Goal: Task Accomplishment & Management: Use online tool/utility

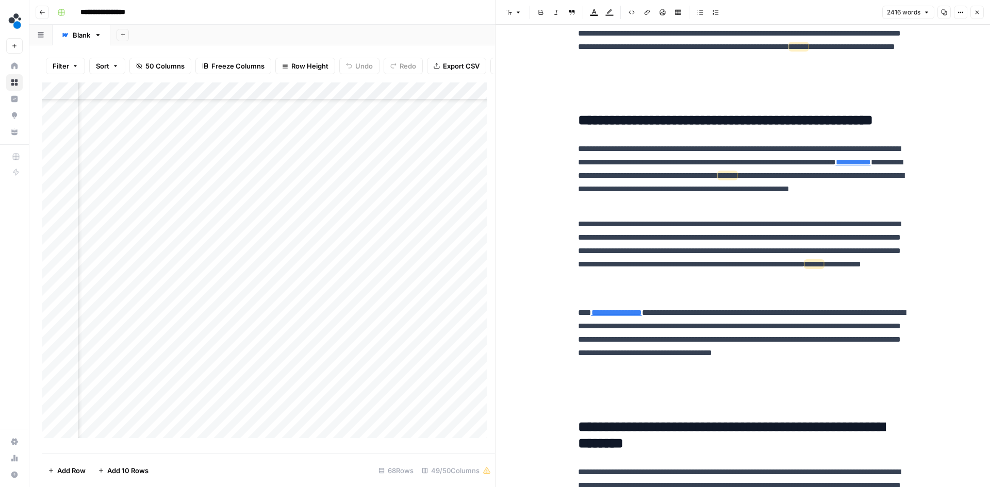
scroll to position [412, 0]
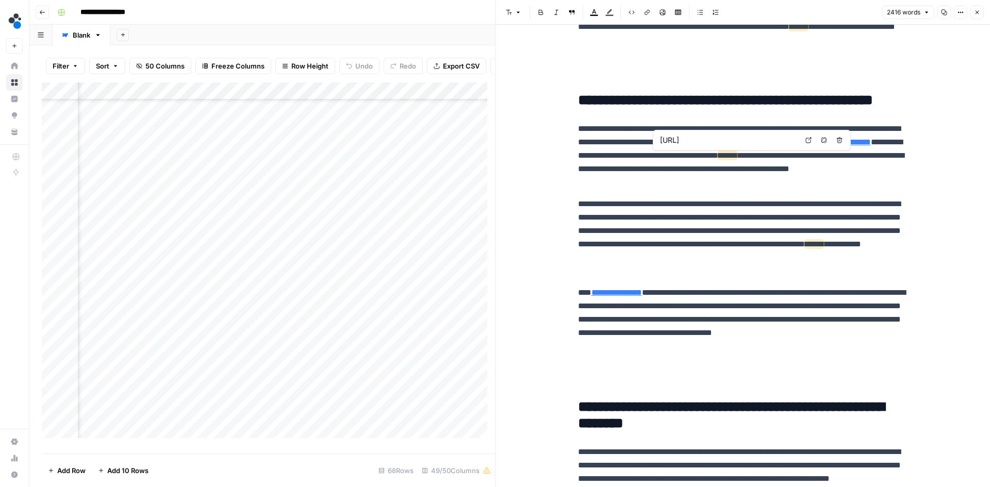
click at [826, 140] on span "Remove link" at bounding box center [826, 140] width 1 height 1
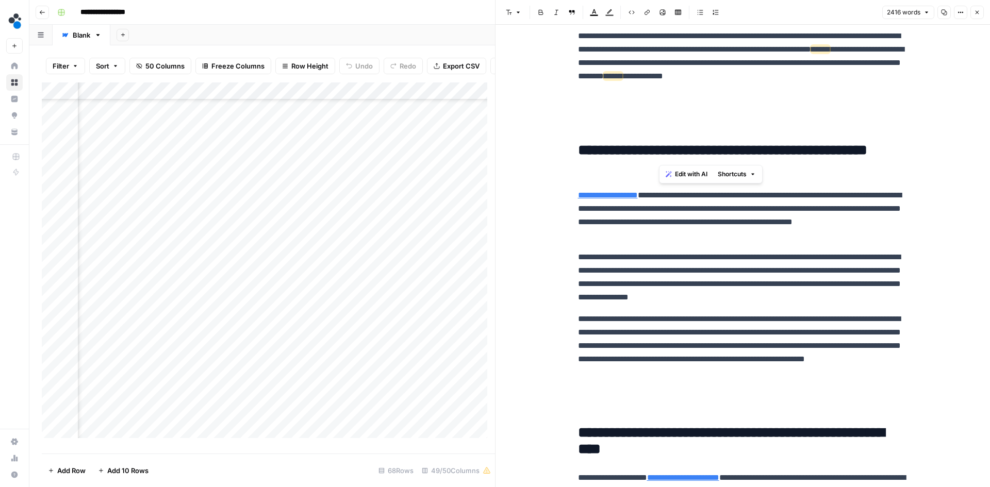
scroll to position [1237, 0]
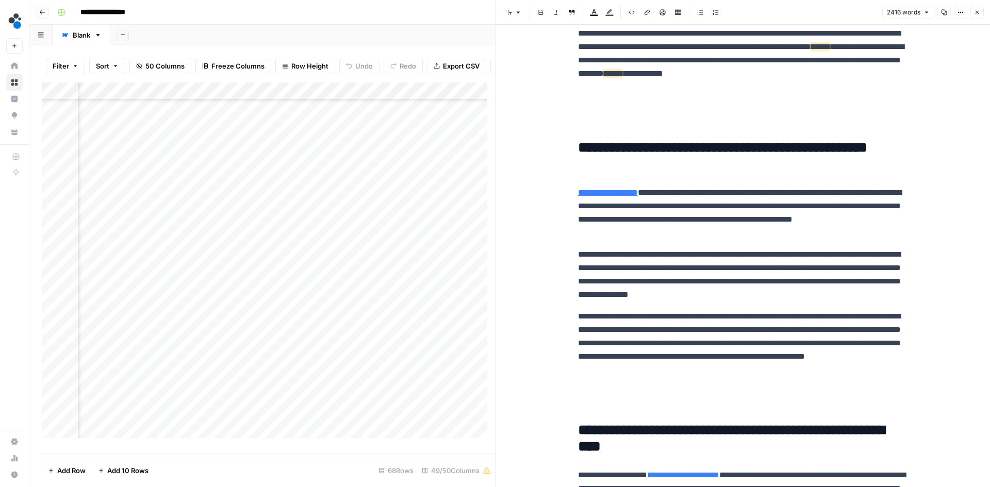
click at [707, 250] on p "**********" at bounding box center [743, 275] width 330 height 54
click at [712, 237] on p "**********" at bounding box center [743, 213] width 330 height 54
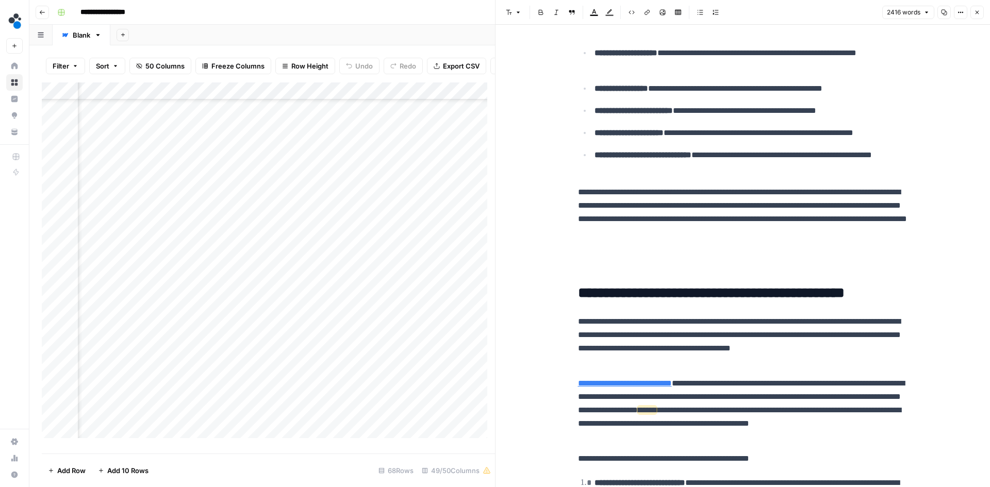
scroll to position [3350, 0]
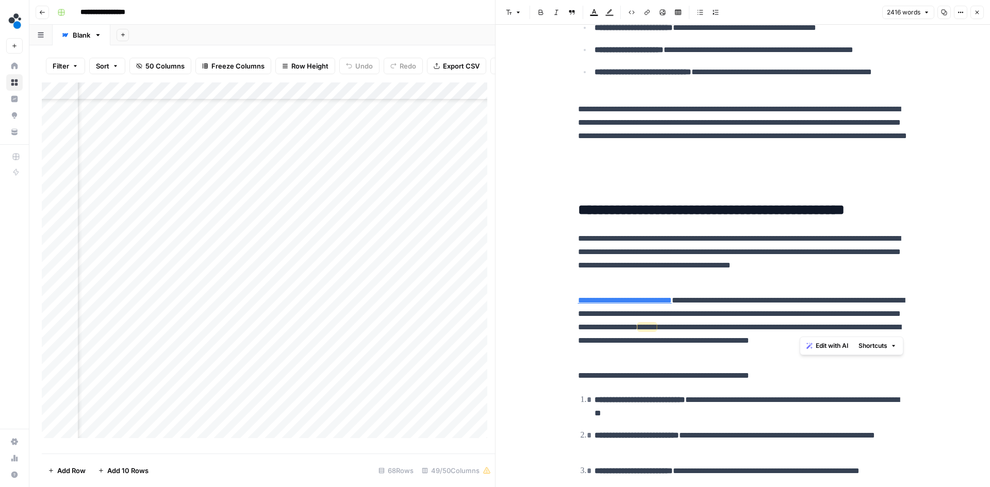
drag, startPoint x: 799, startPoint y: 327, endPoint x: 870, endPoint y: 324, distance: 70.7
click at [870, 324] on p "**********" at bounding box center [743, 327] width 330 height 67
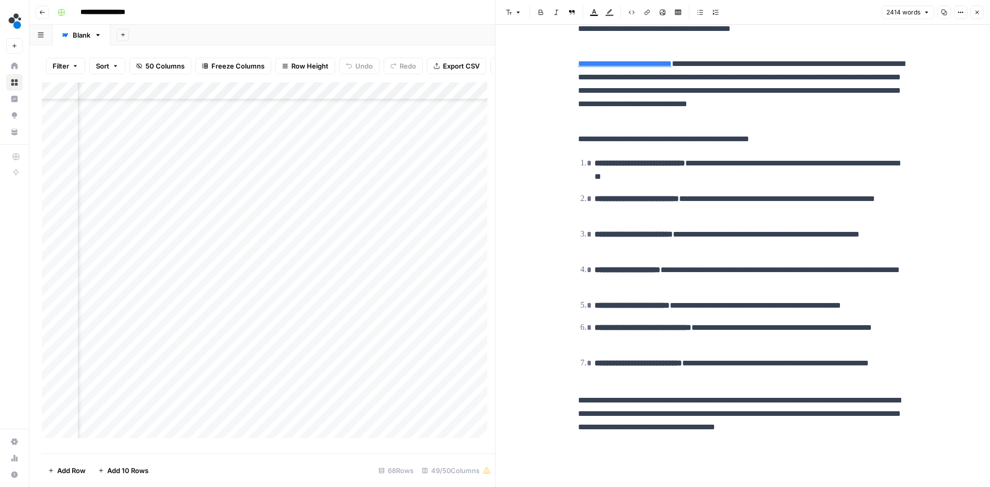
scroll to position [3575, 0]
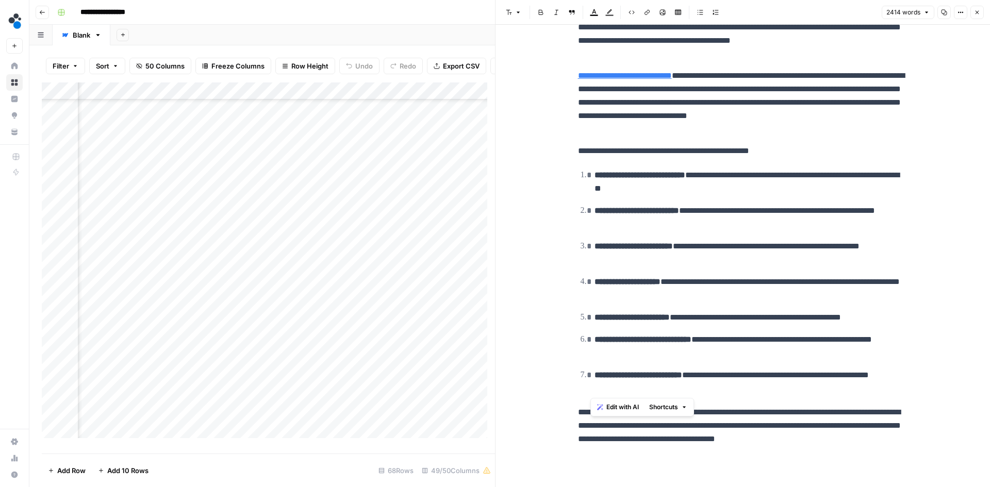
drag, startPoint x: 670, startPoint y: 389, endPoint x: 579, endPoint y: 179, distance: 228.5
click at [579, 179] on ol "**********" at bounding box center [743, 281] width 330 height 227
click at [699, 9] on icon "button" at bounding box center [700, 12] width 6 height 6
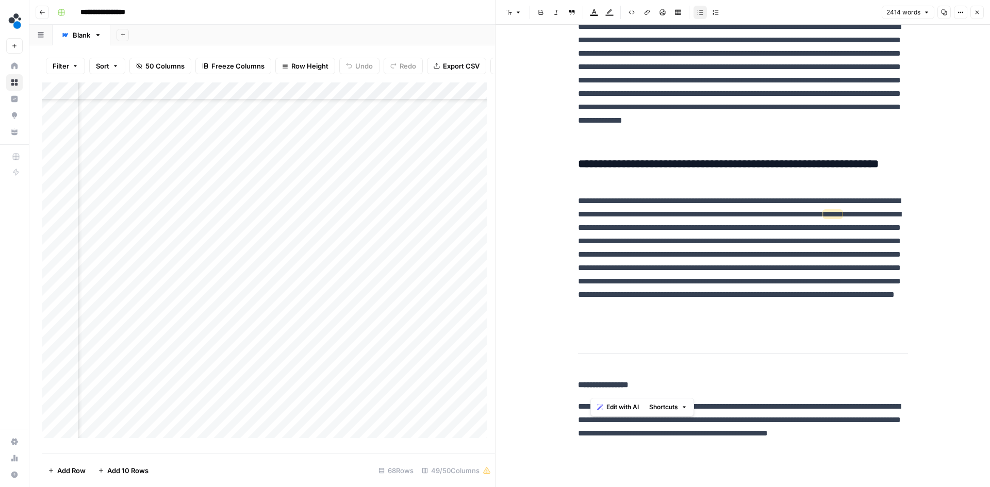
scroll to position [4708, 0]
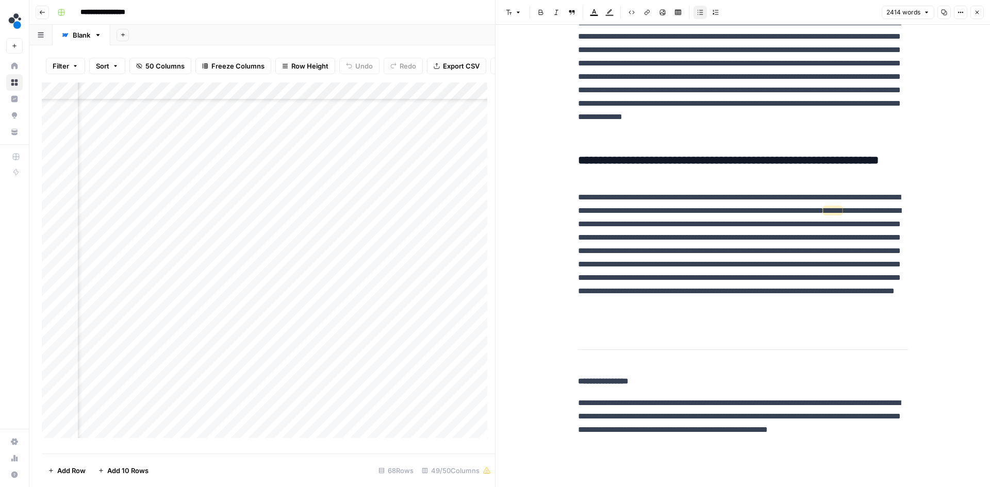
click at [972, 12] on button "Close" at bounding box center [976, 12] width 13 height 13
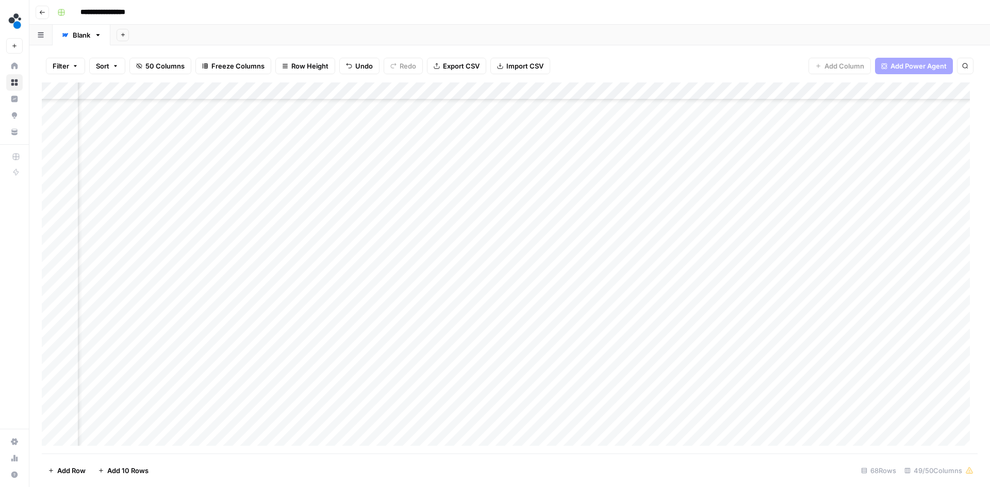
click at [560, 310] on div "Add Column" at bounding box center [509, 267] width 935 height 371
click at [561, 310] on div "Add Column" at bounding box center [509, 267] width 935 height 371
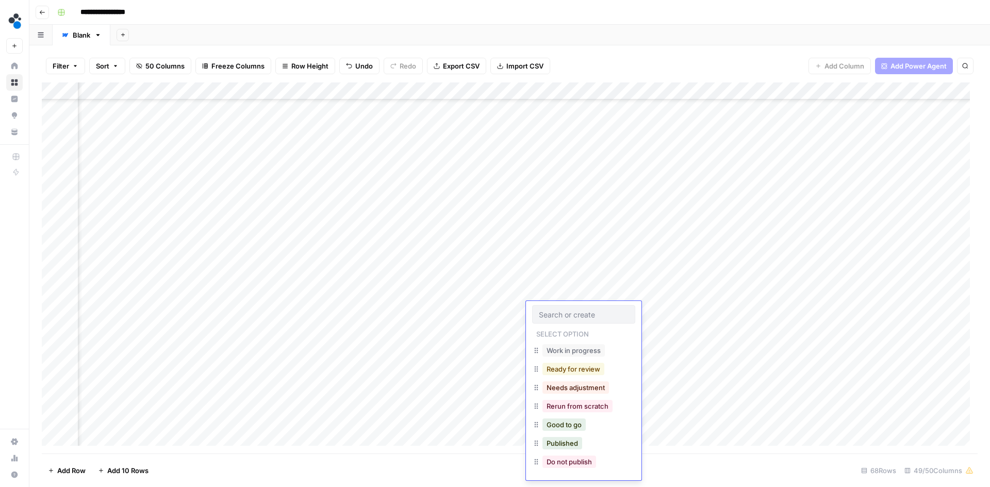
click at [572, 370] on button "Ready for review" at bounding box center [573, 369] width 62 height 12
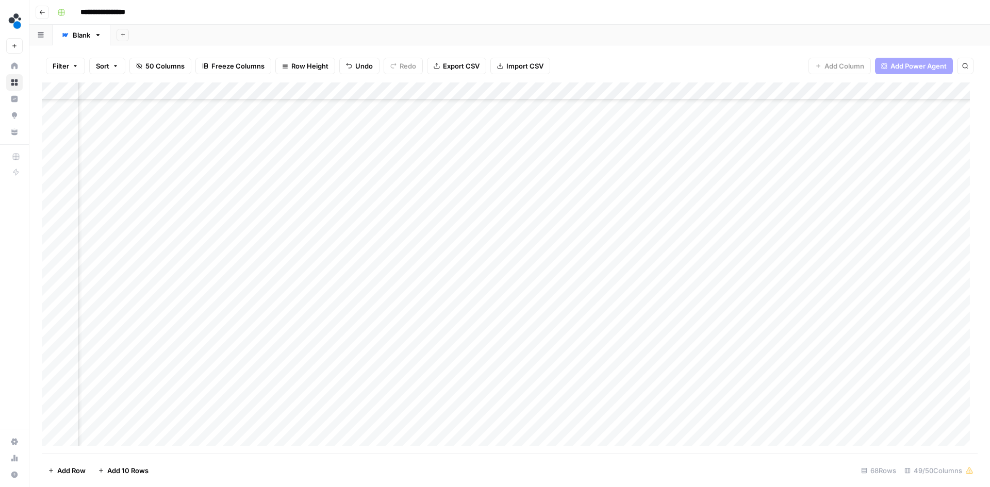
scroll to position [450, 3534]
click at [422, 200] on div "Add Column" at bounding box center [509, 267] width 935 height 371
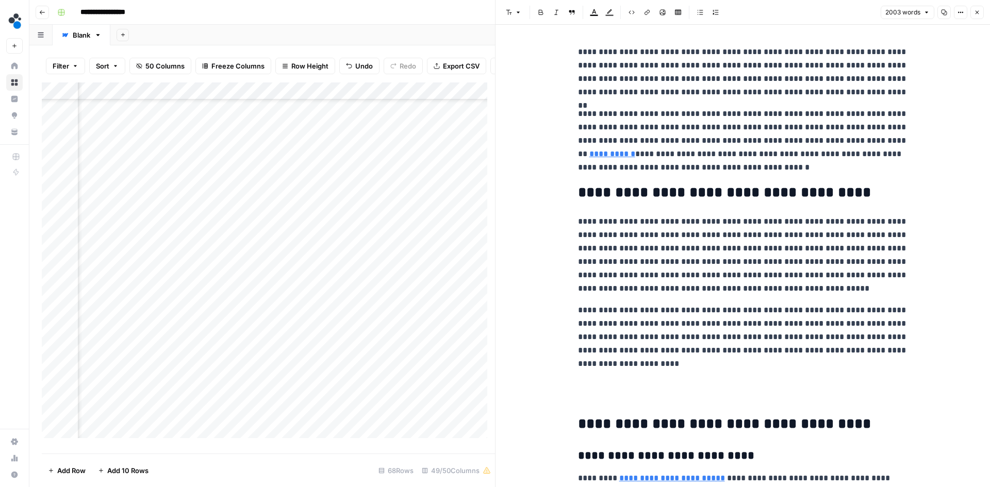
type input "source"
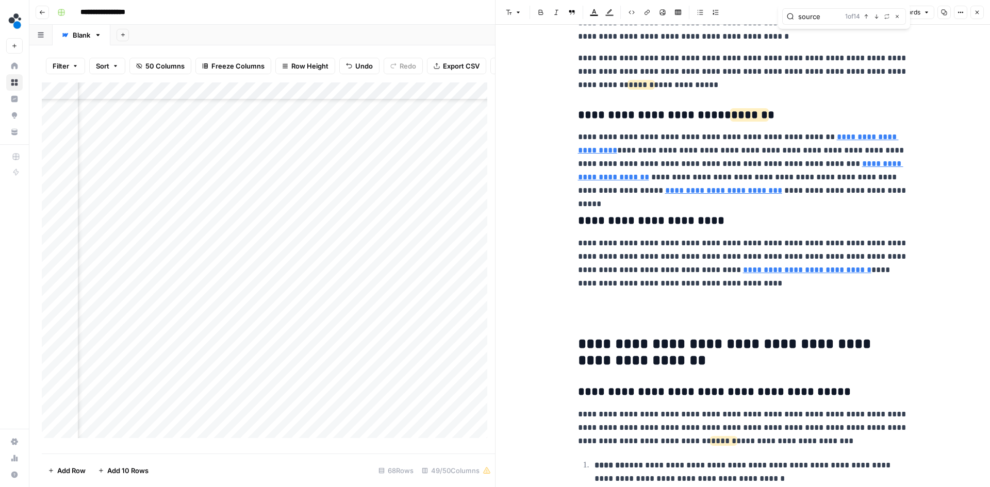
scroll to position [515, 0]
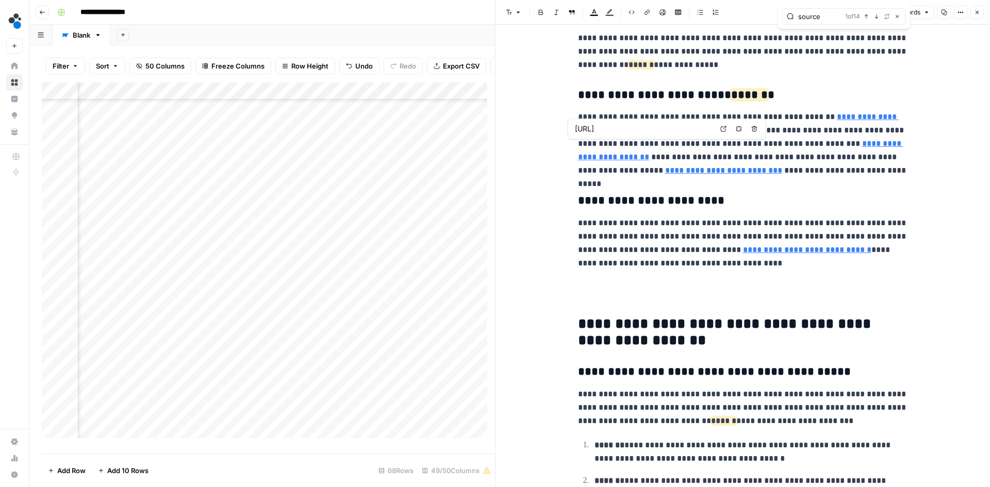
type input "https://www.spot.ai/blog/the-winning-argument-to-build-an-open-system-for-video…"
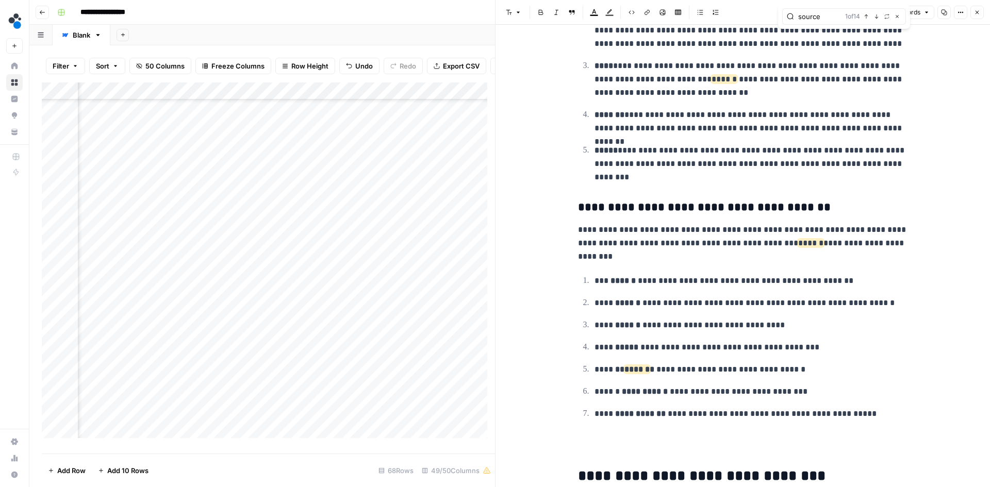
scroll to position [1031, 0]
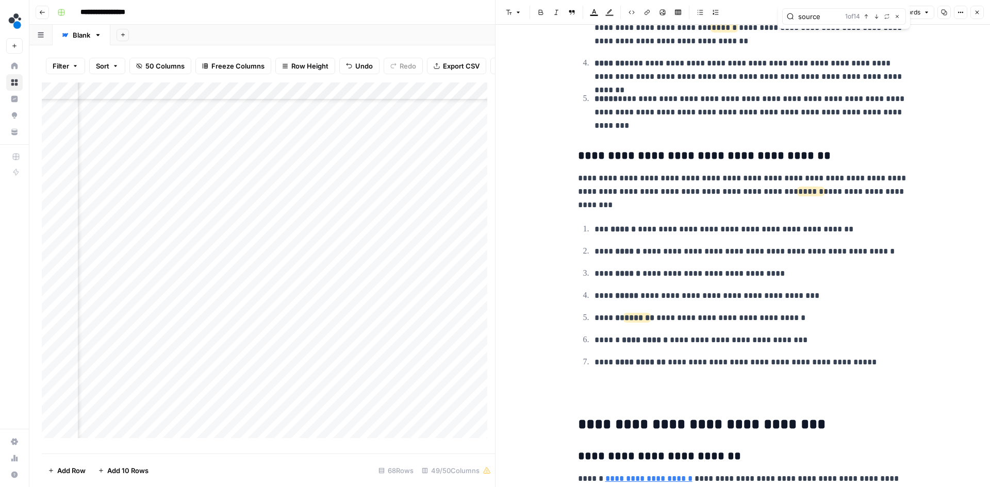
type input "source"
drag, startPoint x: 768, startPoint y: 191, endPoint x: 600, endPoint y: 208, distance: 168.9
click at [600, 208] on p "**********" at bounding box center [743, 192] width 330 height 40
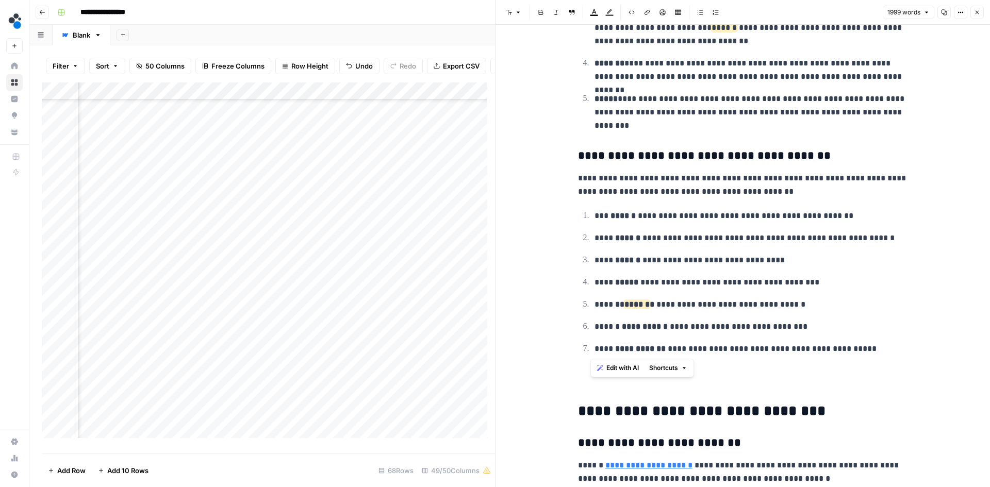
drag, startPoint x: 845, startPoint y: 350, endPoint x: 571, endPoint y: 221, distance: 303.0
click at [701, 12] on icon "button" at bounding box center [700, 12] width 6 height 5
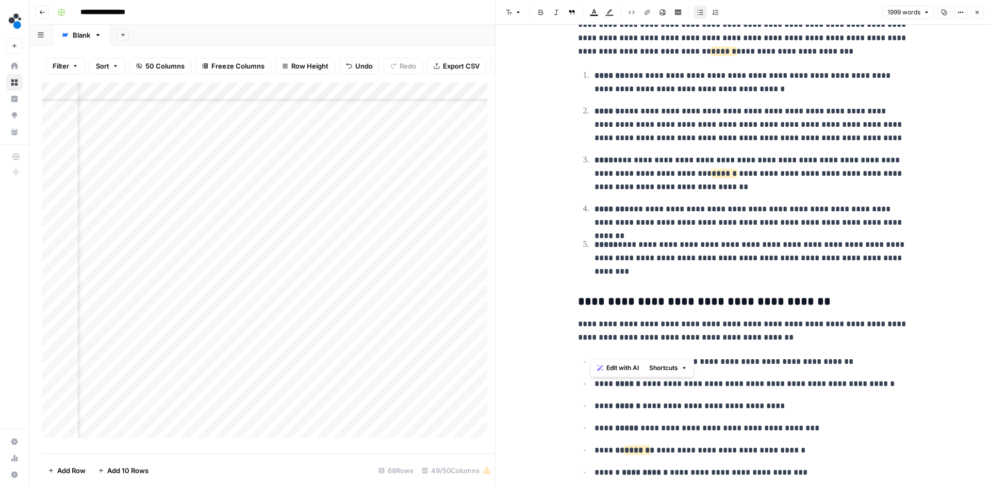
scroll to position [876, 0]
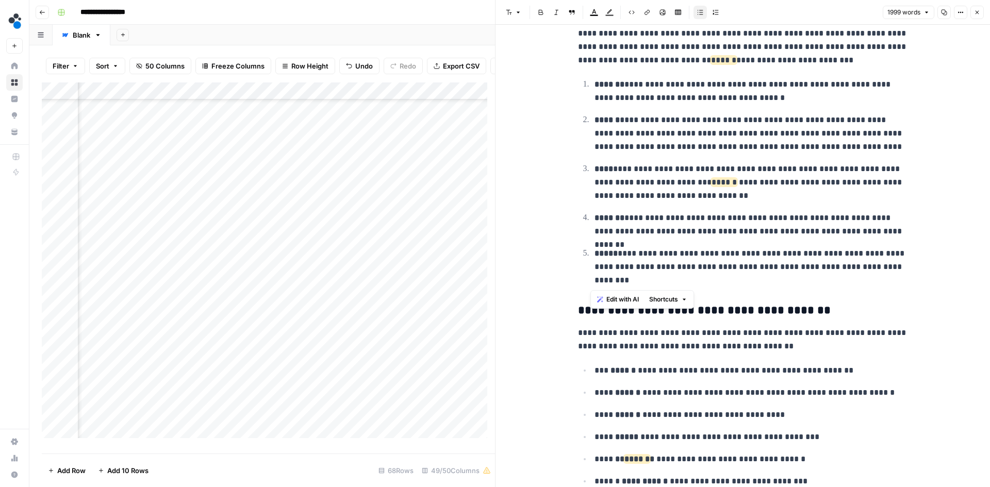
drag, startPoint x: 611, startPoint y: 286, endPoint x: 576, endPoint y: 85, distance: 203.4
click at [578, 85] on ol "**********" at bounding box center [743, 182] width 330 height 210
click at [699, 9] on icon "button" at bounding box center [700, 12] width 6 height 6
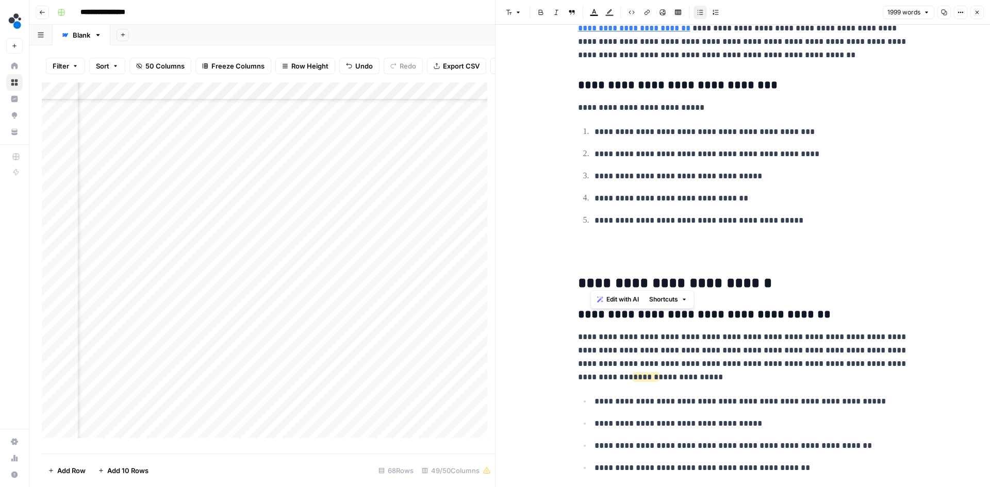
scroll to position [2216, 0]
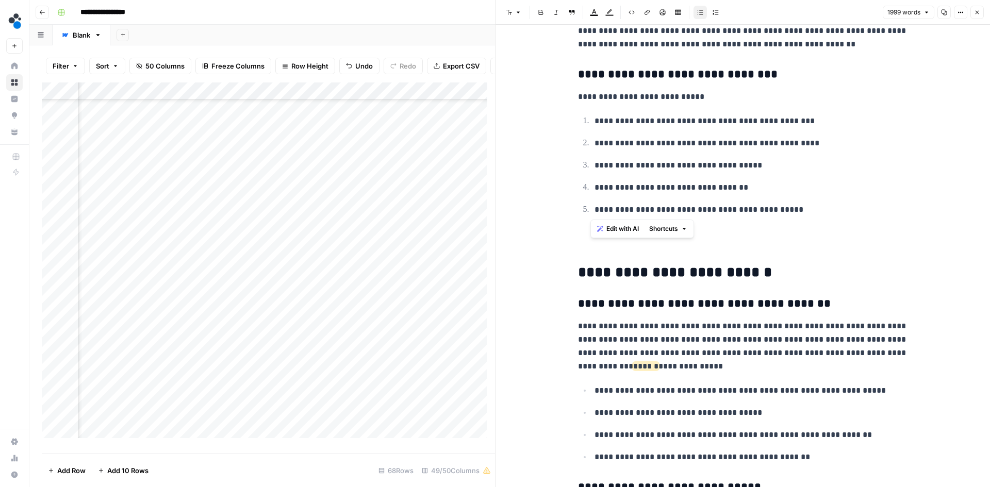
drag, startPoint x: 790, startPoint y: 213, endPoint x: 569, endPoint y: 111, distance: 243.5
click at [700, 12] on icon "button" at bounding box center [700, 12] width 6 height 6
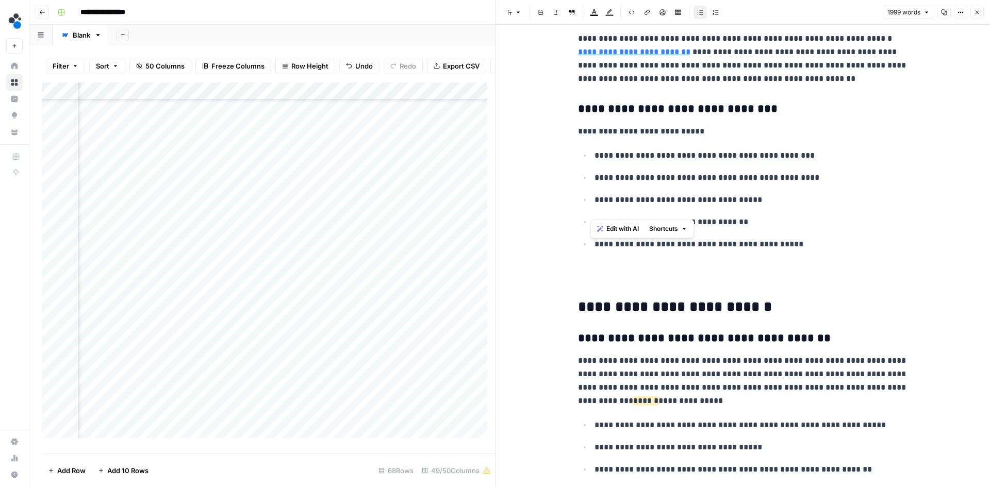
scroll to position [2165, 0]
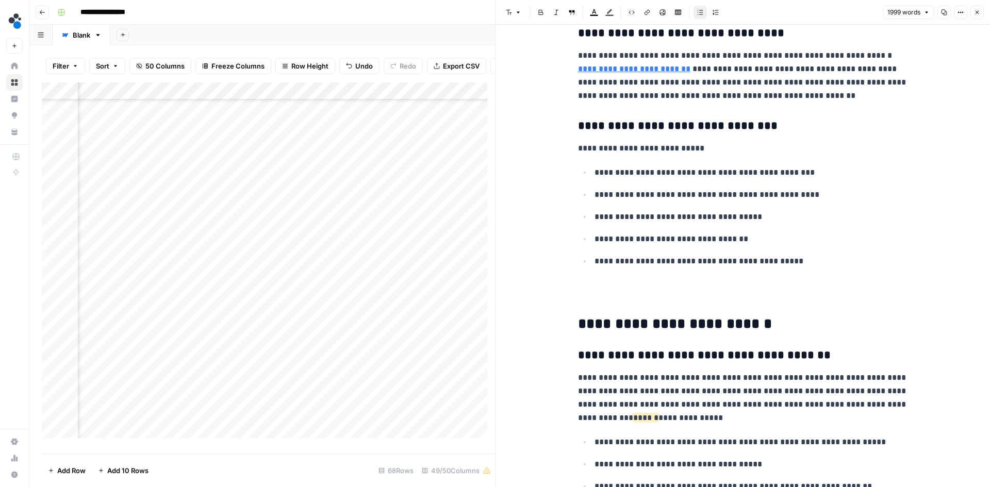
click at [699, 150] on p "**********" at bounding box center [743, 148] width 330 height 13
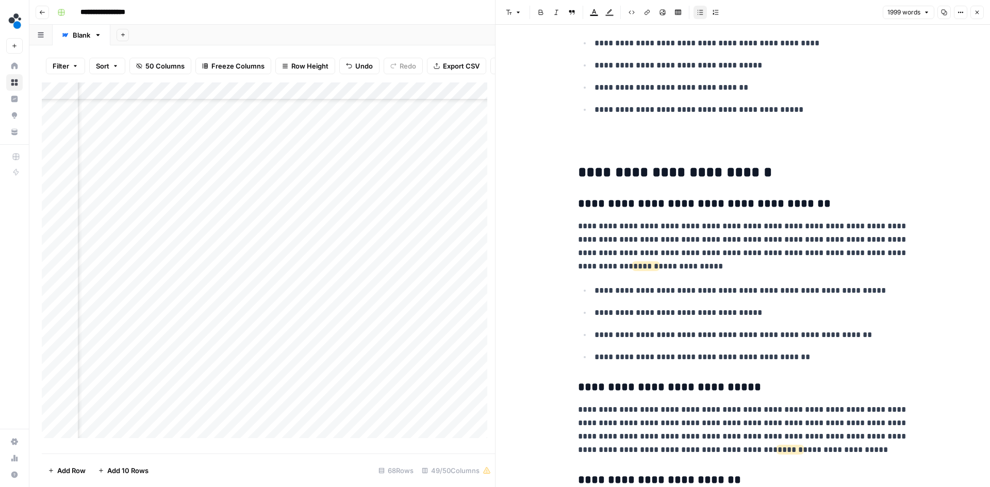
scroll to position [2319, 0]
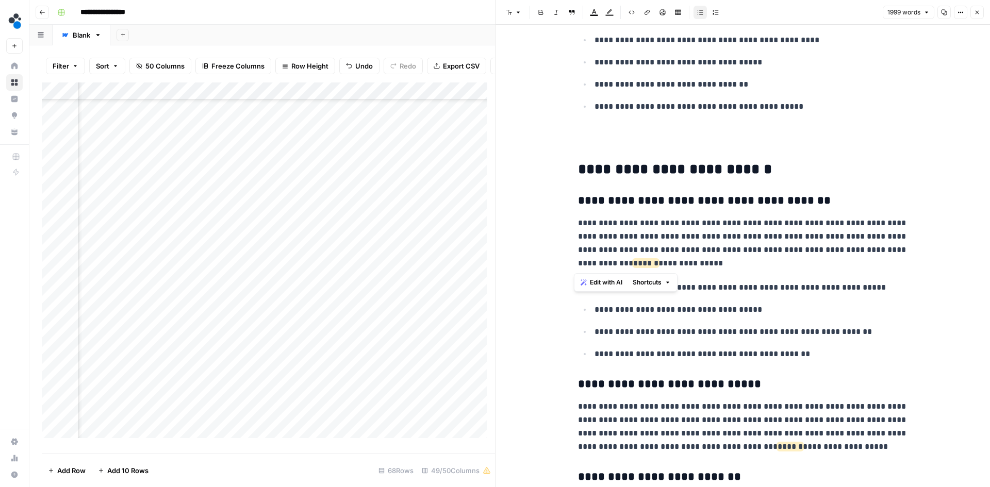
drag, startPoint x: 738, startPoint y: 264, endPoint x: 568, endPoint y: 230, distance: 172.3
click at [572, 230] on div "**********" at bounding box center [743, 496] width 342 height 5548
click at [604, 283] on span "Edit with AI" at bounding box center [606, 282] width 32 height 9
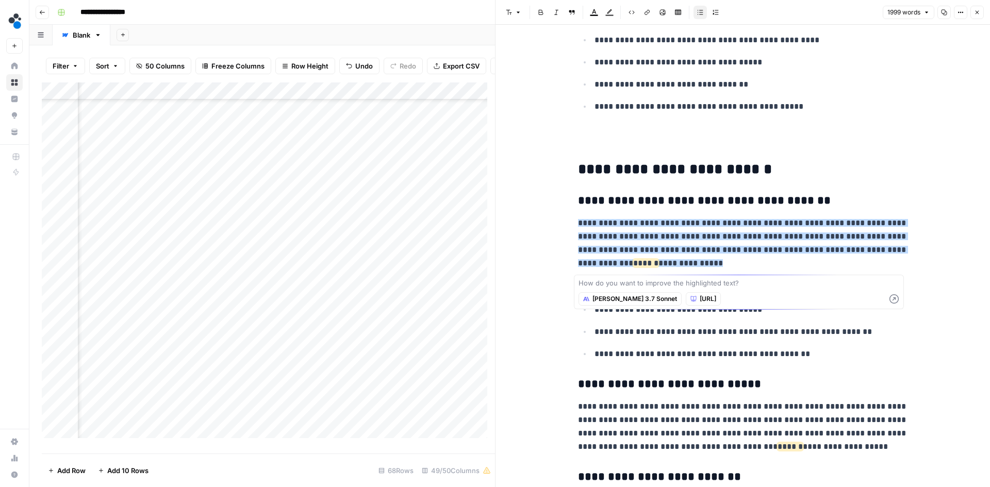
click at [604, 283] on textarea at bounding box center [738, 283] width 321 height 10
type textarea "dont mention specifically CLA in the first sentence. just keep it in the source"
click at [895, 301] on icon "button" at bounding box center [893, 298] width 9 height 9
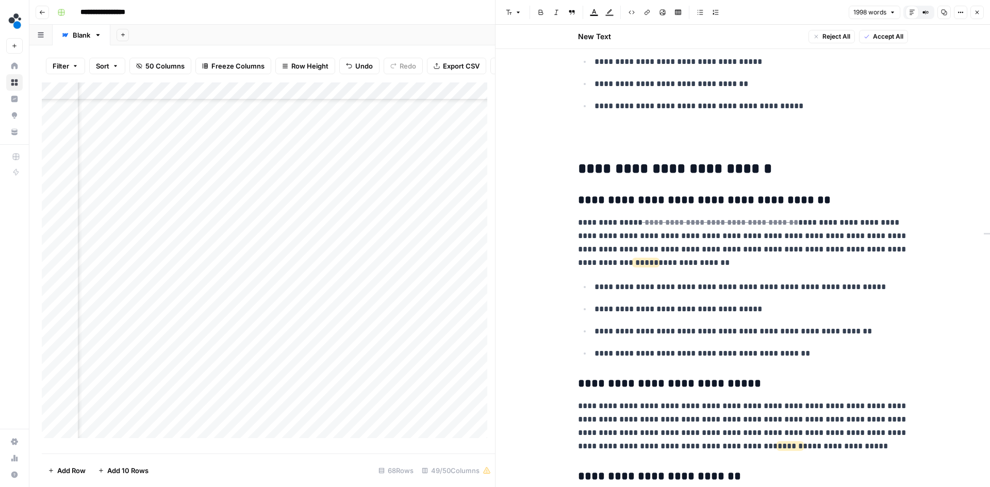
scroll to position [2344, 0]
click at [699, 262] on span "Accept" at bounding box center [703, 264] width 21 height 9
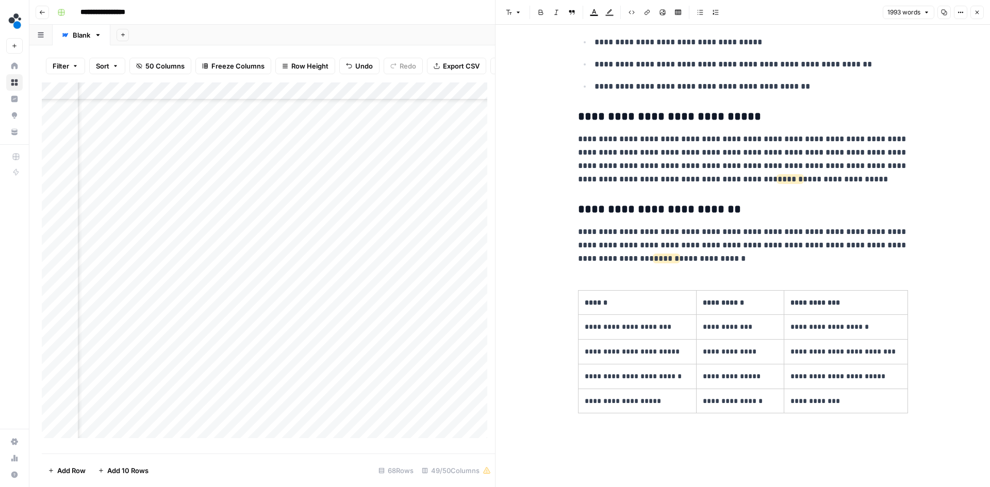
scroll to position [2577, 0]
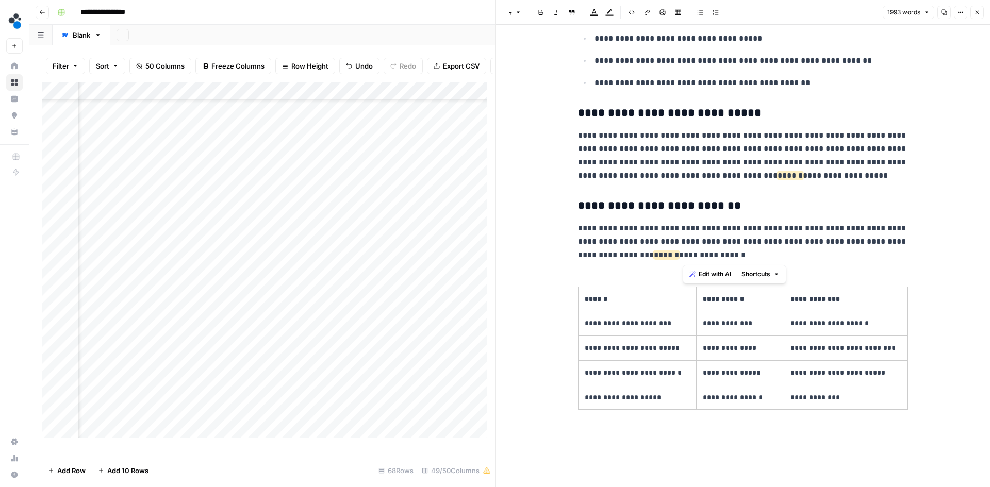
drag, startPoint x: 682, startPoint y: 256, endPoint x: 733, endPoint y: 257, distance: 50.5
click at [733, 257] on p "**********" at bounding box center [743, 242] width 330 height 40
copy p "**********"
click at [744, 252] on p "**********" at bounding box center [743, 242] width 330 height 40
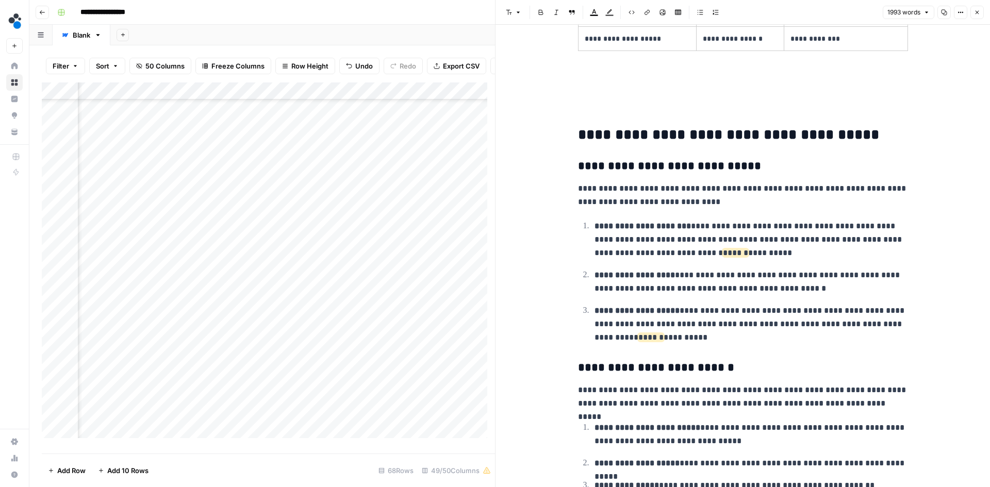
scroll to position [2938, 0]
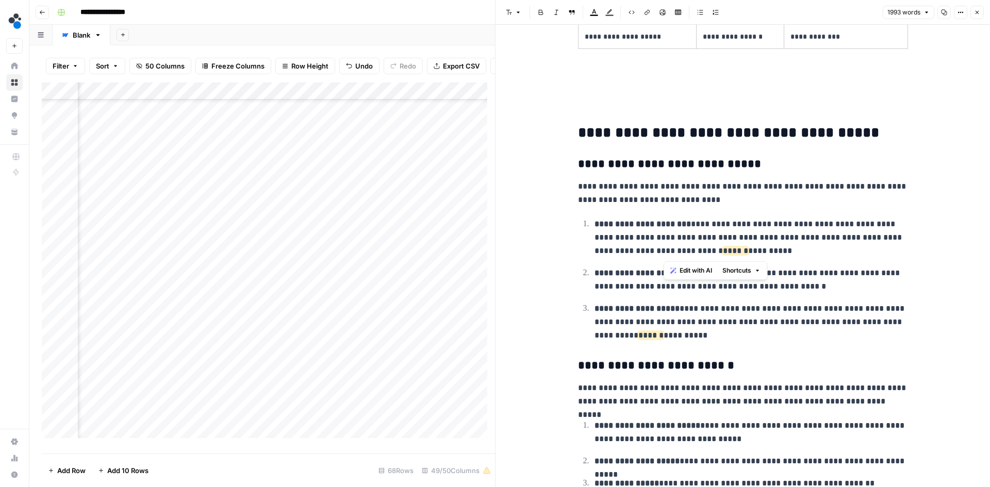
drag, startPoint x: 662, startPoint y: 253, endPoint x: 725, endPoint y: 252, distance: 62.4
click at [725, 252] on p "**********" at bounding box center [750, 238] width 313 height 40
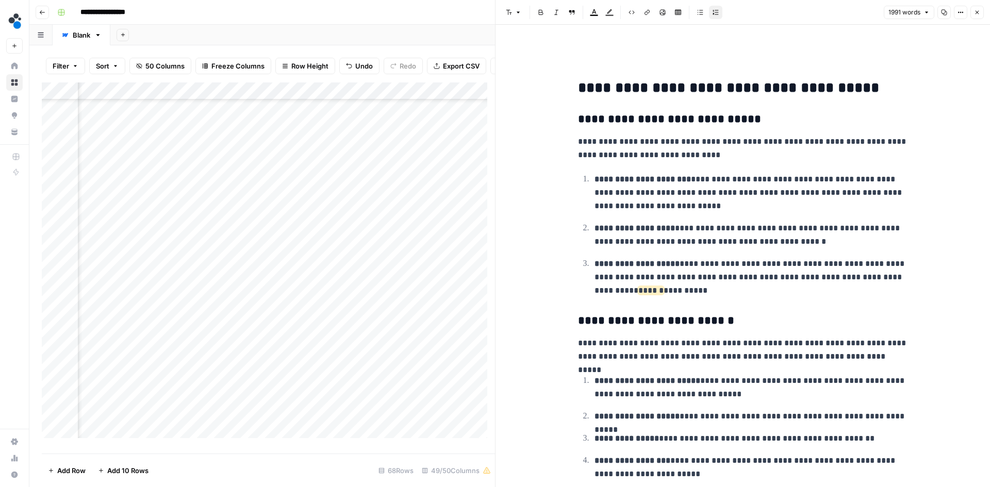
scroll to position [2989, 0]
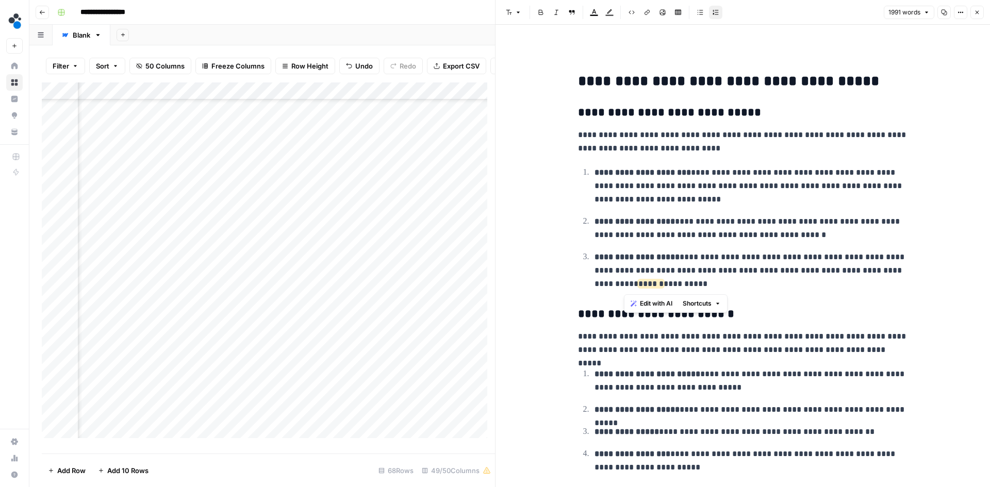
drag, startPoint x: 624, startPoint y: 287, endPoint x: 684, endPoint y: 282, distance: 60.5
click at [684, 282] on p "**********" at bounding box center [750, 270] width 313 height 40
click at [684, 283] on p "**********" at bounding box center [750, 270] width 313 height 40
drag, startPoint x: 634, startPoint y: 290, endPoint x: 575, endPoint y: 174, distance: 130.2
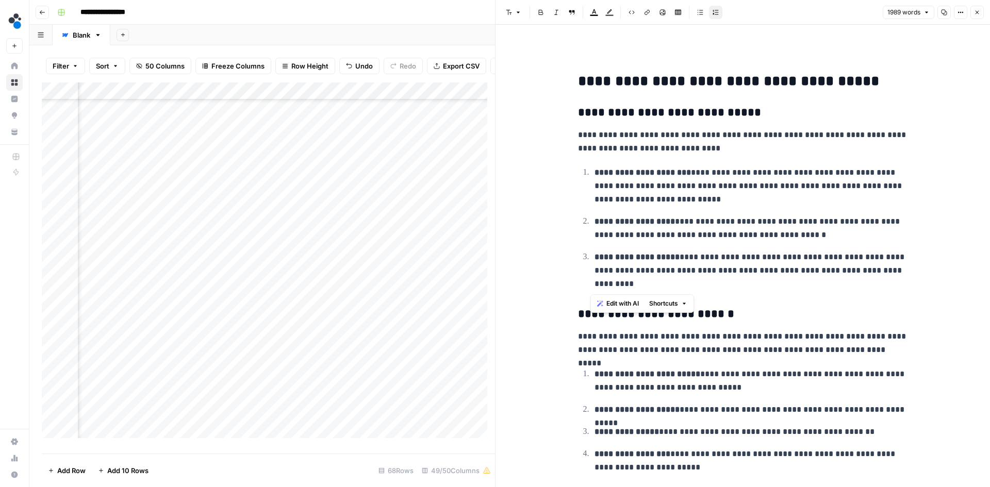
click at [578, 174] on ol "**********" at bounding box center [743, 227] width 330 height 125
click at [698, 12] on icon "button" at bounding box center [700, 12] width 6 height 5
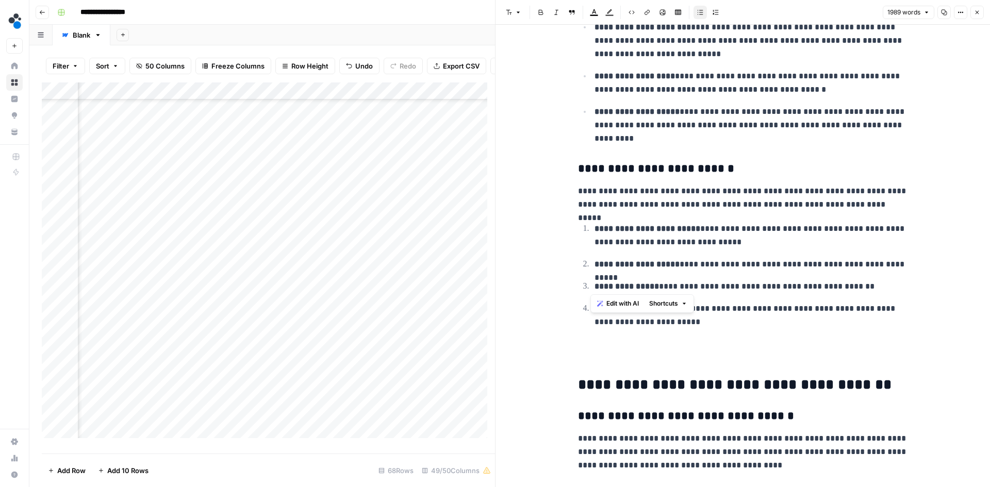
scroll to position [3144, 0]
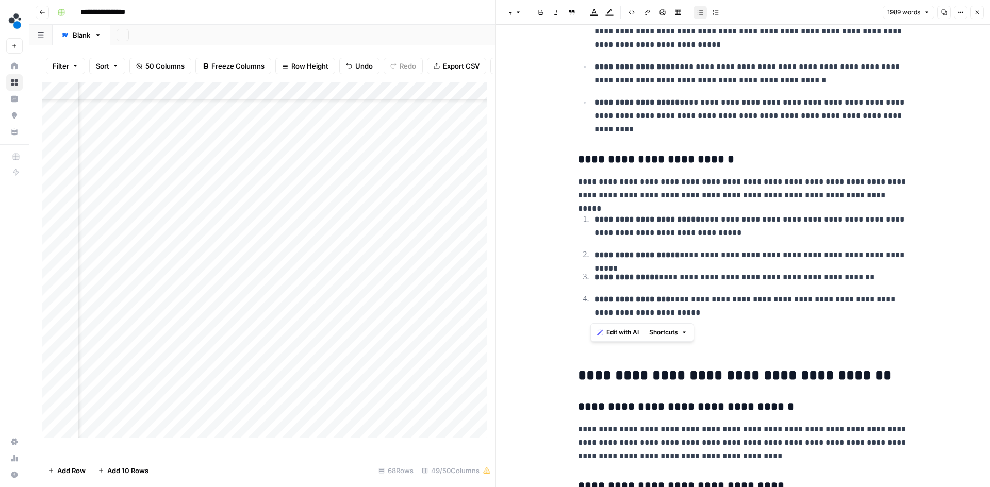
drag, startPoint x: 706, startPoint y: 319, endPoint x: 583, endPoint y: 221, distance: 157.7
click at [583, 221] on ol "**********" at bounding box center [743, 265] width 330 height 107
click at [697, 12] on icon "button" at bounding box center [700, 12] width 6 height 6
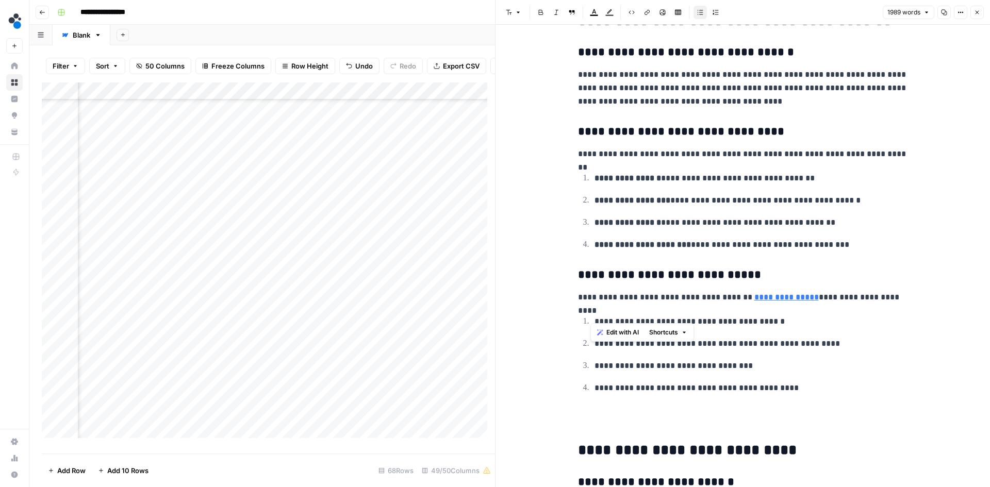
scroll to position [3505, 0]
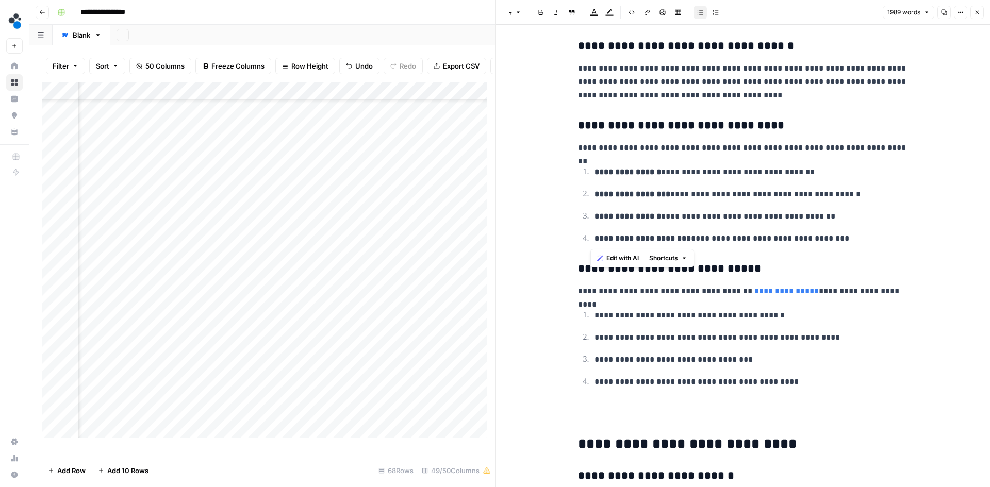
drag, startPoint x: 825, startPoint y: 243, endPoint x: 557, endPoint y: 177, distance: 275.5
click at [698, 13] on icon "button" at bounding box center [700, 12] width 6 height 6
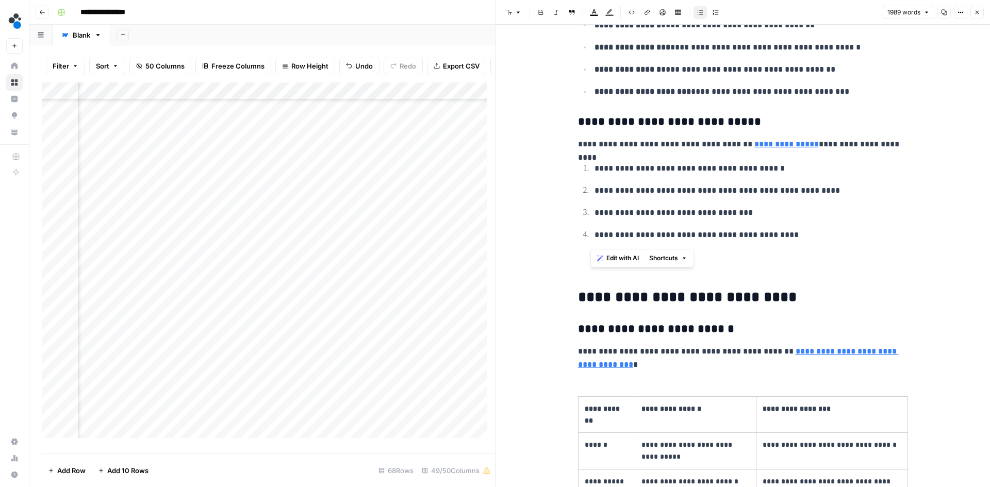
scroll to position [3659, 0]
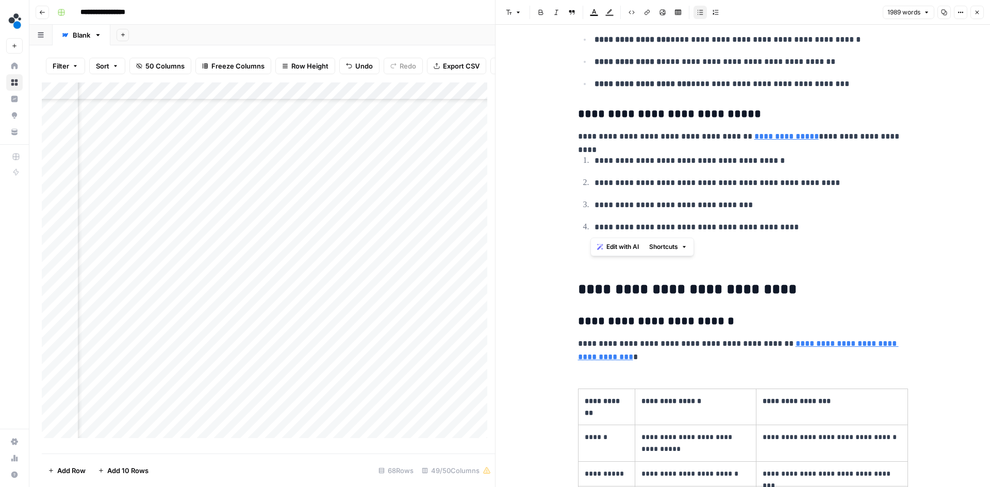
drag, startPoint x: 783, startPoint y: 229, endPoint x: 556, endPoint y: 154, distance: 239.1
click at [697, 7] on button "Bulleted list" at bounding box center [699, 12] width 13 height 13
click at [775, 227] on p "**********" at bounding box center [750, 227] width 313 height 13
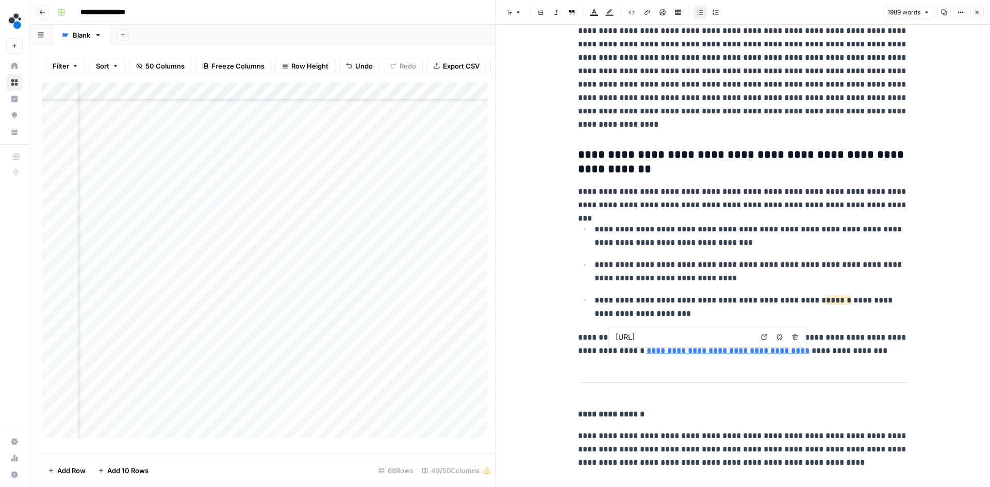
scroll to position [5124, 0]
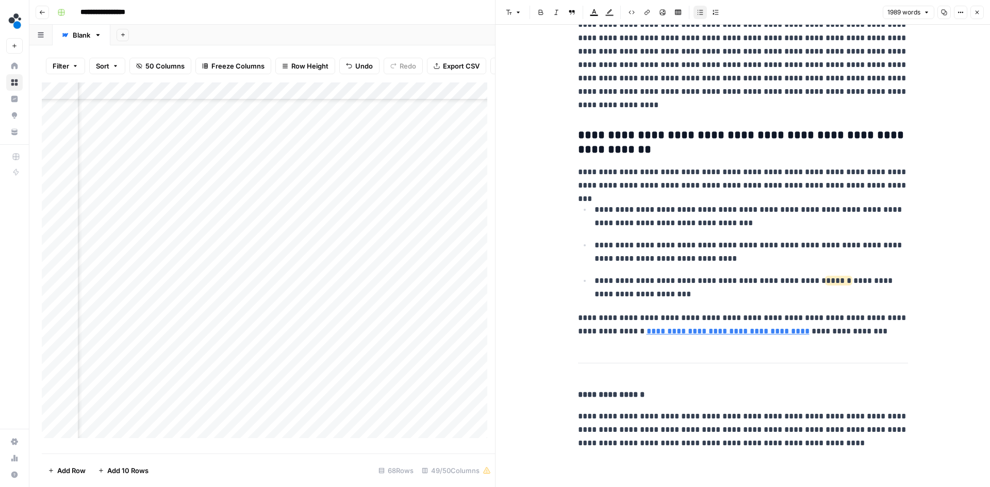
click at [972, 11] on button "Close" at bounding box center [976, 12] width 13 height 13
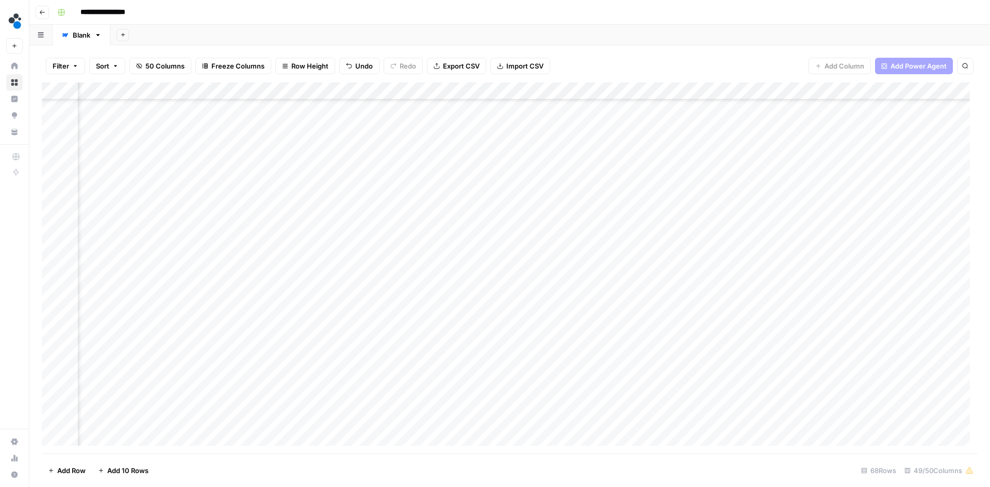
click at [546, 202] on div "Add Column" at bounding box center [509, 267] width 935 height 371
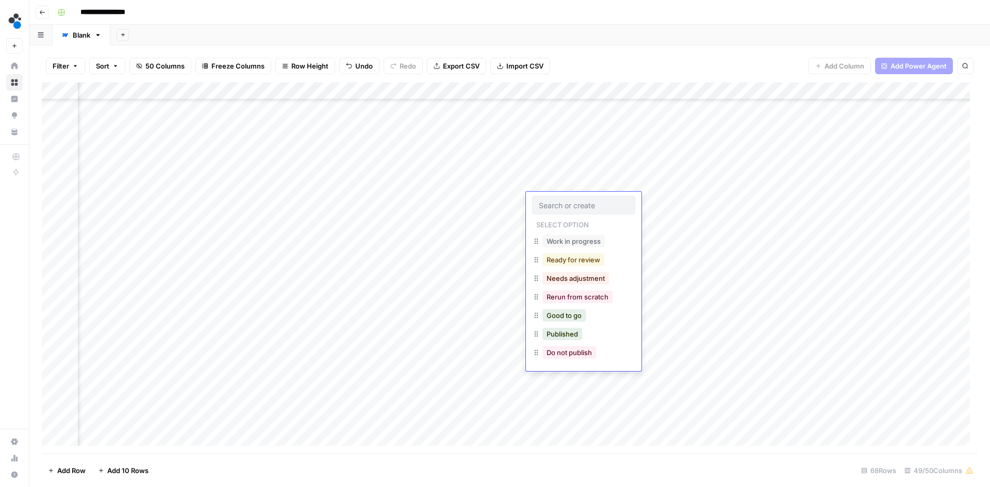
click at [572, 260] on button "Ready for review" at bounding box center [573, 260] width 62 height 12
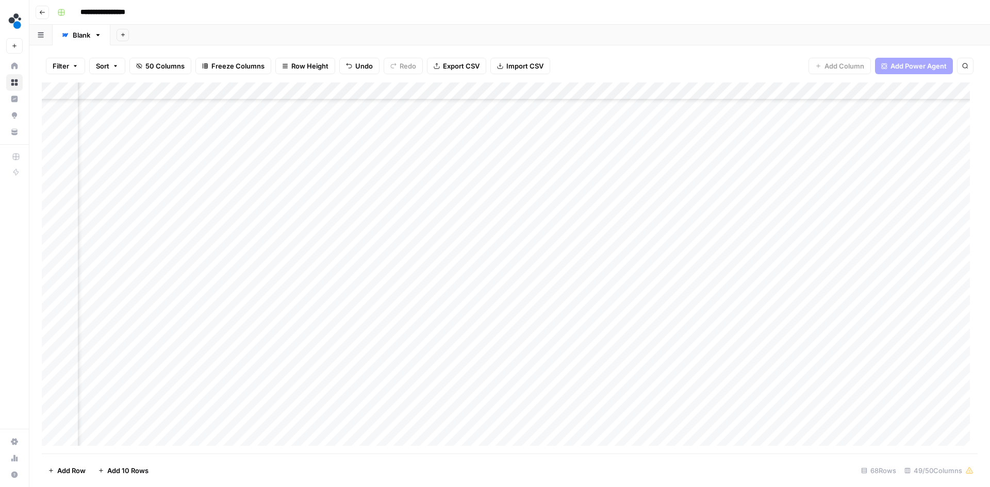
click at [559, 215] on div "Add Column" at bounding box center [509, 267] width 935 height 371
click at [423, 220] on div "Add Column" at bounding box center [509, 267] width 935 height 371
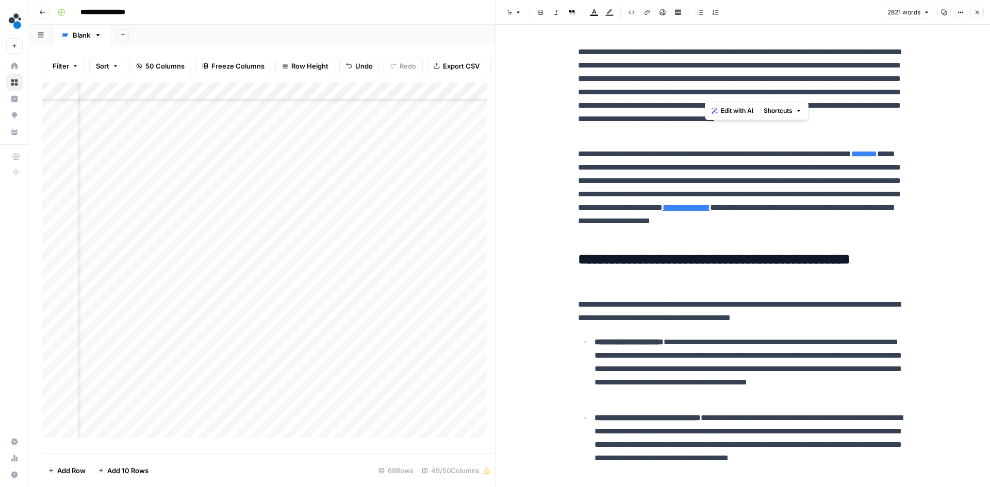
click at [707, 92] on p "**********" at bounding box center [743, 92] width 330 height 94
click at [702, 92] on p "**********" at bounding box center [743, 92] width 330 height 94
click at [893, 92] on p "**********" at bounding box center [743, 92] width 330 height 94
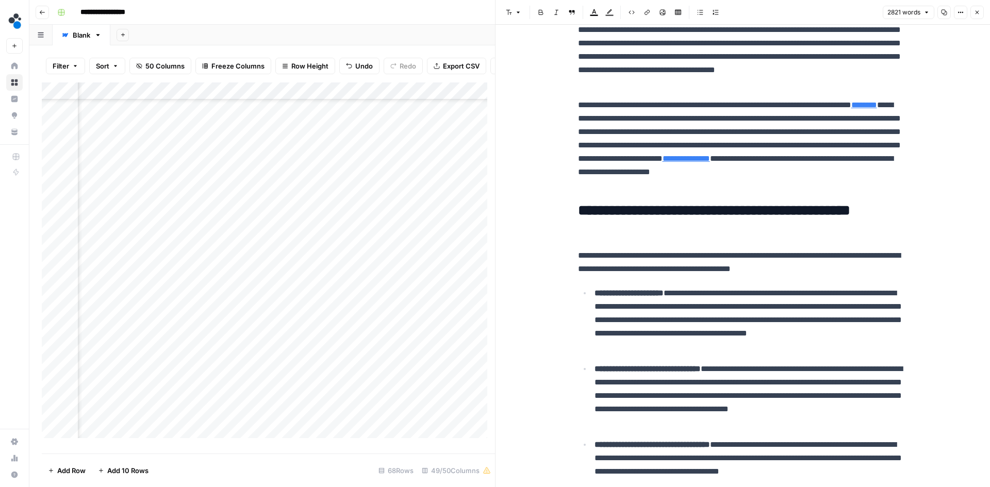
scroll to position [52, 0]
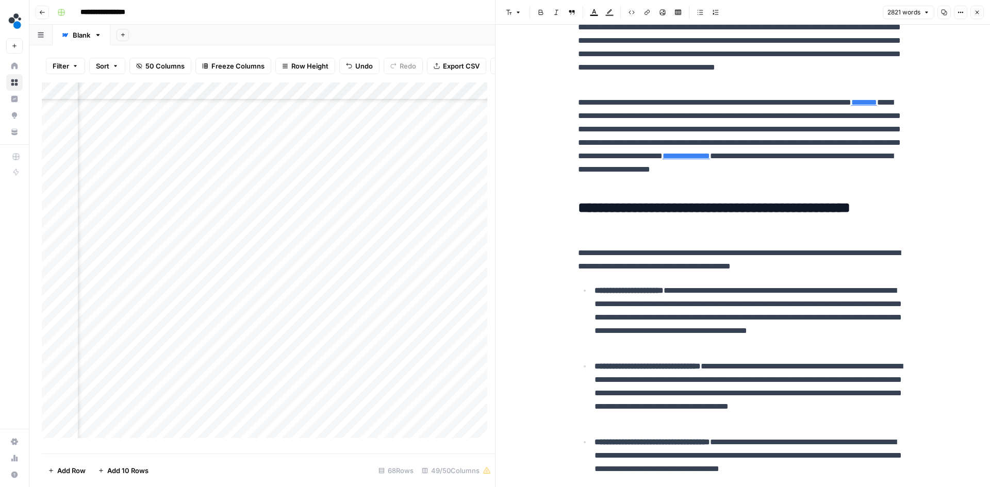
click at [717, 43] on p "**********" at bounding box center [743, 41] width 330 height 94
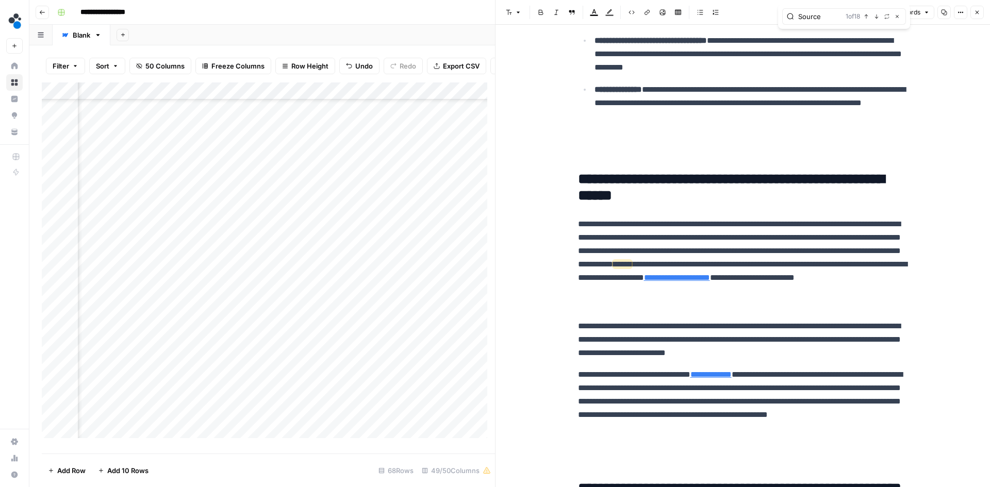
scroll to position [567, 0]
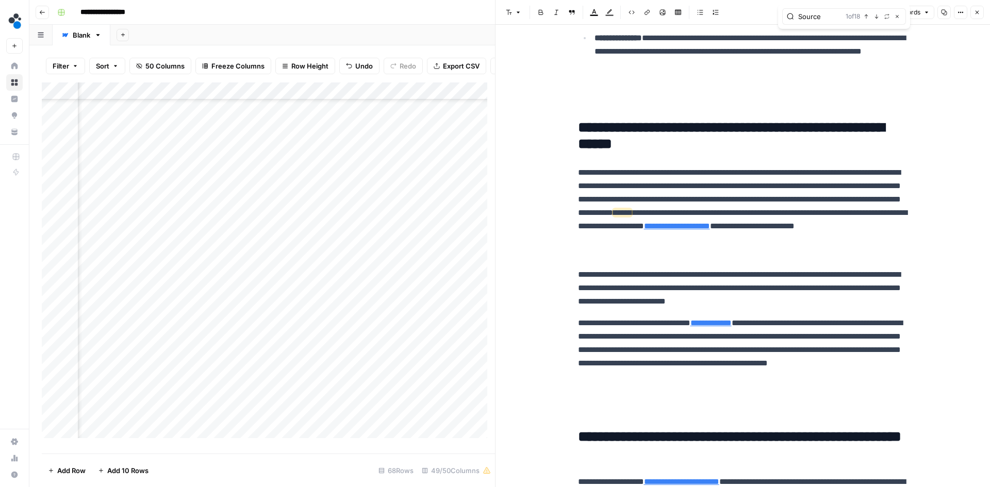
type input "Source"
click at [875, 212] on p "**********" at bounding box center [743, 213] width 330 height 94
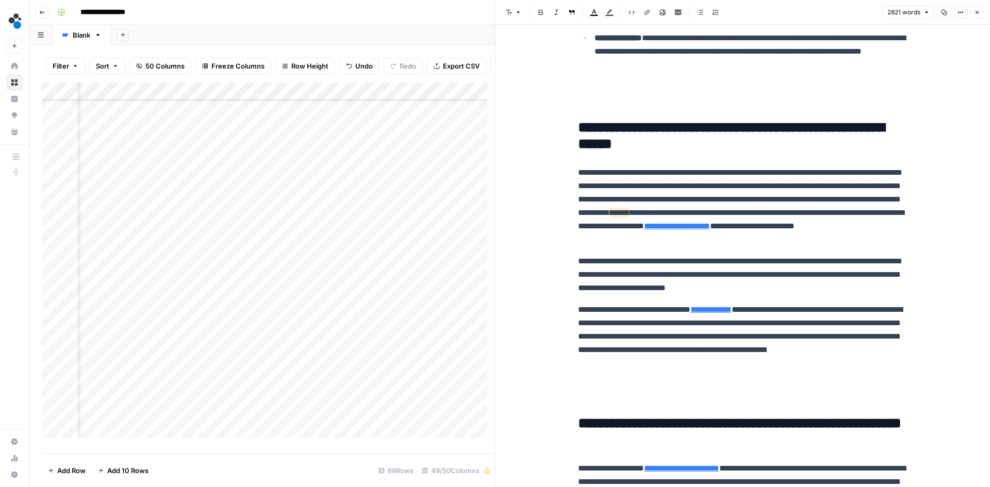
click at [691, 225] on p "**********" at bounding box center [743, 206] width 330 height 80
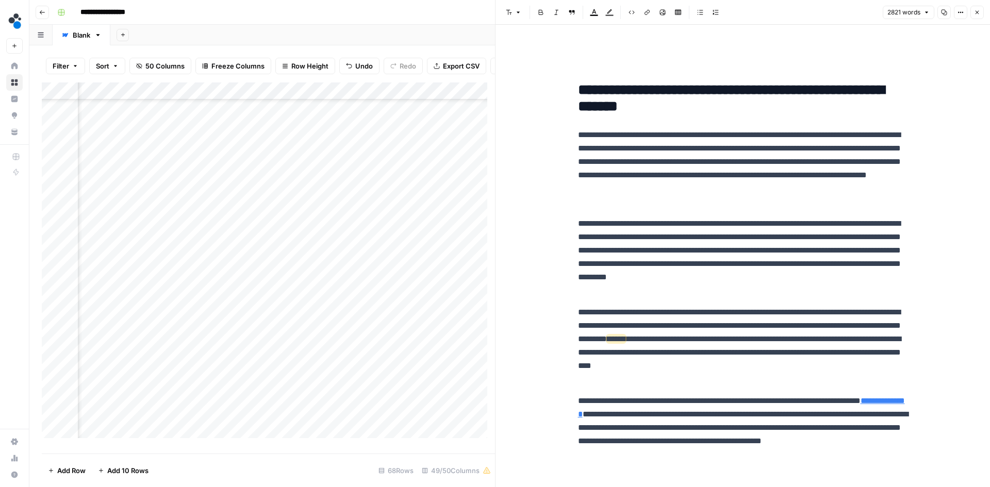
scroll to position [1649, 0]
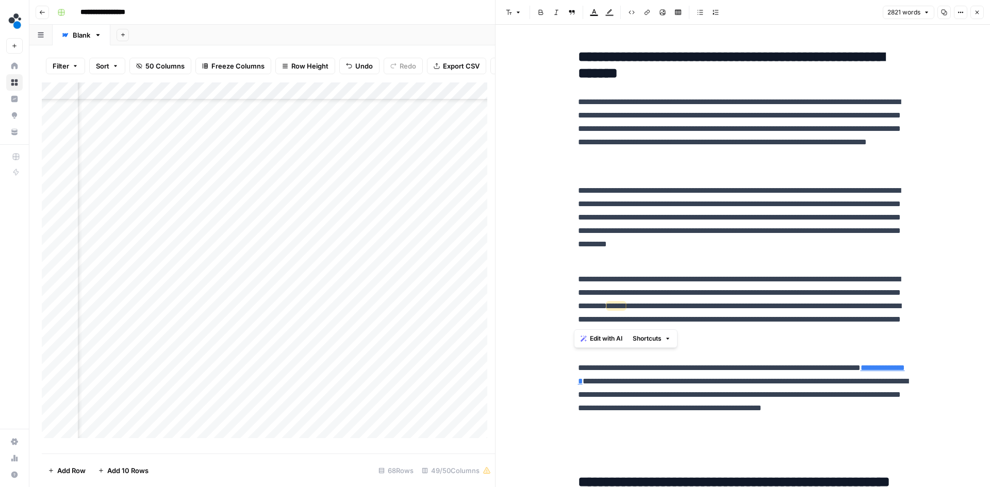
drag, startPoint x: 679, startPoint y: 320, endPoint x: 576, endPoint y: 320, distance: 102.6
click at [578, 320] on p "**********" at bounding box center [743, 313] width 330 height 80
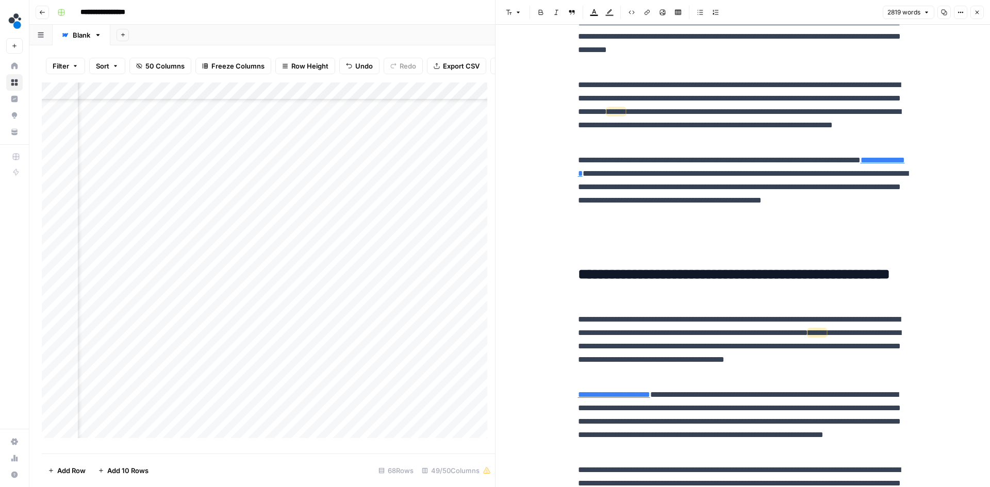
scroll to position [1907, 0]
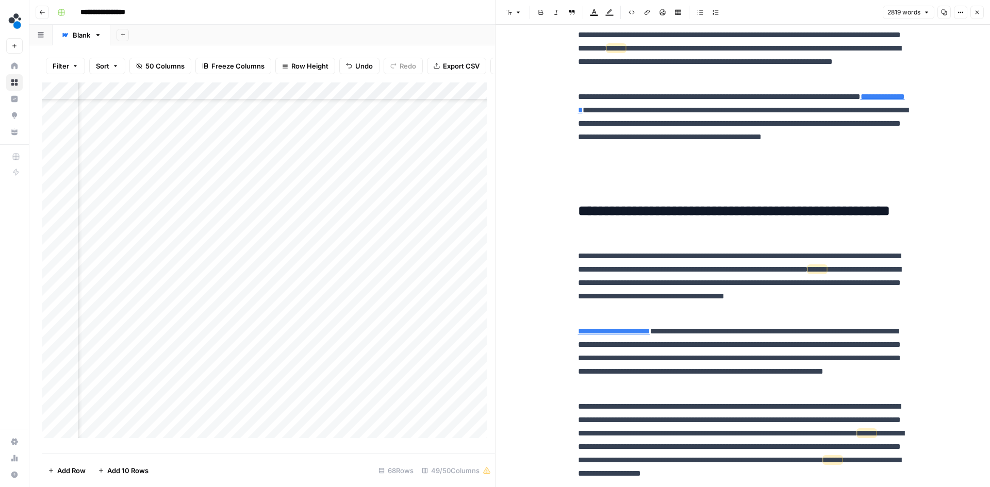
click at [592, 283] on p "**********" at bounding box center [743, 282] width 330 height 67
click at [775, 282] on p "**********" at bounding box center [743, 282] width 330 height 67
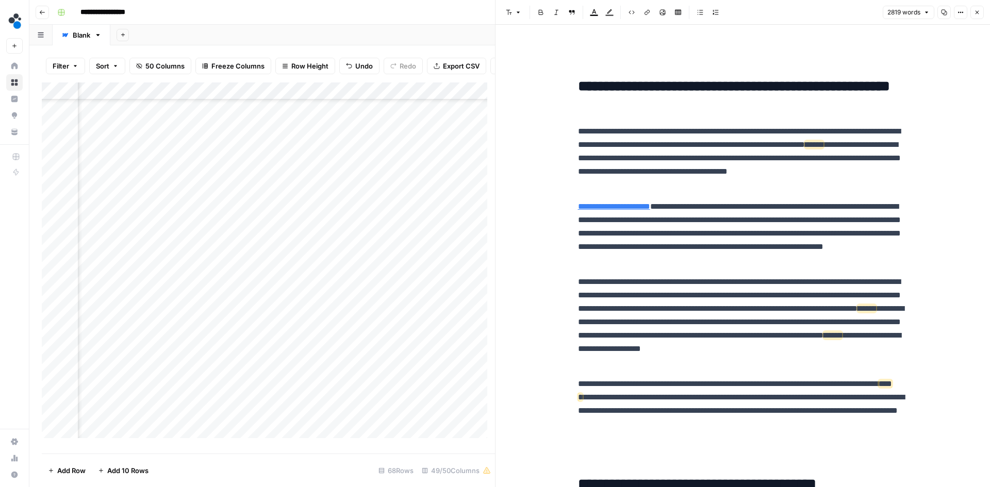
scroll to position [2062, 0]
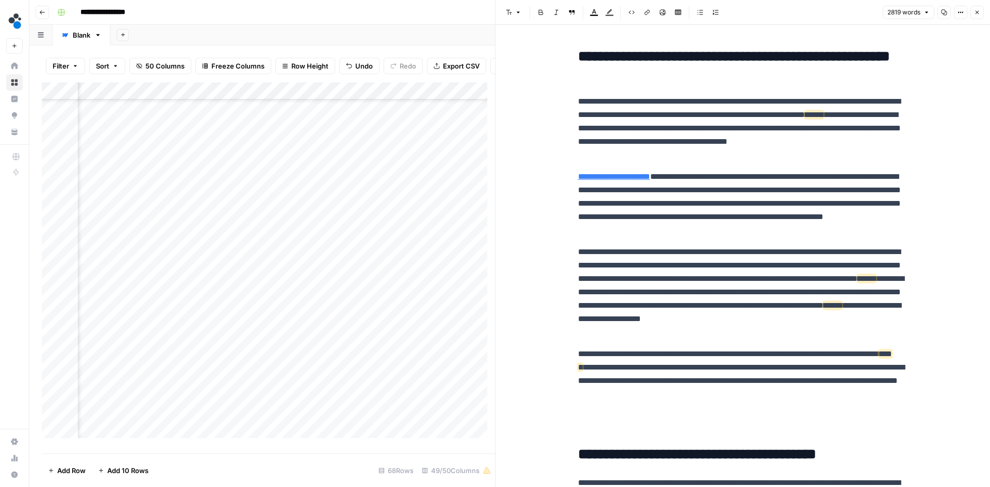
click at [779, 292] on p "**********" at bounding box center [743, 292] width 330 height 94
click at [658, 307] on p "**********" at bounding box center [743, 292] width 330 height 94
drag, startPoint x: 628, startPoint y: 333, endPoint x: 658, endPoint y: 332, distance: 29.4
click at [658, 332] on p "**********" at bounding box center [743, 292] width 330 height 94
drag, startPoint x: 664, startPoint y: 304, endPoint x: 704, endPoint y: 304, distance: 39.7
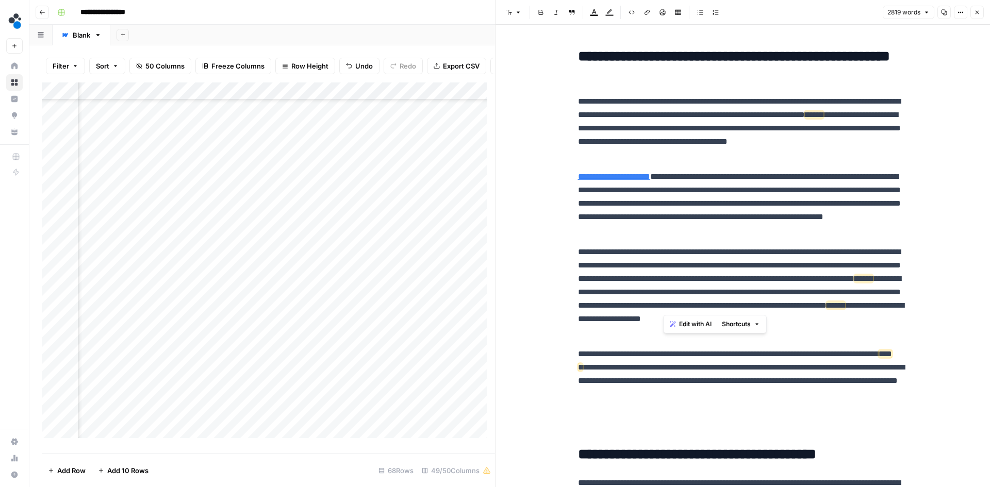
click at [704, 304] on p "**********" at bounding box center [743, 292] width 330 height 94
click at [663, 305] on p "**********" at bounding box center [743, 292] width 330 height 94
drag, startPoint x: 668, startPoint y: 332, endPoint x: 779, endPoint y: 332, distance: 111.3
click at [779, 332] on p "**********" at bounding box center [743, 292] width 330 height 94
click at [592, 332] on p "**********" at bounding box center [743, 292] width 330 height 94
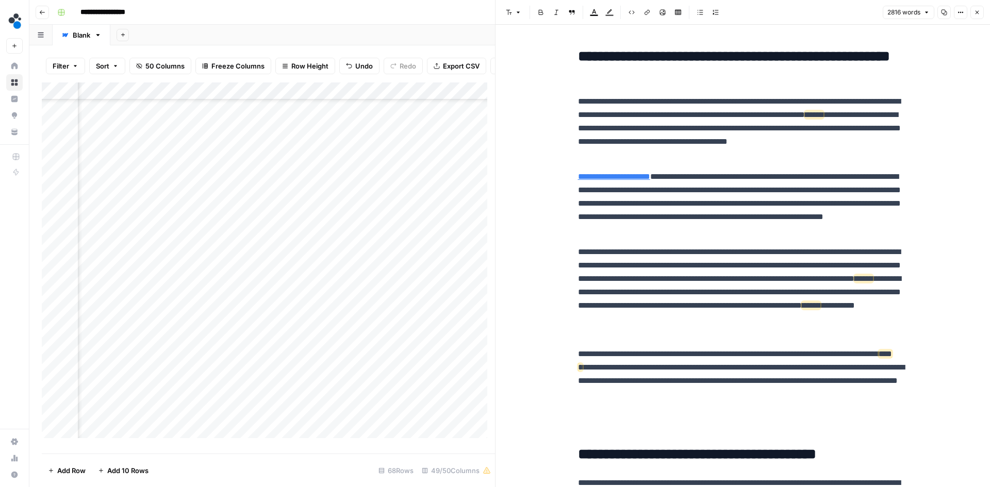
click at [681, 336] on p "**********" at bounding box center [743, 292] width 330 height 94
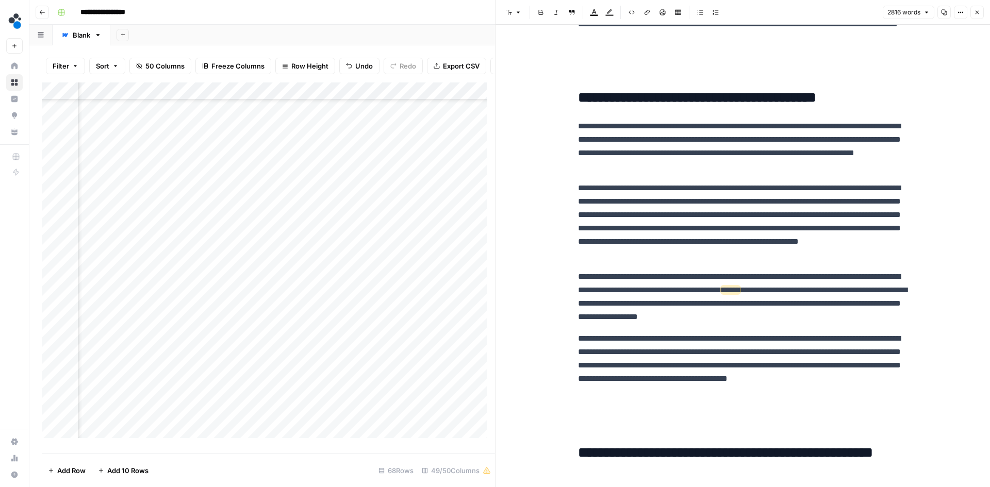
scroll to position [2422, 0]
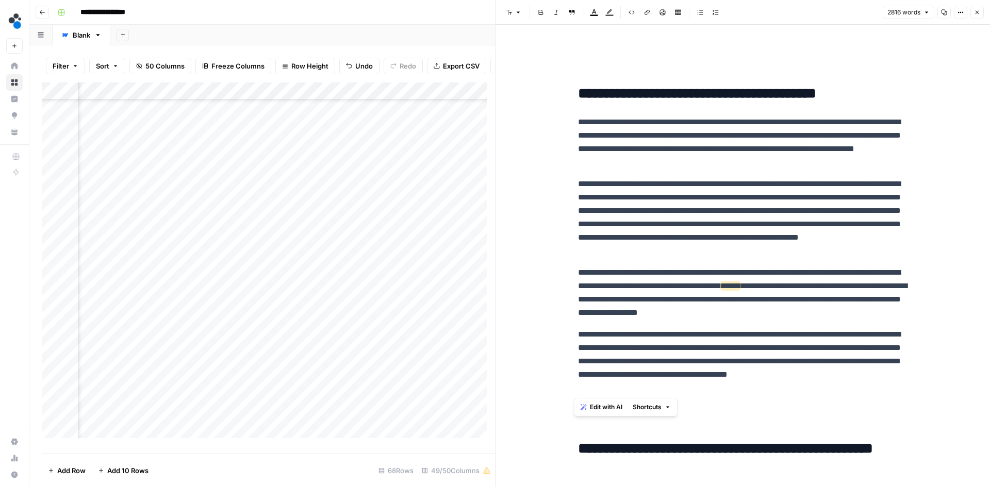
drag, startPoint x: 734, startPoint y: 389, endPoint x: 575, endPoint y: 275, distance: 195.8
click at [575, 275] on div "**********" at bounding box center [743, 377] width 342 height 5517
click at [596, 407] on span "Edit with AI" at bounding box center [606, 407] width 32 height 9
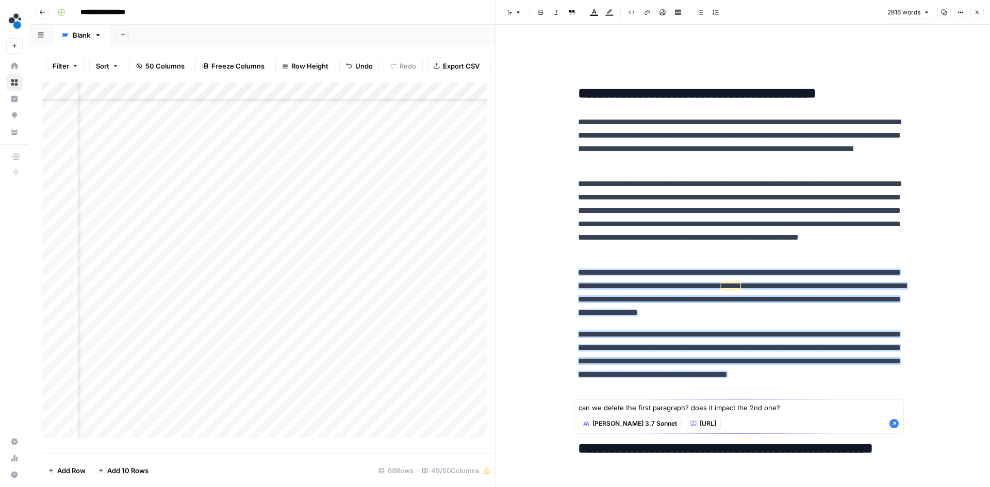
type textarea "can we delete the first paragraph? does it impact the 2nd one?"
click at [895, 425] on icon "button" at bounding box center [893, 423] width 9 height 9
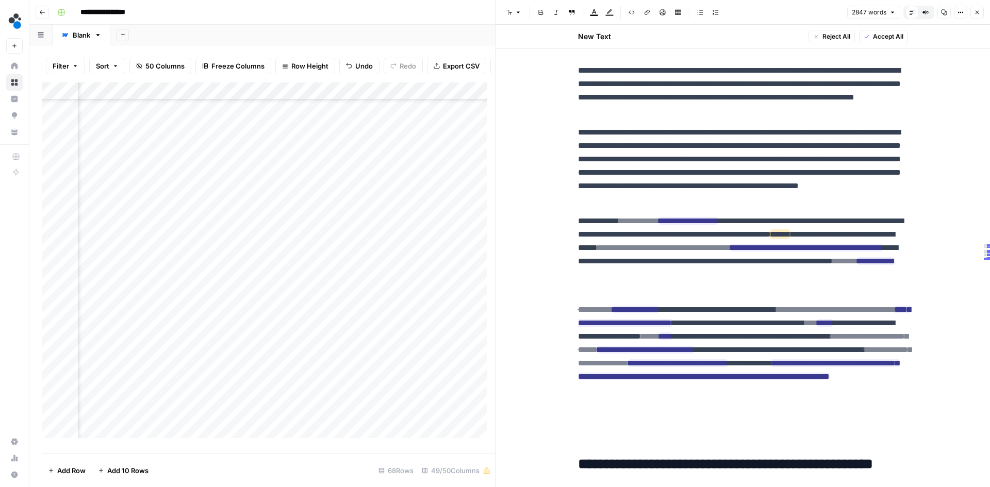
scroll to position [2474, 0]
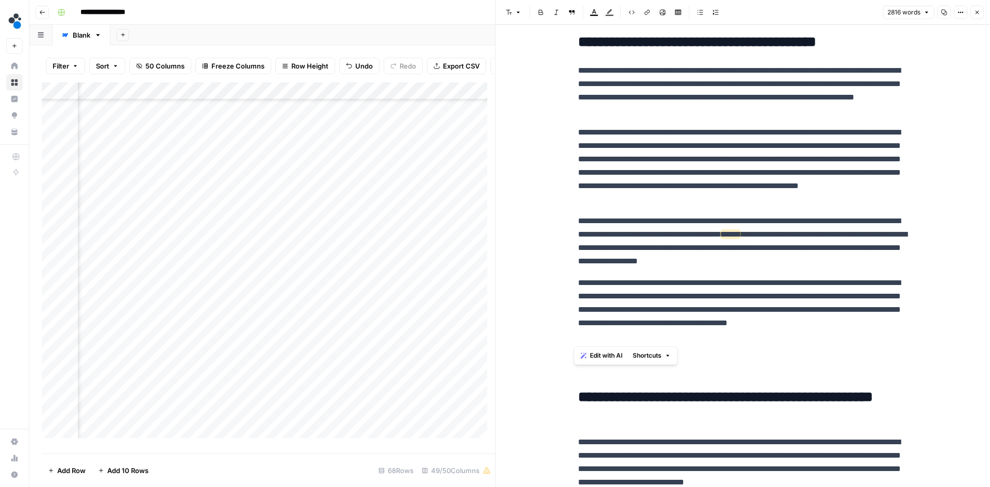
click at [735, 348] on div "**********" at bounding box center [743, 325] width 342 height 5517
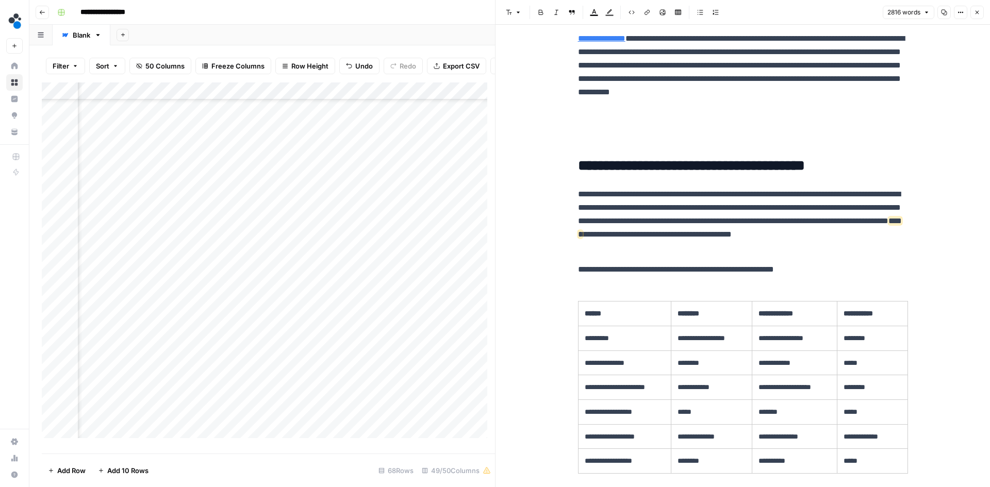
scroll to position [3453, 0]
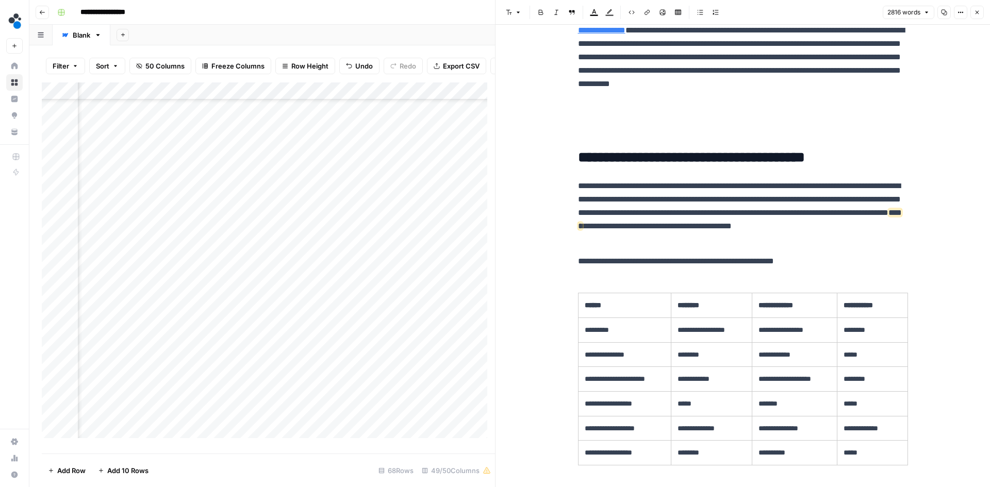
click at [684, 239] on p "**********" at bounding box center [743, 212] width 330 height 67
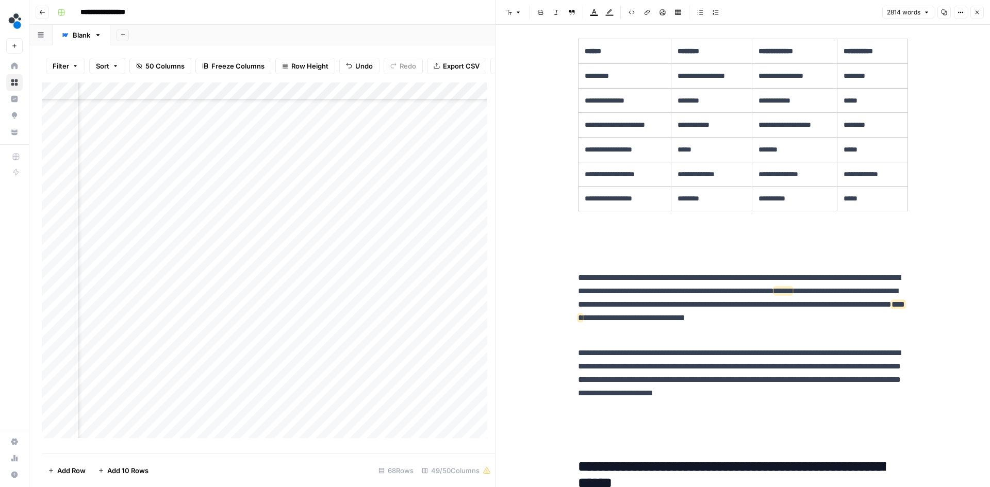
scroll to position [3711, 0]
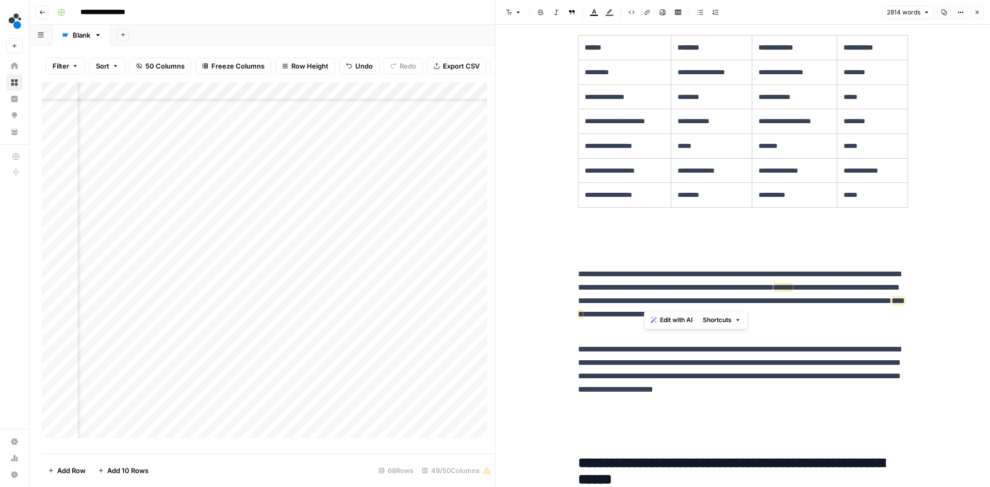
drag, startPoint x: 689, startPoint y: 301, endPoint x: 644, endPoint y: 302, distance: 44.9
click at [644, 302] on p "**********" at bounding box center [743, 300] width 330 height 67
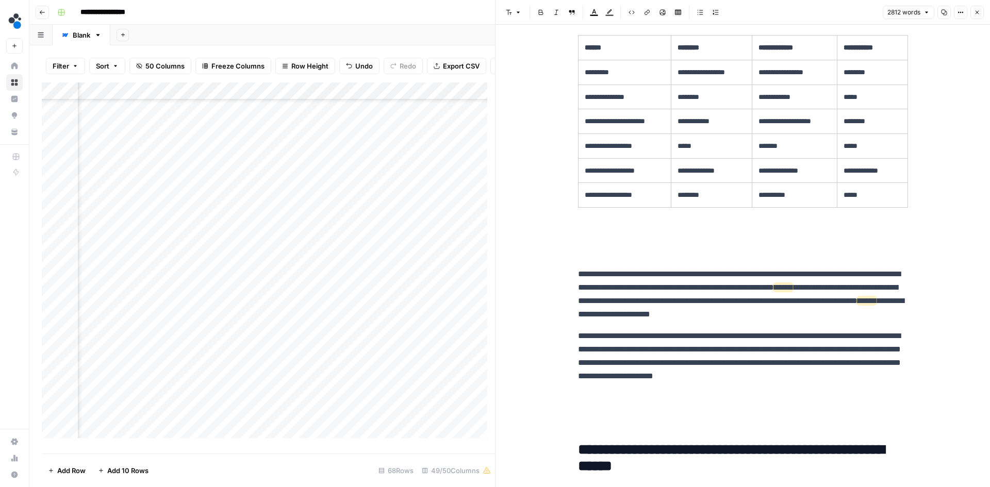
click at [879, 289] on p "**********" at bounding box center [743, 294] width 330 height 54
click at [646, 300] on p "**********" at bounding box center [743, 294] width 330 height 54
click at [873, 314] on p "**********" at bounding box center [743, 294] width 330 height 54
click at [815, 315] on p "**********" at bounding box center [743, 294] width 330 height 54
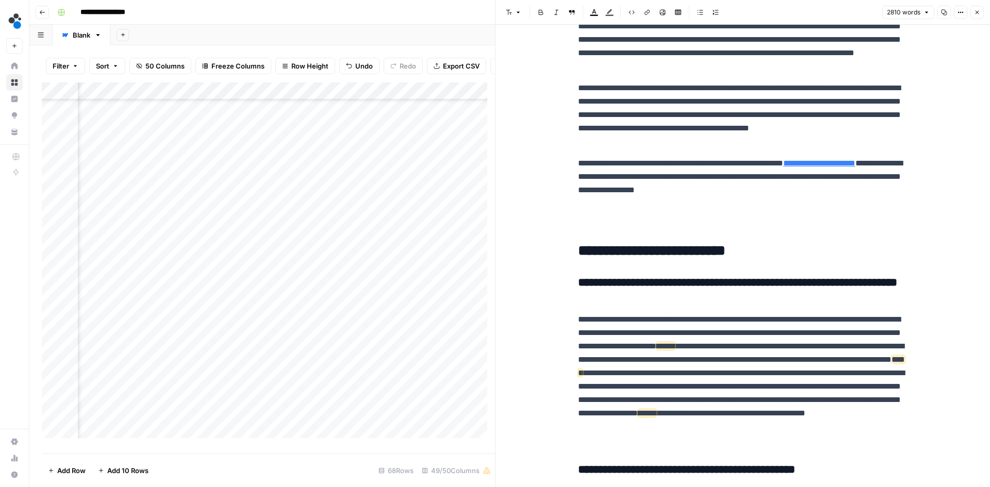
scroll to position [4226, 0]
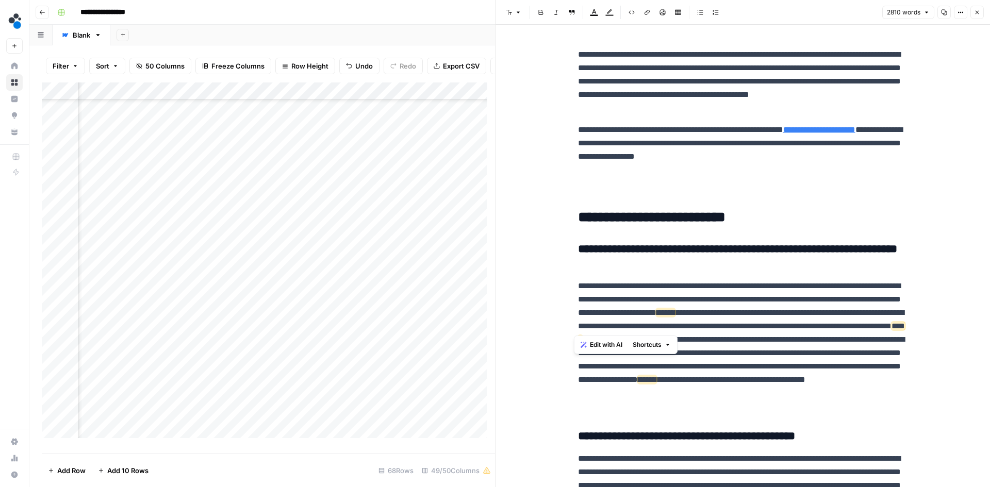
drag, startPoint x: 665, startPoint y: 325, endPoint x: 576, endPoint y: 323, distance: 89.2
click at [578, 323] on p "**********" at bounding box center [743, 346] width 330 height 134
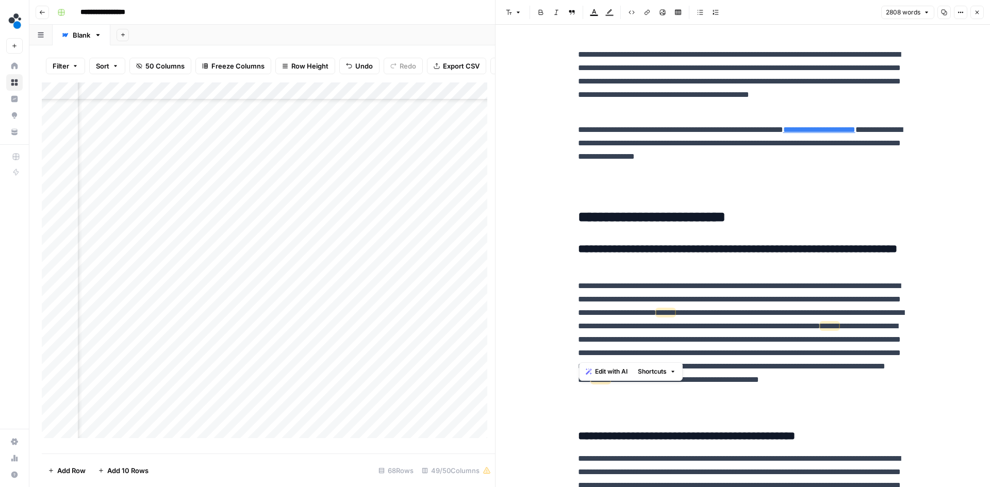
drag, startPoint x: 686, startPoint y: 352, endPoint x: 578, endPoint y: 353, distance: 107.7
click at [578, 353] on p "**********" at bounding box center [743, 346] width 330 height 134
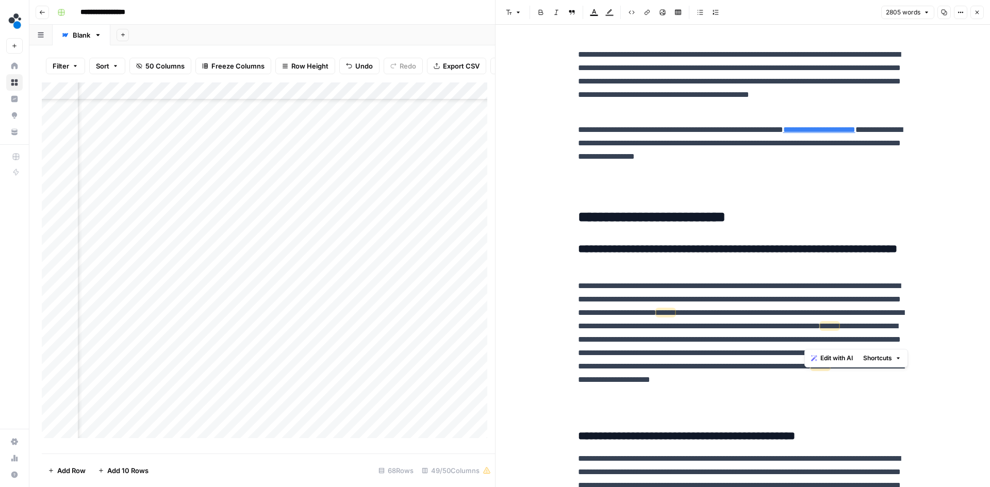
drag, startPoint x: 804, startPoint y: 341, endPoint x: 878, endPoint y: 338, distance: 73.8
click at [878, 338] on p "**********" at bounding box center [743, 346] width 330 height 134
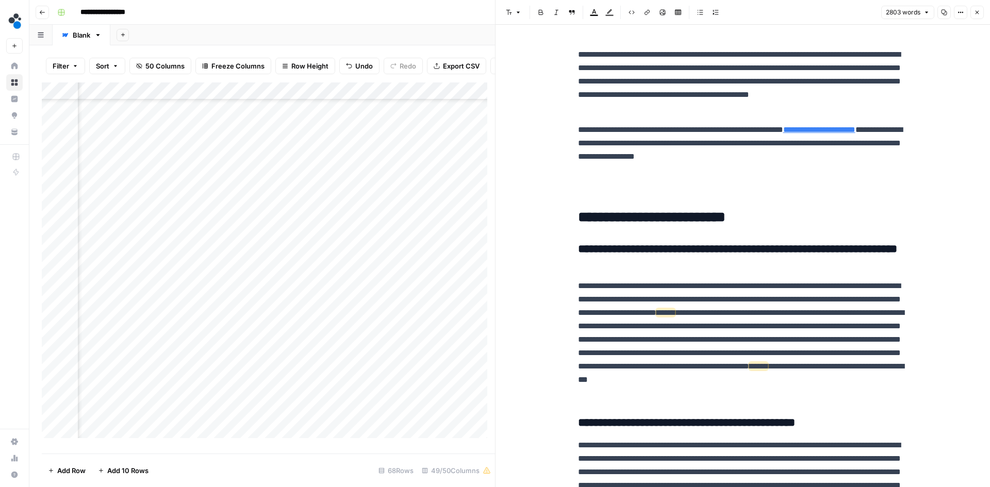
click at [607, 364] on p "**********" at bounding box center [743, 339] width 330 height 121
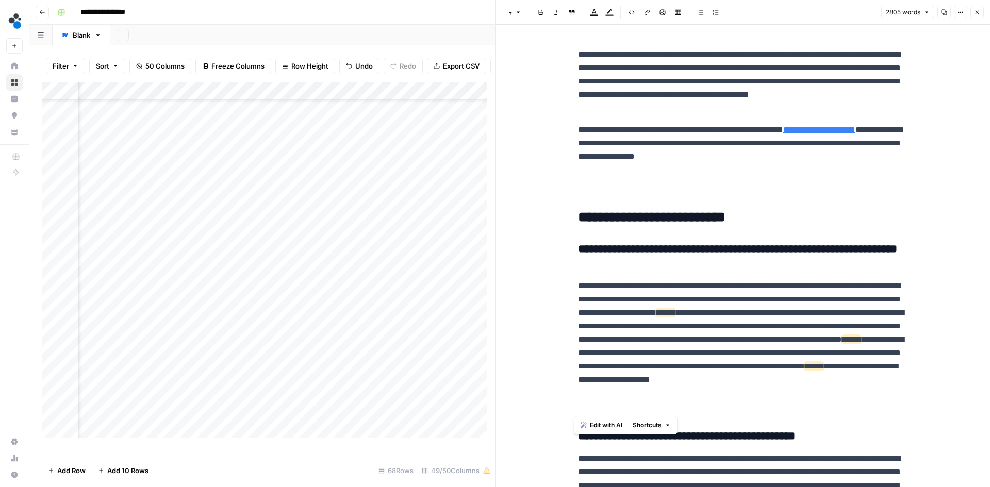
drag, startPoint x: 622, startPoint y: 406, endPoint x: 575, endPoint y: 411, distance: 47.2
click at [578, 411] on p "**********" at bounding box center [743, 346] width 330 height 134
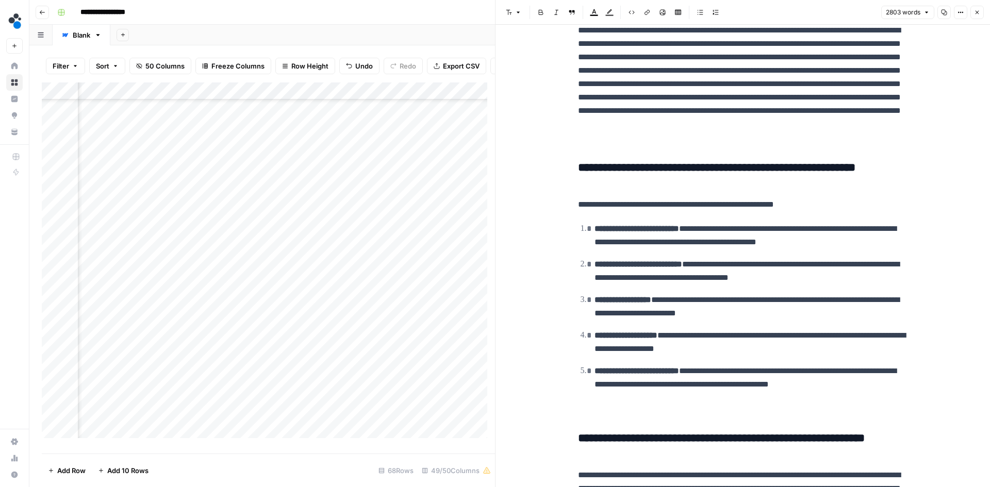
scroll to position [4820, 0]
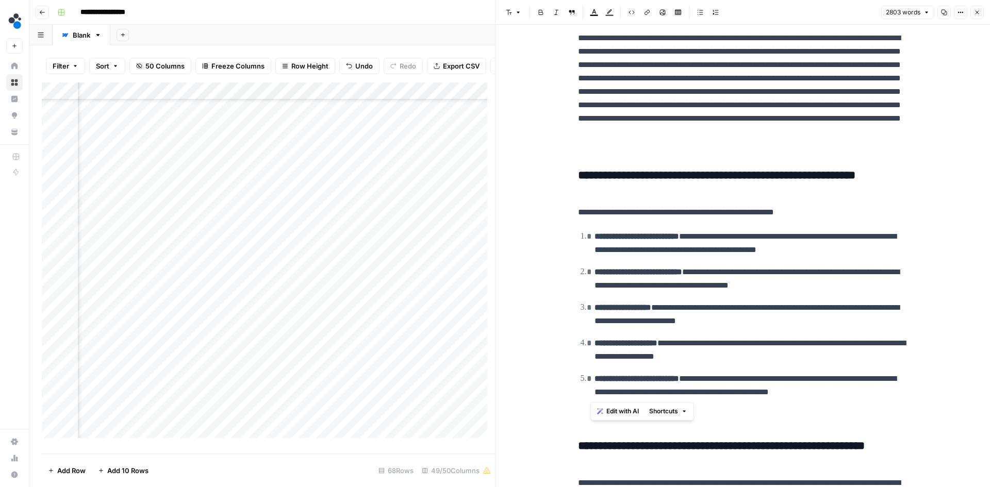
drag, startPoint x: 897, startPoint y: 393, endPoint x: 578, endPoint y: 243, distance: 352.3
click at [578, 243] on ol "**********" at bounding box center [743, 314] width 330 height 170
click at [696, 10] on button "Bulleted list" at bounding box center [699, 12] width 13 height 13
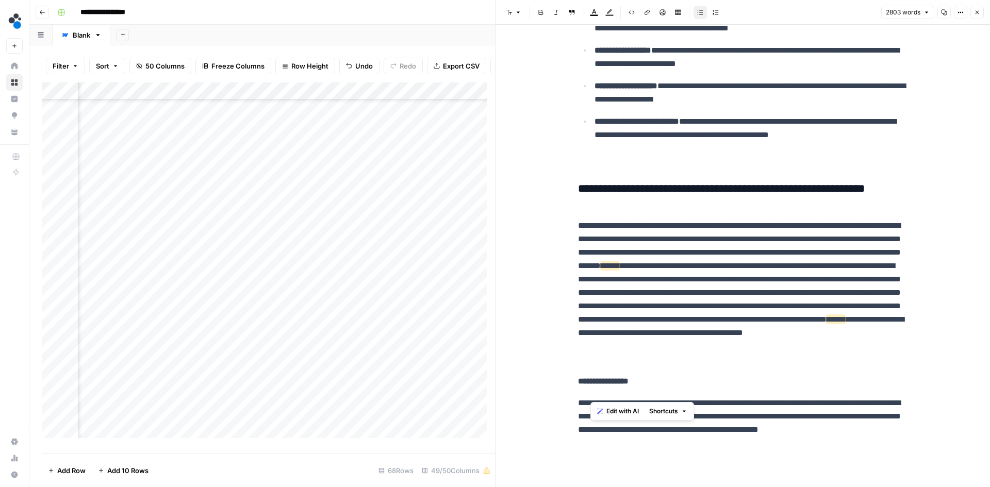
scroll to position [5078, 0]
drag, startPoint x: 682, startPoint y: 278, endPoint x: 609, endPoint y: 280, distance: 73.7
click at [609, 280] on p "**********" at bounding box center [743, 292] width 330 height 147
click at [844, 267] on p "**********" at bounding box center [743, 292] width 330 height 147
click at [613, 279] on p "**********" at bounding box center [743, 292] width 330 height 147
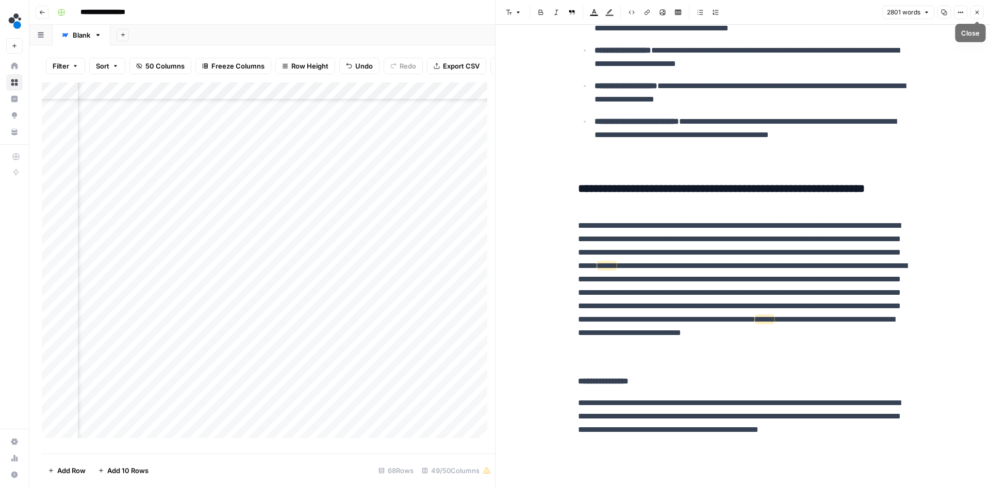
click at [978, 13] on icon "button" at bounding box center [977, 12] width 6 height 6
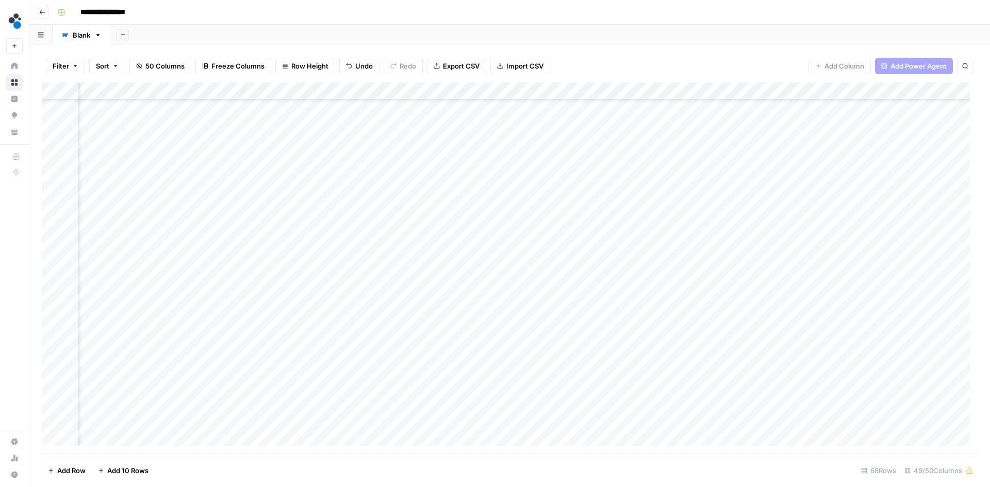
click at [549, 218] on div "Add Column" at bounding box center [509, 267] width 935 height 371
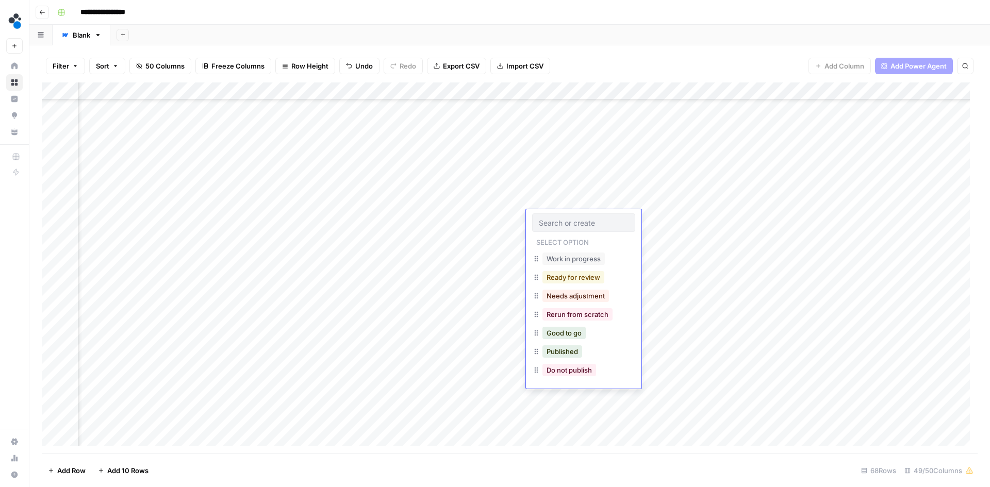
click at [567, 275] on button "Ready for review" at bounding box center [573, 277] width 62 height 12
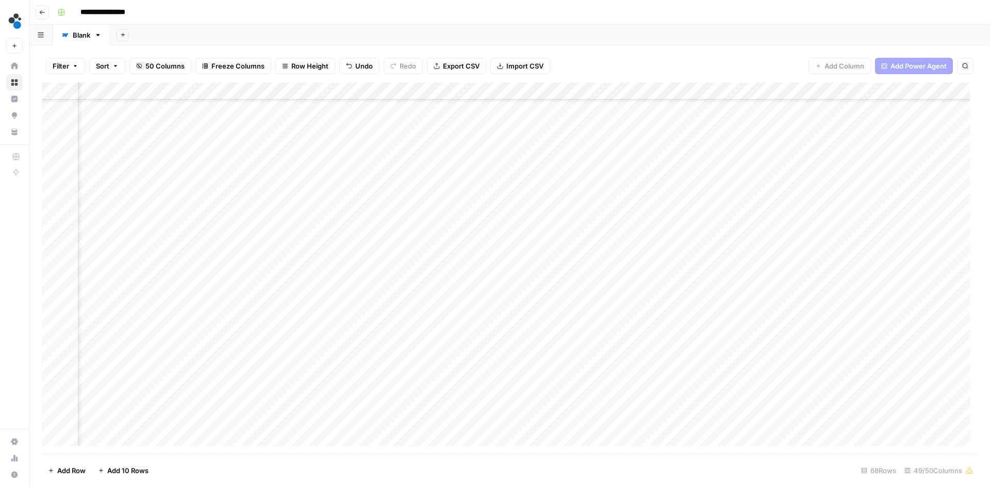
click at [483, 213] on div "Add Column" at bounding box center [509, 267] width 935 height 371
click at [422, 219] on div "Add Column" at bounding box center [509, 267] width 935 height 371
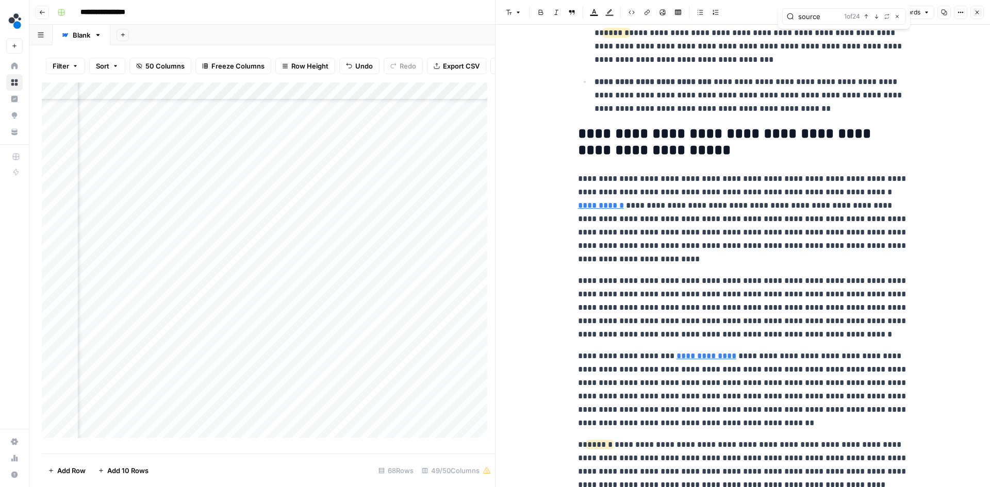
scroll to position [979, 0]
type input "source"
click at [896, 19] on icon "button" at bounding box center [896, 16] width 5 height 5
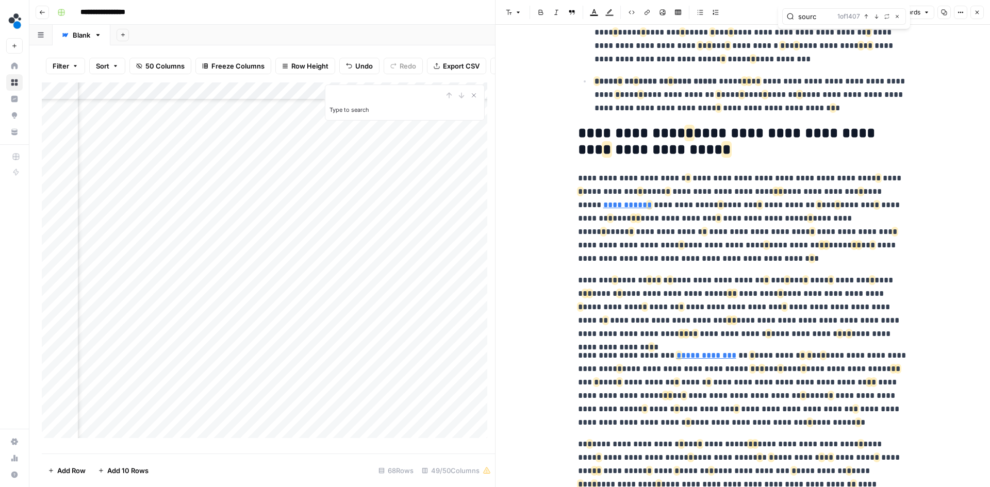
type input "source"
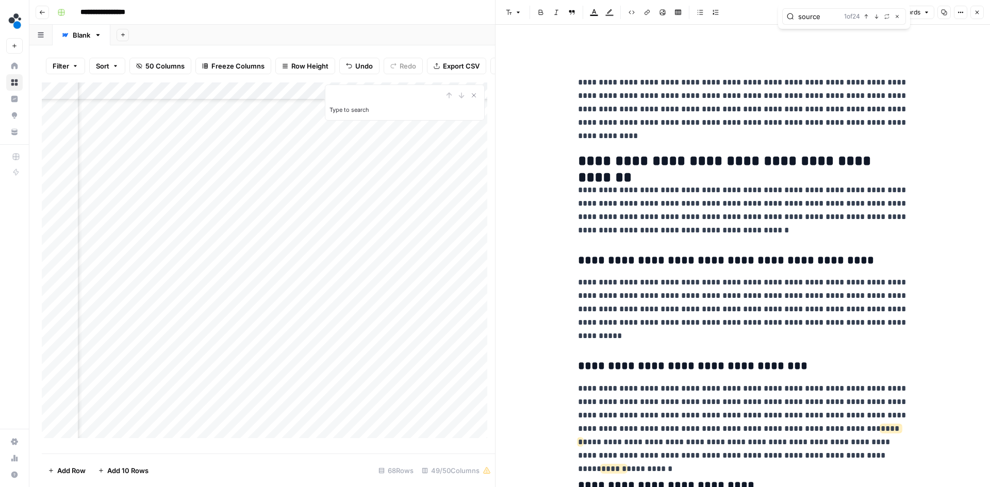
scroll to position [3350, 0]
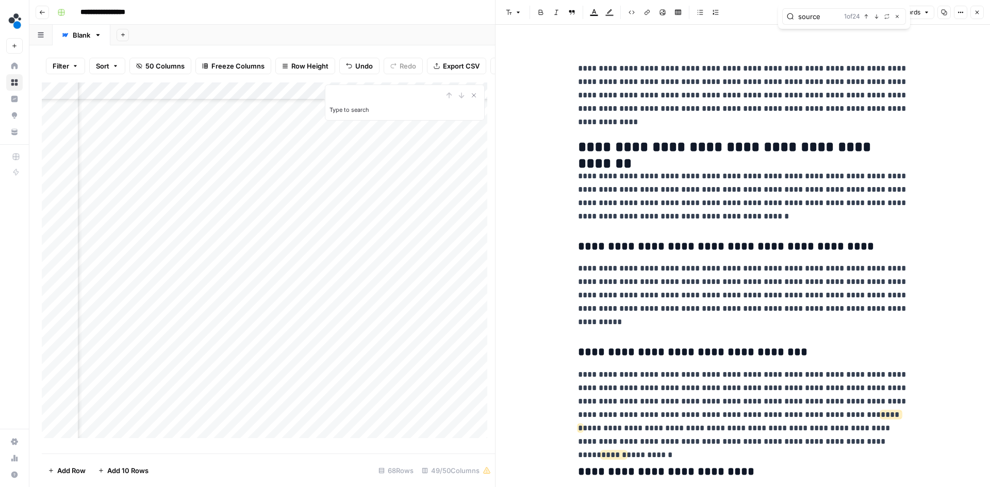
click at [656, 323] on p "**********" at bounding box center [743, 295] width 330 height 67
drag, startPoint x: 882, startPoint y: 443, endPoint x: 875, endPoint y: 443, distance: 6.7
click at [875, 443] on p "**********" at bounding box center [743, 408] width 330 height 80
drag, startPoint x: 811, startPoint y: 445, endPoint x: 874, endPoint y: 437, distance: 63.4
click at [874, 437] on p "**********" at bounding box center [743, 408] width 330 height 80
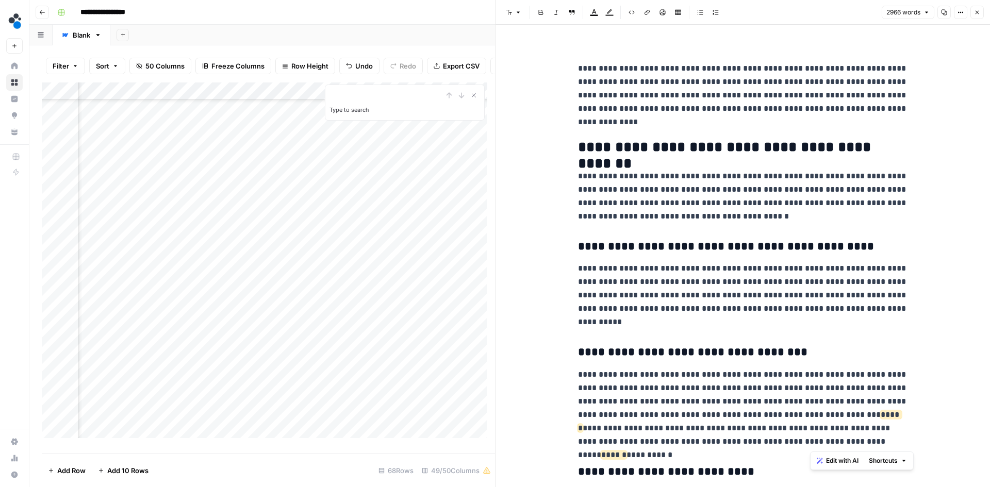
copy p "**********"
click at [652, 321] on p "**********" at bounding box center [743, 295] width 330 height 67
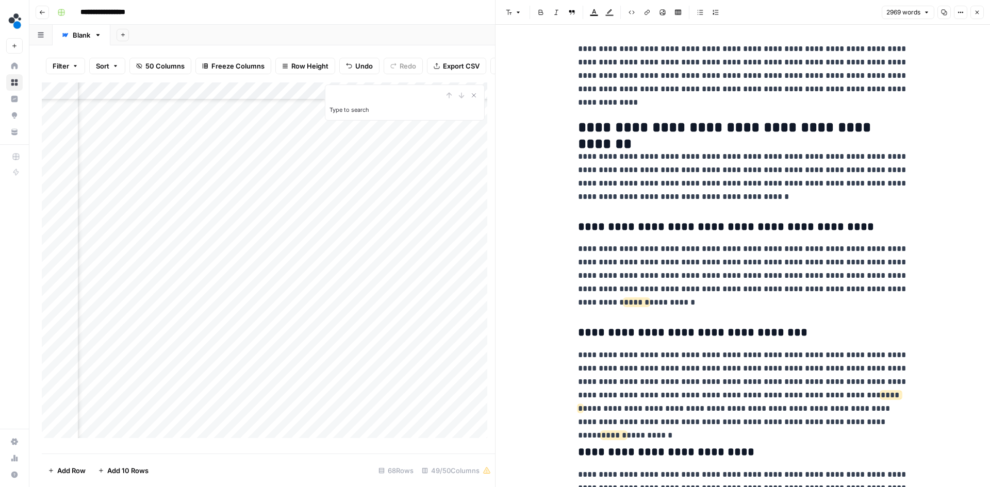
scroll to position [3402, 0]
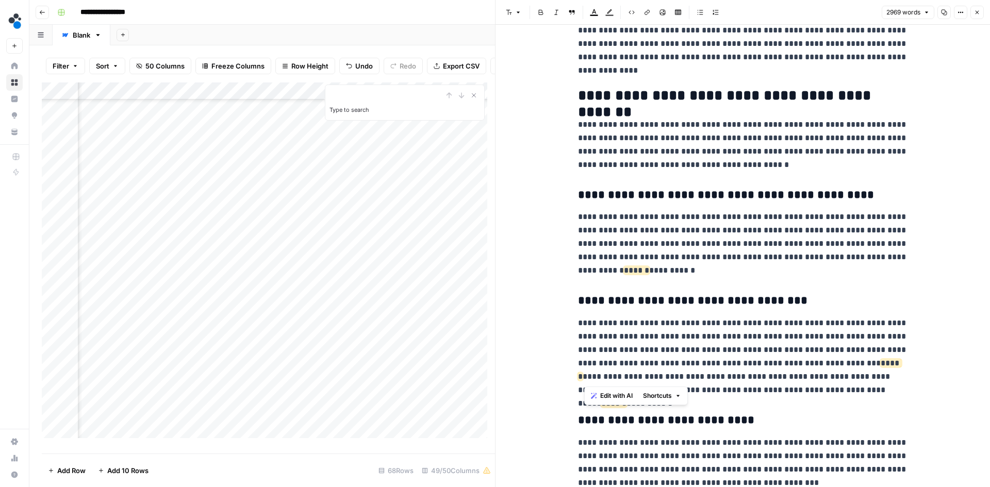
drag, startPoint x: 843, startPoint y: 365, endPoint x: 633, endPoint y: 386, distance: 210.3
click at [585, 374] on p "**********" at bounding box center [743, 356] width 330 height 80
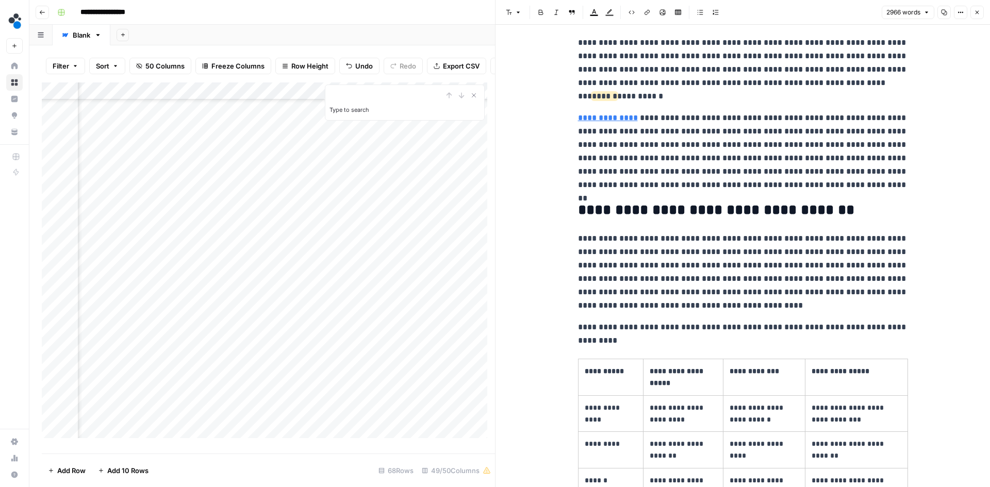
scroll to position [2525, 0]
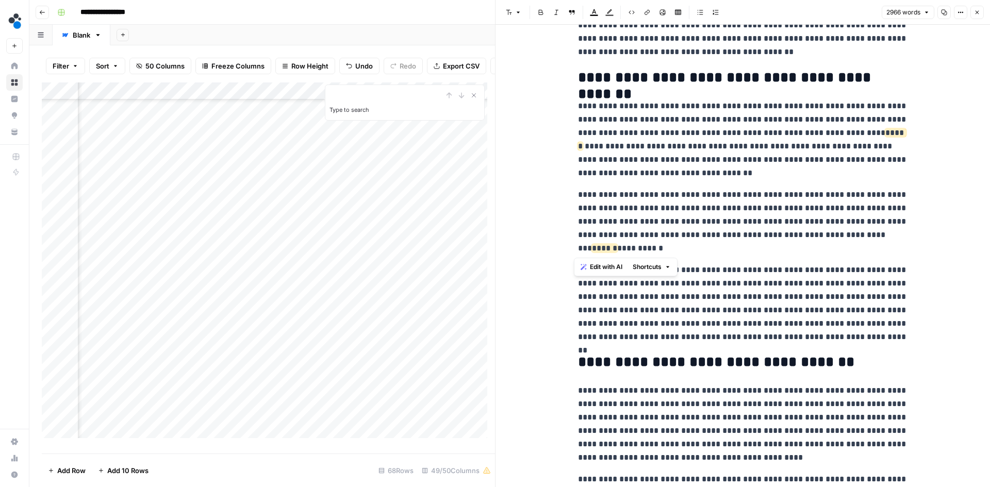
drag, startPoint x: 572, startPoint y: 249, endPoint x: 638, endPoint y: 243, distance: 65.7
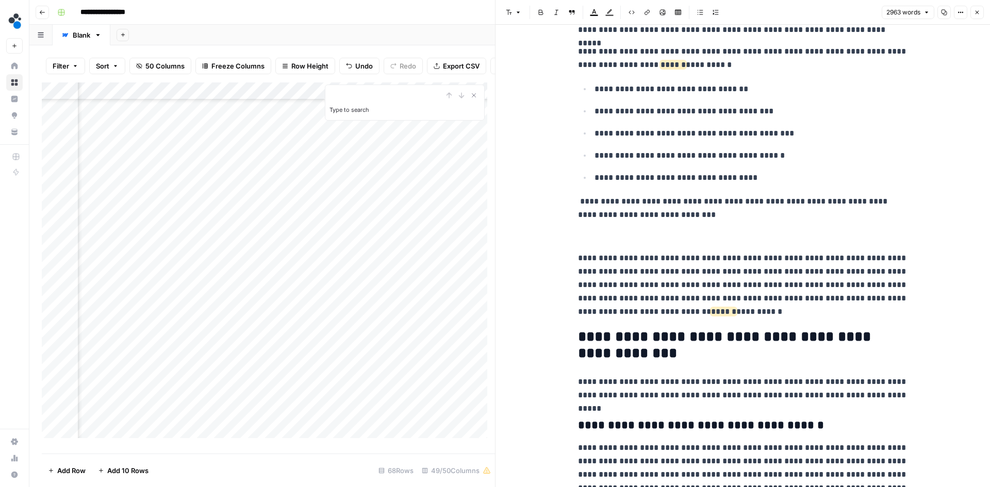
scroll to position [1649, 0]
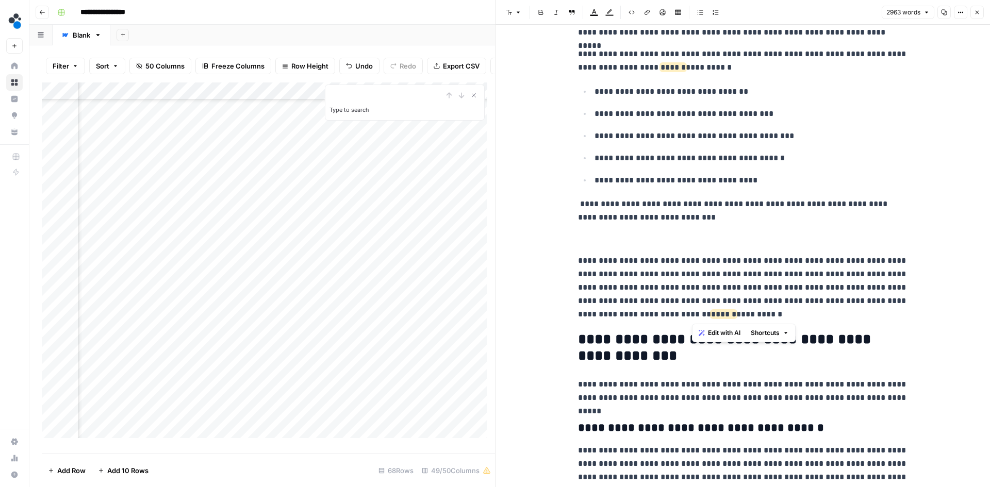
drag, startPoint x: 693, startPoint y: 311, endPoint x: 757, endPoint y: 310, distance: 64.4
click at [757, 310] on p "**********" at bounding box center [743, 287] width 330 height 67
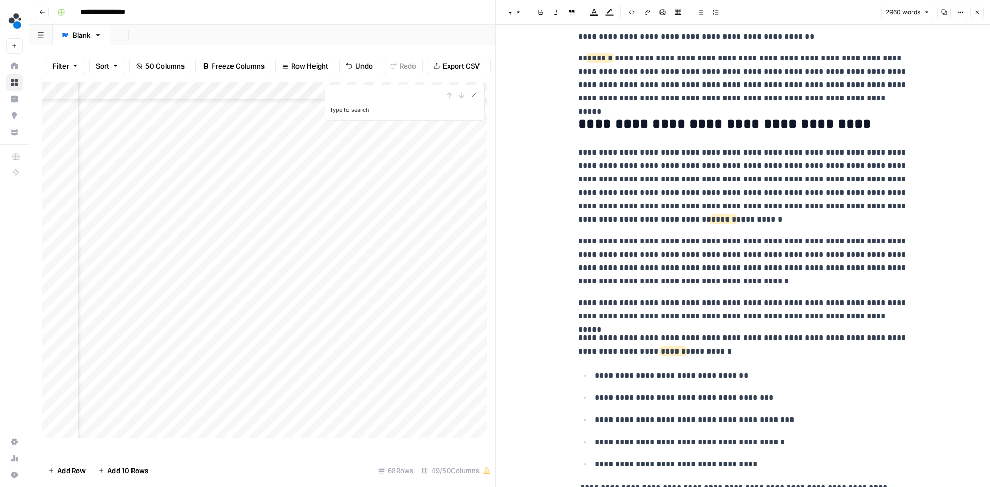
scroll to position [1340, 0]
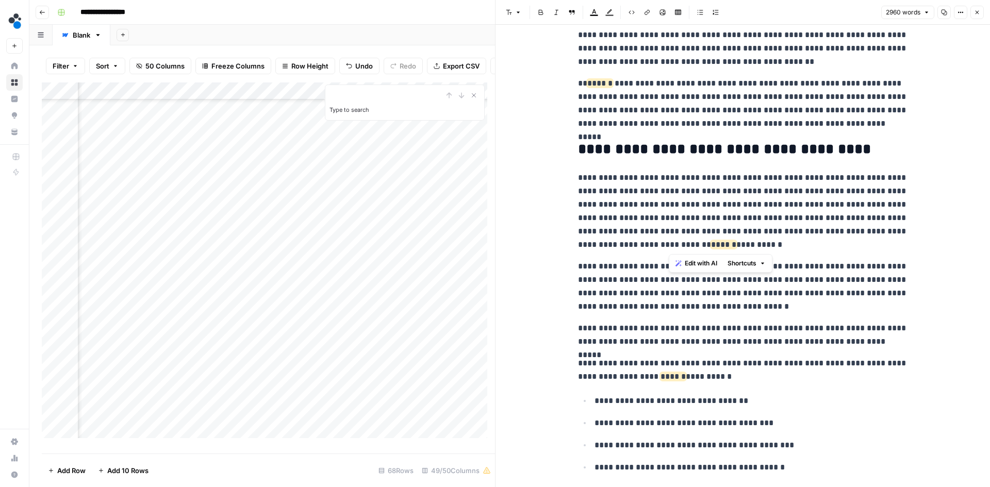
drag, startPoint x: 669, startPoint y: 247, endPoint x: 733, endPoint y: 244, distance: 64.0
click at [733, 244] on p "**********" at bounding box center [743, 211] width 330 height 80
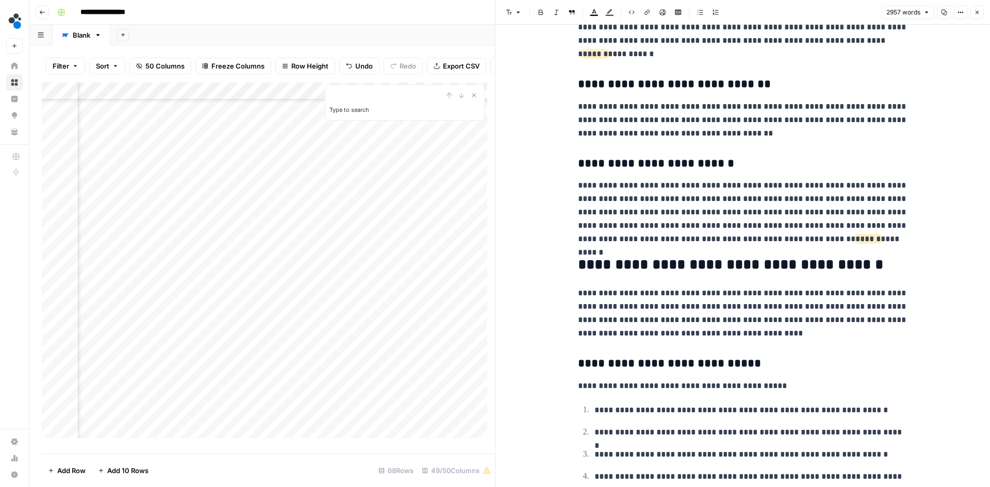
scroll to position [4180, 0]
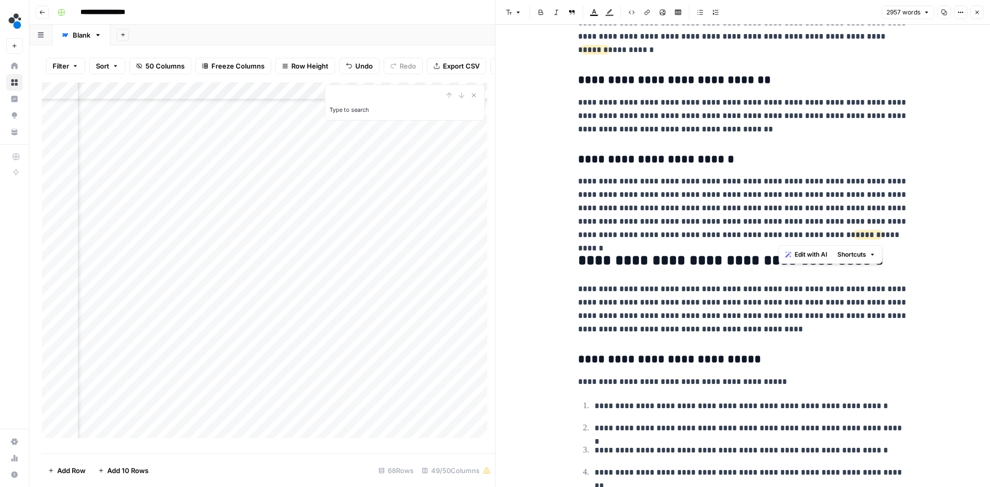
drag, startPoint x: 778, startPoint y: 238, endPoint x: 791, endPoint y: 238, distance: 13.4
click at [791, 238] on p "**********" at bounding box center [743, 208] width 330 height 67
click at [734, 226] on p "**********" at bounding box center [743, 208] width 330 height 67
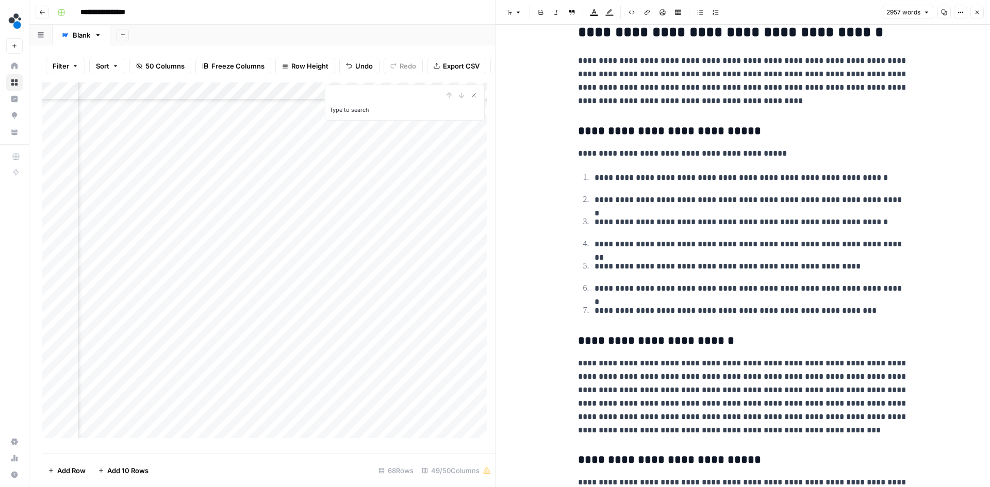
scroll to position [4386, 0]
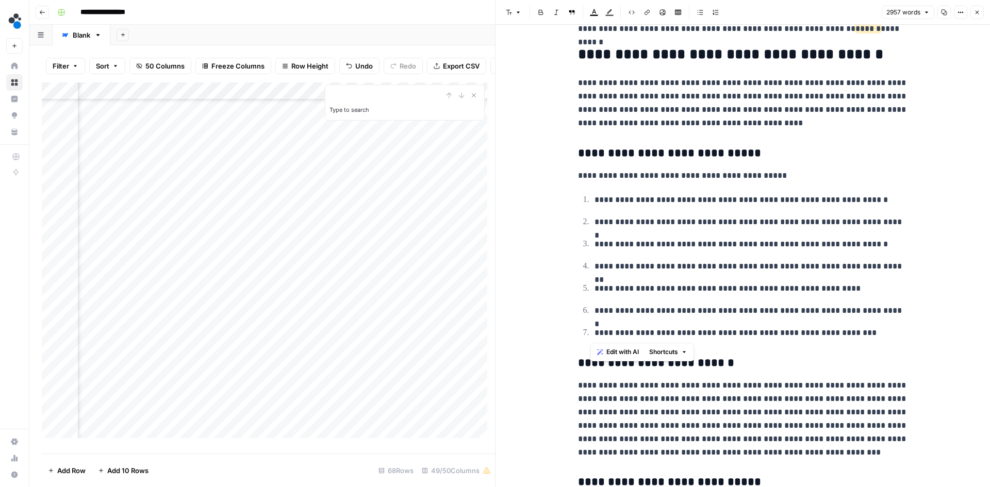
drag, startPoint x: 873, startPoint y: 331, endPoint x: 586, endPoint y: 193, distance: 319.3
click at [705, 14] on button "Bulleted list" at bounding box center [699, 12] width 13 height 13
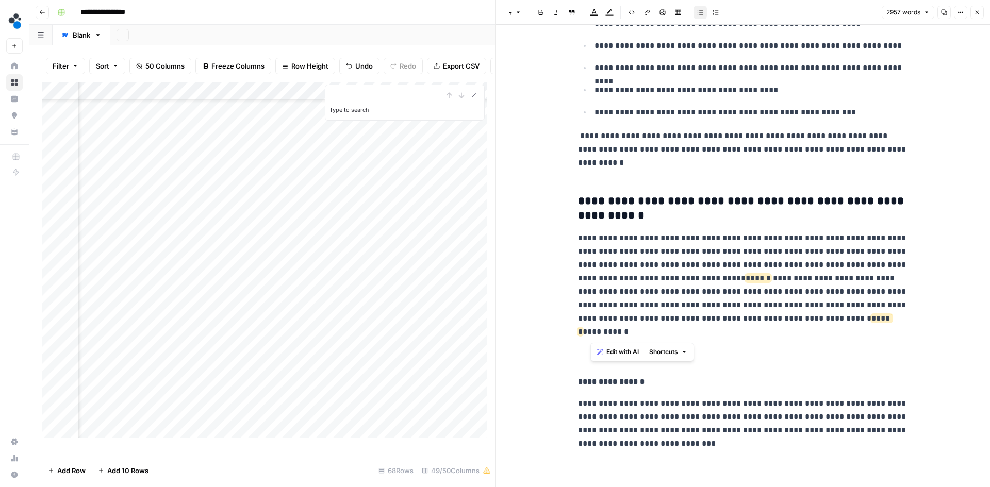
scroll to position [6086, 0]
click at [981, 11] on button "Close" at bounding box center [976, 12] width 13 height 13
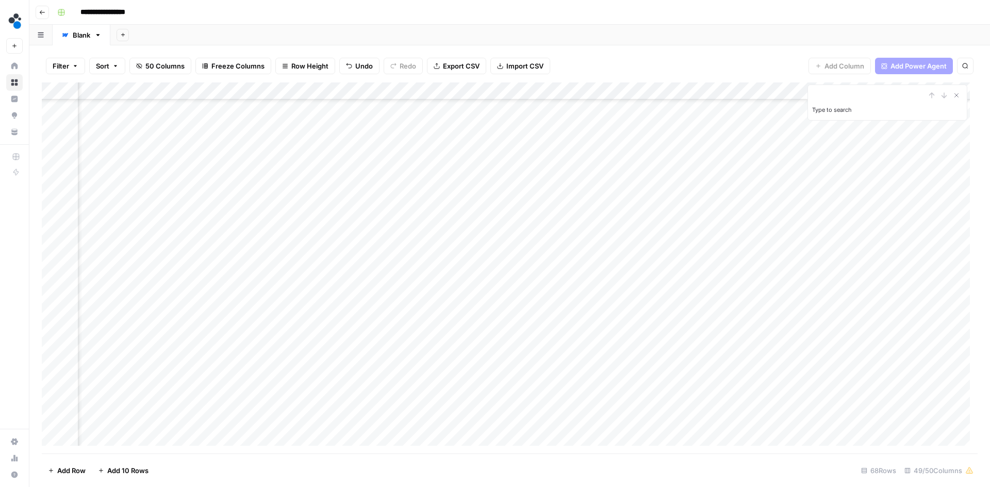
click at [544, 221] on div "Add Column" at bounding box center [509, 267] width 935 height 371
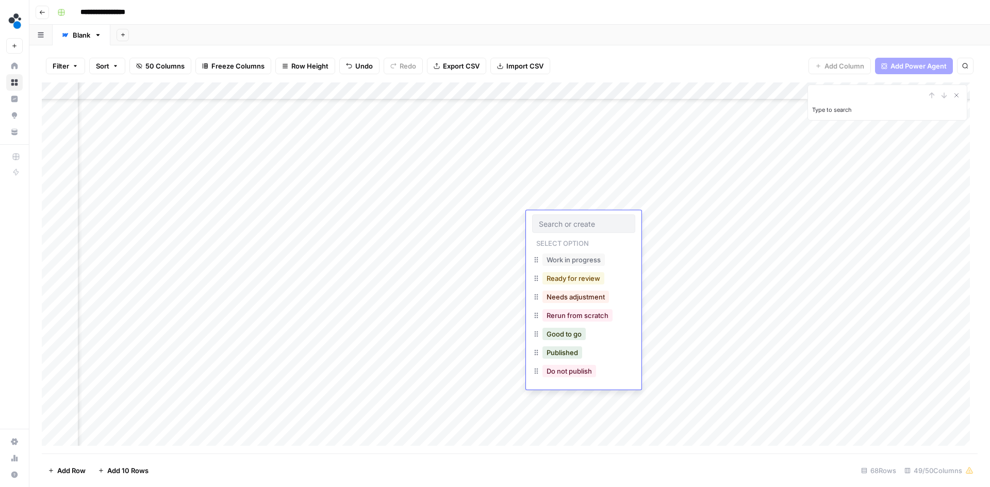
click at [570, 274] on button "Ready for review" at bounding box center [573, 278] width 62 height 12
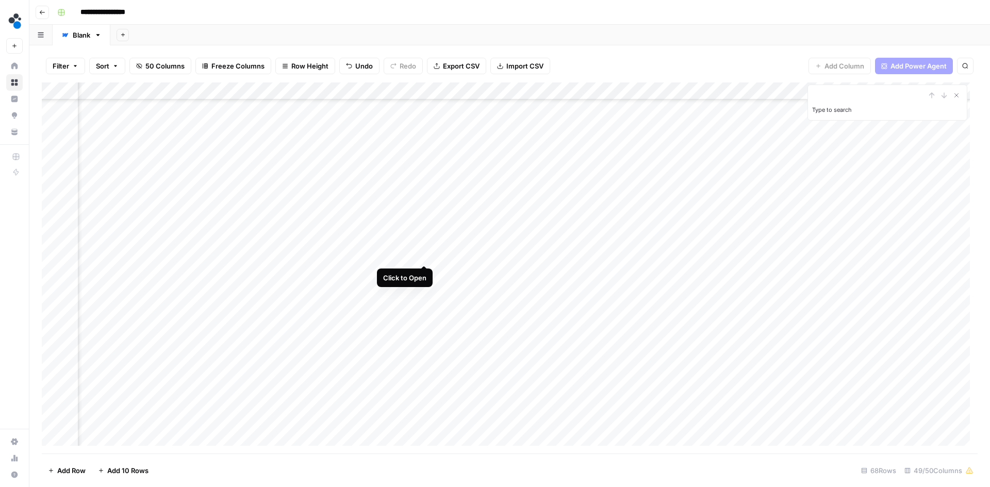
click at [422, 254] on div "Add Column" at bounding box center [509, 267] width 935 height 371
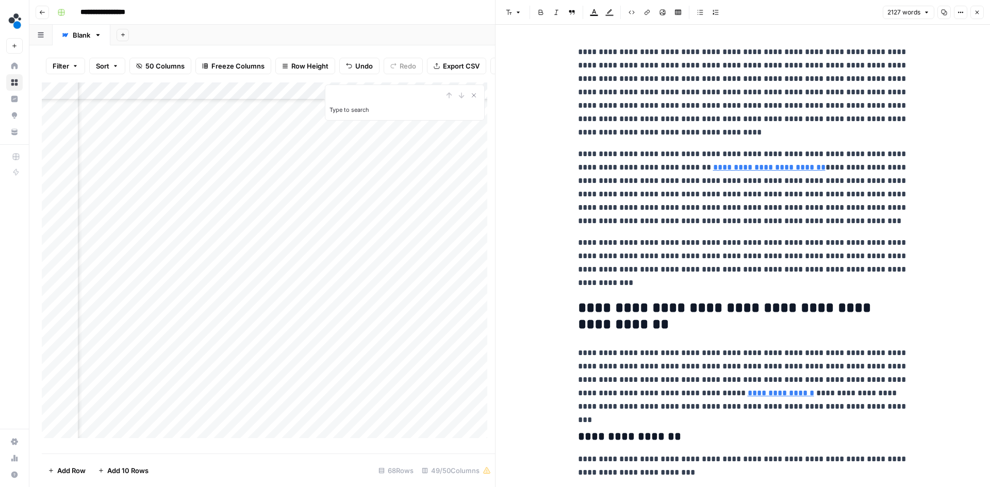
click at [660, 149] on p "**********" at bounding box center [743, 187] width 330 height 80
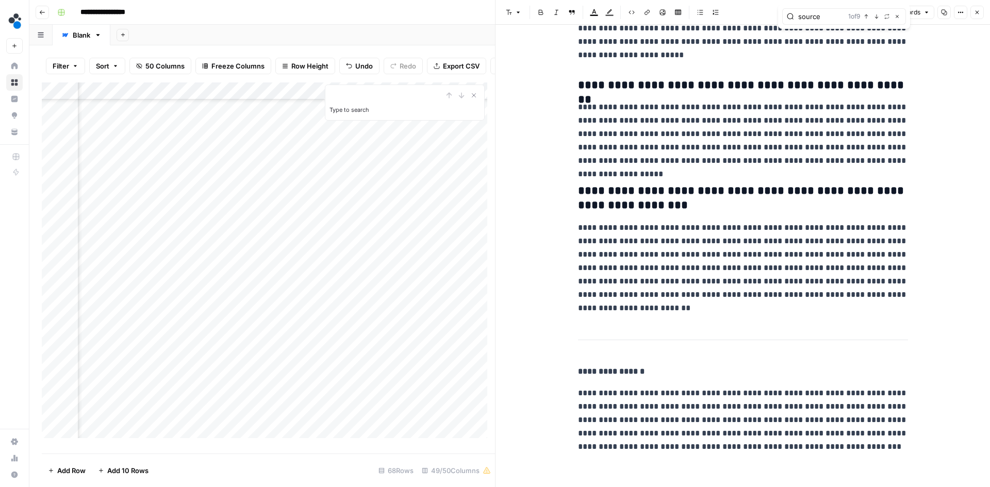
scroll to position [5091, 0]
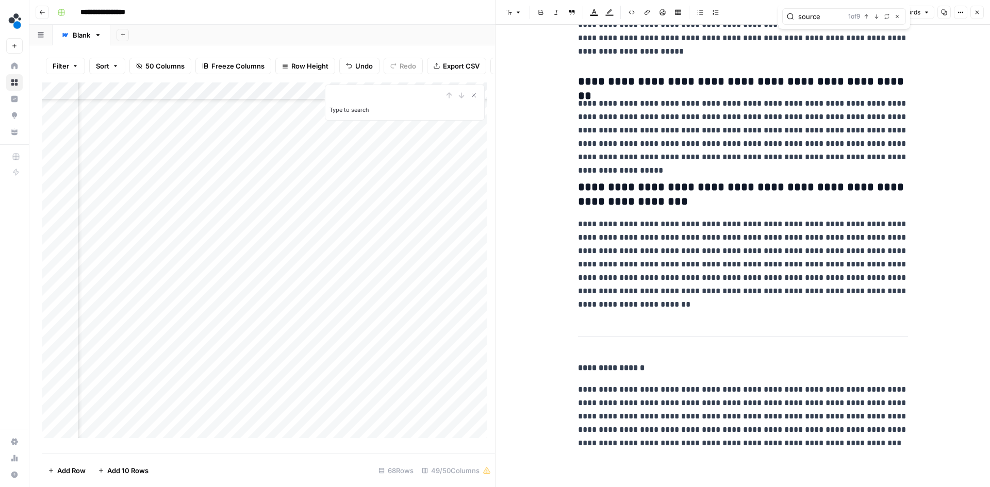
type input "source"
click at [975, 12] on icon "button" at bounding box center [977, 12] width 6 height 6
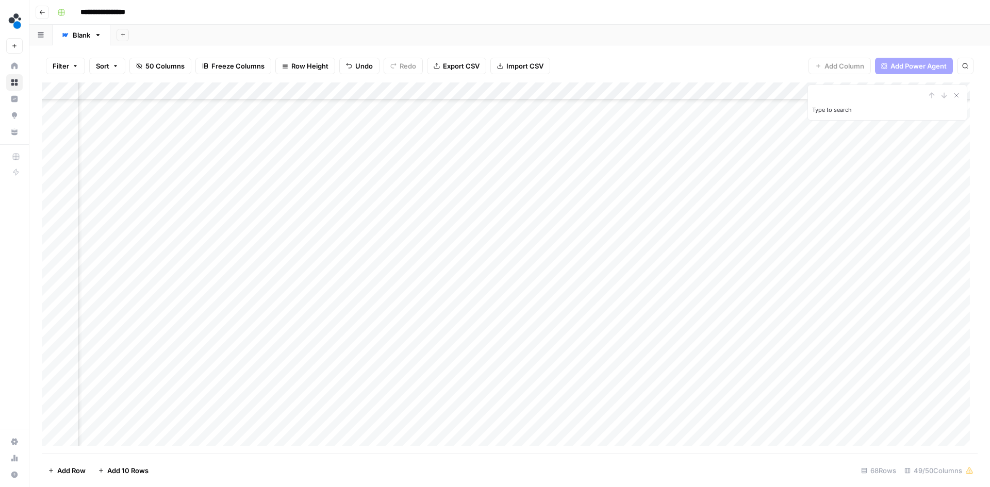
click at [550, 256] on div "Add Column" at bounding box center [509, 267] width 935 height 371
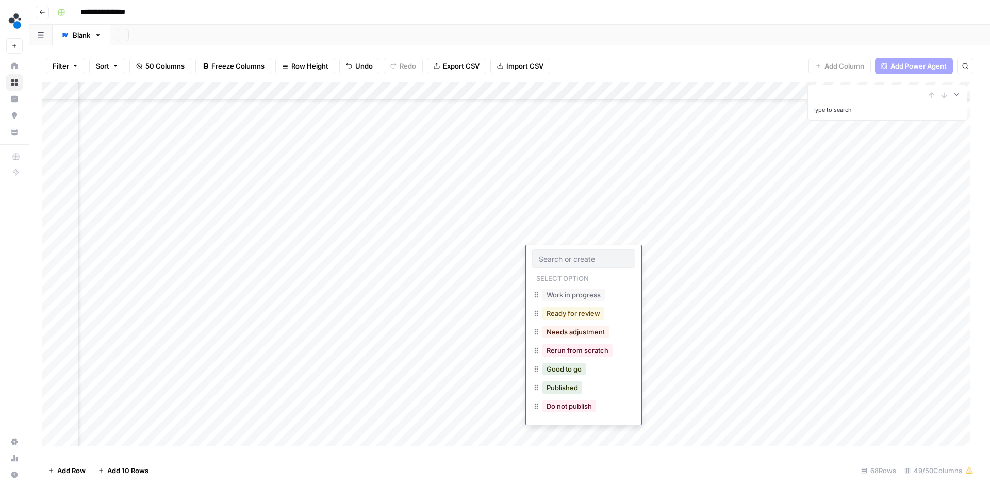
click at [570, 313] on button "Ready for review" at bounding box center [573, 313] width 62 height 12
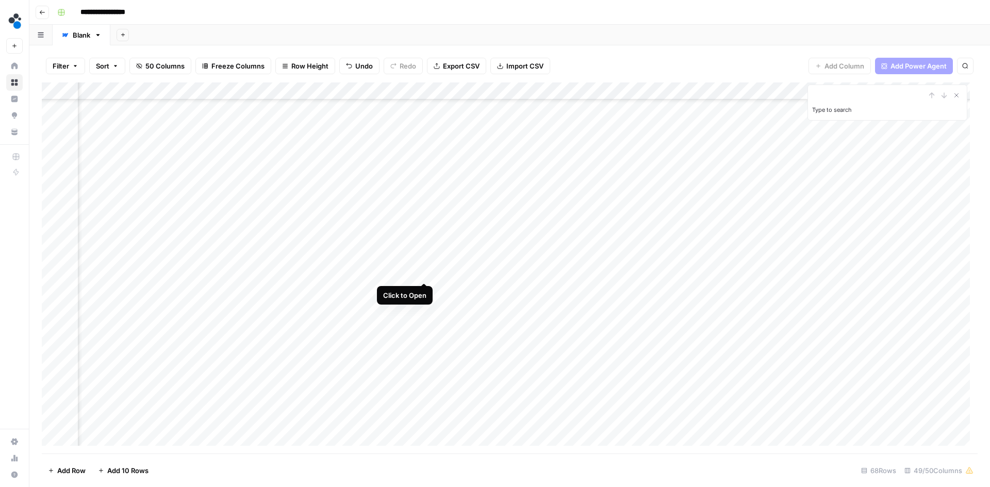
click at [421, 271] on div "Add Column" at bounding box center [509, 267] width 935 height 371
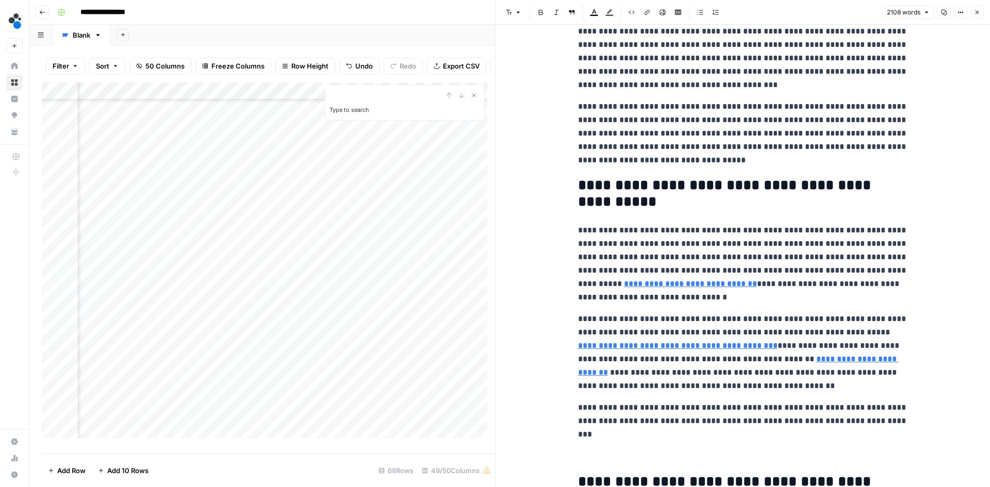
scroll to position [52, 0]
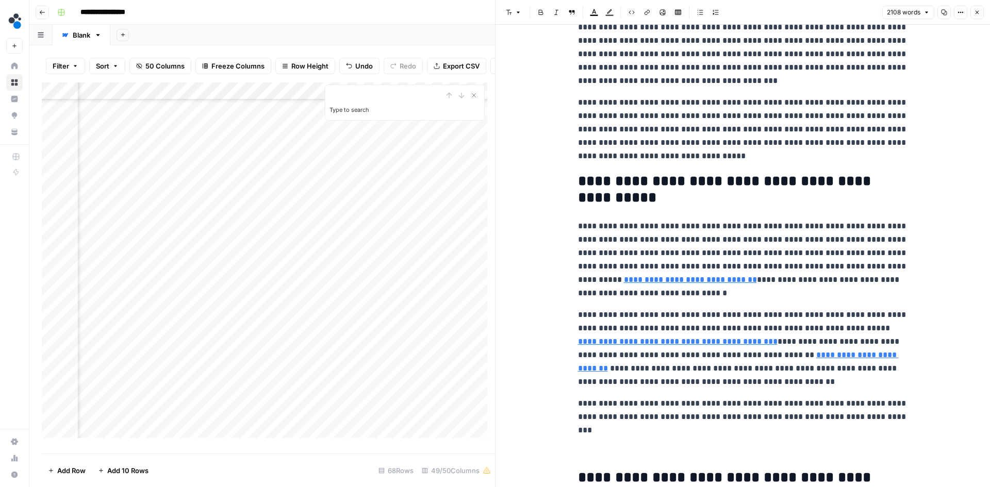
click at [704, 197] on h2 "**********" at bounding box center [743, 189] width 330 height 33
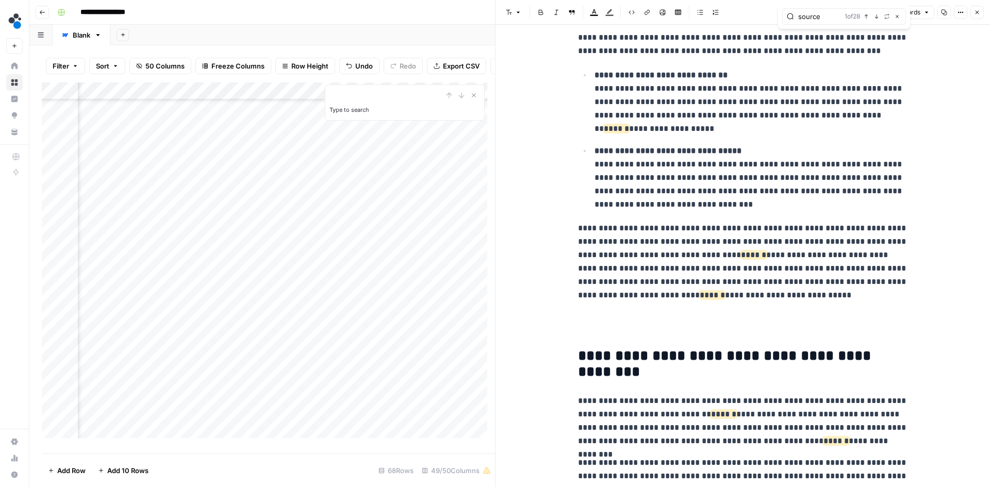
scroll to position [1237, 0]
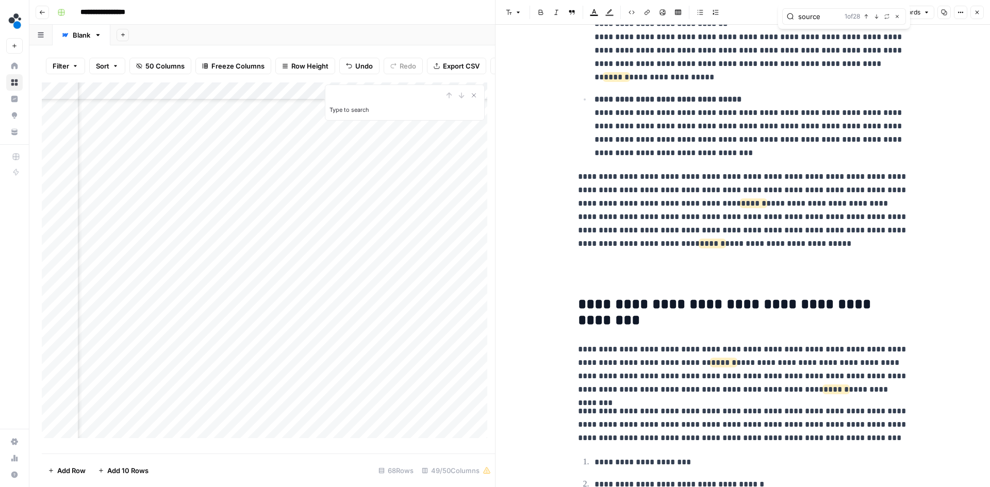
type input "source"
drag, startPoint x: 689, startPoint y: 205, endPoint x: 831, endPoint y: 206, distance: 142.8
click at [831, 206] on p "**********" at bounding box center [743, 210] width 330 height 80
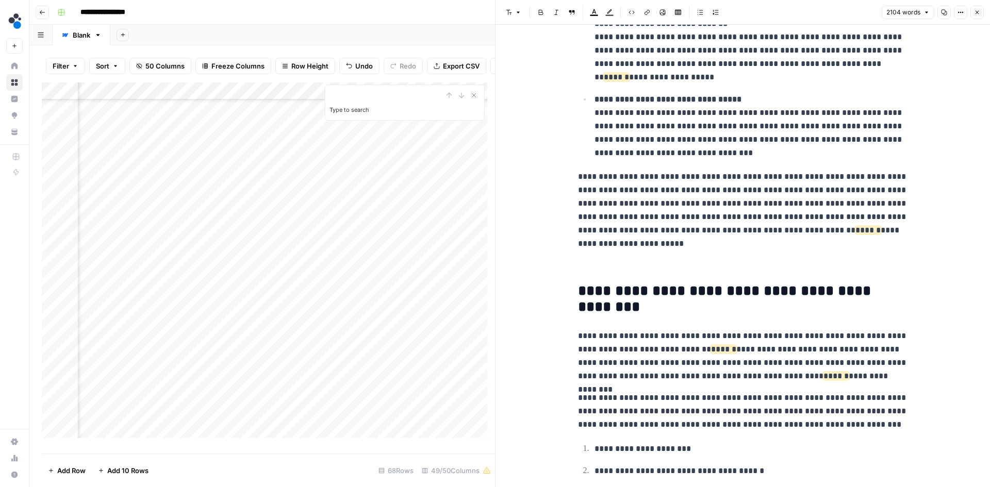
click at [658, 247] on p at bounding box center [743, 258] width 330 height 27
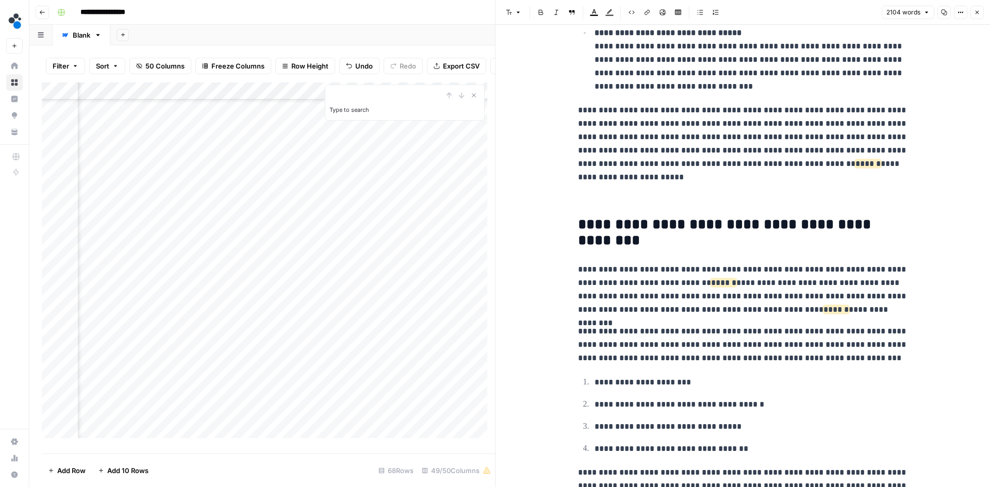
scroll to position [1340, 0]
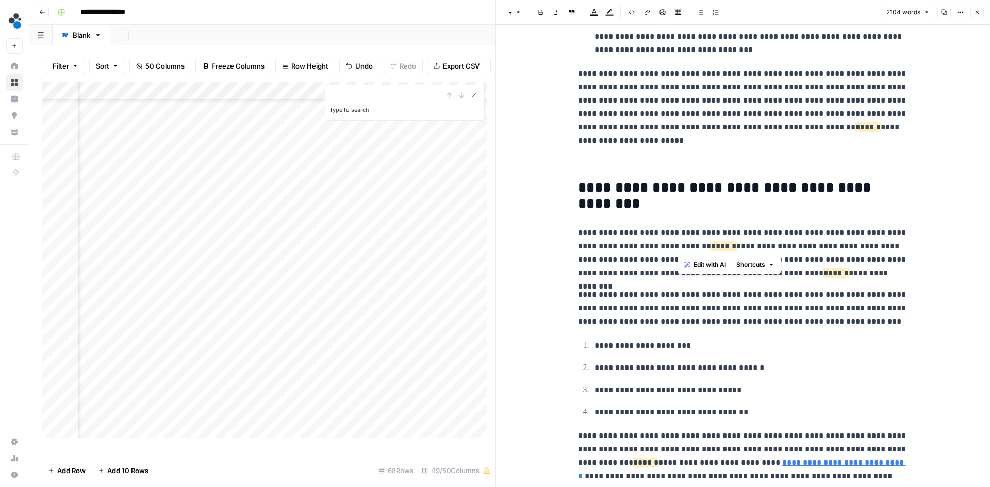
drag, startPoint x: 689, startPoint y: 246, endPoint x: 775, endPoint y: 244, distance: 86.1
click at [775, 244] on p "**********" at bounding box center [743, 253] width 330 height 54
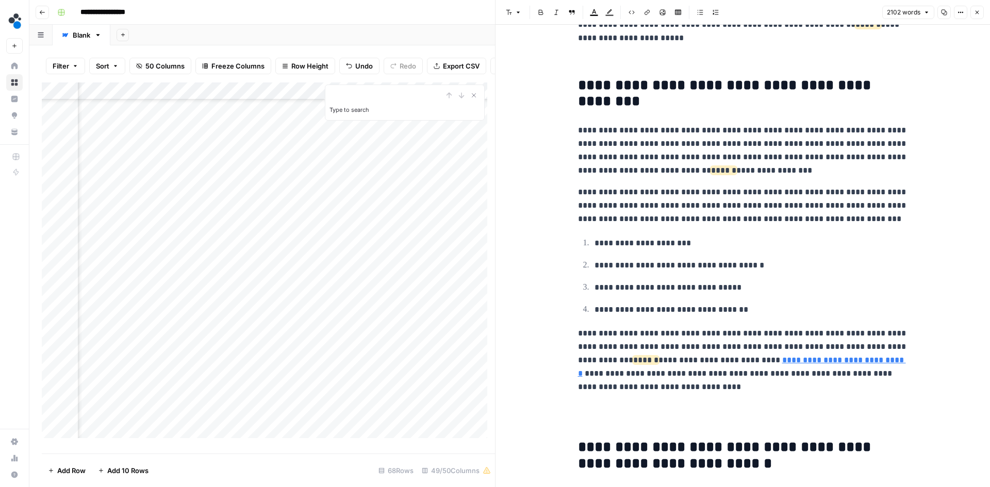
scroll to position [1443, 0]
drag, startPoint x: 740, startPoint y: 311, endPoint x: 572, endPoint y: 245, distance: 180.7
click at [698, 14] on icon "button" at bounding box center [700, 12] width 6 height 6
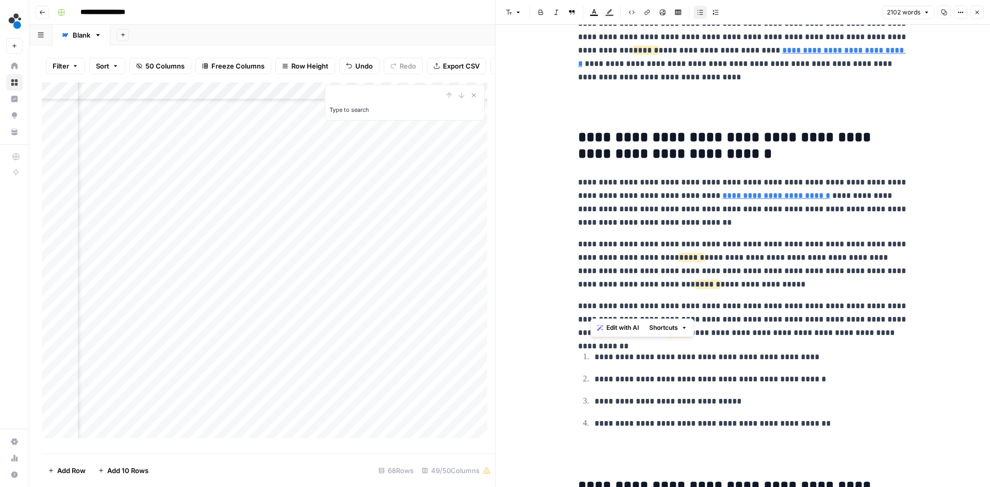
scroll to position [1804, 0]
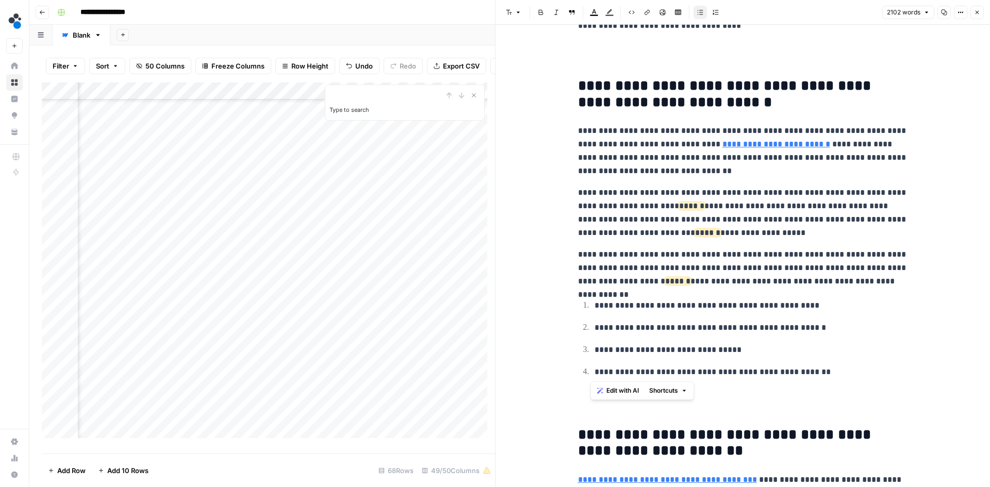
drag, startPoint x: 731, startPoint y: 361, endPoint x: 588, endPoint y: 302, distance: 154.4
click at [588, 302] on ol "**********" at bounding box center [743, 338] width 330 height 80
click at [702, 14] on icon "button" at bounding box center [700, 12] width 6 height 5
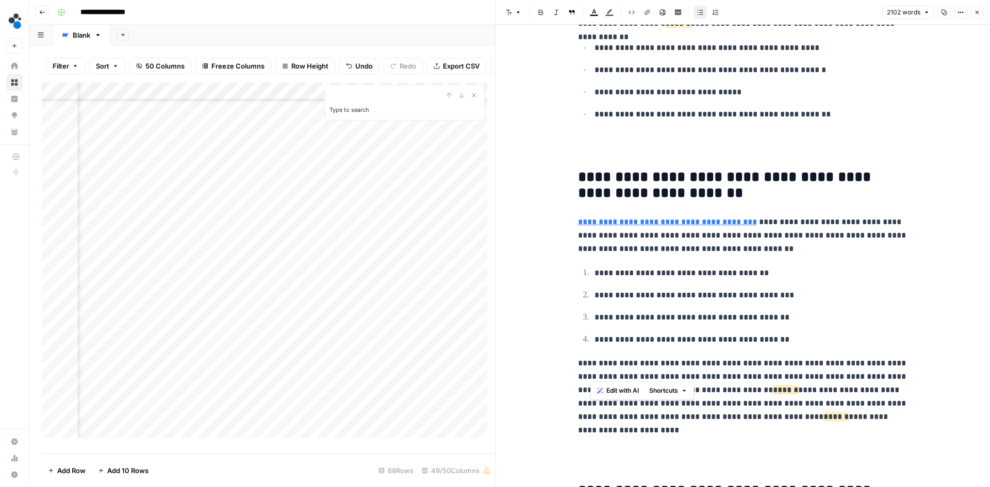
scroll to position [2113, 0]
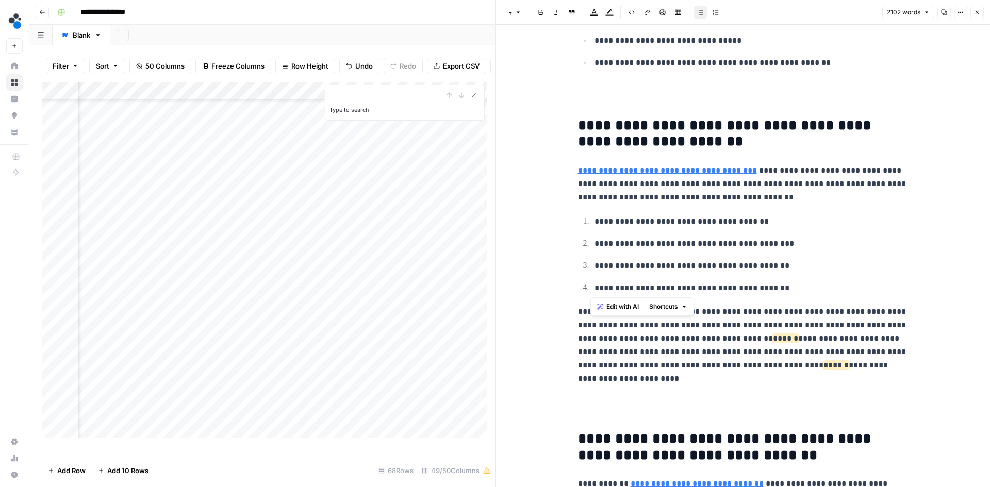
drag, startPoint x: 787, startPoint y: 291, endPoint x: 566, endPoint y: 216, distance: 232.9
click at [566, 216] on div "**********" at bounding box center [742, 330] width 494 height 4837
click at [702, 13] on icon "button" at bounding box center [700, 12] width 6 height 6
click at [827, 283] on p "**********" at bounding box center [750, 287] width 313 height 13
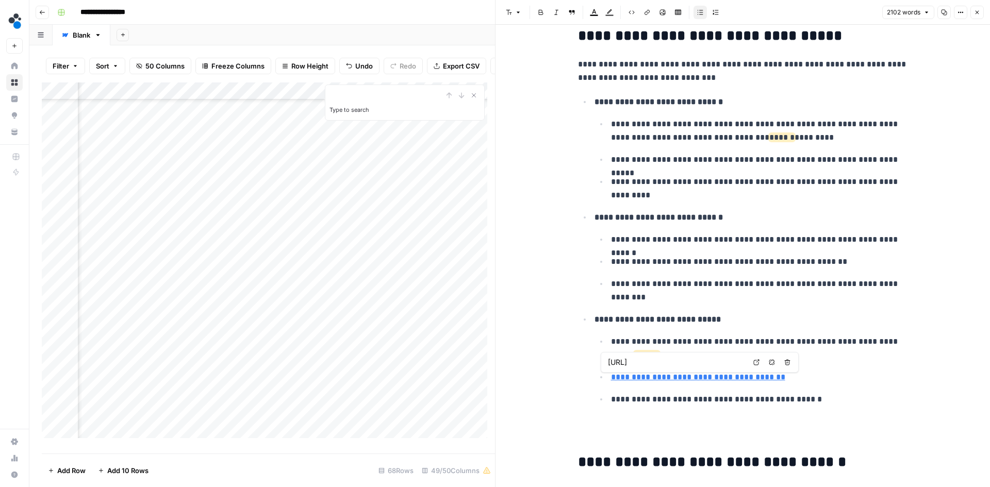
scroll to position [3402, 0]
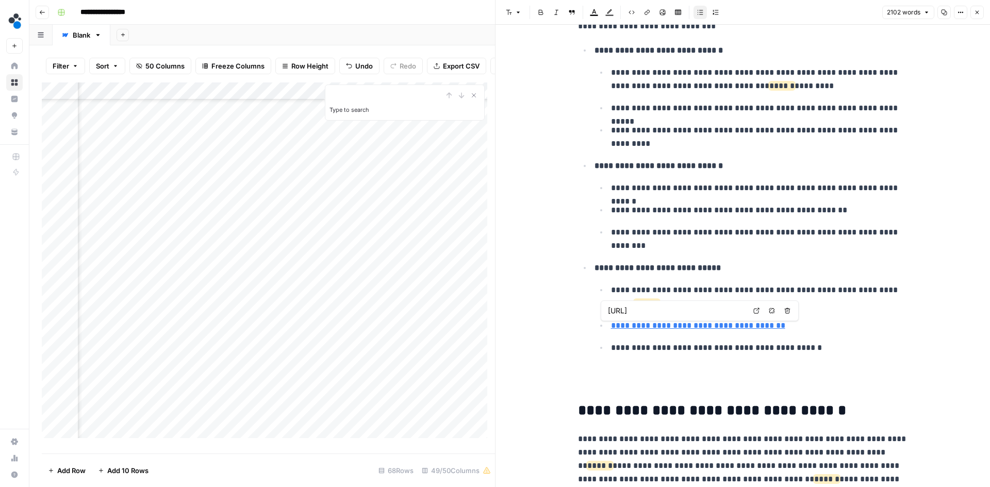
click at [684, 313] on input "https://www.spot.ai/" at bounding box center [676, 311] width 137 height 10
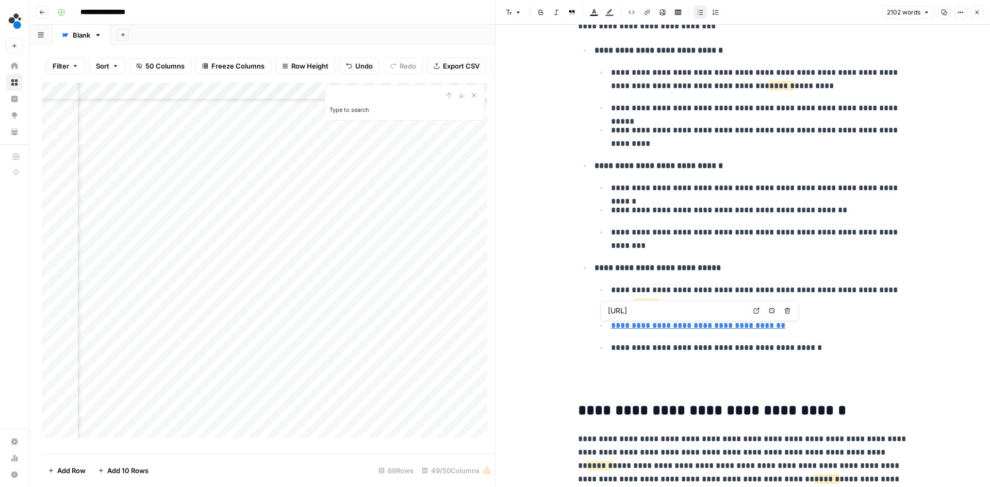
click at [770, 310] on body "**********" at bounding box center [495, 243] width 990 height 487
click at [769, 309] on icon "button" at bounding box center [771, 311] width 6 height 6
click at [613, 329] on p "**********" at bounding box center [759, 325] width 297 height 13
drag, startPoint x: 632, startPoint y: 326, endPoint x: 714, endPoint y: 319, distance: 82.8
click at [714, 319] on li "**********" at bounding box center [758, 326] width 300 height 14
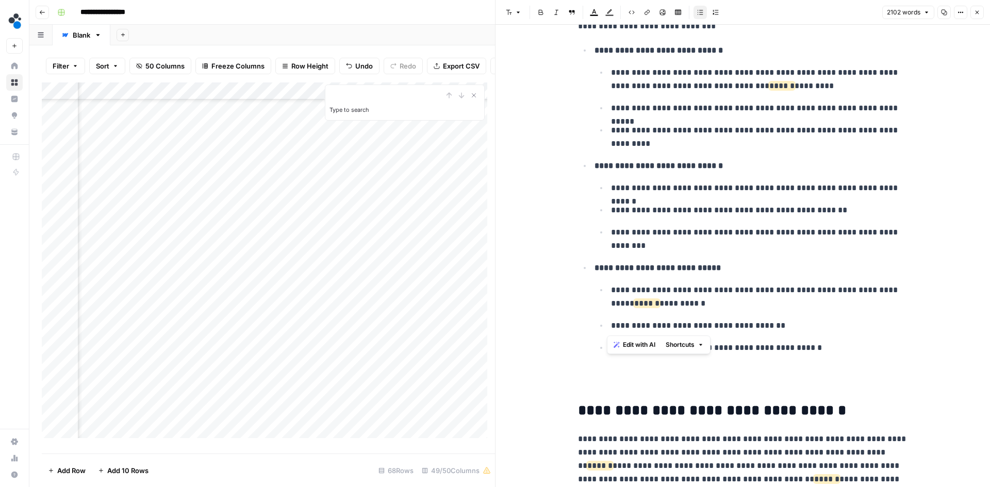
click at [646, 14] on icon "button" at bounding box center [647, 12] width 6 height 6
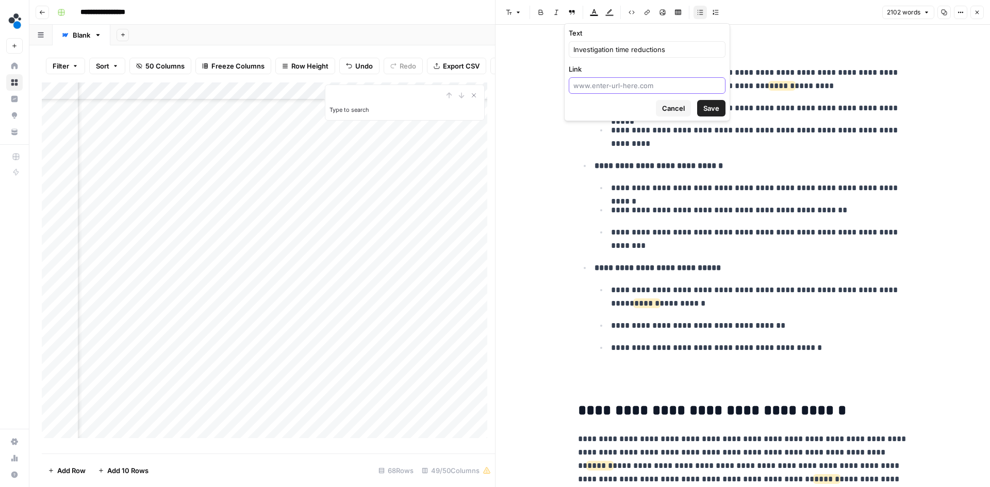
click at [633, 83] on input "Link" at bounding box center [646, 85] width 147 height 10
paste input "https://www.spot.ai/"
type input "https://www.spot.ai/"
click at [709, 103] on span "Save" at bounding box center [711, 108] width 16 height 10
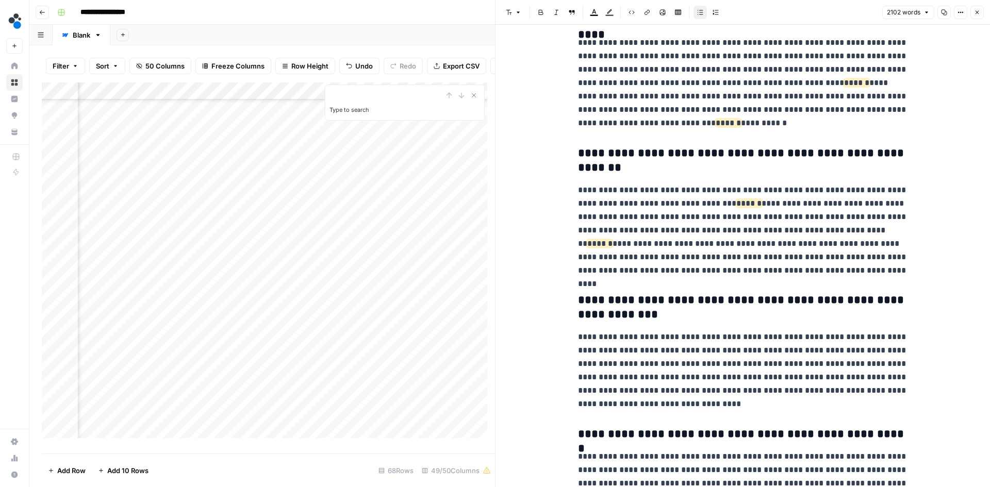
scroll to position [4226, 0]
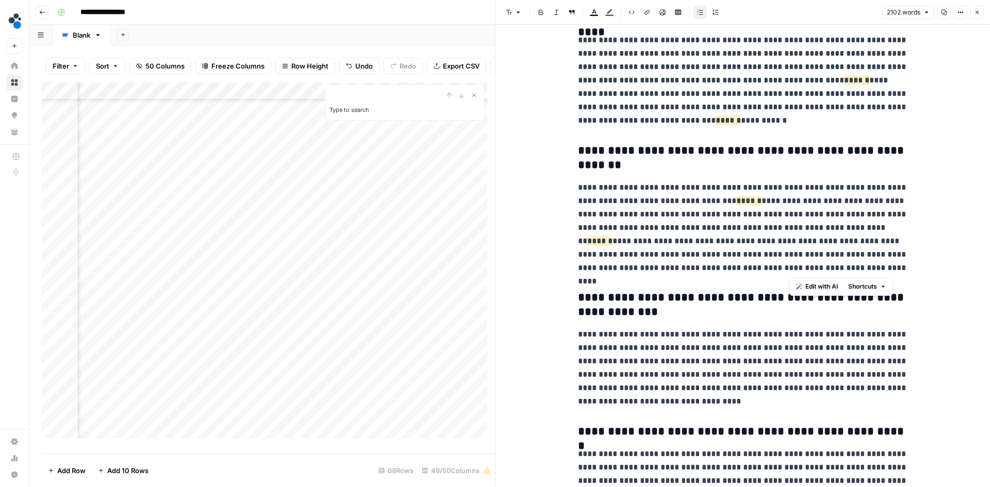
drag, startPoint x: 832, startPoint y: 270, endPoint x: 789, endPoint y: 247, distance: 48.6
click at [789, 247] on p "**********" at bounding box center [743, 228] width 330 height 94
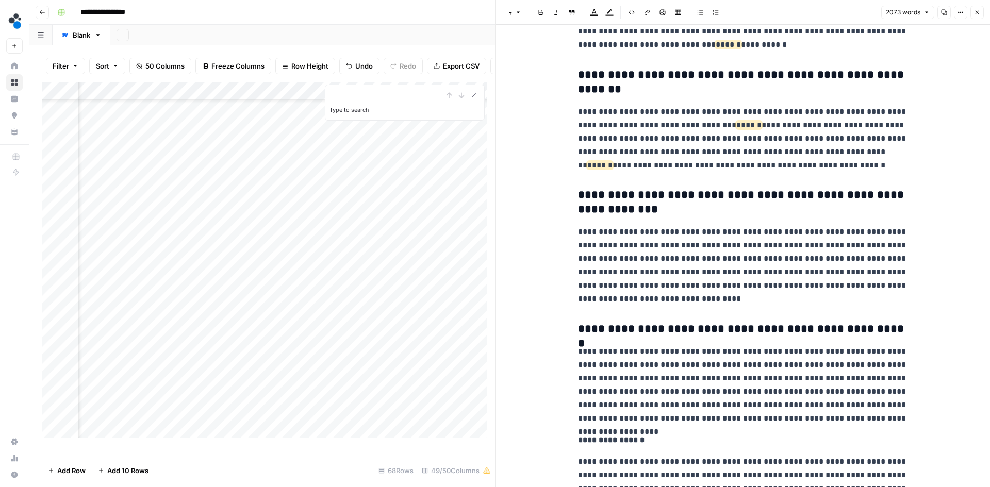
scroll to position [4348, 0]
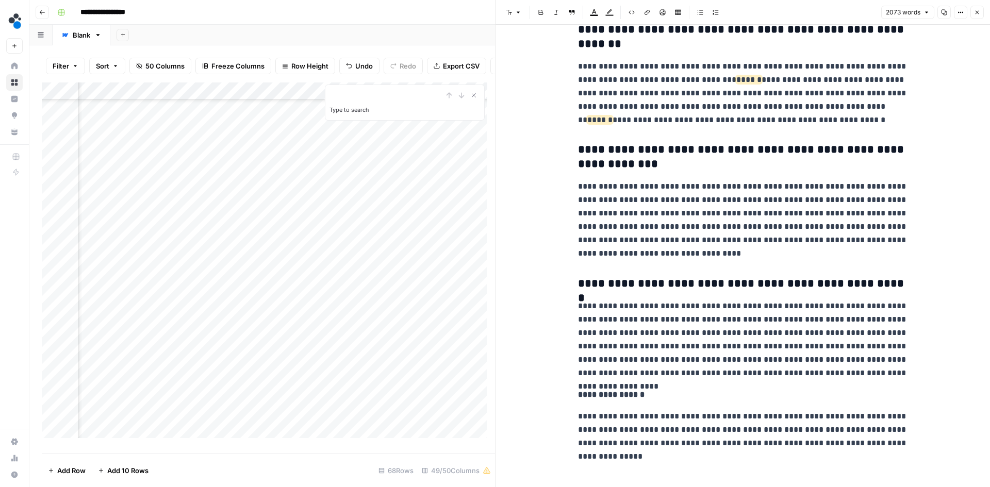
click at [974, 10] on icon "button" at bounding box center [977, 12] width 6 height 6
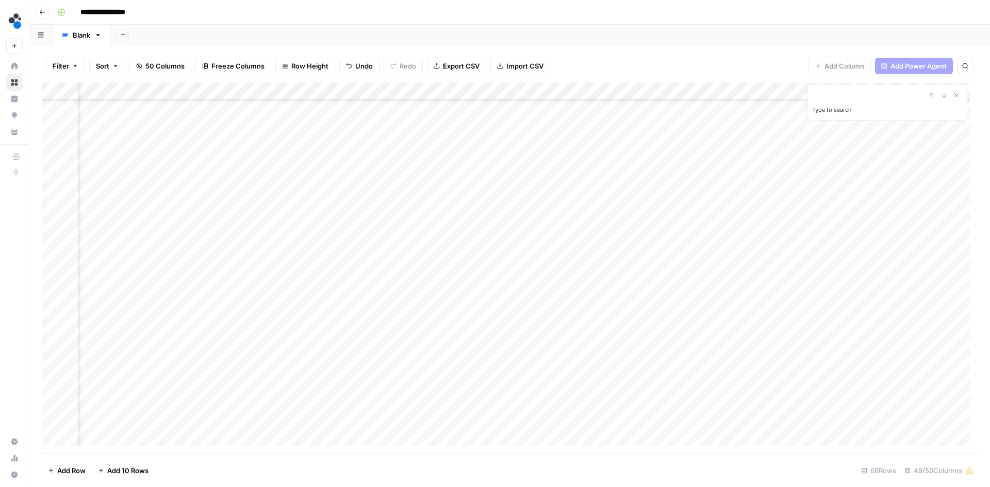
click at [558, 266] on div "Add Column" at bounding box center [509, 267] width 935 height 371
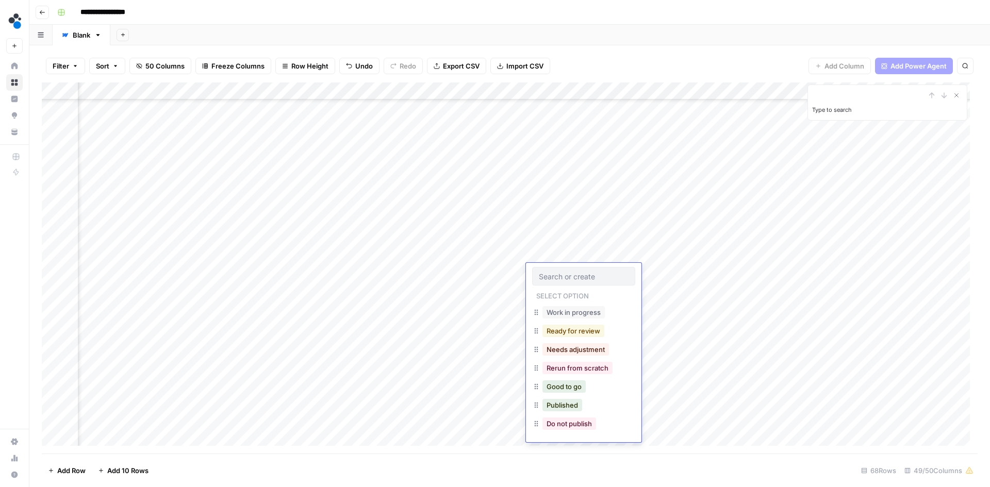
click at [584, 332] on button "Ready for review" at bounding box center [573, 331] width 62 height 12
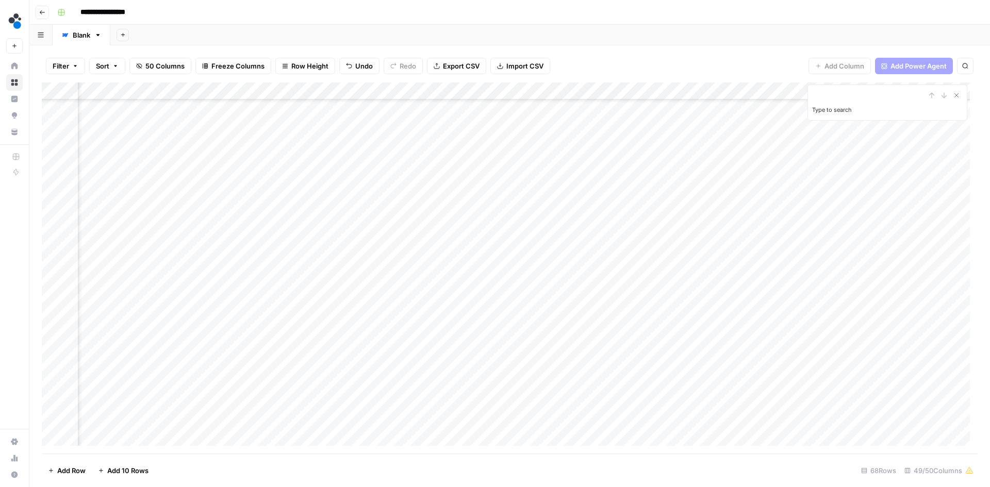
click at [559, 304] on div "Add Column" at bounding box center [509, 267] width 935 height 371
click at [420, 307] on div "Add Column" at bounding box center [509, 267] width 935 height 371
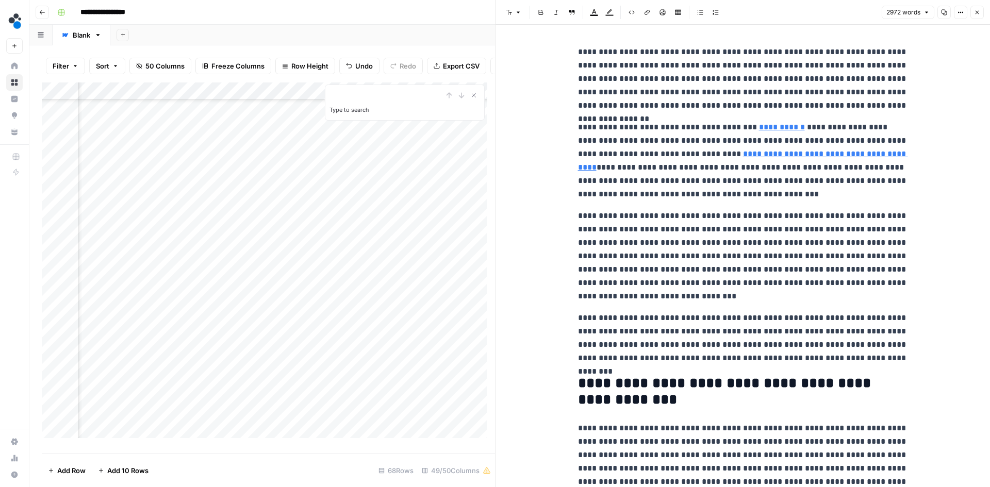
click at [679, 260] on p "**********" at bounding box center [743, 256] width 330 height 94
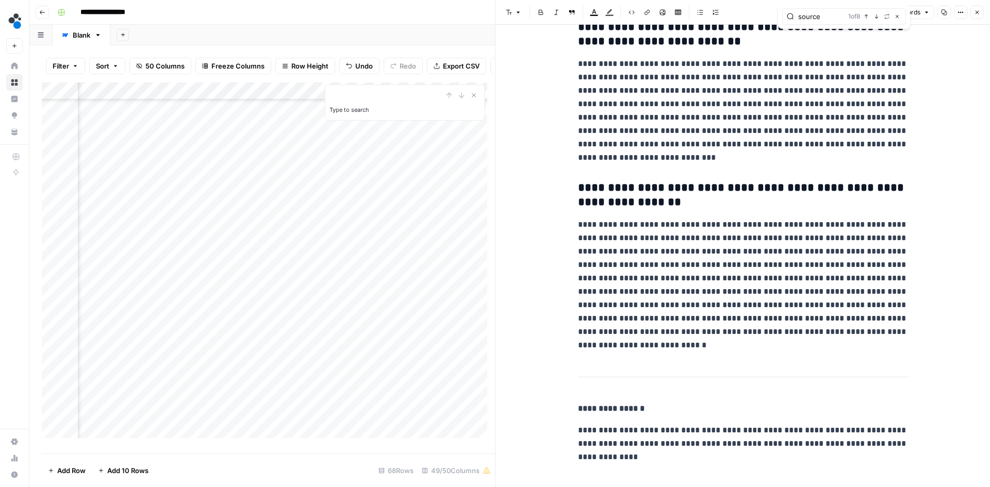
scroll to position [4465, 0]
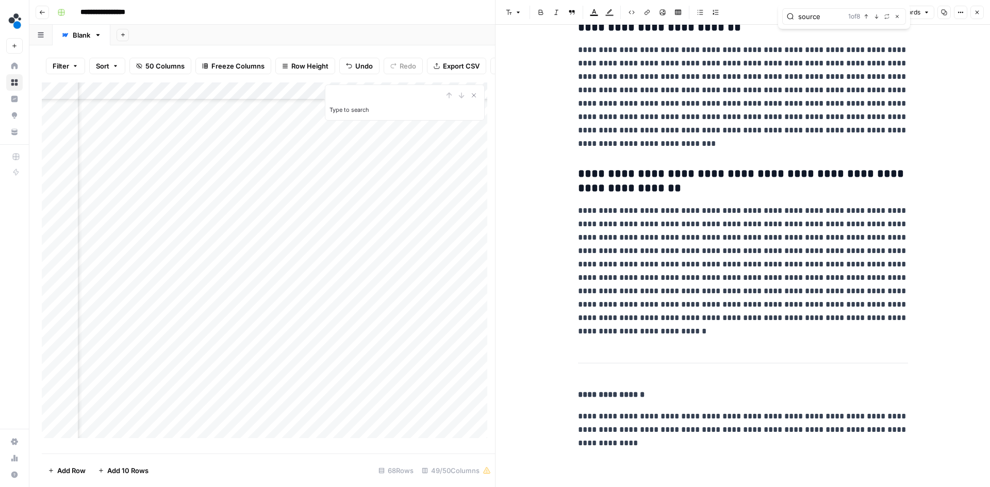
type input "source"
click at [974, 11] on icon "button" at bounding box center [977, 12] width 6 height 6
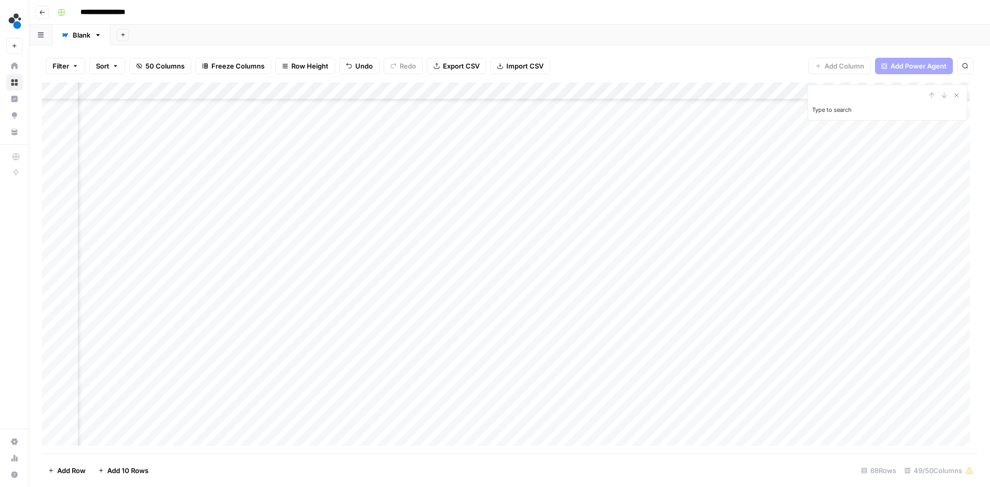
click at [552, 310] on div "Add Column" at bounding box center [509, 267] width 935 height 371
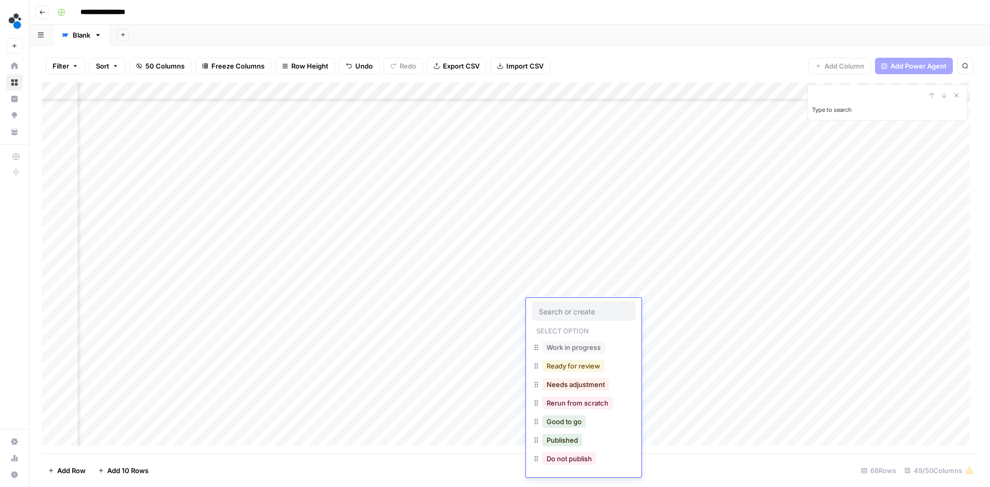
click at [566, 362] on button "Ready for review" at bounding box center [573, 366] width 62 height 12
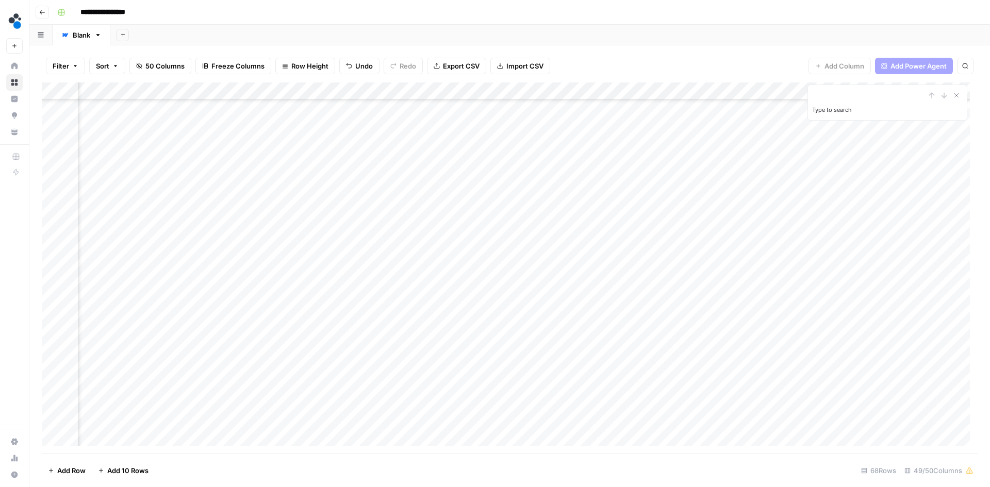
click at [559, 342] on div "Add Column" at bounding box center [509, 267] width 935 height 371
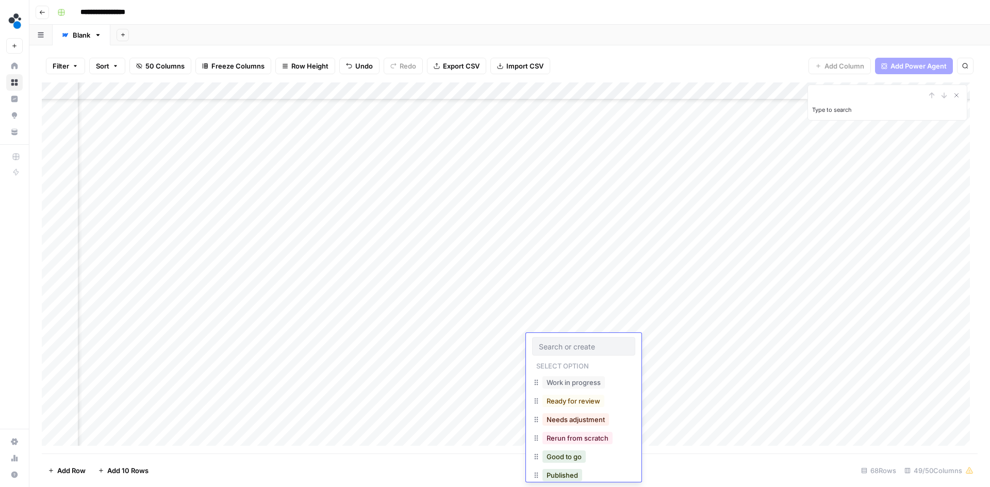
click at [486, 342] on div "Add Column" at bounding box center [509, 267] width 935 height 371
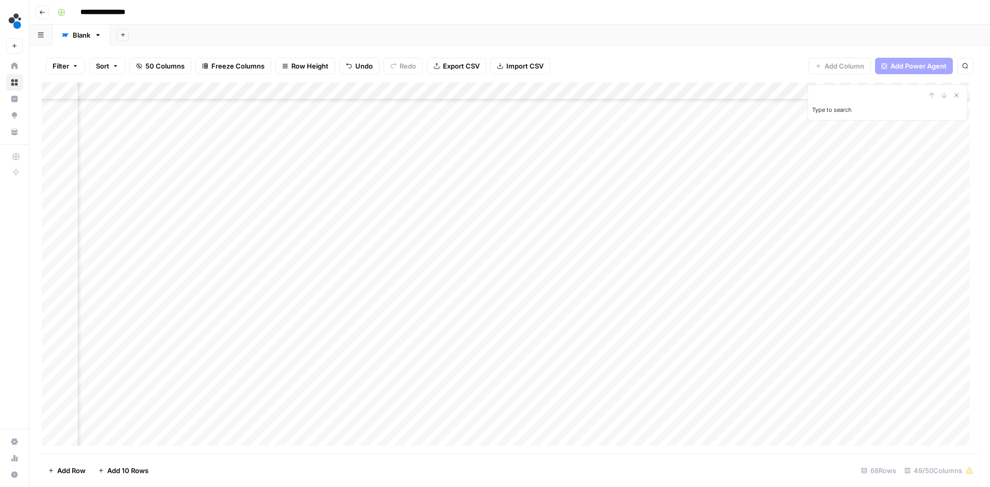
click at [547, 336] on div "Add Column" at bounding box center [509, 267] width 935 height 371
click at [423, 237] on div "Add Column" at bounding box center [509, 267] width 935 height 371
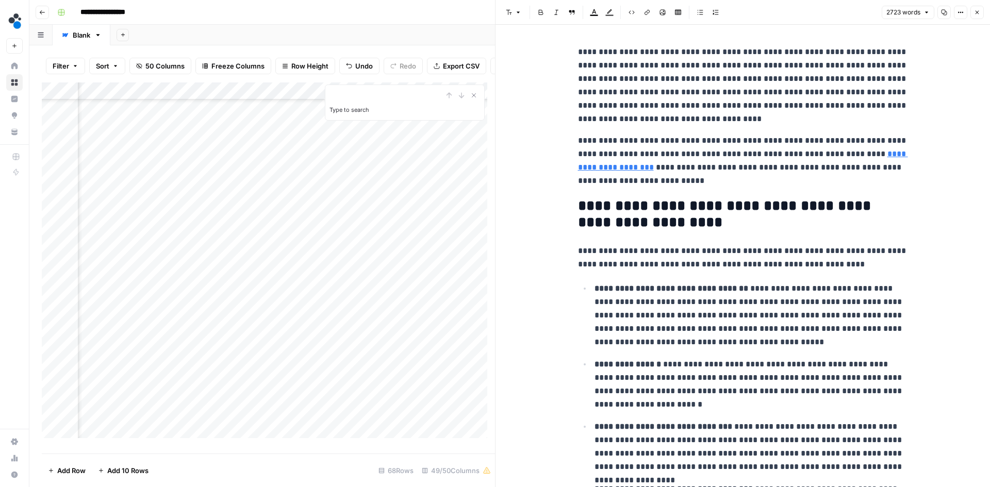
click at [792, 120] on p "**********" at bounding box center [743, 85] width 330 height 80
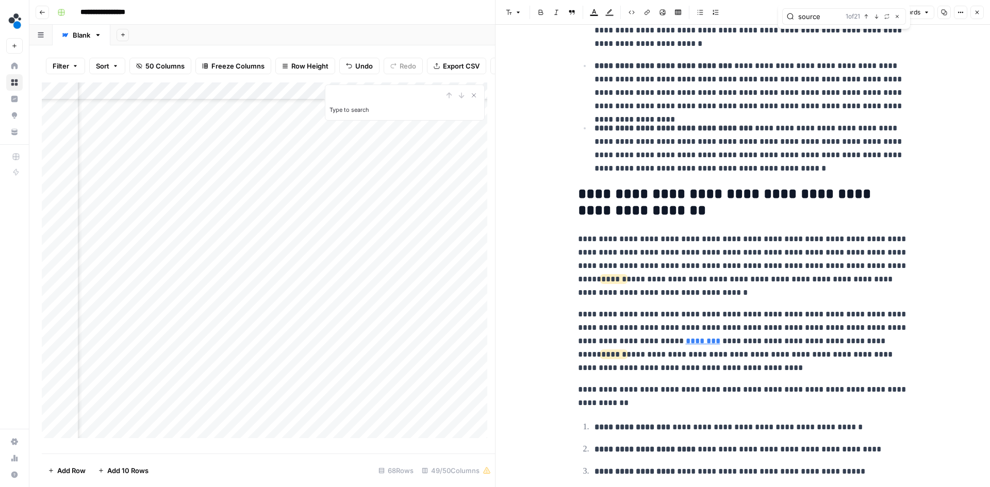
scroll to position [412, 0]
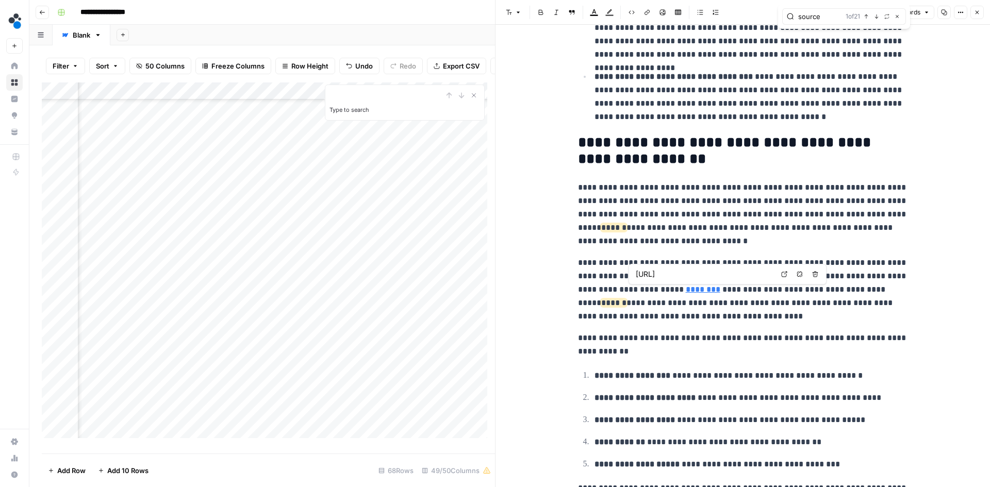
type input "source"
click at [797, 274] on icon "button" at bounding box center [799, 274] width 6 height 6
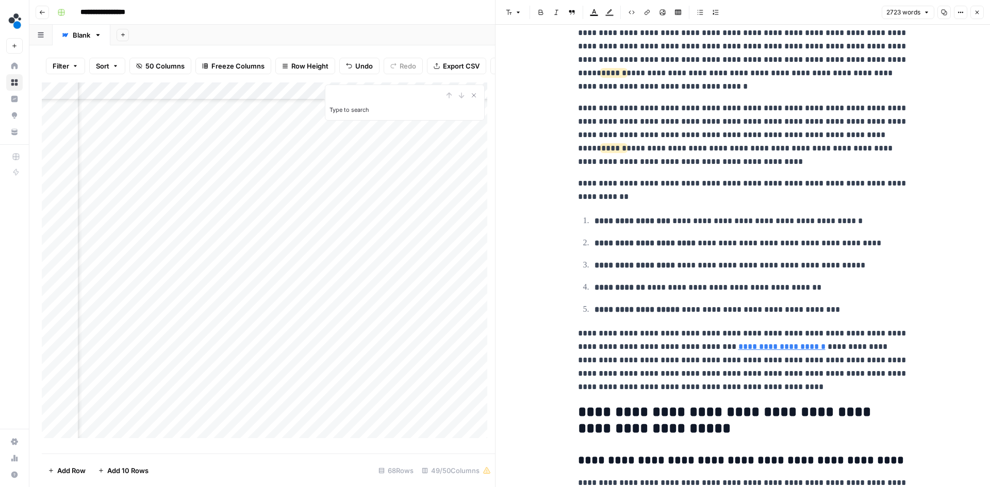
click at [686, 220] on p "**********" at bounding box center [750, 220] width 313 height 13
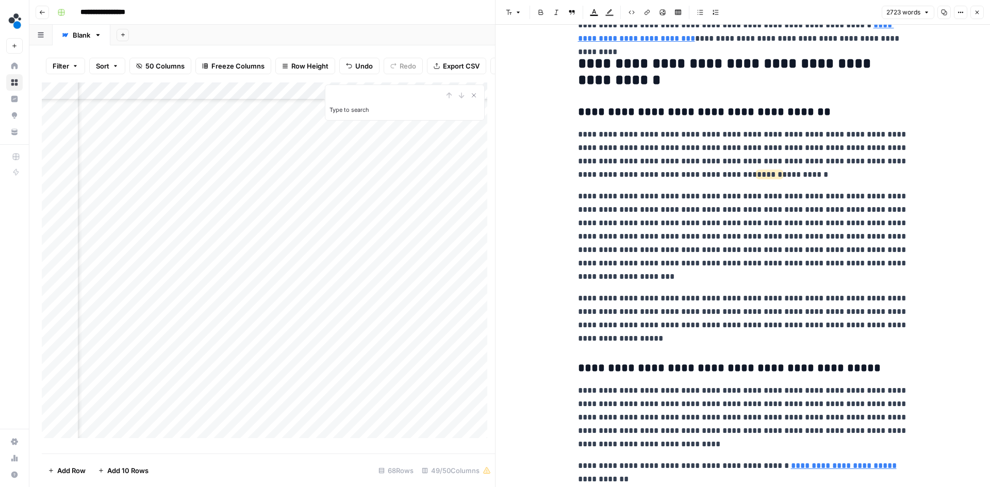
scroll to position [1495, 0]
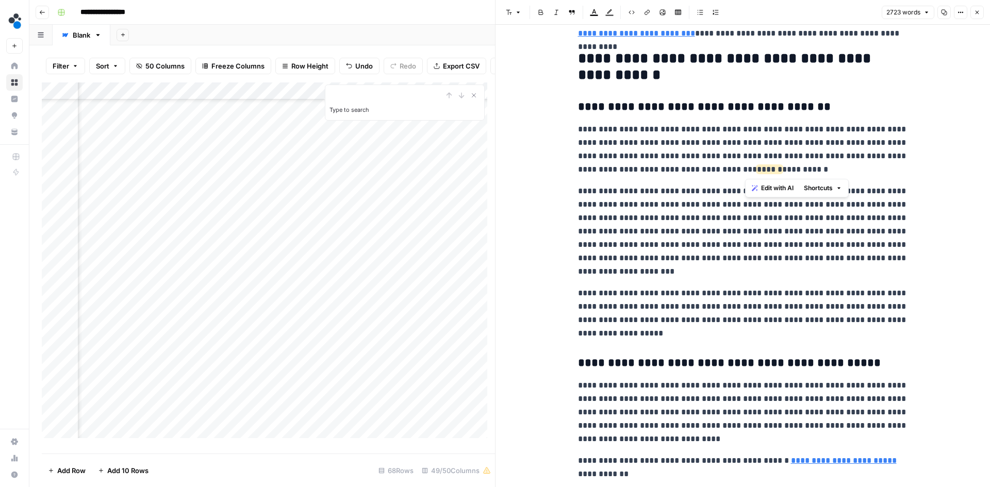
click at [746, 176] on p "**********" at bounding box center [743, 150] width 330 height 54
drag, startPoint x: 745, startPoint y: 173, endPoint x: 808, endPoint y: 170, distance: 62.9
click at [808, 170] on p "**********" at bounding box center [743, 150] width 330 height 54
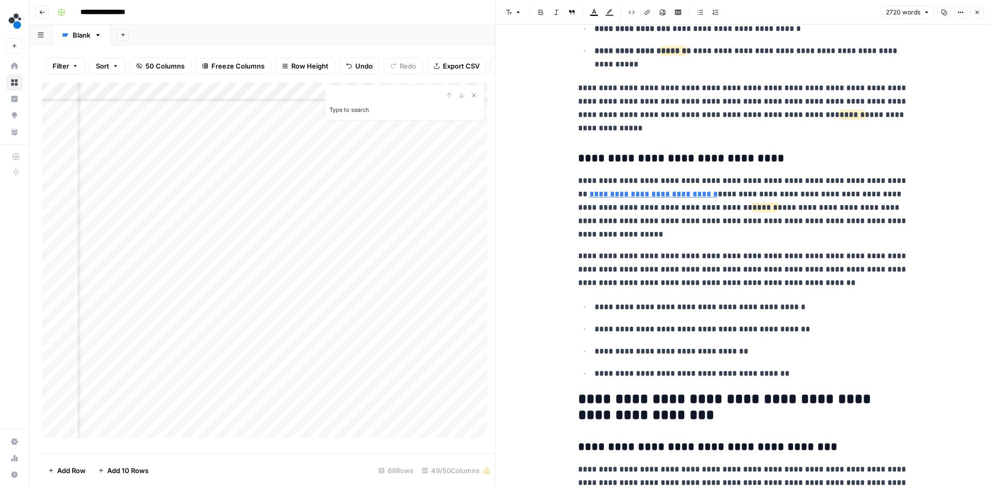
scroll to position [2010, 0]
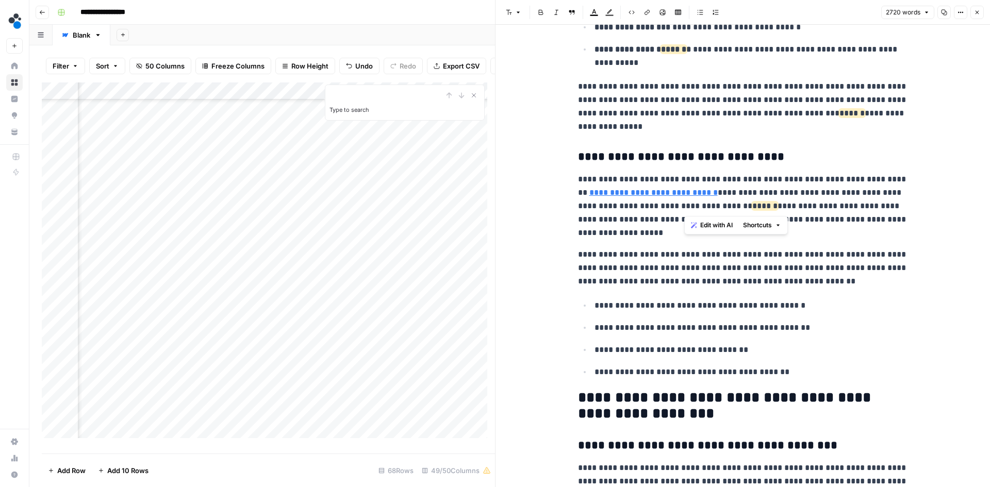
drag, startPoint x: 684, startPoint y: 209, endPoint x: 748, endPoint y: 208, distance: 63.9
click at [748, 208] on p "**********" at bounding box center [743, 206] width 330 height 67
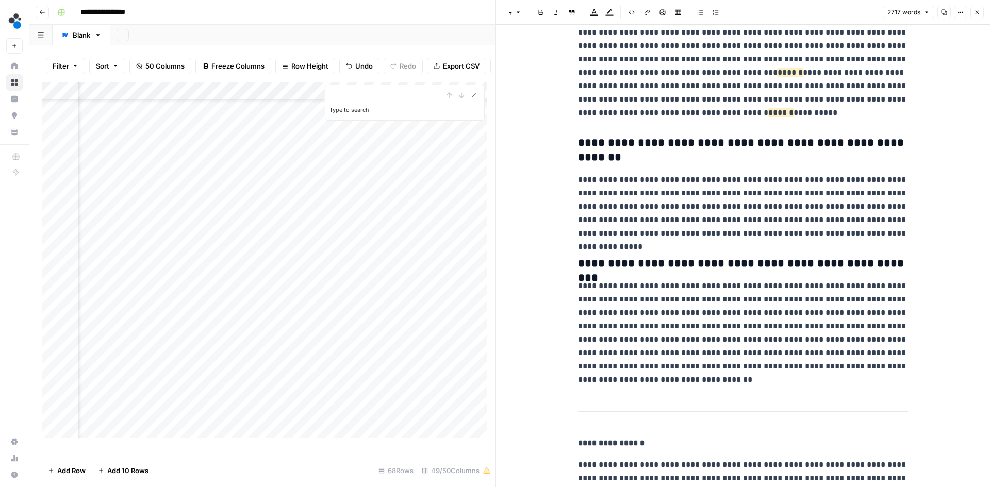
scroll to position [6080, 0]
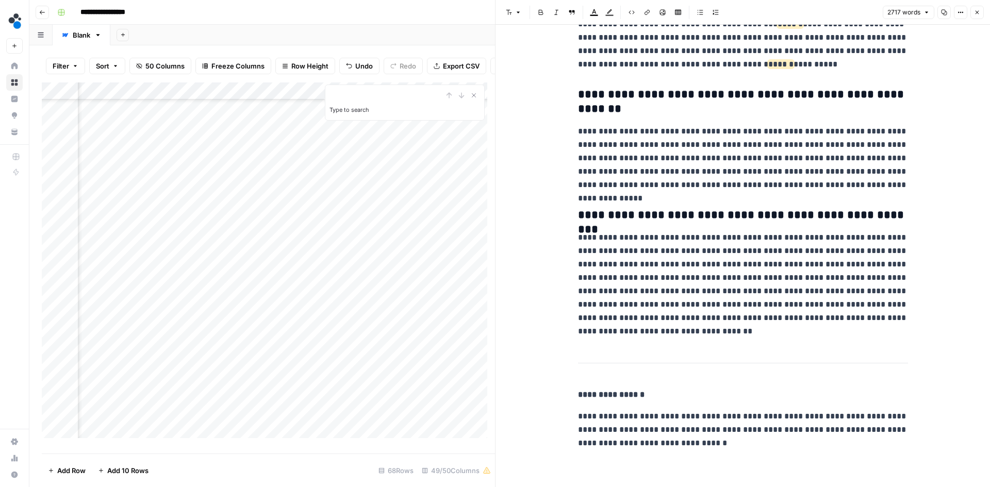
click at [979, 14] on icon "button" at bounding box center [977, 12] width 6 height 6
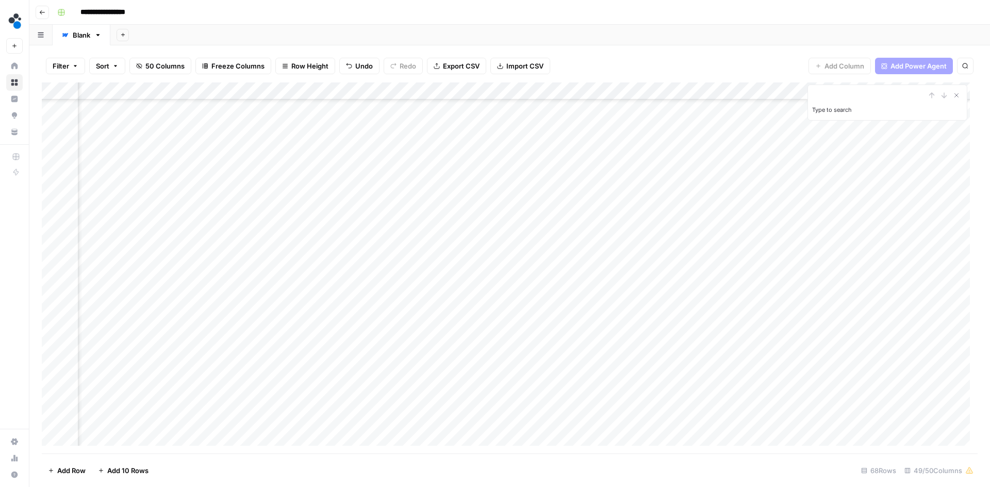
click at [559, 242] on div "Add Column" at bounding box center [509, 267] width 935 height 371
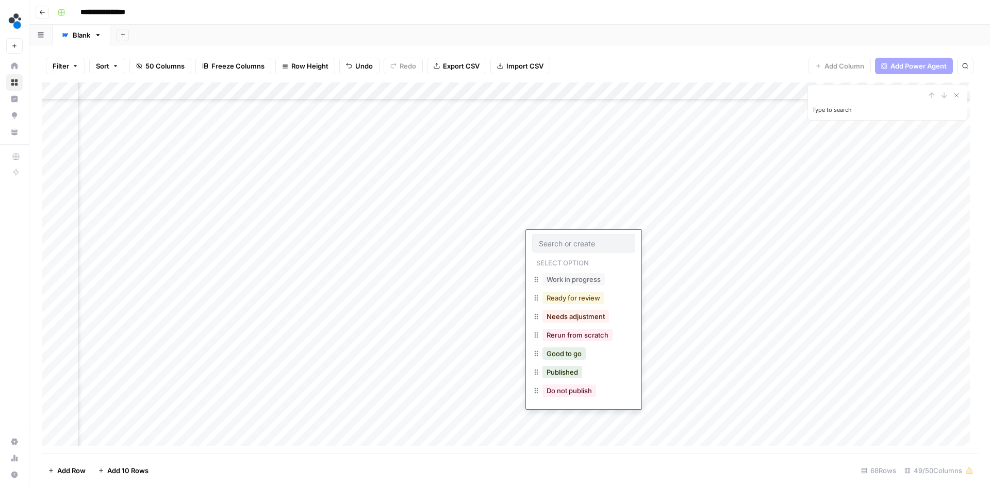
click at [583, 299] on button "Ready for review" at bounding box center [573, 298] width 62 height 12
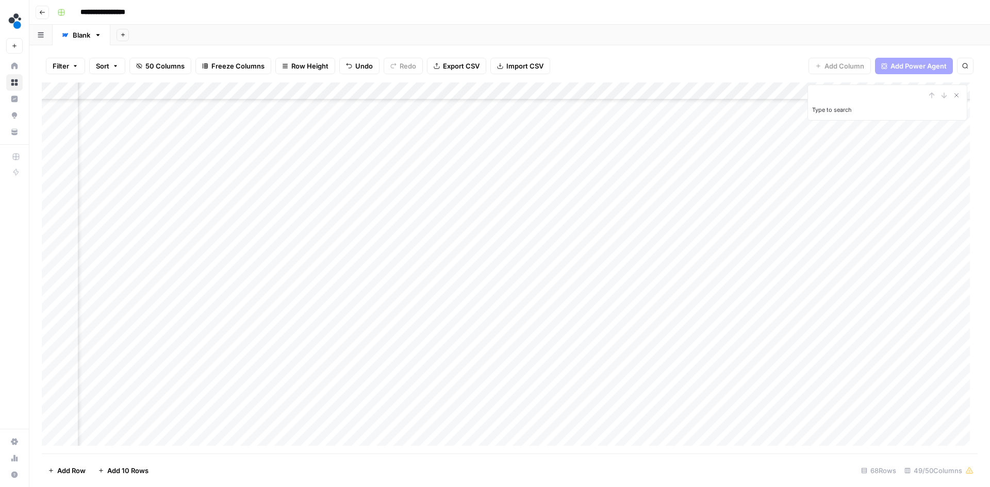
scroll to position [656, 3534]
click at [422, 277] on div "Add Column" at bounding box center [509, 267] width 935 height 371
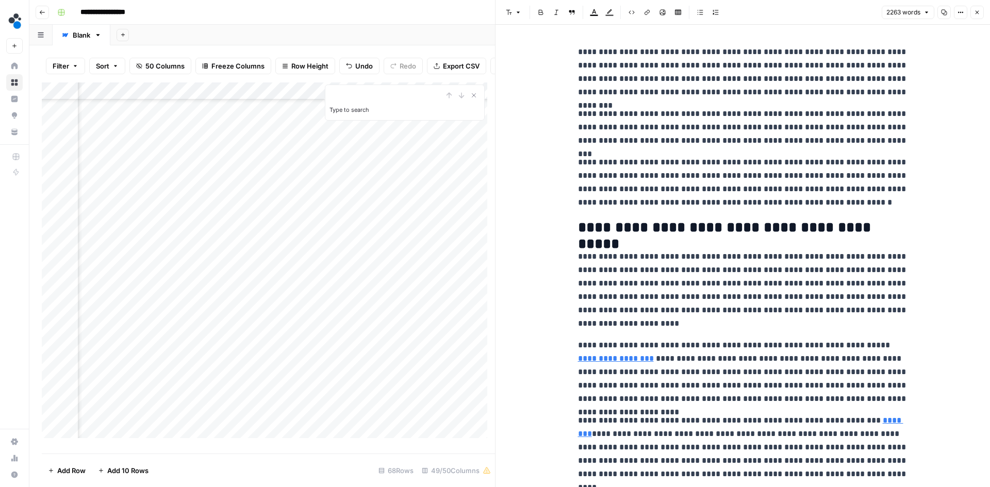
click at [765, 108] on p "**********" at bounding box center [743, 127] width 330 height 40
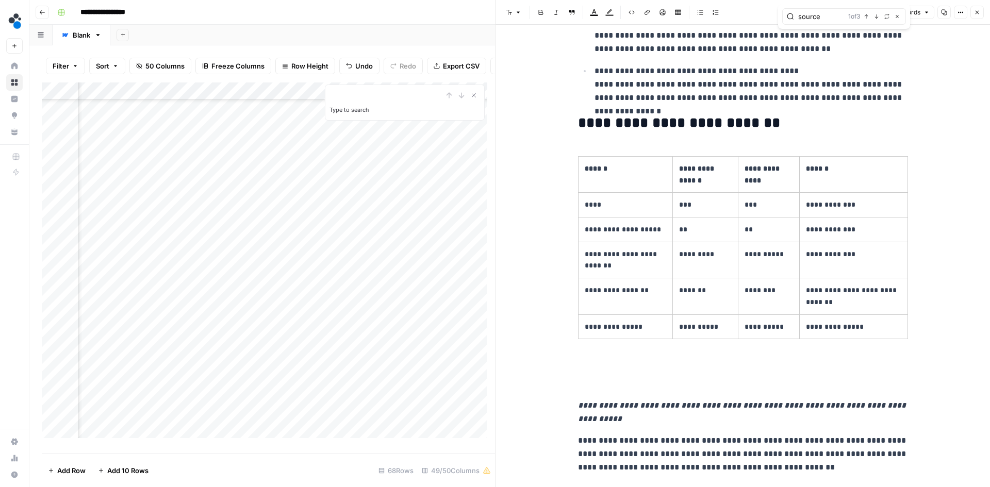
scroll to position [2680, 0]
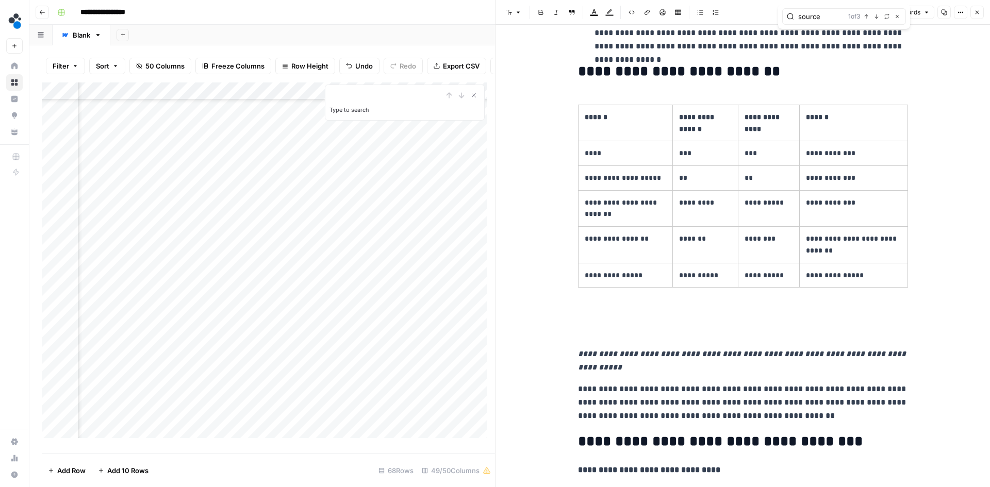
type input "source"
drag, startPoint x: 644, startPoint y: 371, endPoint x: 573, endPoint y: 357, distance: 73.1
click at [556, 11] on icon "button" at bounding box center [556, 12] width 6 height 6
click at [729, 355] on p "**********" at bounding box center [743, 360] width 330 height 27
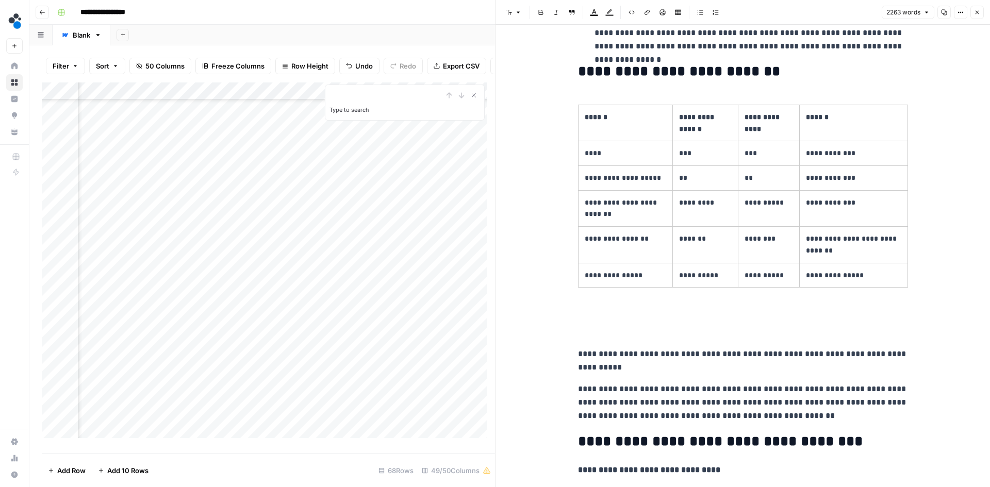
click at [666, 370] on p "**********" at bounding box center [743, 360] width 330 height 27
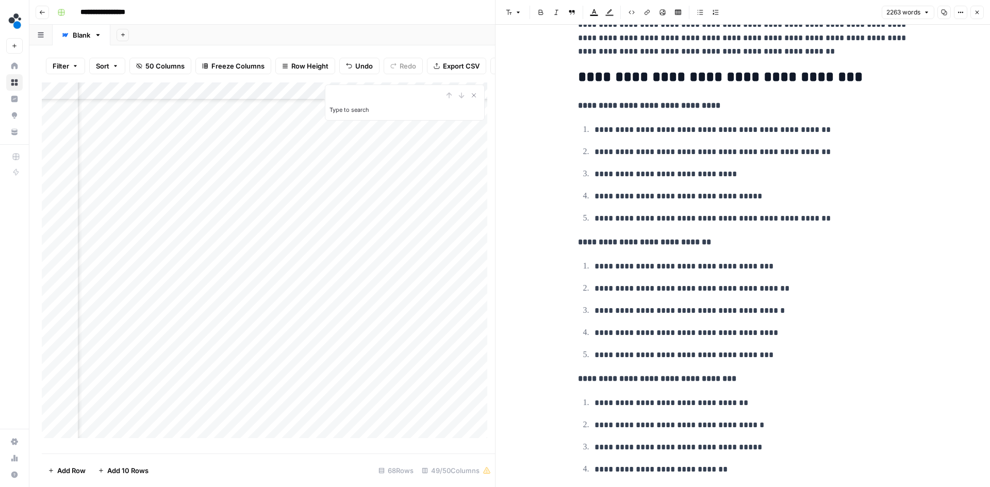
scroll to position [3041, 0]
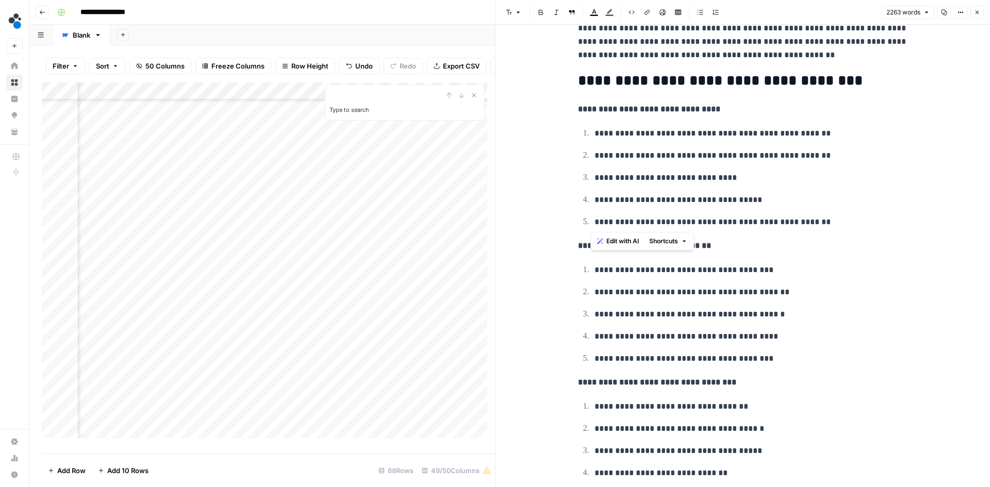
drag, startPoint x: 811, startPoint y: 223, endPoint x: 579, endPoint y: 139, distance: 246.7
click at [579, 139] on ol "**********" at bounding box center [743, 177] width 330 height 103
click at [696, 11] on button "Bulleted list" at bounding box center [699, 12] width 13 height 13
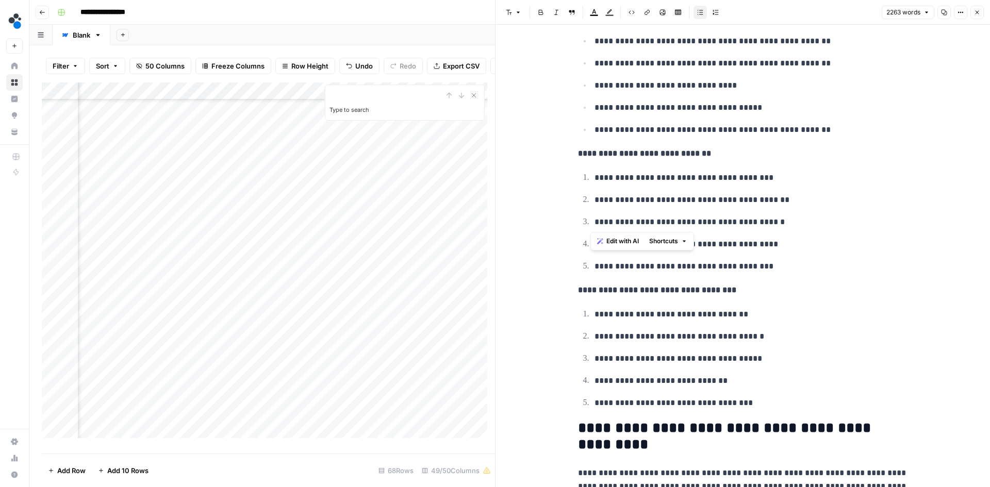
scroll to position [3144, 0]
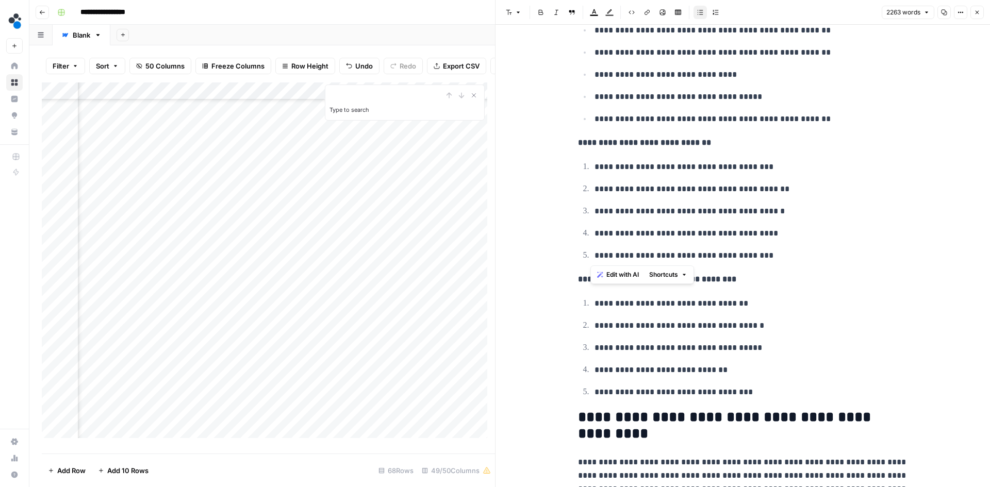
drag, startPoint x: 778, startPoint y: 259, endPoint x: 578, endPoint y: 169, distance: 219.2
click at [578, 169] on ol "**********" at bounding box center [743, 211] width 330 height 103
click at [702, 12] on icon "button" at bounding box center [700, 12] width 6 height 6
drag, startPoint x: 751, startPoint y: 397, endPoint x: 560, endPoint y: 303, distance: 212.7
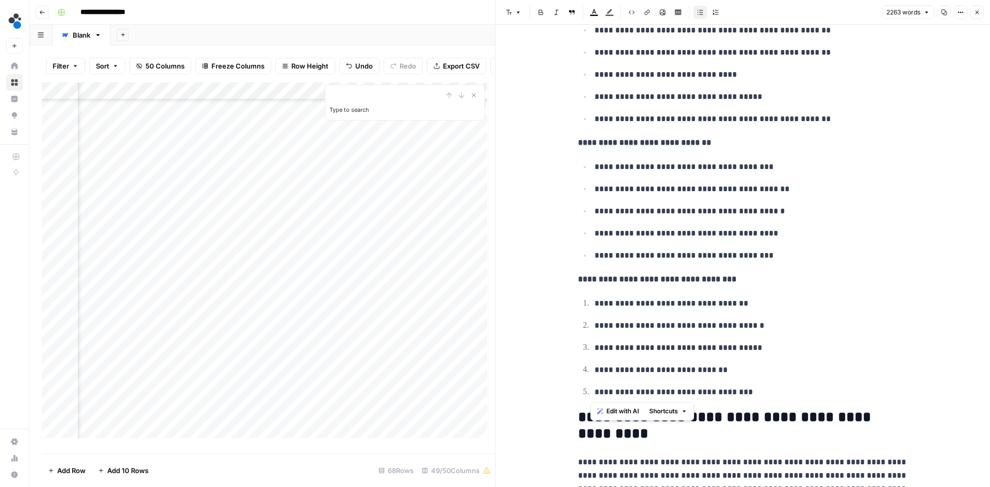
click at [698, 12] on icon "button" at bounding box center [700, 12] width 6 height 5
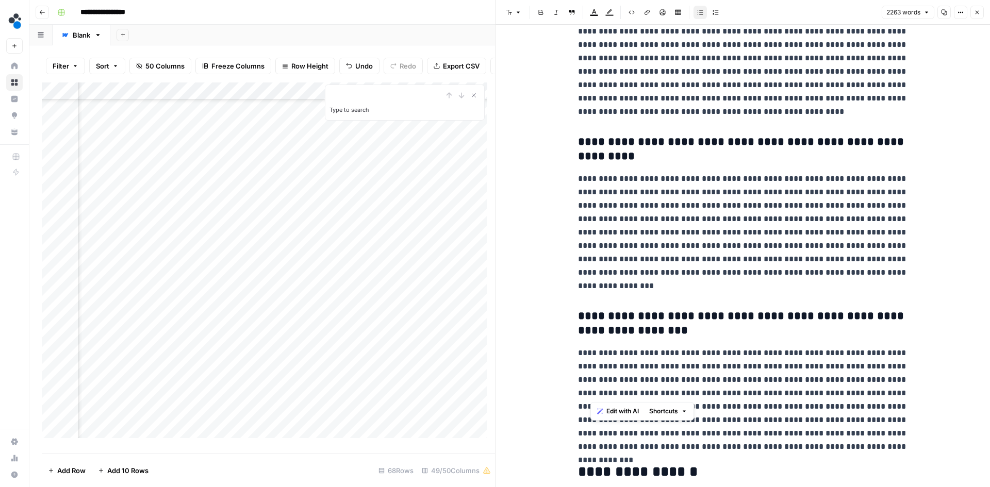
scroll to position [4306, 0]
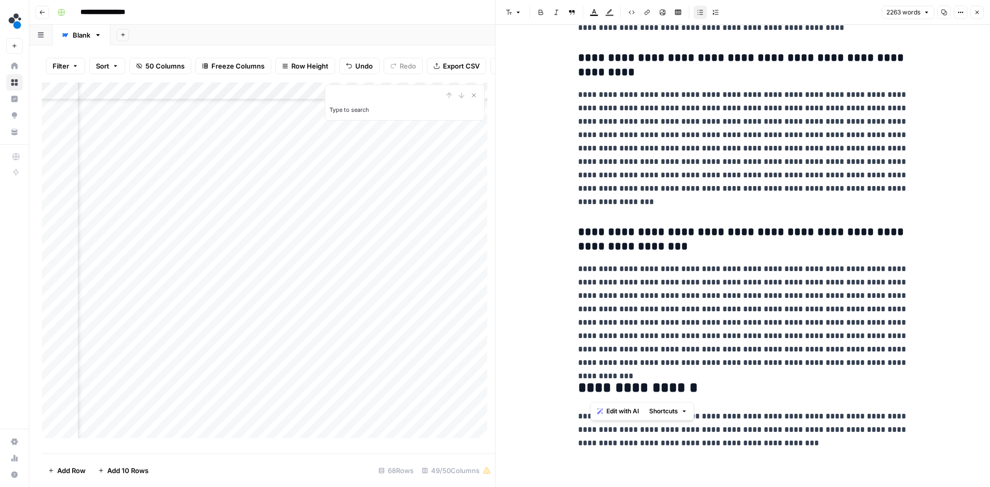
click at [979, 11] on icon "button" at bounding box center [977, 12] width 6 height 6
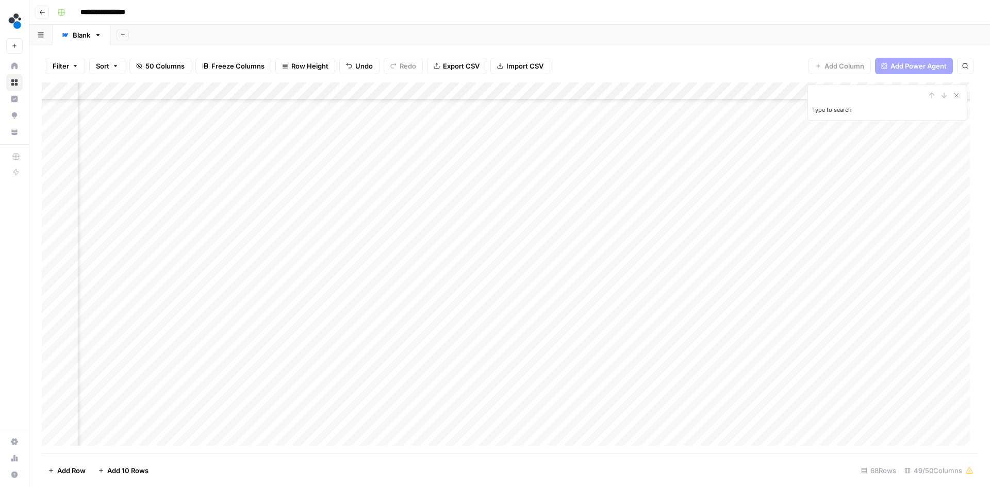
click at [549, 275] on div "Add Column" at bounding box center [509, 267] width 935 height 371
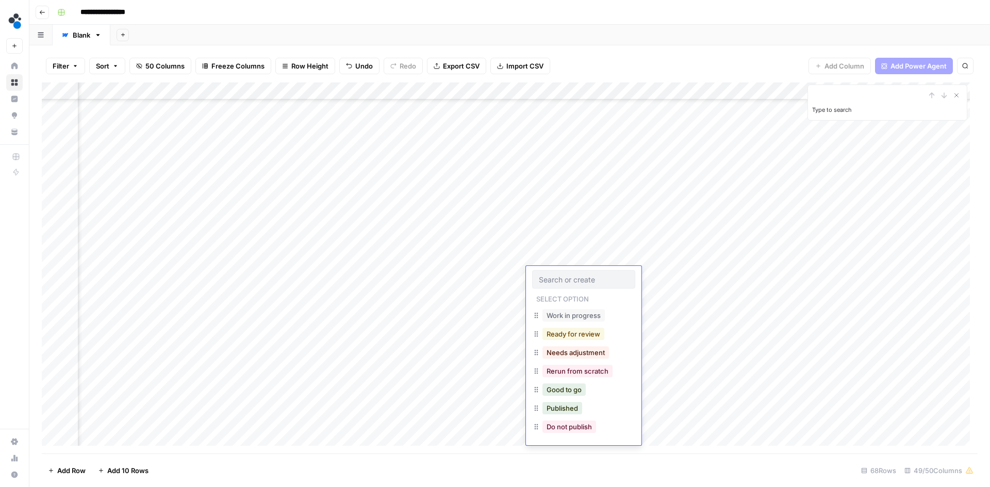
click at [567, 331] on button "Ready for review" at bounding box center [573, 334] width 62 height 12
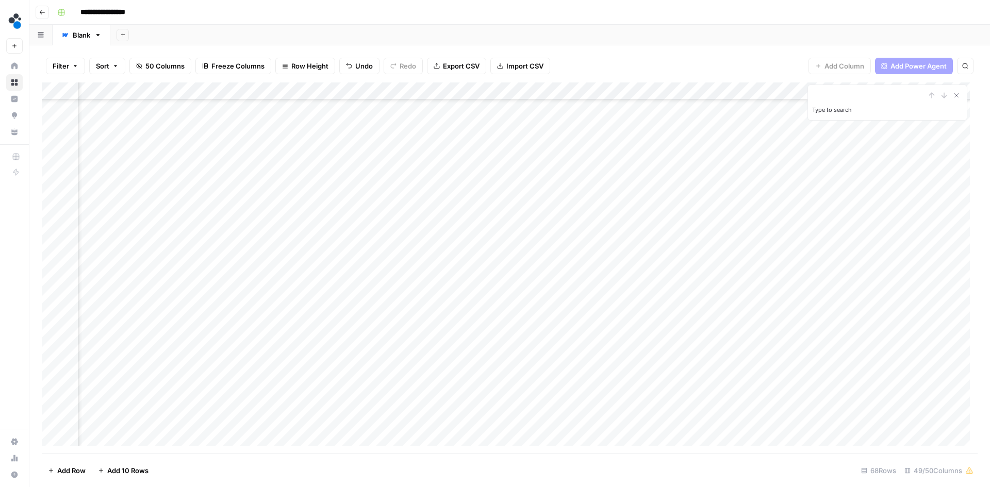
click at [494, 280] on div "Add Column" at bounding box center [509, 267] width 935 height 371
click at [498, 348] on div "Add Column" at bounding box center [509, 267] width 935 height 371
click at [509, 271] on div "Add Column" at bounding box center [509, 267] width 935 height 371
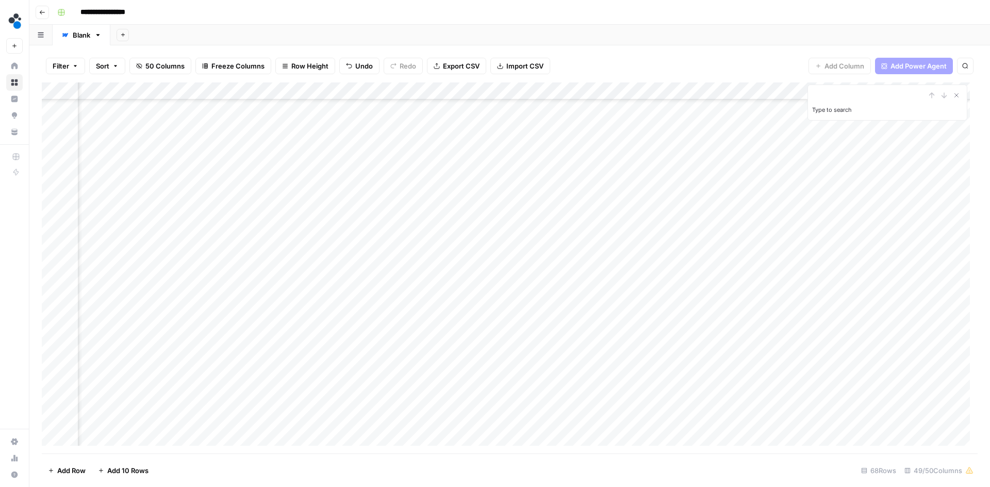
click at [509, 271] on div "Add Column" at bounding box center [509, 267] width 935 height 371
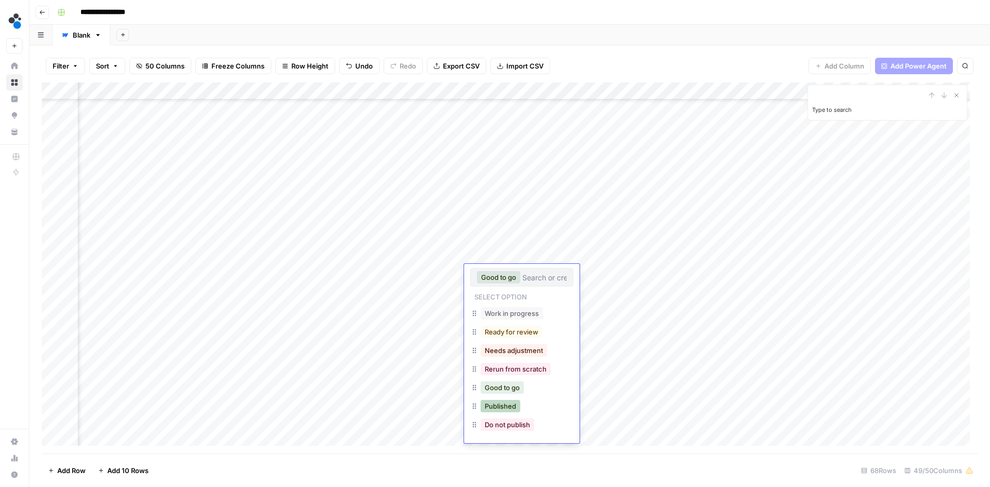
click at [507, 404] on button "Published" at bounding box center [500, 406] width 40 height 12
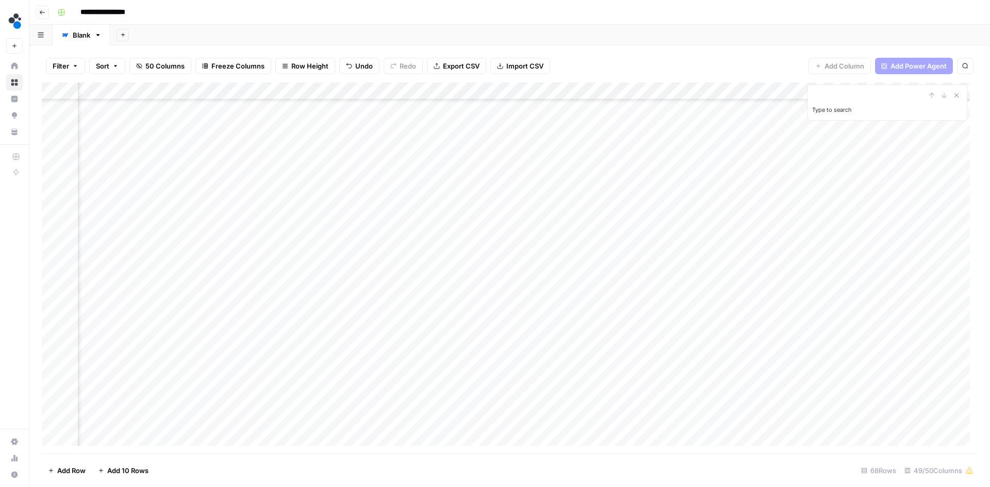
click at [496, 313] on div "Add Column" at bounding box center [509, 267] width 935 height 371
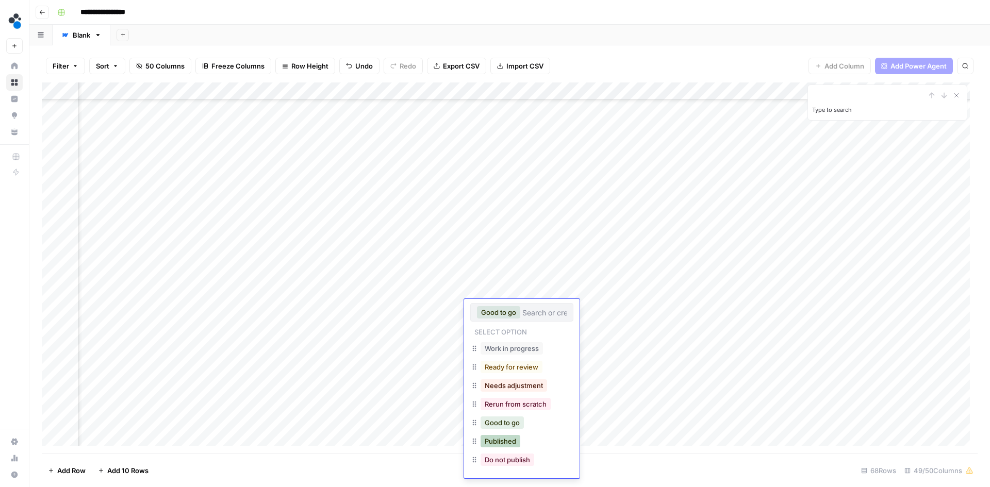
click at [507, 439] on button "Published" at bounding box center [500, 441] width 40 height 12
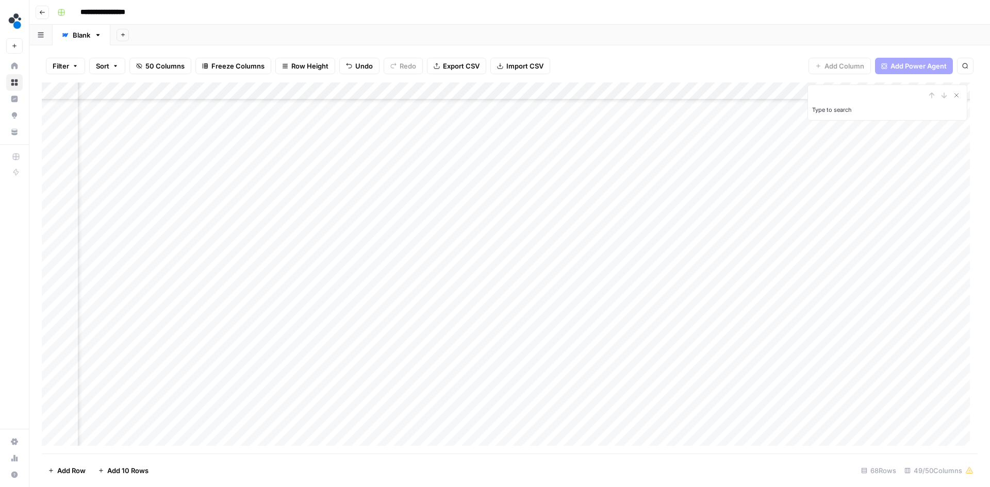
click at [483, 326] on div "Add Column" at bounding box center [509, 267] width 935 height 371
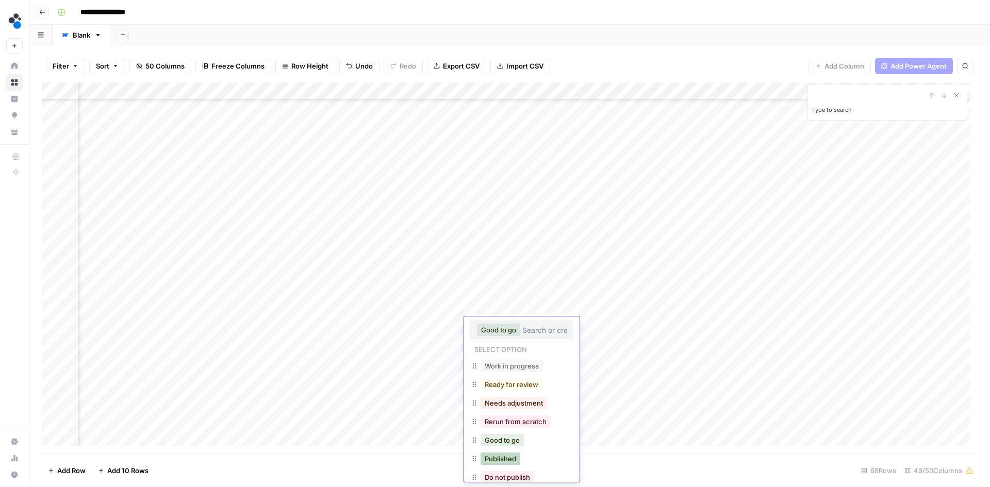
click at [519, 462] on button "Published" at bounding box center [500, 459] width 40 height 12
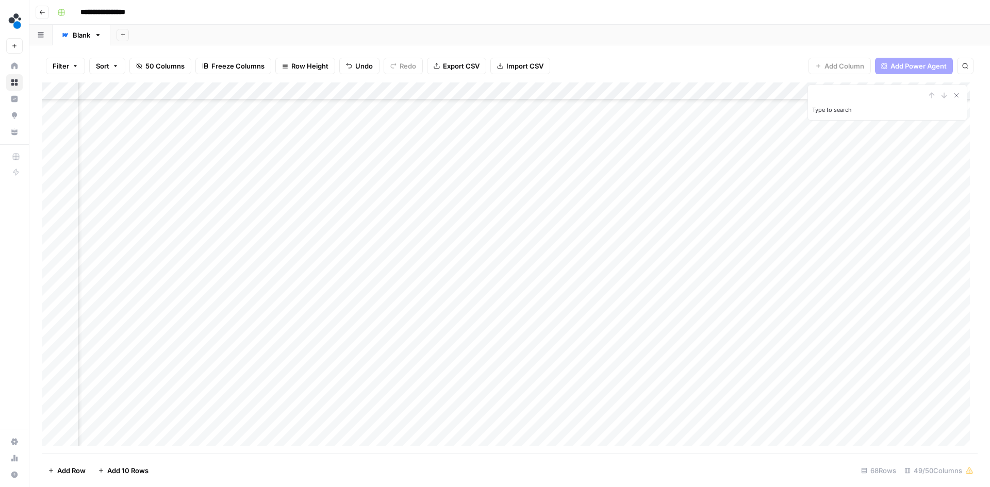
click at [493, 342] on div "Add Column" at bounding box center [509, 267] width 935 height 371
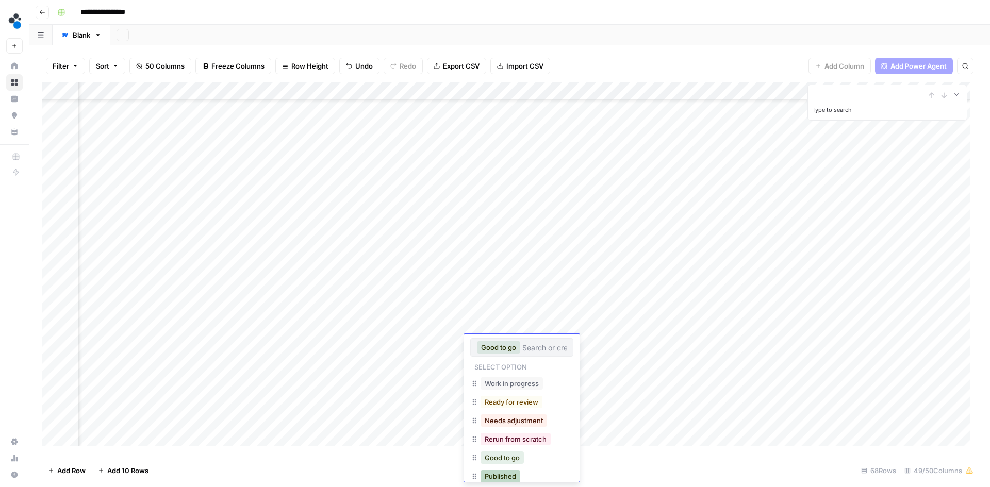
click at [510, 475] on button "Published" at bounding box center [500, 476] width 40 height 12
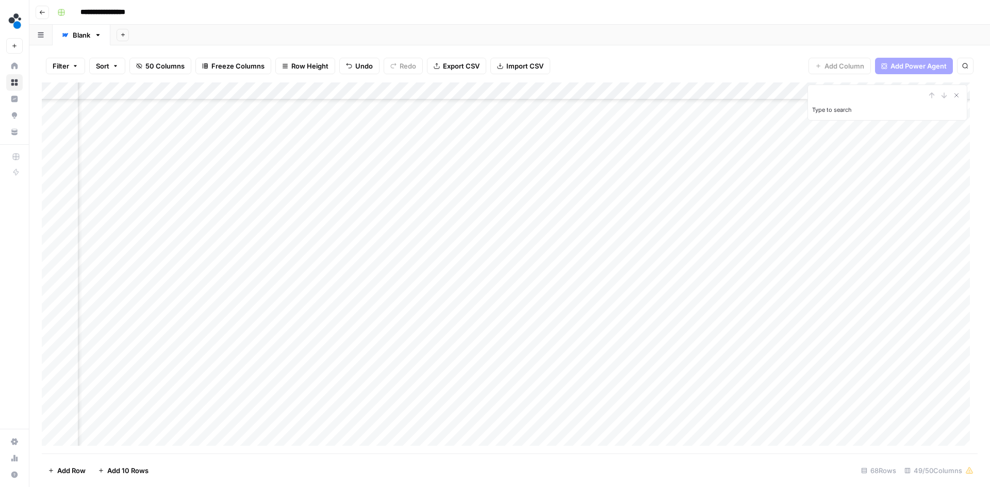
scroll to position [398, 3596]
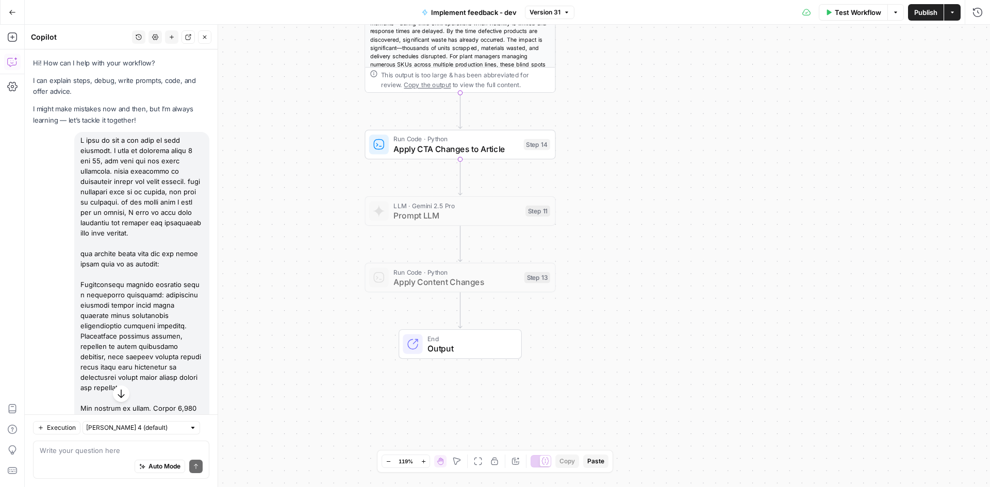
scroll to position [615, 0]
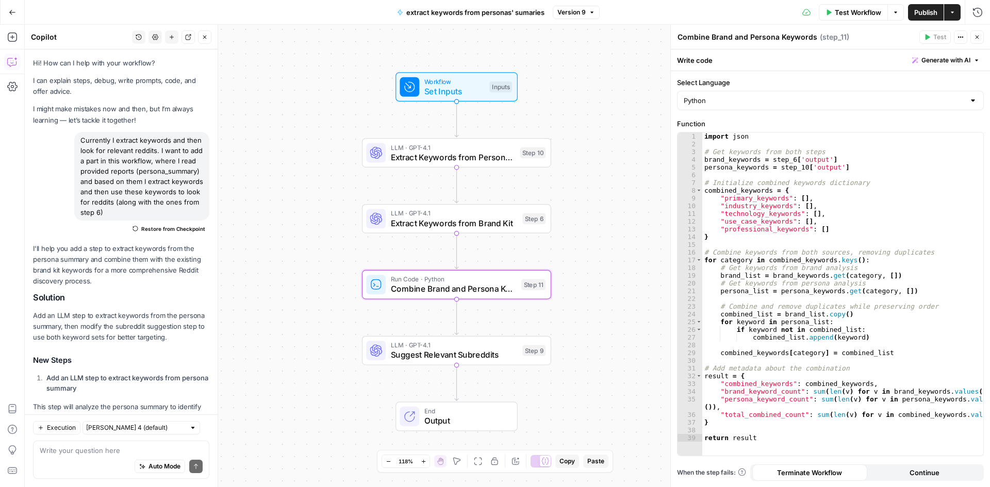
scroll to position [907, 0]
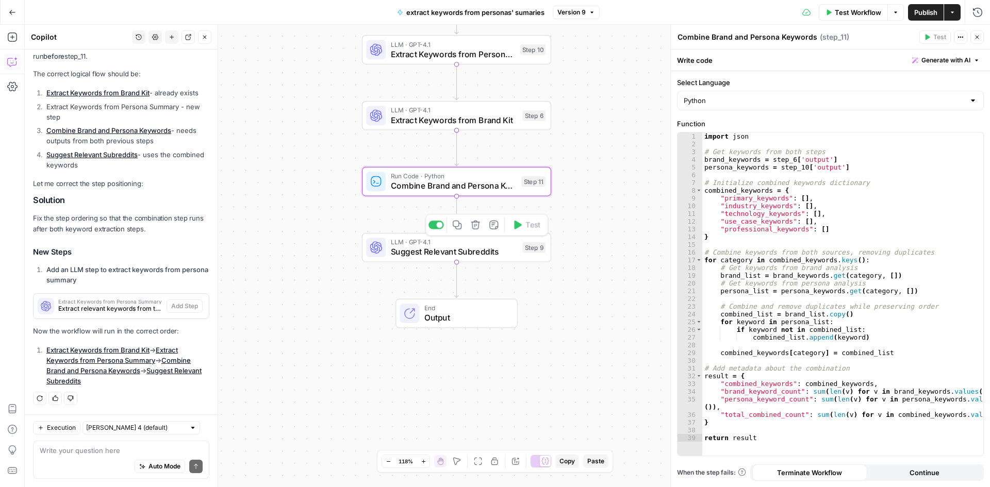
click at [462, 249] on span "Suggest Relevant Subreddits" at bounding box center [454, 252] width 127 height 12
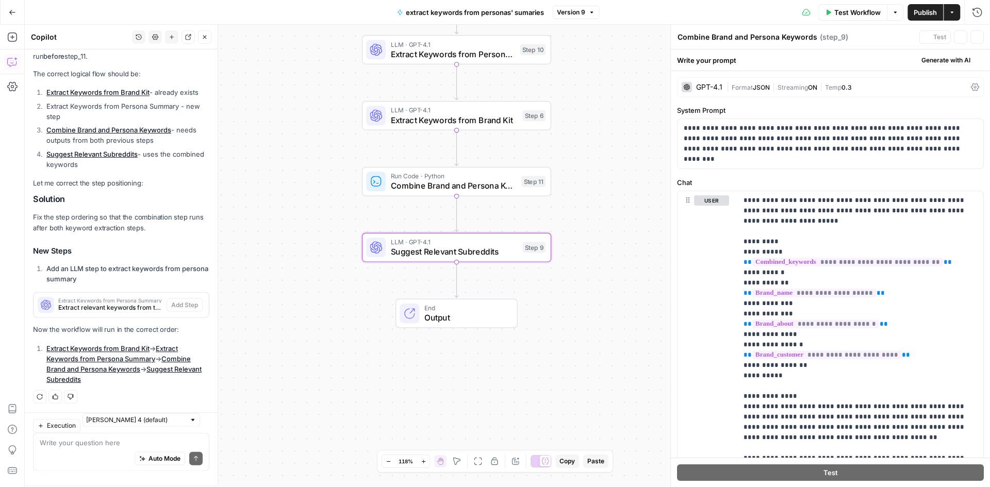
type textarea "Suggest Relevant Subreddits"
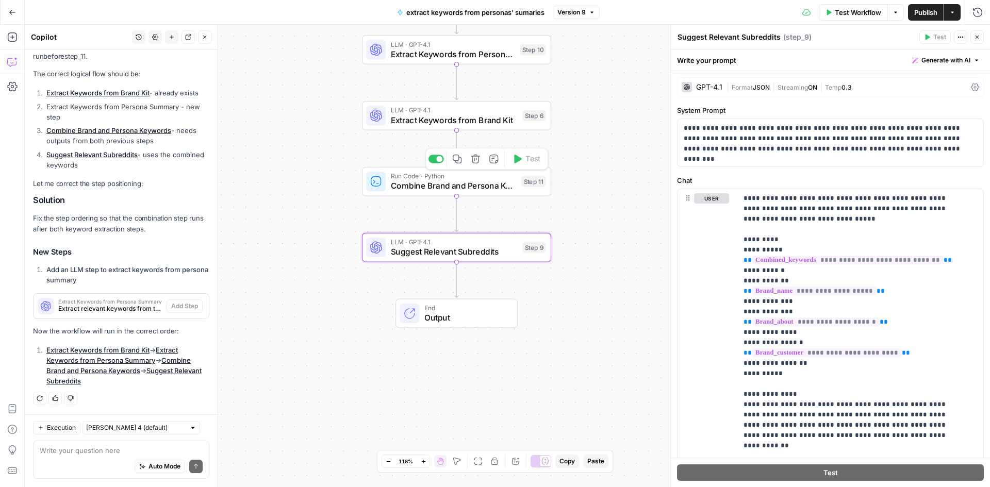
click at [451, 182] on span "Combine Brand and Persona Keywords" at bounding box center [454, 186] width 126 height 12
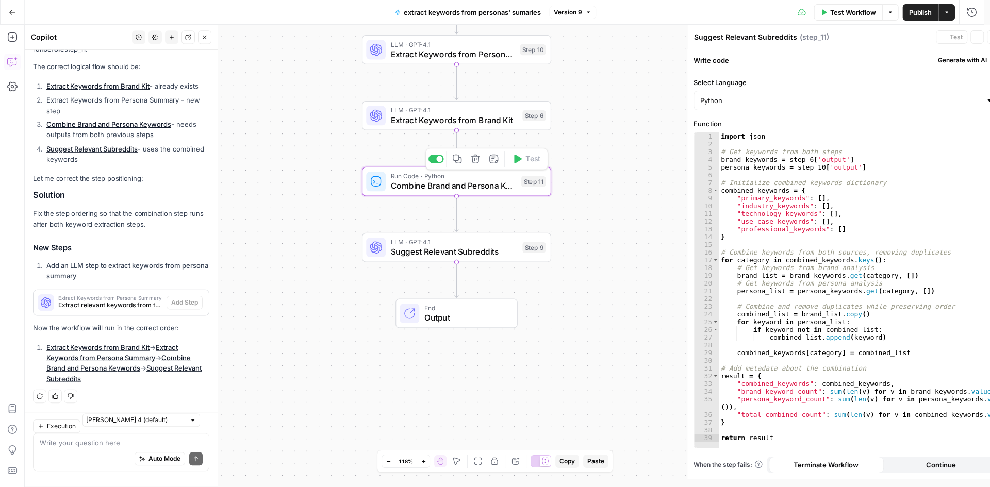
type textarea "Combine Brand and Persona Keywords"
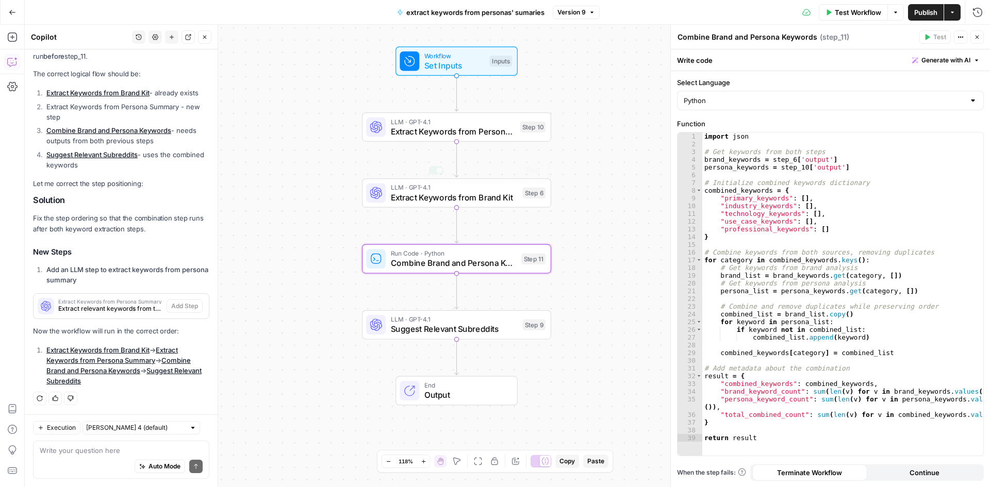
click at [445, 126] on span "Extract Keywords from Persona Summary" at bounding box center [453, 131] width 125 height 12
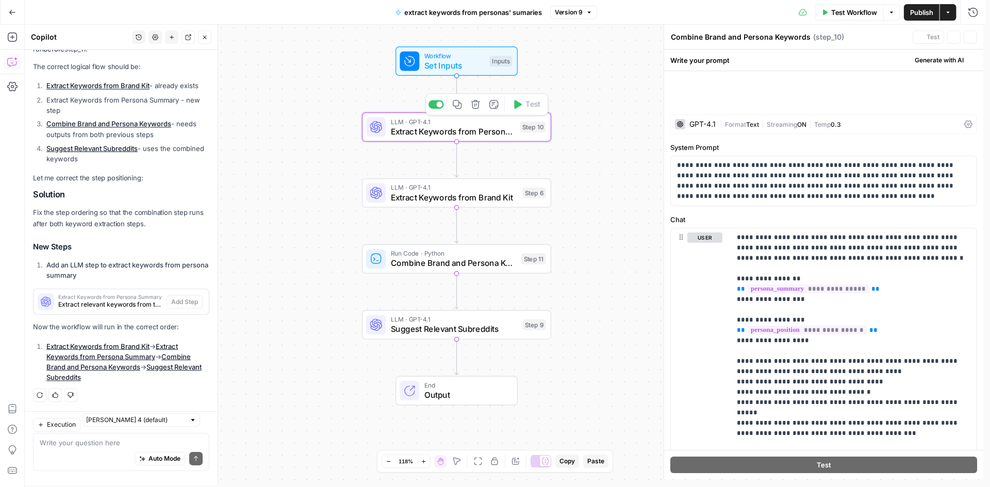
type textarea "Extract Keywords from Persona Summary"
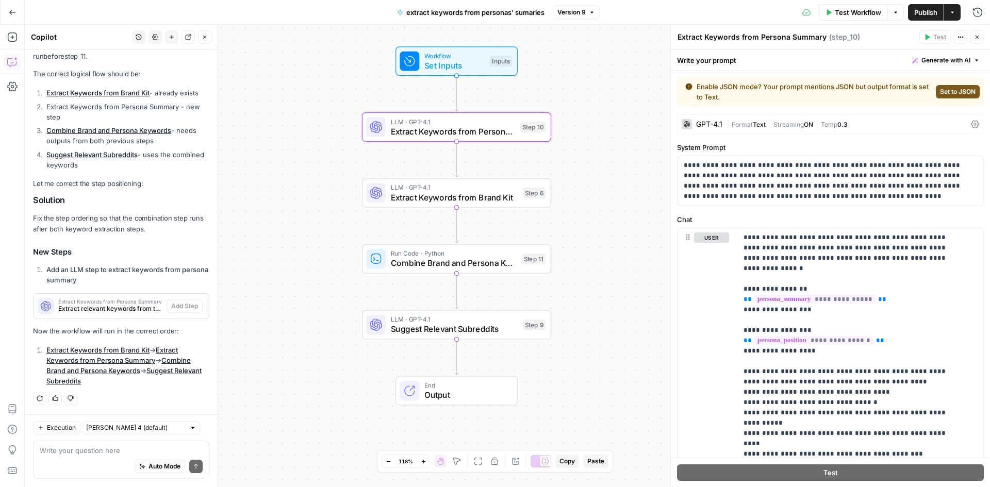
click at [460, 11] on span "extract keywords from personas' sumaries" at bounding box center [475, 12] width 138 height 10
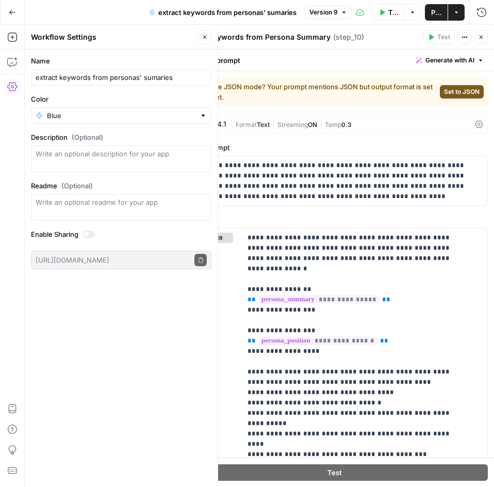
click at [206, 37] on icon "button" at bounding box center [205, 37] width 6 height 6
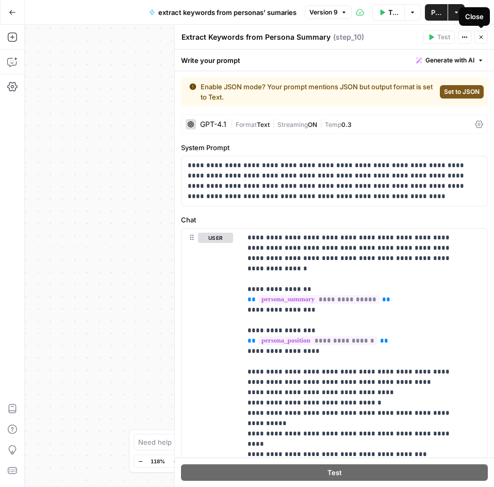
click at [481, 38] on icon "button" at bounding box center [481, 37] width 6 height 6
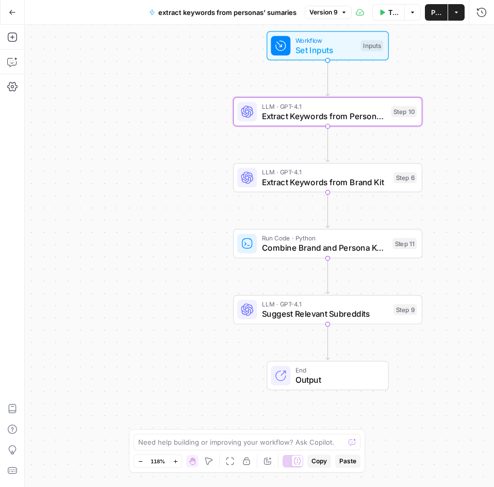
drag, startPoint x: 141, startPoint y: 212, endPoint x: 127, endPoint y: 212, distance: 14.4
click at [127, 212] on div "Workflow Set Inputs Inputs LLM · GPT-4.1 Extract Keywords from Persona Summary …" at bounding box center [259, 256] width 469 height 462
click at [14, 9] on icon "button" at bounding box center [12, 12] width 7 height 7
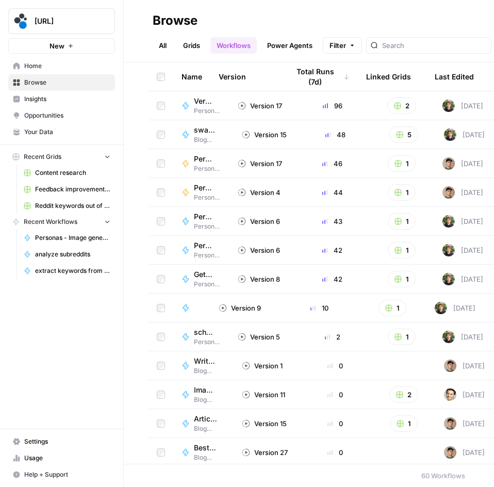
click at [36, 69] on span "Home" at bounding box center [67, 65] width 86 height 9
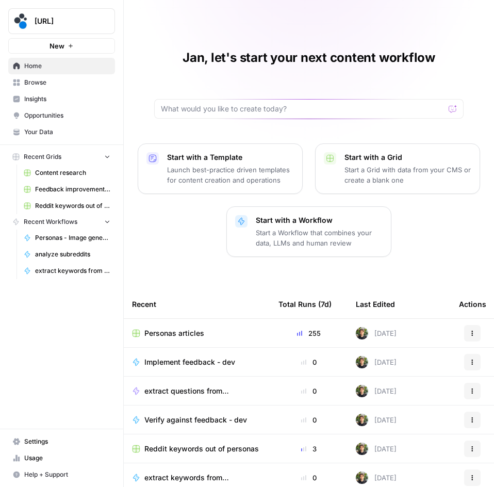
click at [209, 329] on div "Personas articles" at bounding box center [197, 333] width 130 height 10
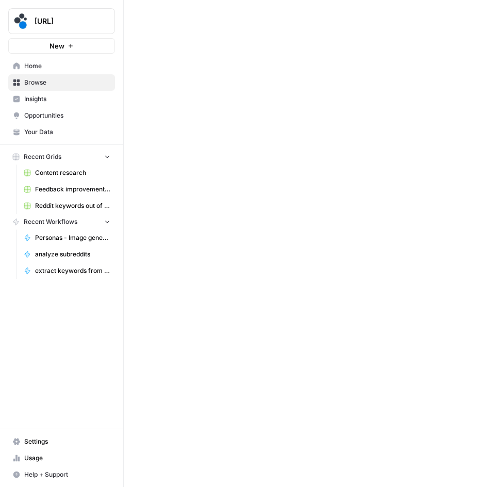
click at [209, 329] on div at bounding box center [309, 243] width 370 height 487
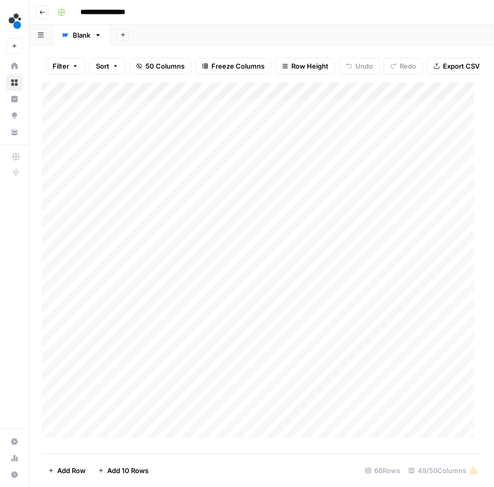
click at [225, 116] on div "Add Column" at bounding box center [262, 263] width 440 height 363
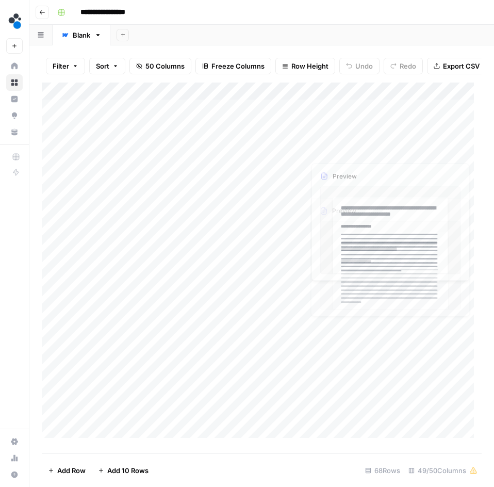
click at [339, 117] on div "Add Column" at bounding box center [262, 263] width 440 height 363
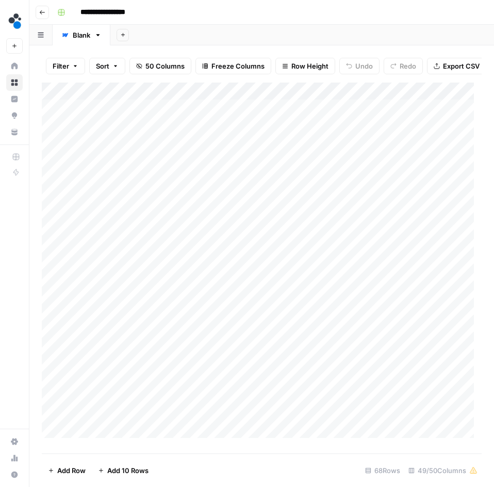
drag, startPoint x: 203, startPoint y: 168, endPoint x: 210, endPoint y: 169, distance: 7.3
click at [203, 168] on div "Add Column" at bounding box center [262, 263] width 440 height 363
click at [339, 172] on div "Add Column" at bounding box center [262, 263] width 440 height 363
click at [237, 365] on div "Add Column" at bounding box center [262, 263] width 440 height 363
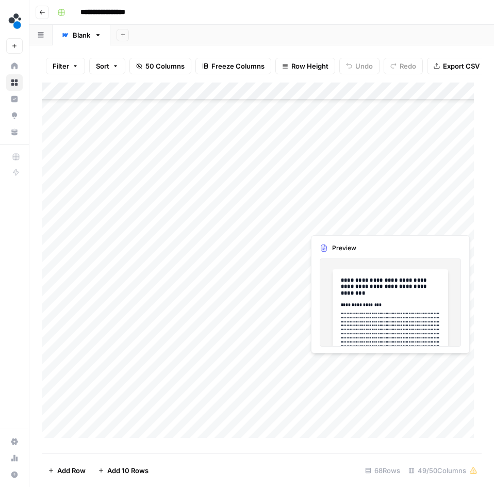
click at [326, 363] on div "Add Column" at bounding box center [262, 263] width 440 height 363
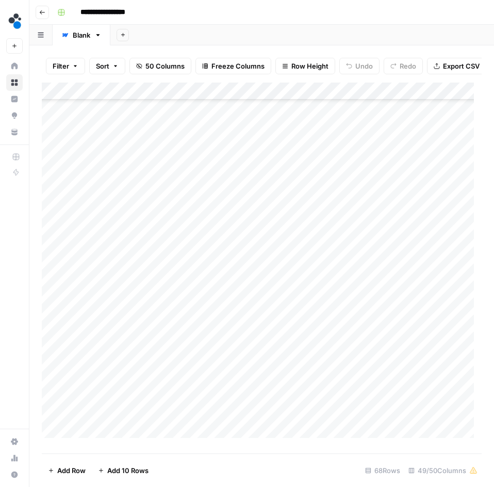
click at [248, 402] on div "Add Column" at bounding box center [262, 263] width 440 height 363
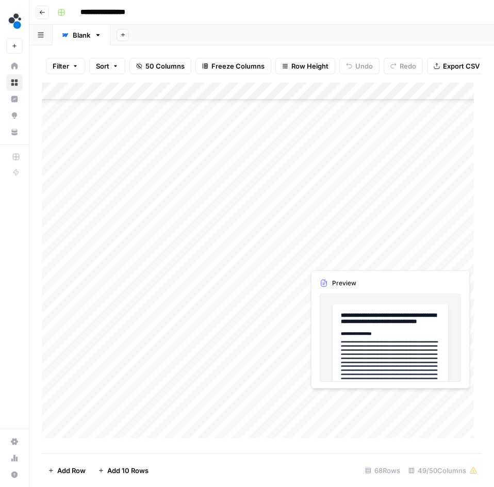
click at [338, 399] on div "Add Column" at bounding box center [262, 263] width 440 height 363
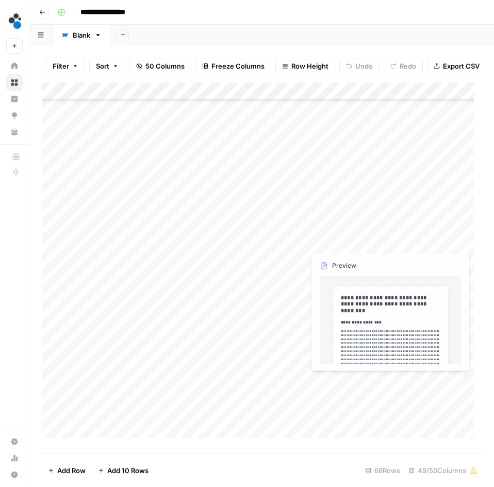
scroll to position [206, 0]
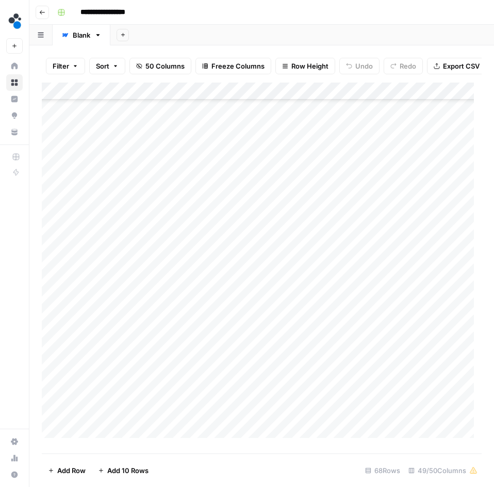
click at [239, 363] on div "Add Column" at bounding box center [262, 263] width 440 height 363
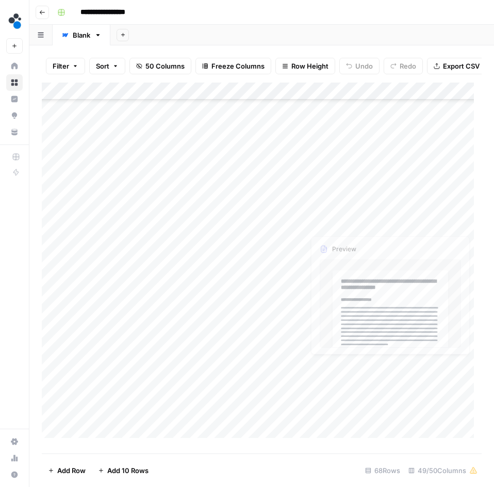
click at [324, 365] on div "Add Column" at bounding box center [262, 263] width 440 height 363
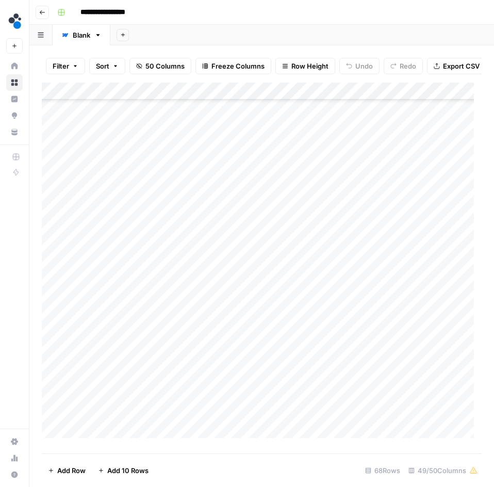
scroll to position [309, 0]
click at [231, 298] on div "Add Column" at bounding box center [262, 263] width 440 height 363
click at [243, 333] on div "Add Column" at bounding box center [262, 263] width 440 height 363
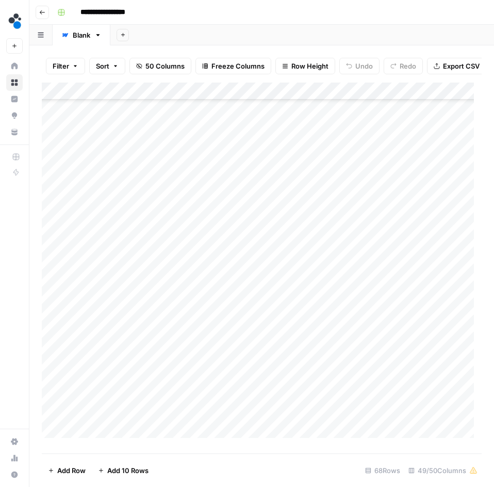
click at [237, 257] on div "Add Column" at bounding box center [262, 263] width 440 height 363
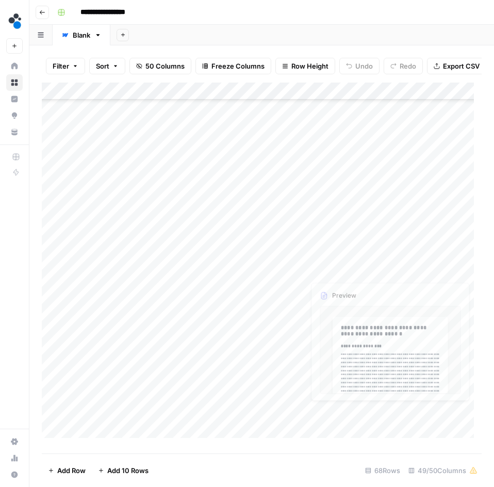
click at [351, 256] on div "Add Column" at bounding box center [262, 263] width 440 height 363
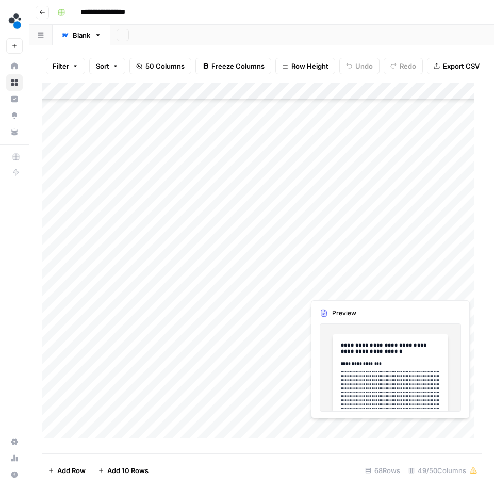
click at [219, 306] on div "Add Column" at bounding box center [262, 263] width 440 height 363
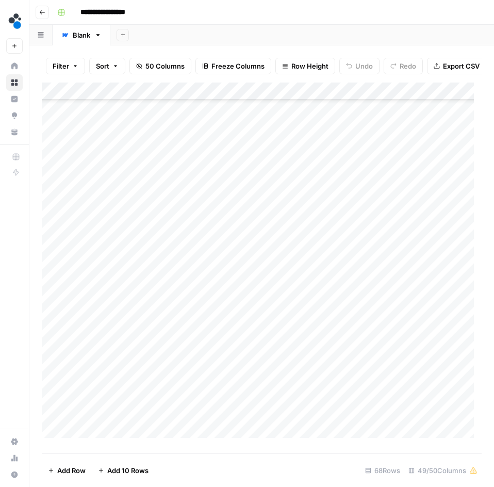
click at [332, 304] on div "Add Column" at bounding box center [262, 263] width 440 height 363
click at [226, 274] on div "Add Column" at bounding box center [262, 263] width 440 height 363
click at [341, 272] on div "Add Column" at bounding box center [262, 263] width 440 height 363
click at [236, 343] on div "Add Column" at bounding box center [262, 263] width 440 height 363
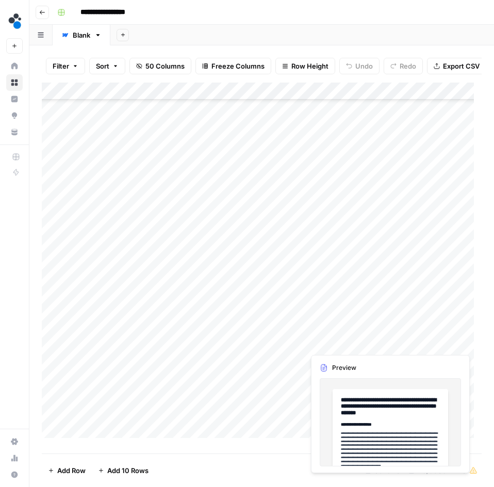
click at [331, 339] on div "Add Column" at bounding box center [262, 263] width 440 height 363
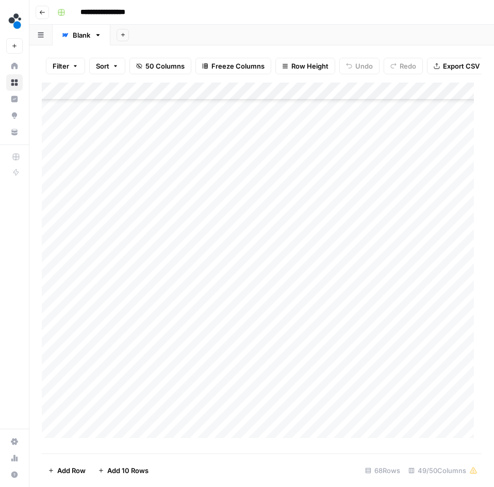
scroll to position [871, 0]
click at [228, 370] on div "Add Column" at bounding box center [262, 263] width 440 height 363
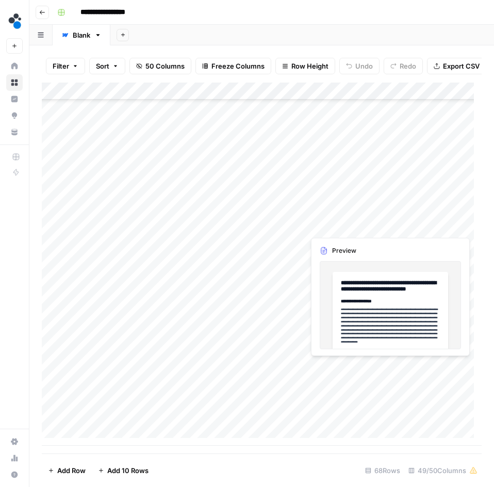
click at [325, 369] on div "Add Column" at bounding box center [262, 263] width 440 height 363
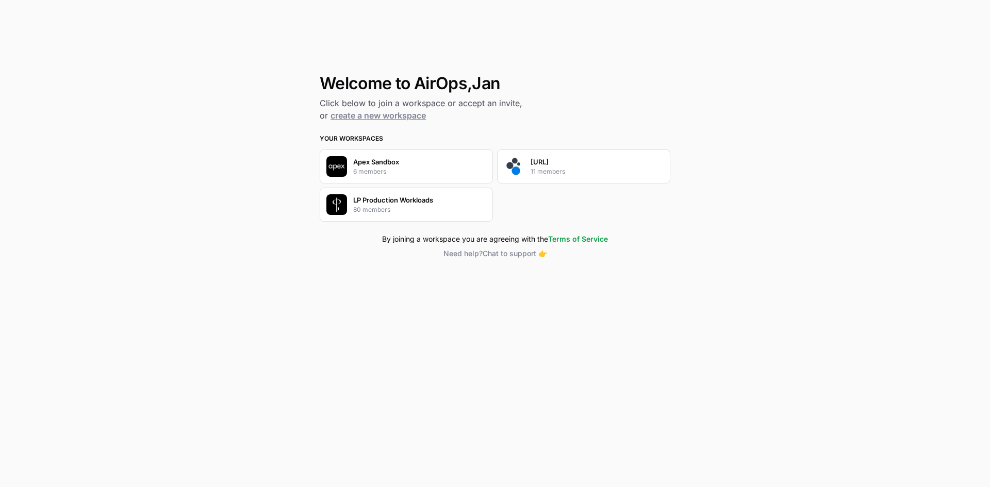
click at [543, 175] on p "11 members" at bounding box center [547, 171] width 35 height 9
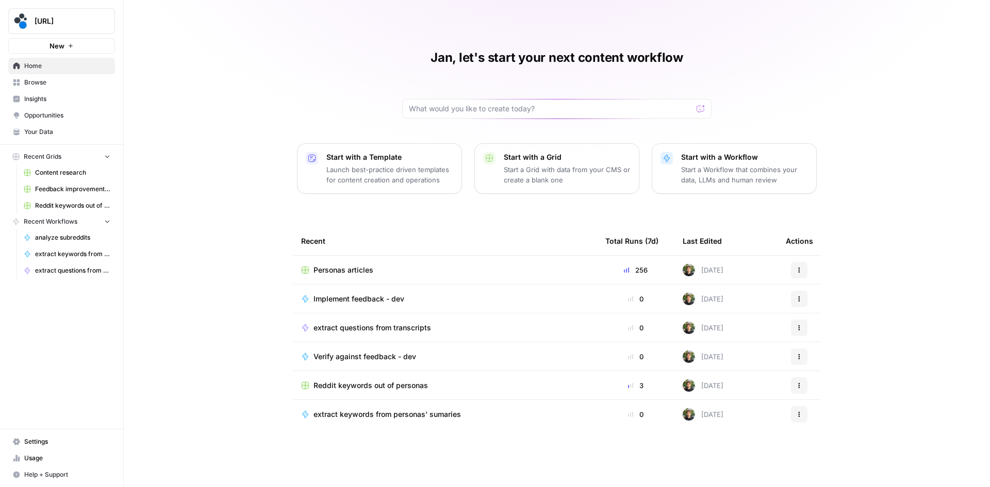
click at [415, 387] on span "Reddit keywords out of personas" at bounding box center [370, 385] width 114 height 10
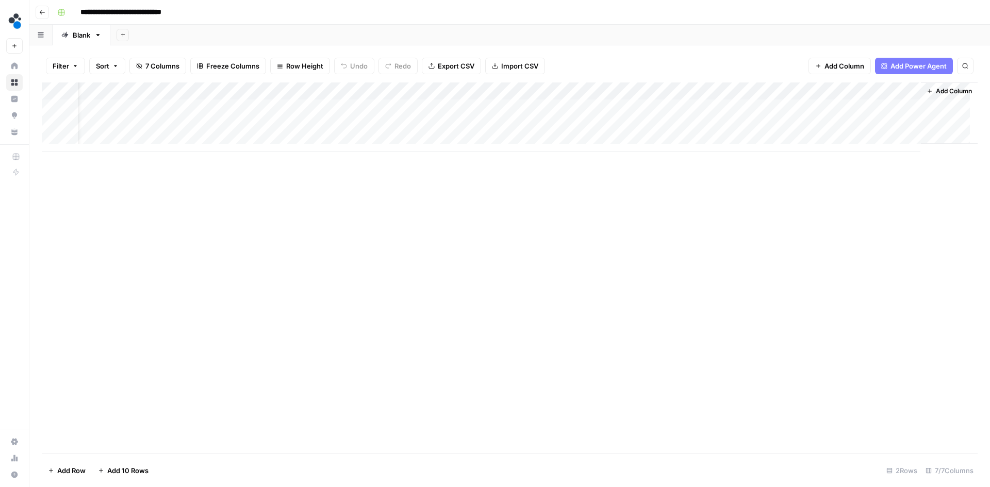
scroll to position [0, 35]
click at [561, 122] on div "Add Column" at bounding box center [509, 116] width 935 height 69
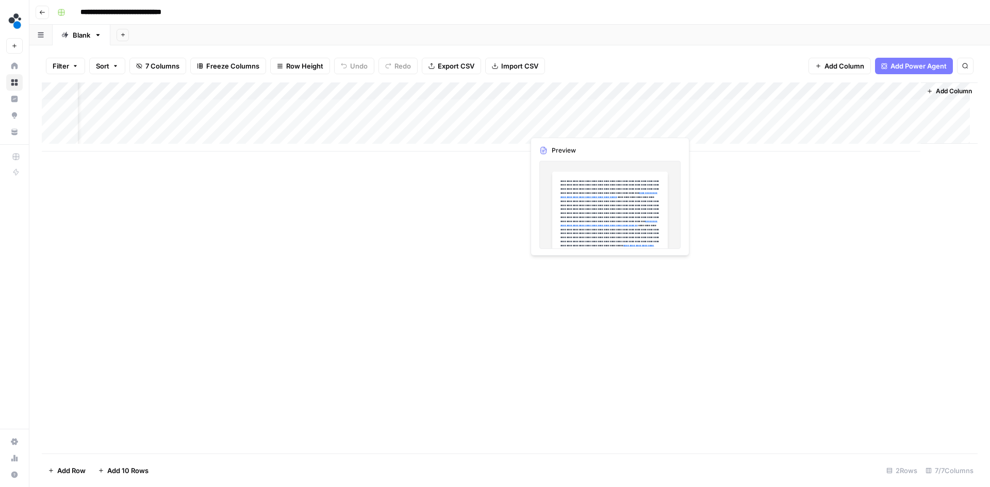
click at [561, 123] on div "Add Column" at bounding box center [509, 116] width 935 height 69
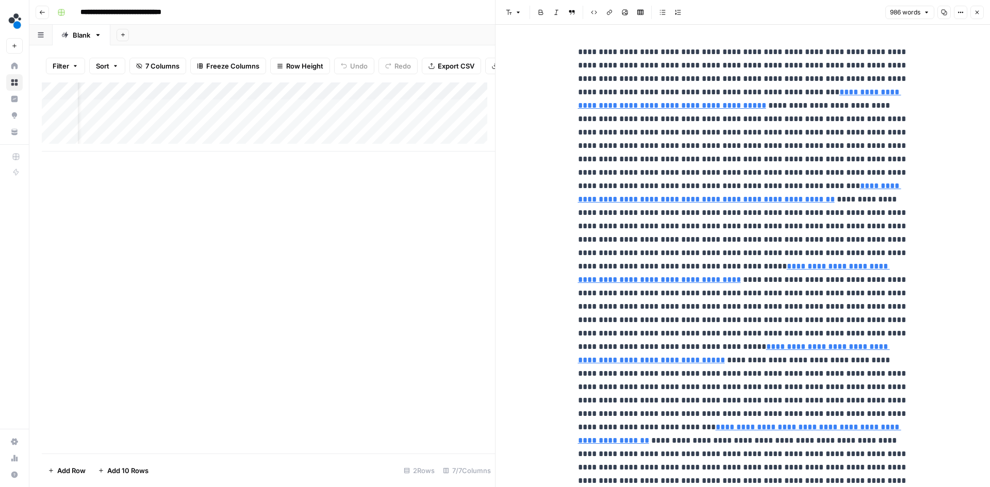
click at [980, 13] on button "Close" at bounding box center [976, 12] width 13 height 13
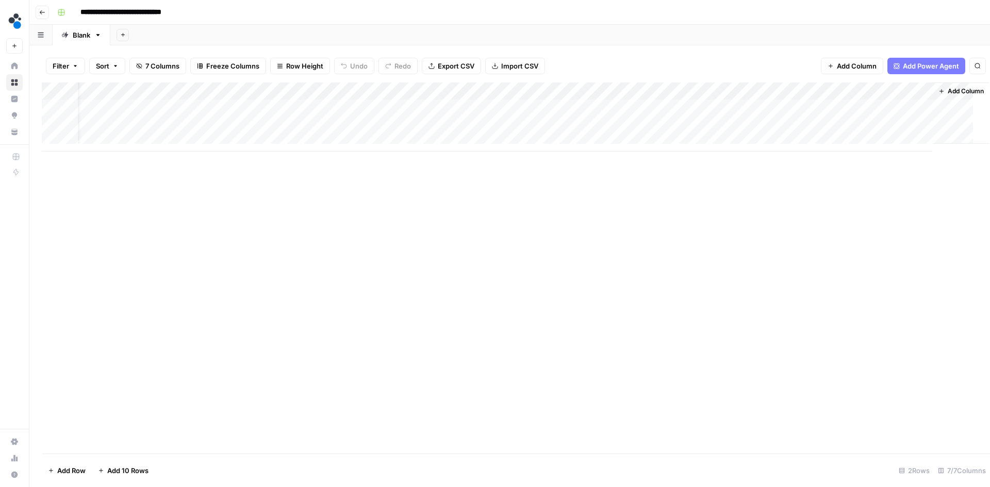
scroll to position [0, 23]
click at [712, 126] on div "Add Column" at bounding box center [509, 116] width 935 height 69
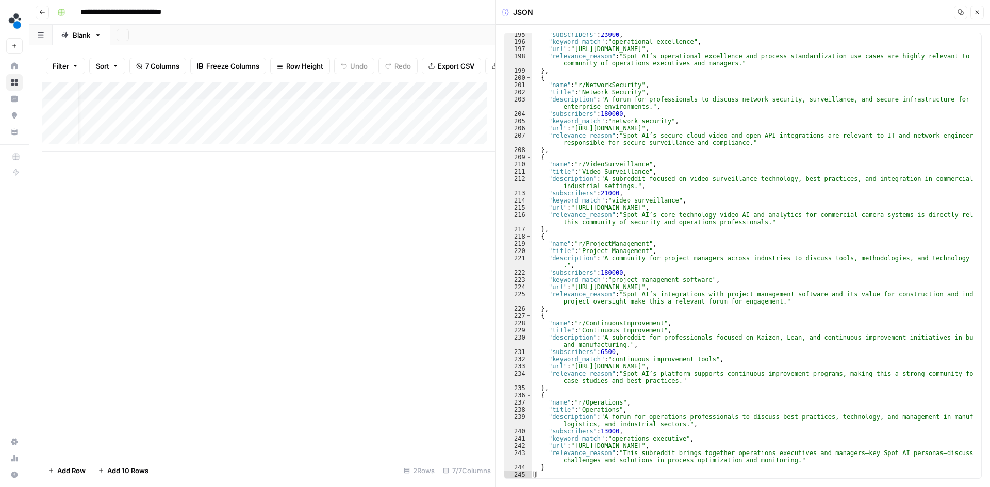
scroll to position [1669, 0]
click at [434, 136] on div "Add Column" at bounding box center [268, 116] width 453 height 69
click at [409, 136] on div "Add Column" at bounding box center [268, 116] width 453 height 69
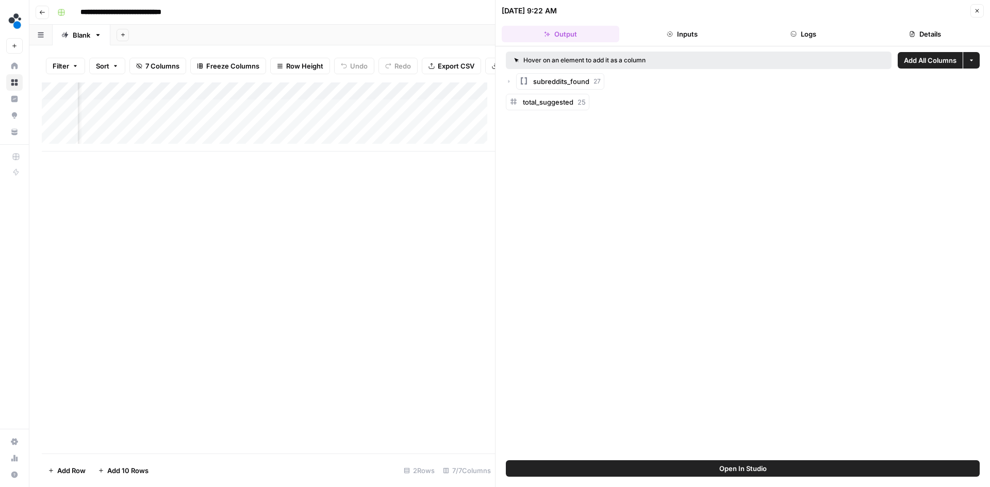
click at [641, 39] on button "Inputs" at bounding box center [682, 34] width 118 height 16
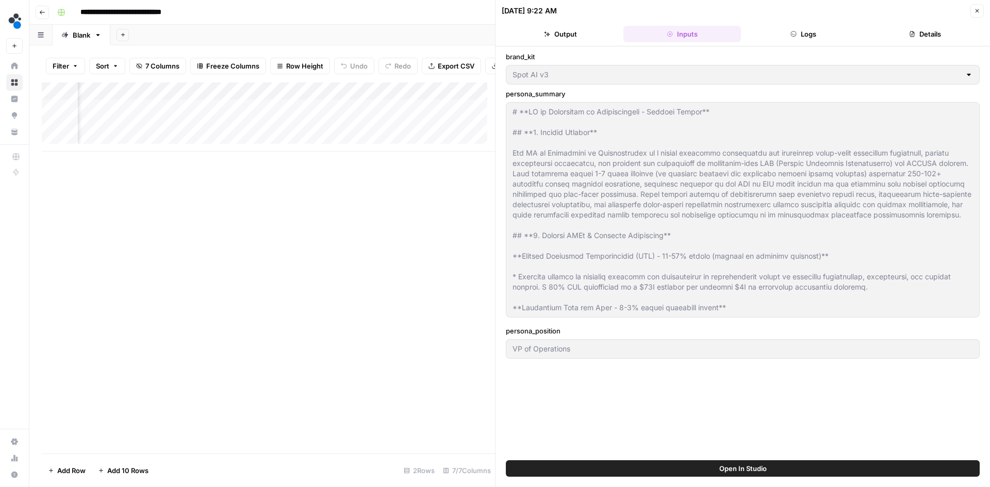
click at [806, 35] on button "Logs" at bounding box center [804, 34] width 118 height 16
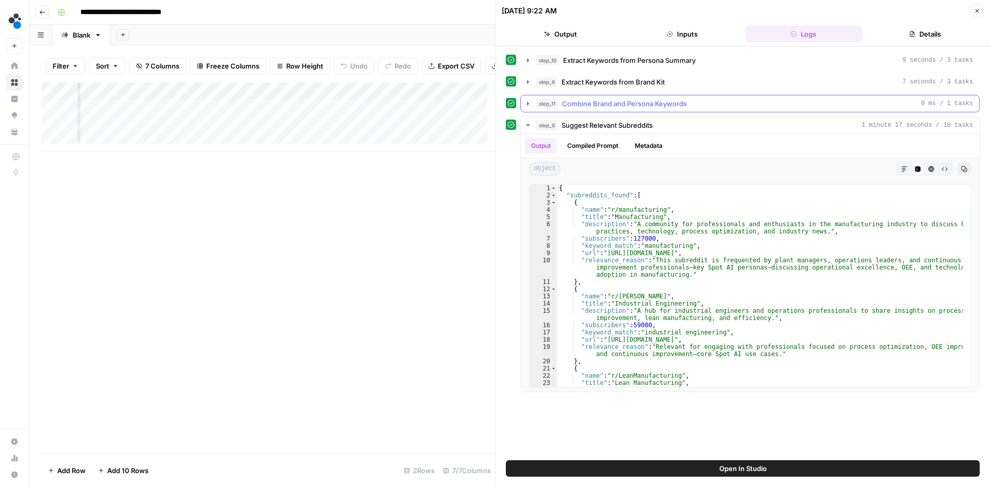
click at [525, 98] on button "step_11 Combine Brand and Persona Keywords 0 ms / 1 tasks" at bounding box center [750, 103] width 458 height 16
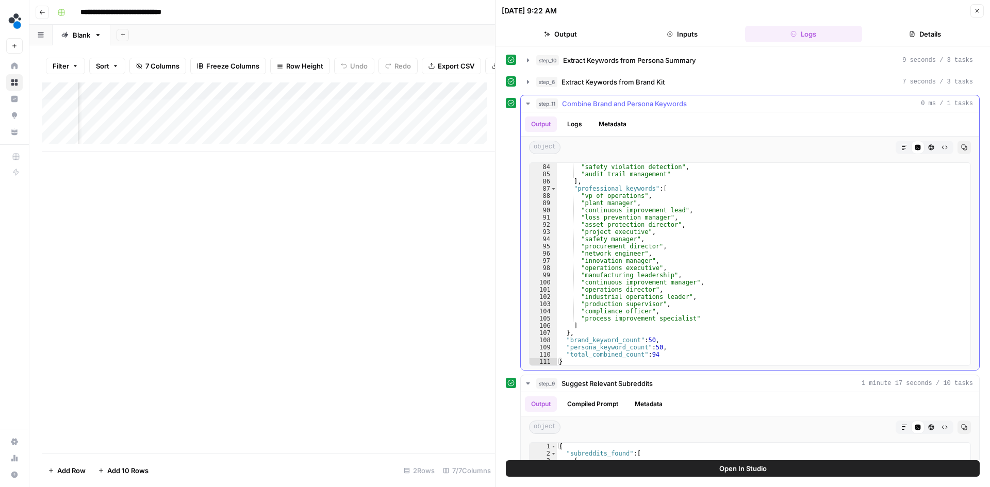
type textarea "**********"
click at [612, 353] on div ""performance benchmarking" , "safety violation detection" , "audit trail manage…" at bounding box center [760, 264] width 406 height 217
click at [658, 354] on div ""performance benchmarking" , "safety violation detection" , "audit trail manage…" at bounding box center [760, 264] width 406 height 217
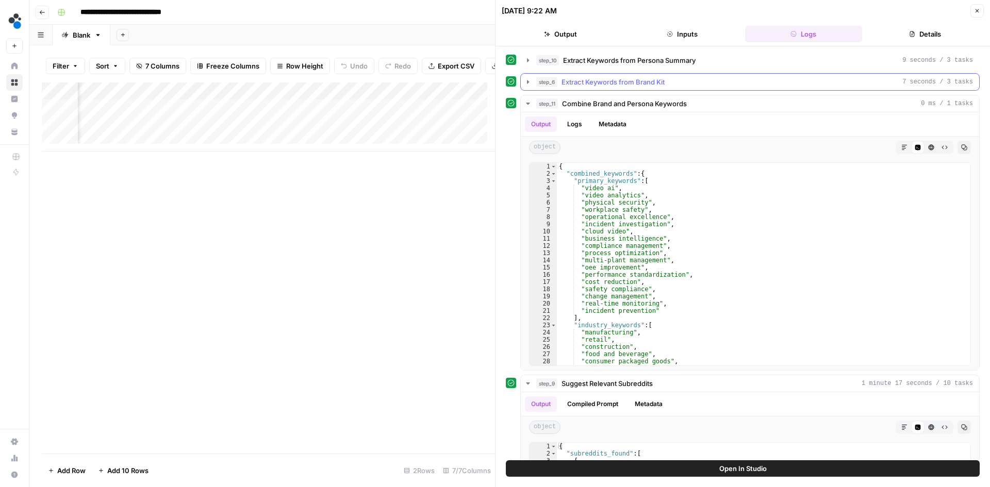
click at [526, 80] on icon "button" at bounding box center [528, 82] width 8 height 8
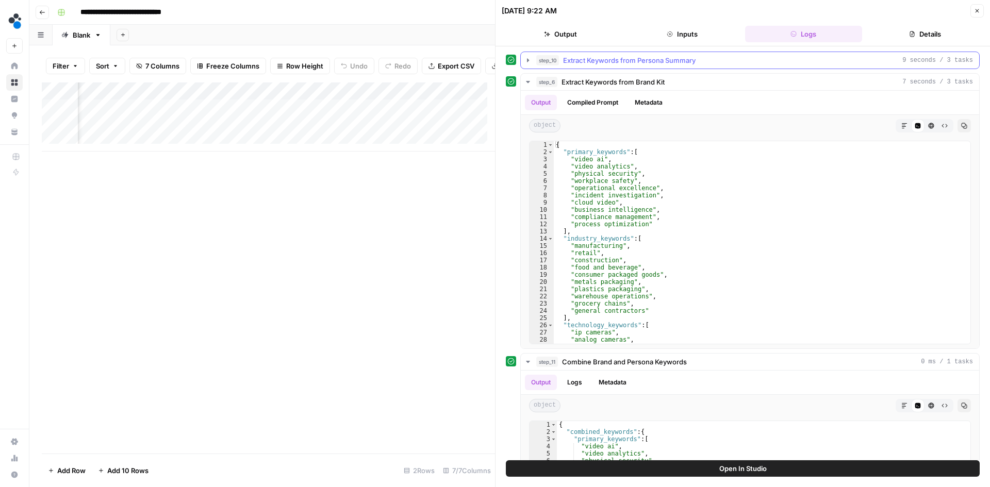
click at [532, 60] on button "step_10 Extract Keywords from Persona Summary 9 seconds / 3 tasks" at bounding box center [750, 60] width 458 height 16
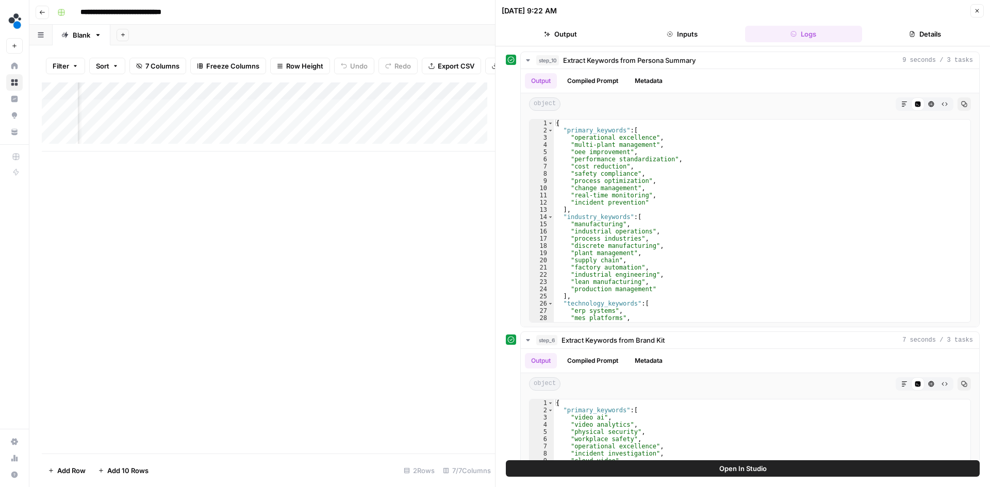
click at [122, 467] on span "Add 10 Rows" at bounding box center [127, 470] width 41 height 10
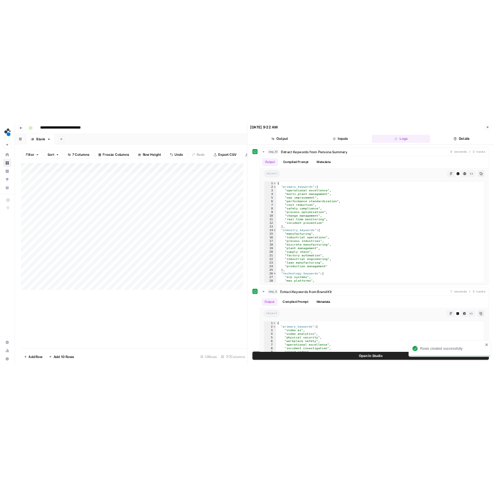
scroll to position [8, 0]
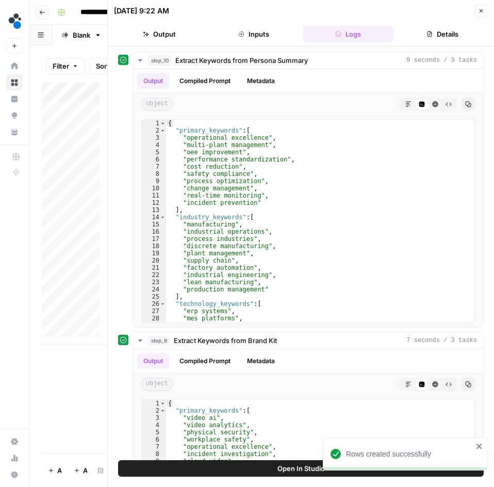
click at [483, 11] on span "Close" at bounding box center [483, 11] width 1 height 1
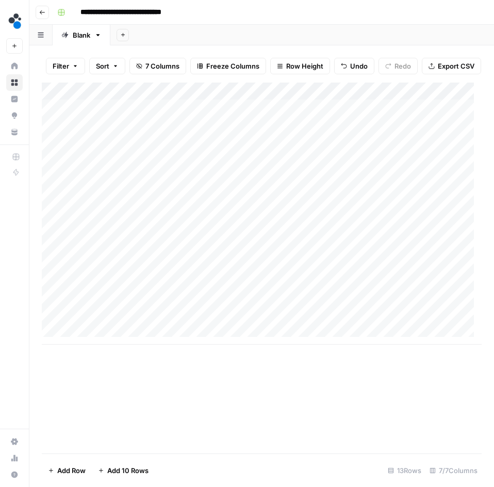
click at [102, 152] on div "Add Column" at bounding box center [262, 213] width 440 height 262
click at [53, 116] on div "Add Column" at bounding box center [262, 213] width 440 height 262
click at [70, 467] on span "Delete 1 Row" at bounding box center [68, 470] width 41 height 10
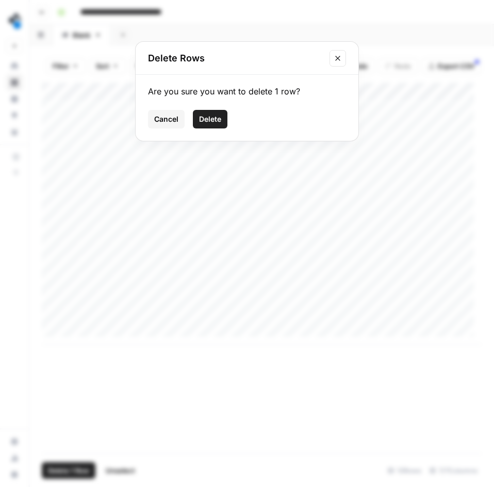
click at [212, 120] on span "Delete" at bounding box center [210, 119] width 22 height 10
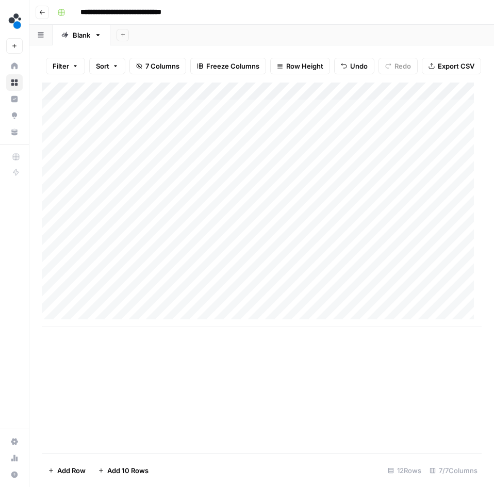
click at [245, 137] on div "Add Column" at bounding box center [262, 204] width 440 height 244
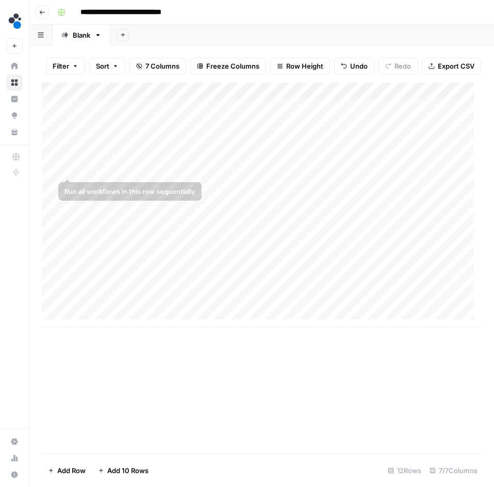
click at [98, 154] on div "Add Column" at bounding box center [262, 204] width 440 height 244
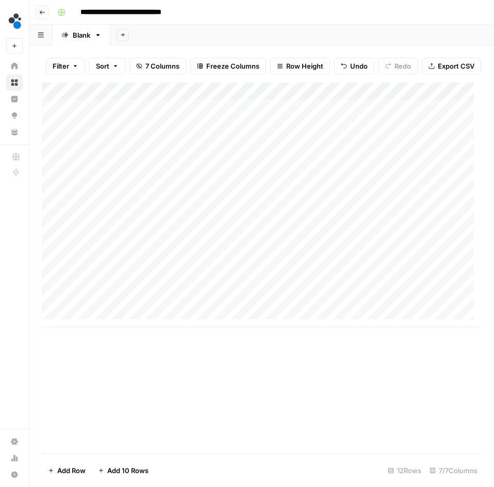
click at [259, 147] on div "Add Column" at bounding box center [262, 204] width 440 height 244
click at [103, 165] on div "Add Column" at bounding box center [262, 204] width 440 height 244
click at [245, 169] on div "Add Column" at bounding box center [262, 204] width 440 height 244
click at [183, 185] on div "Add Column" at bounding box center [262, 204] width 440 height 244
click at [243, 188] on div "Add Column" at bounding box center [262, 204] width 440 height 244
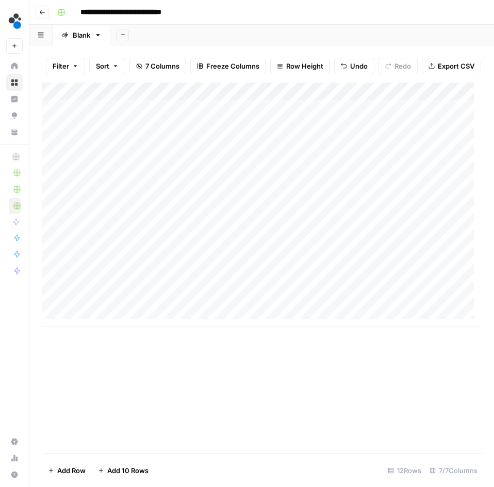
click at [107, 205] on div "Add Column" at bounding box center [262, 204] width 440 height 244
click at [264, 199] on div "Add Column" at bounding box center [262, 204] width 440 height 244
click at [114, 224] on div "Add Column" at bounding box center [262, 204] width 440 height 244
click at [254, 222] on div "Add Column" at bounding box center [262, 204] width 440 height 244
click at [135, 235] on div "Add Column" at bounding box center [262, 204] width 440 height 244
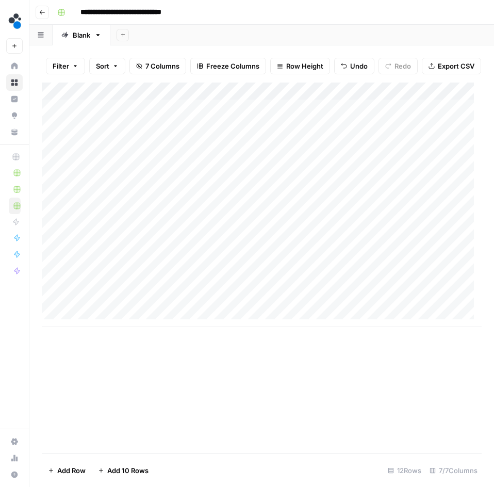
click at [242, 234] on div "Add Column" at bounding box center [262, 204] width 440 height 244
click at [106, 256] on div "Add Column" at bounding box center [262, 204] width 440 height 244
click at [254, 253] on div "Add Column" at bounding box center [262, 204] width 440 height 244
click at [132, 276] on div "Add Column" at bounding box center [262, 204] width 440 height 244
click at [254, 272] on div "Add Column" at bounding box center [262, 204] width 440 height 244
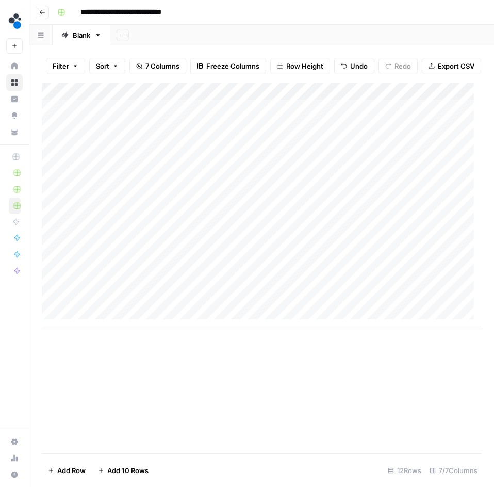
click at [107, 292] on div "Add Column" at bounding box center [262, 204] width 440 height 244
click at [267, 290] on div "Add Column" at bounding box center [262, 204] width 440 height 244
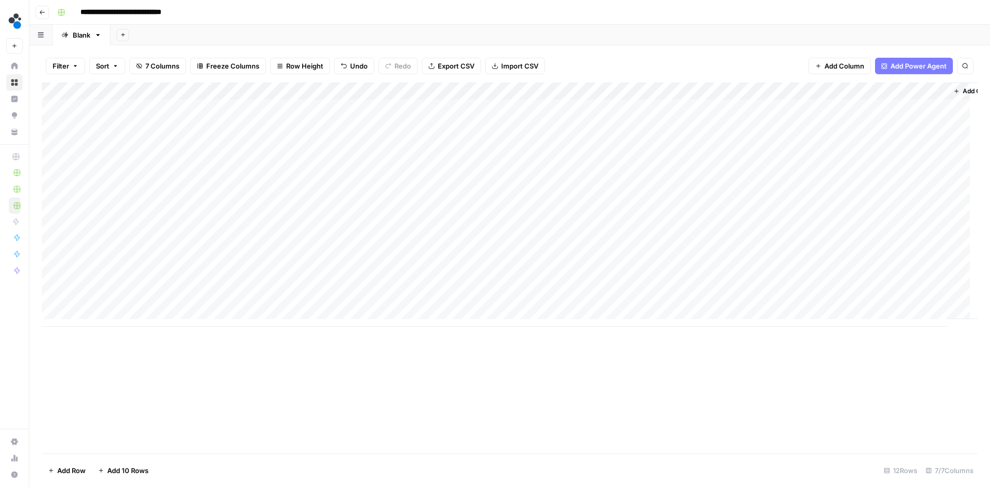
click at [465, 125] on div "Add Column" at bounding box center [509, 204] width 935 height 244
click at [467, 142] on div "Add Column" at bounding box center [509, 204] width 935 height 244
click at [466, 161] on div "Add Column" at bounding box center [509, 204] width 935 height 244
click at [735, 127] on div "Add Column" at bounding box center [509, 204] width 935 height 244
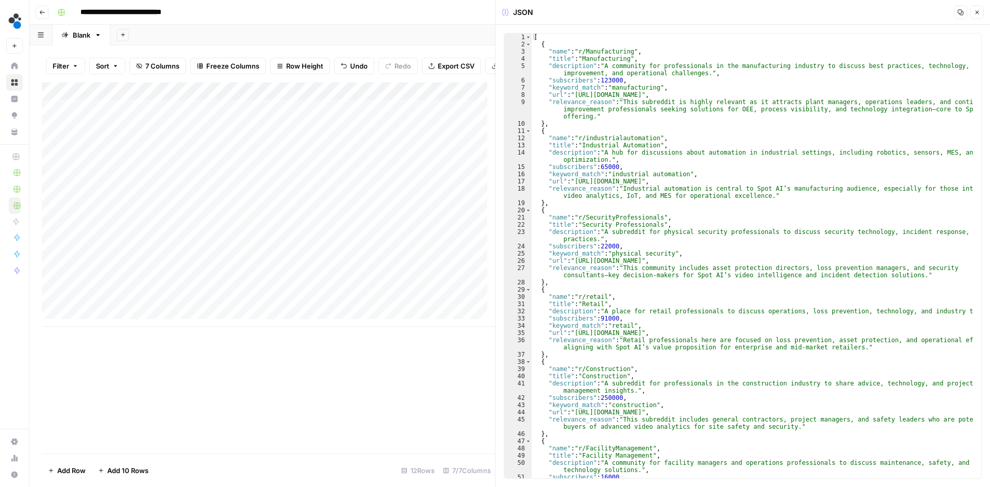
click at [979, 16] on button "Close" at bounding box center [976, 12] width 13 height 13
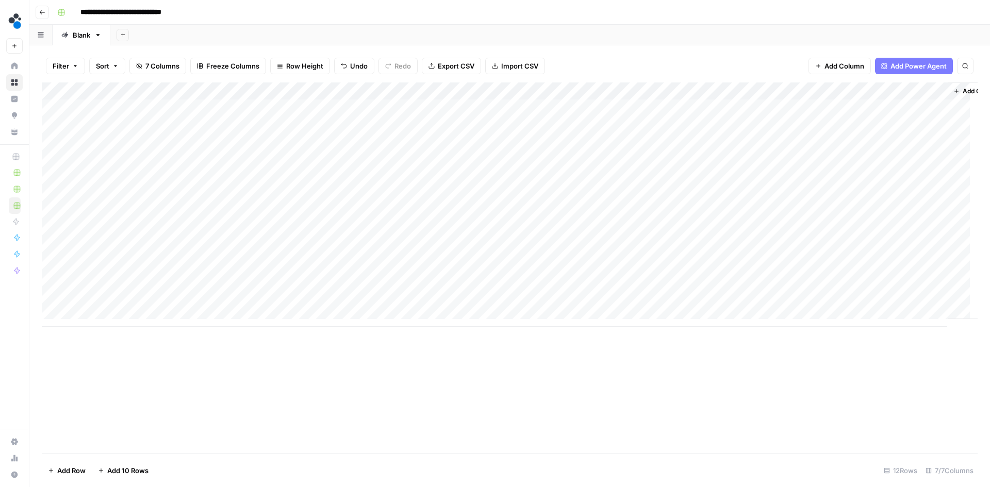
click at [465, 178] on div "Add Column" at bounding box center [509, 204] width 935 height 244
click at [465, 195] on div "Add Column" at bounding box center [509, 204] width 935 height 244
click at [463, 214] on div "Add Column" at bounding box center [509, 204] width 935 height 244
click at [464, 232] on div "Add Column" at bounding box center [509, 204] width 935 height 244
click at [464, 248] on div "Add Column" at bounding box center [509, 204] width 935 height 244
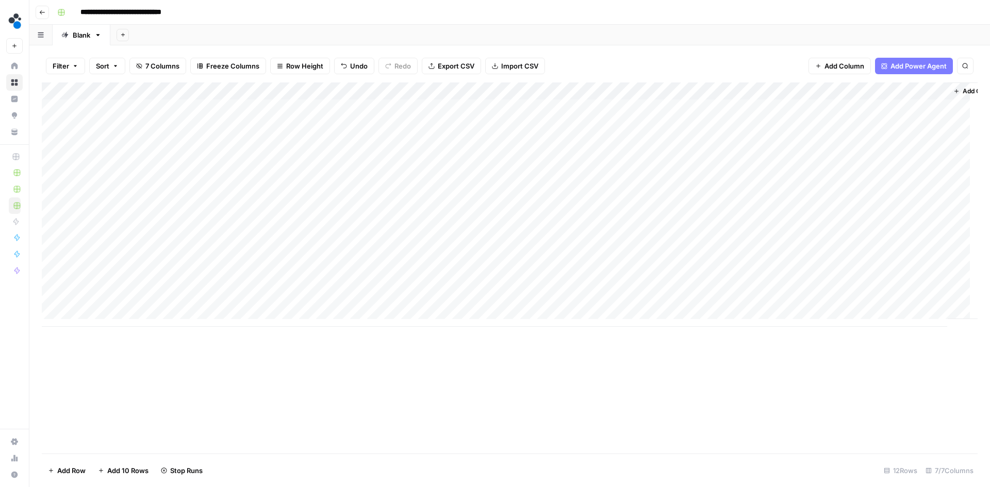
click at [464, 267] on div "Add Column" at bounding box center [509, 204] width 935 height 244
click at [467, 284] on div "Add Column" at bounding box center [509, 204] width 935 height 244
click at [736, 162] on div "Add Column" at bounding box center [509, 204] width 935 height 244
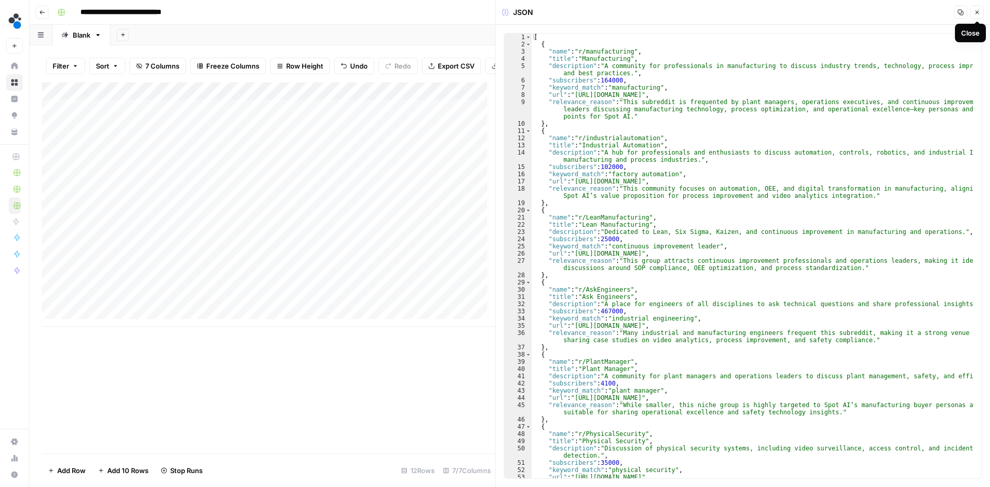
click at [975, 13] on icon "button" at bounding box center [977, 12] width 6 height 6
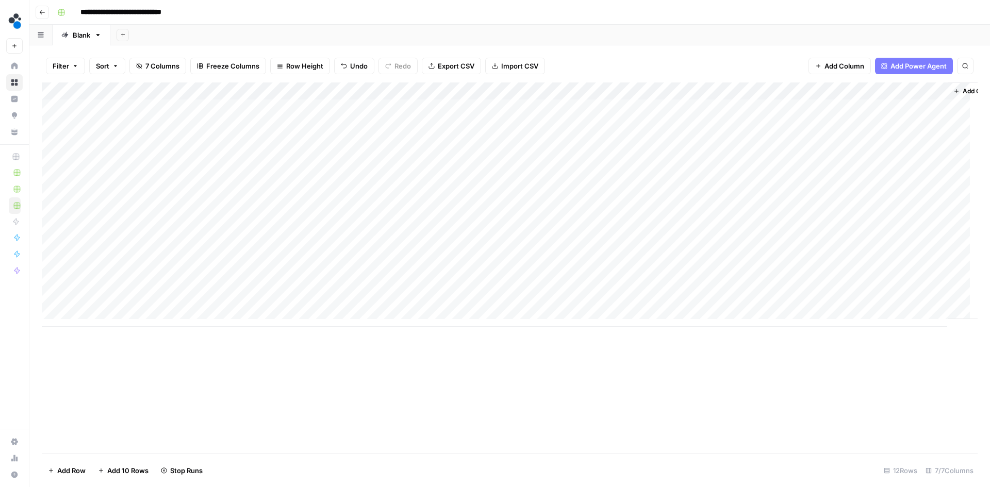
click at [736, 141] on div "Add Column" at bounding box center [509, 204] width 935 height 244
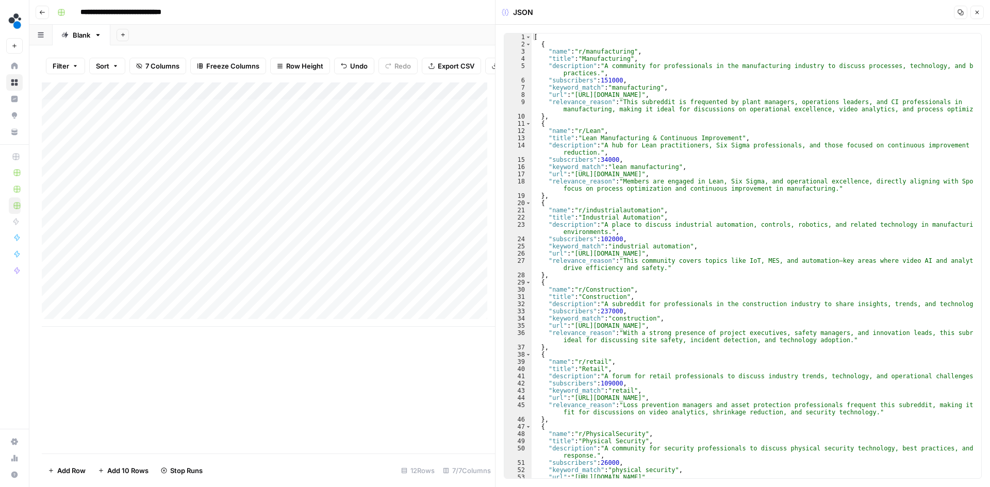
click at [979, 11] on icon "button" at bounding box center [977, 12] width 6 height 6
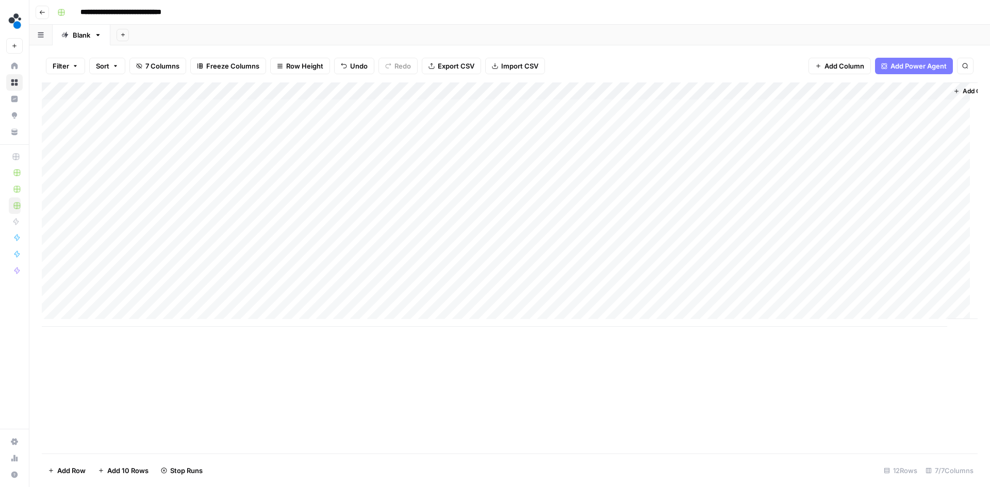
click at [538, 93] on div "Add Column" at bounding box center [509, 204] width 935 height 244
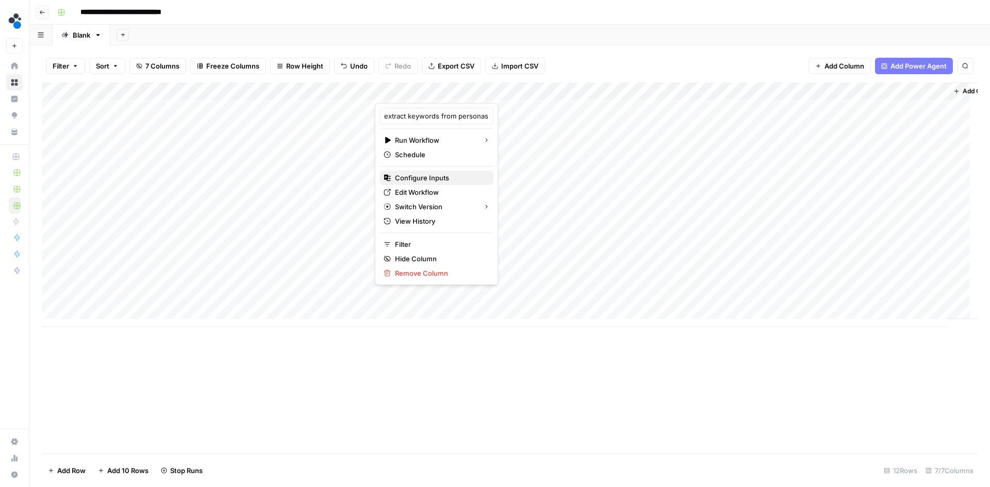
click at [425, 179] on span "Configure Inputs" at bounding box center [440, 178] width 90 height 10
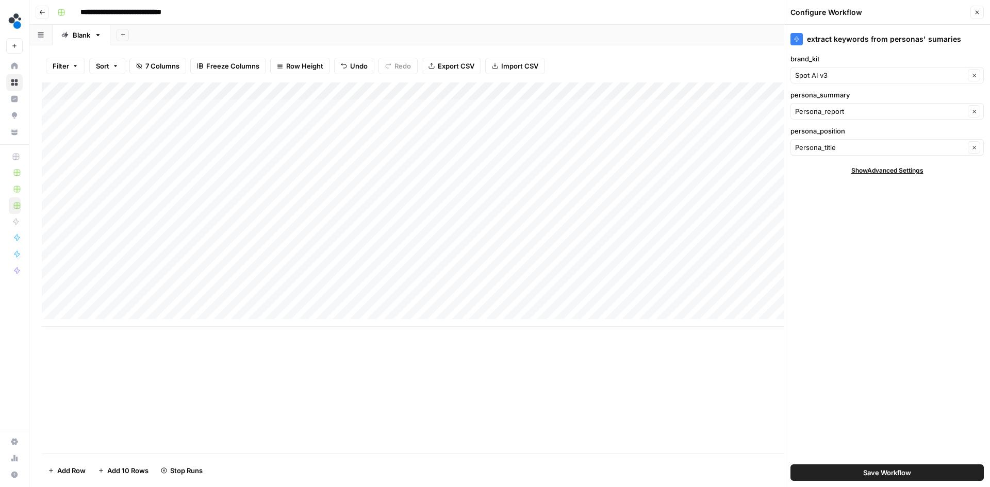
click at [980, 12] on button "Close" at bounding box center [976, 12] width 13 height 13
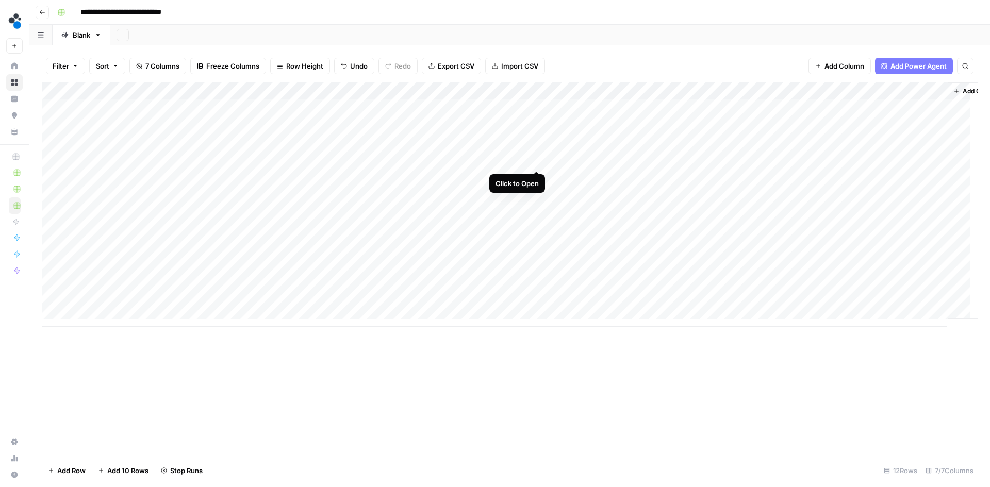
click at [535, 160] on div "Add Column" at bounding box center [509, 204] width 935 height 244
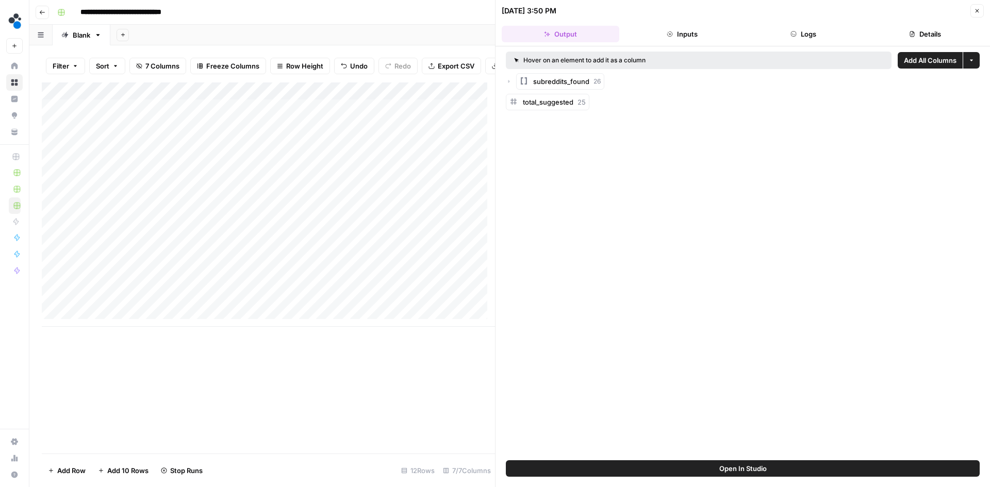
click at [509, 79] on icon "button" at bounding box center [509, 81] width 6 height 6
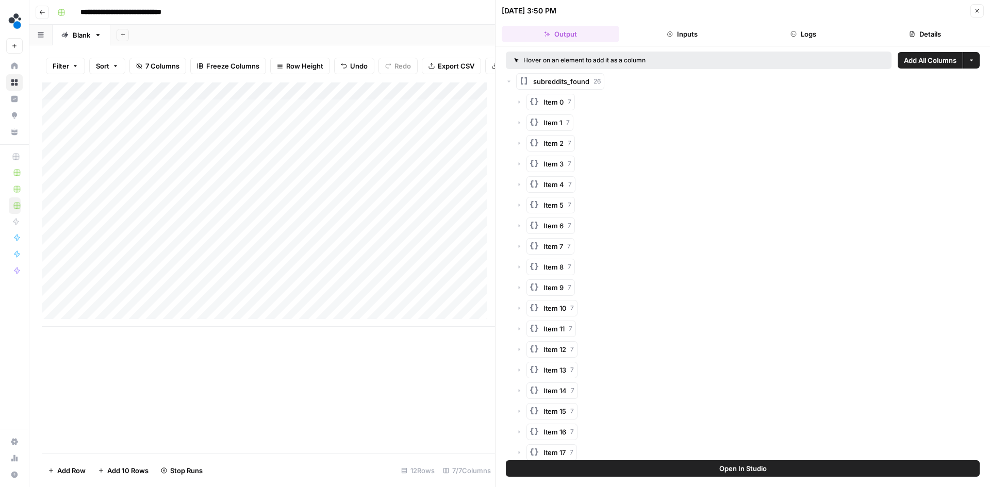
click at [509, 79] on icon "button" at bounding box center [509, 81] width 6 height 6
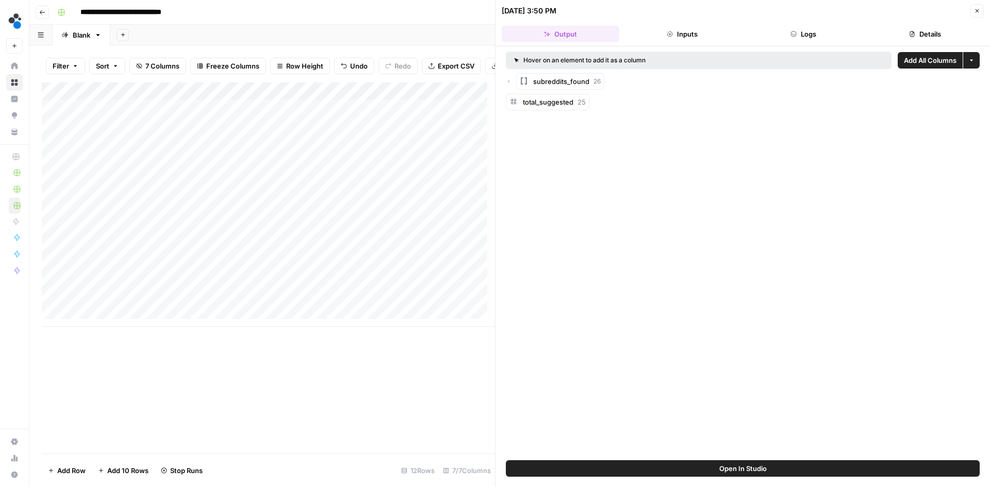
click at [796, 29] on button "Logs" at bounding box center [804, 34] width 118 height 16
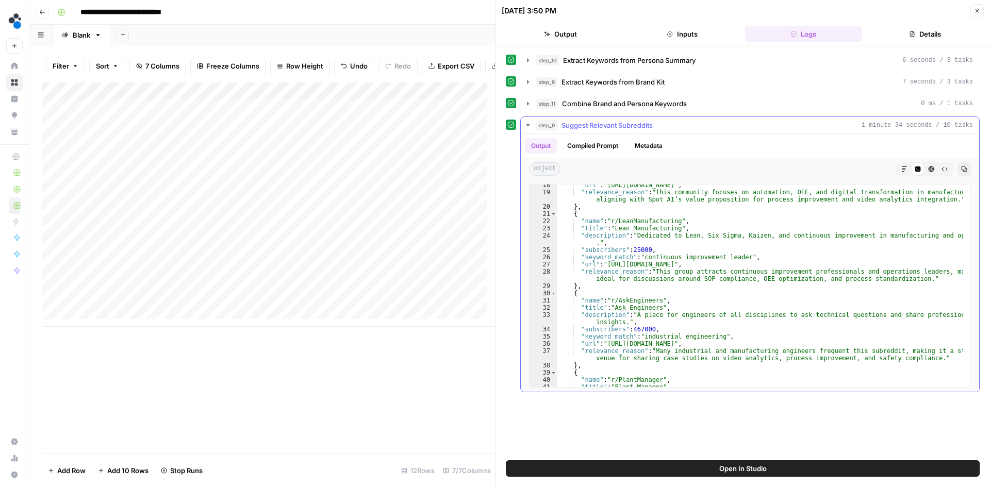
scroll to position [340, 0]
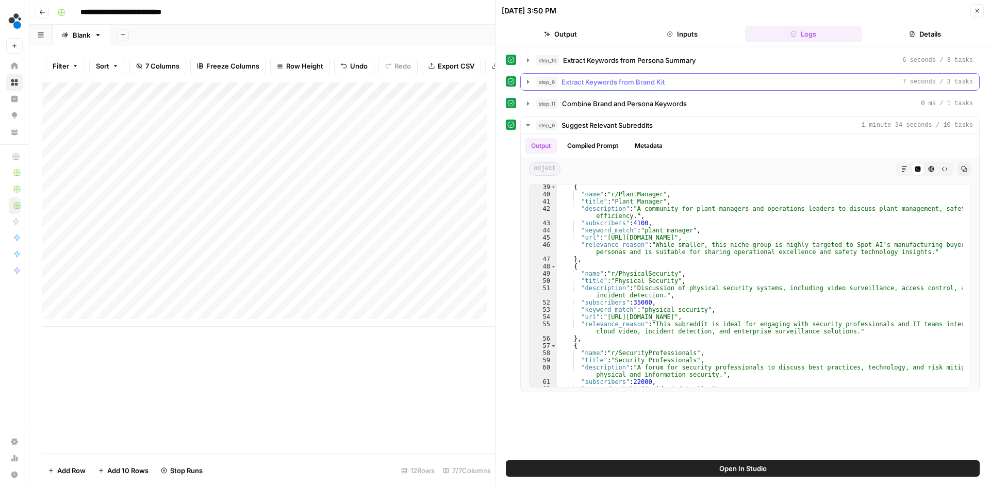
click at [526, 83] on icon "button" at bounding box center [528, 82] width 8 height 8
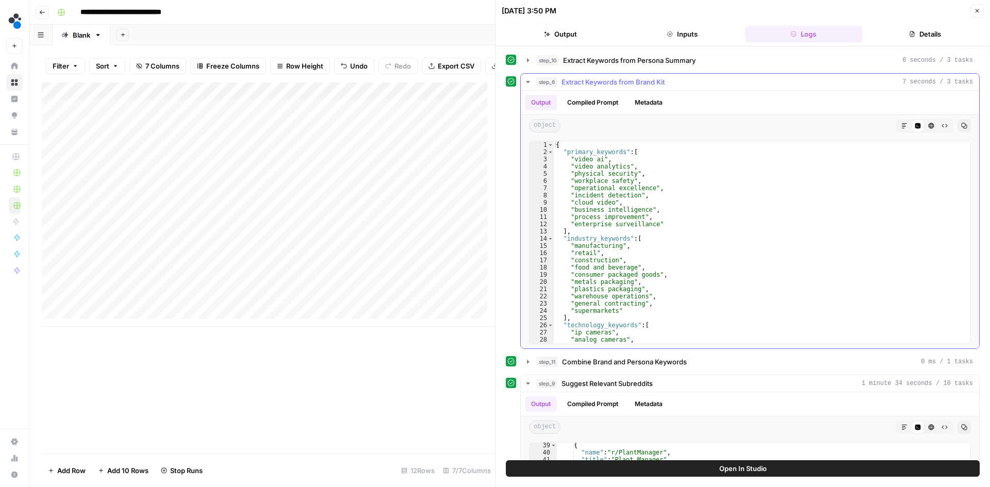
click at [527, 83] on icon "button" at bounding box center [528, 82] width 8 height 8
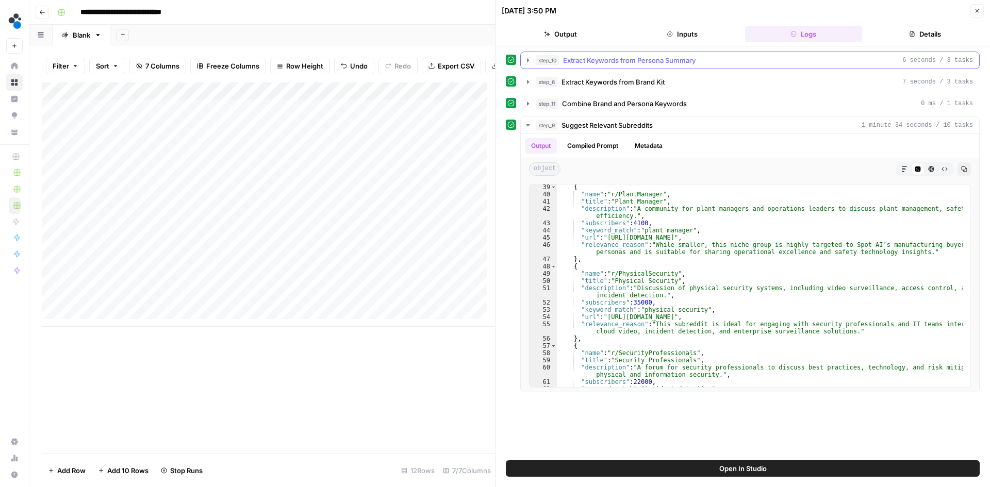
click at [528, 65] on button "step_10 Extract Keywords from Persona Summary 6 seconds / 3 tasks" at bounding box center [750, 60] width 458 height 16
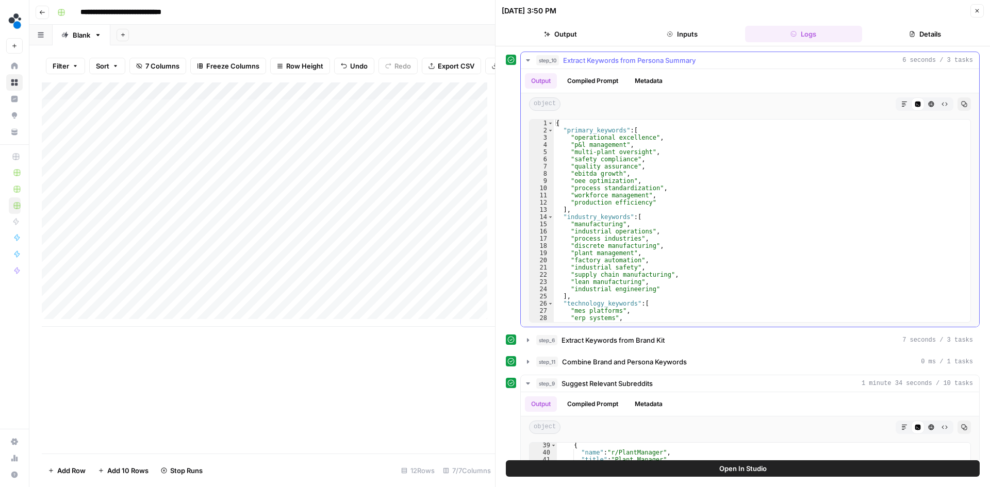
click at [527, 61] on icon "button" at bounding box center [528, 60] width 8 height 8
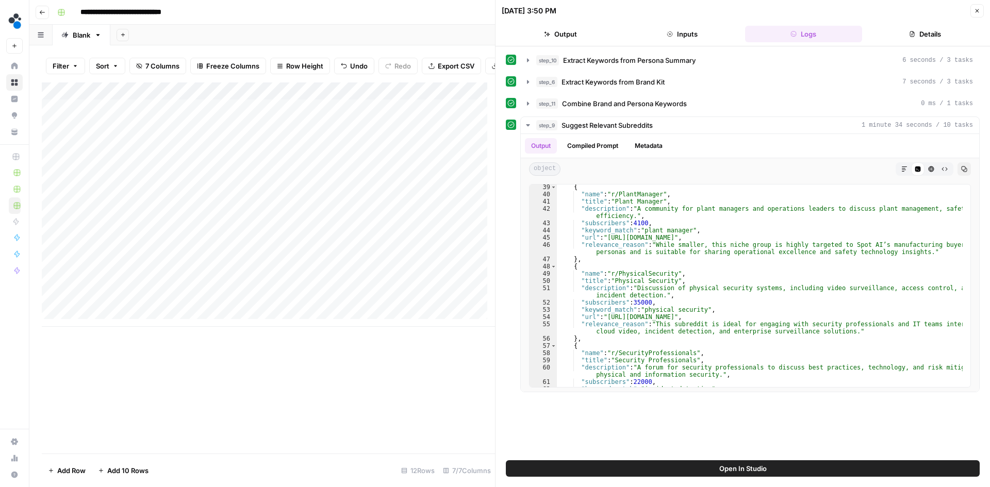
click at [978, 12] on icon "button" at bounding box center [977, 11] width 6 height 6
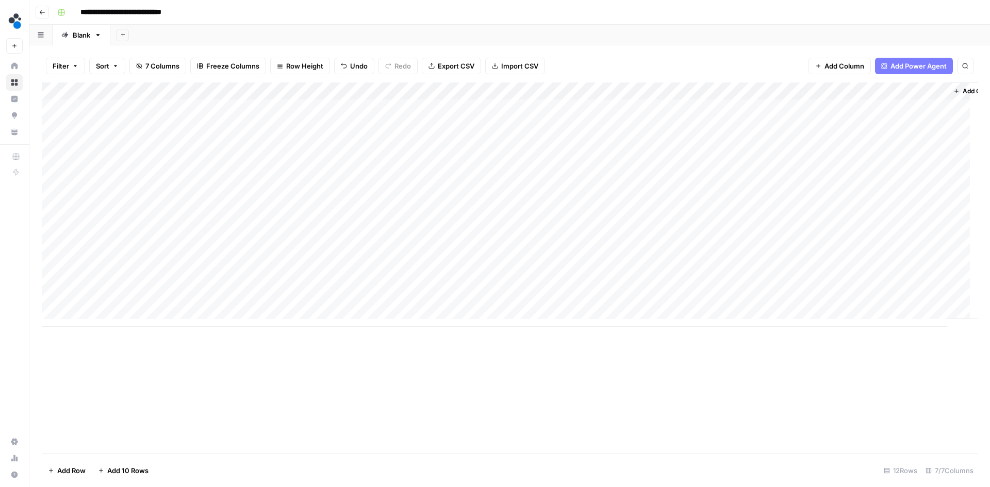
click at [44, 36] on button "button" at bounding box center [40, 35] width 23 height 20
click at [278, 380] on div "Add Column" at bounding box center [509, 267] width 935 height 371
click at [685, 290] on div "Add Column" at bounding box center [509, 204] width 935 height 244
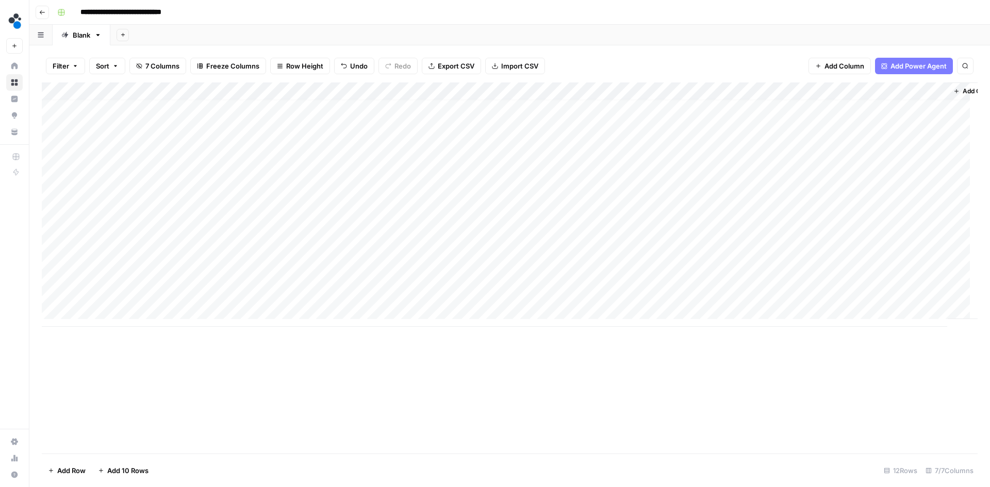
click at [685, 290] on div "Add Column" at bounding box center [509, 204] width 935 height 244
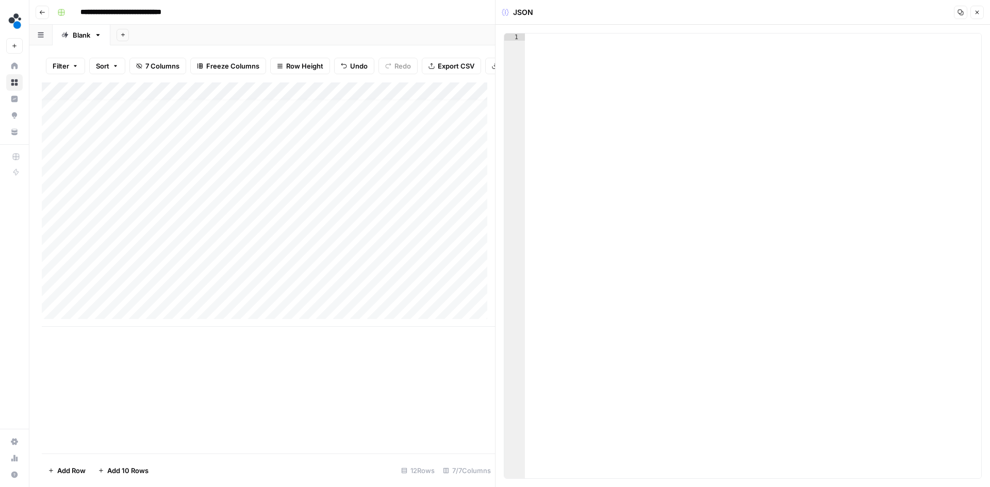
click at [976, 14] on icon "button" at bounding box center [977, 12] width 6 height 6
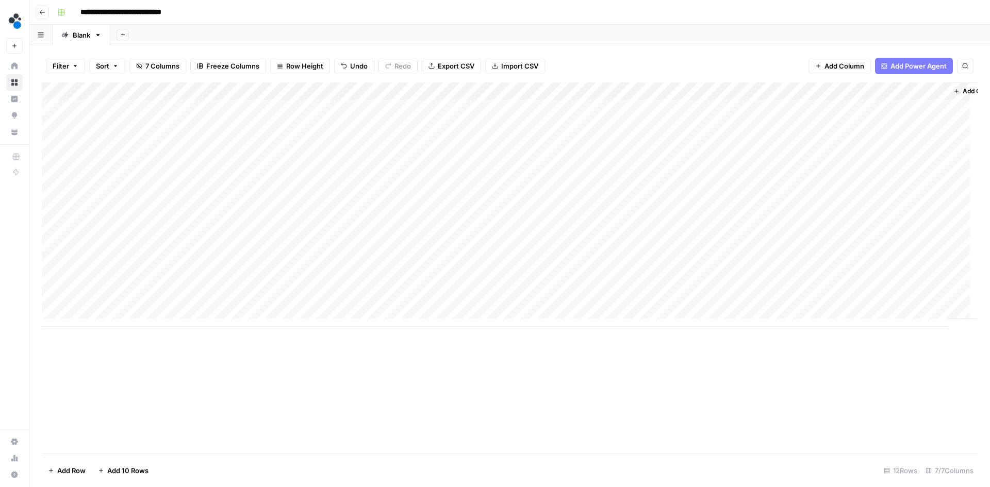
click at [695, 90] on div "Add Column" at bounding box center [509, 204] width 935 height 244
click at [694, 58] on div "Filter Sort 7 Columns Freeze Columns Row Height Undo Redo Export CSV Import CSV…" at bounding box center [509, 65] width 935 height 33
drag, startPoint x: 679, startPoint y: 109, endPoint x: 691, endPoint y: 242, distance: 134.0
click at [691, 242] on div "Add Column" at bounding box center [509, 204] width 935 height 244
drag, startPoint x: 672, startPoint y: 282, endPoint x: 676, endPoint y: 114, distance: 168.1
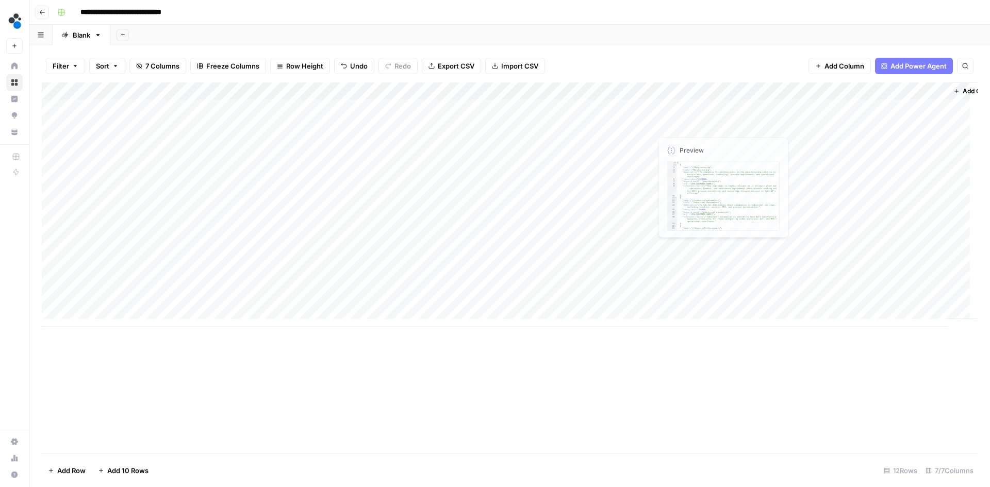
click at [676, 114] on div "Add Column" at bounding box center [509, 204] width 935 height 244
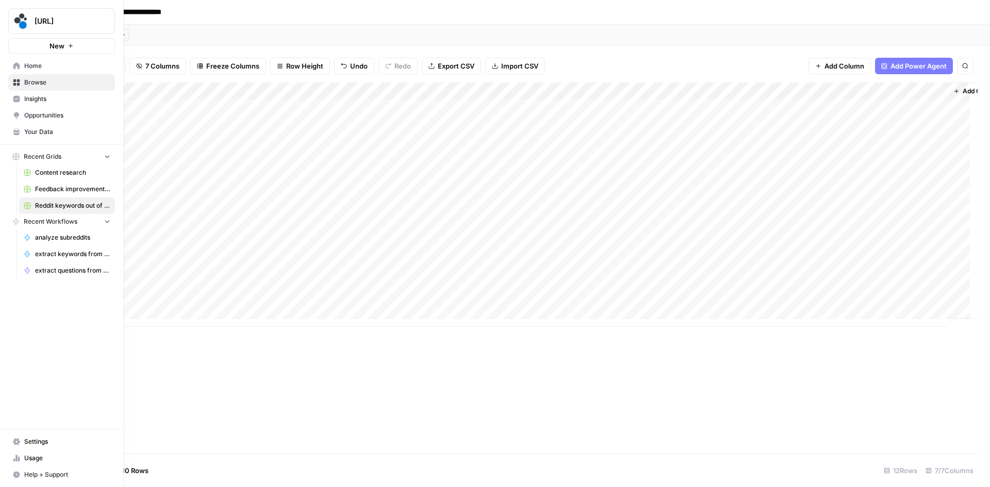
click at [45, 83] on span "Browse" at bounding box center [67, 82] width 86 height 9
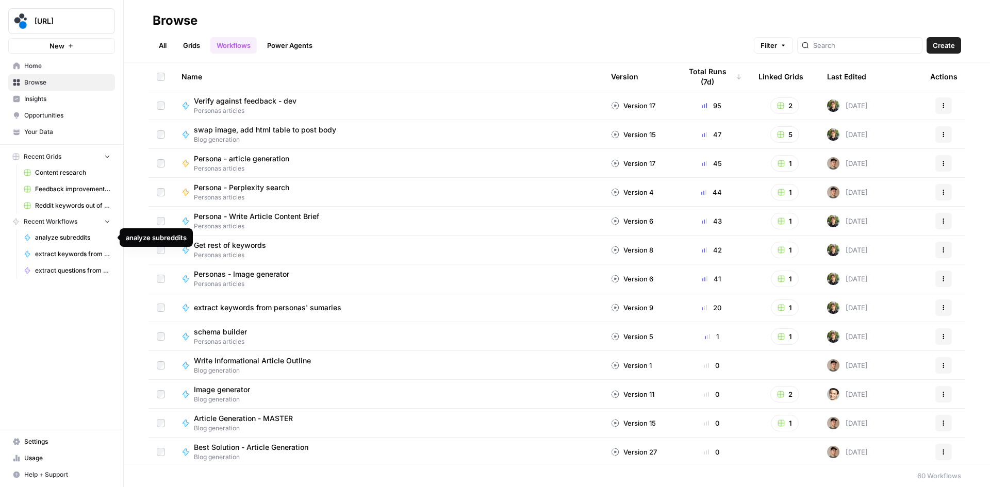
click at [55, 237] on span "analyze subreddits" at bounding box center [72, 237] width 75 height 9
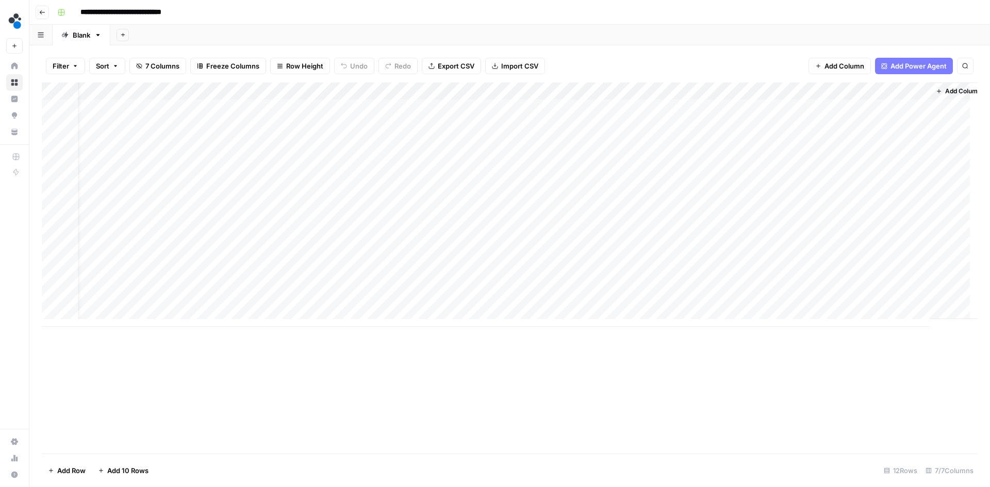
scroll to position [0, 35]
click at [891, 90] on div "Add Column" at bounding box center [509, 204] width 935 height 244
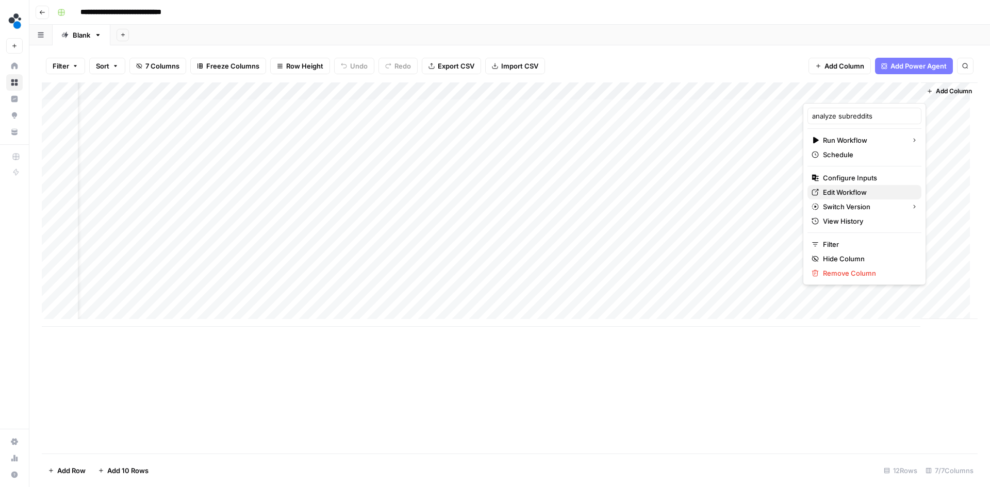
click at [859, 190] on span "Edit Workflow" at bounding box center [868, 192] width 90 height 10
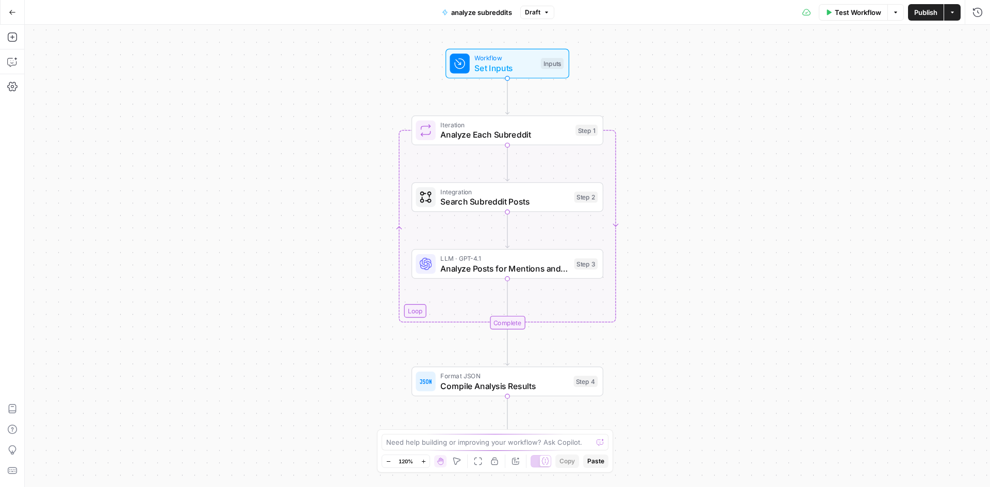
click at [460, 198] on span "Search Subreddit Posts" at bounding box center [504, 201] width 129 height 12
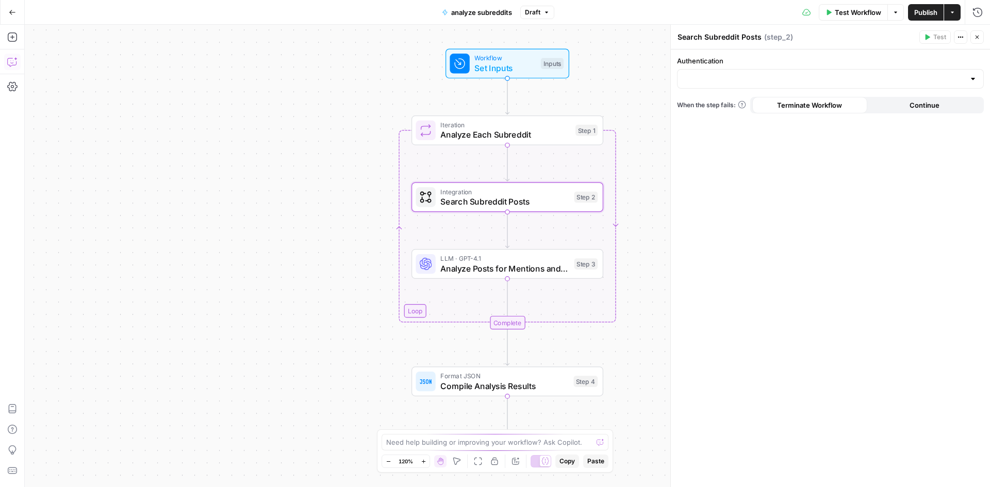
click at [12, 61] on icon "button" at bounding box center [12, 62] width 10 height 10
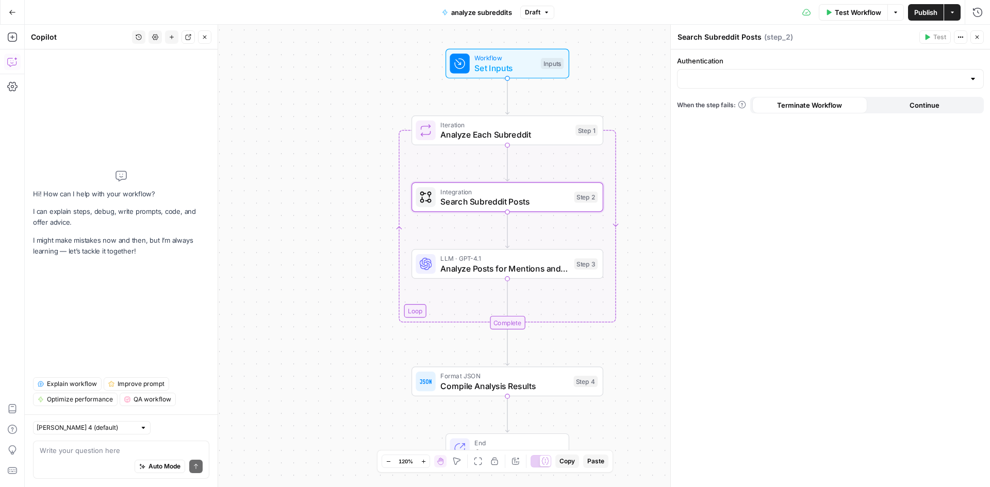
click at [106, 454] on textarea at bounding box center [121, 450] width 163 height 10
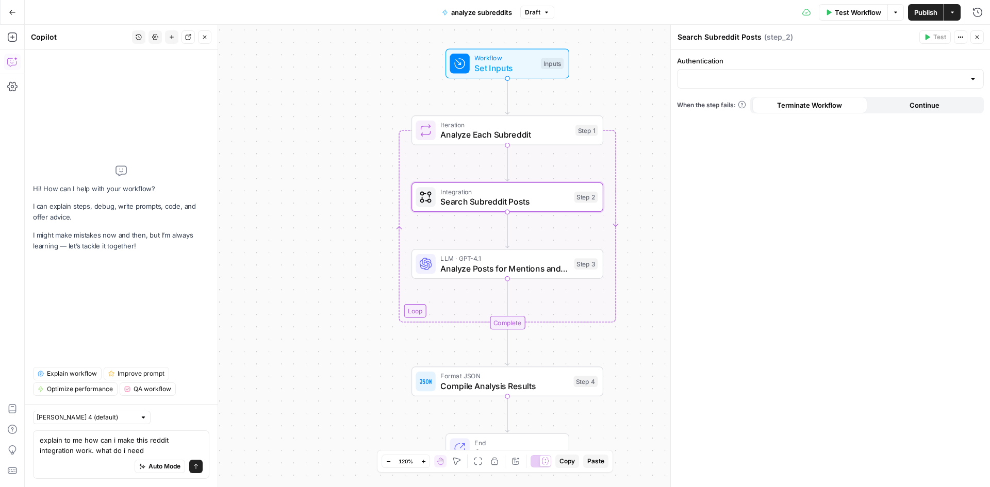
type textarea "explain to me how can i make this reddit integration work. what do i need?"
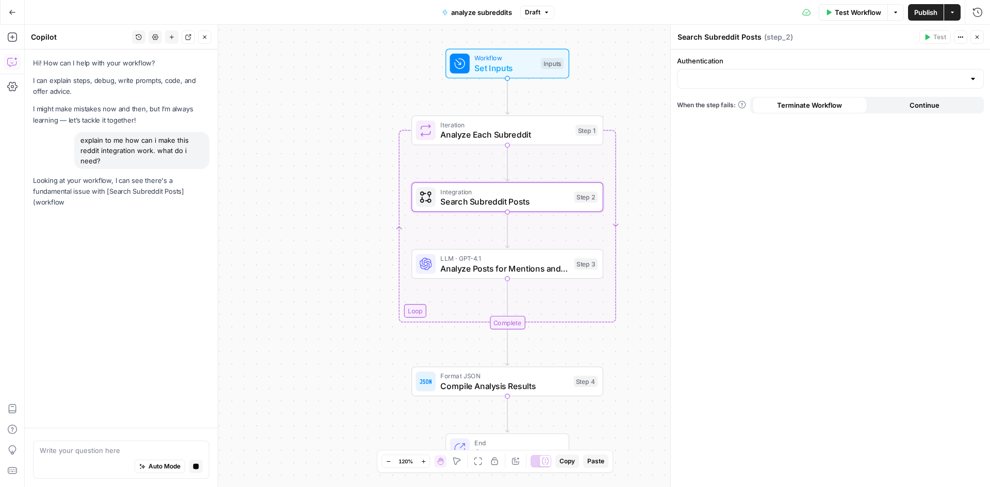
click at [480, 269] on span "Analyze Posts for Mentions and Opportunities" at bounding box center [504, 268] width 129 height 12
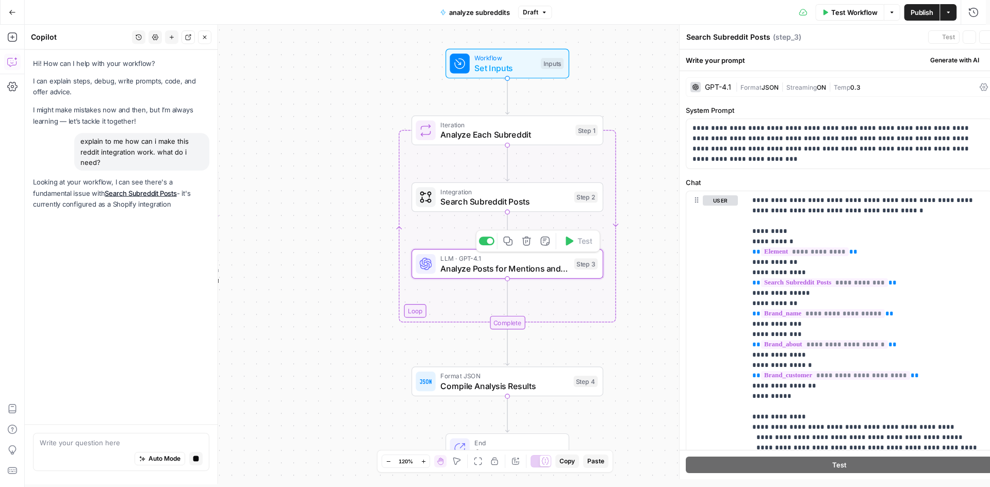
type textarea "Analyze Posts for Mentions and Opportunities"
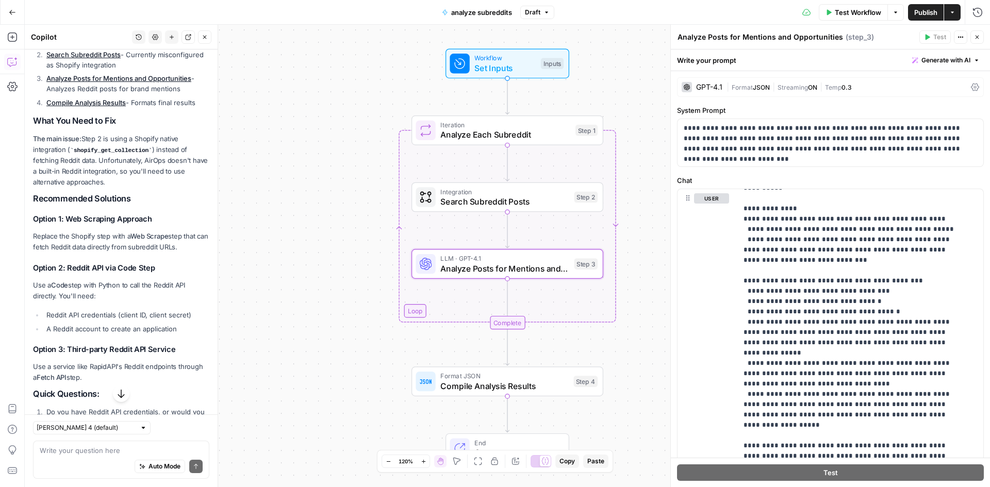
scroll to position [288, 0]
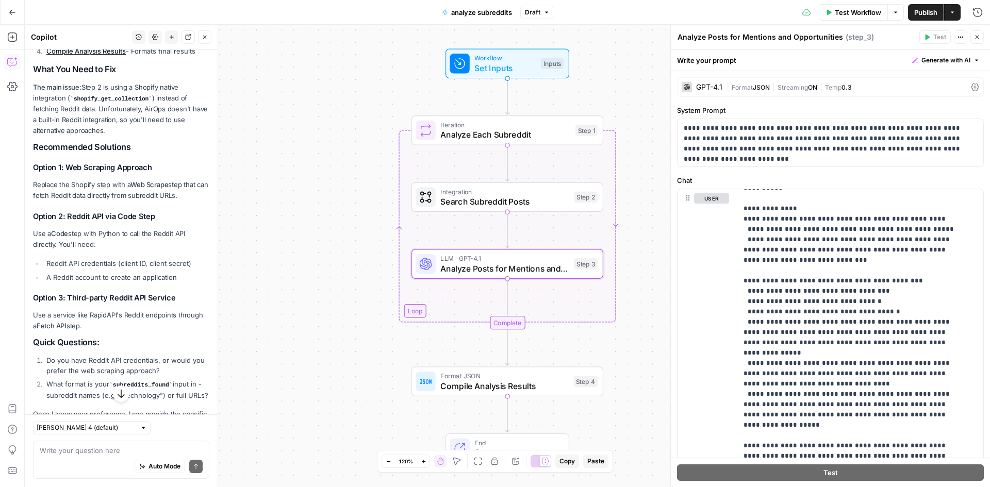
drag, startPoint x: 154, startPoint y: 213, endPoint x: 16, endPoint y: 210, distance: 137.1
click at [16, 210] on body "spot.ai New Home Browse Insights Opportunities Your Data Recent Grids Content r…" at bounding box center [495, 243] width 990 height 487
click at [61, 213] on h3 "Option 2: Reddit API via Code Step" at bounding box center [121, 217] width 176 height 10
click at [135, 297] on h3 "Option 3: Third-party Reddit API Service" at bounding box center [121, 298] width 176 height 10
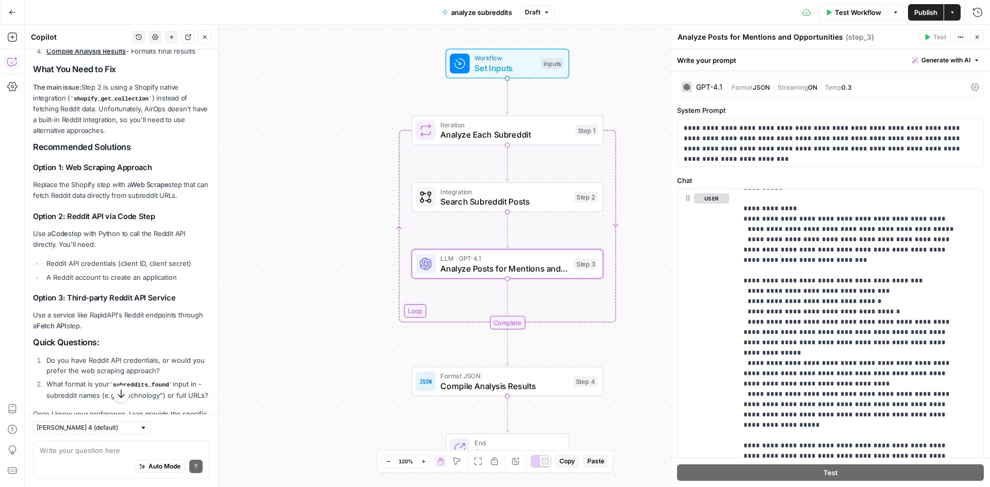
click at [135, 297] on h3 "Option 3: Third-party Reddit API Service" at bounding box center [121, 298] width 176 height 10
click at [124, 164] on h3 "Option 1: Web Scraping Approach" at bounding box center [121, 168] width 176 height 10
click at [89, 443] on div "Write your question here Auto Mode Send" at bounding box center [121, 460] width 176 height 38
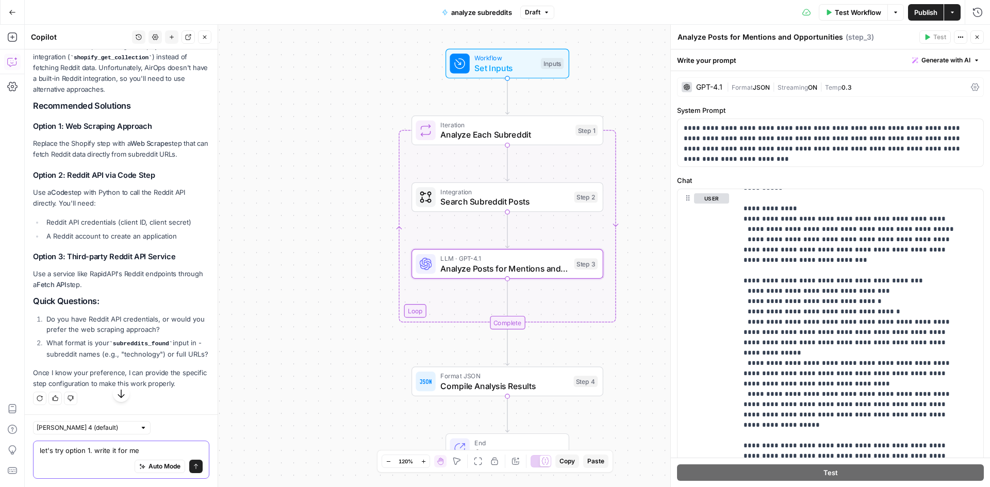
scroll to position [339, 0]
drag, startPoint x: 148, startPoint y: 450, endPoint x: 96, endPoint y: 454, distance: 52.7
click at [96, 454] on textarea "let's try option 1. write it for me" at bounding box center [121, 450] width 163 height 10
type textarea "let's try option 1. edit the workflow for me"
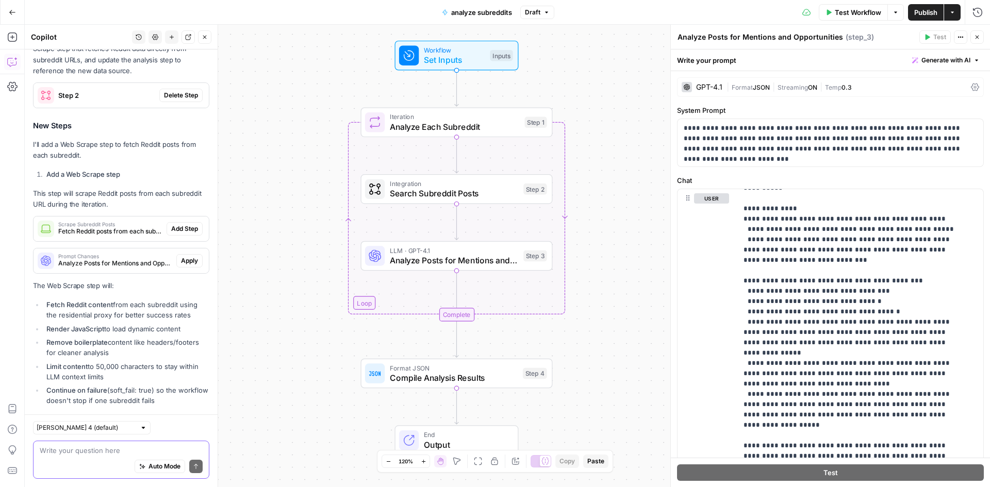
scroll to position [655, 0]
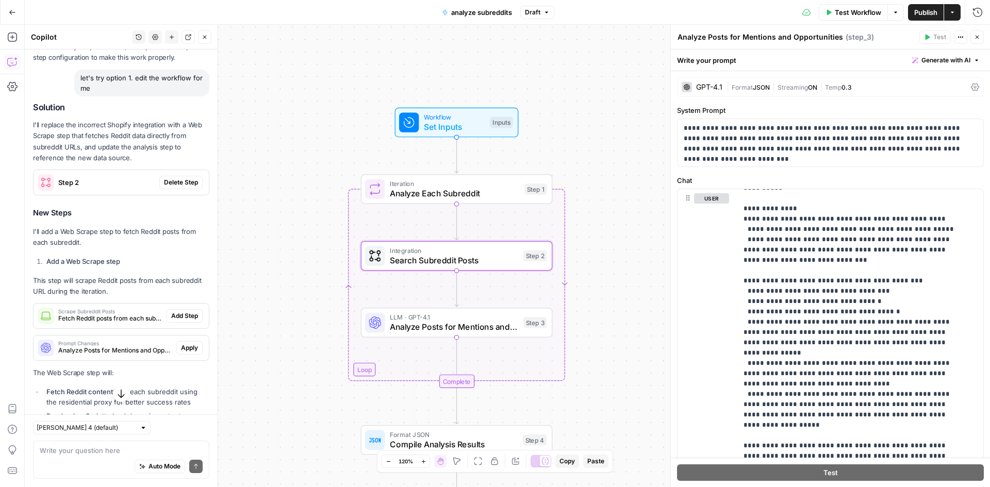
click at [171, 187] on span "Delete Step" at bounding box center [181, 182] width 34 height 9
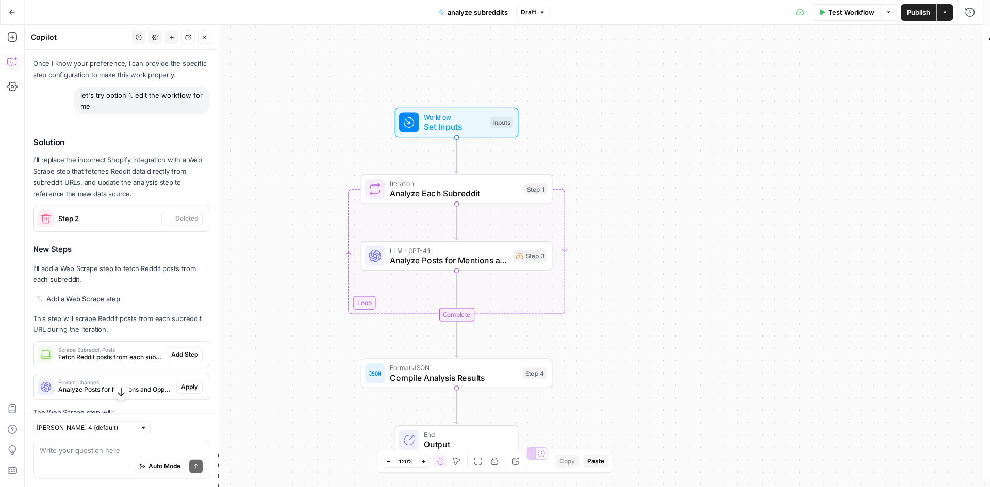
scroll to position [672, 0]
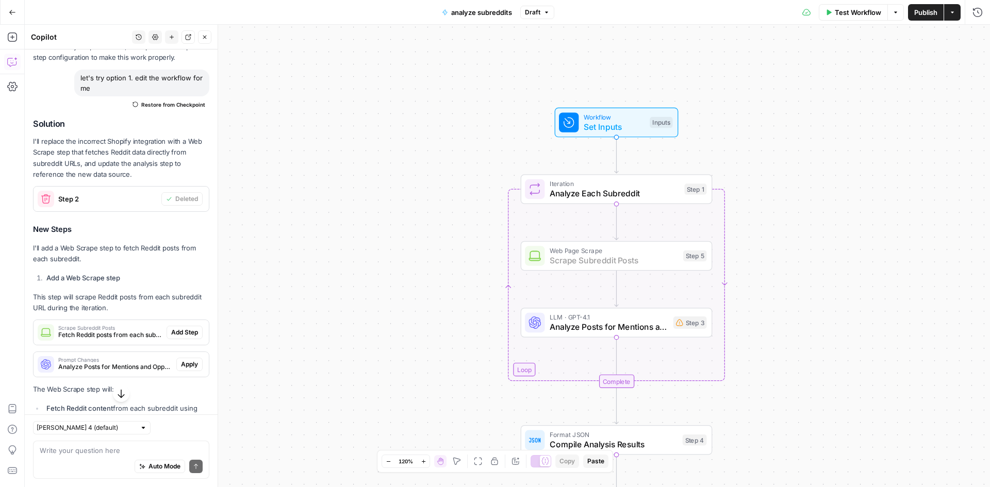
click at [171, 337] on span "Add Step" at bounding box center [184, 332] width 27 height 9
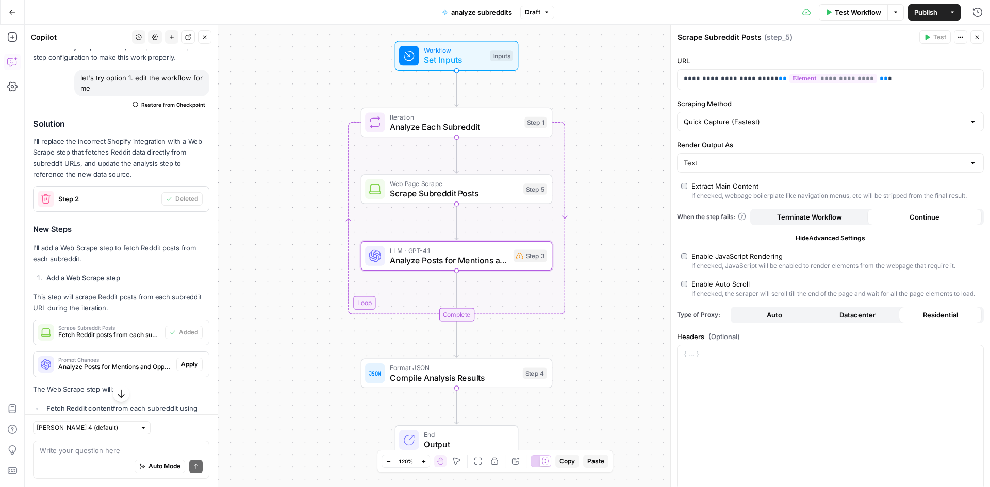
click at [183, 369] on span "Apply" at bounding box center [189, 364] width 17 height 9
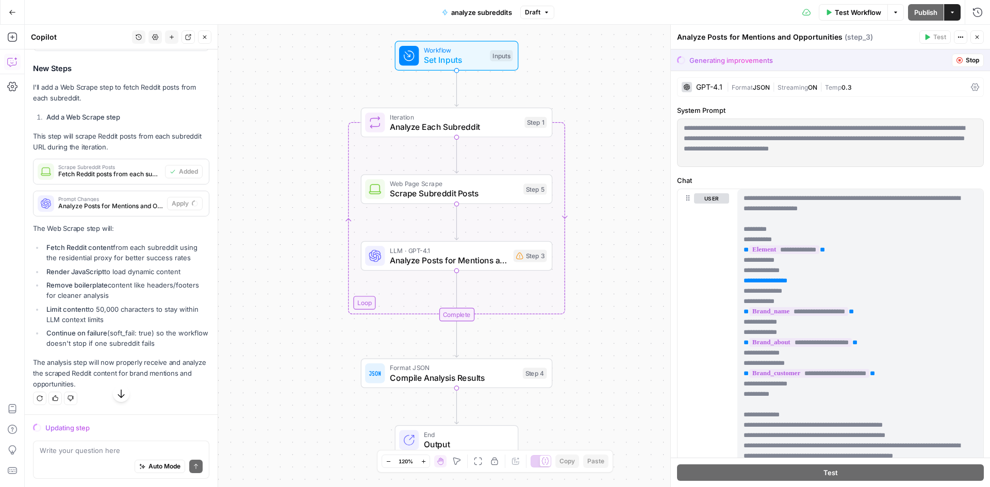
scroll to position [810, 0]
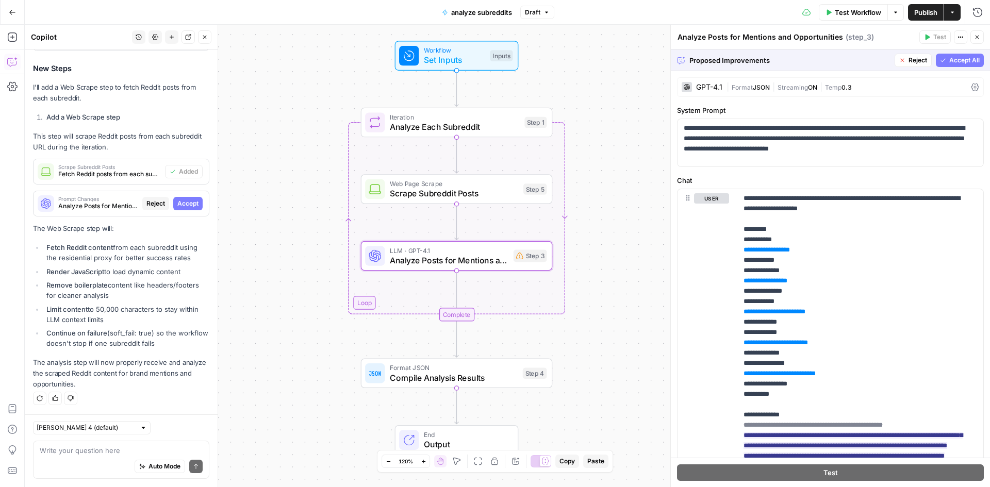
click at [177, 205] on span "Accept" at bounding box center [187, 203] width 21 height 9
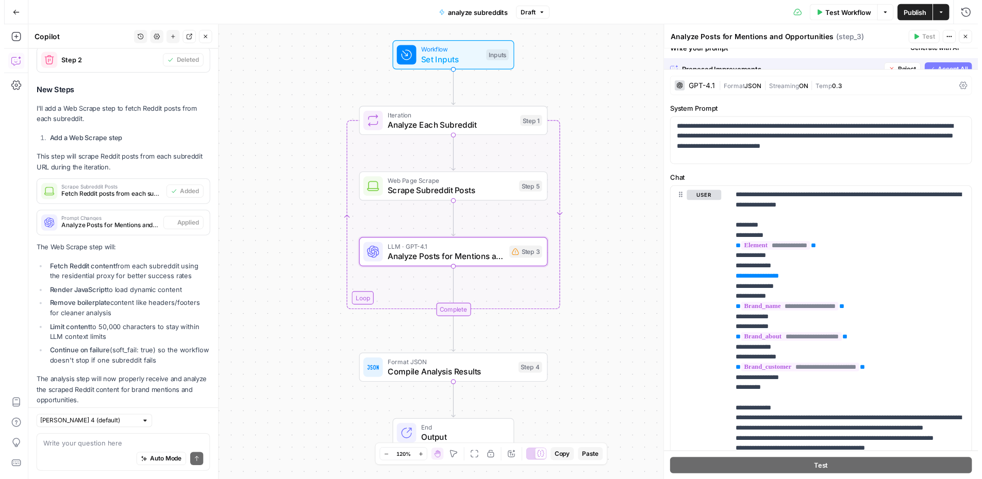
scroll to position [843, 0]
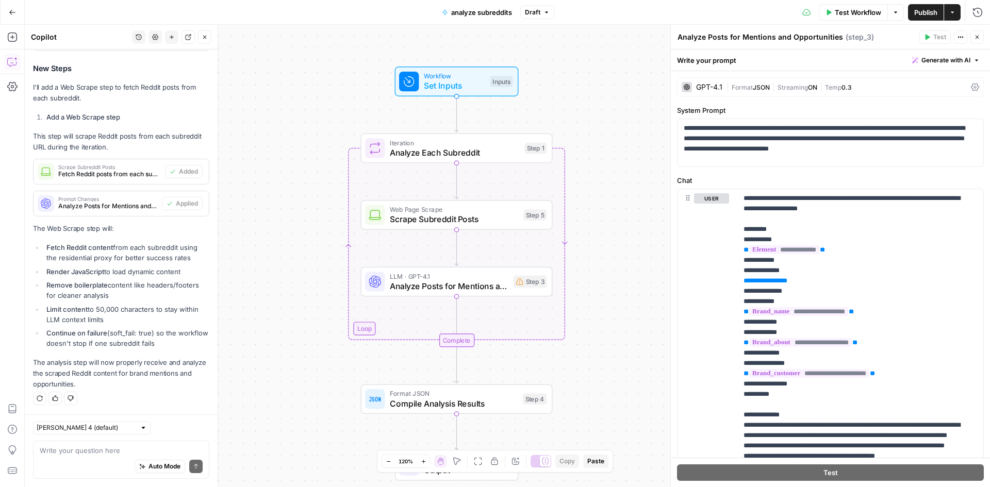
click at [451, 222] on span "Scrape Subreddit Posts" at bounding box center [454, 219] width 128 height 12
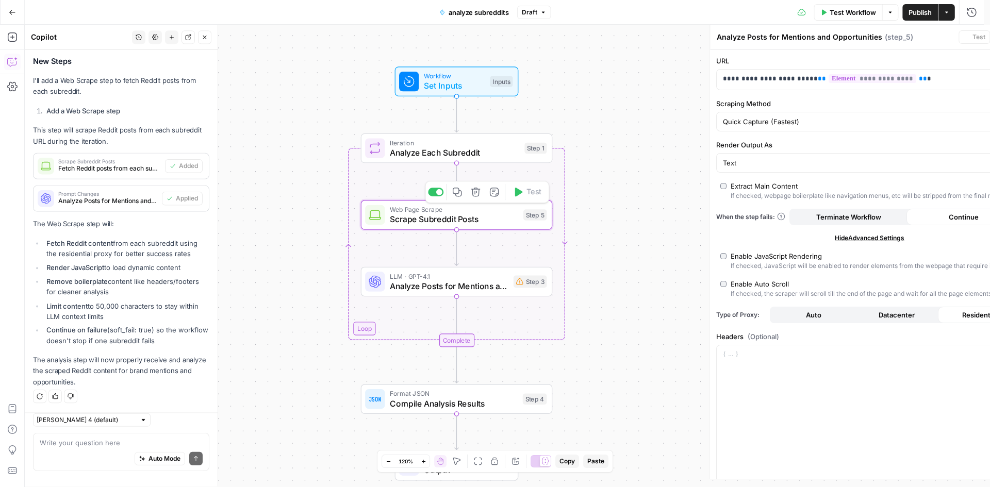
type textarea "Scrape Subreddit Posts"
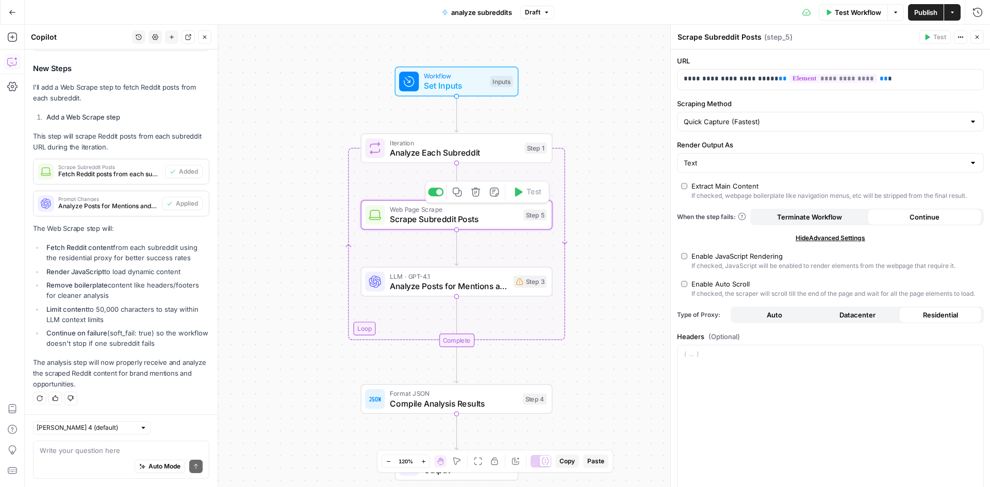
click at [424, 150] on span "Analyze Each Subreddit" at bounding box center [455, 152] width 130 height 12
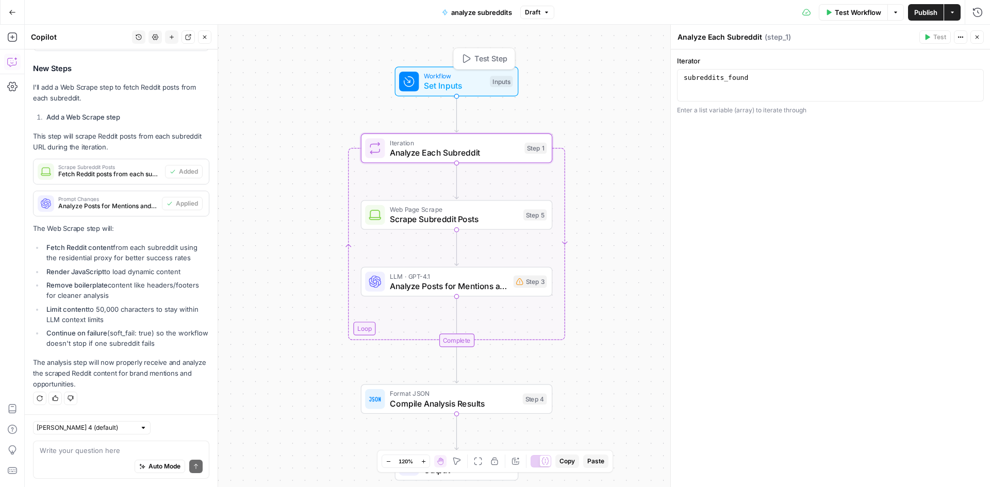
click at [455, 80] on span "Set Inputs" at bounding box center [454, 86] width 61 height 12
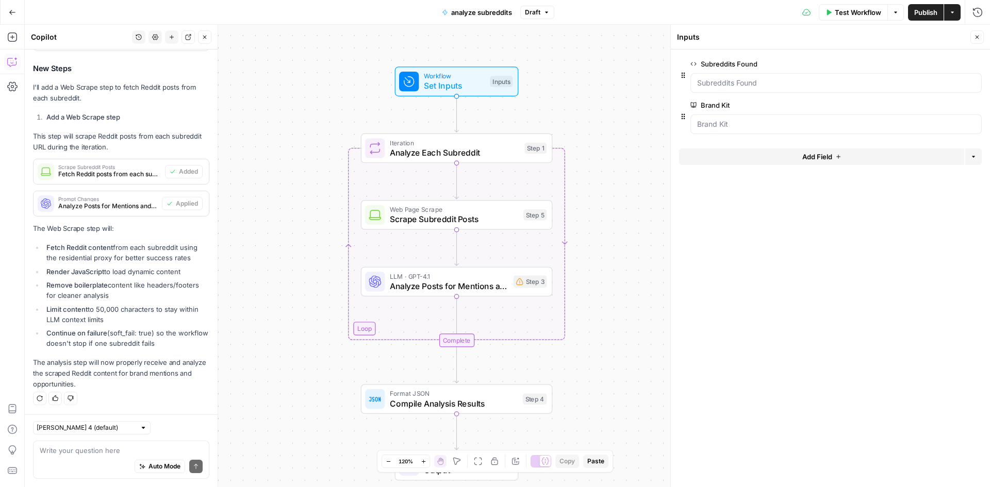
click at [94, 457] on div "Auto Mode Send" at bounding box center [121, 467] width 163 height 23
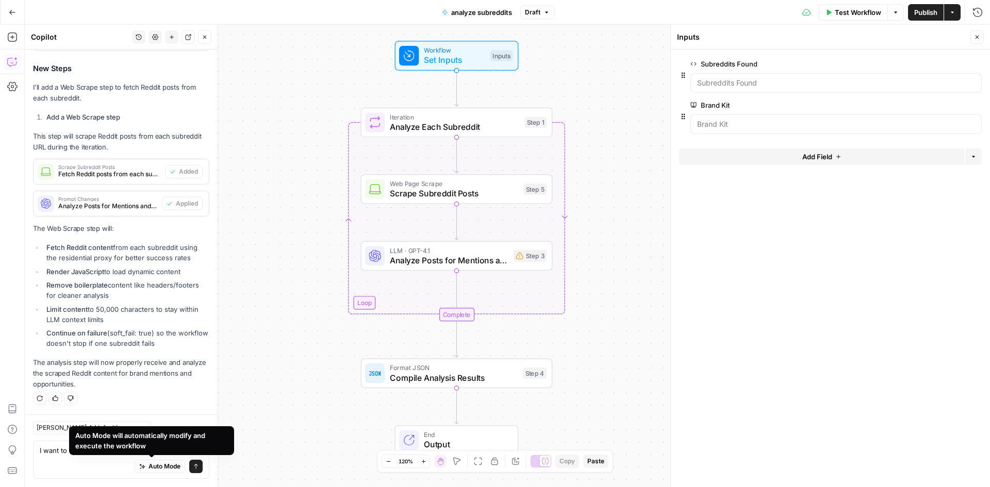
click at [154, 393] on div "Regenerate Helpful Not helpful" at bounding box center [121, 398] width 176 height 13
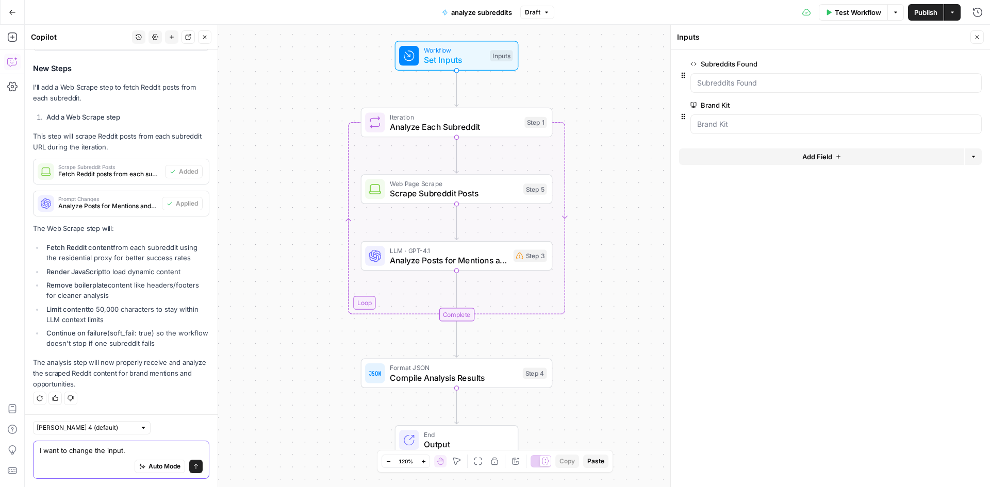
click at [137, 449] on textarea "I want to change the input." at bounding box center [121, 450] width 163 height 10
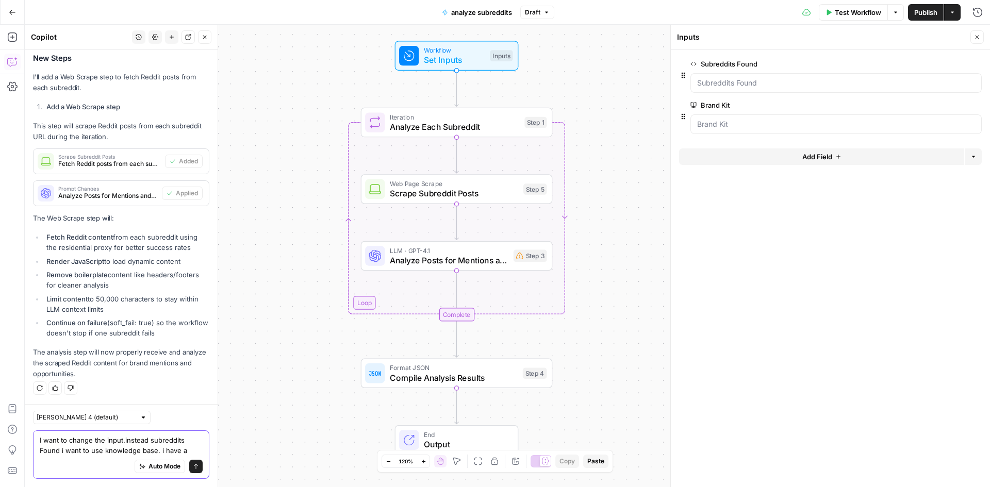
scroll to position [863, 0]
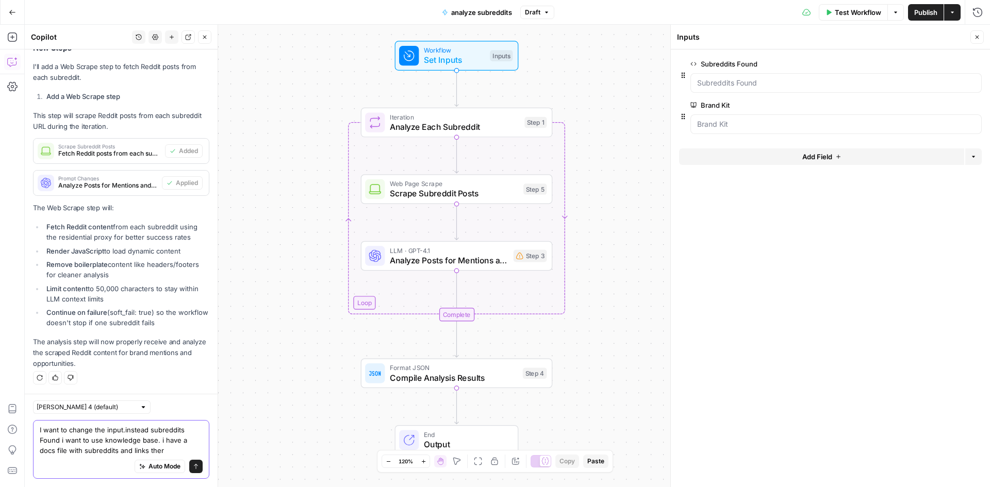
type textarea "I want to change the input.instead subreddits Found i want to use knowledge bas…"
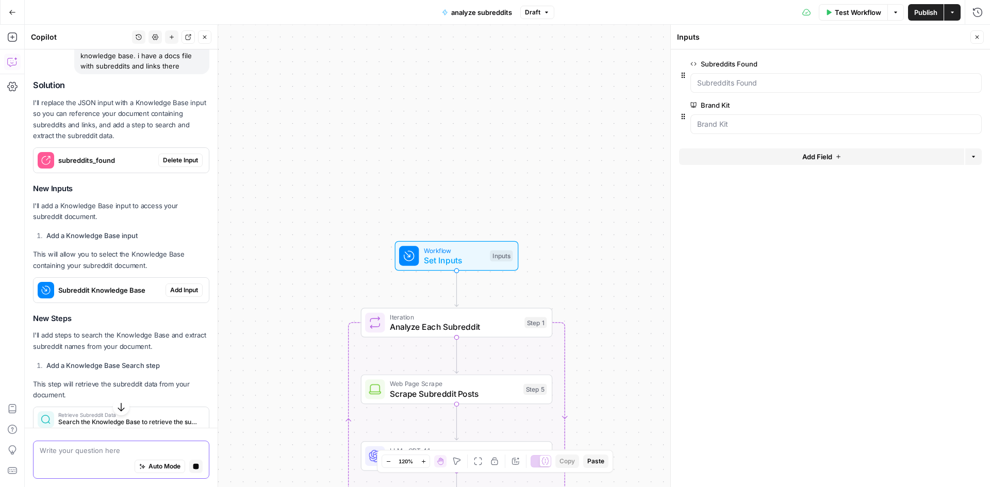
scroll to position [1188, 0]
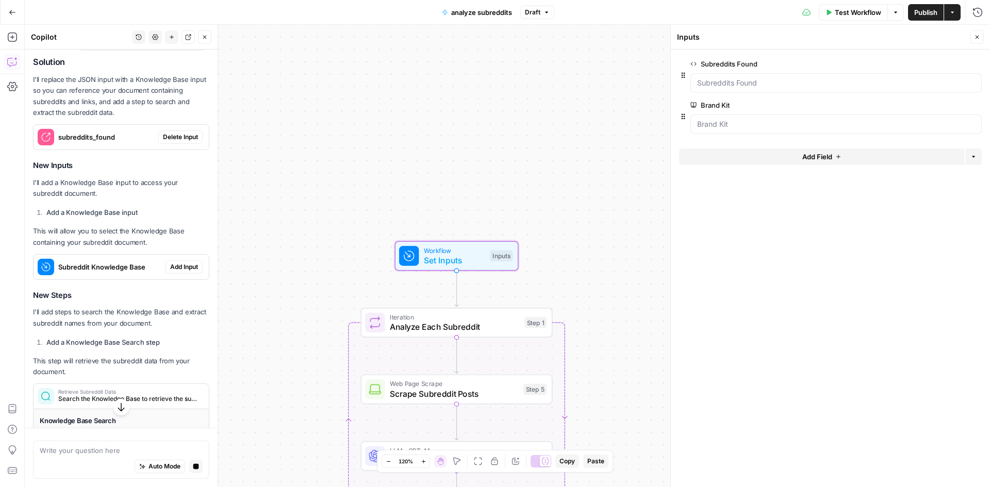
click at [173, 142] on span "Delete Input" at bounding box center [180, 136] width 35 height 9
click at [170, 272] on span "Add Input" at bounding box center [184, 266] width 28 height 9
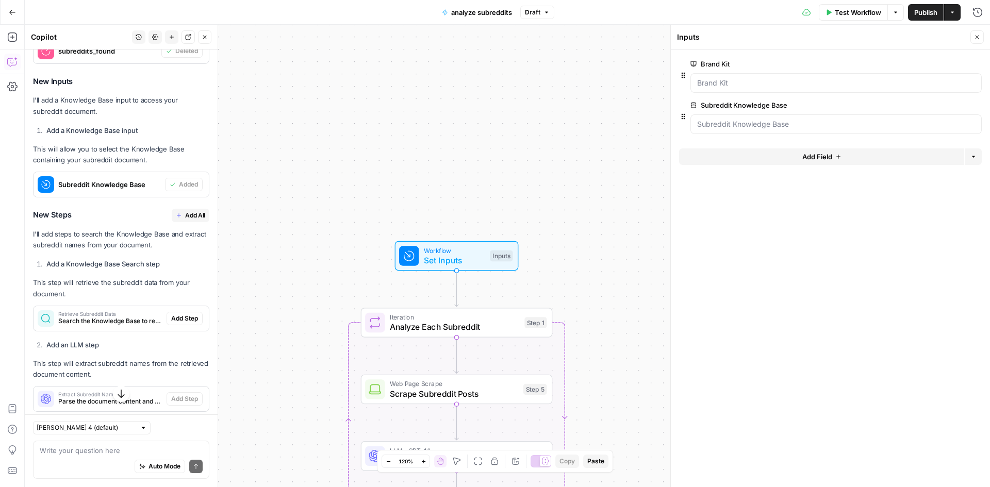
scroll to position [1345, 0]
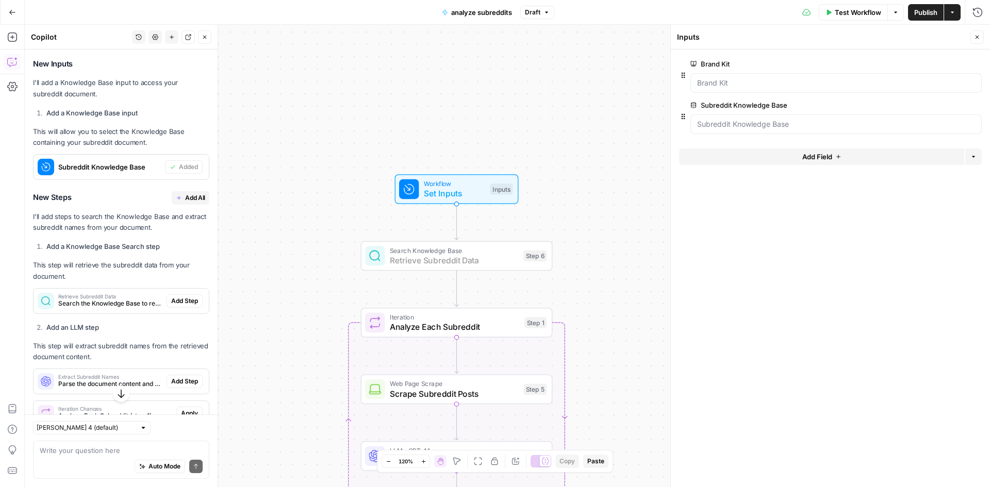
click at [171, 306] on span "Add Step" at bounding box center [184, 300] width 27 height 9
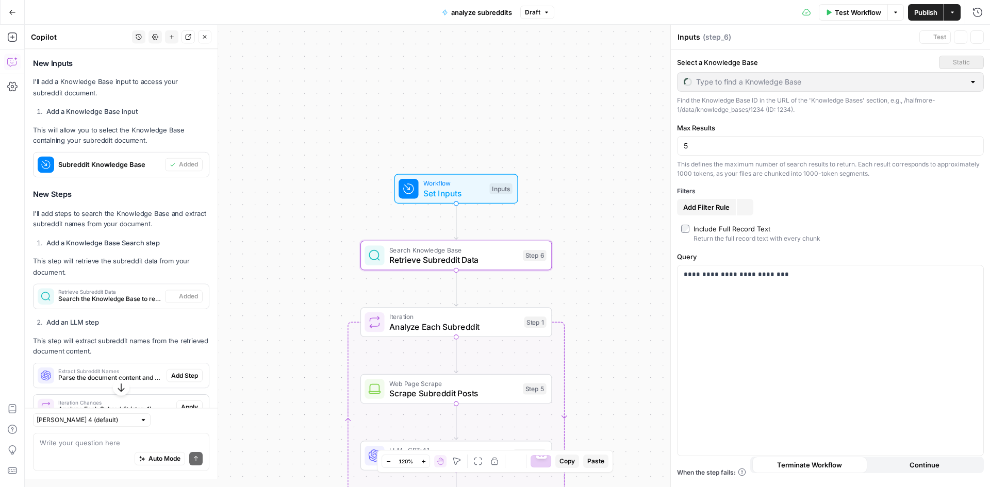
type textarea "Retrieve Subreddit Data"
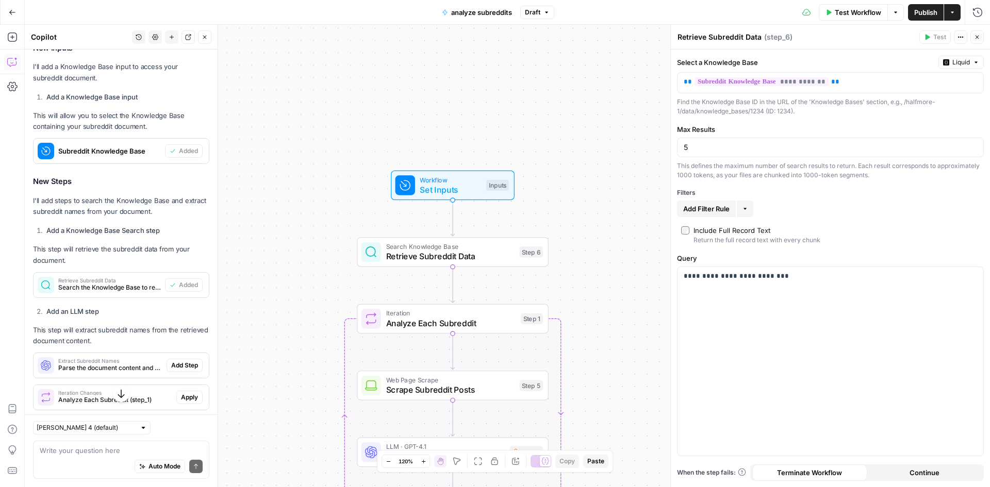
scroll to position [1448, 0]
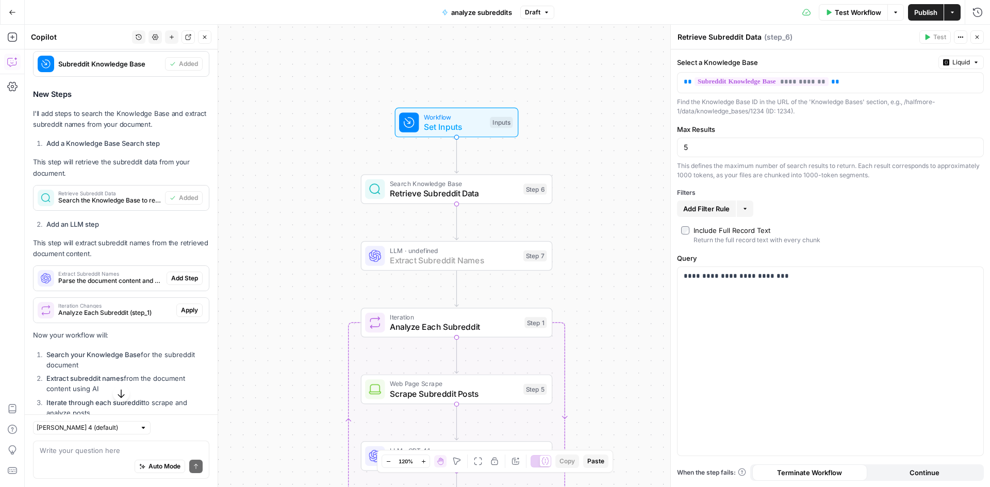
click at [172, 283] on span "Add Step" at bounding box center [184, 278] width 27 height 9
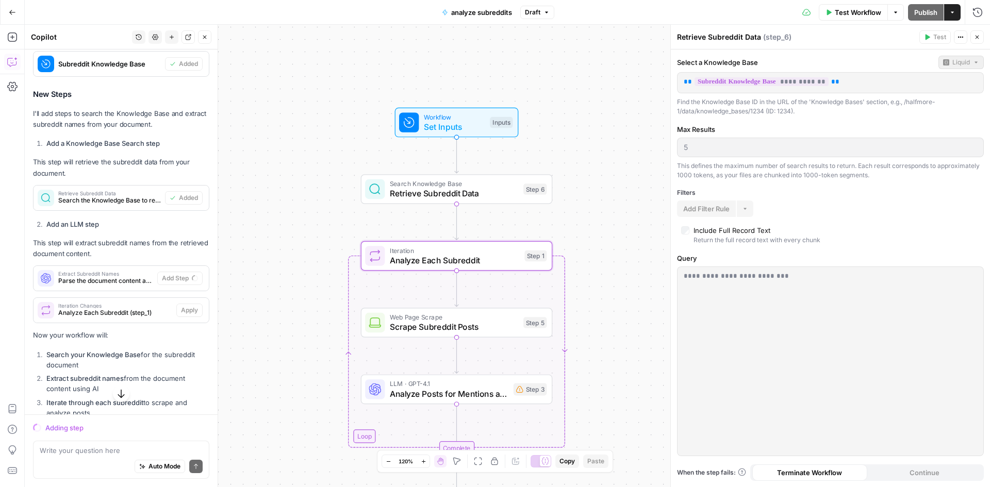
scroll to position [1492, 0]
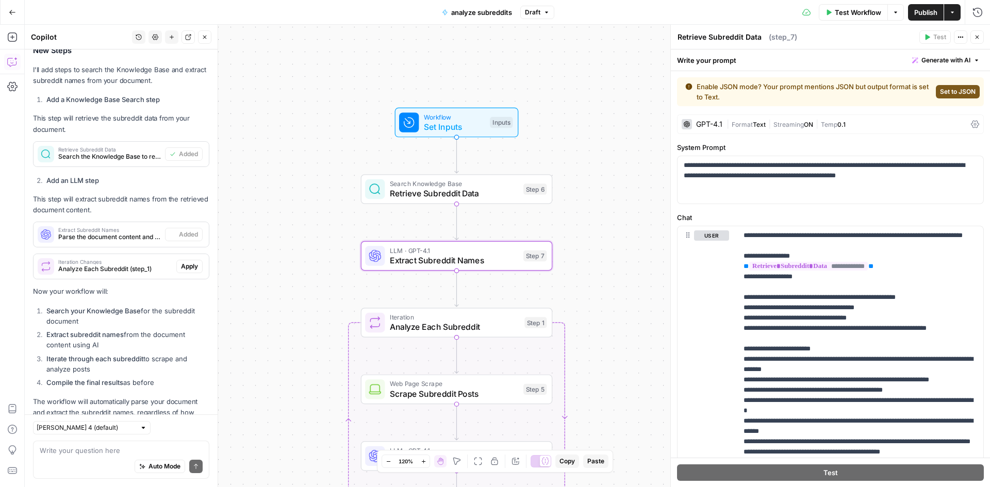
type textarea "Extract Subreddit Names"
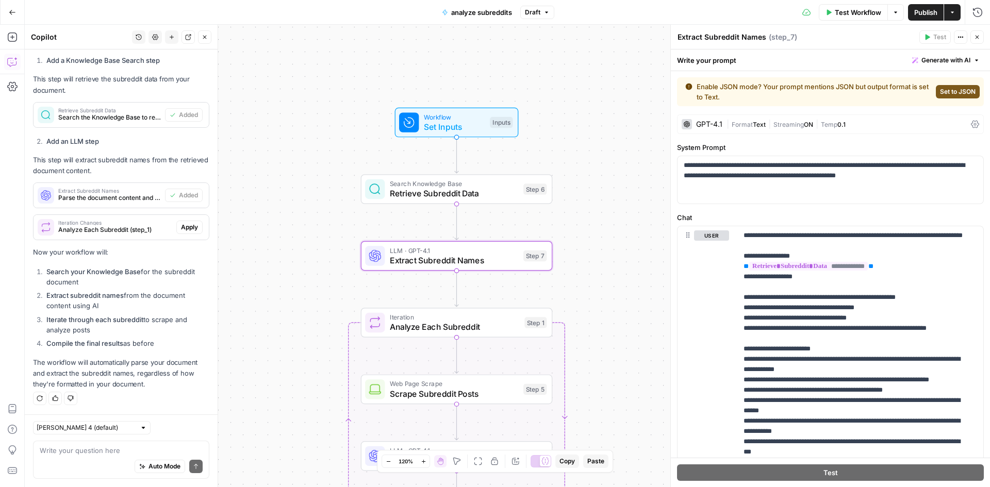
click at [181, 226] on span "Apply" at bounding box center [189, 227] width 17 height 9
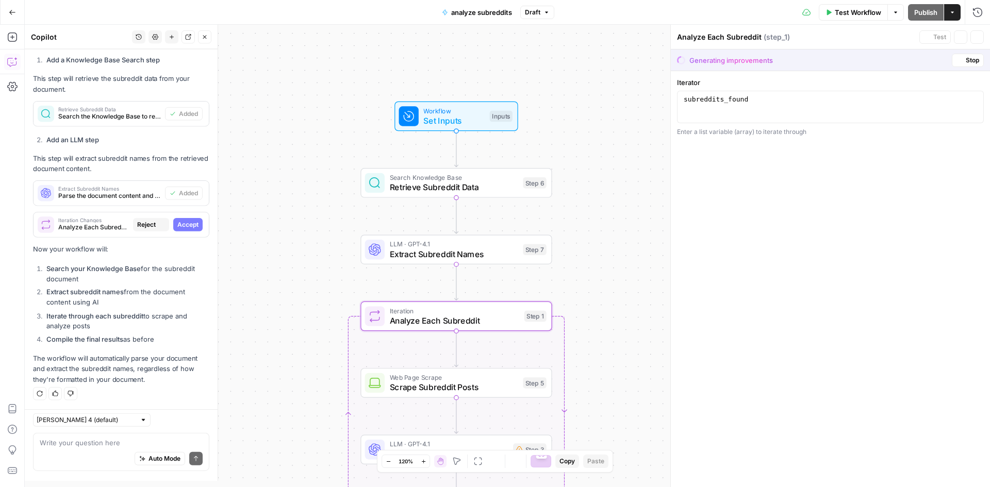
scroll to position [1492, 0]
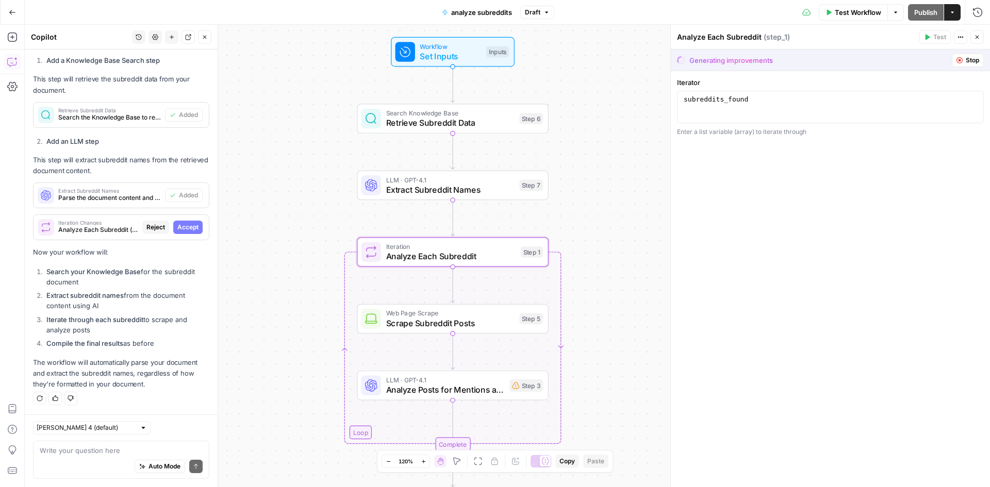
click at [181, 229] on span "Accept" at bounding box center [187, 227] width 21 height 9
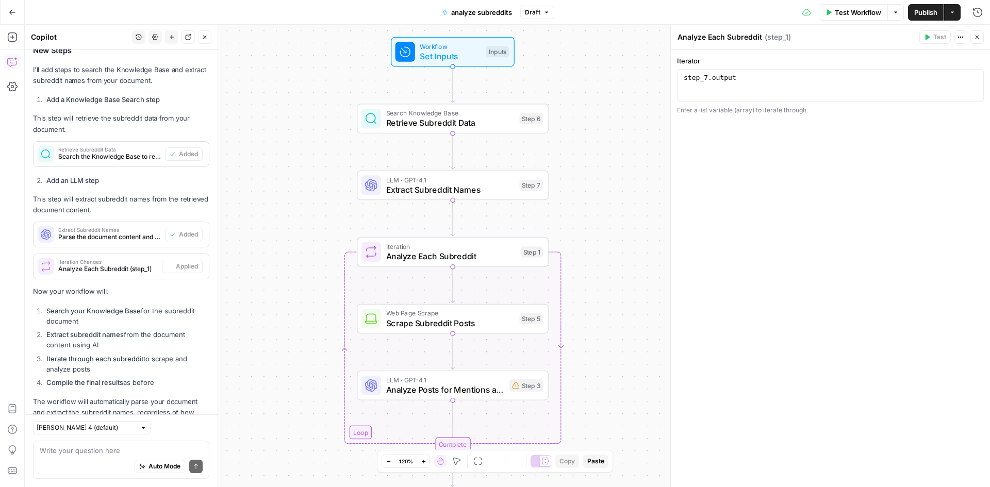
scroll to position [1541, 0]
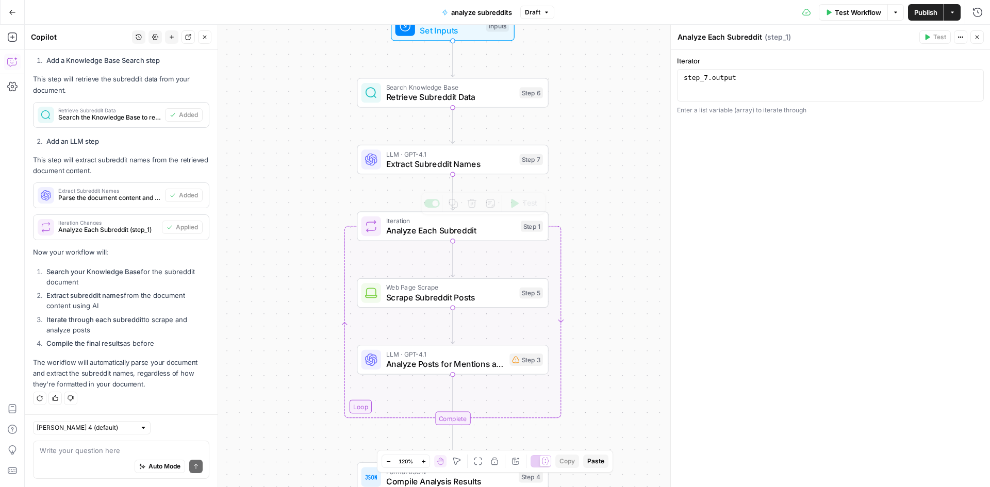
click at [456, 105] on div "Search Knowledge Base Retrieve Subreddit Data Step 6 Copy step Delete step Add …" at bounding box center [453, 93] width 192 height 30
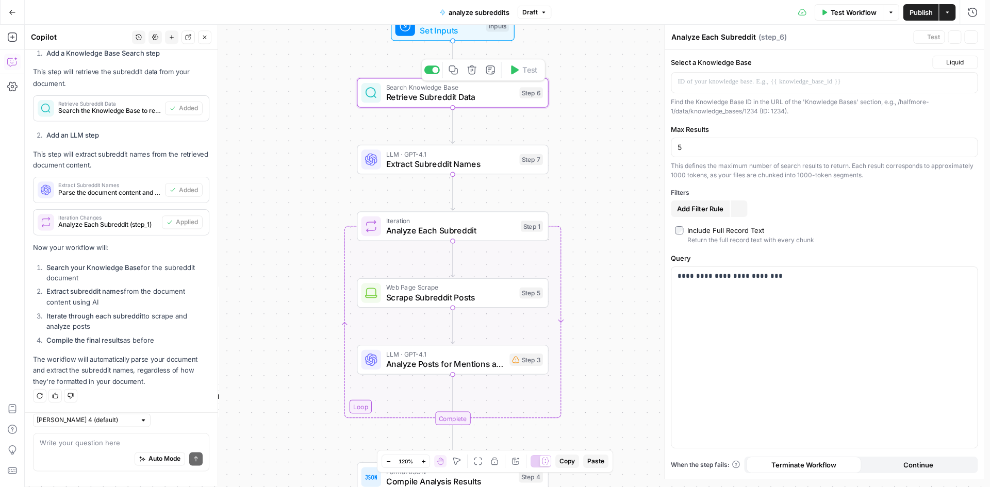
type textarea "Retrieve Subreddit Data"
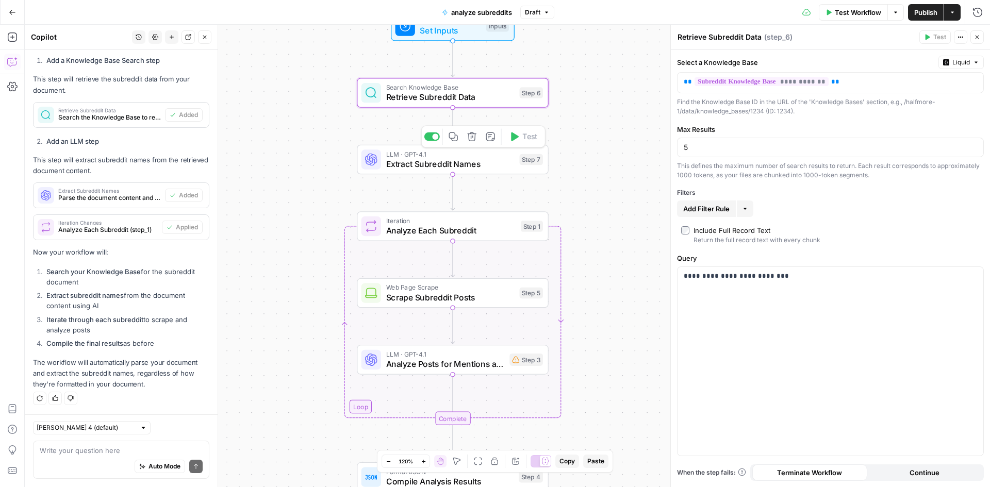
click at [407, 166] on span "Extract Subreddit Names" at bounding box center [450, 164] width 128 height 12
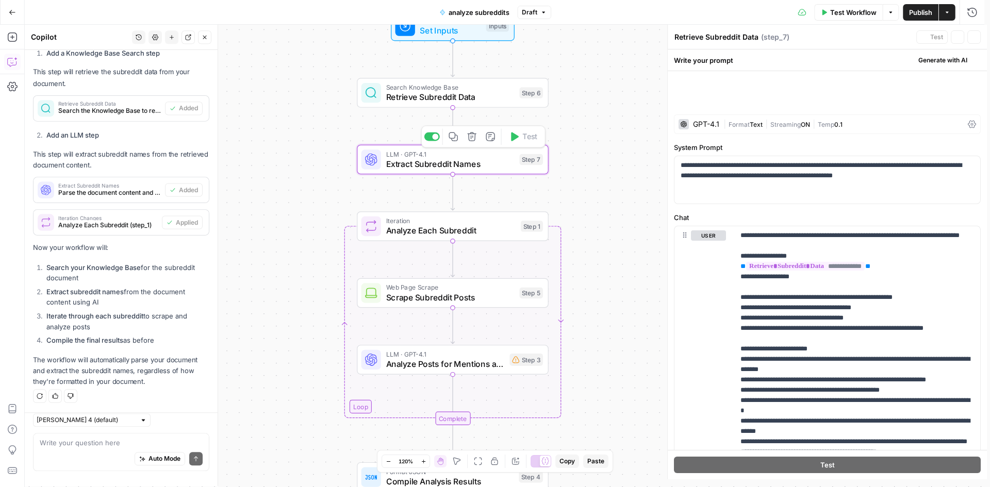
type textarea "Extract Subreddit Names"
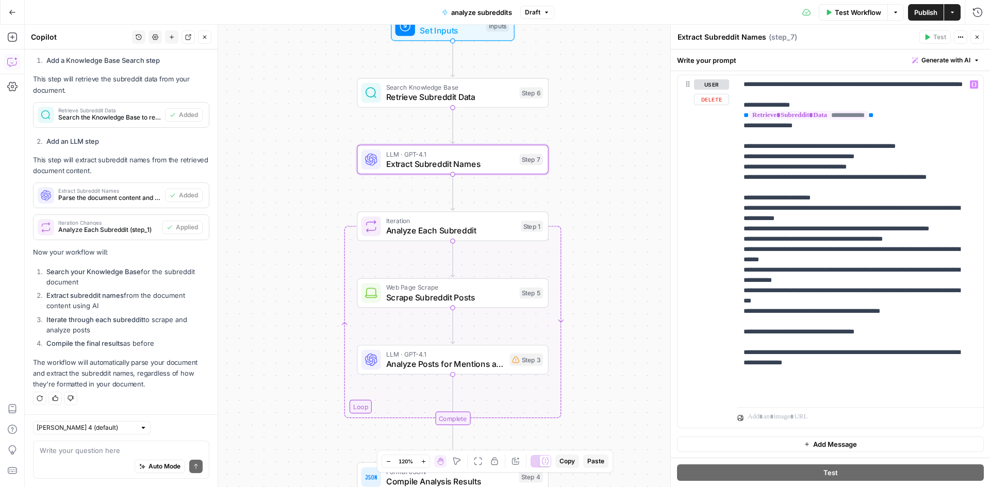
scroll to position [152, 0]
click at [433, 230] on span "Analyze Each Subreddit" at bounding box center [451, 230] width 130 height 12
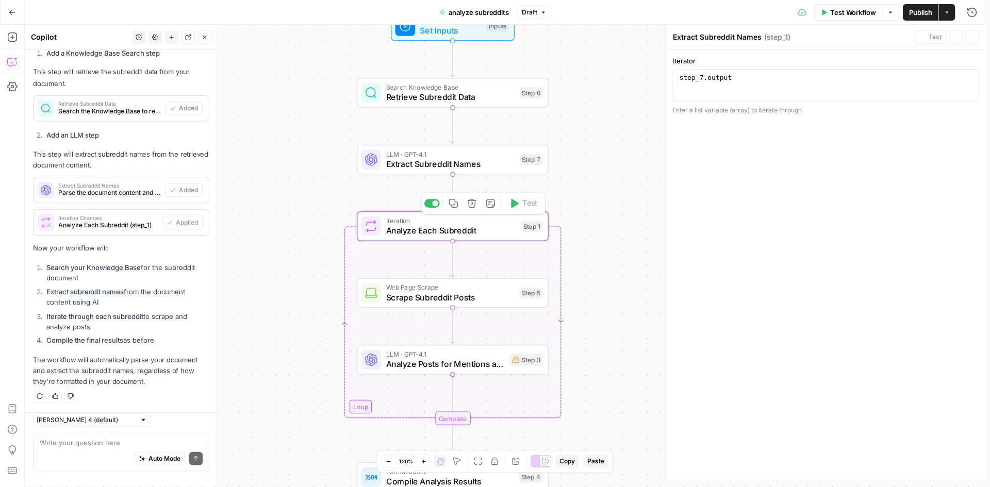
type textarea "Analyze Each Subreddit"
click at [438, 293] on span "Scrape Subreddit Posts" at bounding box center [450, 297] width 128 height 12
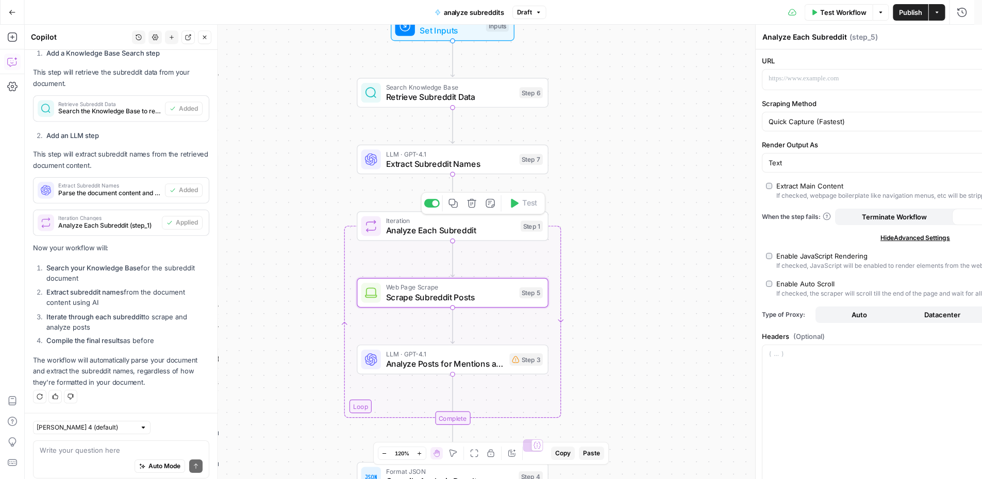
type textarea "Scrape Subreddit Posts"
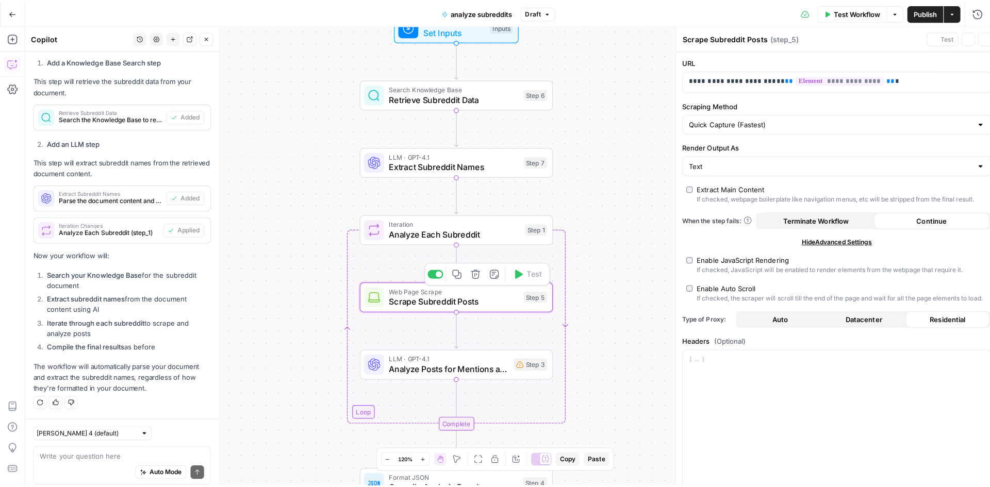
scroll to position [1541, 0]
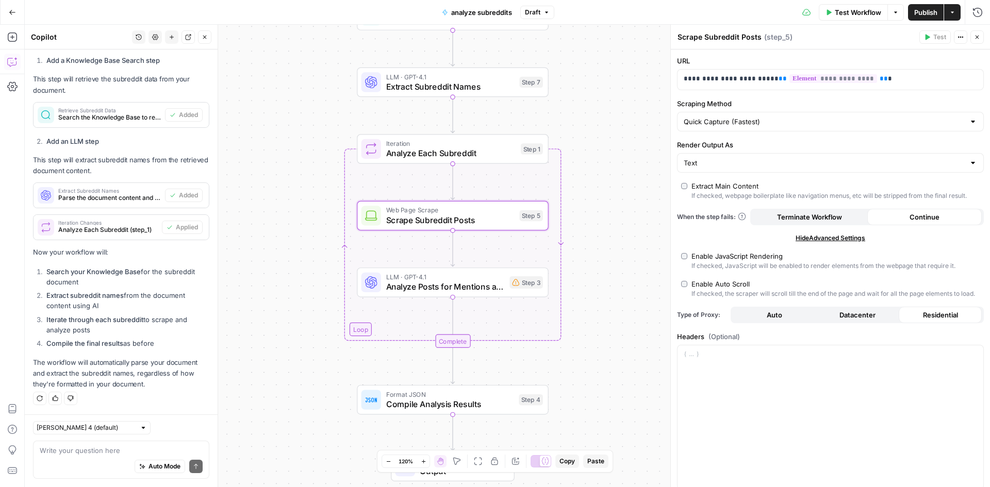
click at [395, 287] on span "Analyze Posts for Mentions and Opportunities" at bounding box center [445, 286] width 119 height 12
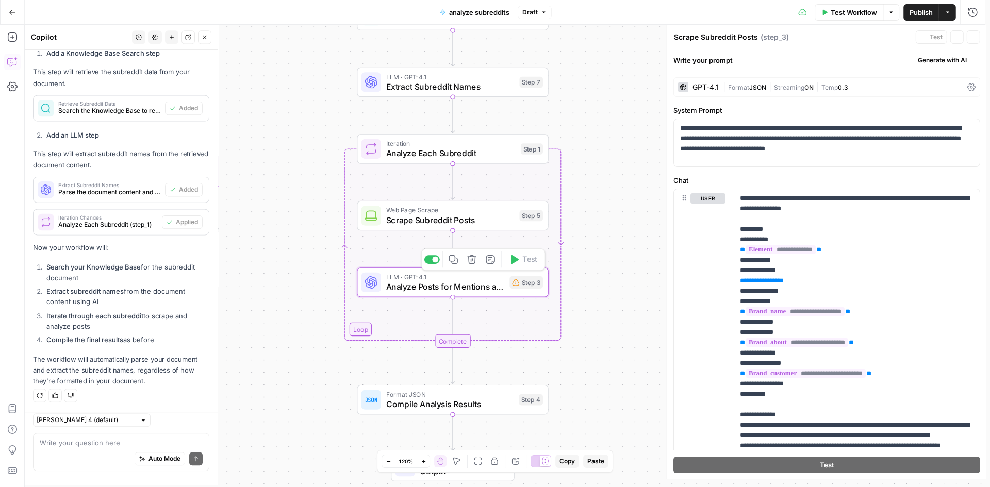
type textarea "Analyze Posts for Mentions and Opportunities"
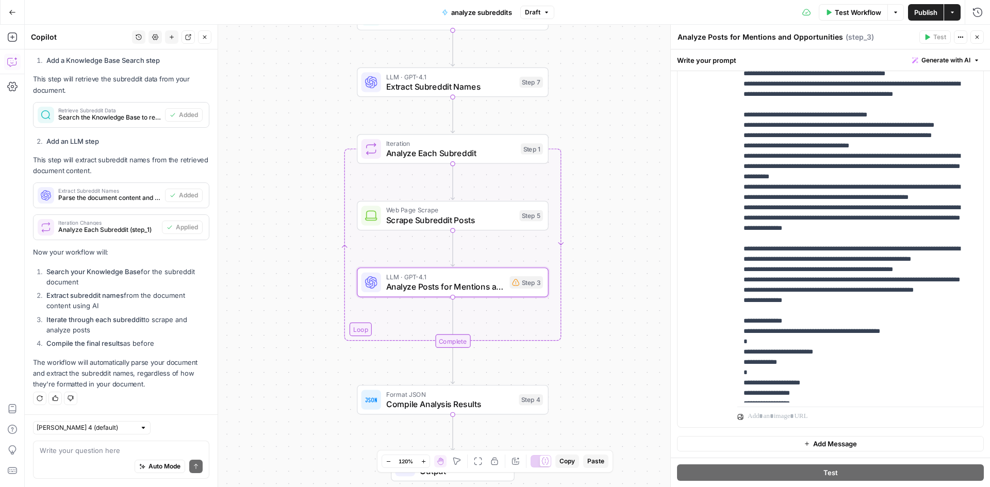
scroll to position [62, 0]
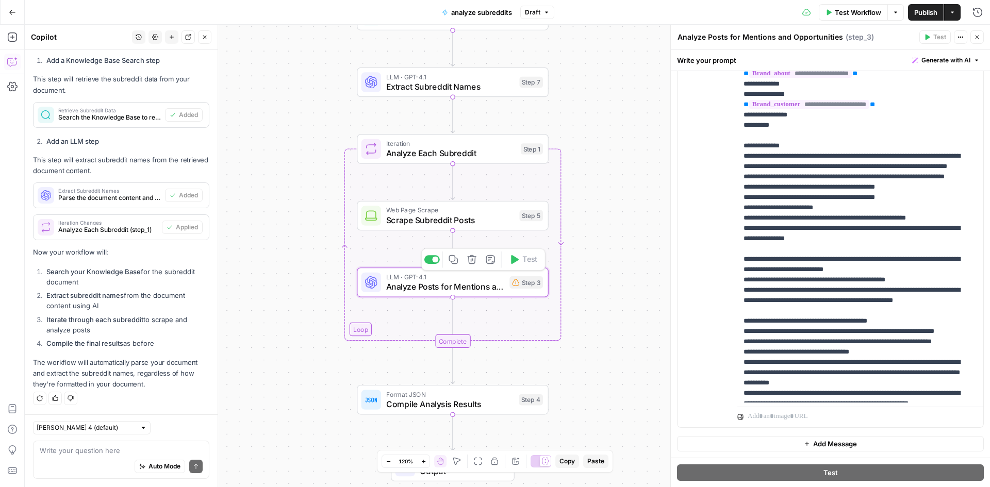
click at [433, 285] on span "Analyze Posts for Mentions and Opportunities" at bounding box center [445, 286] width 119 height 12
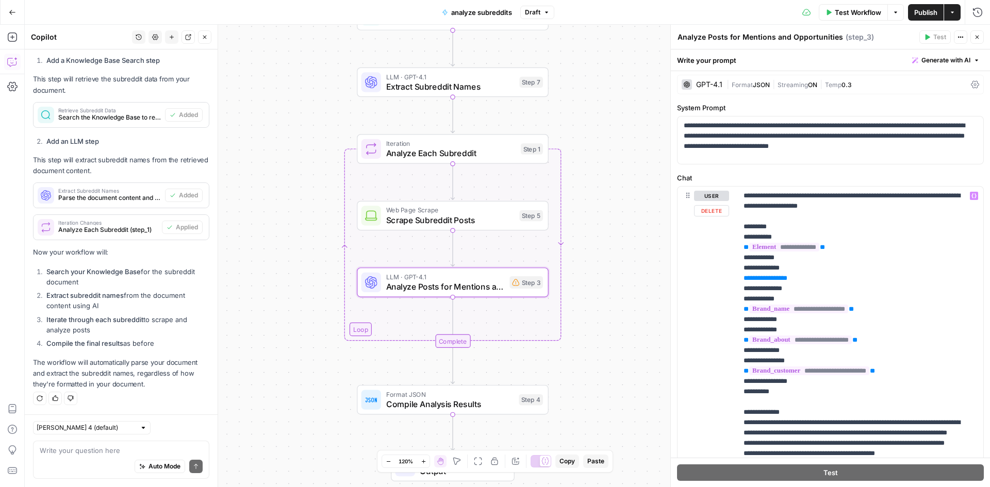
scroll to position [1, 0]
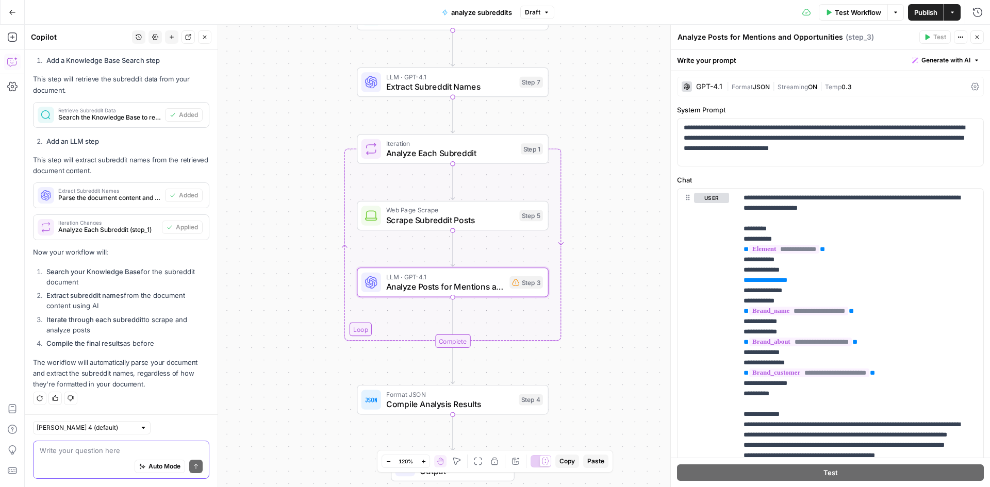
click at [102, 454] on textarea at bounding box center [121, 450] width 163 height 10
type textarea "step 3 needs adjustment"
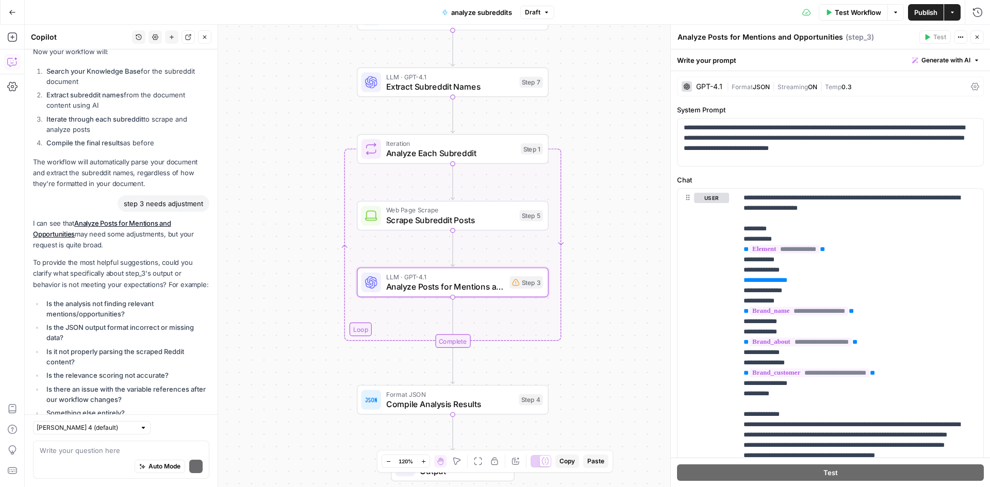
scroll to position [1822, 0]
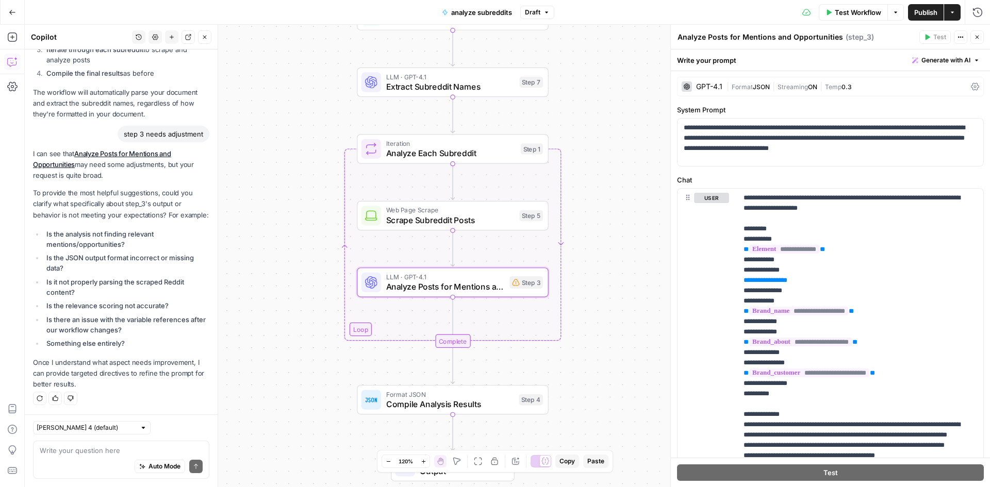
click at [89, 458] on div "Auto Mode Send" at bounding box center [121, 467] width 163 height 23
type textarea "there is a variable that doesnt exist in our process"
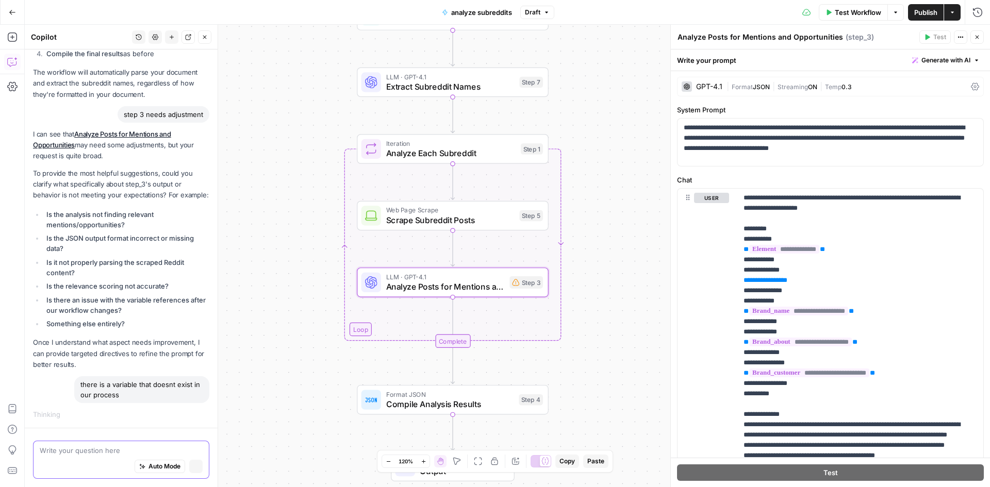
scroll to position [1781, 0]
click at [844, 8] on span "Test Workflow" at bounding box center [857, 12] width 46 height 10
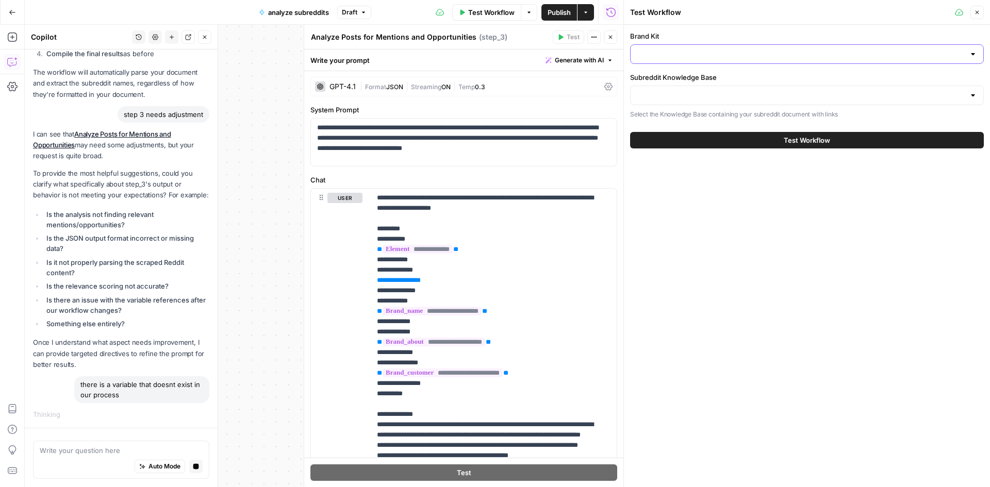
click at [679, 50] on input "Brand Kit" at bounding box center [801, 54] width 328 height 10
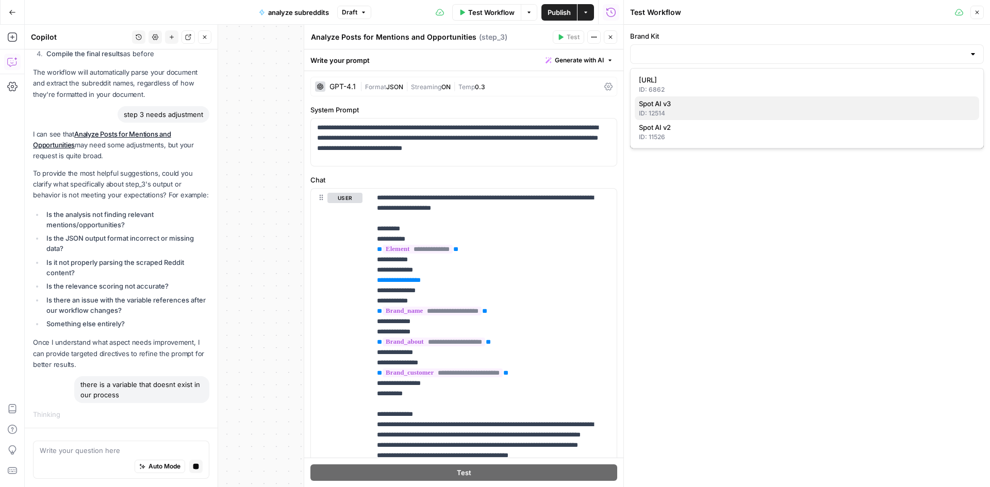
click at [679, 106] on span "Spot AI v3" at bounding box center [805, 103] width 332 height 10
type input "Spot AI v3"
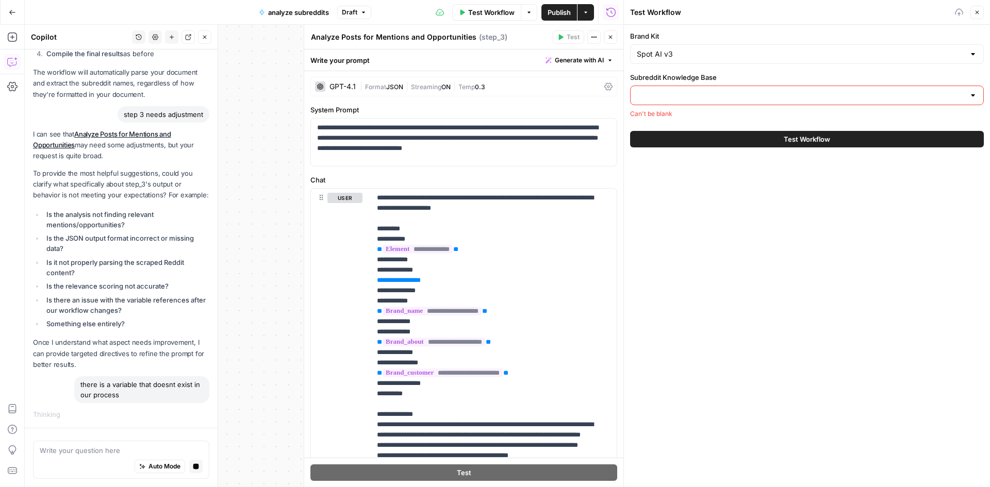
click at [677, 93] on input "Subreddit Knowledge Base" at bounding box center [801, 95] width 328 height 10
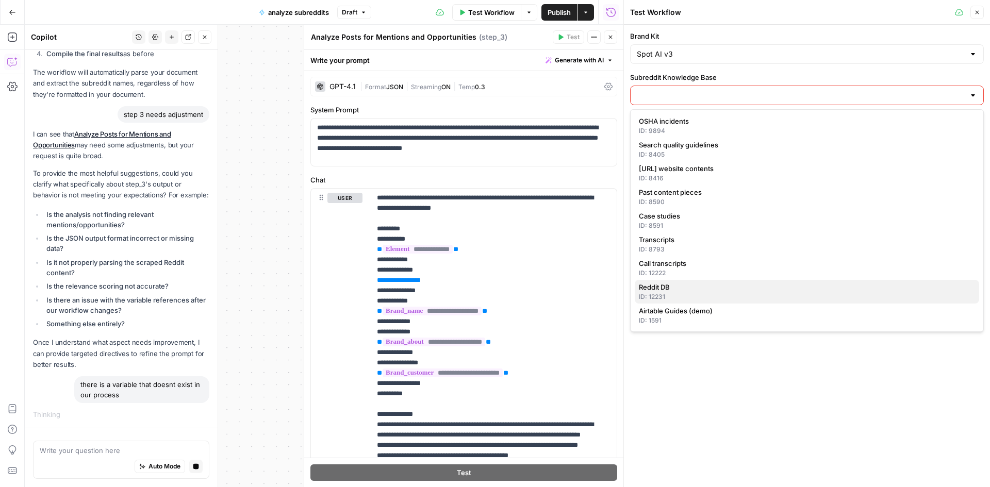
click at [686, 291] on span "Reddit DB" at bounding box center [805, 287] width 332 height 10
type input "Reddit DB"
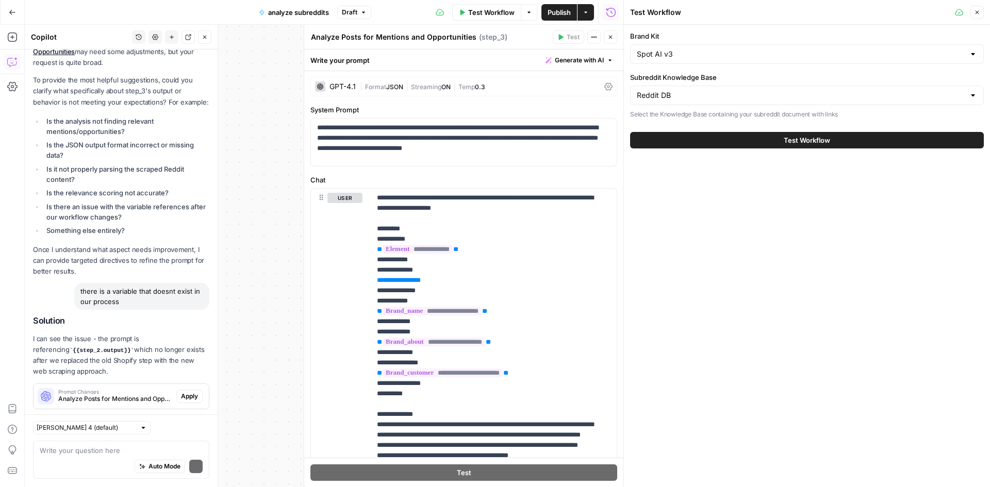
scroll to position [2004, 0]
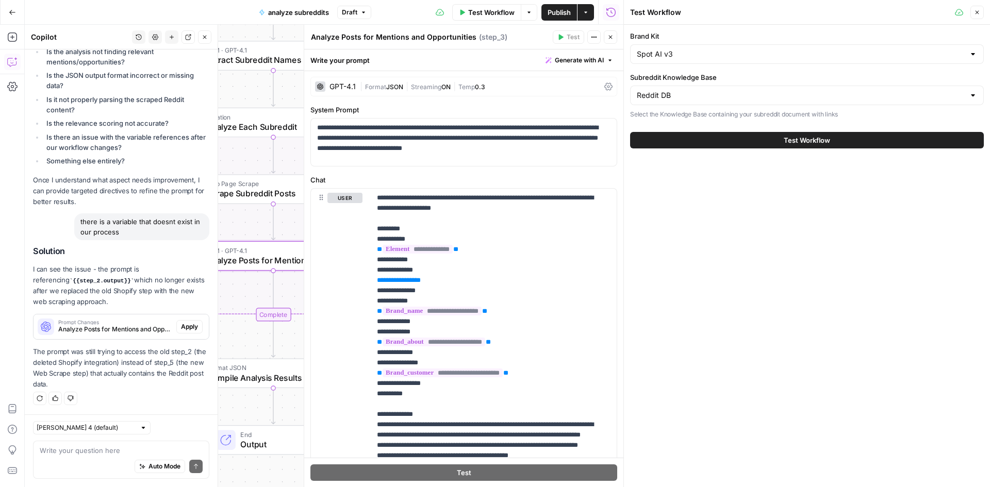
click at [181, 326] on span "Apply" at bounding box center [189, 326] width 17 height 9
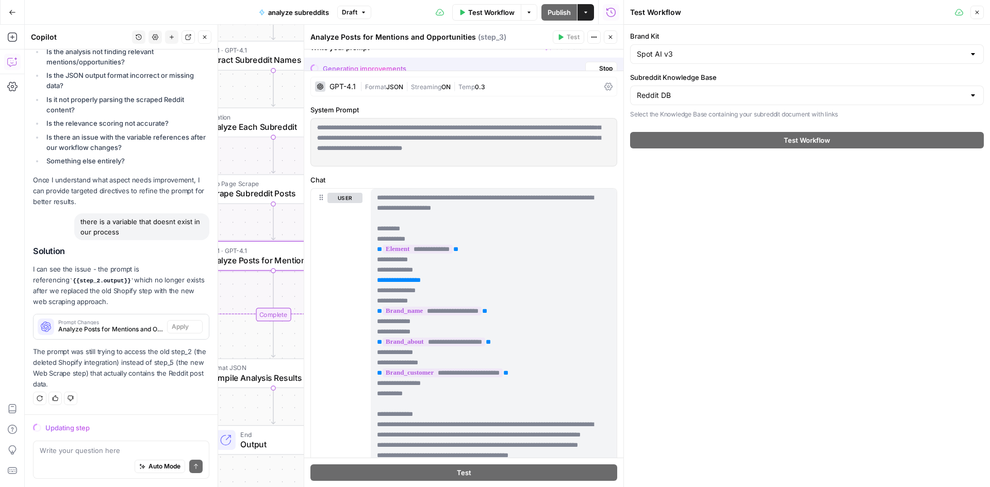
scroll to position [1955, 0]
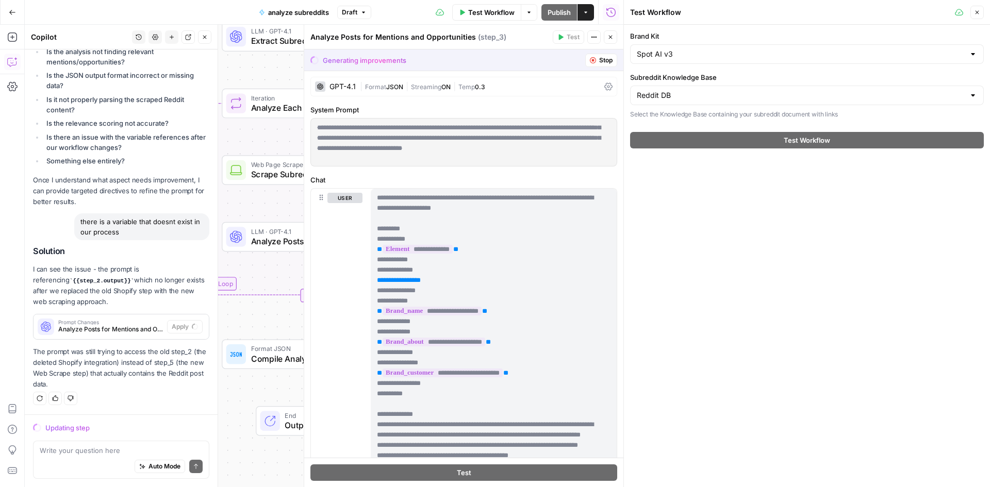
drag, startPoint x: 245, startPoint y: 407, endPoint x: 290, endPoint y: 388, distance: 48.3
click at [290, 388] on div "Workflow Set Inputs Inputs Search Knowledge Base Retrieve Subreddit Data Step 6…" at bounding box center [324, 256] width 598 height 462
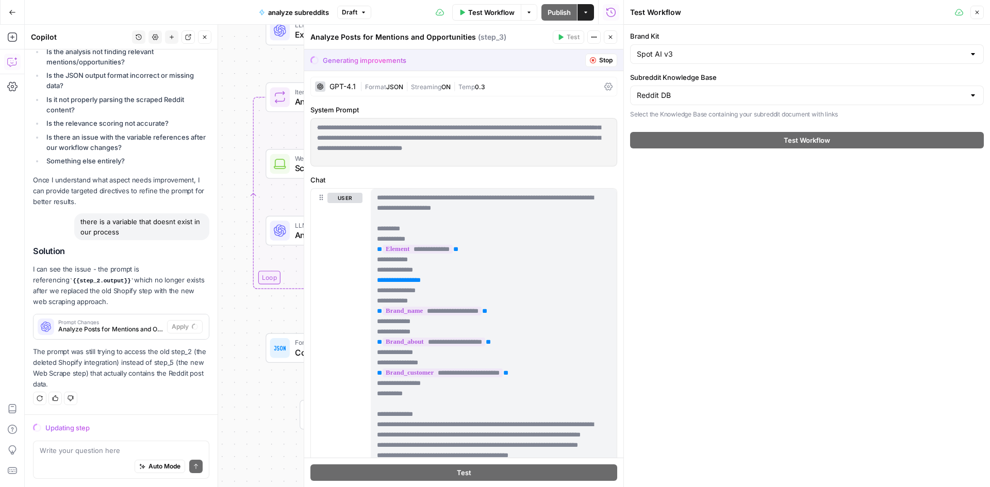
drag, startPoint x: 250, startPoint y: 314, endPoint x: 294, endPoint y: 308, distance: 44.2
click at [294, 308] on div "Workflow Set Inputs Inputs Search Knowledge Base Retrieve Subreddit Data Step 6…" at bounding box center [324, 256] width 598 height 462
drag, startPoint x: 246, startPoint y: 312, endPoint x: 253, endPoint y: 322, distance: 11.4
click at [253, 322] on div "Workflow Set Inputs Inputs Search Knowledge Base Retrieve Subreddit Data Step 6…" at bounding box center [324, 256] width 598 height 462
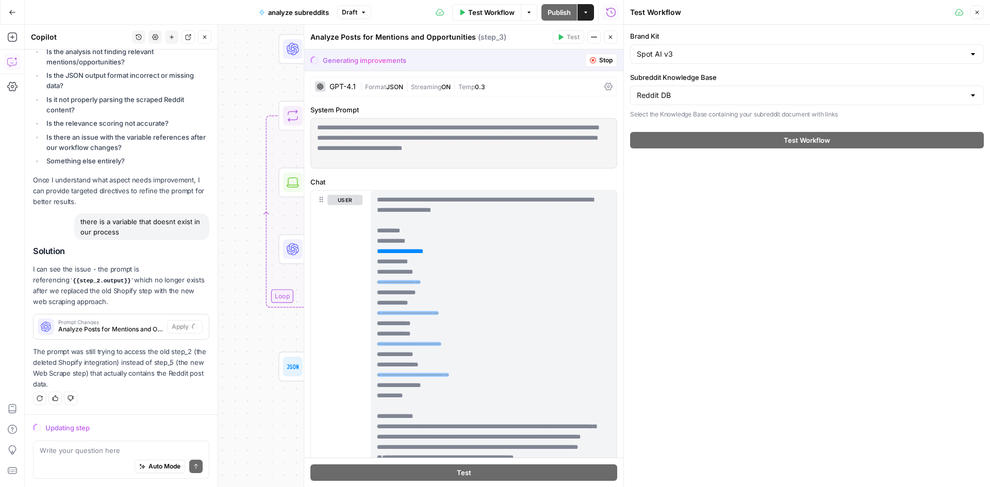
scroll to position [0, 0]
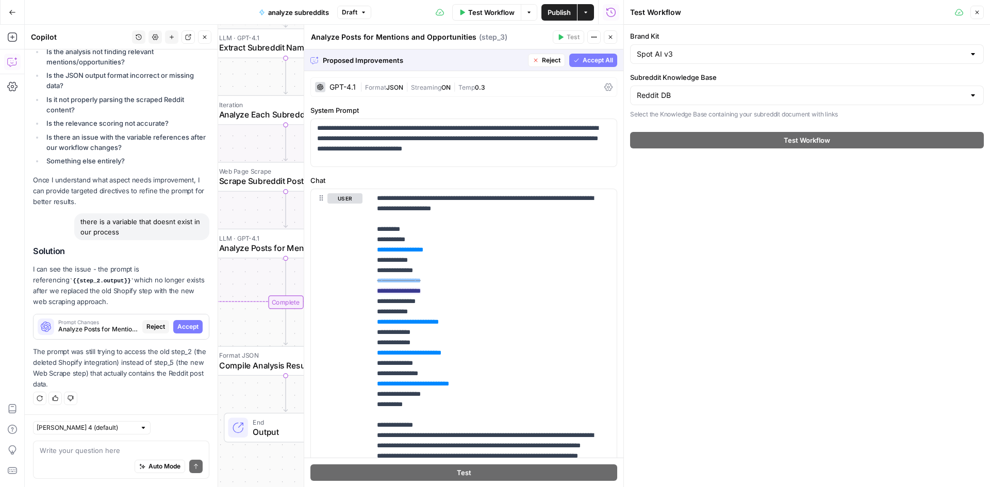
drag, startPoint x: 234, startPoint y: 337, endPoint x: 246, endPoint y: 325, distance: 17.5
click at [246, 325] on div "Workflow Set Inputs Inputs Search Knowledge Base Retrieve Subreddit Data Step 6…" at bounding box center [324, 256] width 598 height 462
click at [183, 326] on span "Accept" at bounding box center [187, 326] width 21 height 9
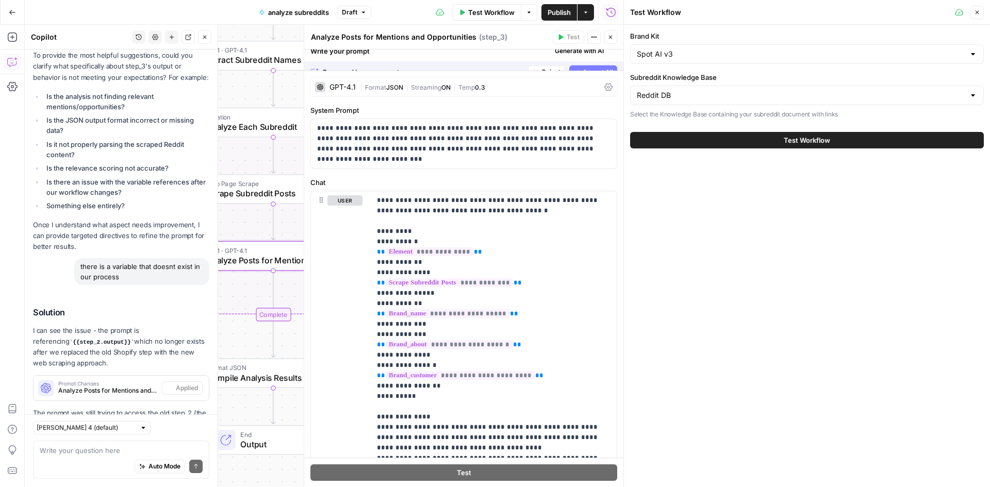
scroll to position [2037, 0]
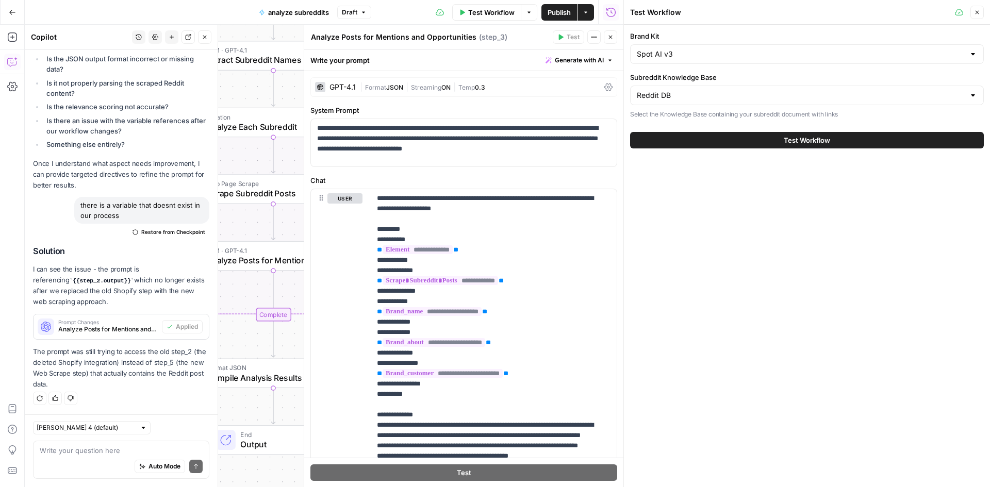
click at [607, 32] on button "Close" at bounding box center [610, 36] width 13 height 13
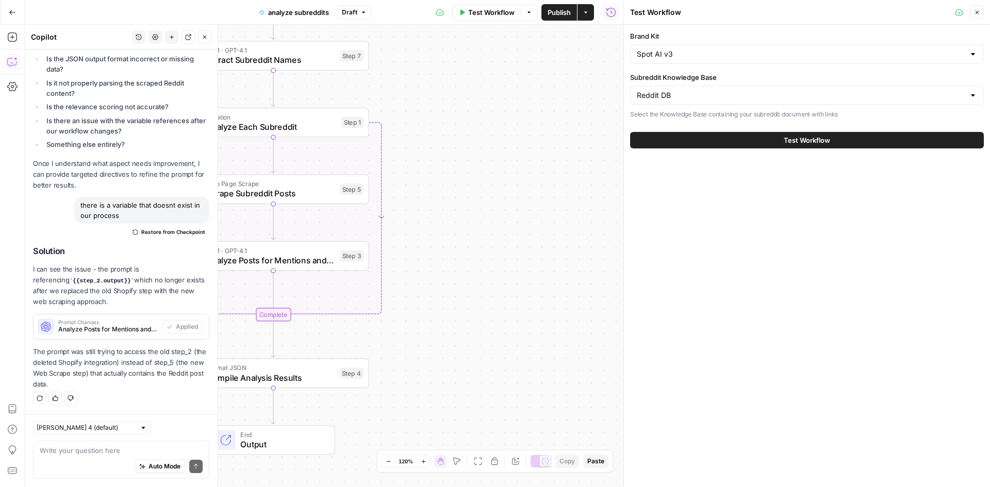
click at [662, 144] on button "Test Workflow" at bounding box center [807, 140] width 354 height 16
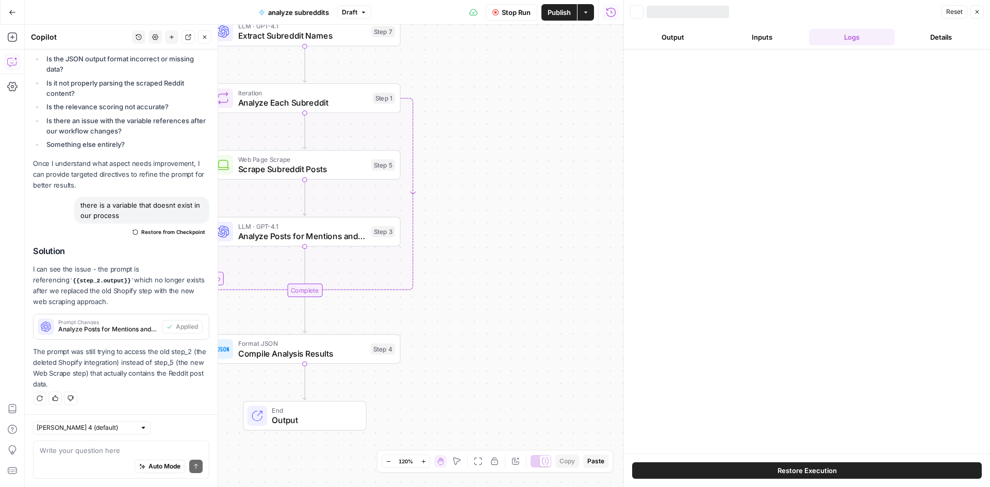
click at [577, 202] on div "Workflow Set Inputs Inputs Search Knowledge Base Retrieve Subreddit Data Step 6…" at bounding box center [324, 256] width 598 height 462
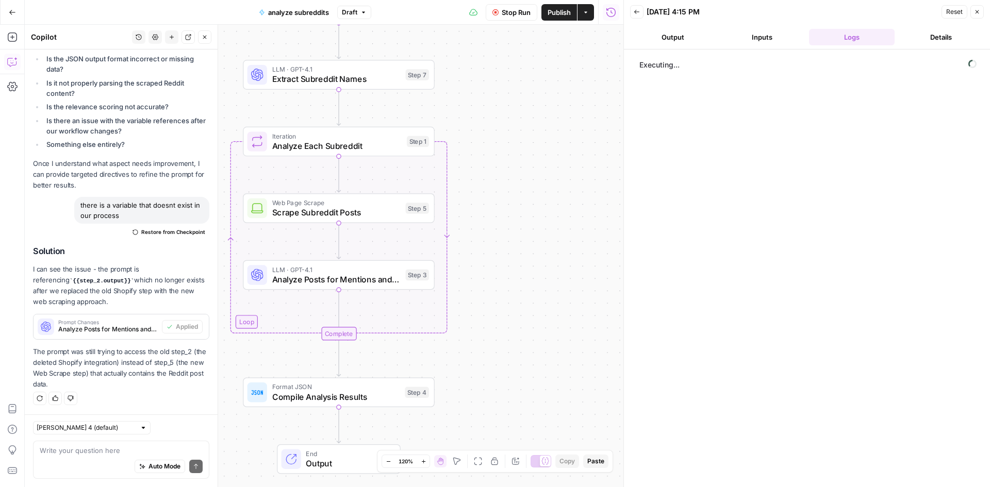
click at [559, 202] on div "Workflow Set Inputs Inputs Search Knowledge Base Retrieve Subreddit Data Step 6…" at bounding box center [324, 256] width 598 height 462
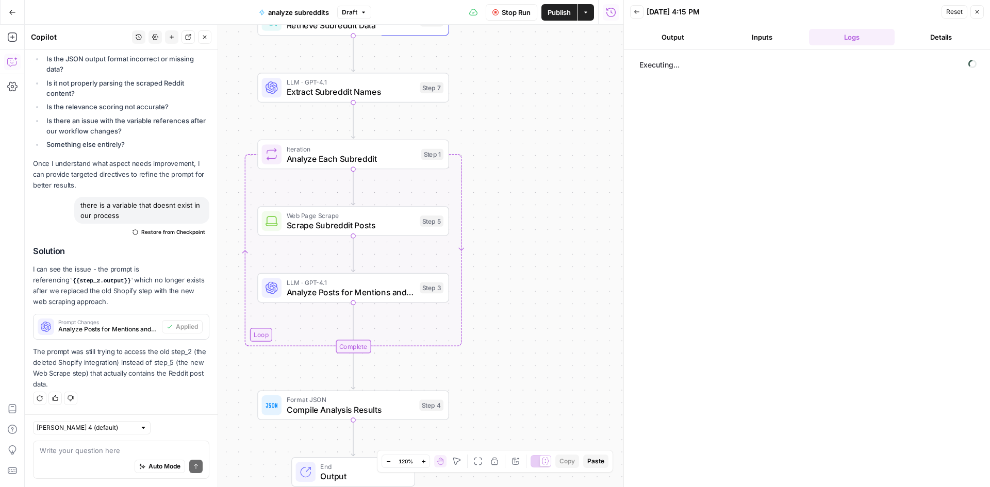
drag, startPoint x: 546, startPoint y: 196, endPoint x: 547, endPoint y: 208, distance: 12.0
click at [549, 215] on div "Workflow Set Inputs Inputs Search Knowledge Base Retrieve Subreddit Data Step 6…" at bounding box center [324, 256] width 598 height 462
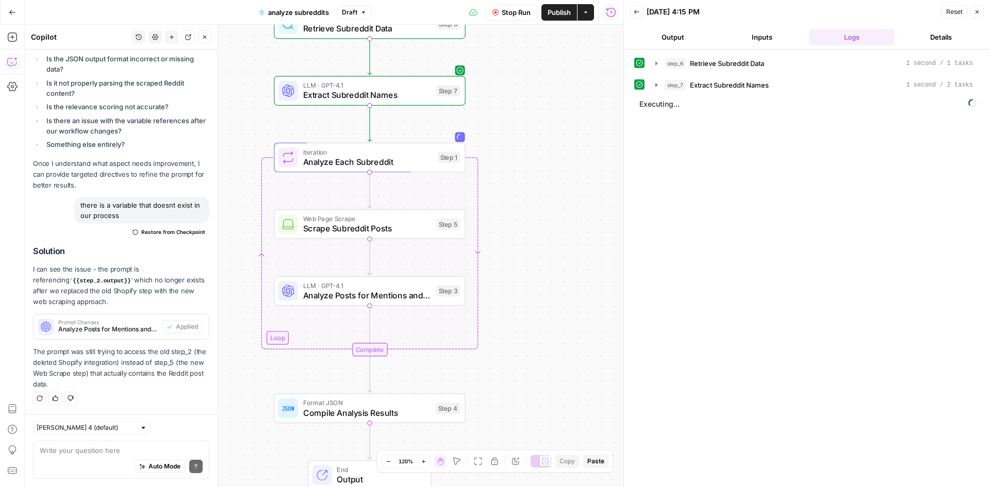
drag, startPoint x: 530, startPoint y: 234, endPoint x: 530, endPoint y: 202, distance: 32.5
click at [530, 202] on div "Workflow Set Inputs Inputs Search Knowledge Base Retrieve Subreddit Data Step 6…" at bounding box center [324, 256] width 598 height 462
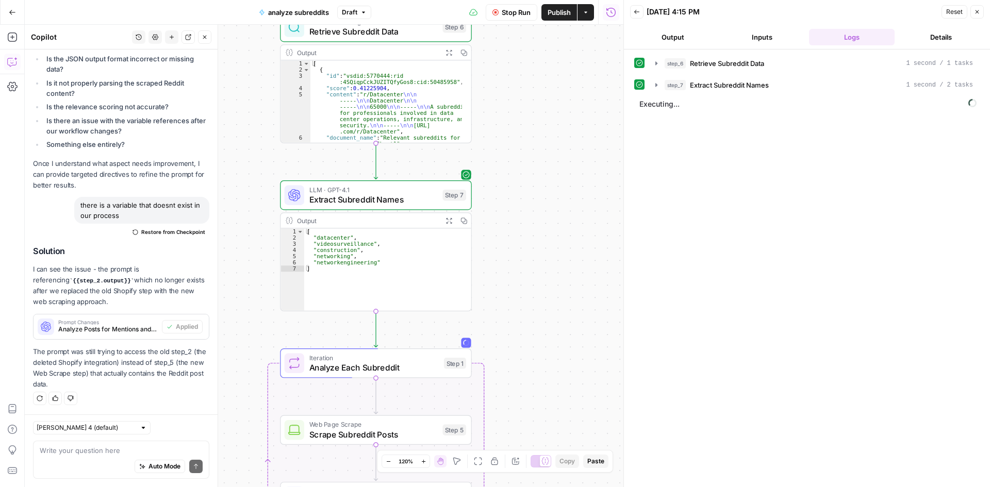
drag, startPoint x: 517, startPoint y: 131, endPoint x: 515, endPoint y: 112, distance: 18.6
click at [515, 112] on div "Workflow Set Inputs Inputs Search Knowledge Base Retrieve Subreddit Data Step 6…" at bounding box center [324, 256] width 598 height 462
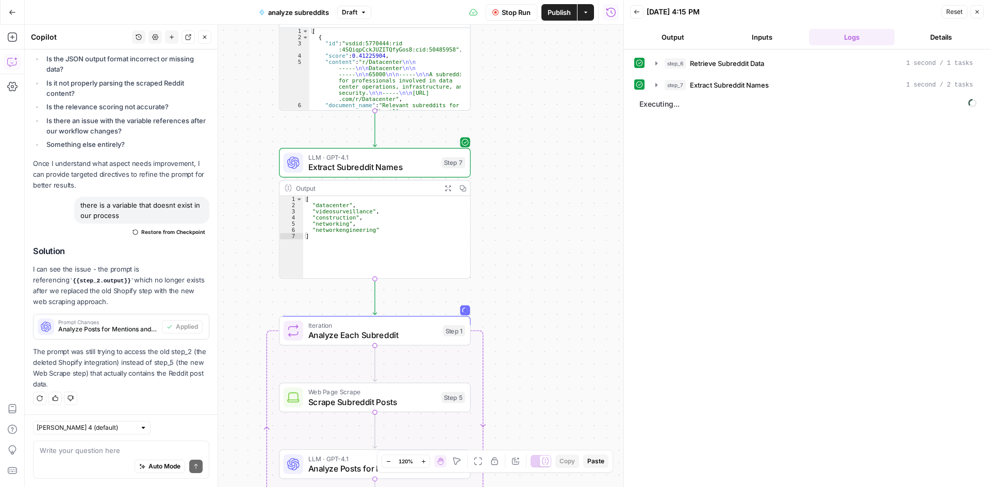
drag, startPoint x: 532, startPoint y: 176, endPoint x: 531, endPoint y: 155, distance: 21.2
click at [531, 155] on div "Workflow Set Inputs Inputs Search Knowledge Base Retrieve Subreddit Data Step 6…" at bounding box center [324, 256] width 598 height 462
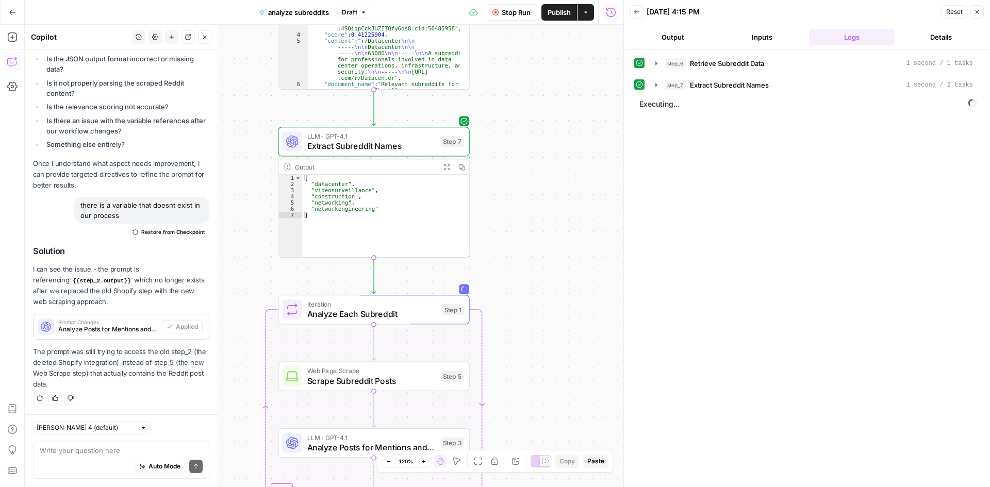
click at [520, 136] on div "Workflow Set Inputs Inputs Search Knowledge Base Retrieve Subreddit Data Step 6…" at bounding box center [324, 256] width 598 height 462
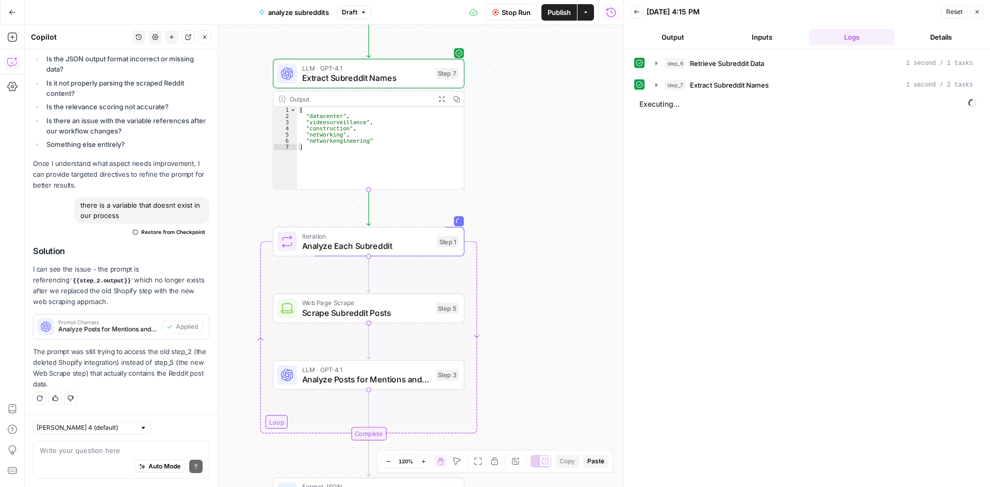
drag, startPoint x: 536, startPoint y: 199, endPoint x: 542, endPoint y: 168, distance: 32.5
click at [542, 168] on div "Workflow Set Inputs Inputs Search Knowledge Base Retrieve Subreddit Data Step 6…" at bounding box center [324, 256] width 598 height 462
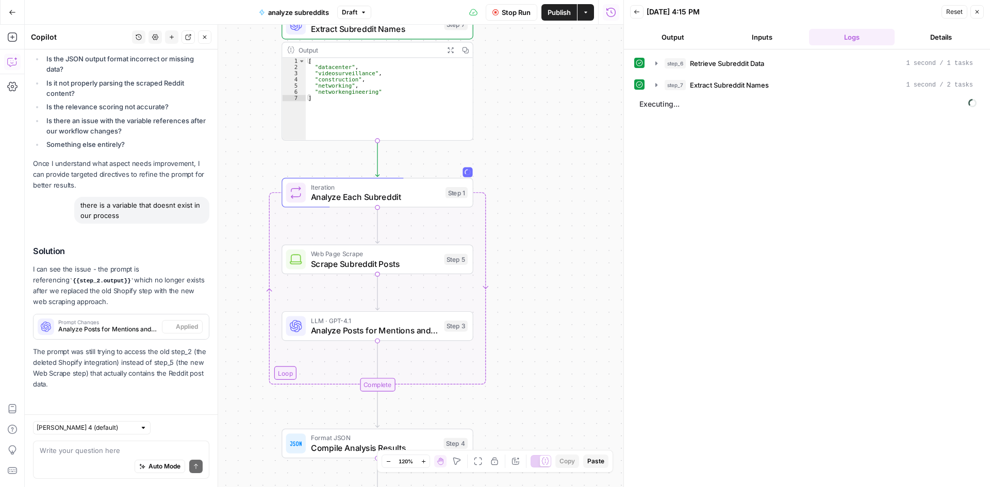
scroll to position [2037, 0]
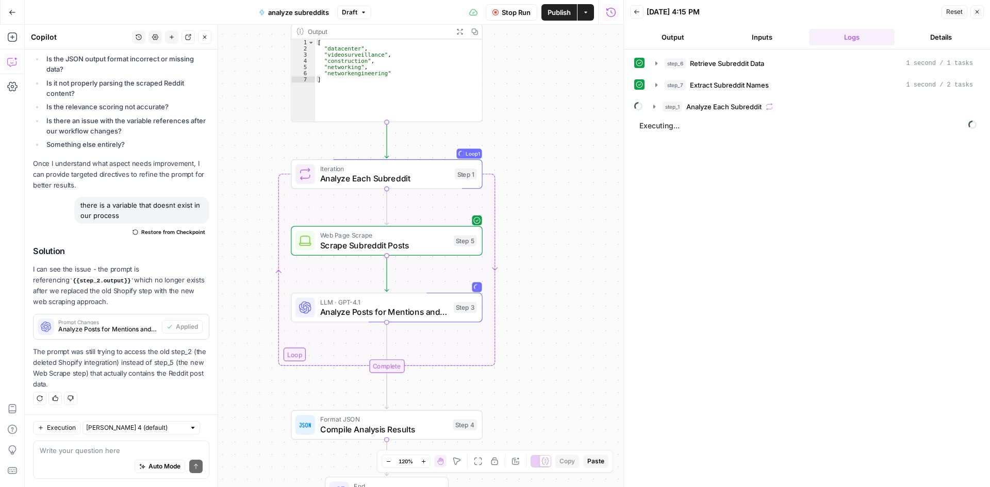
drag, startPoint x: 531, startPoint y: 269, endPoint x: 540, endPoint y: 253, distance: 18.2
click at [540, 253] on div "Workflow Set Inputs Inputs Search Knowledge Base Retrieve Subreddit Data Step 6…" at bounding box center [324, 256] width 598 height 462
click at [653, 107] on icon "button" at bounding box center [654, 107] width 2 height 4
click at [678, 129] on icon "button" at bounding box center [677, 128] width 8 height 8
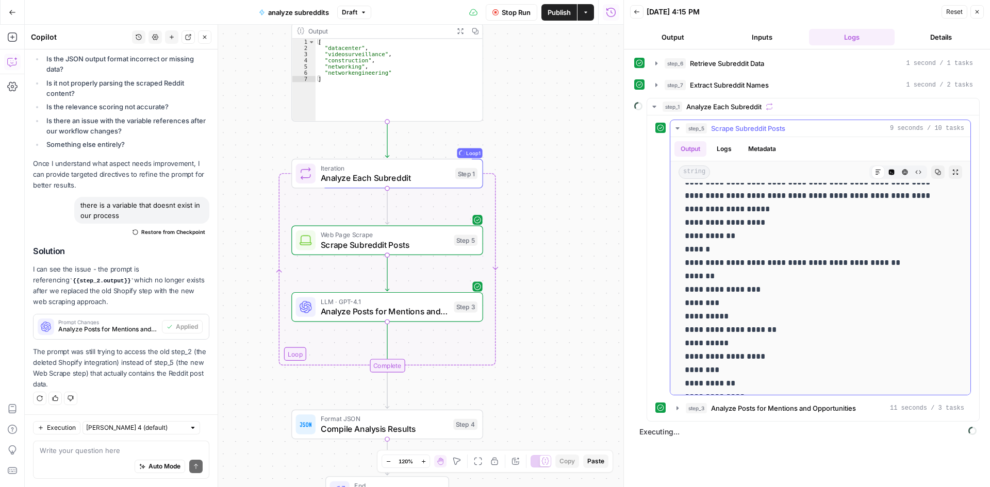
scroll to position [890, 0]
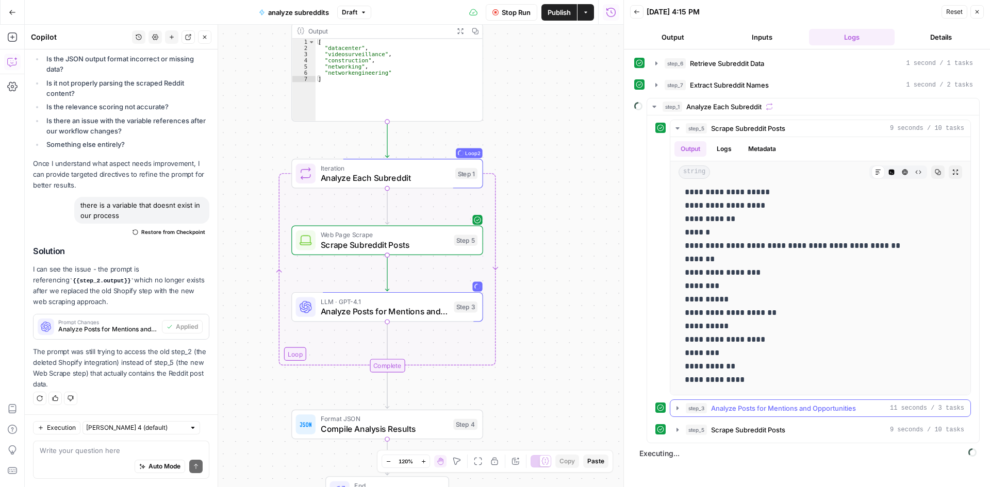
click at [682, 407] on button "step_3 Analyze Posts for Mentions and Opportunities 11 seconds / 3 tasks" at bounding box center [820, 408] width 300 height 16
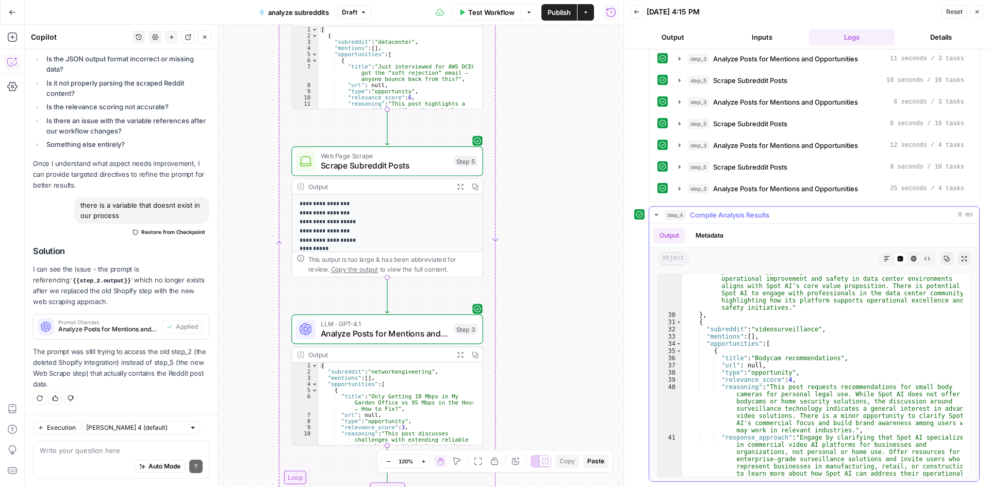
scroll to position [371, 0]
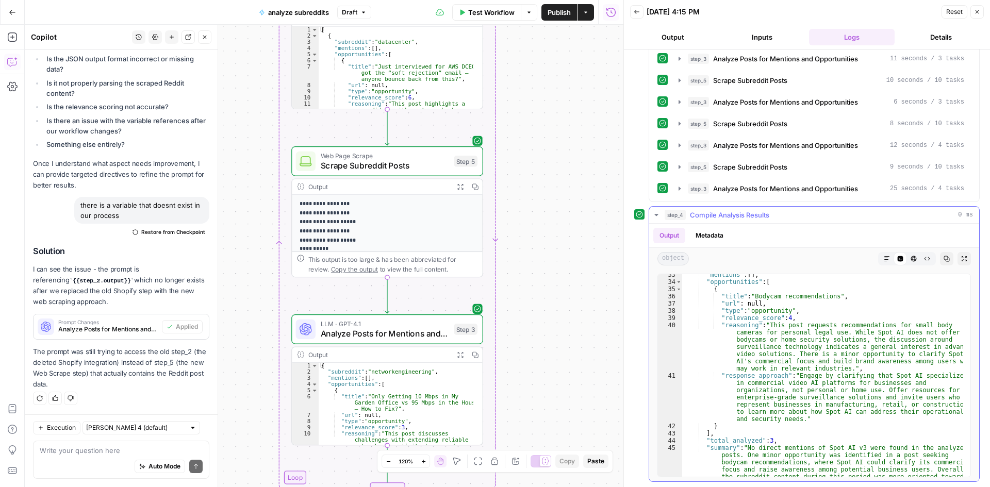
click at [657, 212] on icon "button" at bounding box center [656, 215] width 8 height 8
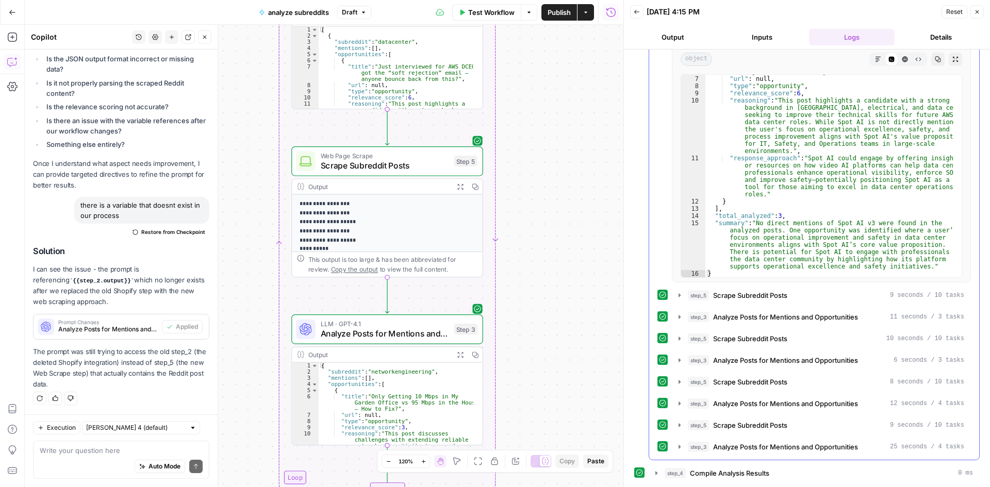
scroll to position [651, 0]
click at [664, 473] on span "step_4" at bounding box center [674, 473] width 21 height 10
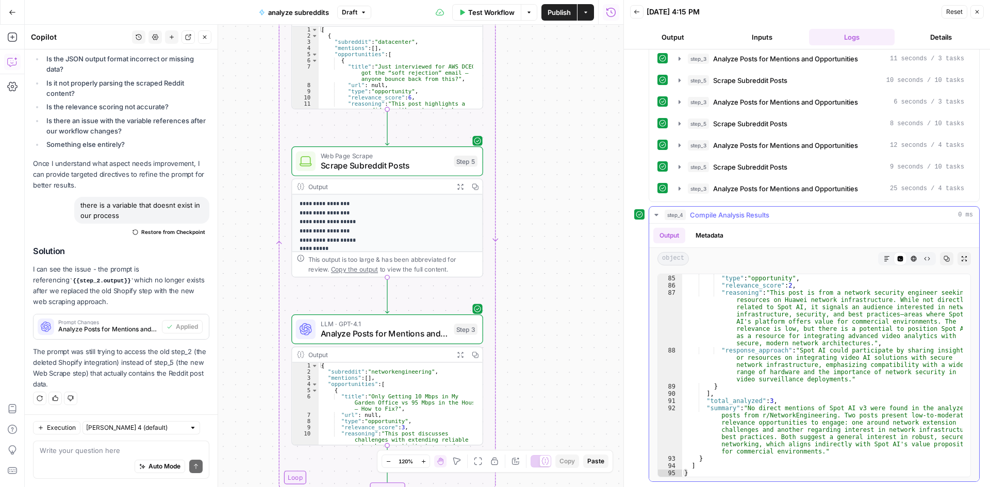
scroll to position [1205, 0]
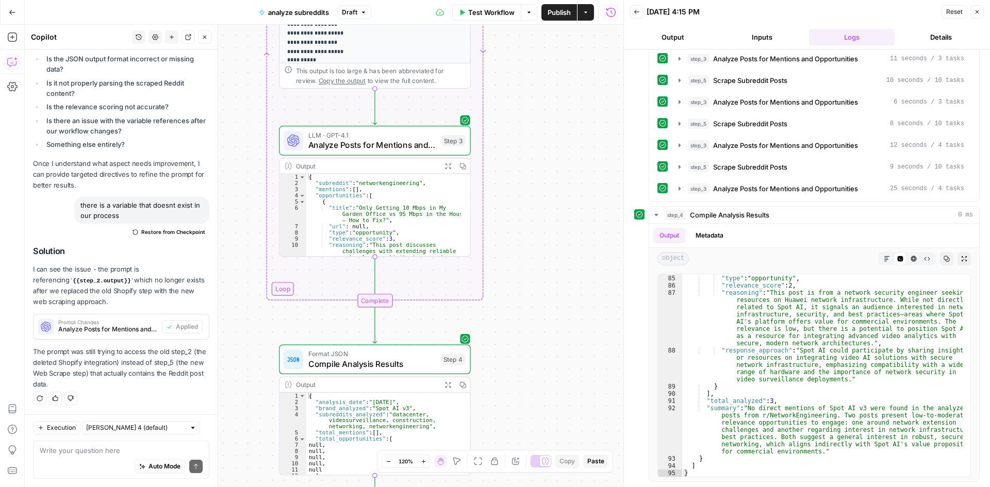
drag, startPoint x: 582, startPoint y: 356, endPoint x: 570, endPoint y: 168, distance: 189.0
click at [570, 168] on div "Workflow Set Inputs Inputs Search Knowledge Base Retrieve Subreddit Data Step 6…" at bounding box center [324, 256] width 598 height 462
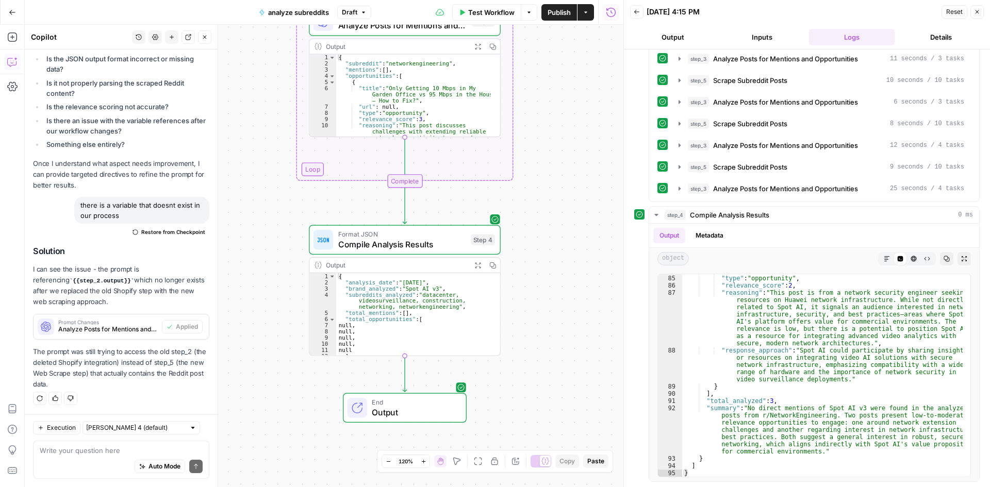
drag, startPoint x: 584, startPoint y: 163, endPoint x: 584, endPoint y: 150, distance: 12.9
click at [584, 150] on div "Workflow Set Inputs Inputs Search Knowledge Base Retrieve Subreddit Data Step 6…" at bounding box center [324, 256] width 598 height 462
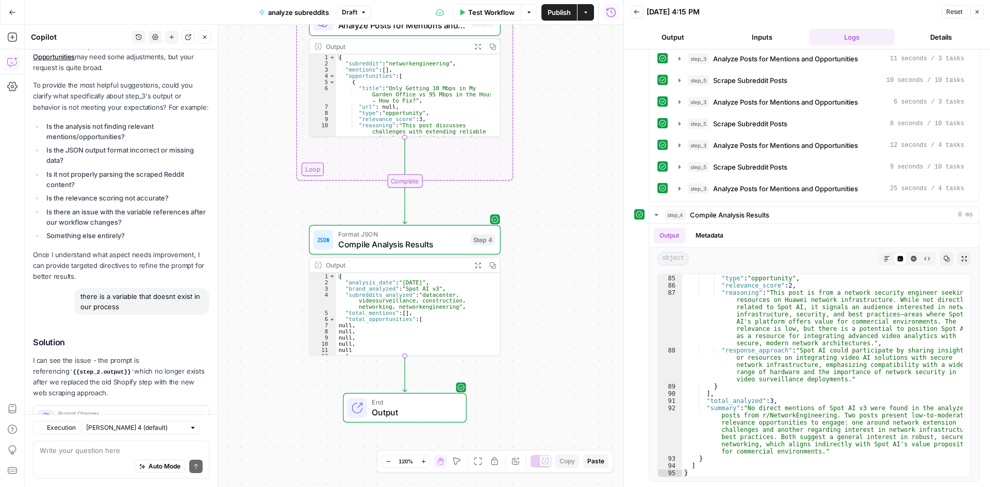
scroll to position [2037, 0]
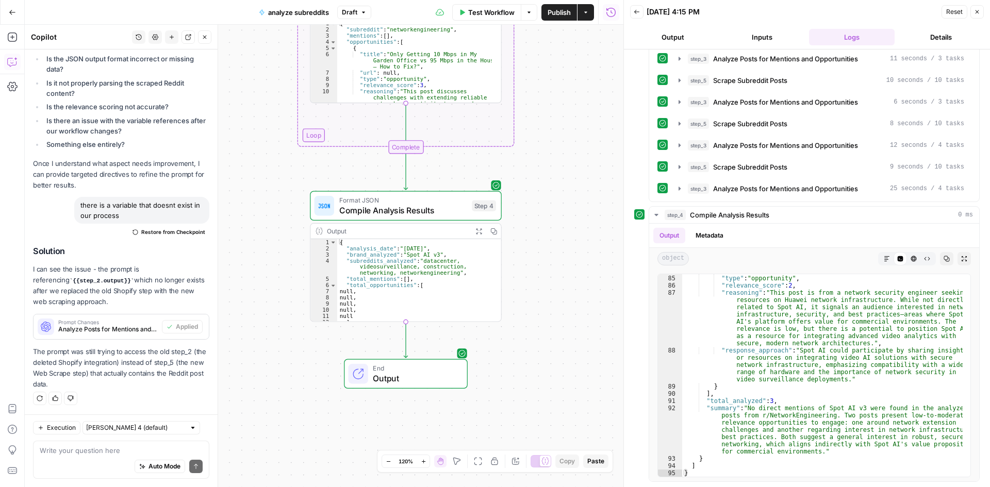
drag, startPoint x: 571, startPoint y: 268, endPoint x: 577, endPoint y: 237, distance: 31.4
click at [576, 238] on div "Workflow Set Inputs Inputs Search Knowledge Base Retrieve Subreddit Data Step 6…" at bounding box center [324, 256] width 598 height 462
click at [82, 451] on textarea at bounding box center [121, 450] width 163 height 10
click at [88, 452] on textarea at bounding box center [121, 450] width 163 height 10
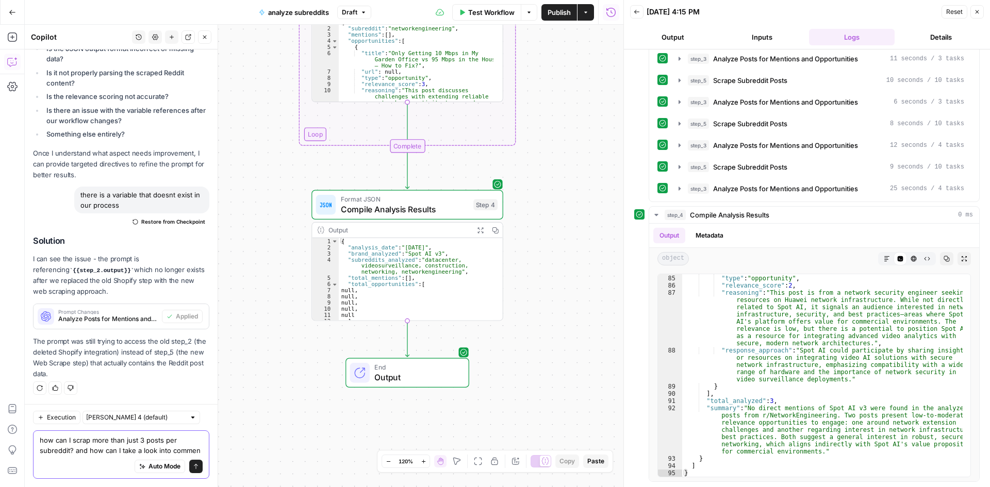
scroll to position [2058, 0]
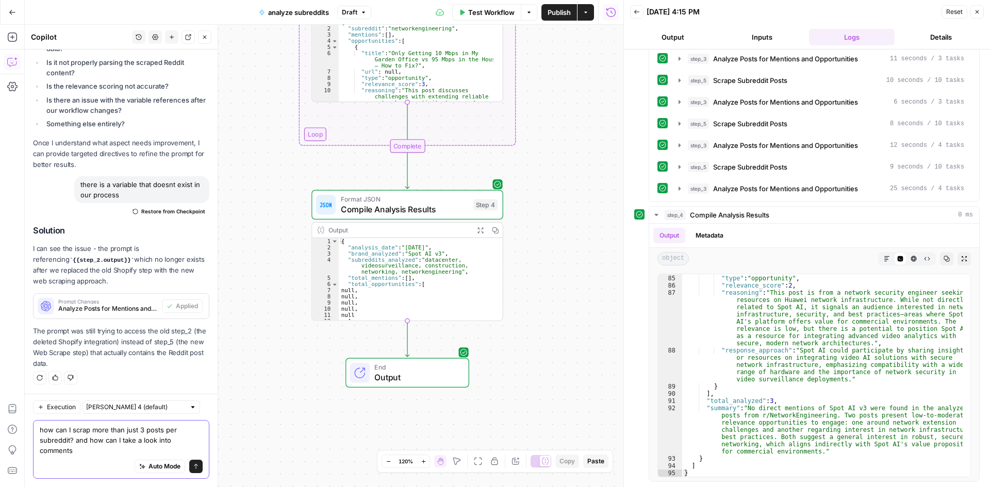
type textarea "how can I scrap more than just 3 posts per subreddit? and how can I take a look…"
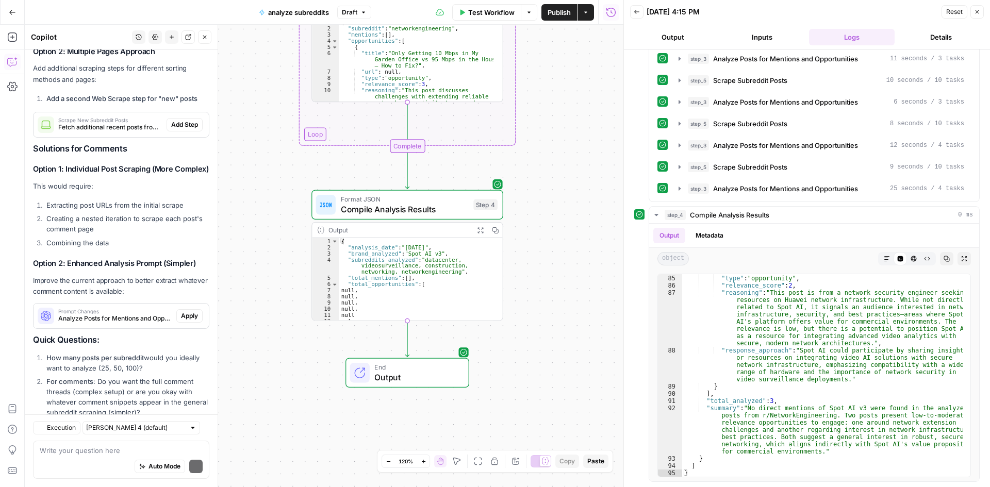
scroll to position [2690, 0]
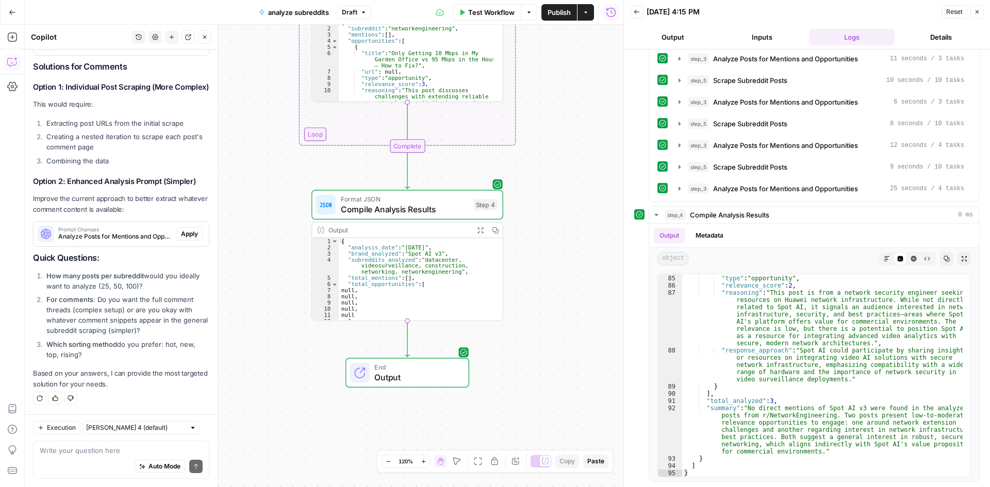
drag, startPoint x: 101, startPoint y: 286, endPoint x: 108, endPoint y: 286, distance: 7.2
click at [108, 286] on li "How many posts per subreddit would you ideally want to analyze (25, 50, 100)?" at bounding box center [126, 281] width 165 height 21
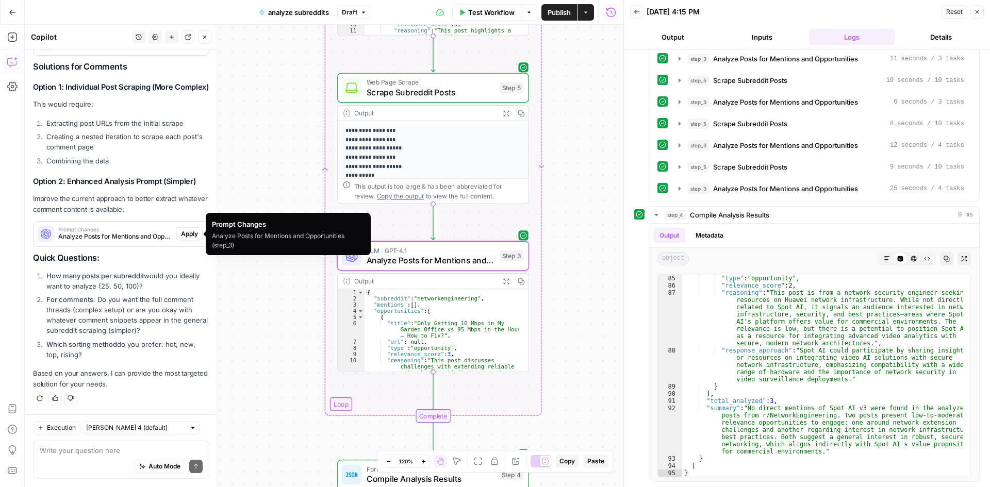
click at [137, 233] on span "Analyze Posts for Mentions and Opportunities (step_3)" at bounding box center [115, 236] width 114 height 9
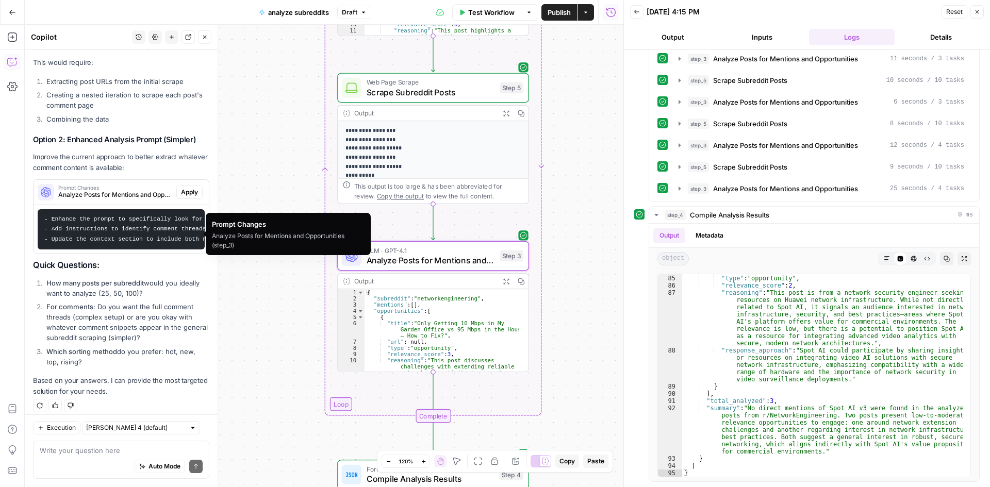
click at [184, 197] on span "Apply" at bounding box center [189, 192] width 17 height 9
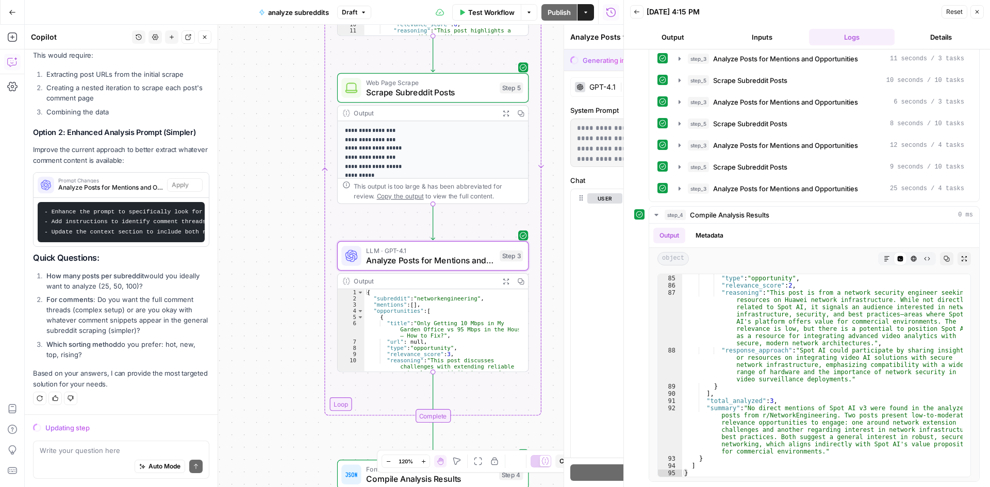
scroll to position [2664, 0]
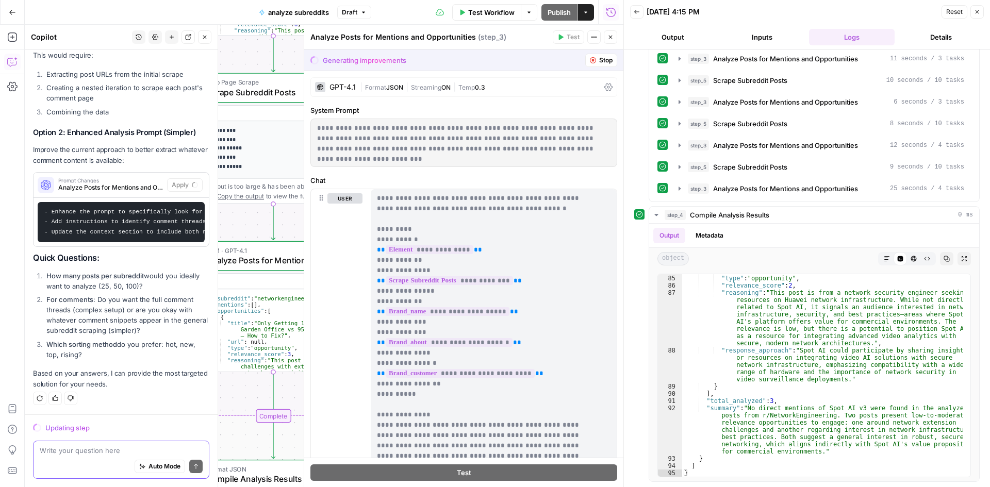
click at [68, 454] on textarea at bounding box center [121, 450] width 163 height 10
click at [48, 449] on textarea "10 is enough for start" at bounding box center [121, 450] width 163 height 10
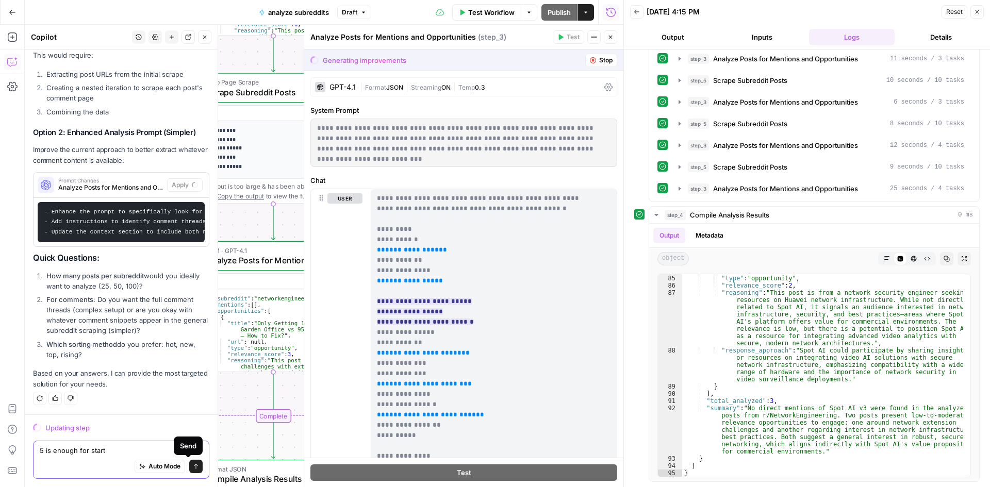
type textarea "5 is enough for start"
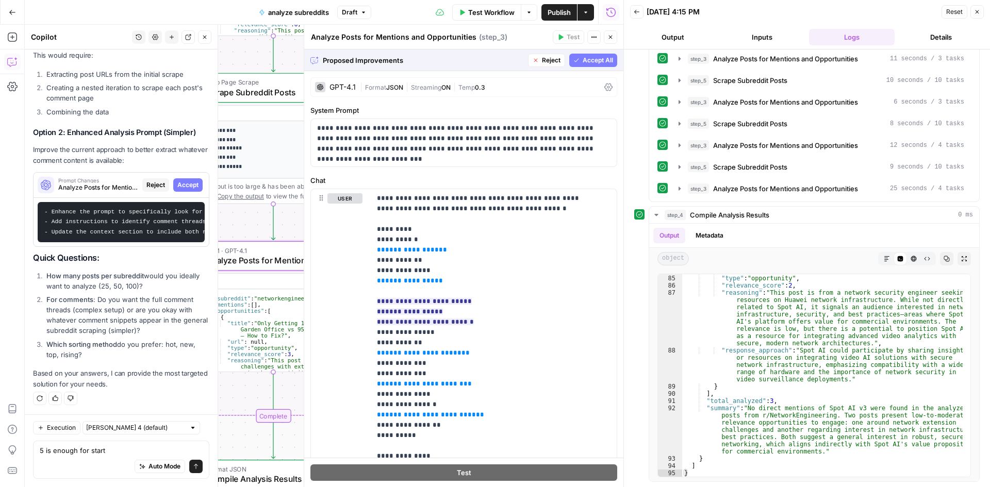
drag, startPoint x: 180, startPoint y: 176, endPoint x: 127, endPoint y: 315, distance: 149.4
click at [180, 180] on span "Accept" at bounding box center [187, 184] width 21 height 9
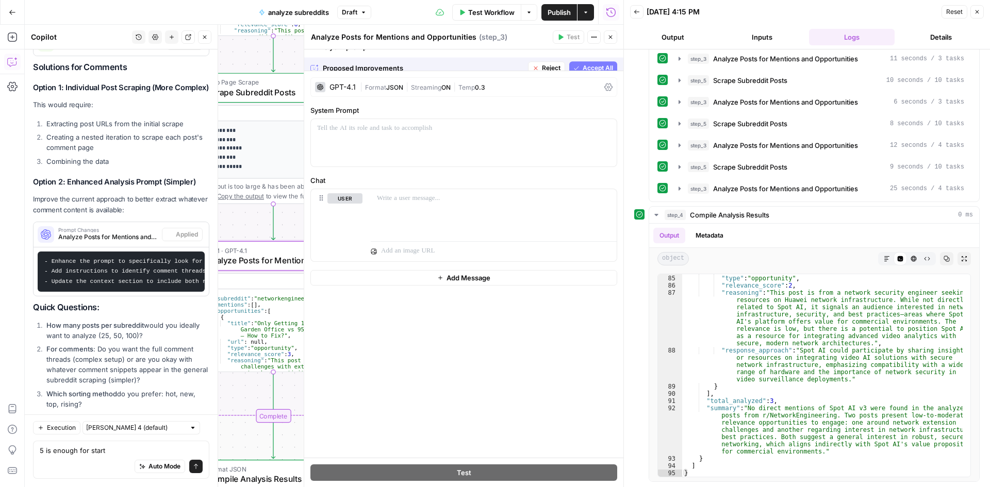
scroll to position [0, 0]
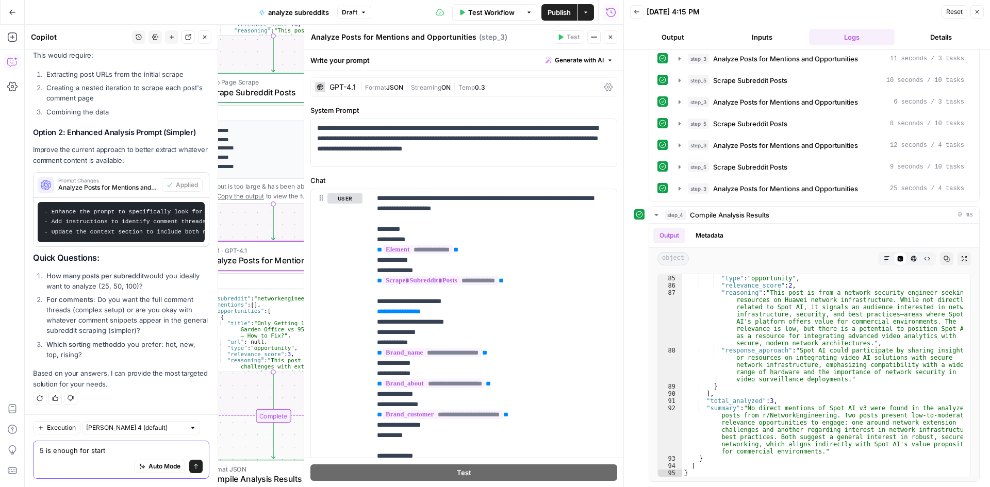
click at [192, 463] on button "Send" at bounding box center [195, 466] width 13 height 13
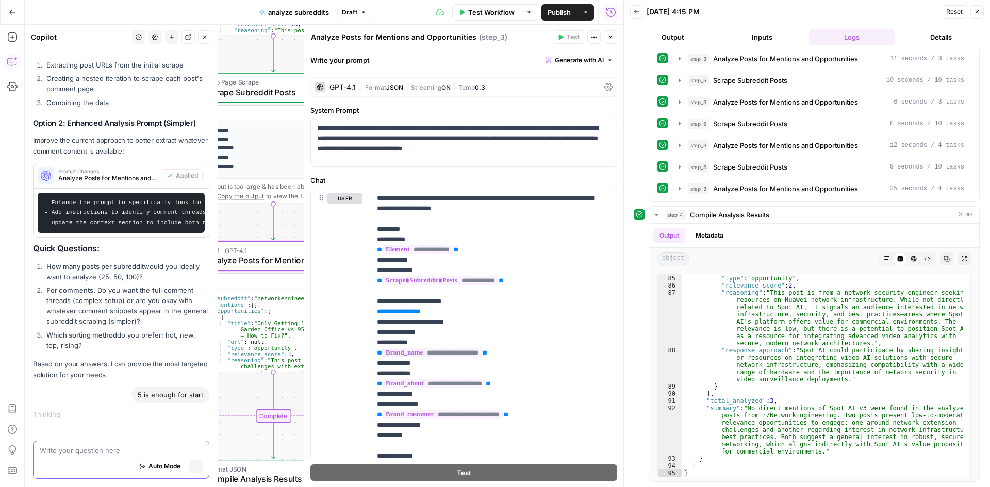
scroll to position [2662, 0]
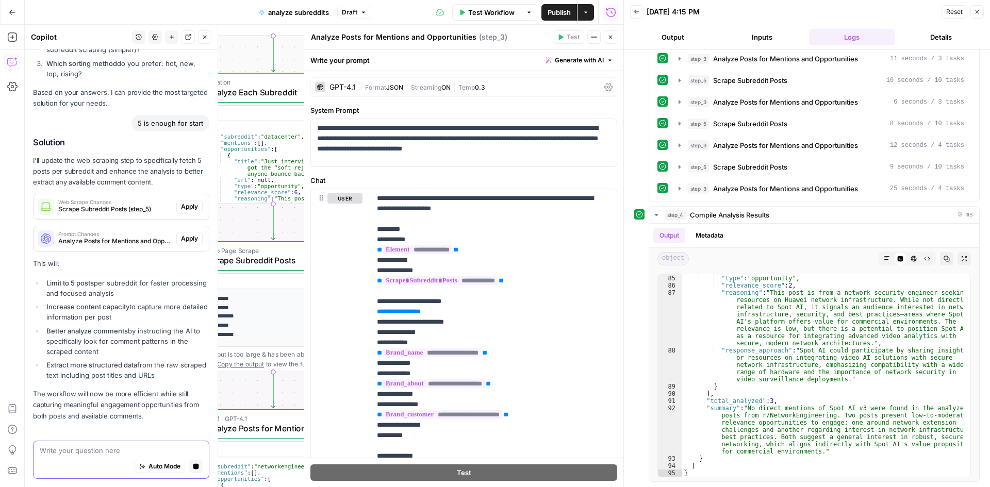
click at [100, 214] on span "Scrape Subreddit Posts (step_5)" at bounding box center [115, 209] width 114 height 9
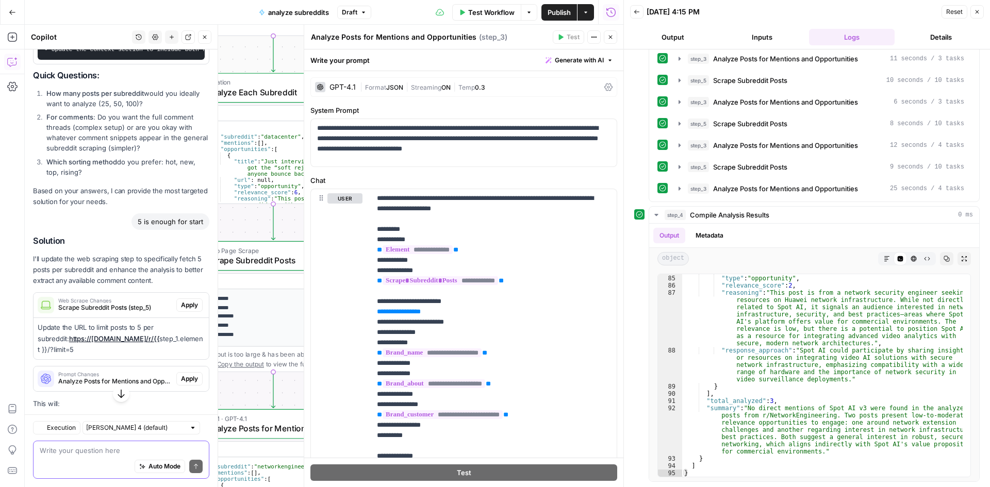
scroll to position [2995, 0]
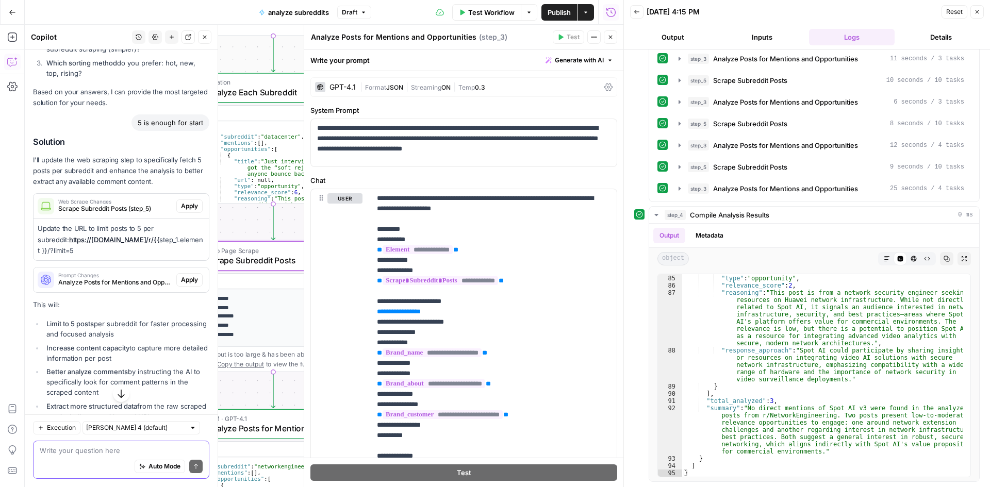
click at [182, 211] on span "Apply" at bounding box center [189, 206] width 17 height 9
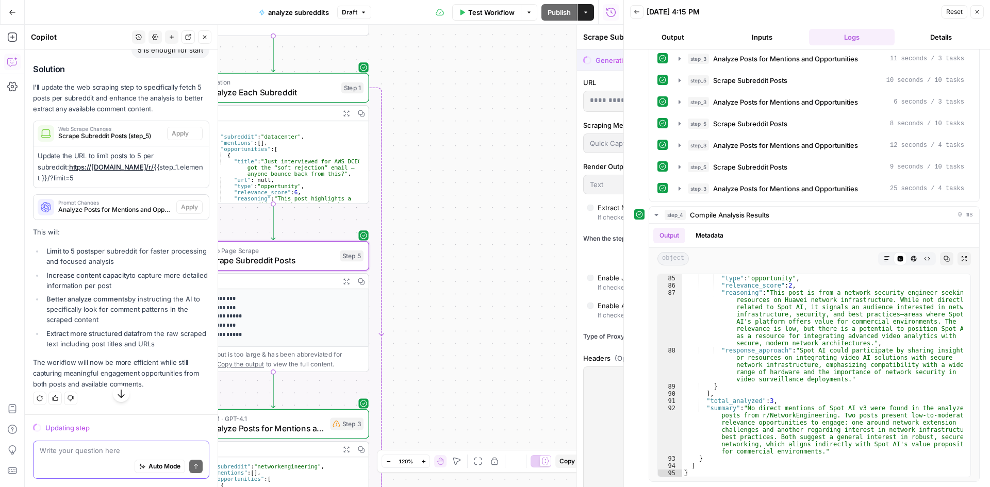
scroll to position [2896, 0]
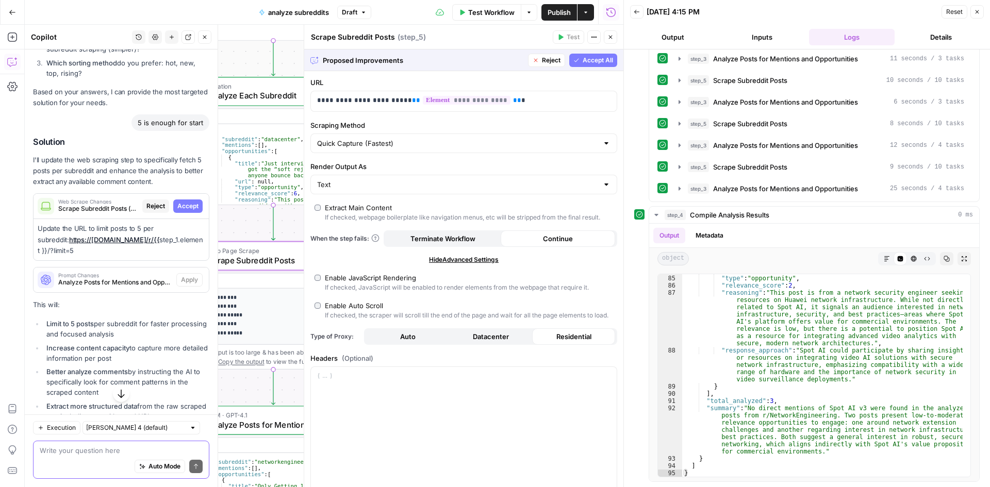
click at [186, 211] on span "Accept" at bounding box center [187, 206] width 21 height 9
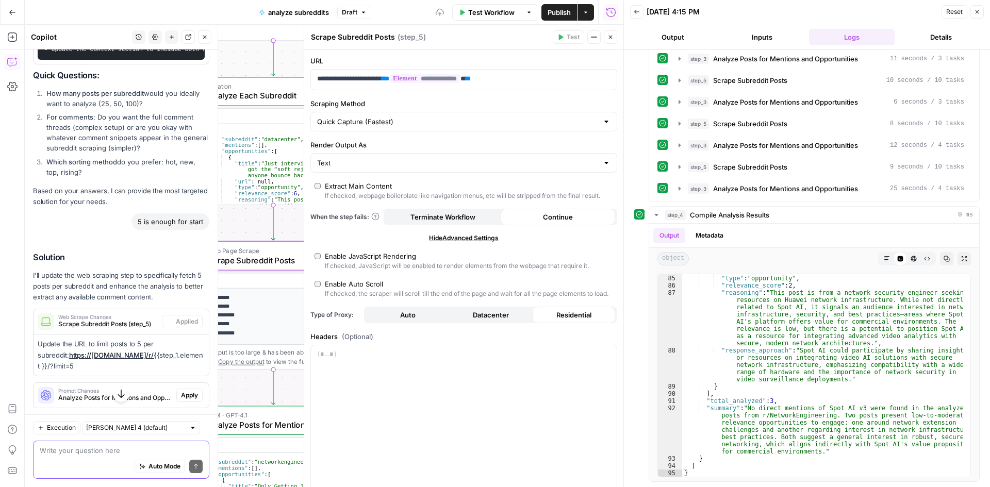
scroll to position [2995, 0]
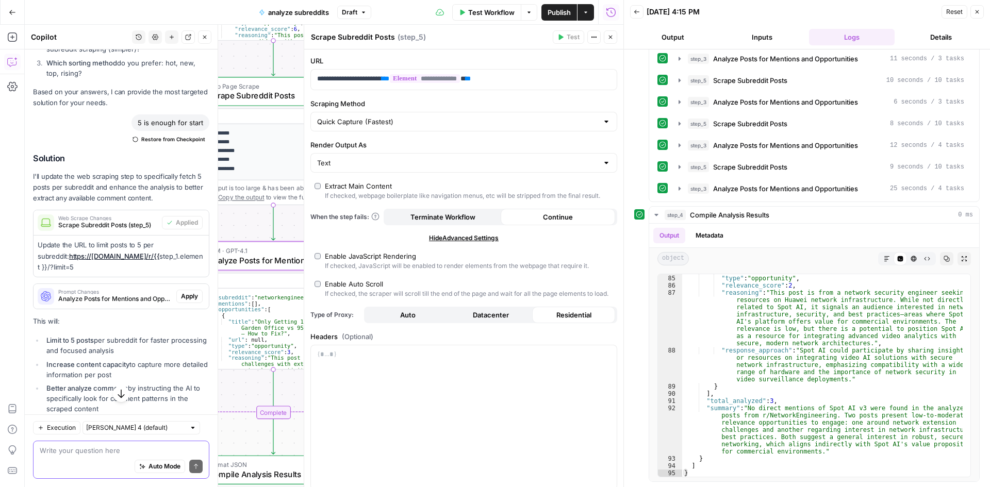
click at [181, 301] on span "Apply" at bounding box center [189, 296] width 17 height 9
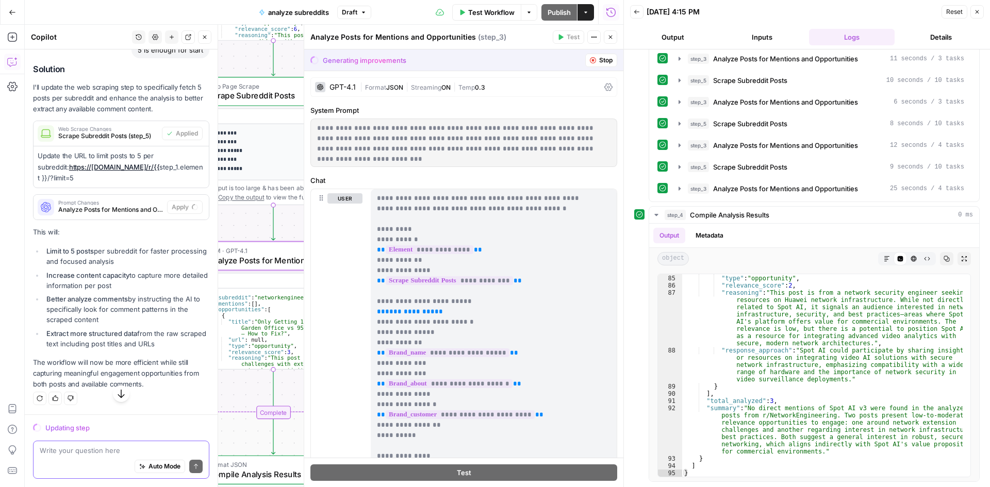
scroll to position [3018, 0]
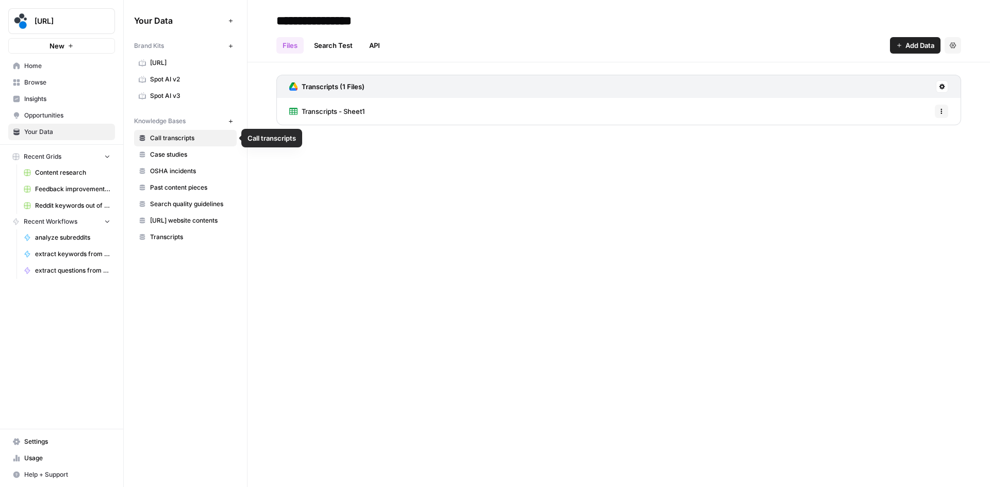
click at [233, 121] on span "New" at bounding box center [233, 121] width 1 height 1
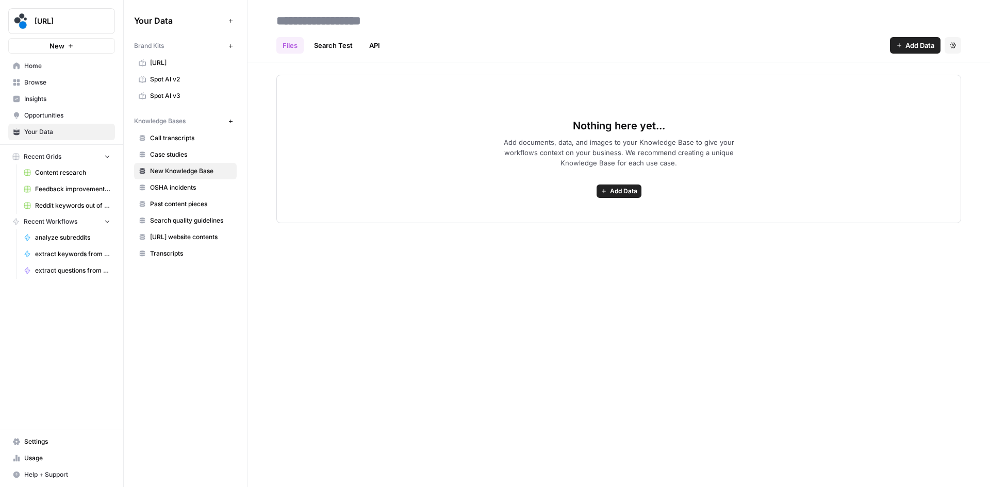
click at [315, 20] on input at bounding box center [354, 20] width 165 height 21
type input "*********"
click at [427, 34] on div "Files Search Test API Add Data Settings" at bounding box center [618, 41] width 684 height 25
click at [446, 339] on div "********* Files Search Test API Add Data Settings Nothing here yet... Add docum…" at bounding box center [618, 243] width 742 height 487
click at [612, 187] on span "Add Data" at bounding box center [623, 191] width 27 height 9
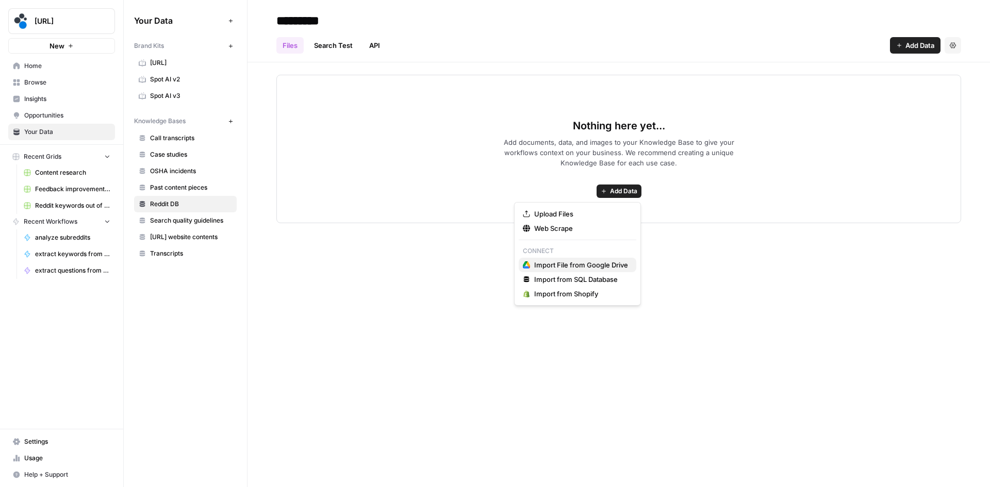
click at [561, 265] on span "Import File from Google Drive" at bounding box center [581, 265] width 94 height 10
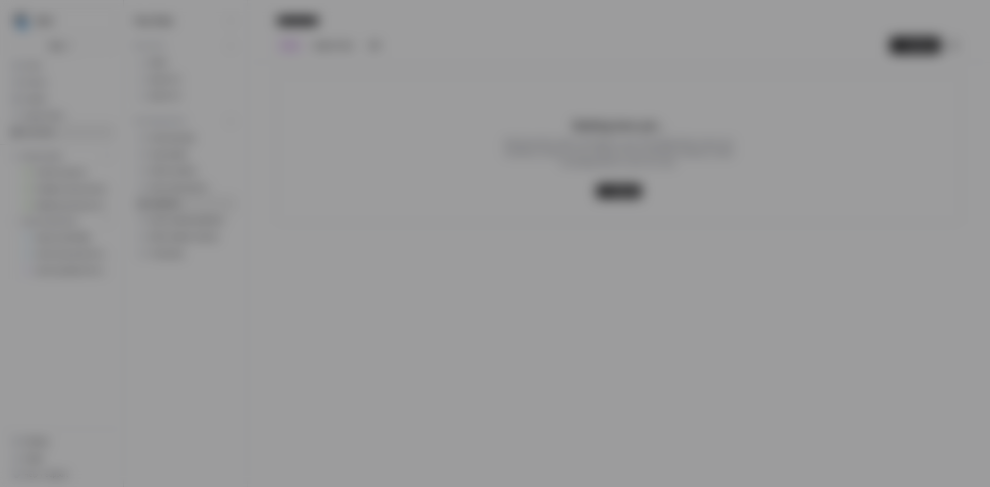
type input "[EMAIL_ADDRESS][DOMAIN_NAME]"
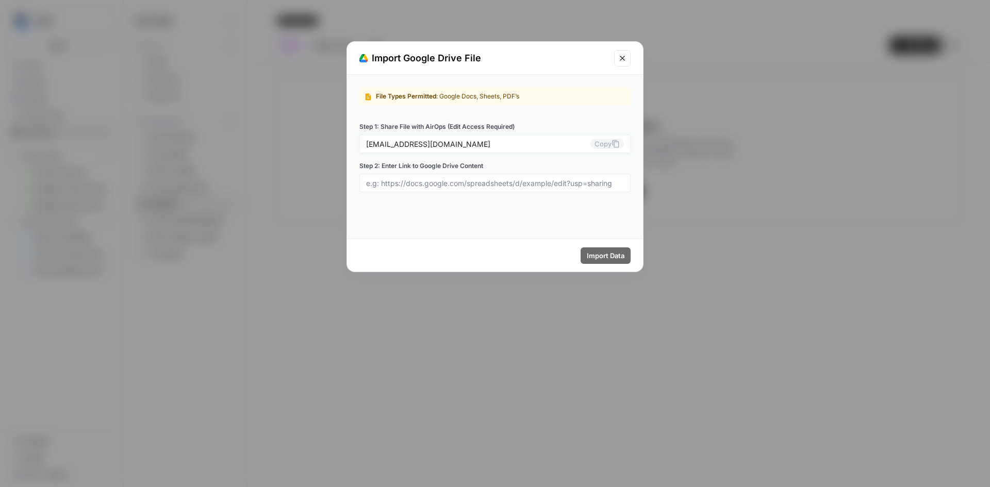
click at [569, 143] on input "[EMAIL_ADDRESS][DOMAIN_NAME]" at bounding box center [478, 143] width 224 height 9
click at [448, 185] on input "Step 2: Enter Link to Google Drive Content" at bounding box center [495, 182] width 258 height 9
paste input "[URL][DOMAIN_NAME]"
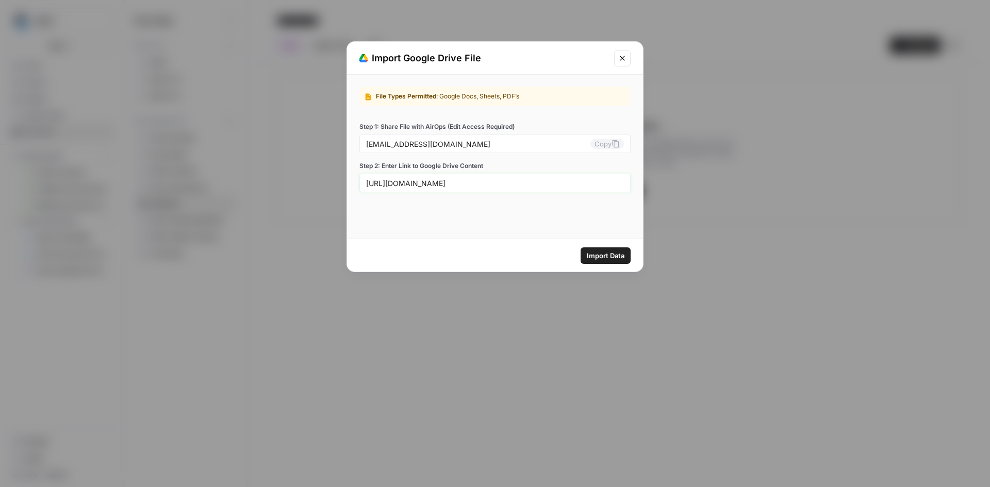
scroll to position [0, 136]
type input "[URL][DOMAIN_NAME]"
click at [600, 249] on button "Import Data" at bounding box center [605, 255] width 50 height 16
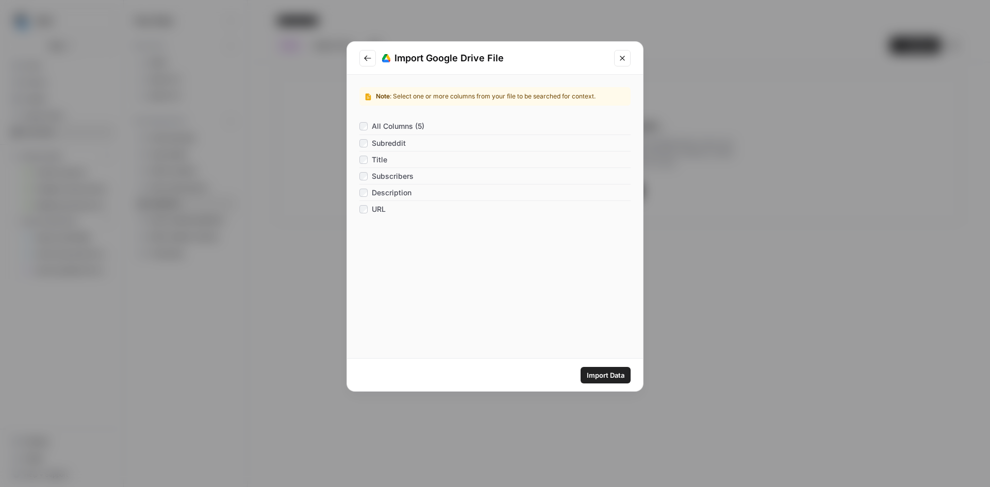
click at [618, 371] on span "Import Data" at bounding box center [606, 375] width 38 height 10
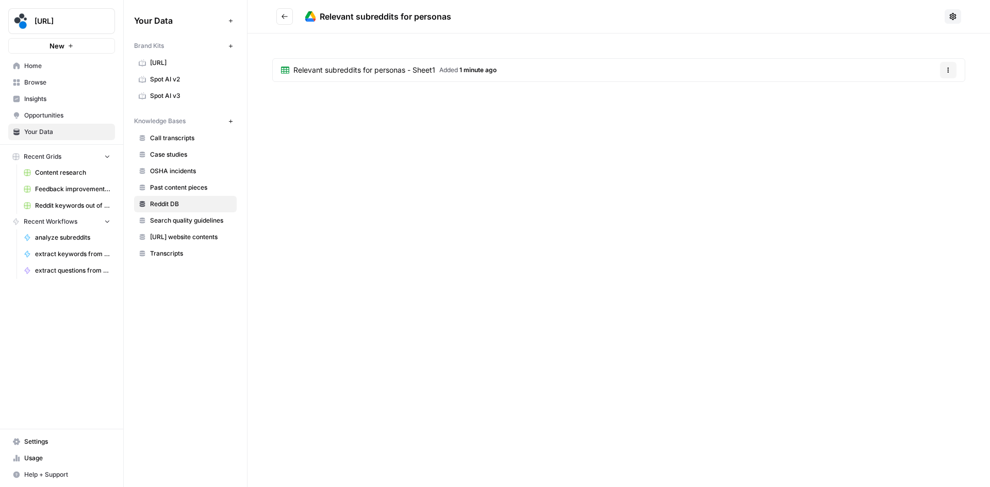
drag, startPoint x: 380, startPoint y: 139, endPoint x: 381, endPoint y: 133, distance: 5.2
click at [380, 137] on div "Relevant subreddits for personas Relevant subreddits for personas - Sheet1 Adde…" at bounding box center [618, 243] width 742 height 487
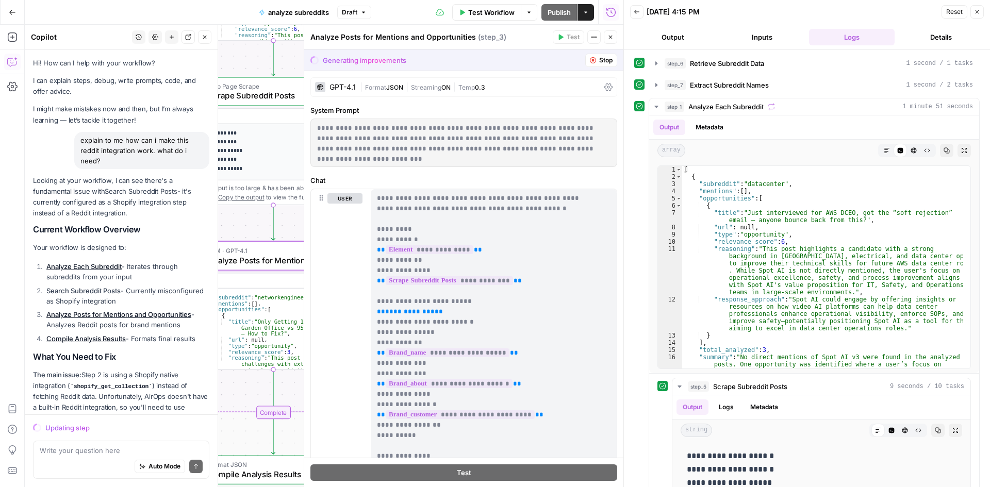
scroll to position [1205, 0]
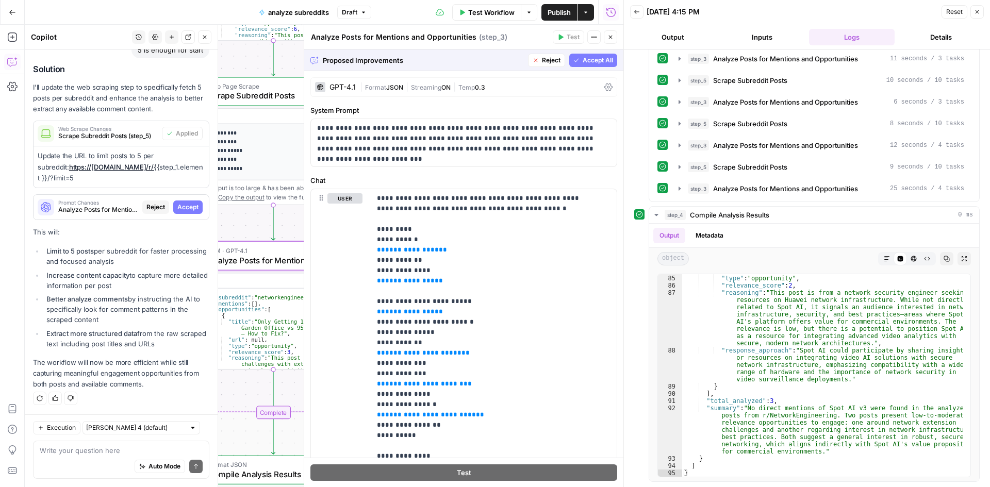
click at [181, 206] on span "Accept" at bounding box center [187, 207] width 21 height 9
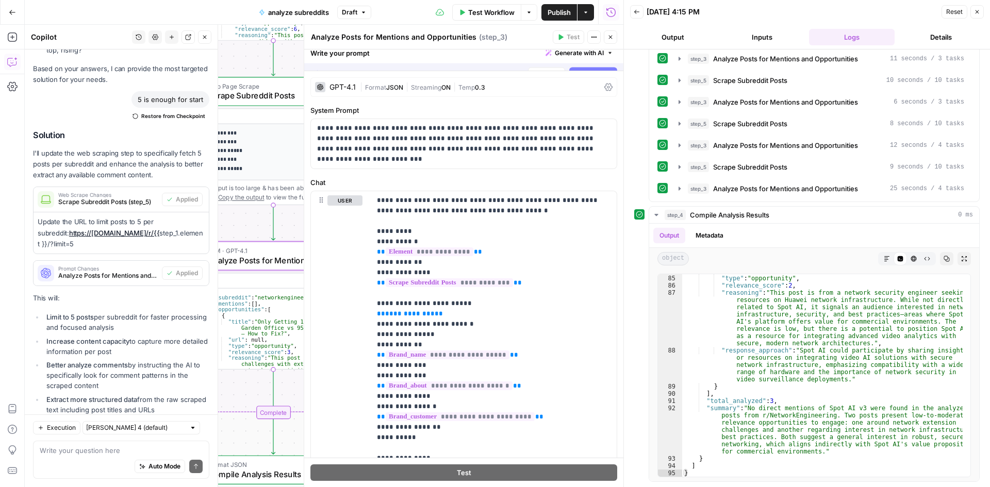
scroll to position [3134, 0]
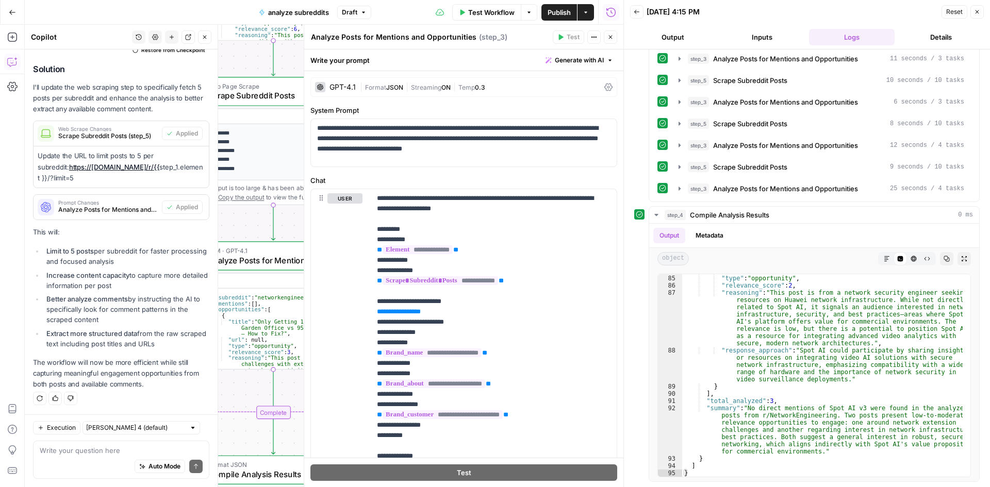
click at [607, 36] on icon "button" at bounding box center [610, 37] width 6 height 6
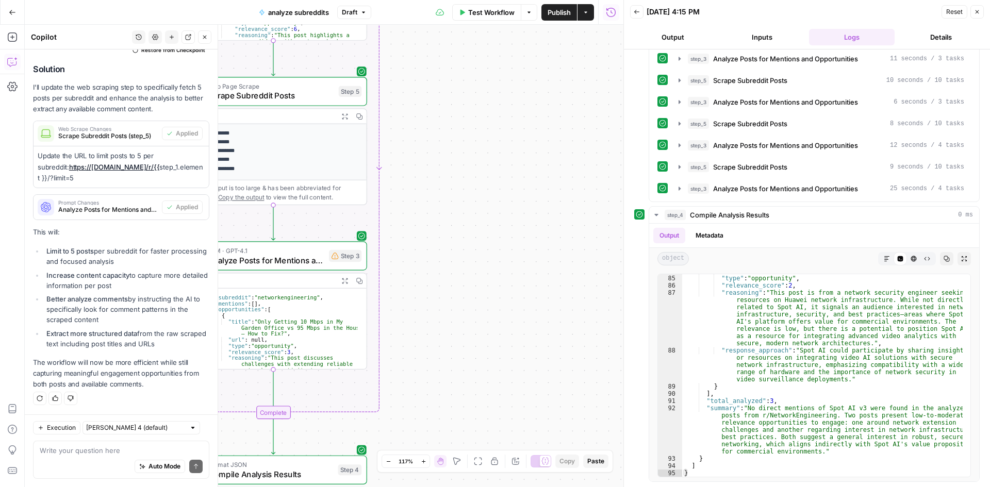
click at [974, 12] on icon "button" at bounding box center [977, 12] width 6 height 6
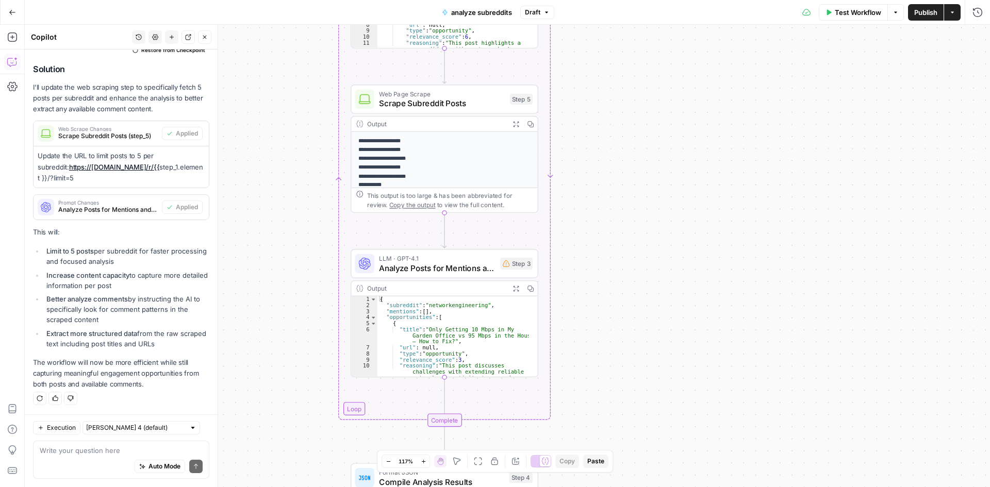
drag, startPoint x: 470, startPoint y: 250, endPoint x: 629, endPoint y: 258, distance: 158.9
click at [629, 258] on div "Workflow Set Inputs Inputs Search Knowledge Base Retrieve Subreddit Data Step 6…" at bounding box center [507, 256] width 965 height 462
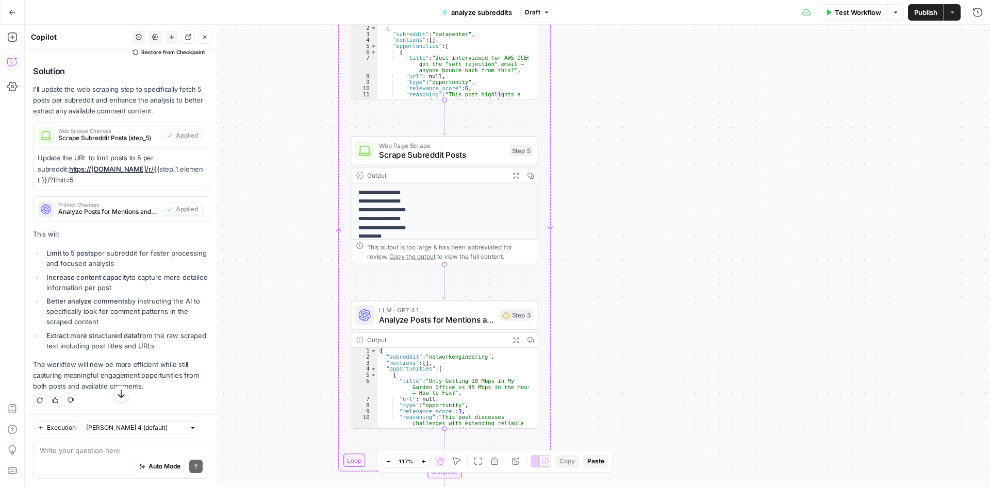
click at [857, 18] on button "Test Workflow" at bounding box center [852, 12] width 69 height 16
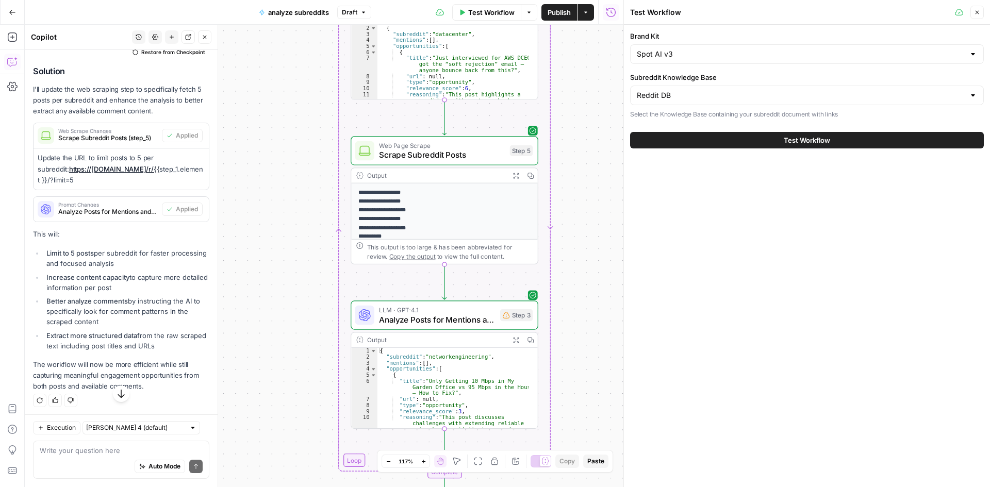
click at [673, 141] on button "Test Workflow" at bounding box center [807, 140] width 354 height 16
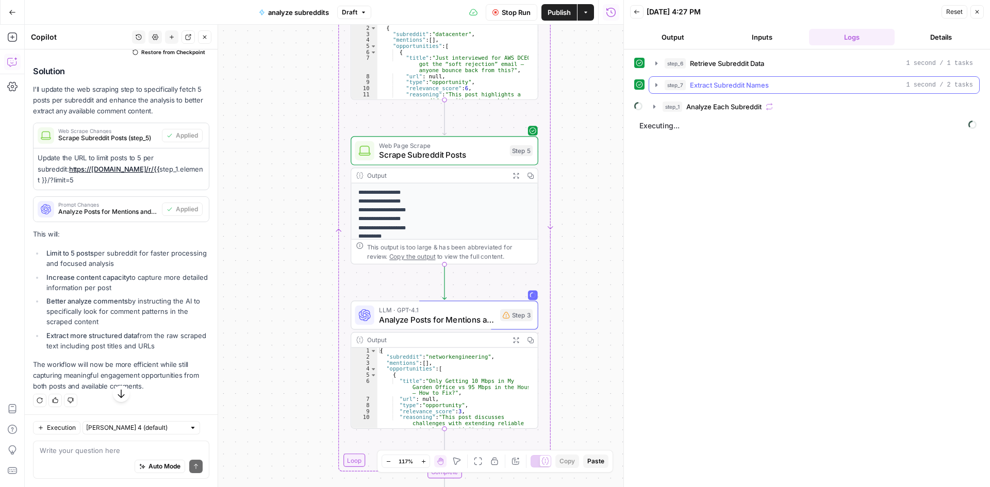
click at [655, 81] on icon "button" at bounding box center [656, 85] width 8 height 8
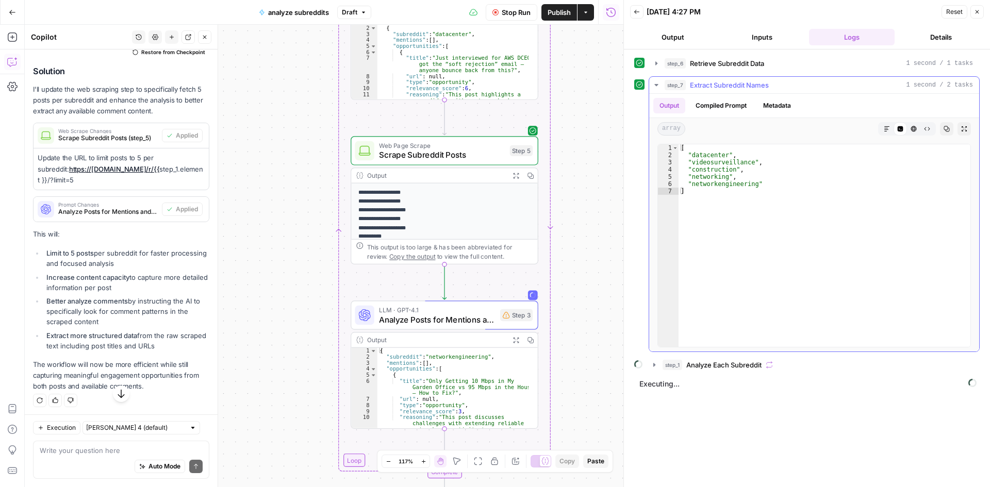
click at [655, 81] on icon "button" at bounding box center [656, 85] width 8 height 8
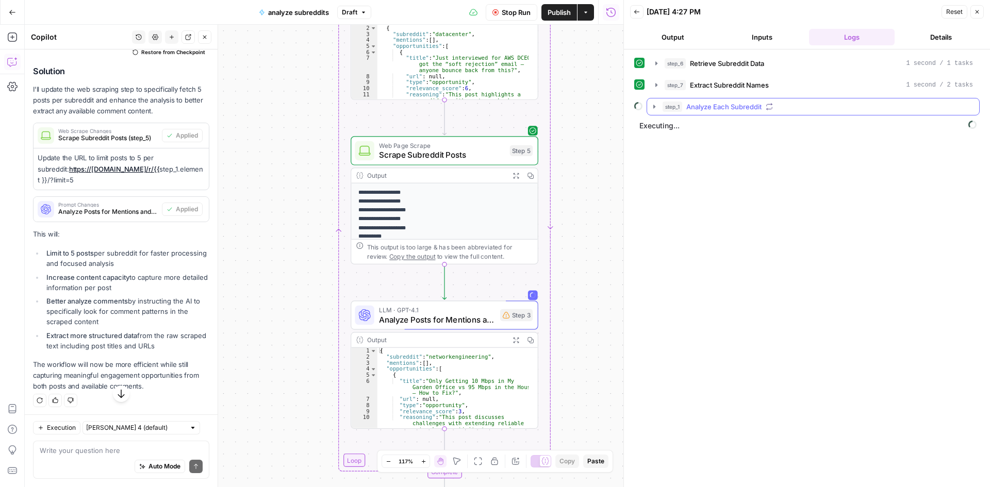
click at [652, 110] on icon "button" at bounding box center [654, 107] width 8 height 8
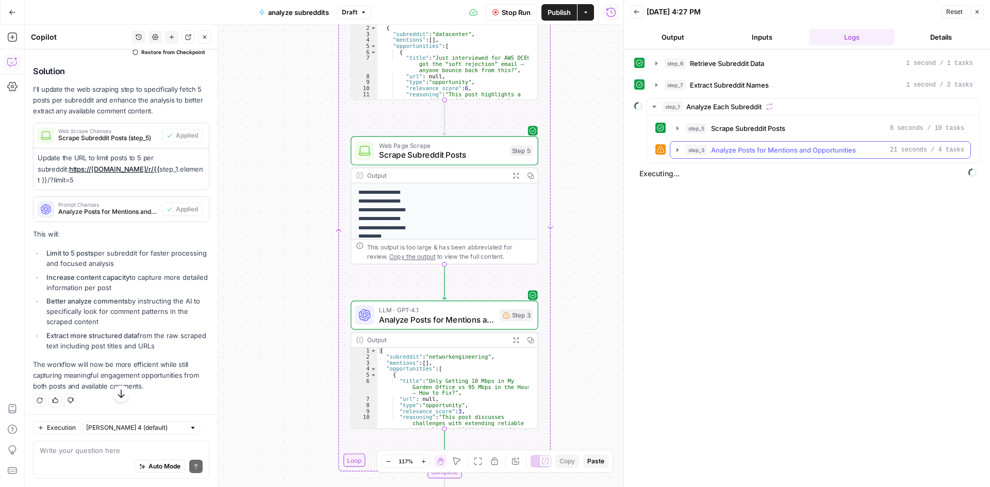
click at [672, 152] on button "step_3 Analyze Posts for Mentions and Opportunities 21 seconds / 4 tasks" at bounding box center [820, 150] width 300 height 16
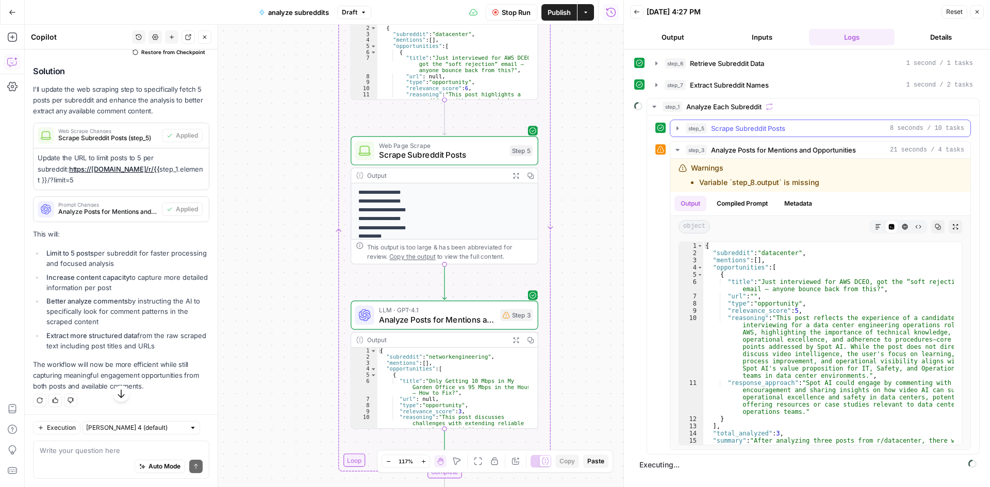
click at [677, 128] on icon "button" at bounding box center [677, 128] width 2 height 4
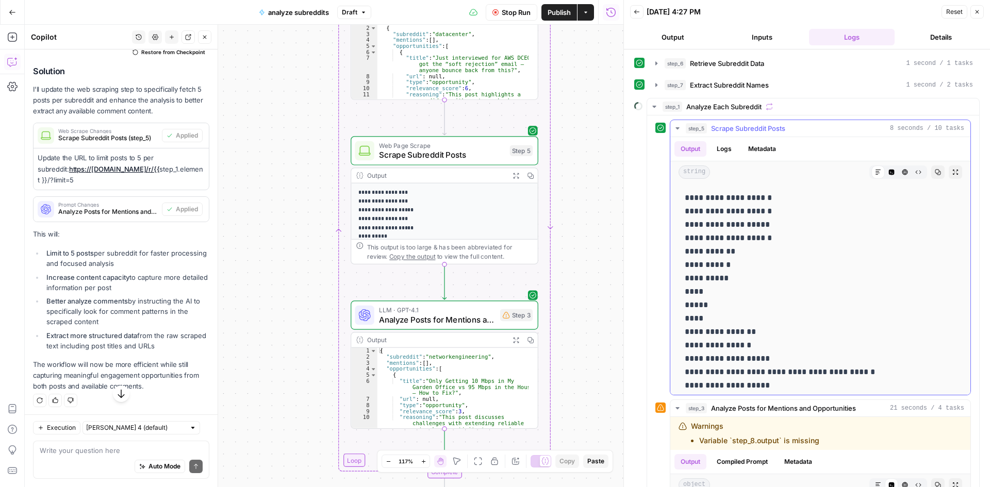
click at [675, 128] on icon "button" at bounding box center [677, 128] width 8 height 8
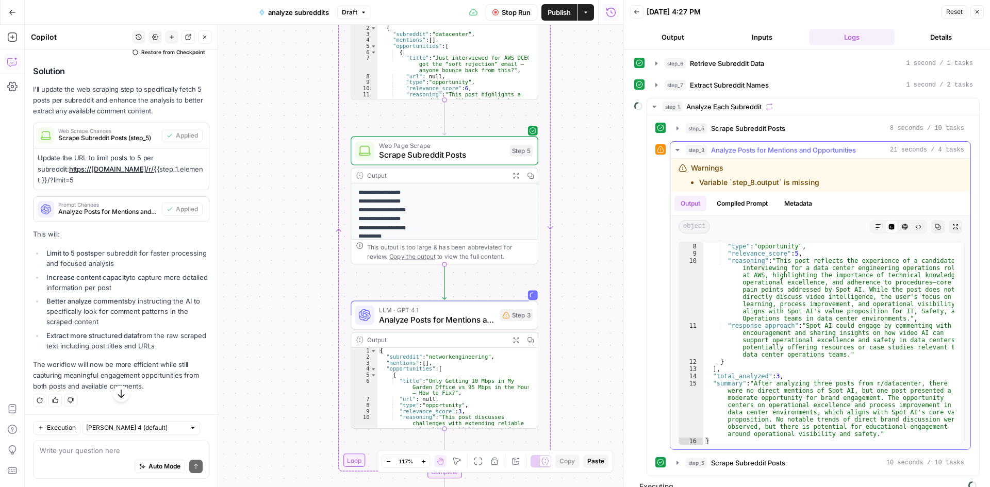
scroll to position [13, 0]
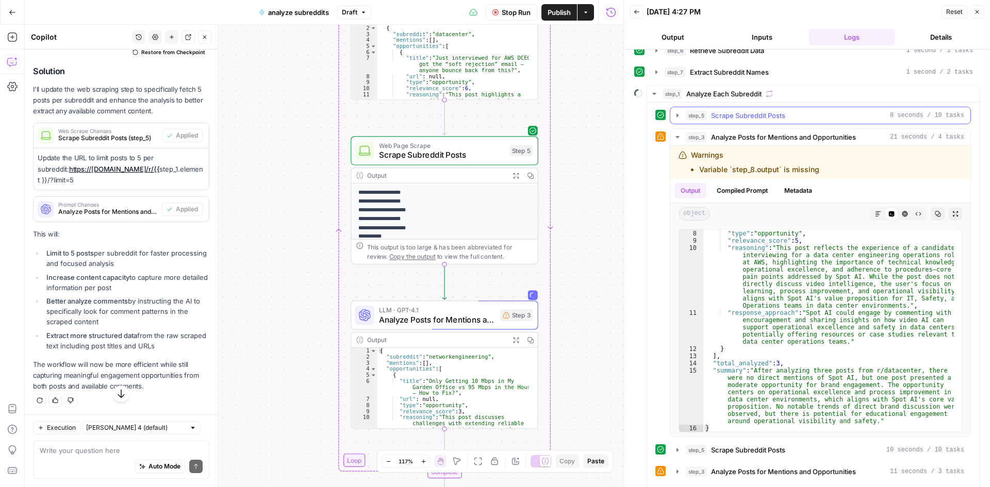
click at [680, 116] on icon "button" at bounding box center [677, 115] width 8 height 8
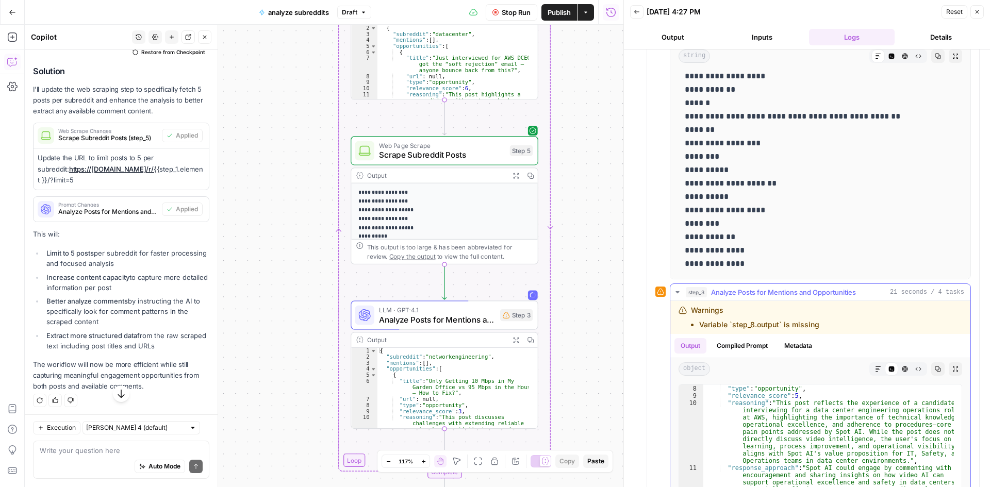
scroll to position [219, 0]
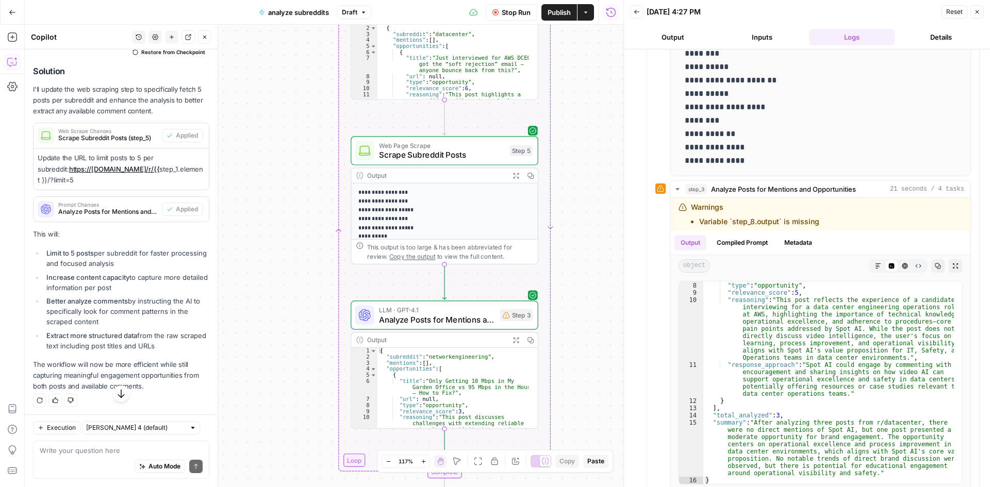
click at [108, 457] on div "Auto Mode Send" at bounding box center [121, 467] width 163 height 23
paste textarea "[URL]"
type textarea "[URL]"
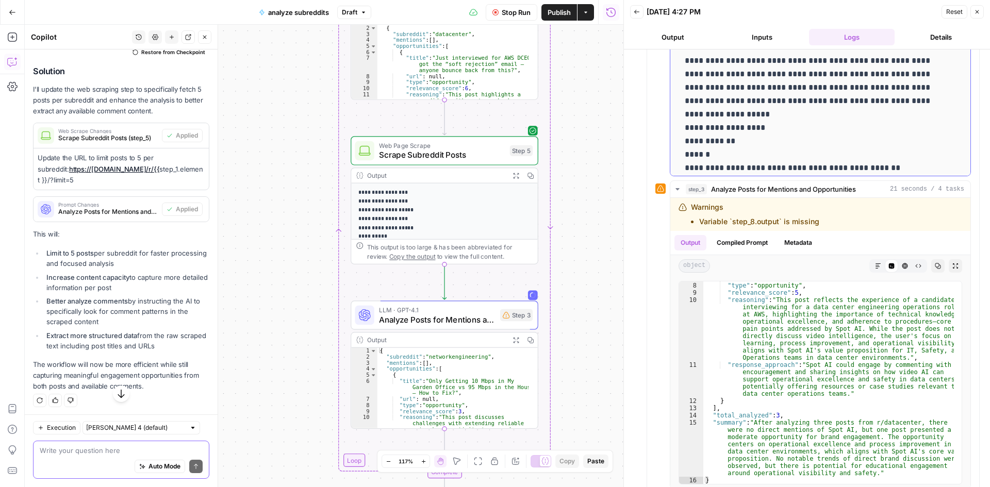
scroll to position [711, 0]
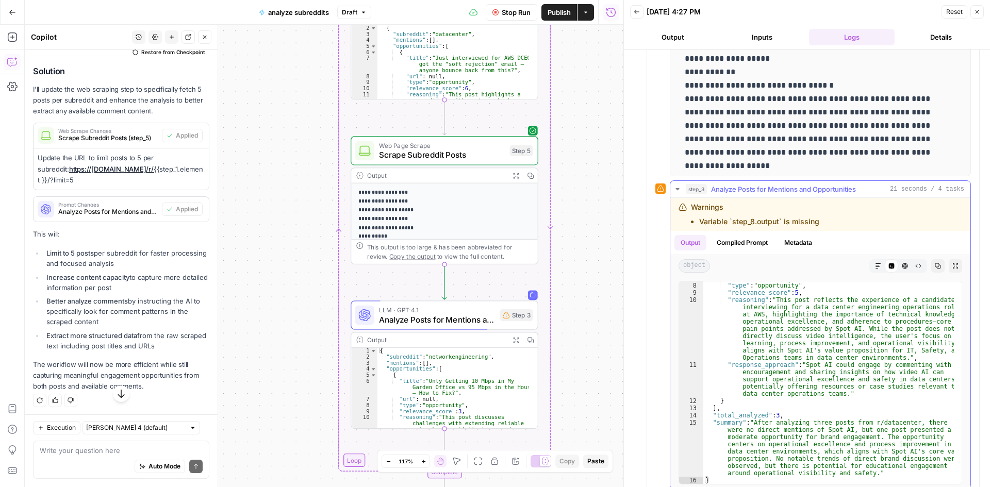
drag, startPoint x: 690, startPoint y: 204, endPoint x: 820, endPoint y: 221, distance: 131.0
click at [820, 221] on div "Warnings Variable `step_8.output` is missing" at bounding box center [784, 214] width 212 height 25
copy div "Warnings Variable `step_8.output` is missing"
click at [105, 449] on textarea at bounding box center [121, 450] width 163 height 10
paste textarea "Warnings Variable `step_8.output` is missing"
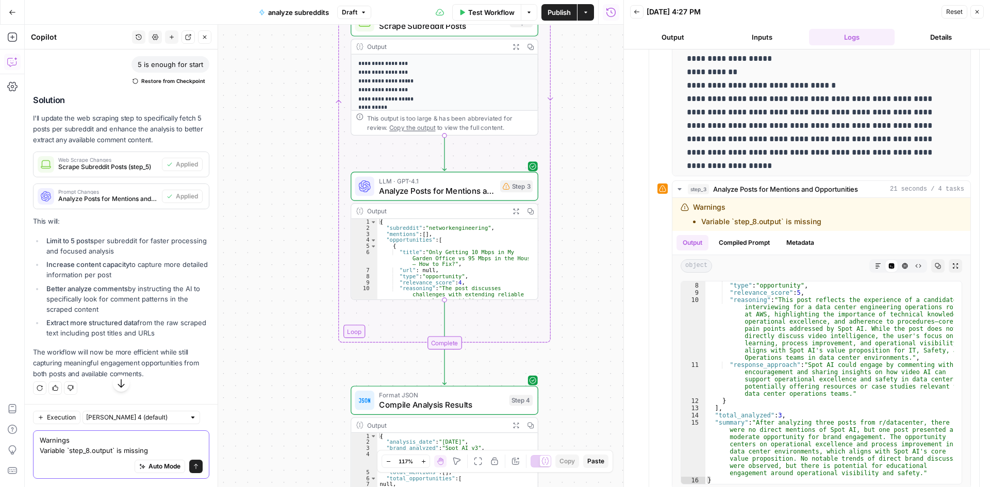
scroll to position [3046, 0]
click at [166, 450] on textarea "Warnings Variable `step_8.output` is missing" at bounding box center [121, 445] width 163 height 21
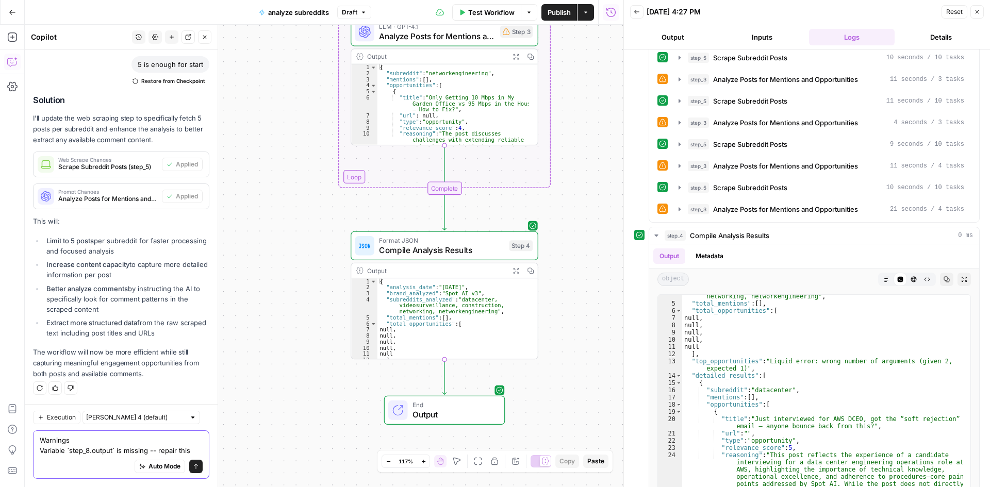
scroll to position [942, 0]
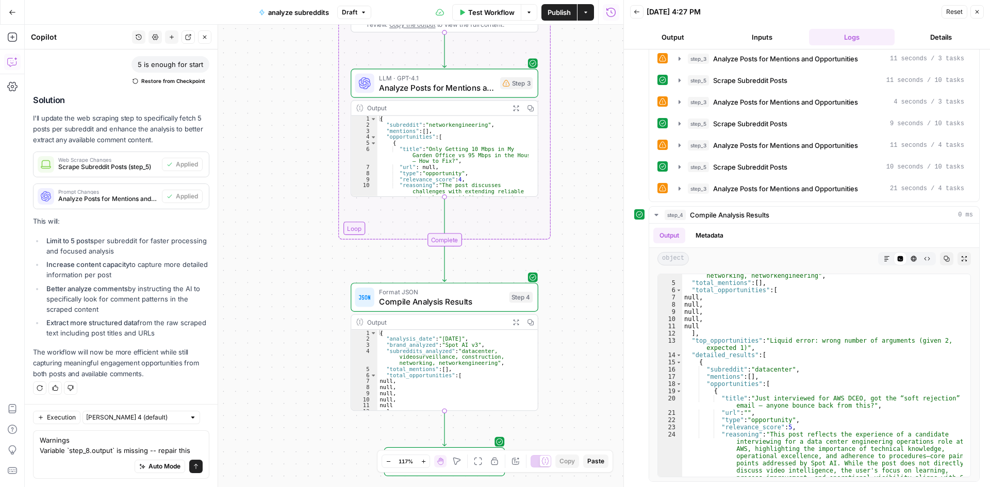
click at [439, 83] on span "Analyze Posts for Mentions and Opportunities" at bounding box center [437, 87] width 116 height 12
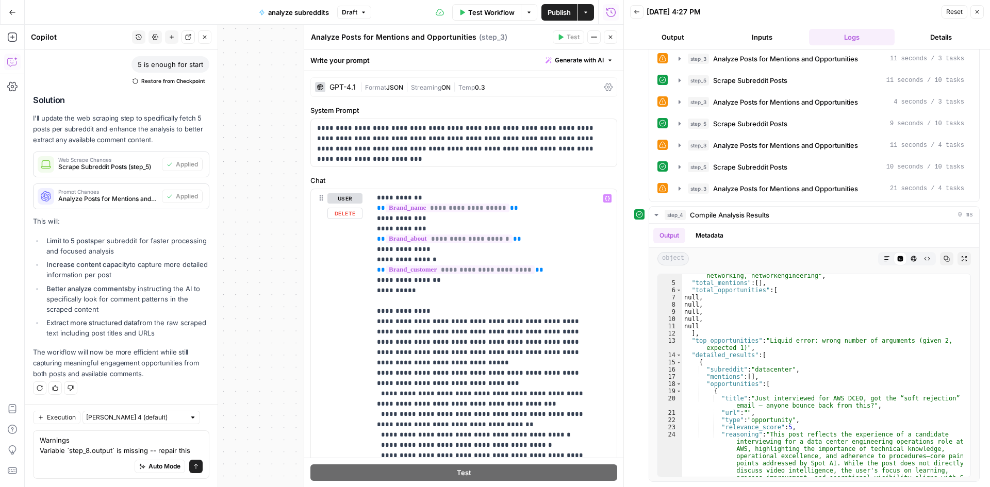
scroll to position [0, 0]
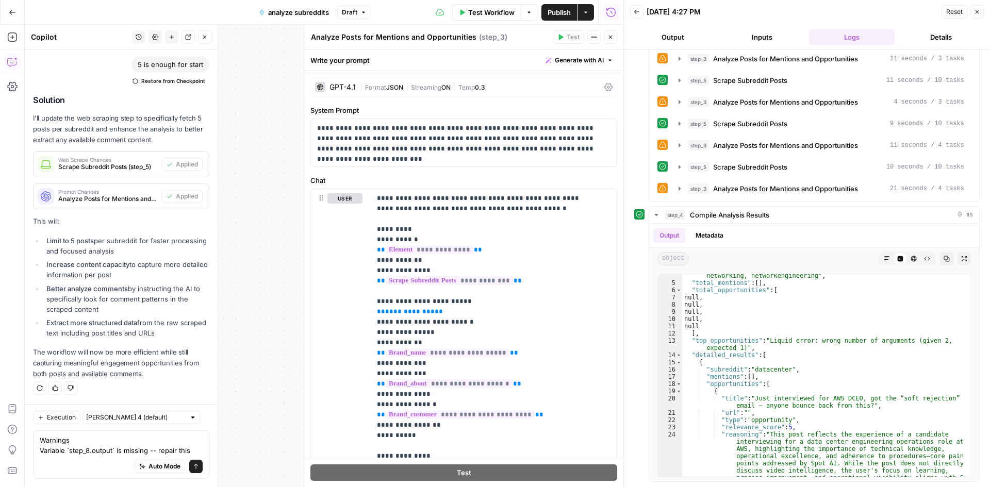
click at [611, 37] on icon "button" at bounding box center [610, 37] width 6 height 6
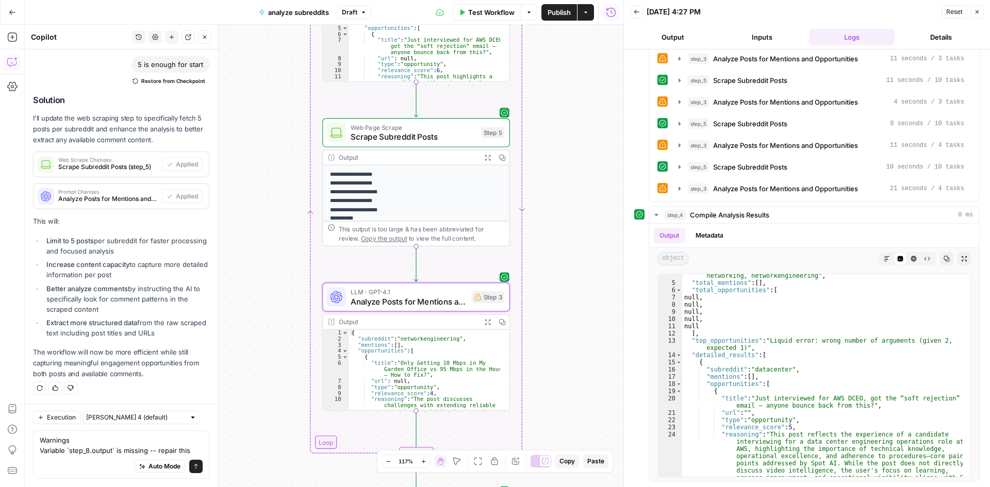
drag, startPoint x: 577, startPoint y: 179, endPoint x: 549, endPoint y: 336, distance: 158.6
click at [549, 336] on div "Workflow Set Inputs Inputs Search Knowledge Base Retrieve Subreddit Data Step 6…" at bounding box center [324, 256] width 598 height 462
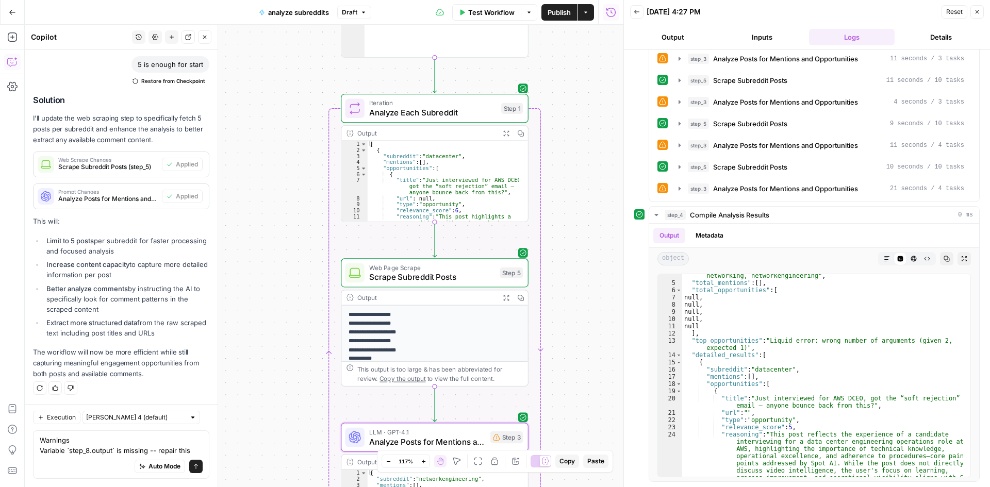
drag, startPoint x: 570, startPoint y: 190, endPoint x: 587, endPoint y: 260, distance: 72.1
click at [572, 307] on div "Workflow Set Inputs Inputs Search Knowledge Base Retrieve Subreddit Data Step 6…" at bounding box center [324, 256] width 598 height 462
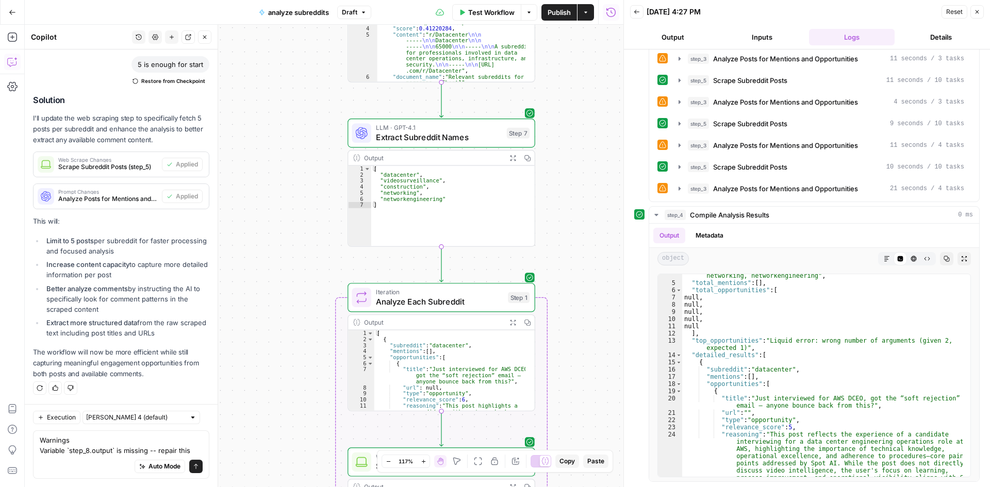
drag, startPoint x: 596, startPoint y: 222, endPoint x: 588, endPoint y: 275, distance: 53.7
click at [594, 295] on div "Workflow Set Inputs Inputs Search Knowledge Base Retrieve Subreddit Data Step 6…" at bounding box center [324, 256] width 598 height 462
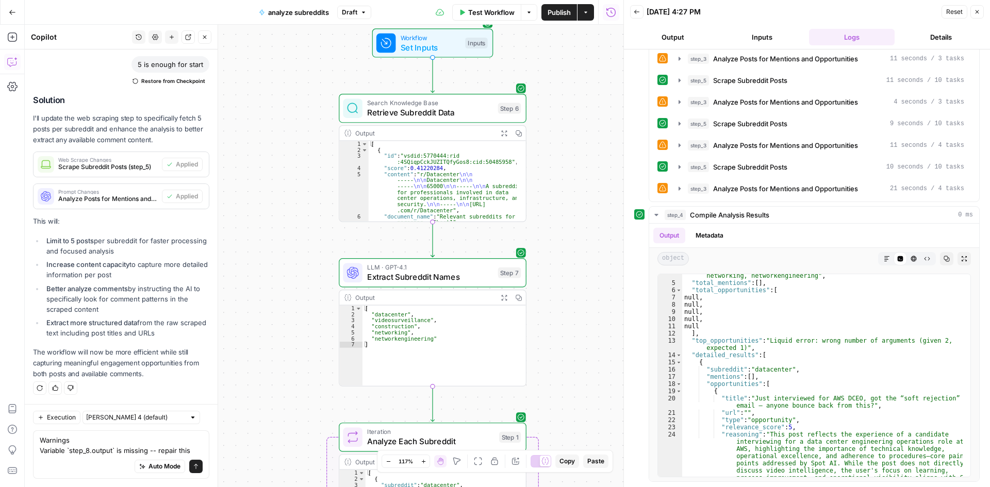
drag, startPoint x: 570, startPoint y: 275, endPoint x: 567, endPoint y: 292, distance: 17.1
click at [567, 292] on div "Workflow Set Inputs Inputs Search Knowledge Base Retrieve Subreddit Data Step 6…" at bounding box center [324, 256] width 598 height 462
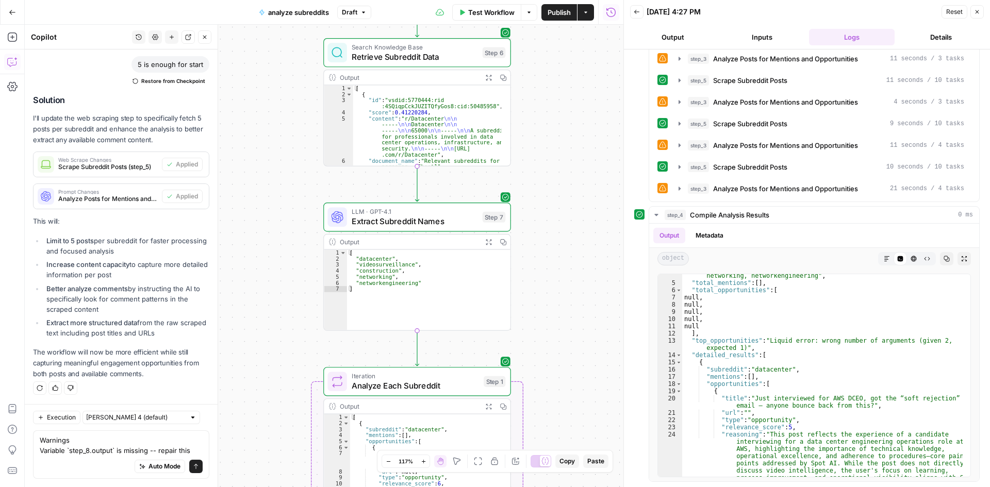
drag, startPoint x: 564, startPoint y: 266, endPoint x: 556, endPoint y: 176, distance: 90.6
click at [544, 113] on div "Workflow Set Inputs Inputs Search Knowledge Base Retrieve Subreddit Data Step 6…" at bounding box center [324, 256] width 598 height 462
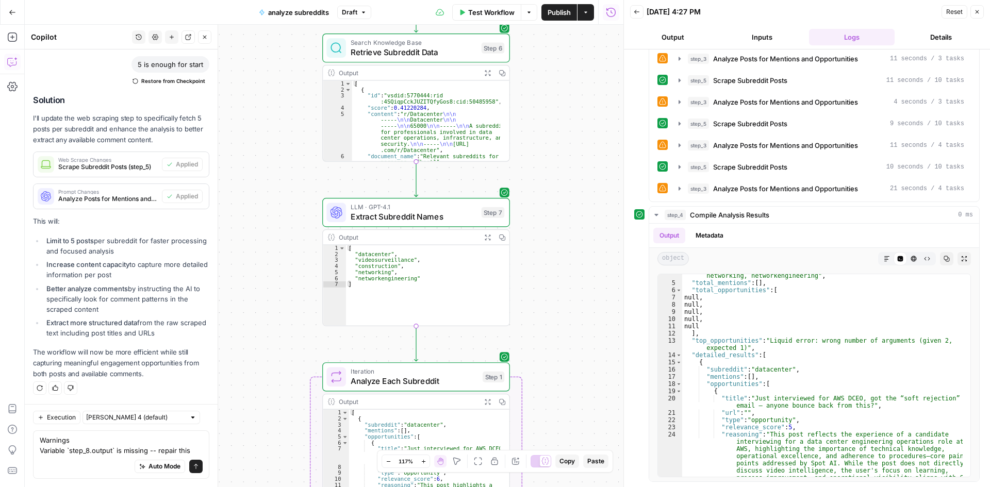
drag, startPoint x: 570, startPoint y: 217, endPoint x: 558, endPoint y: 98, distance: 119.6
click at [558, 97] on div "Workflow Set Inputs Inputs Search Knowledge Base Retrieve Subreddit Data Step 6…" at bounding box center [324, 256] width 598 height 462
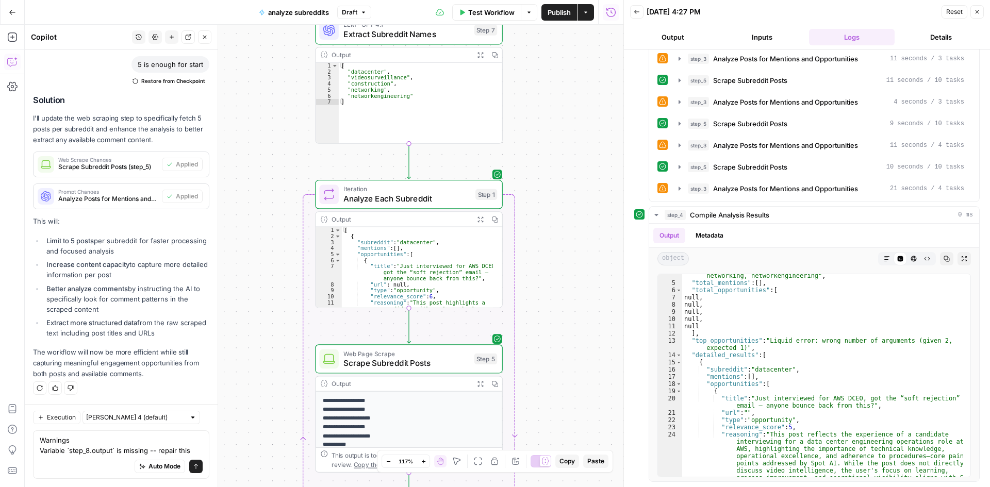
drag, startPoint x: 558, startPoint y: 226, endPoint x: 565, endPoint y: 108, distance: 118.2
click at [565, 109] on div "Workflow Set Inputs Inputs Search Knowledge Base Retrieve Subreddit Data Step 6…" at bounding box center [324, 256] width 598 height 462
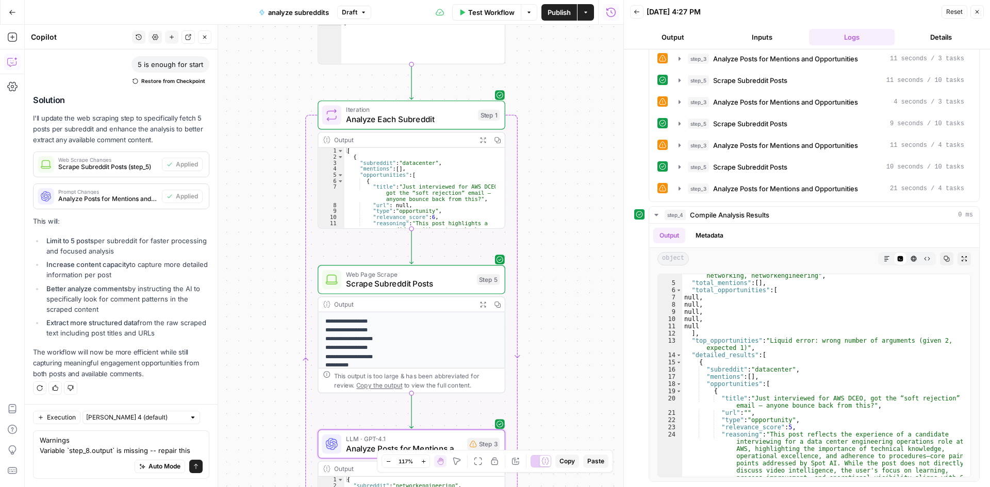
drag, startPoint x: 562, startPoint y: 182, endPoint x: 560, endPoint y: 99, distance: 83.5
click at [560, 99] on div "Workflow Set Inputs Inputs Search Knowledge Base Retrieve Subreddit Data Step 6…" at bounding box center [324, 256] width 598 height 462
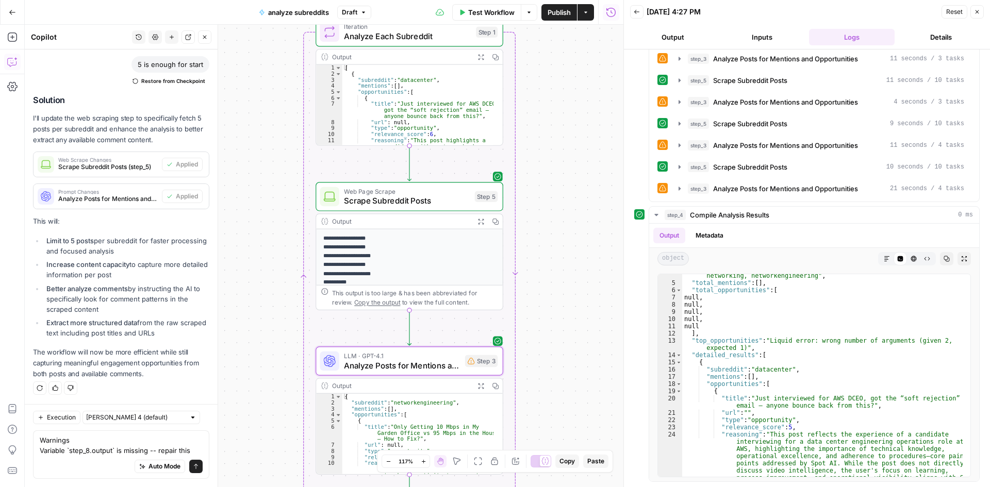
click at [195, 445] on div "Warnings Variable `step_8.output` is missing -- repair this Warnings Variable `…" at bounding box center [121, 454] width 176 height 48
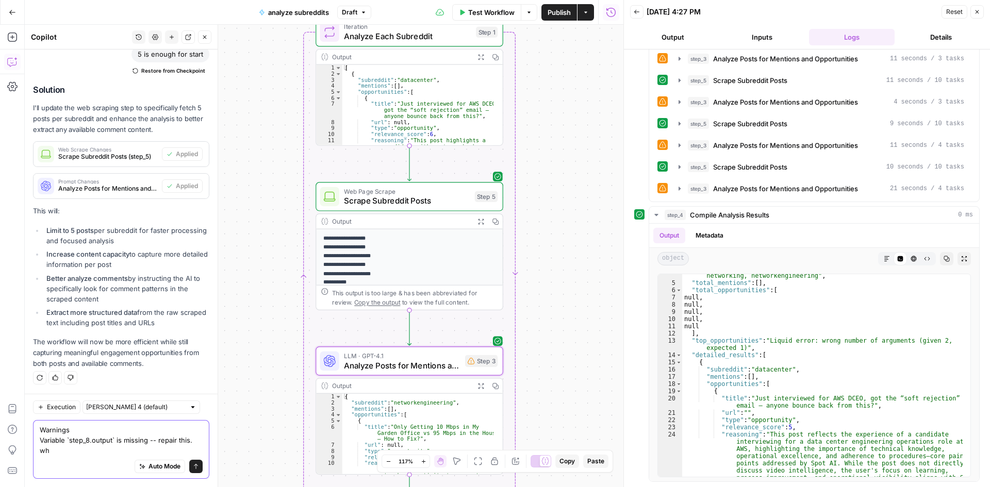
scroll to position [3056, 0]
type textarea "Warnings Variable `step_8.output` is missing -- repair this. why is there such …"
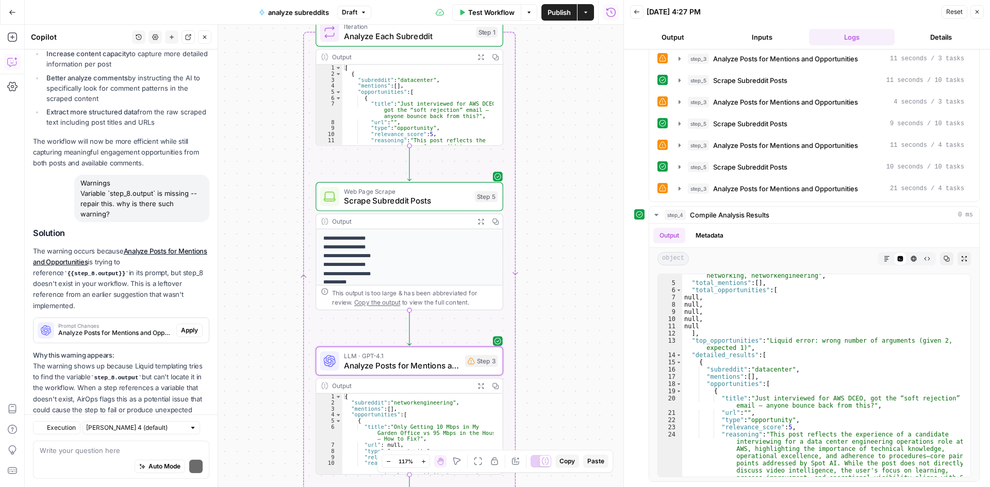
scroll to position [3372, 0]
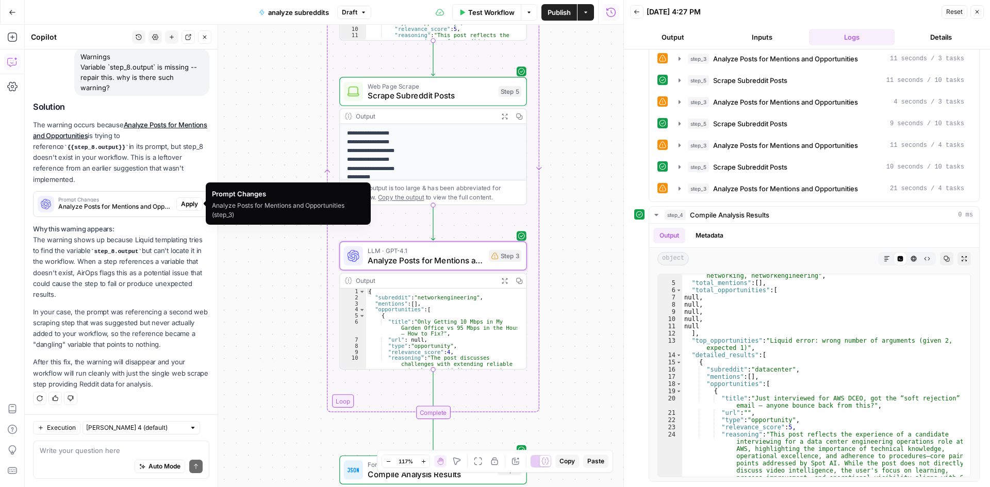
drag, startPoint x: 177, startPoint y: 204, endPoint x: 278, endPoint y: 398, distance: 219.5
click at [181, 204] on span "Apply" at bounding box center [189, 203] width 17 height 9
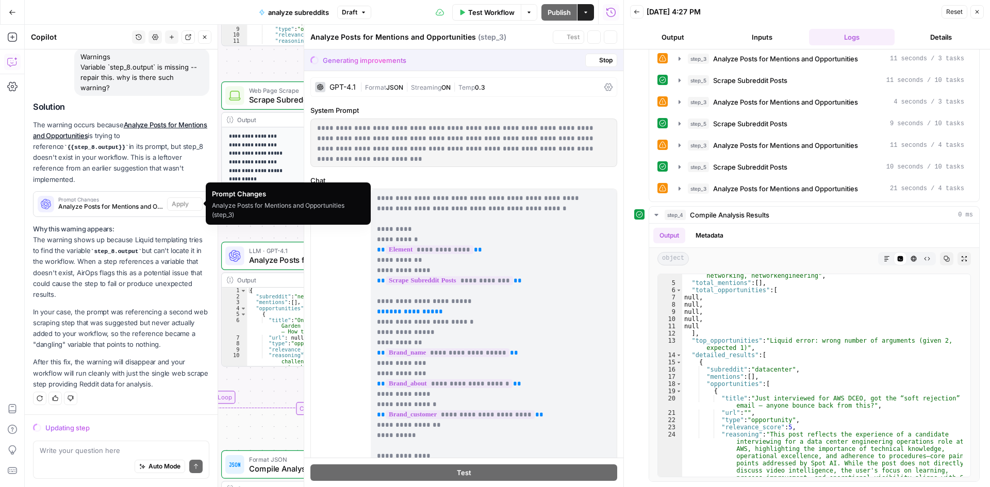
scroll to position [3257, 0]
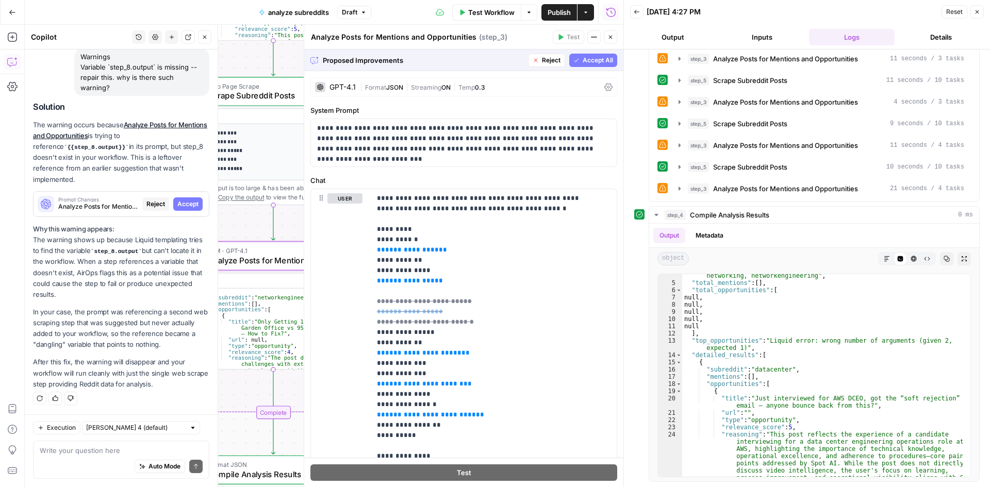
click at [181, 206] on span "Accept" at bounding box center [187, 203] width 21 height 9
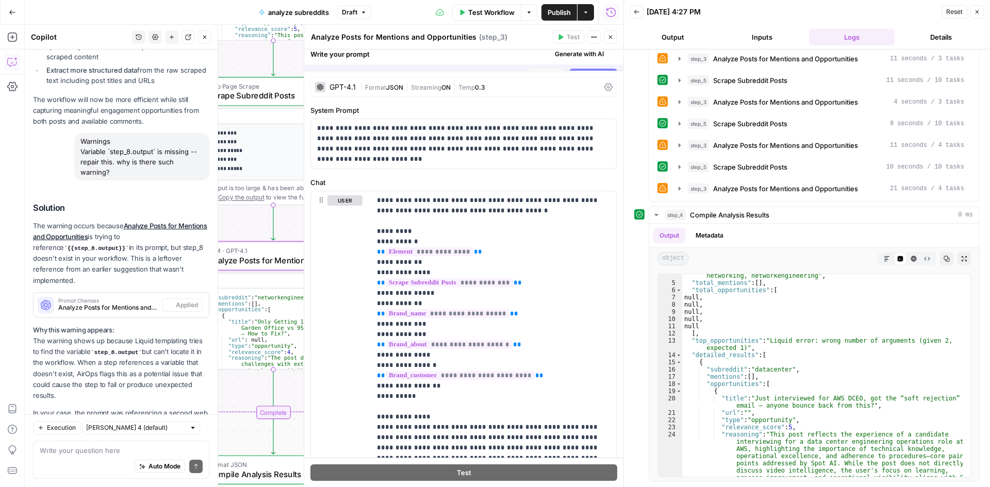
scroll to position [0, 0]
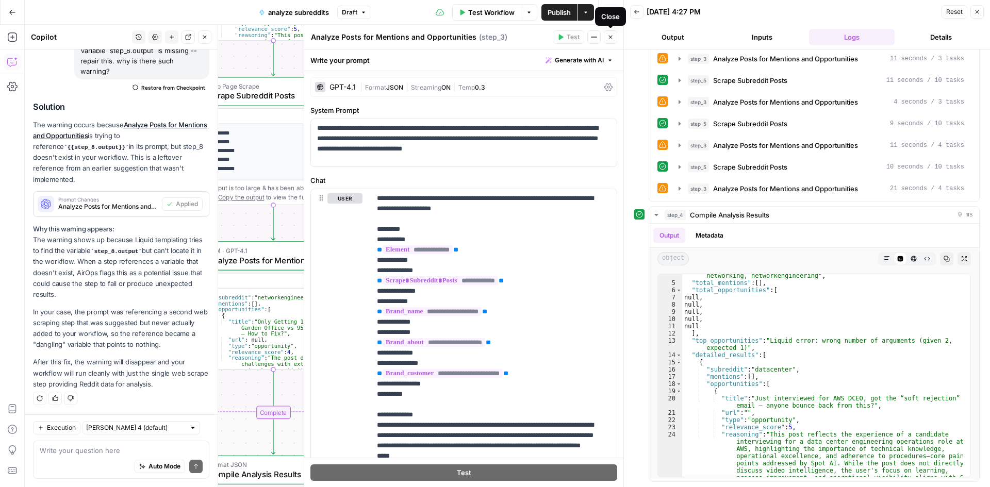
click at [614, 40] on button "Close" at bounding box center [610, 36] width 13 height 13
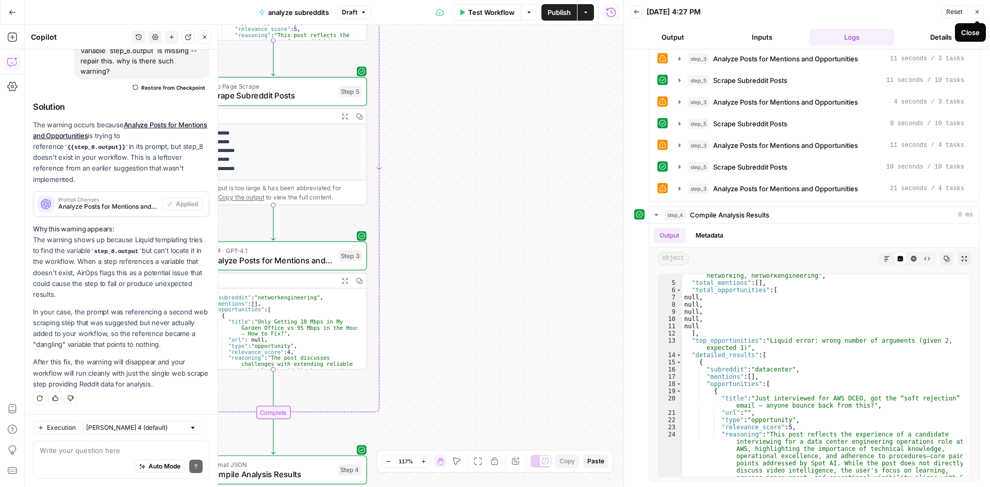
click at [975, 12] on icon "button" at bounding box center [977, 12] width 6 height 6
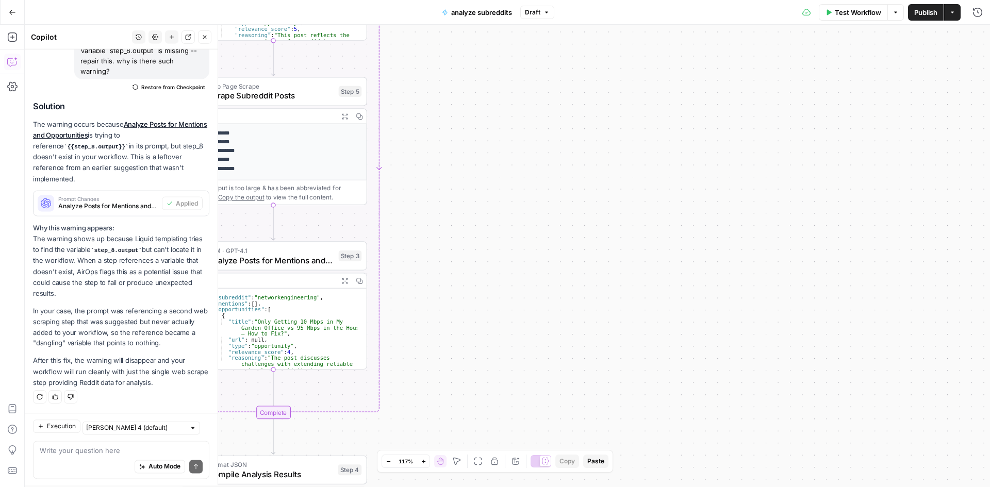
scroll to position [3389, 0]
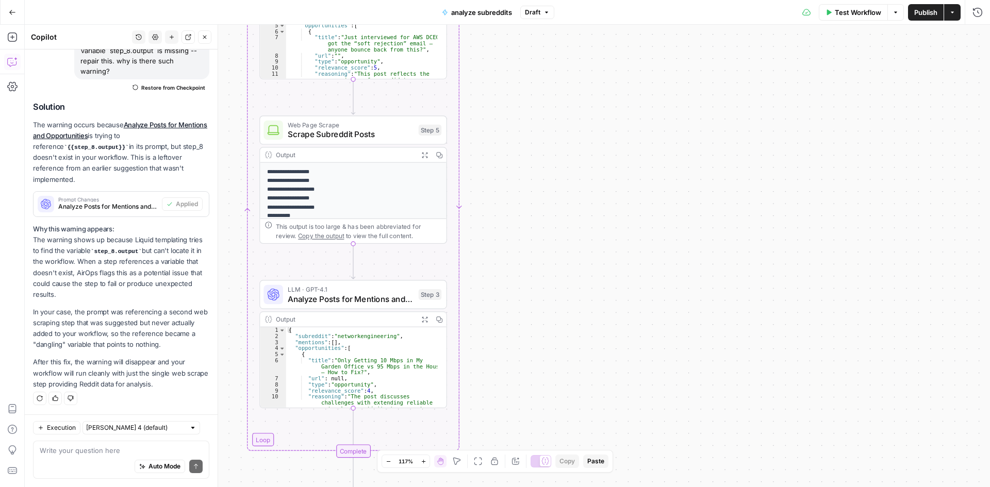
drag, startPoint x: 555, startPoint y: 183, endPoint x: 597, endPoint y: 204, distance: 47.0
click at [598, 204] on div "Workflow Set Inputs Inputs Search Knowledge Base Retrieve Subreddit Data Step 6…" at bounding box center [507, 256] width 965 height 462
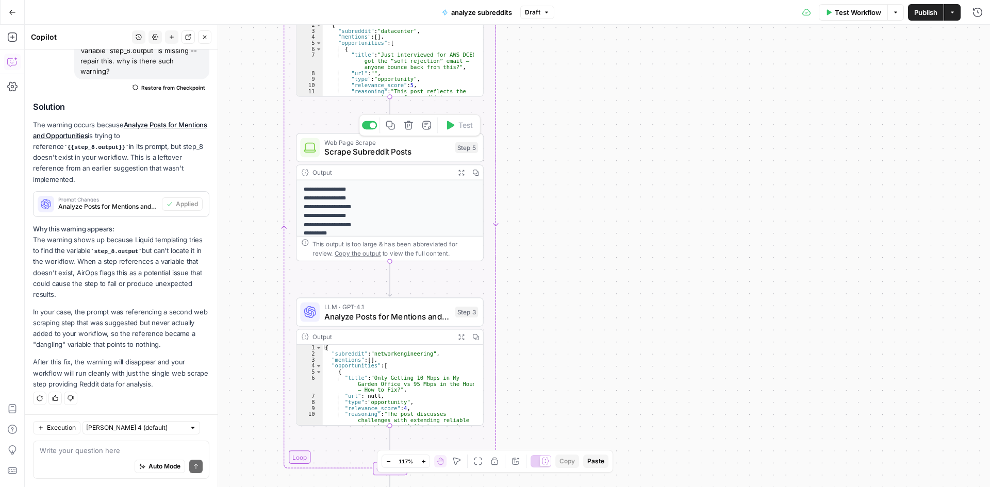
click at [349, 154] on span "Scrape Subreddit Posts" at bounding box center [387, 152] width 126 height 12
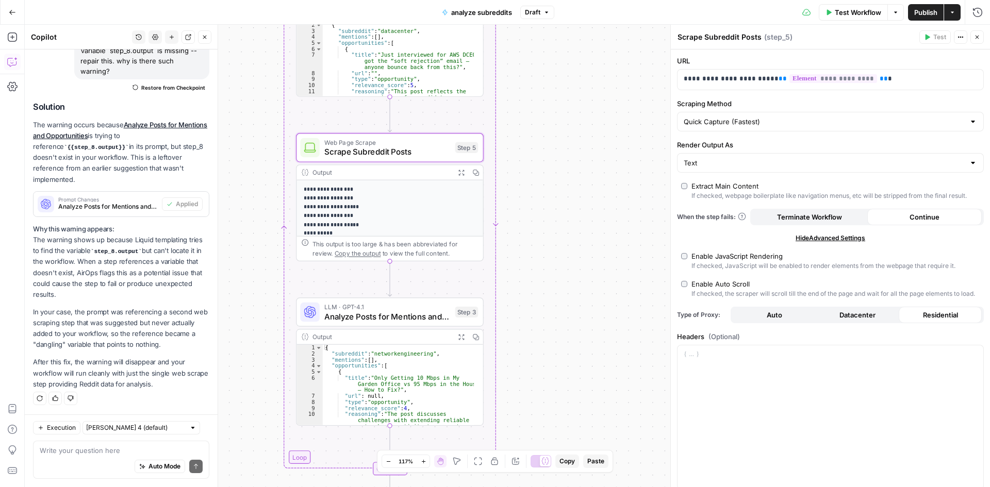
click at [463, 170] on icon "button" at bounding box center [461, 173] width 6 height 6
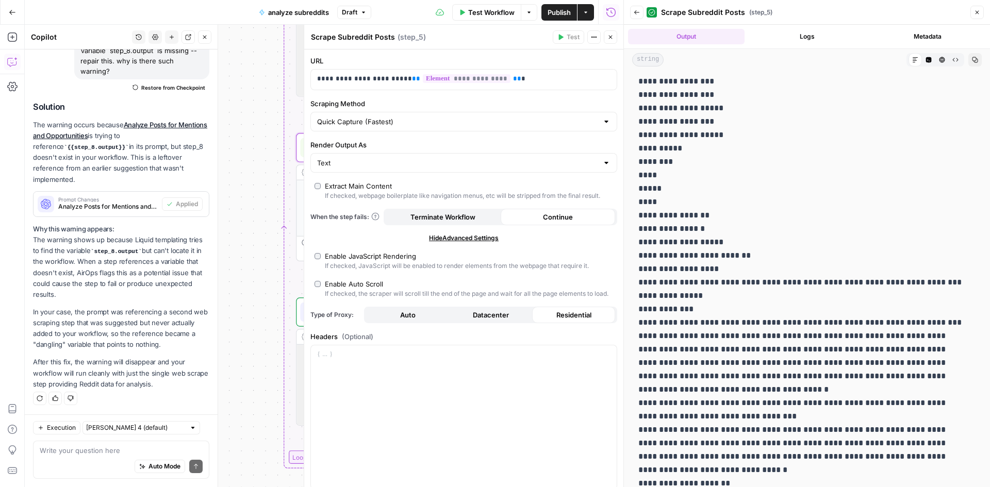
scroll to position [0, 0]
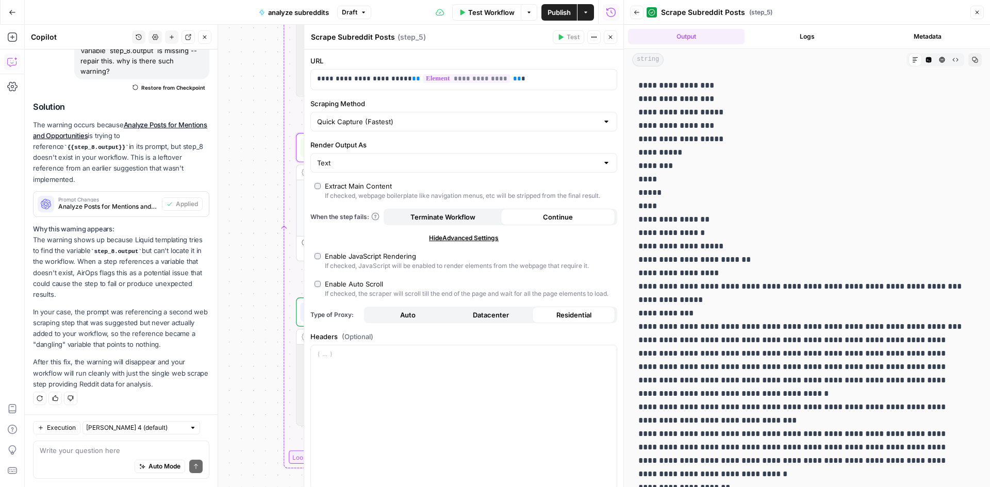
click at [973, 15] on button "Close" at bounding box center [976, 12] width 13 height 13
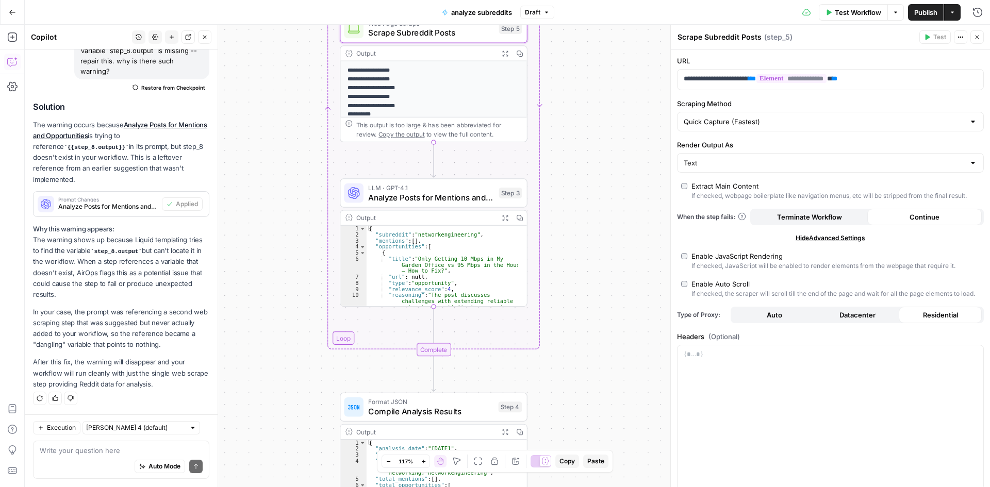
drag, startPoint x: 577, startPoint y: 210, endPoint x: 611, endPoint y: 123, distance: 93.5
click at [611, 123] on div "Workflow Set Inputs Inputs Search Knowledge Base Retrieve Subreddit Data Step 6…" at bounding box center [507, 256] width 965 height 462
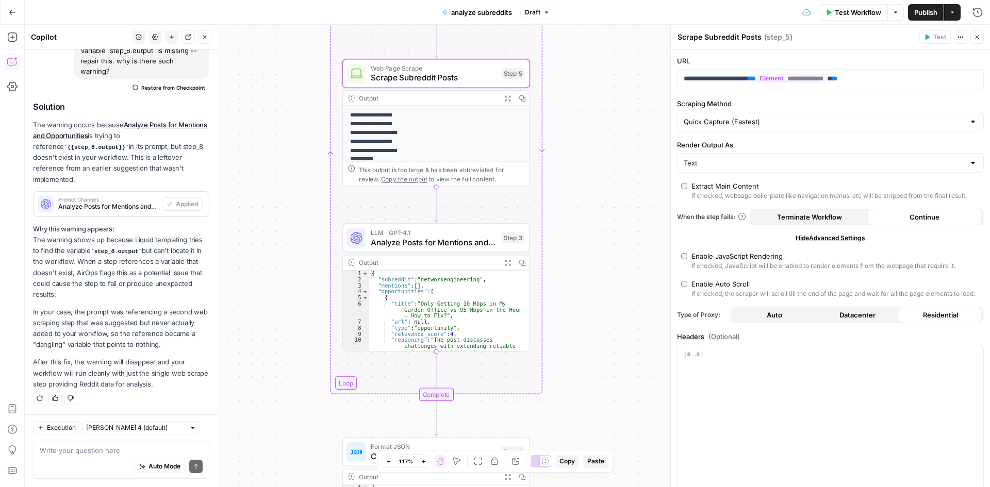
drag, startPoint x: 604, startPoint y: 179, endPoint x: 606, endPoint y: 203, distance: 23.8
click at [606, 203] on div "Workflow Set Inputs Inputs Search Knowledge Base Retrieve Subreddit Data Step 6…" at bounding box center [507, 256] width 965 height 462
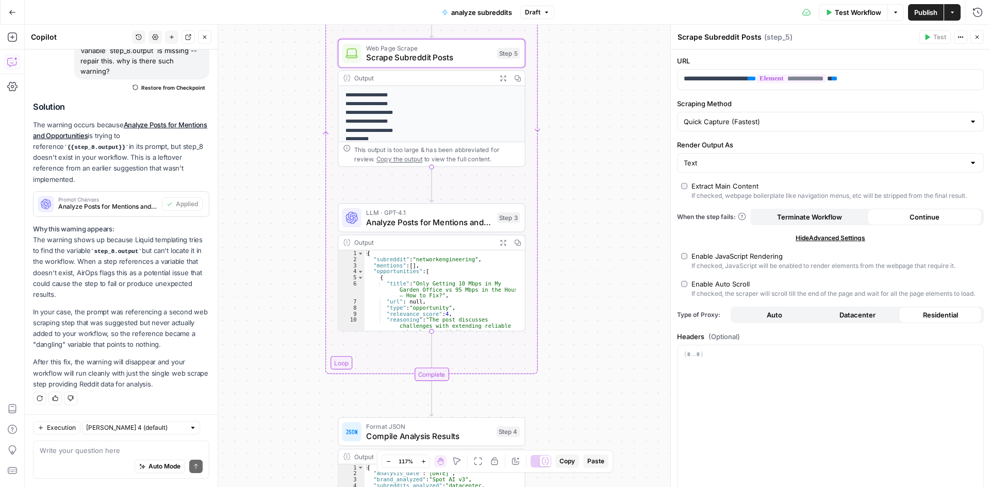
drag, startPoint x: 613, startPoint y: 243, endPoint x: 611, endPoint y: 232, distance: 11.1
click at [611, 232] on div "Workflow Set Inputs Inputs Search Knowledge Base Retrieve Subreddit Data Step 6…" at bounding box center [507, 256] width 965 height 462
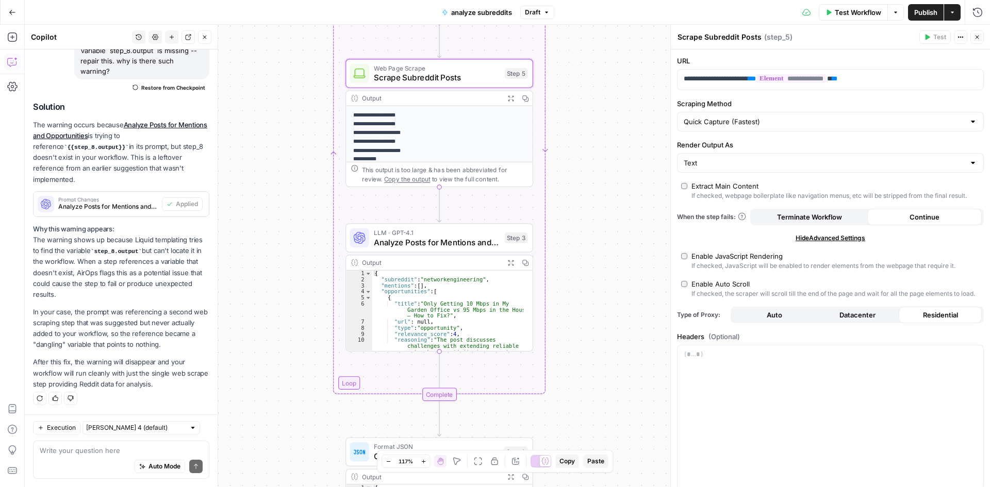
click at [611, 266] on div "Workflow Set Inputs Inputs Search Knowledge Base Retrieve Subreddit Data Step 6…" at bounding box center [507, 256] width 965 height 462
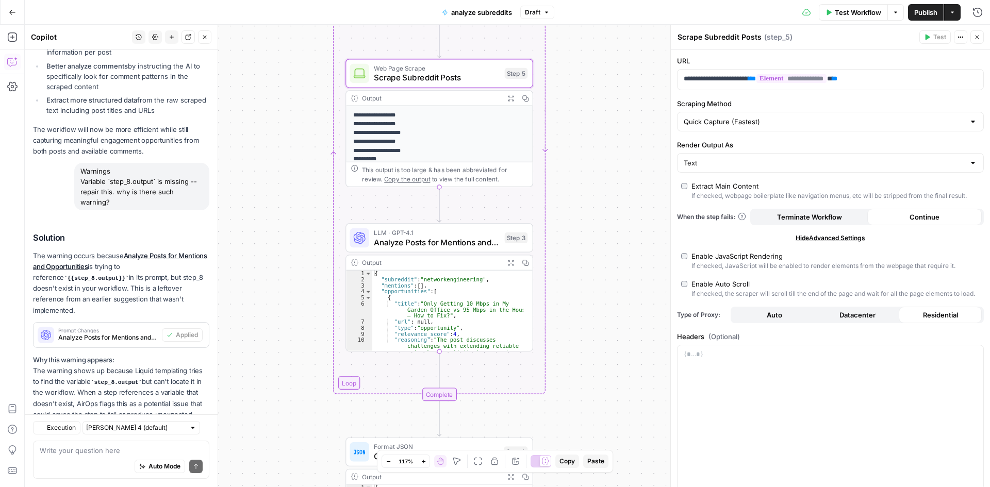
scroll to position [3389, 0]
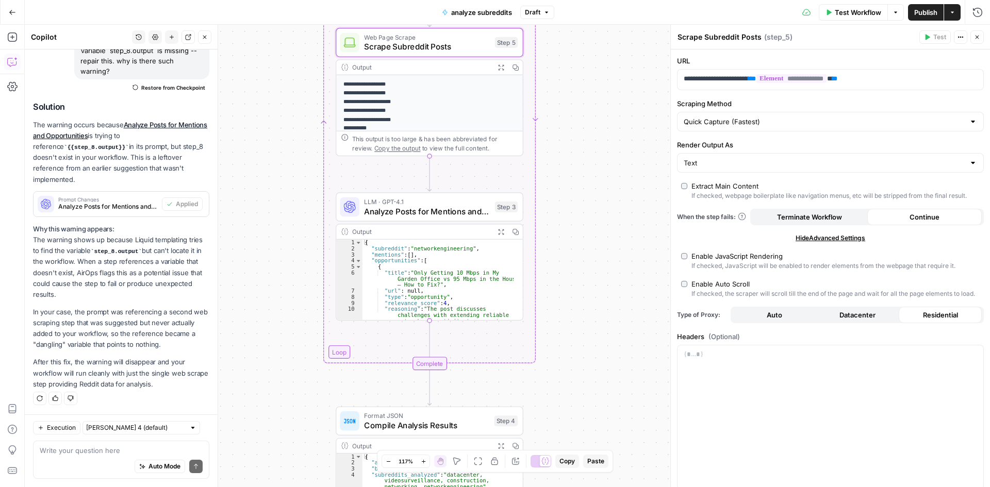
drag, startPoint x: 606, startPoint y: 292, endPoint x: 596, endPoint y: 250, distance: 42.3
click at [596, 250] on div "Workflow Set Inputs Inputs Search Knowledge Base Retrieve Subreddit Data Step 6…" at bounding box center [507, 256] width 965 height 462
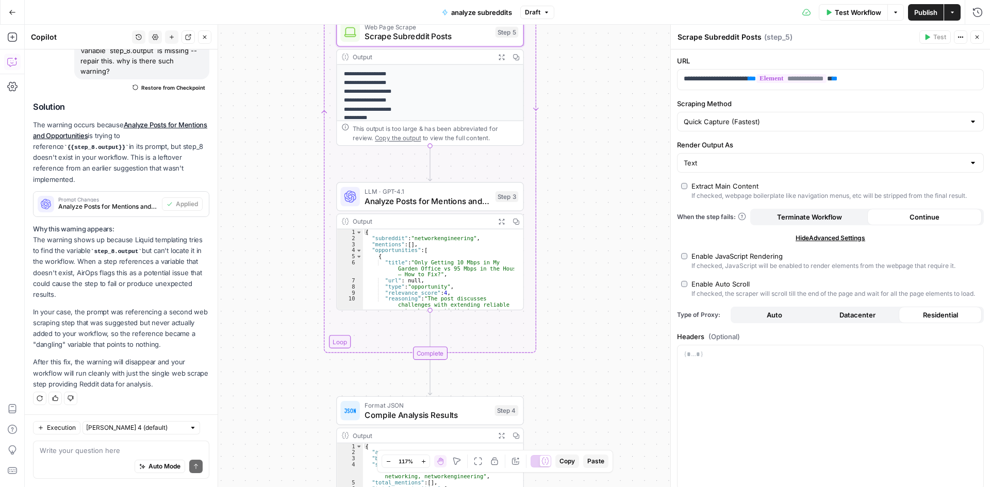
click at [393, 198] on span "Analyze Posts for Mentions and Opportunities" at bounding box center [427, 201] width 126 height 12
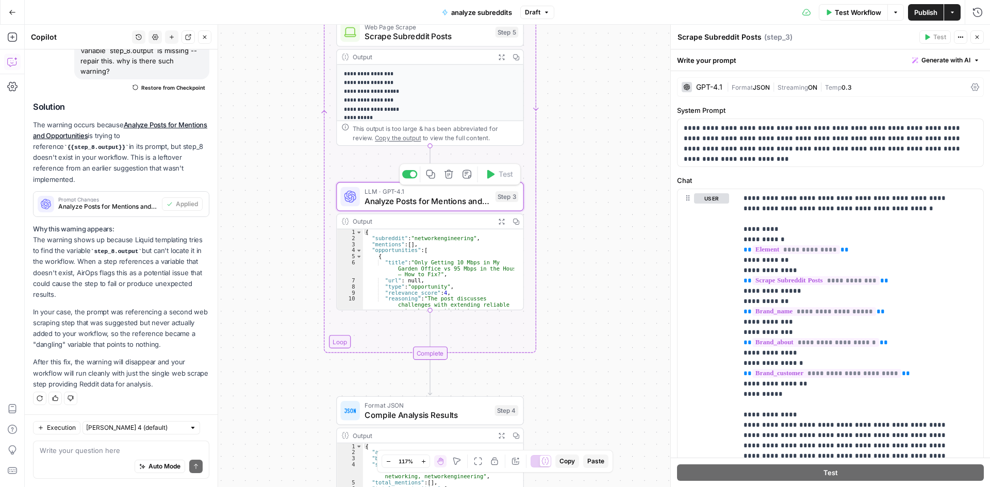
type textarea "Analyze Posts for Mentions and Opportunities"
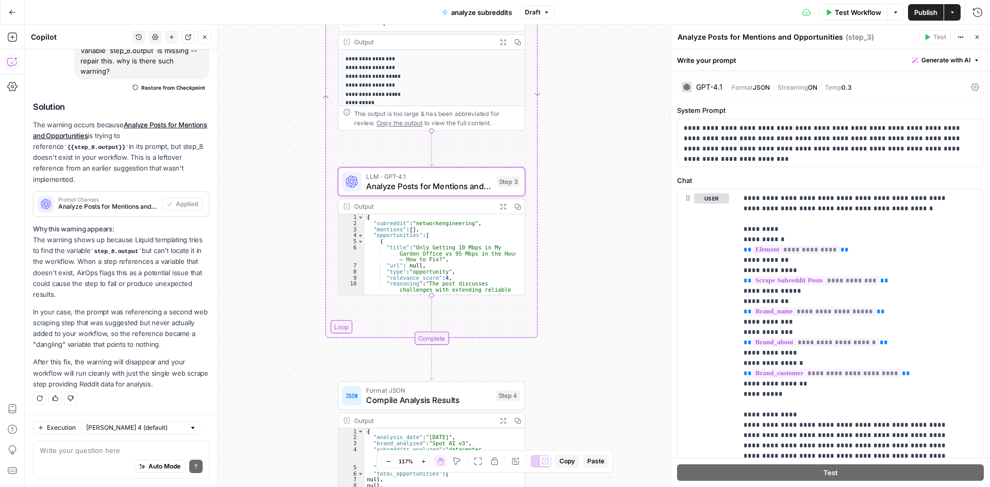
click at [594, 279] on div "Workflow Set Inputs Inputs Search Knowledge Base Retrieve Subreddit Data Step 6…" at bounding box center [507, 256] width 965 height 462
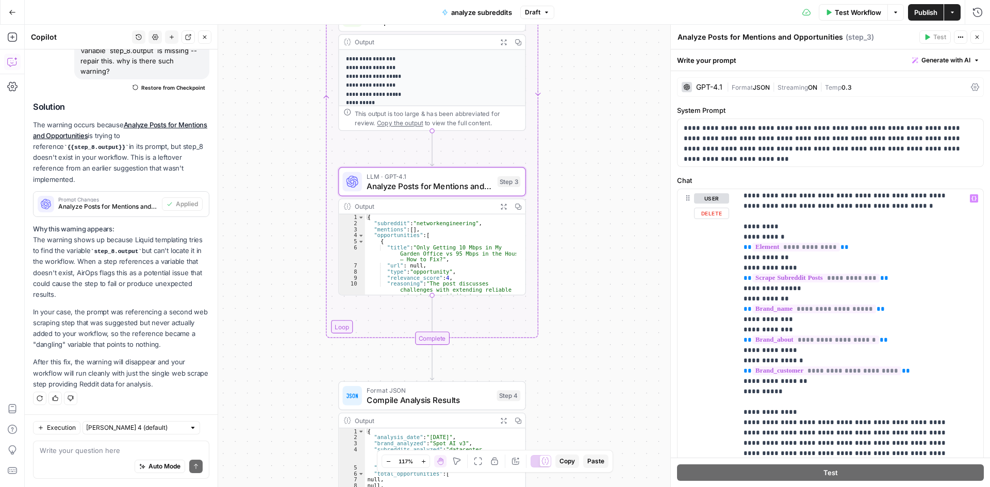
scroll to position [0, 0]
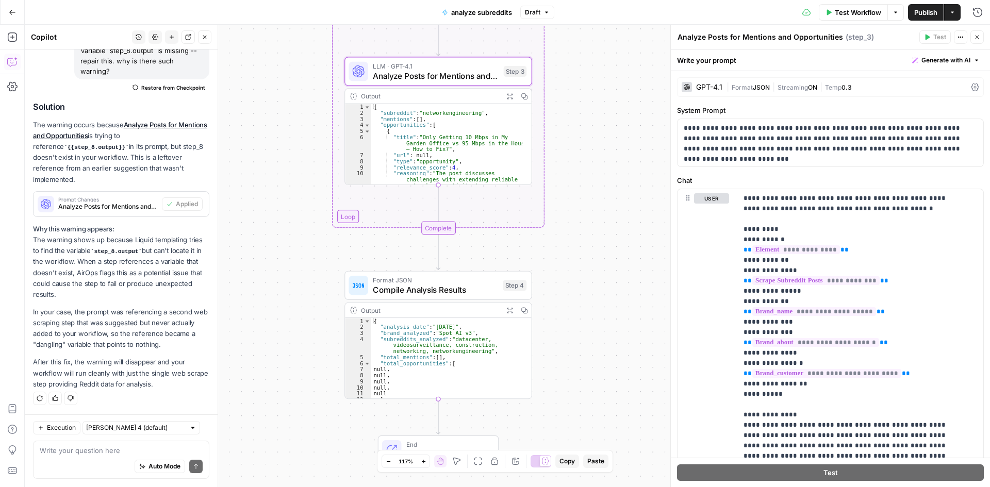
drag, startPoint x: 587, startPoint y: 287, endPoint x: 588, endPoint y: 239, distance: 48.5
click at [588, 239] on div "Workflow Set Inputs Inputs Search Knowledge Base Retrieve Subreddit Data Step 6…" at bounding box center [507, 256] width 965 height 462
click at [451, 286] on span "Compile Analysis Results" at bounding box center [435, 289] width 125 height 12
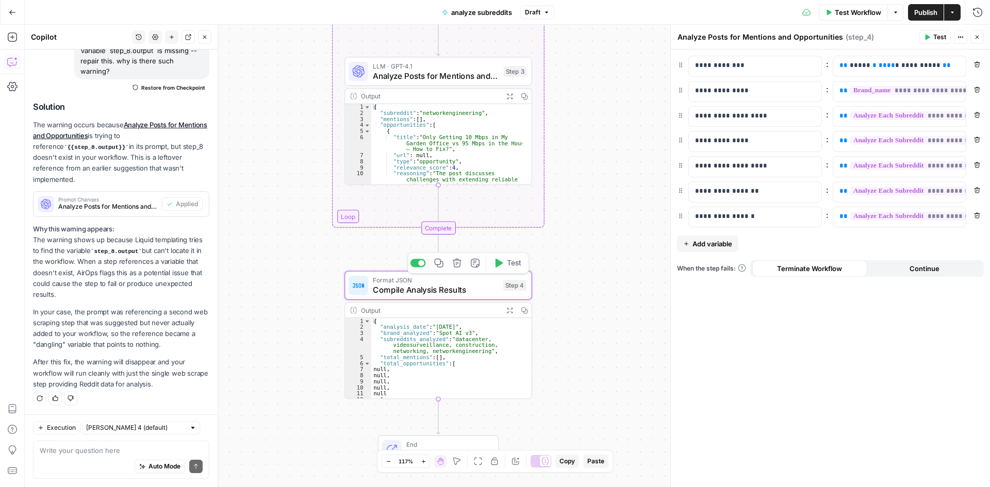
scroll to position [3389, 0]
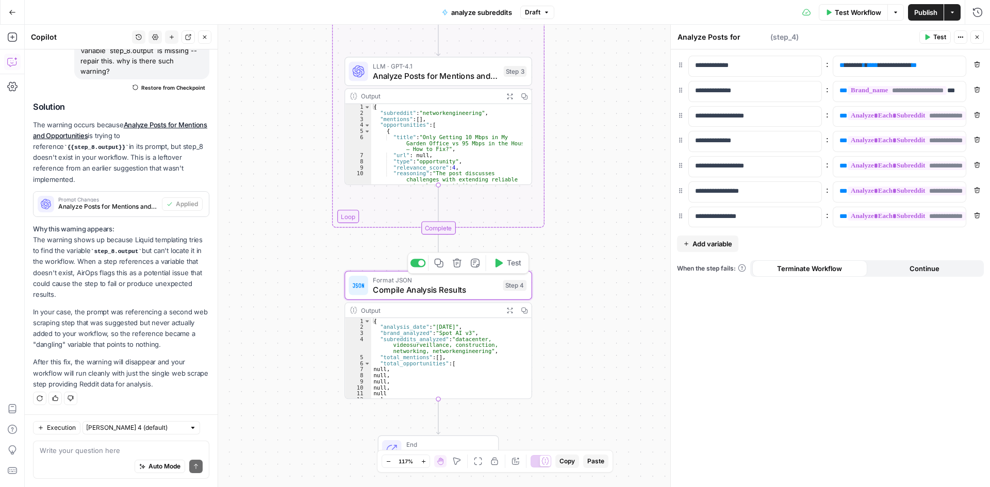
type textarea "Compile Analysis Results"
click at [509, 310] on icon "button" at bounding box center [509, 310] width 7 height 7
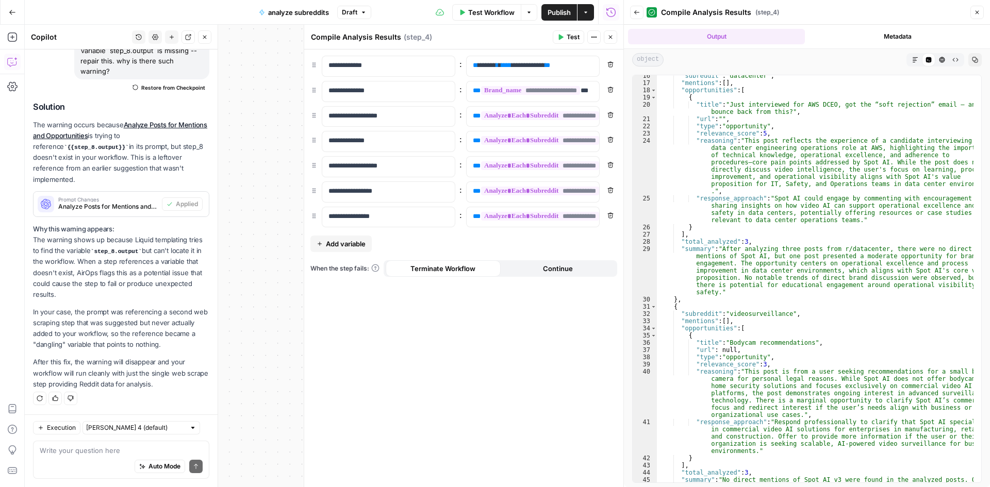
scroll to position [0, 0]
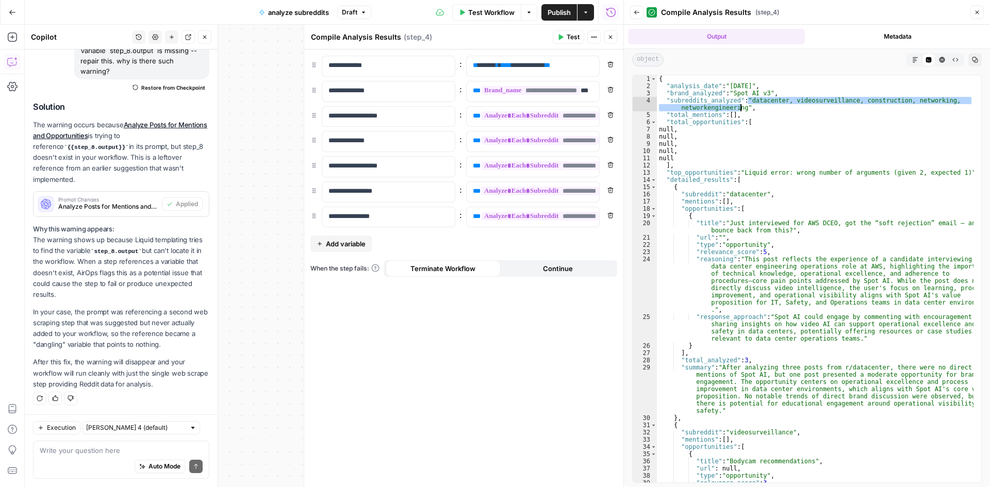
drag, startPoint x: 748, startPoint y: 102, endPoint x: 739, endPoint y: 111, distance: 12.4
click at [739, 111] on div "{ "analysis_date" : "2025-09-10" , "brand_analyzed" : "Spot AI v3" , "subreddit…" at bounding box center [815, 307] width 316 height 465
click at [765, 129] on div "{ "analysis_date" : "2025-09-10" , "brand_analyzed" : "Spot AI v3" , "subreddit…" at bounding box center [815, 307] width 316 height 465
drag, startPoint x: 726, startPoint y: 115, endPoint x: 734, endPoint y: 114, distance: 8.3
click at [734, 114] on div "{ "analysis_date" : "2025-09-10" , "brand_analyzed" : "Spot AI v3" , "subreddit…" at bounding box center [815, 307] width 316 height 465
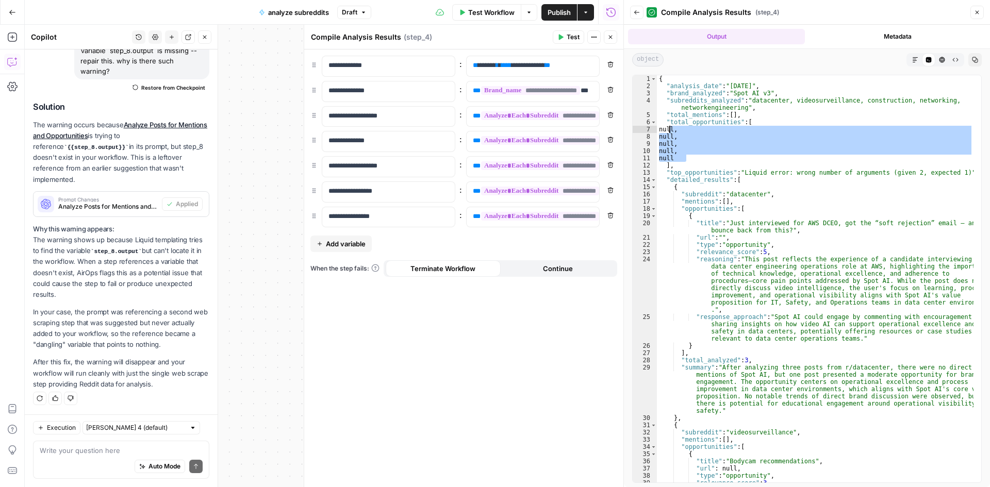
drag, startPoint x: 691, startPoint y: 160, endPoint x: 667, endPoint y: 130, distance: 37.4
click at [667, 130] on div "{ "analysis_date" : "2025-09-10" , "brand_analyzed" : "Spot AI v3" , "subreddit…" at bounding box center [815, 307] width 316 height 465
click at [701, 153] on div "{ "analysis_date" : "2025-09-10" , "brand_analyzed" : "Spot AI v3" , "subreddit…" at bounding box center [815, 278] width 316 height 407
type textarea "*****"
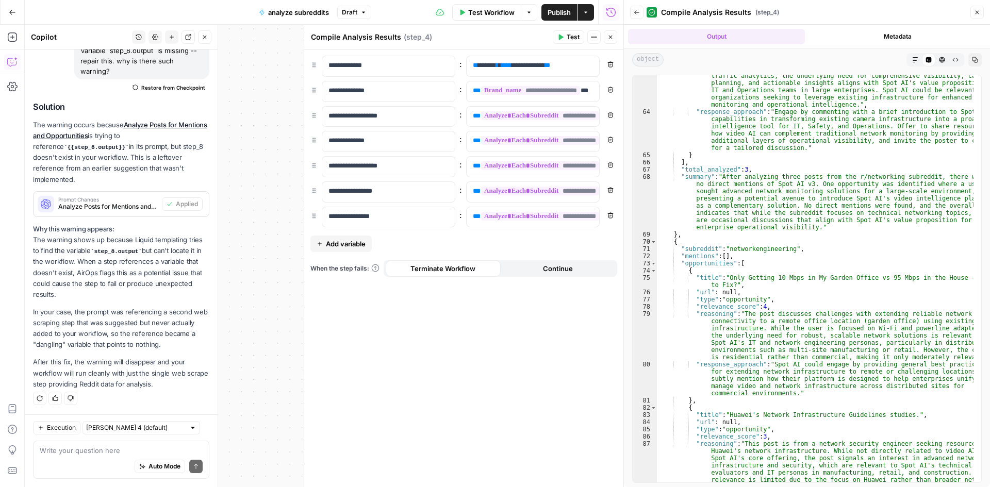
scroll to position [768, 0]
click at [978, 18] on button "Close" at bounding box center [976, 12] width 13 height 13
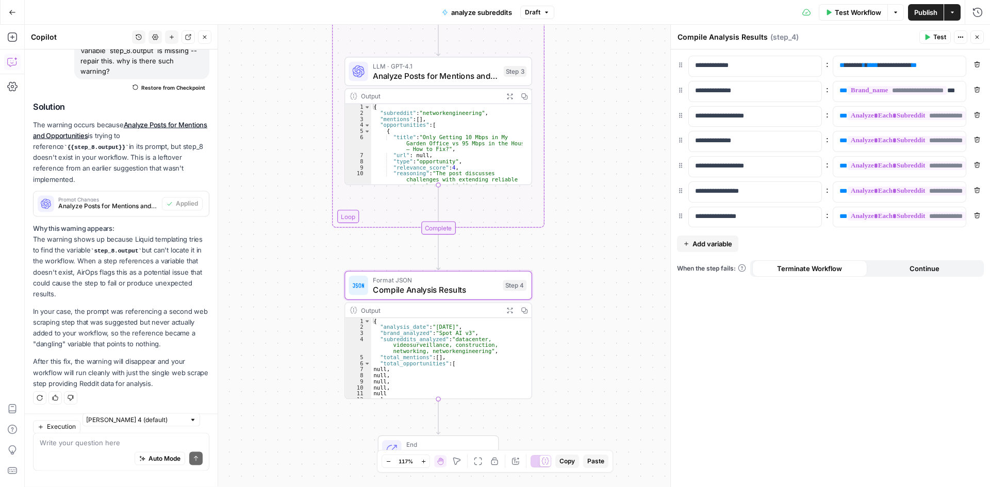
scroll to position [3389, 0]
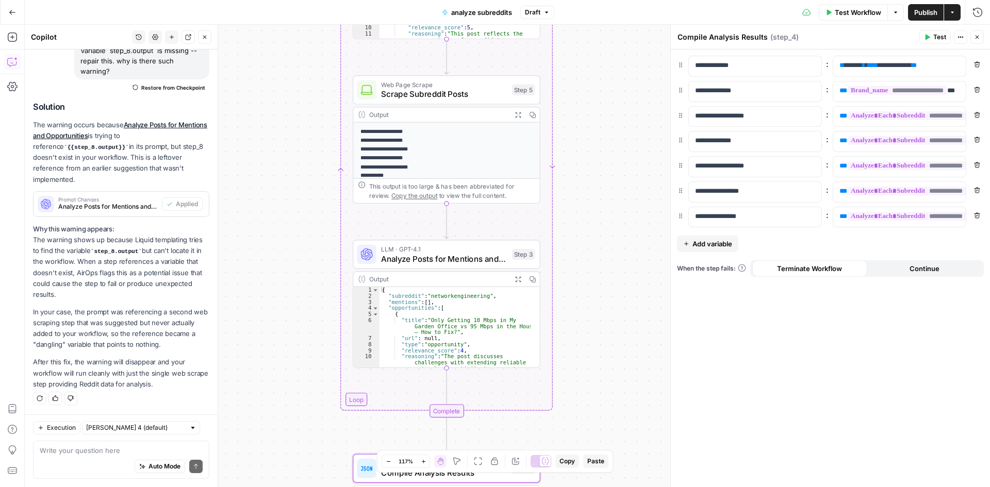
drag, startPoint x: 583, startPoint y: 233, endPoint x: 589, endPoint y: 270, distance: 36.5
click at [589, 270] on div "Workflow Set Inputs Inputs Search Knowledge Base Retrieve Subreddit Data Step 6…" at bounding box center [507, 256] width 965 height 462
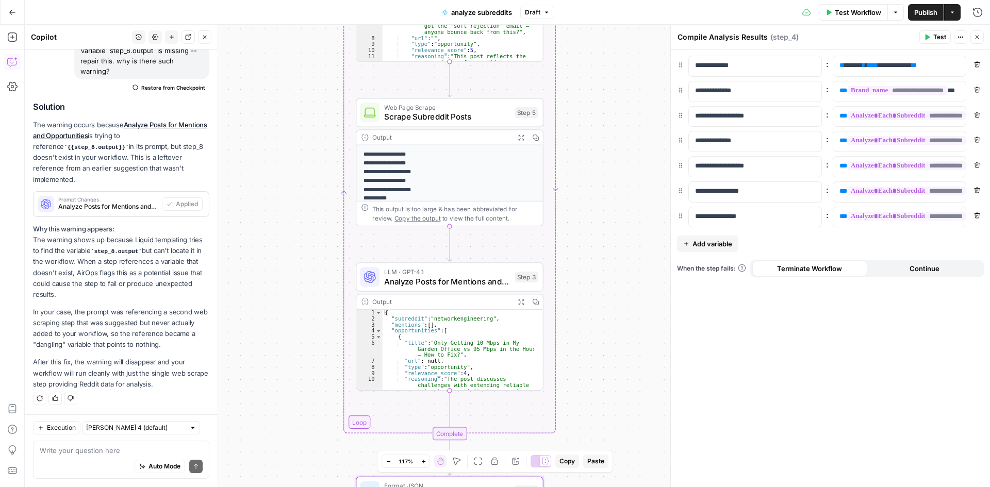
drag, startPoint x: 592, startPoint y: 152, endPoint x: 591, endPoint y: 246, distance: 94.3
click at [591, 264] on div "Workflow Set Inputs Inputs Search Knowledge Base Retrieve Subreddit Data Step 6…" at bounding box center [507, 256] width 965 height 462
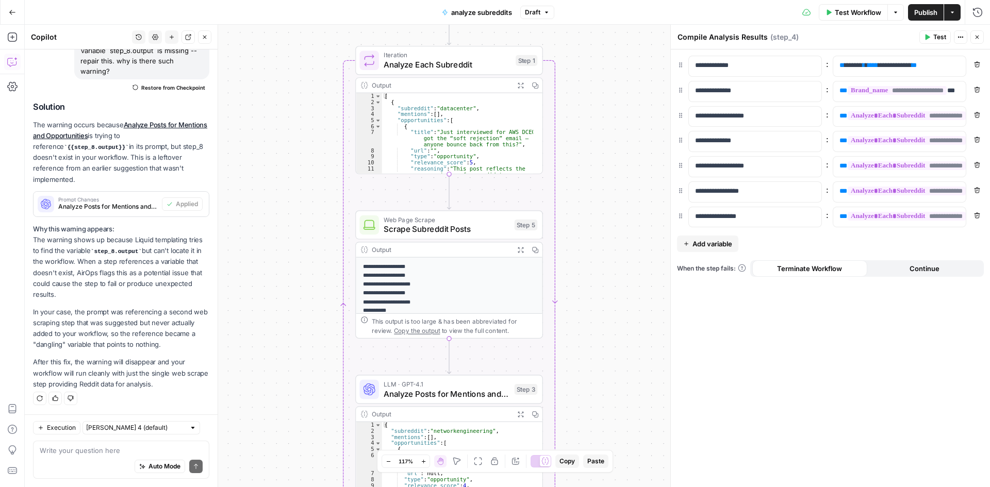
drag, startPoint x: 595, startPoint y: 220, endPoint x: 593, endPoint y: 260, distance: 40.2
click at [593, 260] on div "Workflow Set Inputs Inputs Search Knowledge Base Retrieve Subreddit Data Step 6…" at bounding box center [507, 256] width 965 height 462
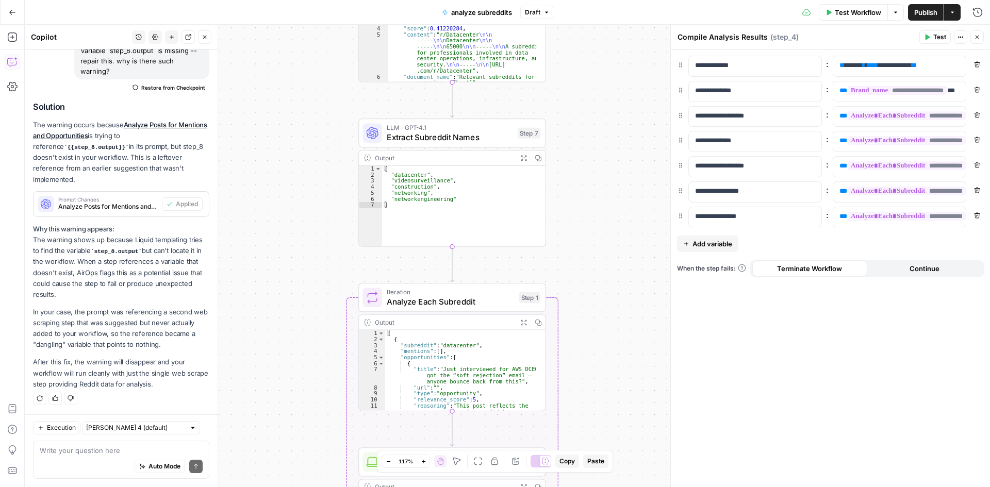
drag, startPoint x: 572, startPoint y: 215, endPoint x: 575, endPoint y: 234, distance: 18.9
click at [575, 234] on div "Workflow Set Inputs Inputs Search Knowledge Base Retrieve Subreddit Data Step 6…" at bounding box center [507, 256] width 965 height 462
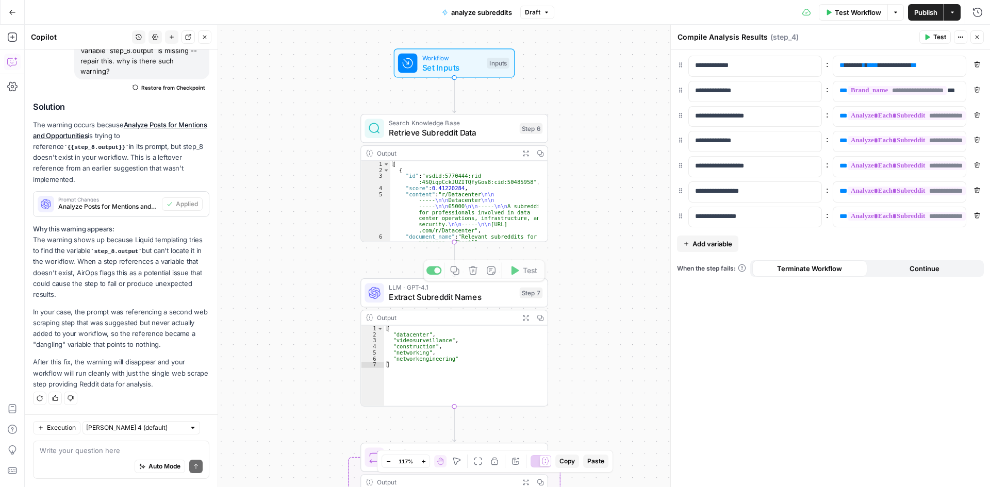
drag, startPoint x: 567, startPoint y: 222, endPoint x: 566, endPoint y: 256, distance: 34.0
click at [568, 259] on div "Workflow Set Inputs Inputs Search Knowledge Base Retrieve Subreddit Data Step 6…" at bounding box center [507, 256] width 965 height 462
click at [450, 133] on span "Retrieve Subreddit Data" at bounding box center [452, 133] width 126 height 12
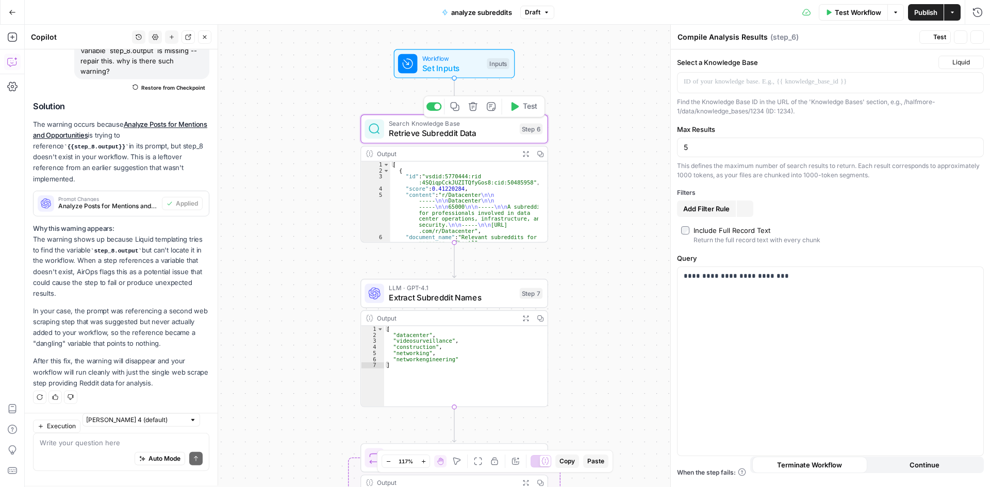
type textarea "Retrieve Subreddit Data"
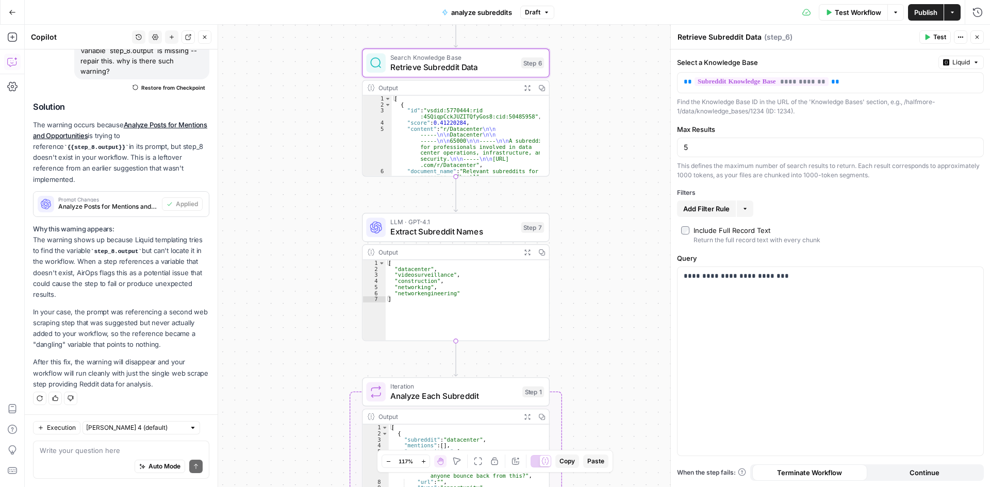
drag, startPoint x: 601, startPoint y: 164, endPoint x: 604, endPoint y: 156, distance: 8.5
click at [604, 156] on div "Workflow Set Inputs Inputs Search Knowledge Base Retrieve Subreddit Data Step 6…" at bounding box center [507, 256] width 965 height 462
drag, startPoint x: 572, startPoint y: 190, endPoint x: 613, endPoint y: 169, distance: 46.1
click at [573, 190] on div "Workflow Set Inputs Inputs Search Knowledge Base Retrieve Subreddit Data Step 6…" at bounding box center [507, 256] width 965 height 462
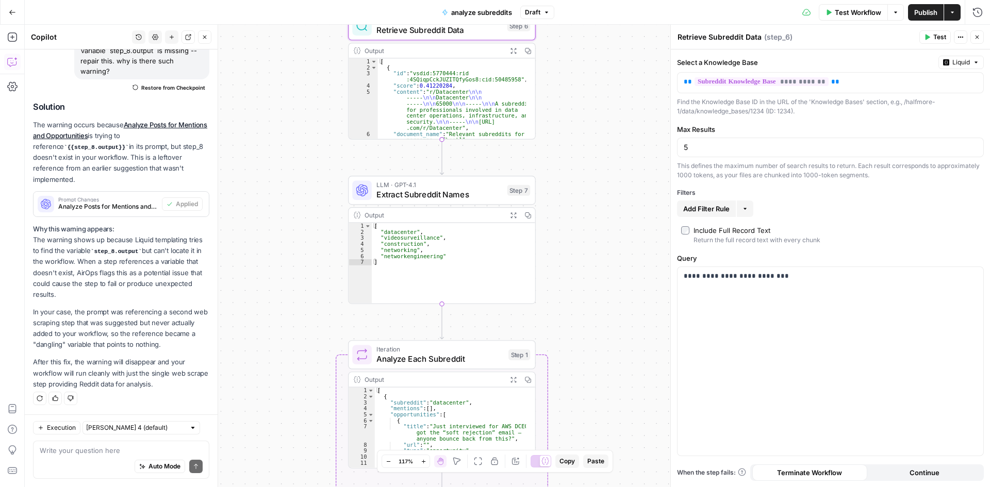
click at [890, 7] on button "Options" at bounding box center [895, 12] width 16 height 16
click at [871, 52] on span "View Last Test" at bounding box center [865, 51] width 45 height 10
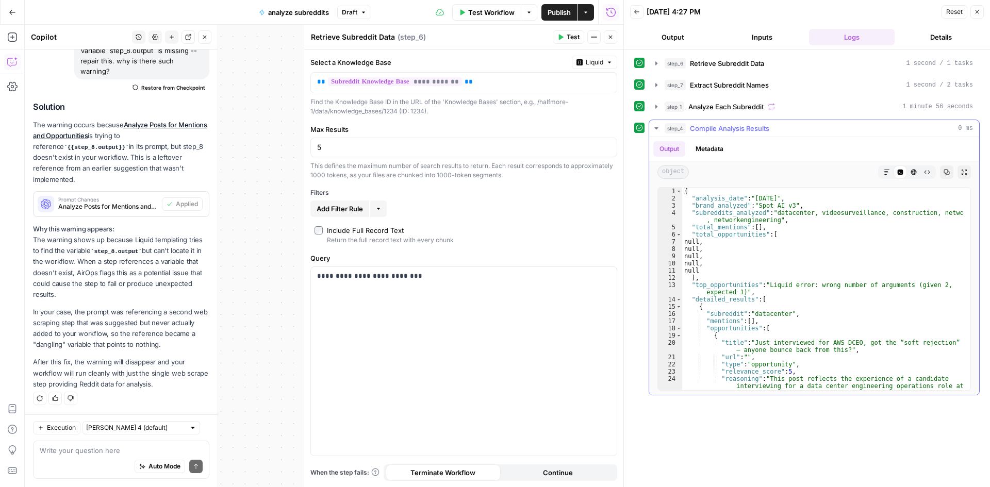
click at [659, 127] on icon "button" at bounding box center [656, 128] width 8 height 8
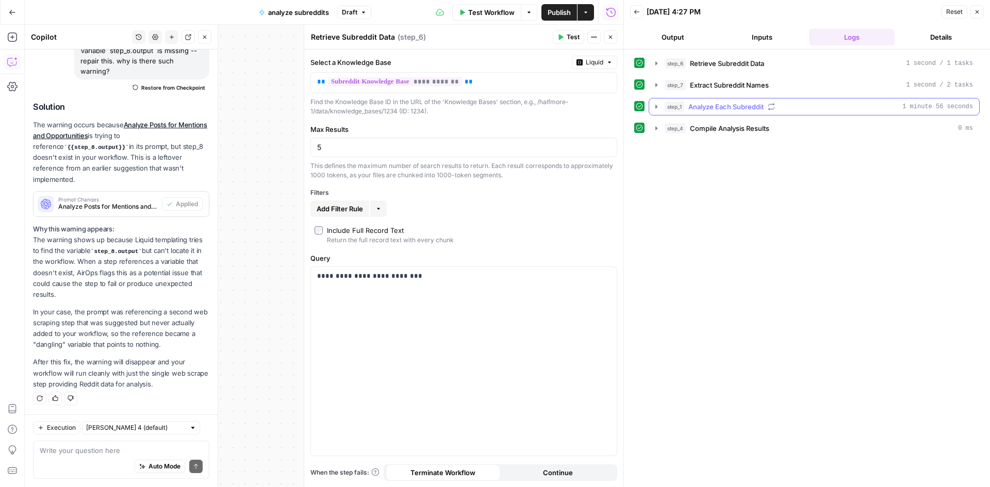
click at [658, 105] on icon "button" at bounding box center [656, 107] width 8 height 8
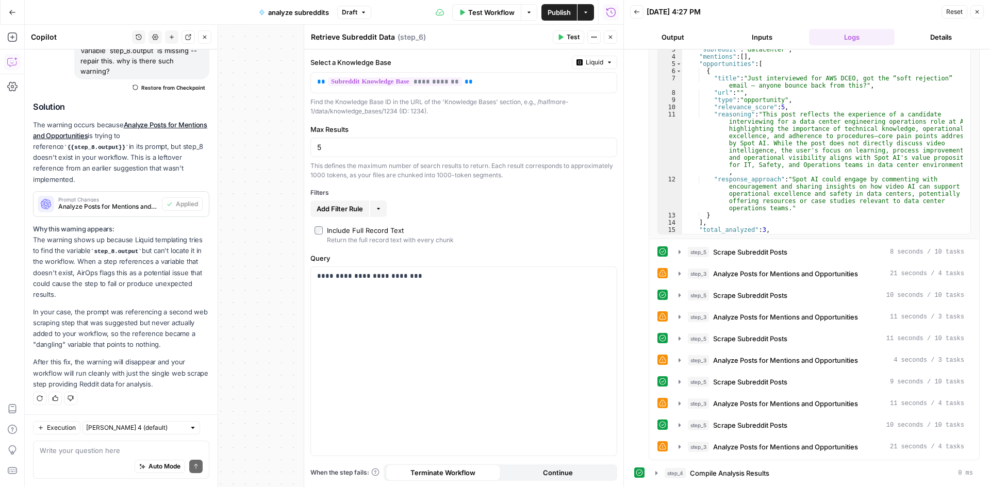
click at [976, 11] on icon "button" at bounding box center [977, 12] width 4 height 4
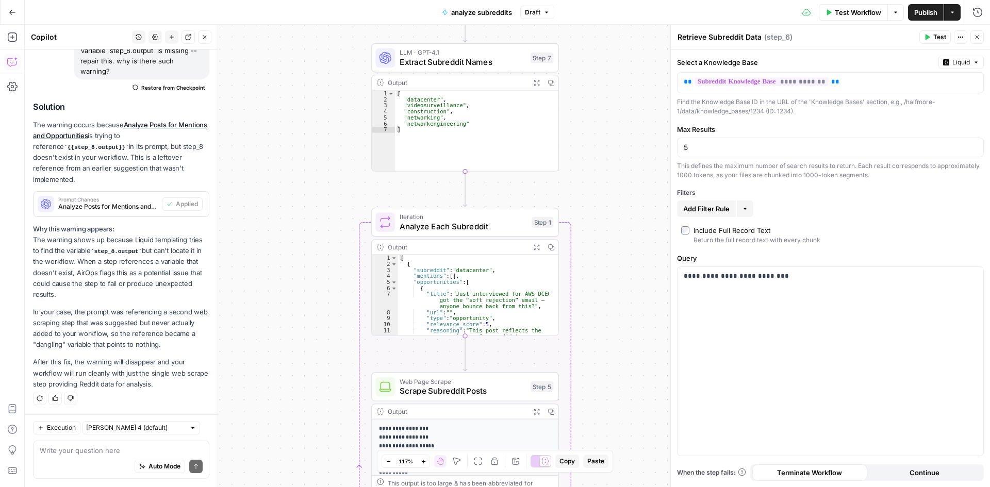
drag, startPoint x: 587, startPoint y: 233, endPoint x: 610, endPoint y: 107, distance: 128.4
click at [610, 107] on div "Workflow Set Inputs Inputs Search Knowledge Base Retrieve Subreddit Data Step 6…" at bounding box center [507, 256] width 965 height 462
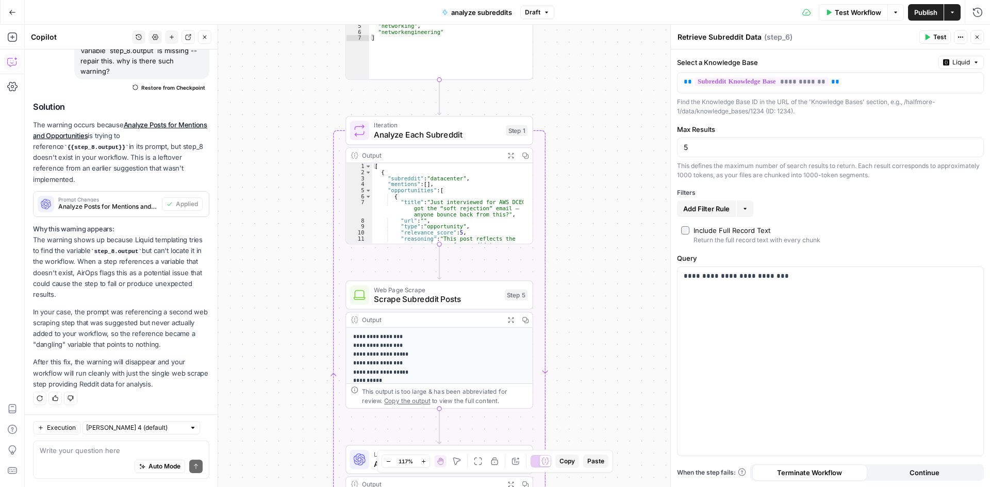
drag, startPoint x: 598, startPoint y: 246, endPoint x: 573, endPoint y: 154, distance: 95.3
click at [573, 154] on div "Workflow Set Inputs Inputs Search Knowledge Base Retrieve Subreddit Data Step 6…" at bounding box center [507, 256] width 965 height 462
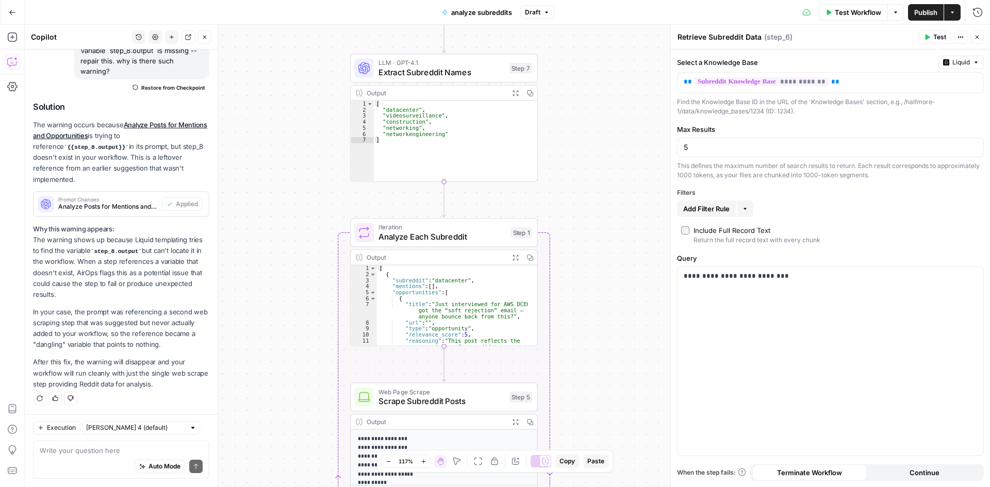
click at [575, 261] on div "Workflow Set Inputs Inputs Search Knowledge Base Retrieve Subreddit Data Step 6…" at bounding box center [507, 256] width 965 height 462
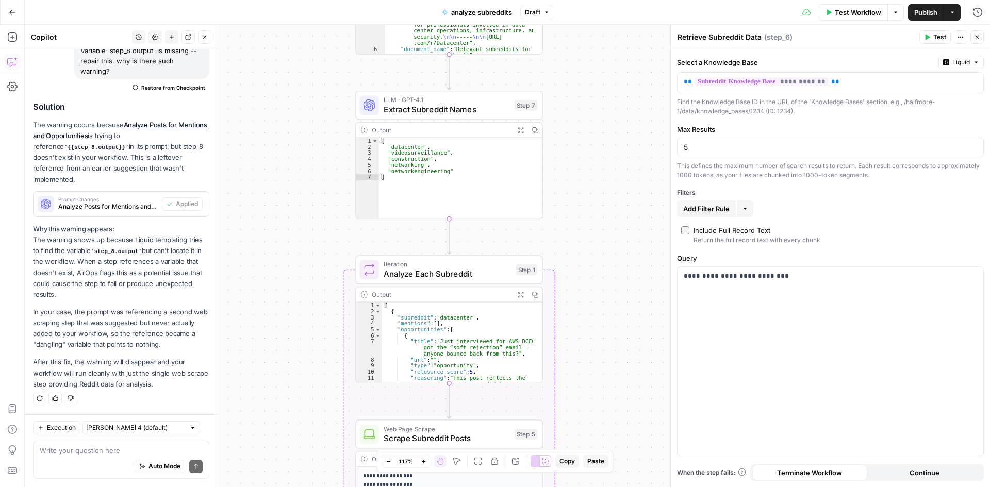
drag, startPoint x: 585, startPoint y: 207, endPoint x: 589, endPoint y: 267, distance: 60.4
click at [589, 267] on div "Workflow Set Inputs Inputs Search Knowledge Base Retrieve Subreddit Data Step 6…" at bounding box center [507, 256] width 965 height 462
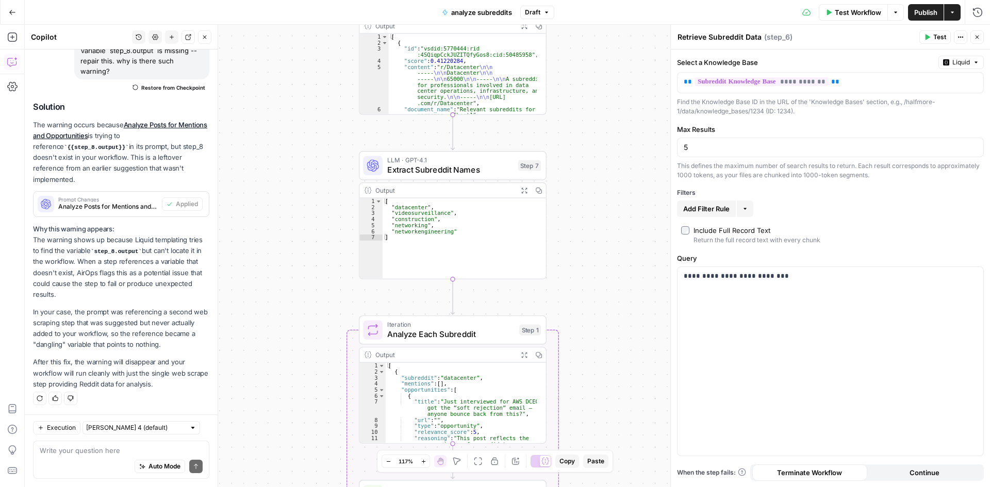
click at [590, 275] on div "Workflow Set Inputs Inputs Search Knowledge Base Retrieve Subreddit Data Step 6…" at bounding box center [507, 256] width 965 height 462
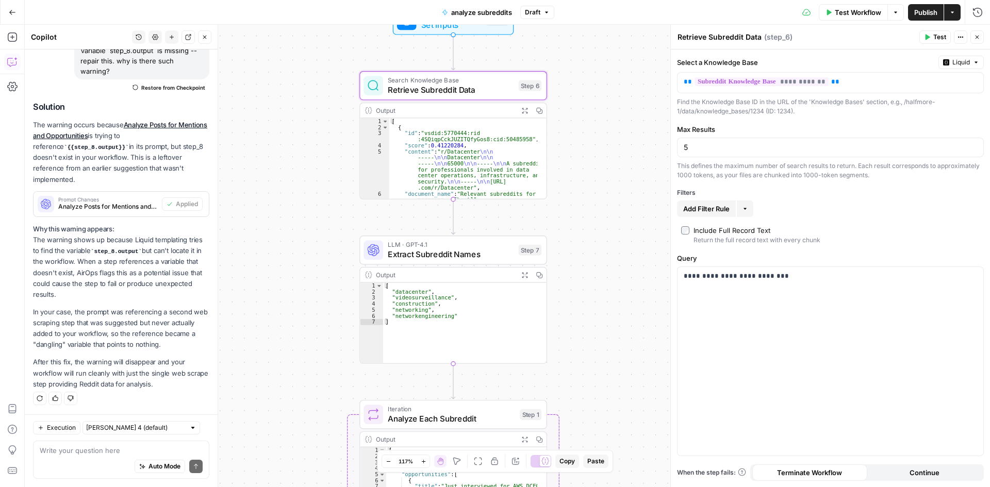
drag, startPoint x: 586, startPoint y: 281, endPoint x: 584, endPoint y: 273, distance: 8.4
click at [586, 296] on div "Workflow Set Inputs Inputs Search Knowledge Base Retrieve Subreddit Data Step 6…" at bounding box center [507, 256] width 965 height 462
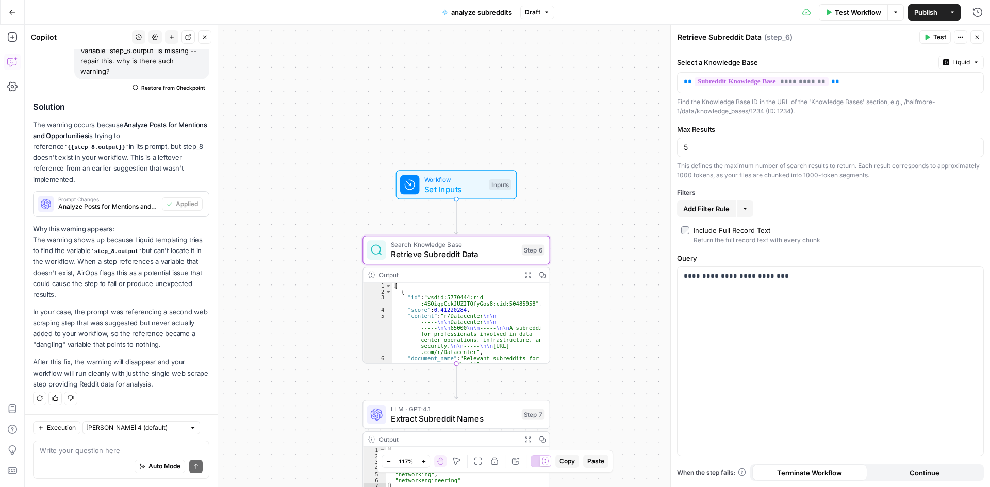
drag, startPoint x: 584, startPoint y: 275, endPoint x: 578, endPoint y: 272, distance: 7.2
click at [584, 287] on div "Workflow Set Inputs Inputs Search Knowledge Base Retrieve Subreddit Data Step 6…" at bounding box center [507, 256] width 965 height 462
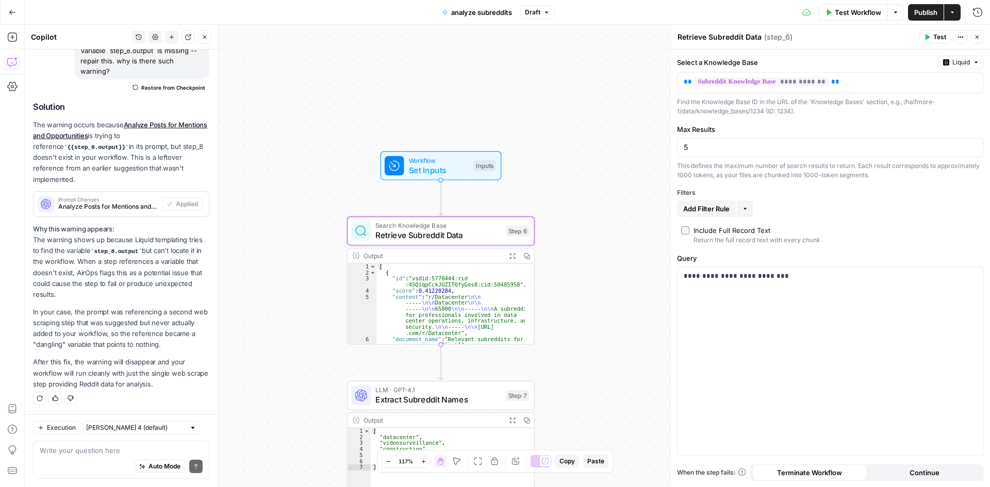
drag, startPoint x: 588, startPoint y: 261, endPoint x: 578, endPoint y: 234, distance: 29.2
click at [578, 234] on div "Workflow Set Inputs Inputs Search Knowledge Base Retrieve Subreddit Data Step 6…" at bounding box center [507, 256] width 965 height 462
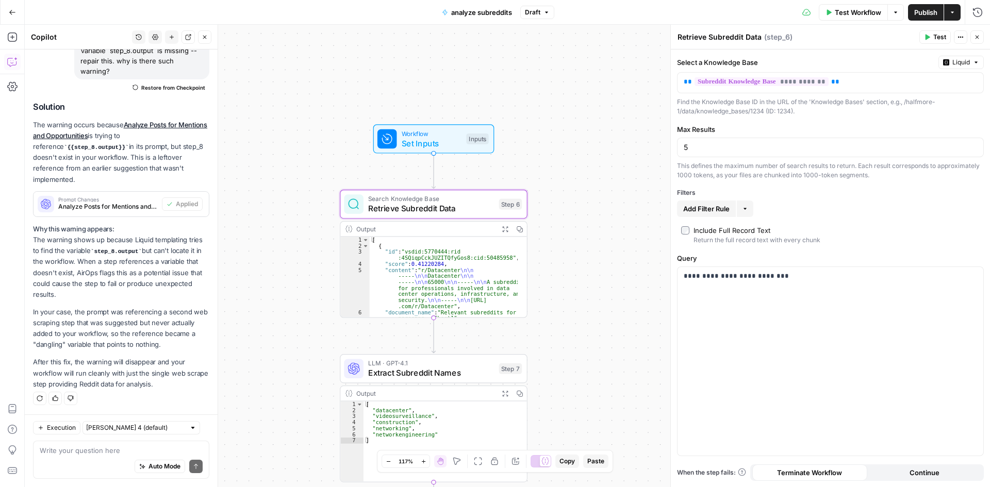
click at [583, 218] on div "Workflow Set Inputs Inputs Search Knowledge Base Retrieve Subreddit Data Step 6…" at bounding box center [507, 256] width 965 height 462
click at [430, 141] on span "Set Inputs" at bounding box center [432, 143] width 60 height 12
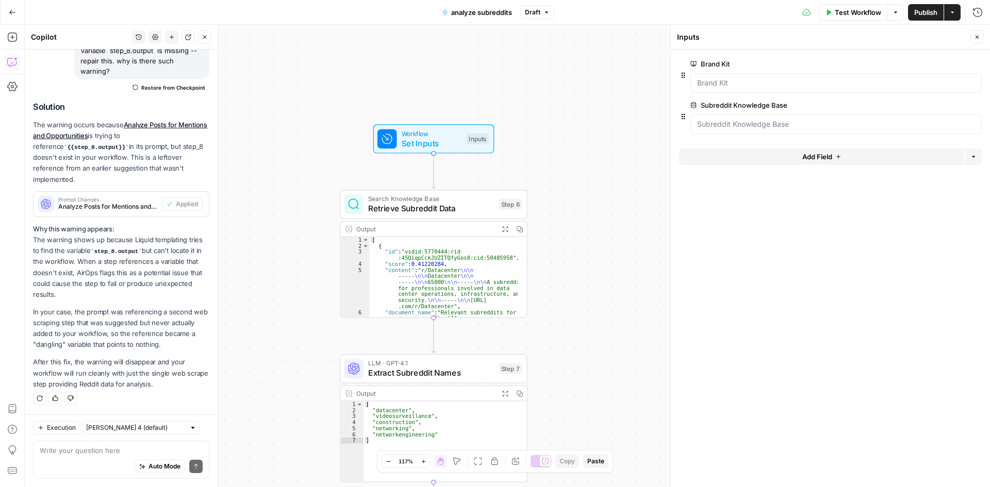
click at [927, 10] on span "Publish" at bounding box center [925, 12] width 23 height 10
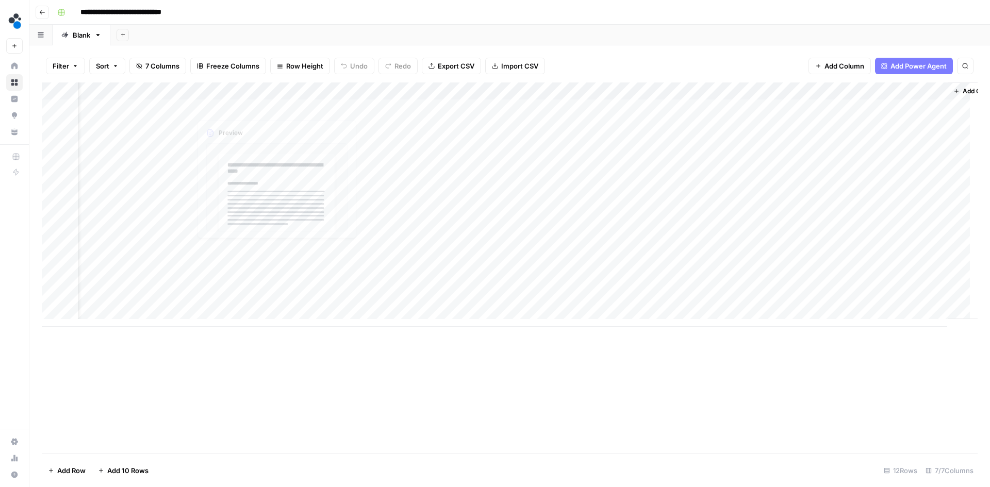
scroll to position [0, 35]
click at [499, 91] on div "Add Column" at bounding box center [509, 204] width 935 height 244
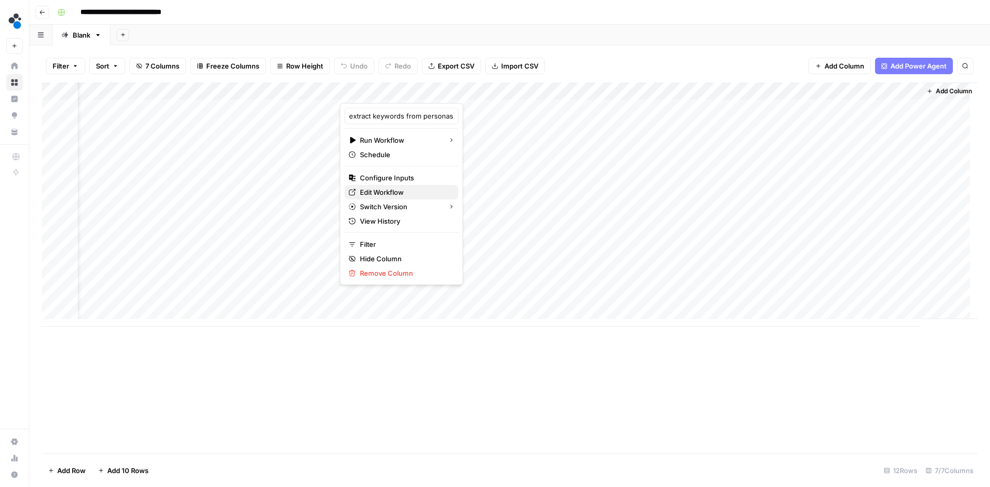
click at [373, 191] on span "Edit Workflow" at bounding box center [405, 192] width 90 height 10
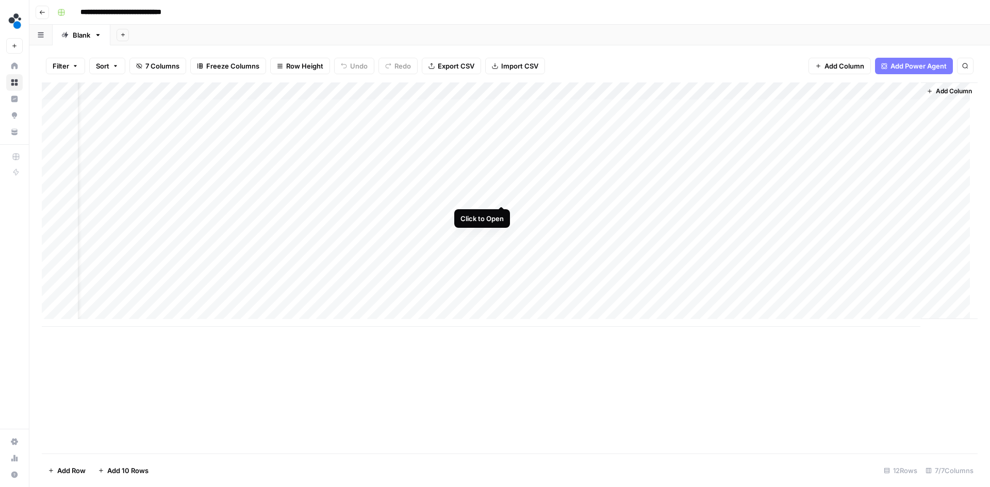
click at [502, 196] on div "Add Column" at bounding box center [509, 204] width 935 height 244
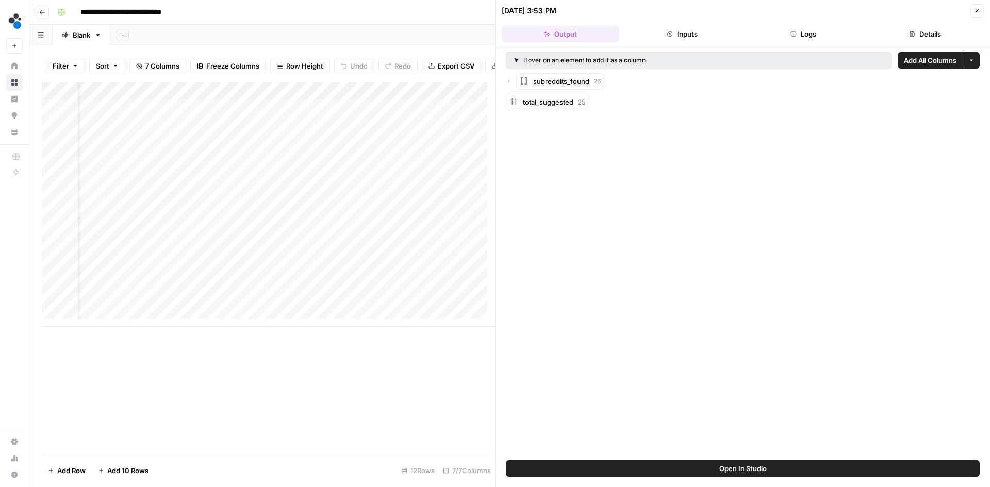
click at [805, 43] on header "[DATE] 3:53 PM Close Output Inputs Logs Details" at bounding box center [742, 23] width 494 height 46
click at [807, 36] on button "Logs" at bounding box center [804, 34] width 118 height 16
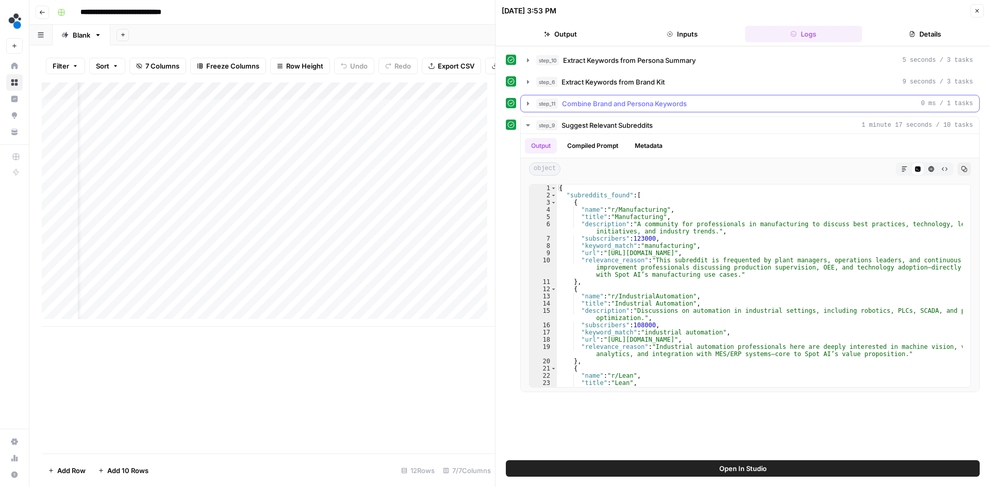
click at [532, 103] on button "step_11 Combine Brand and Persona Keywords 0 ms / 1 tasks" at bounding box center [750, 103] width 458 height 16
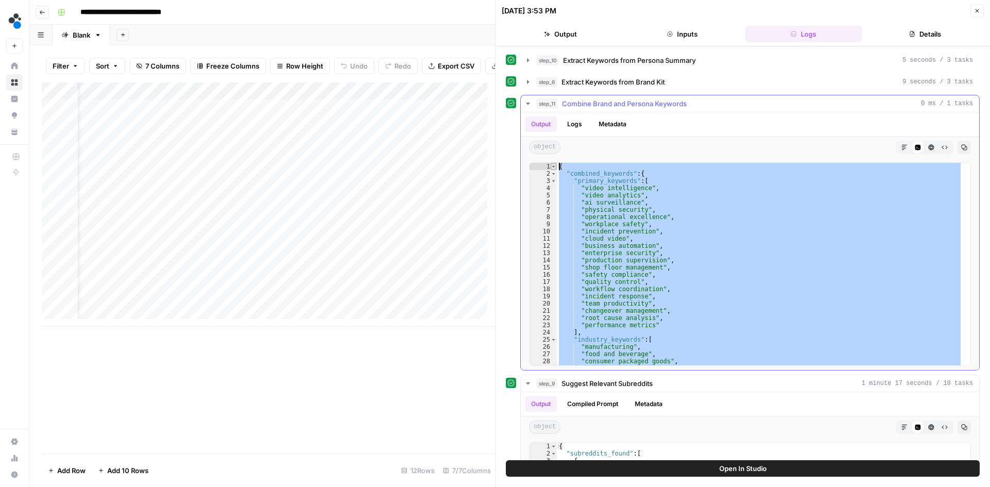
drag, startPoint x: 571, startPoint y: 270, endPoint x: 555, endPoint y: 168, distance: 103.2
click at [555, 168] on div "* 1 2 3 4 5 6 7 8 9 10 11 12 13 14 15 16 17 18 19 20 21 22 23 24 25 26 27 28 29…" at bounding box center [750, 264] width 442 height 204
type textarea "**********"
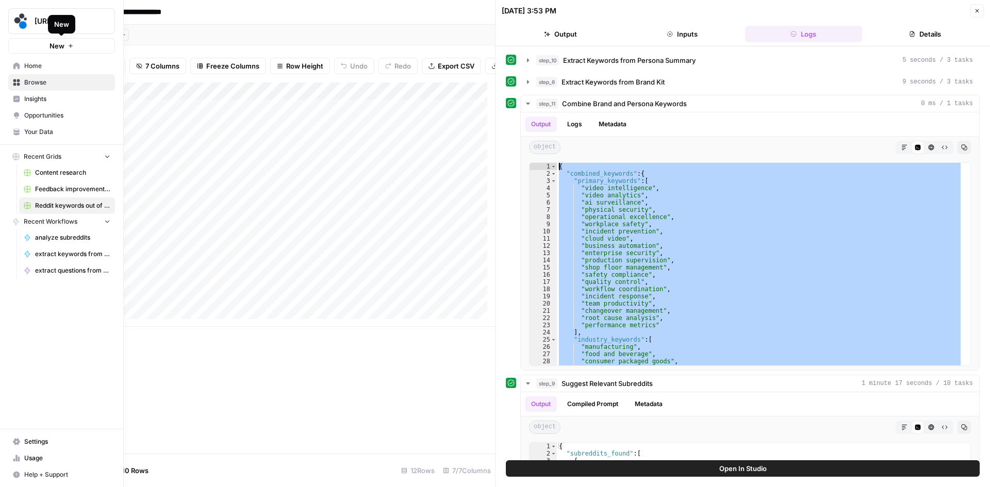
click at [58, 48] on span "New" at bounding box center [56, 46] width 15 height 10
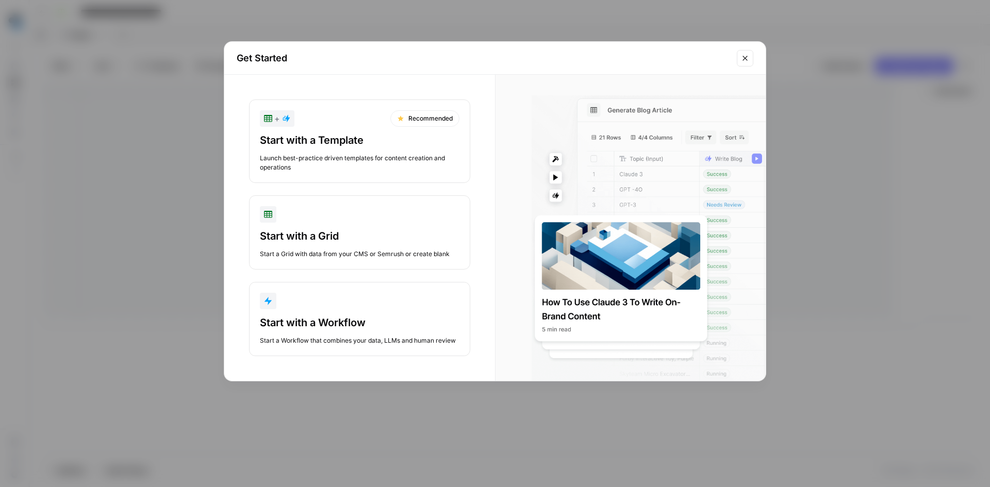
scroll to position [0, 23]
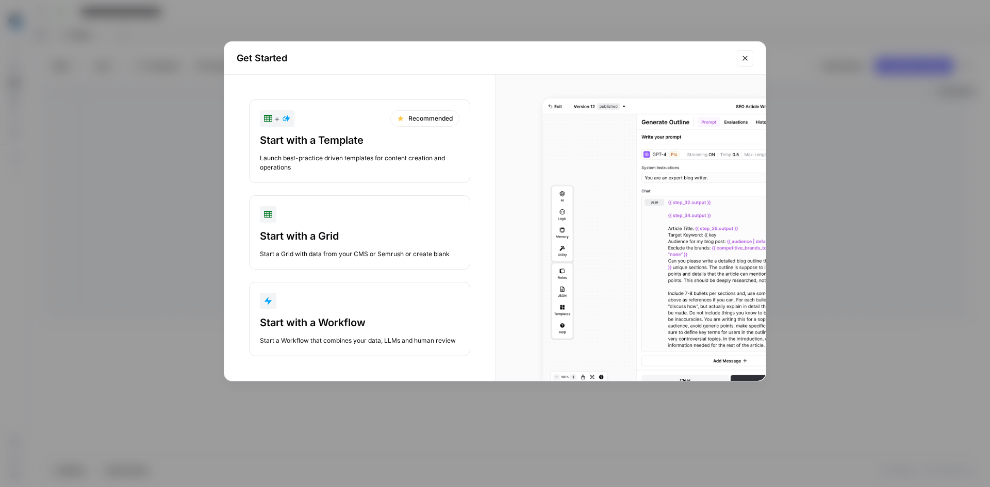
click at [325, 320] on div "Start with a Workflow" at bounding box center [359, 322] width 199 height 14
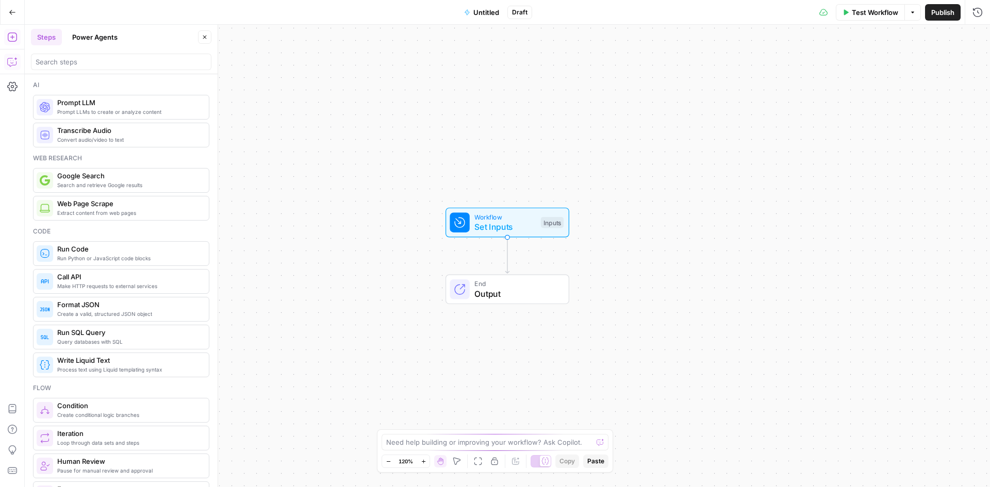
click at [10, 62] on icon "button" at bounding box center [12, 62] width 10 height 10
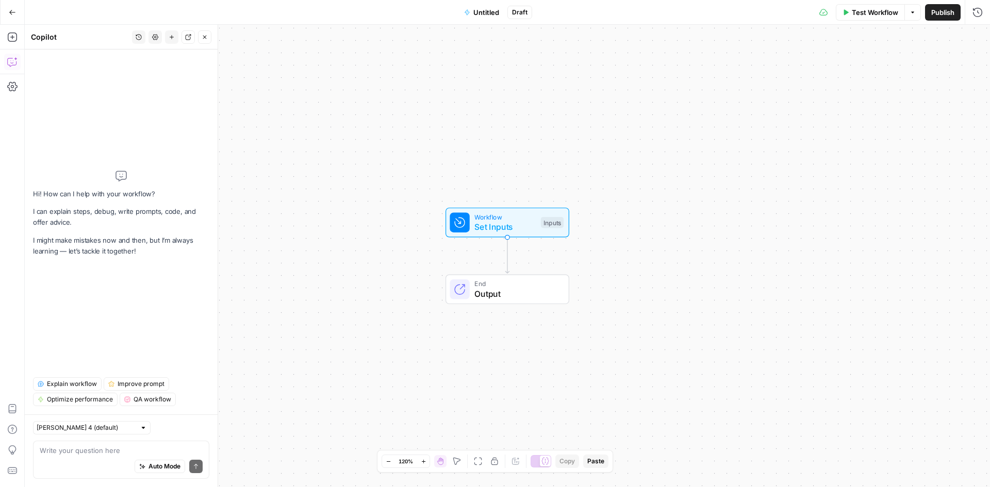
click at [95, 455] on textarea at bounding box center [121, 450] width 163 height 10
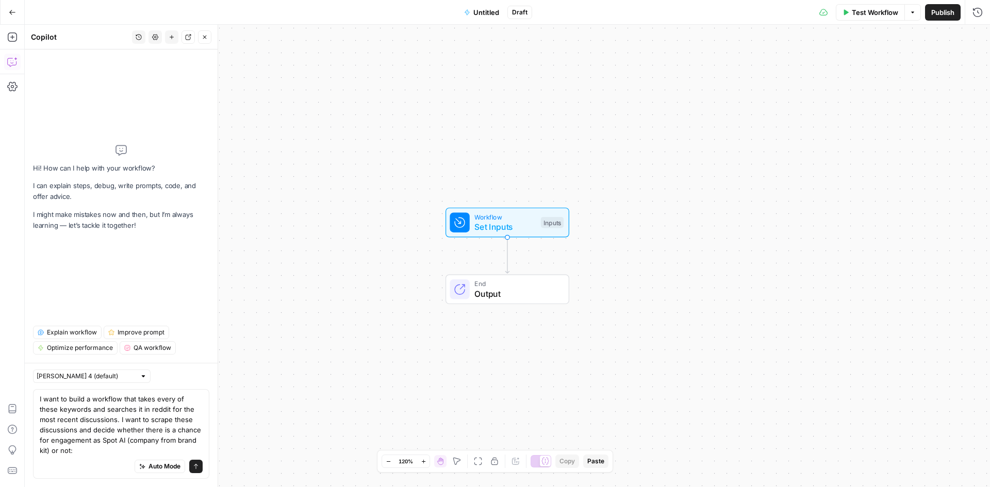
type textarea "I want to build a workflow that takes every of these keywords and searches it i…"
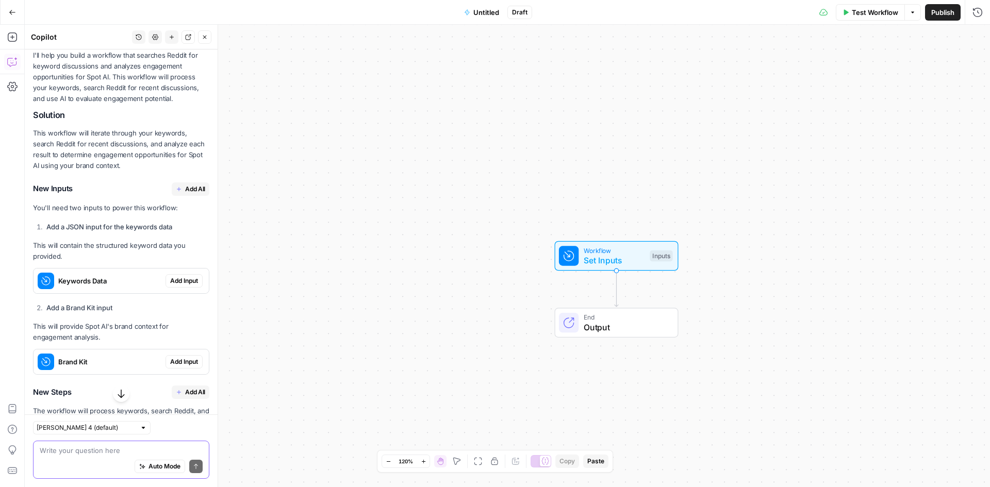
scroll to position [1280, 0]
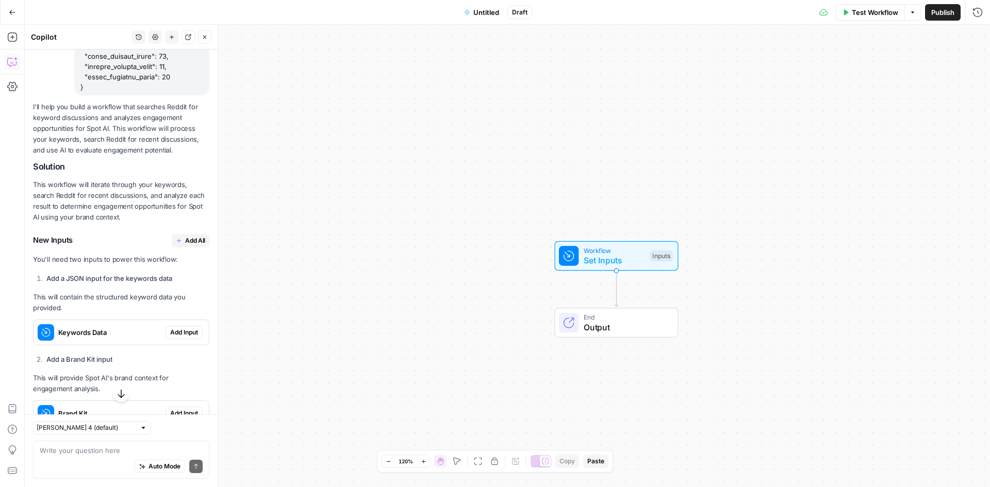
click at [185, 245] on span "Add All" at bounding box center [195, 240] width 20 height 9
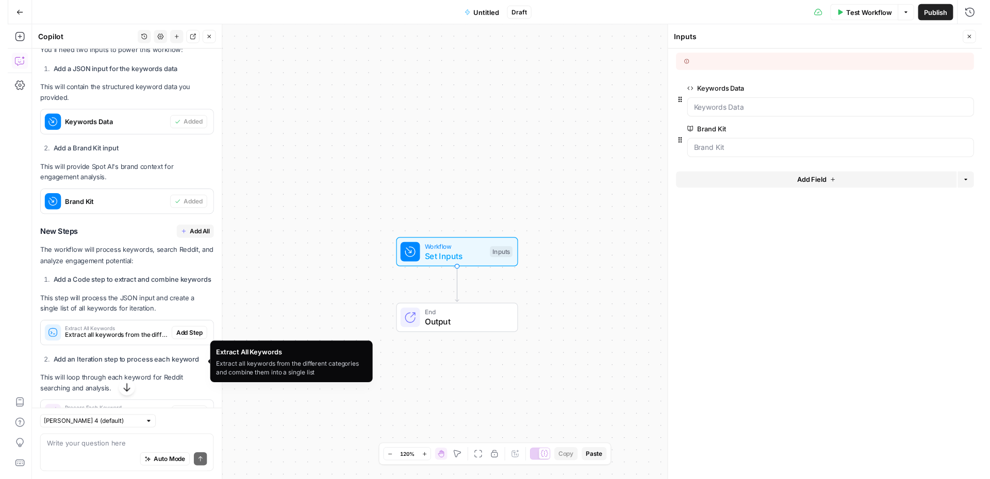
scroll to position [1486, 0]
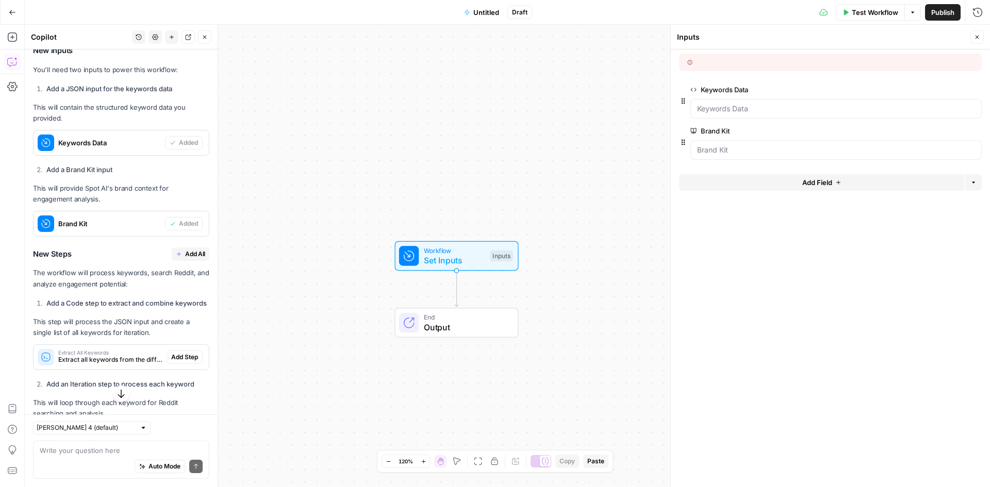
click at [185, 259] on span "Add All" at bounding box center [195, 253] width 20 height 9
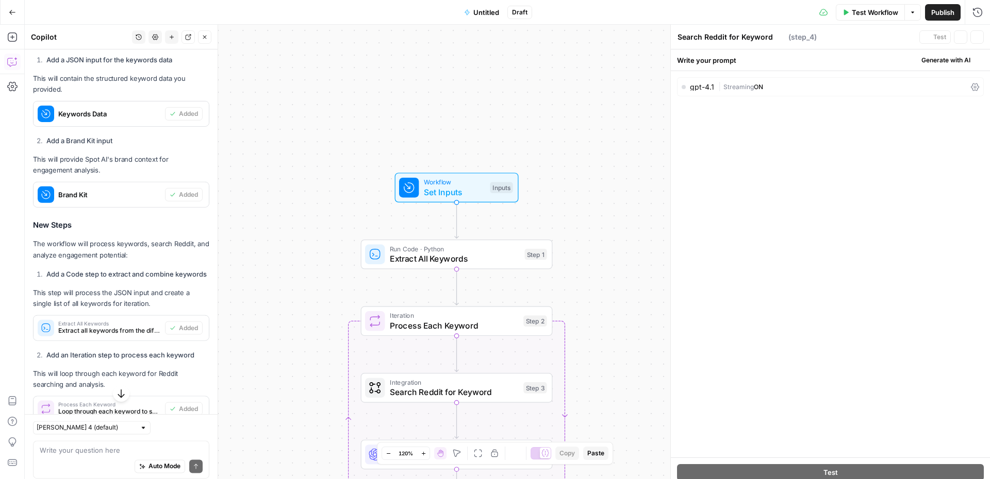
type textarea "Analyze Engagement Potential"
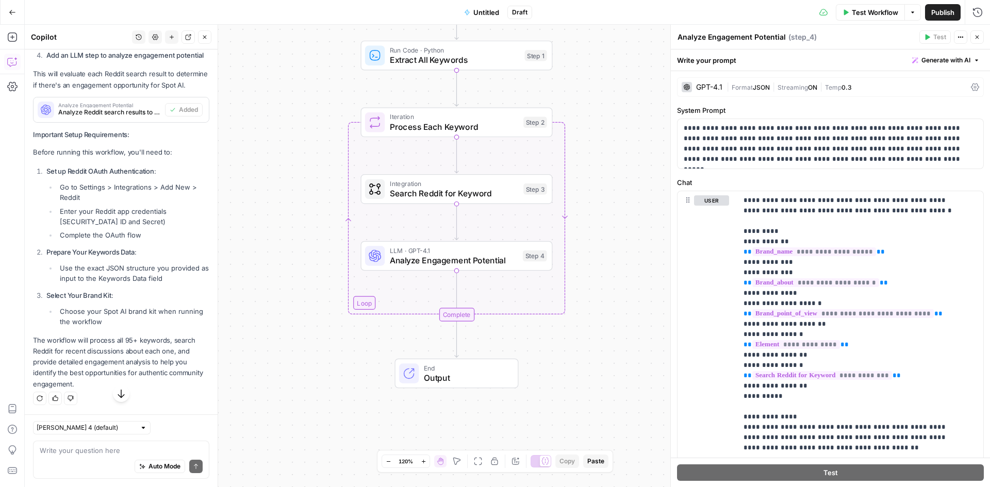
scroll to position [2018, 0]
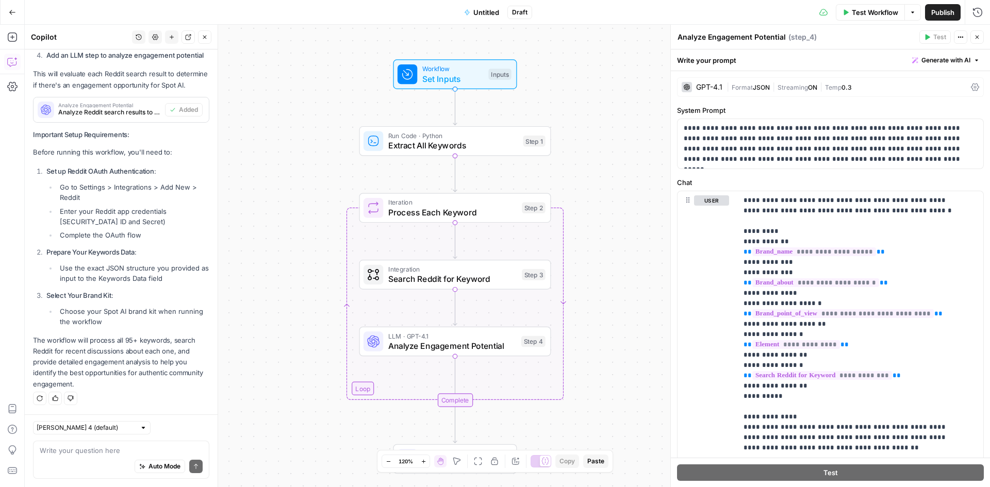
drag, startPoint x: 313, startPoint y: 288, endPoint x: 316, endPoint y: 321, distance: 33.1
click at [316, 321] on div "Workflow Set Inputs Inputs Run Code · Python Extract All Keywords Step 1 Loop I…" at bounding box center [507, 256] width 965 height 462
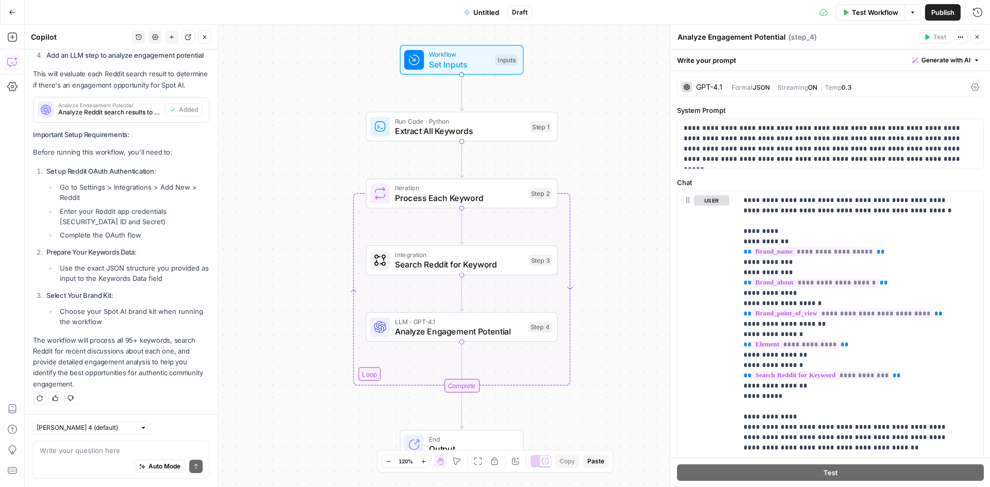
drag, startPoint x: 319, startPoint y: 327, endPoint x: 321, endPoint y: 295, distance: 32.6
click at [321, 295] on div "Workflow Set Inputs Inputs Run Code · Python Extract All Keywords Step 1 Loop I…" at bounding box center [507, 256] width 965 height 462
click at [442, 260] on span "Search Reddit for Keyword" at bounding box center [459, 264] width 129 height 12
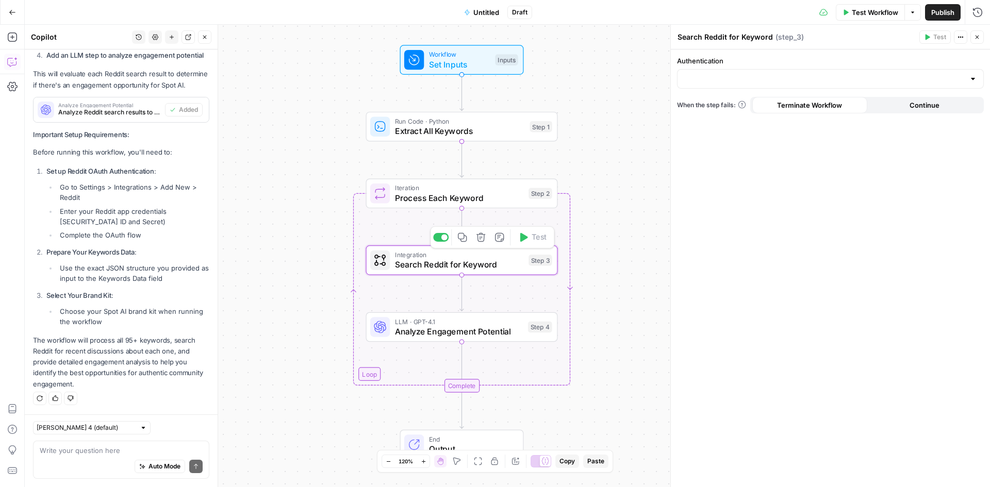
click at [285, 288] on div "Workflow Set Inputs Inputs Run Code · Python Extract All Keywords Step 1 Loop I…" at bounding box center [507, 256] width 965 height 462
click at [101, 451] on textarea at bounding box center [121, 450] width 163 height 10
type textarea "is there any other way than with integration?"
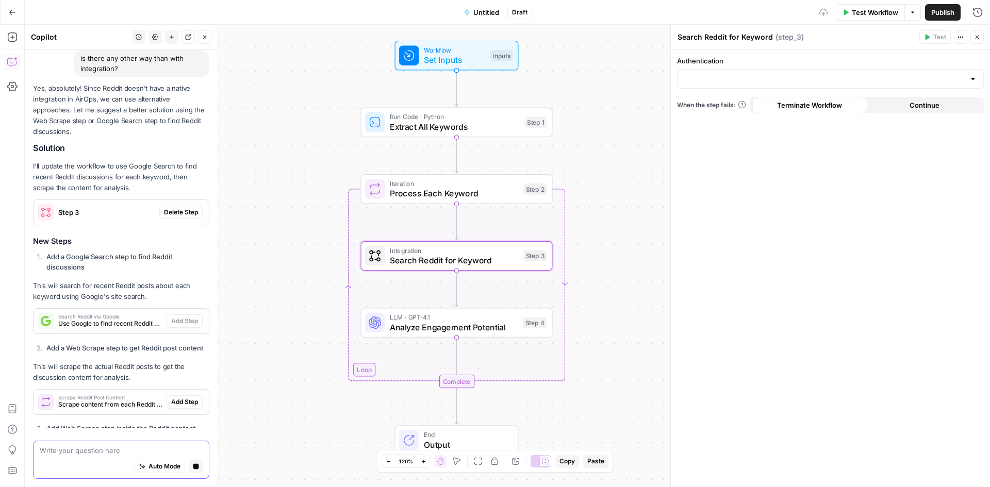
scroll to position [2257, 0]
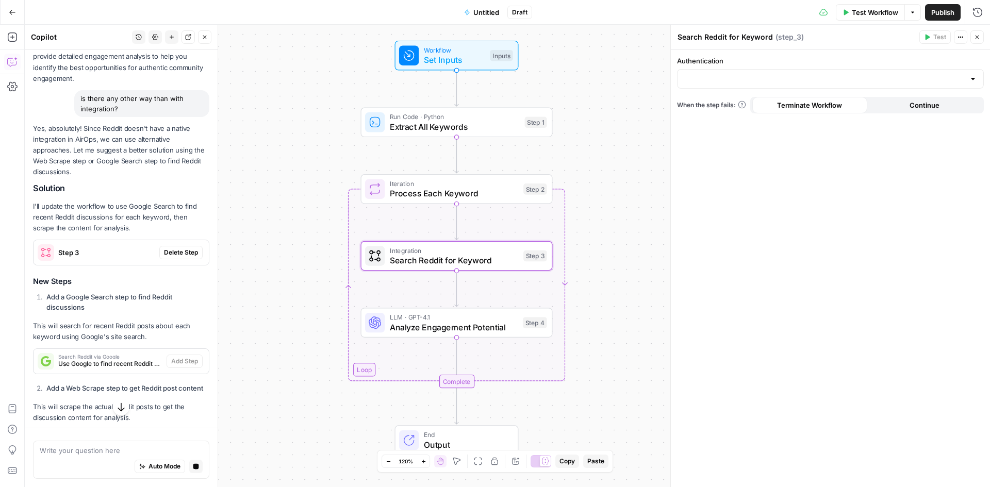
click at [164, 257] on span "Delete Step" at bounding box center [181, 252] width 34 height 9
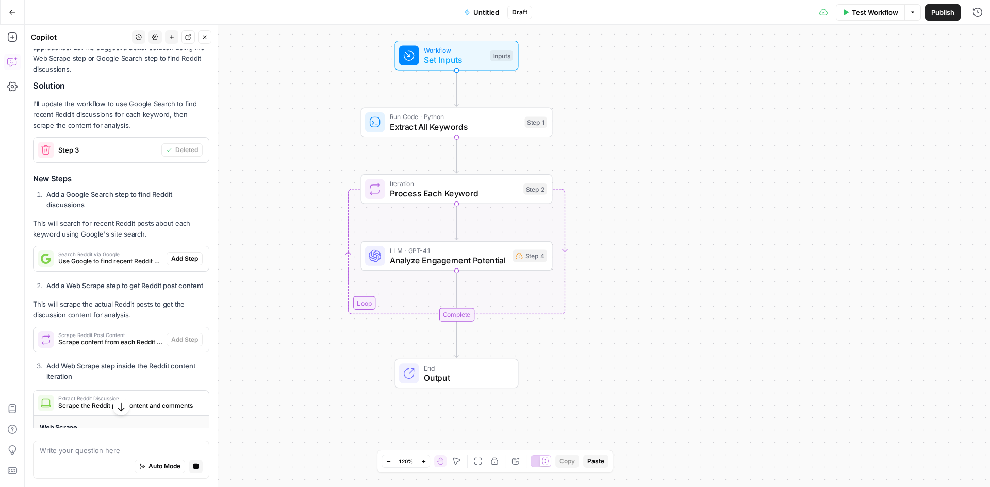
scroll to position [2361, 0]
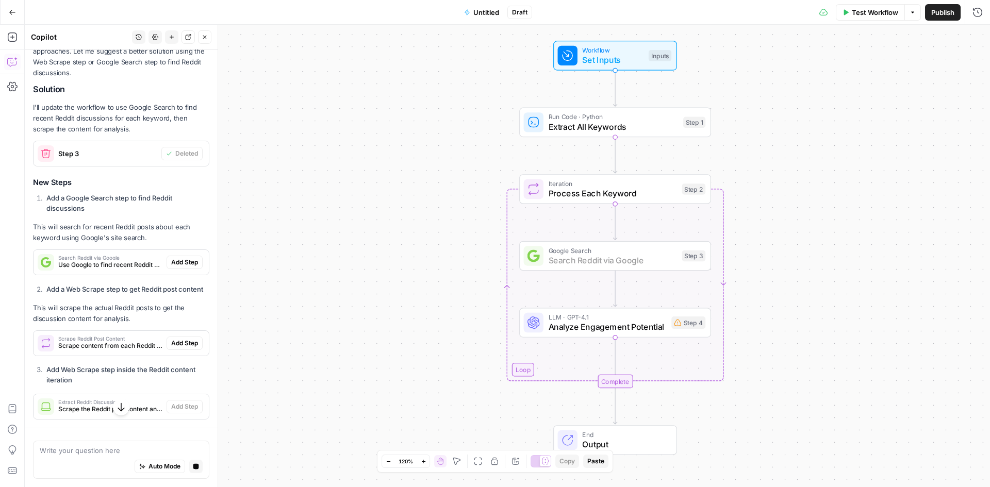
click at [171, 267] on span "Add Step" at bounding box center [184, 262] width 27 height 9
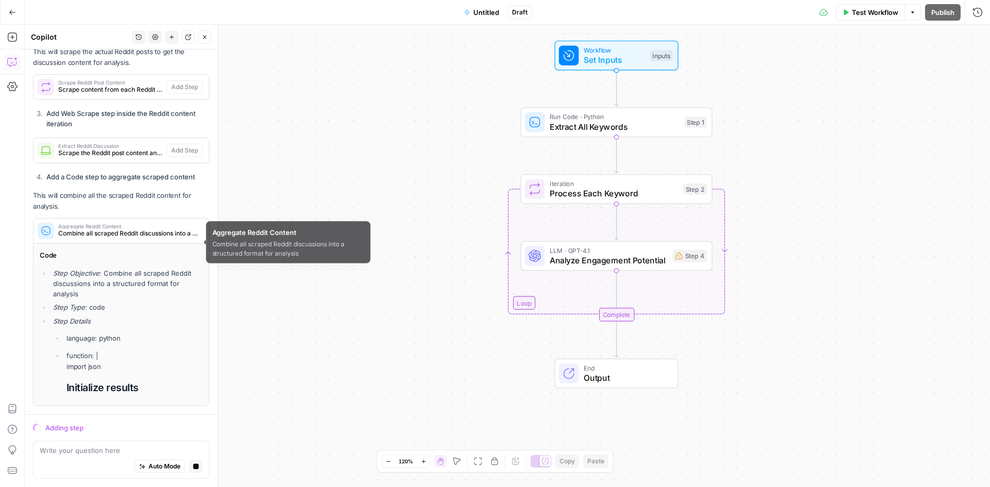
scroll to position [2603, 0]
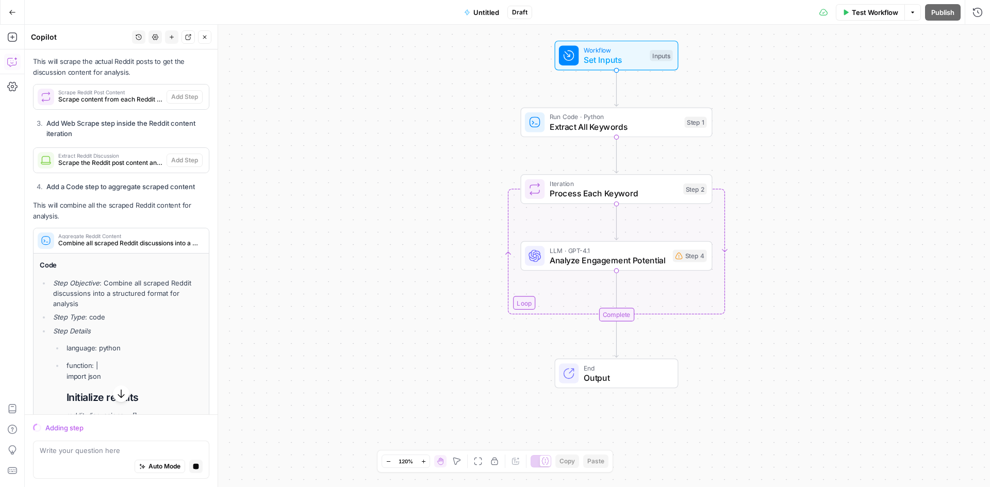
click at [596, 48] on span "Workflow" at bounding box center [613, 50] width 61 height 10
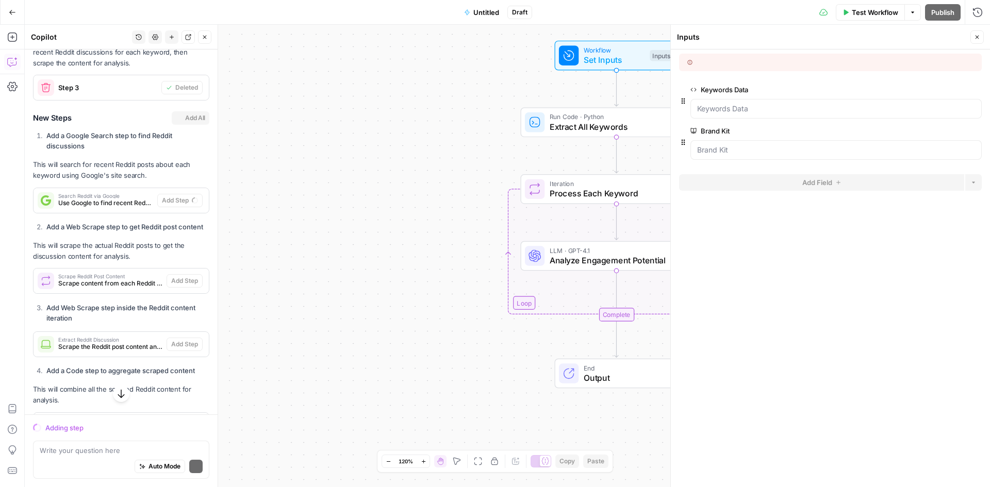
scroll to position [2438, 0]
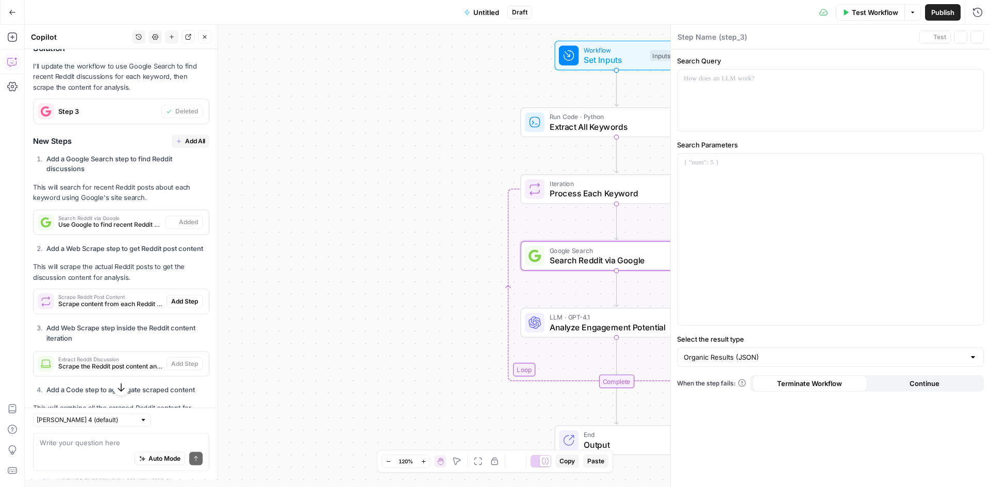
type textarea "Search Reddit via Google"
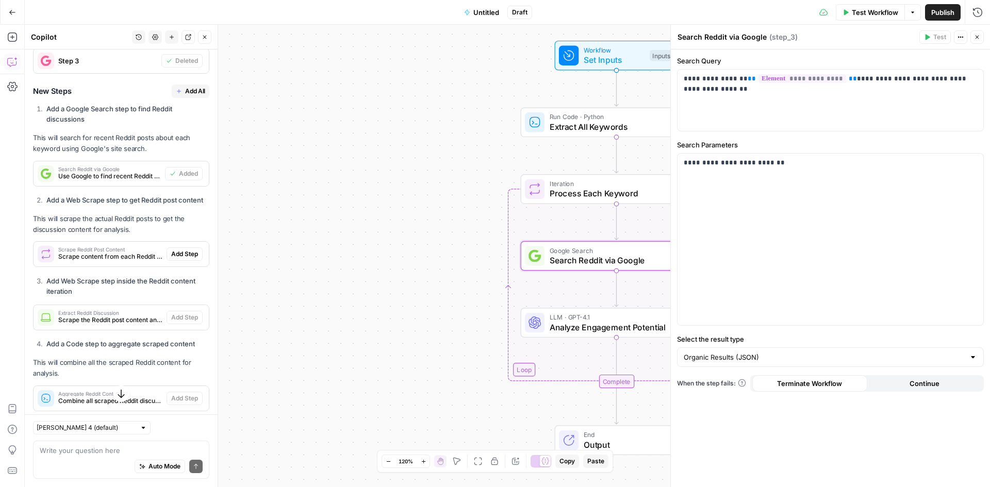
scroll to position [2522, 0]
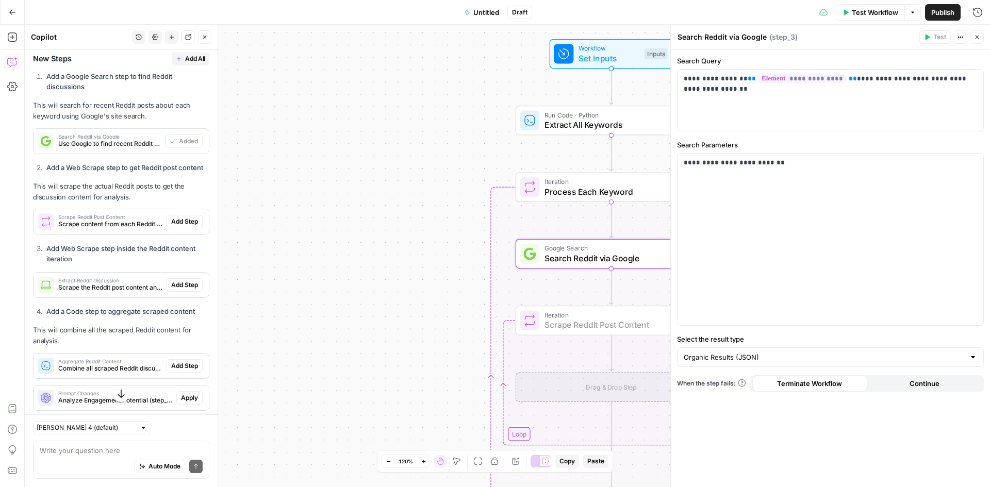
drag, startPoint x: 170, startPoint y: 273, endPoint x: 112, endPoint y: 277, distance: 58.4
click at [171, 226] on span "Add Step" at bounding box center [184, 221] width 27 height 9
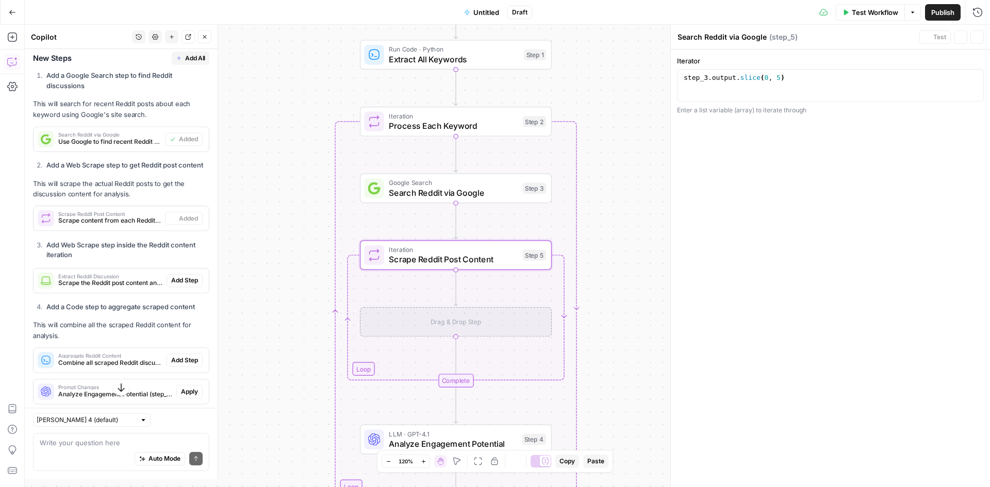
type textarea "Scrape Reddit Post Content"
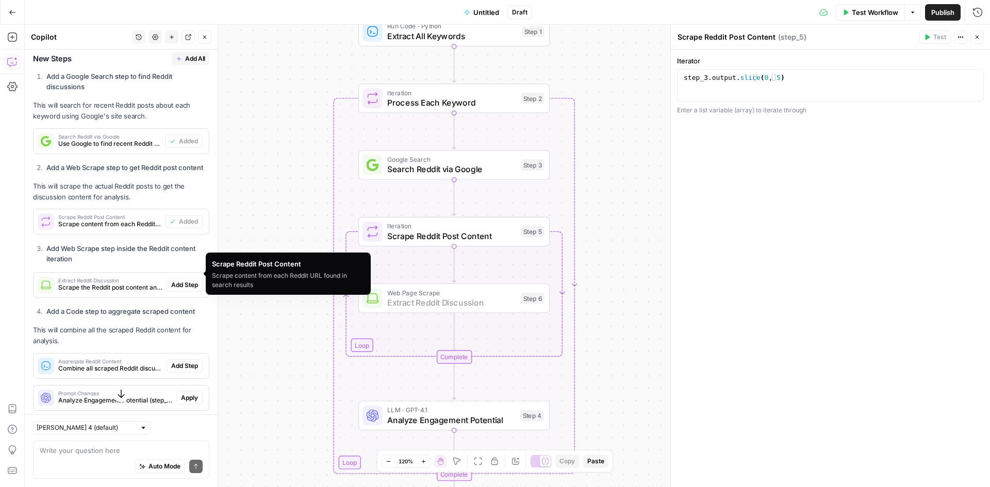
click at [179, 290] on span "Add Step" at bounding box center [184, 284] width 27 height 9
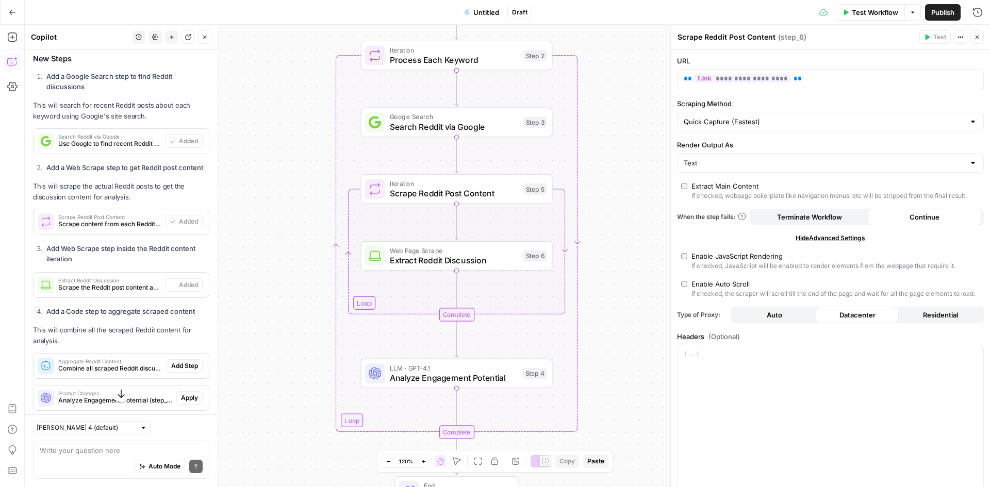
type textarea "Extract Reddit Discussion"
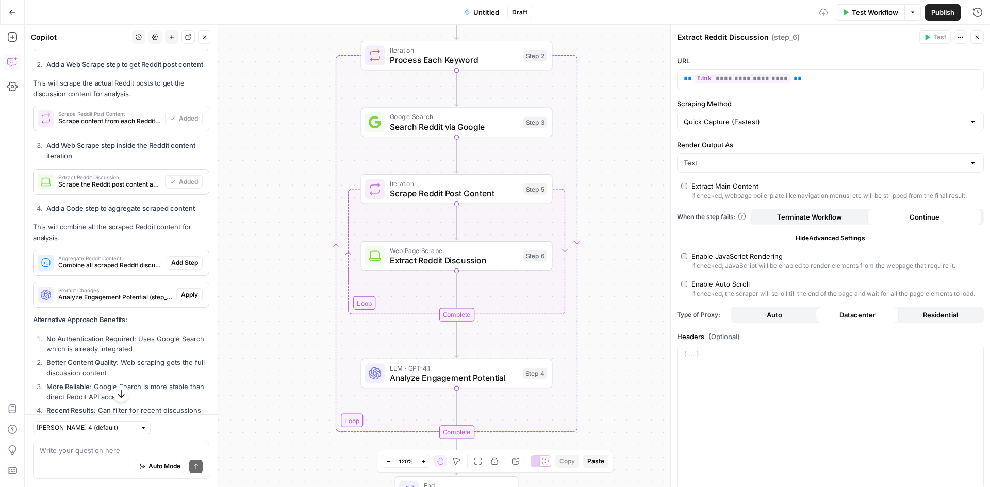
scroll to position [2677, 0]
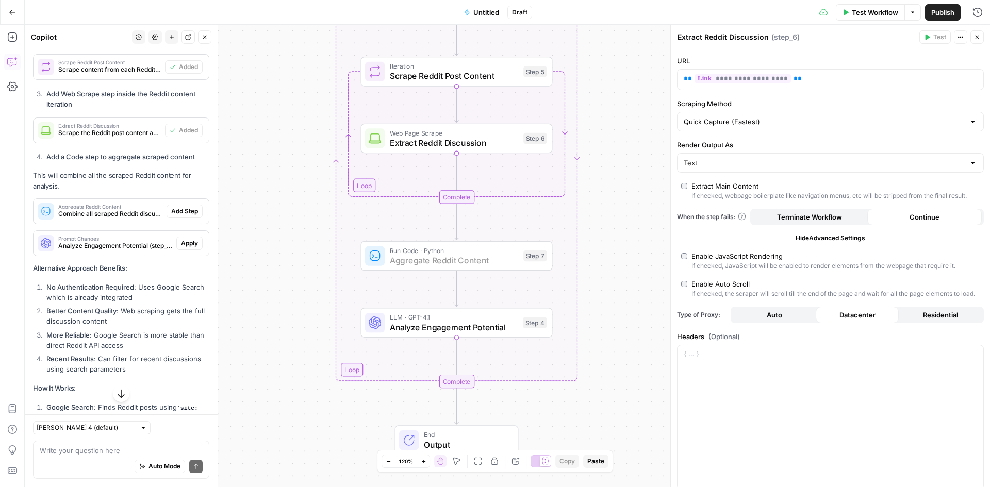
click at [175, 216] on span "Add Step" at bounding box center [184, 211] width 27 height 9
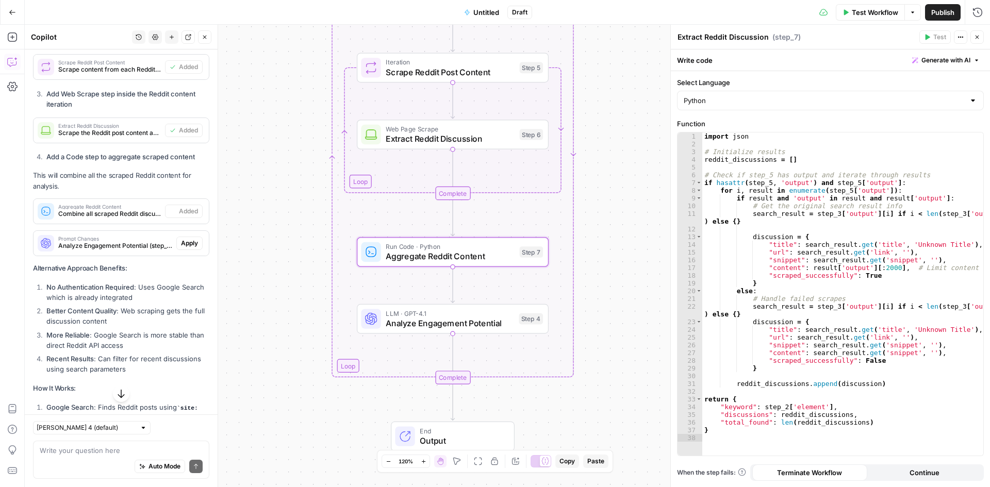
type textarea "Aggregate Reddit Content"
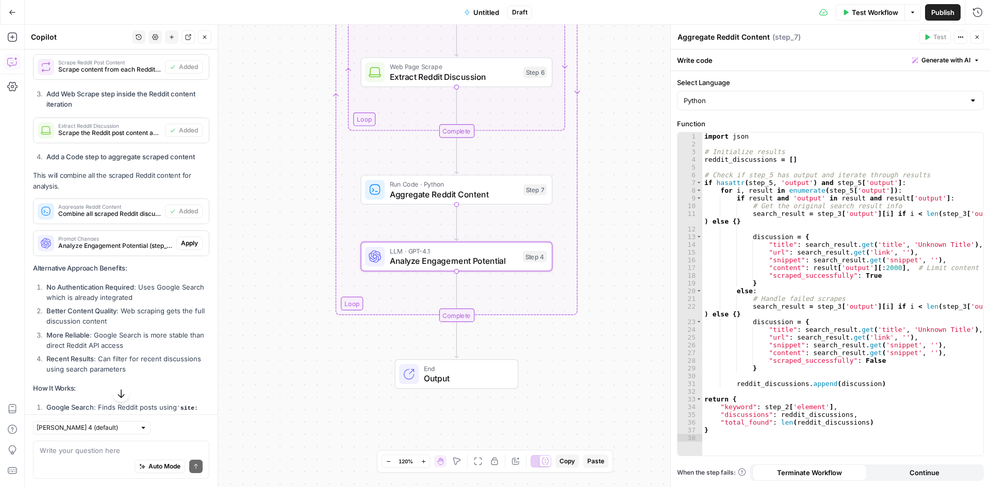
click at [185, 248] on span "Apply" at bounding box center [189, 243] width 17 height 9
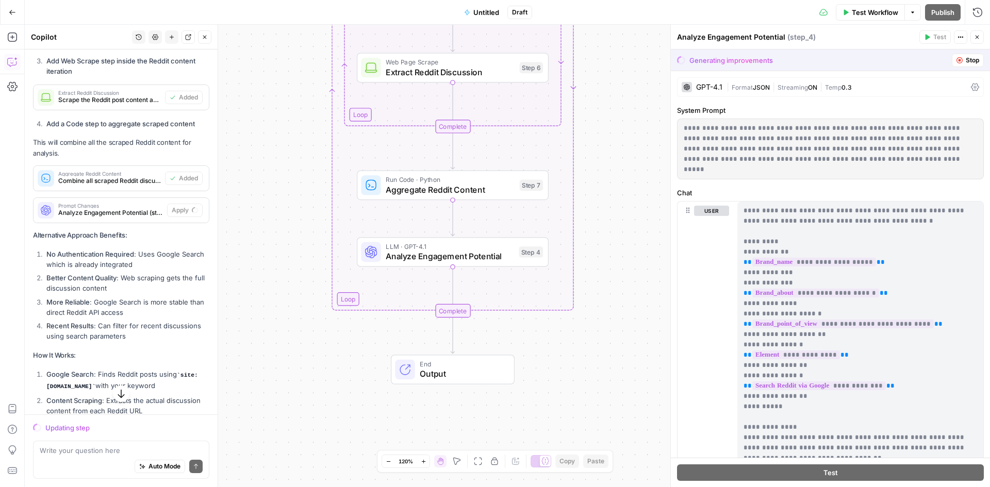
scroll to position [2644, 0]
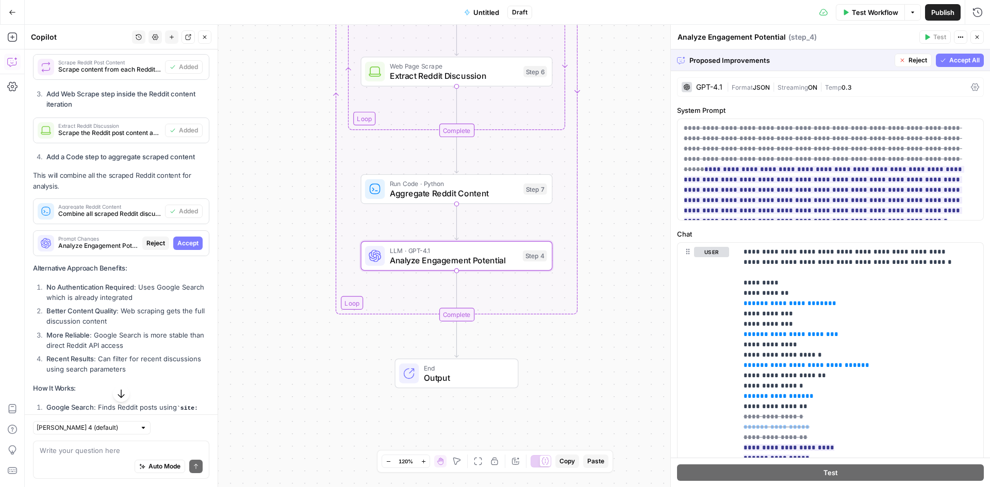
click at [180, 248] on span "Accept" at bounding box center [187, 243] width 21 height 9
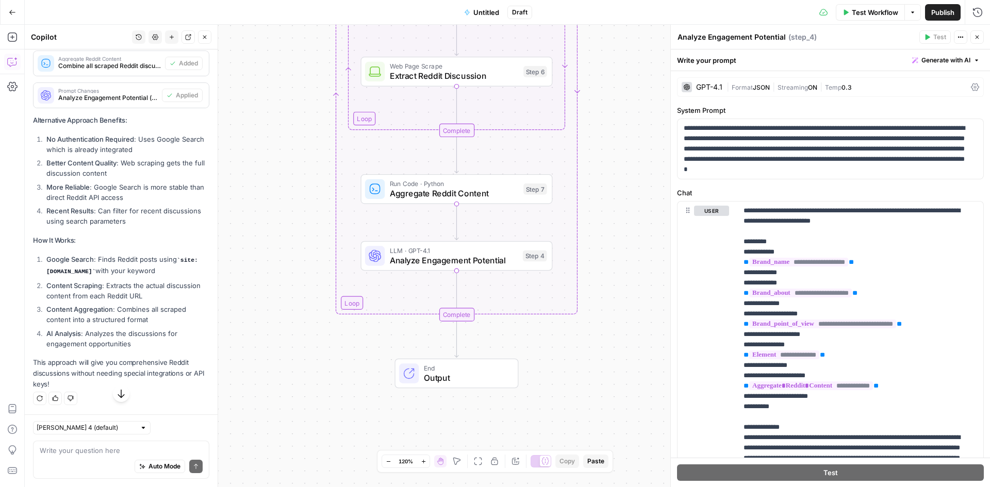
scroll to position [2876, 0]
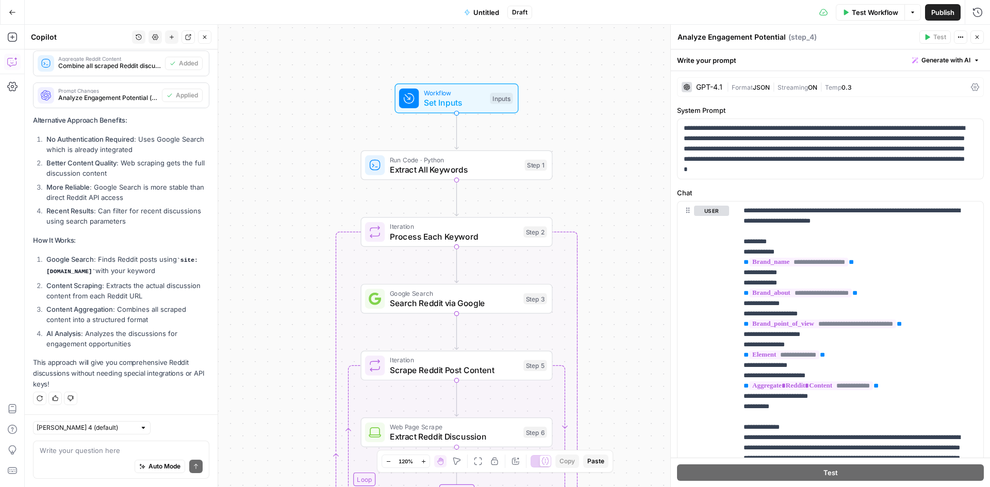
click at [880, 6] on button "Test Workflow" at bounding box center [869, 12] width 69 height 16
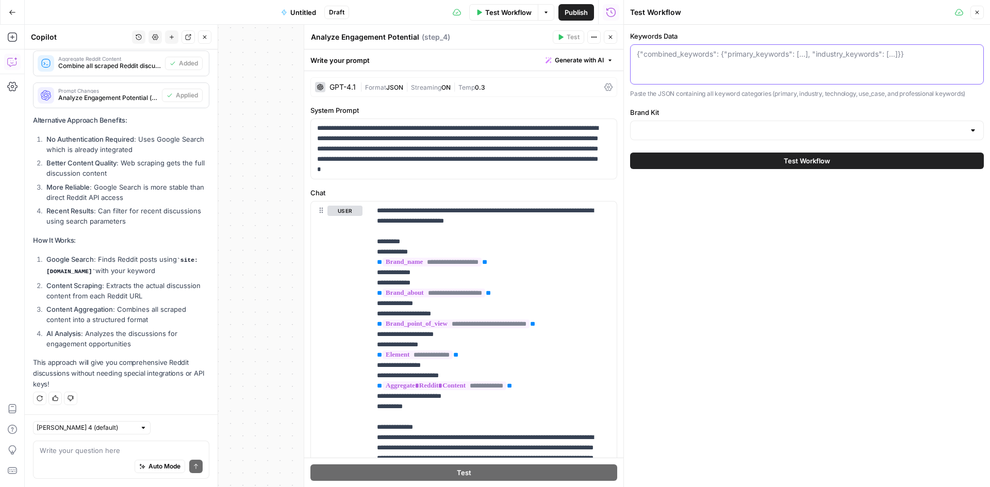
click at [703, 54] on textarea "Keywords Data" at bounding box center [807, 54] width 340 height 10
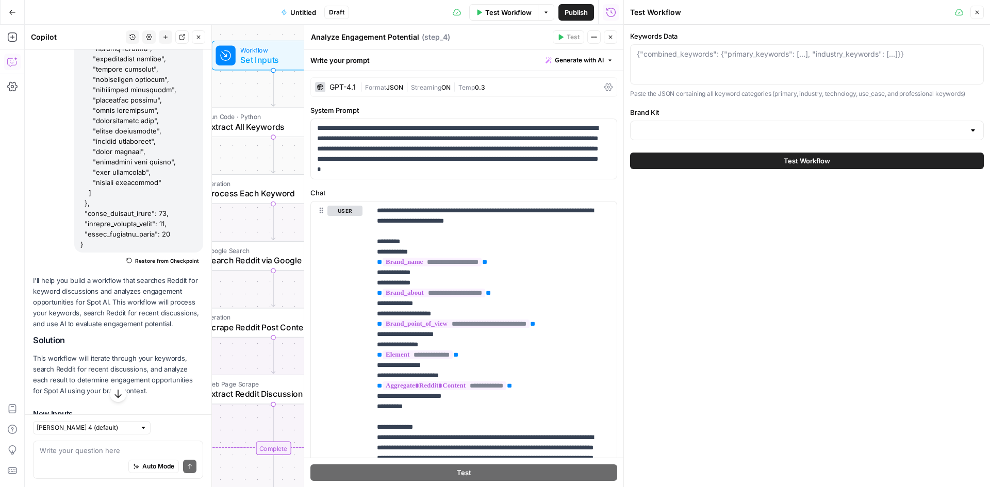
scroll to position [1134, 0]
drag, startPoint x: 79, startPoint y: 233, endPoint x: 127, endPoint y: 271, distance: 60.9
copy div "{ "combined_keywords": { "primary_keywords": [ "video intelligence", "video ana…"
click at [659, 66] on div "{"combined_keywords": {"primary_keywords": [...], "industry_keywords": [...]}}" at bounding box center [807, 64] width 354 height 40
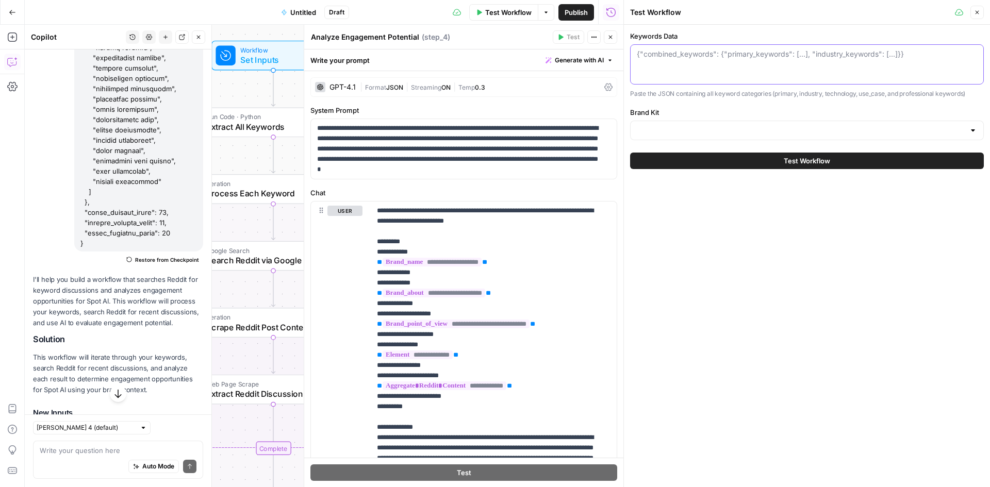
paste textarea "{ "combined_keywords": { "primary_keywords": [ "video intelligence", "video ana…"
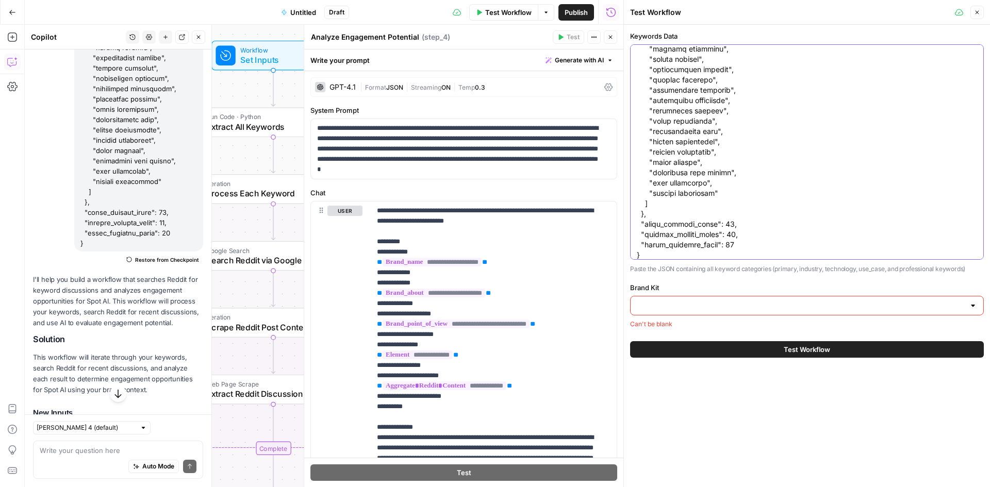
type textarea "{ "combined_keywords": { "primary_keywords": [ "video intelligence", "video ana…"
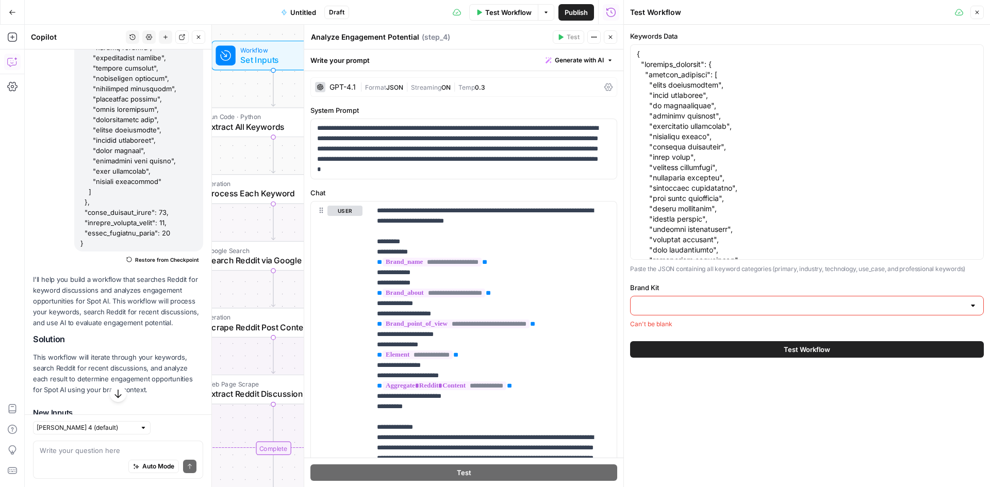
click at [667, 301] on input "Brand Kit" at bounding box center [801, 305] width 328 height 10
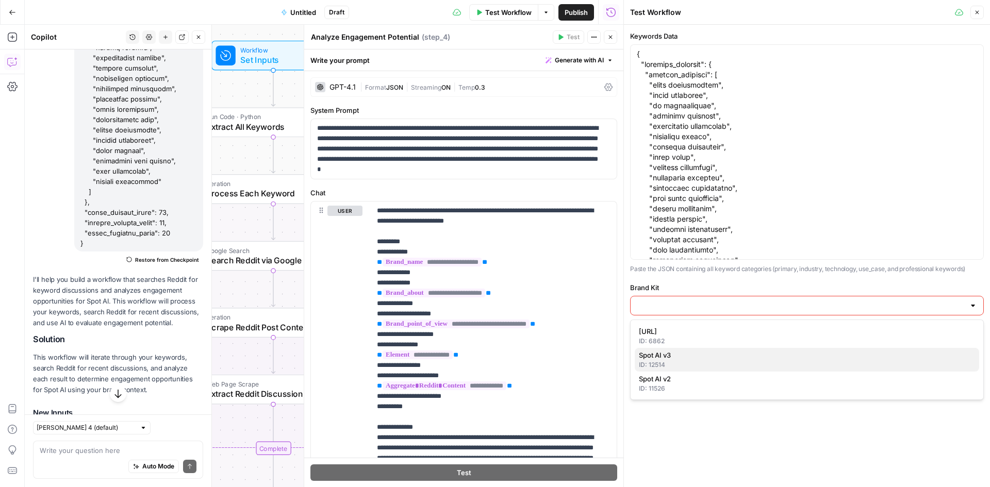
click at [680, 364] on div "ID: 12514" at bounding box center [807, 364] width 336 height 9
type input "Spot AI v3"
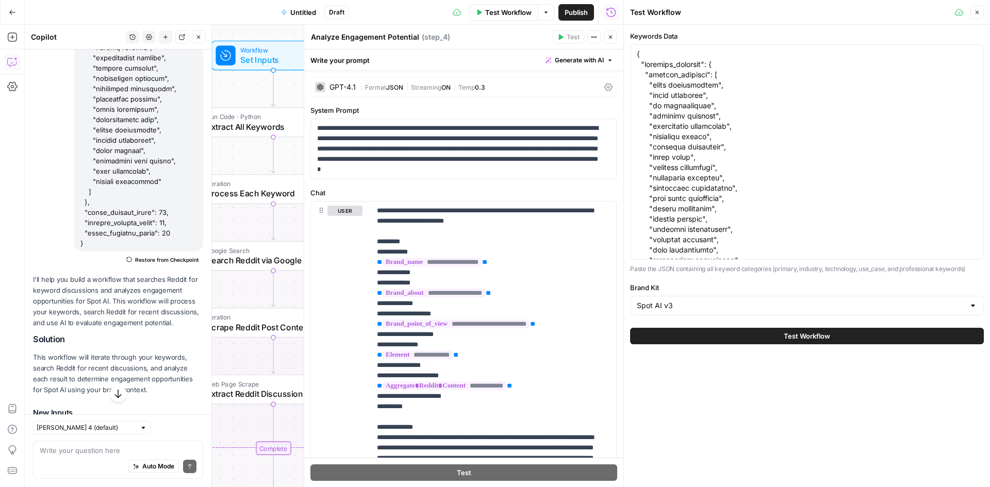
click at [702, 332] on button "Test Workflow" at bounding box center [807, 336] width 354 height 16
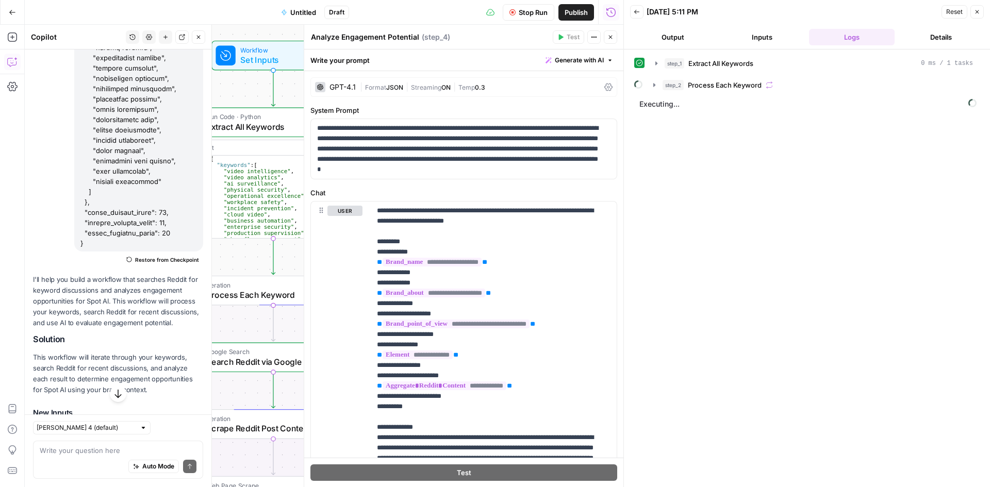
click at [614, 38] on button "Close" at bounding box center [610, 36] width 13 height 13
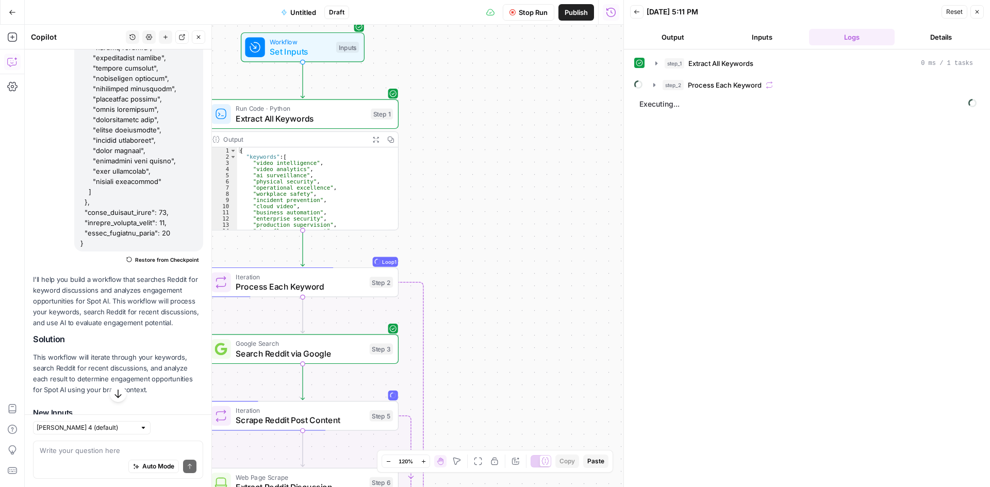
drag, startPoint x: 518, startPoint y: 160, endPoint x: 540, endPoint y: 150, distance: 24.0
click at [559, 148] on div "Workflow Set Inputs Inputs Run Code · Python Extract All Keywords Step 1 Output…" at bounding box center [324, 256] width 598 height 462
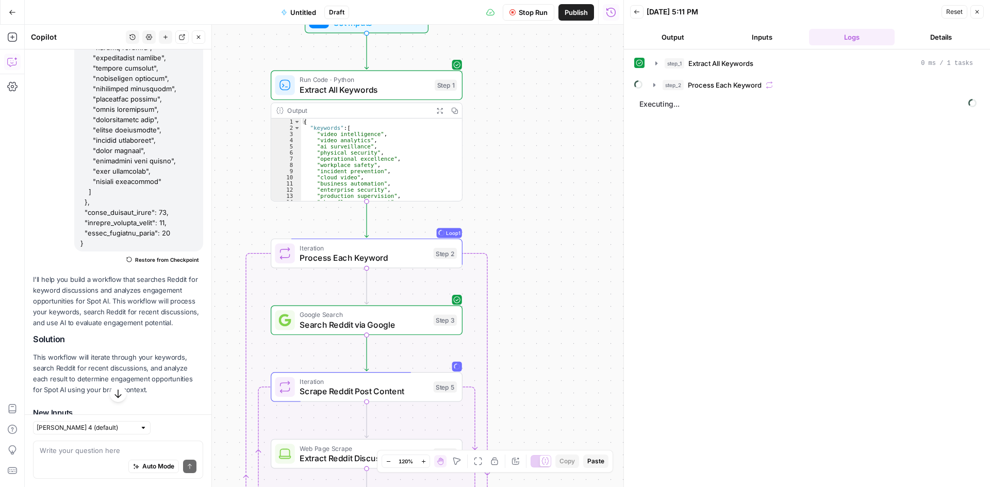
drag, startPoint x: 522, startPoint y: 155, endPoint x: 537, endPoint y: 143, distance: 19.1
click at [545, 138] on div "Workflow Set Inputs Inputs Run Code · Python Extract All Keywords Step 1 Output…" at bounding box center [324, 256] width 598 height 462
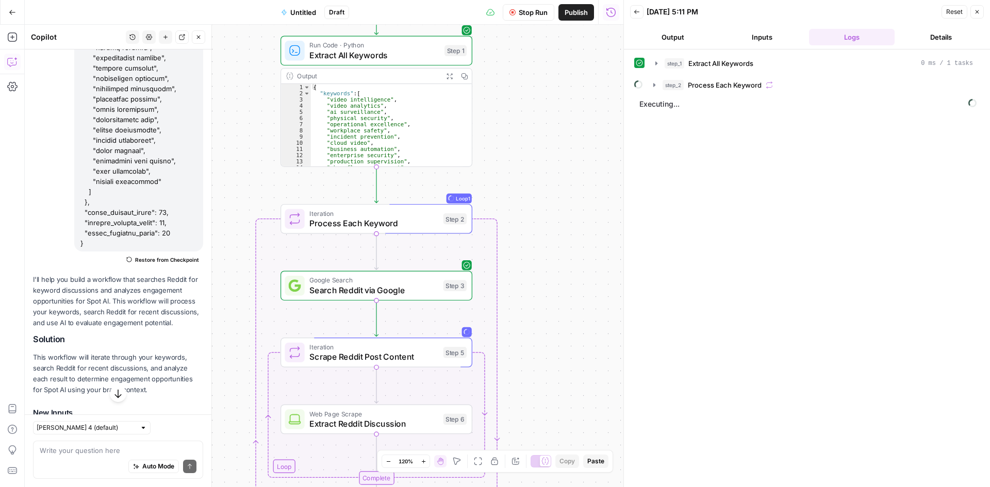
drag, startPoint x: 531, startPoint y: 136, endPoint x: 531, endPoint y: 130, distance: 5.2
click at [531, 113] on div "Workflow Set Inputs Inputs Run Code · Python Extract All Keywords Step 1 Output…" at bounding box center [324, 256] width 598 height 462
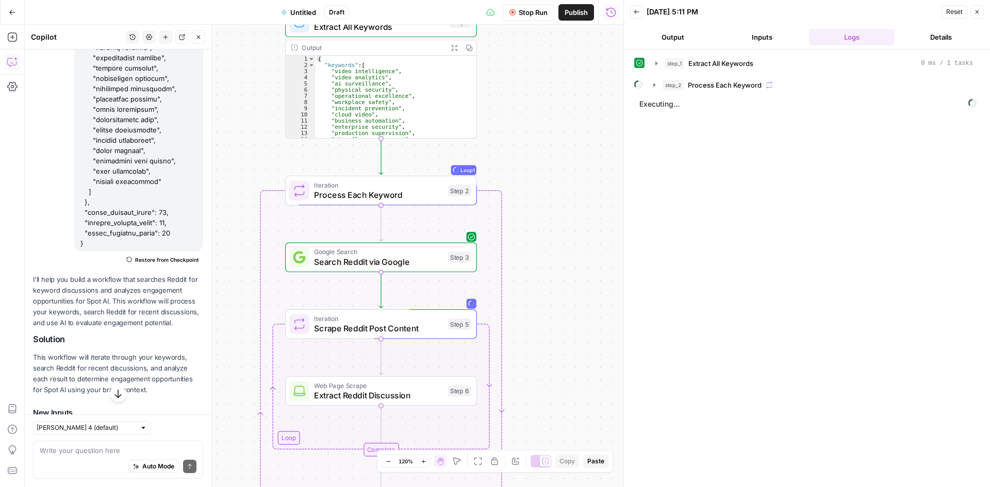
click at [542, 120] on div "Workflow Set Inputs Inputs Run Code · Python Extract All Keywords Step 1 Output…" at bounding box center [324, 256] width 598 height 462
click at [651, 82] on icon "button" at bounding box center [654, 85] width 8 height 8
click at [673, 105] on icon "button" at bounding box center [677, 107] width 8 height 8
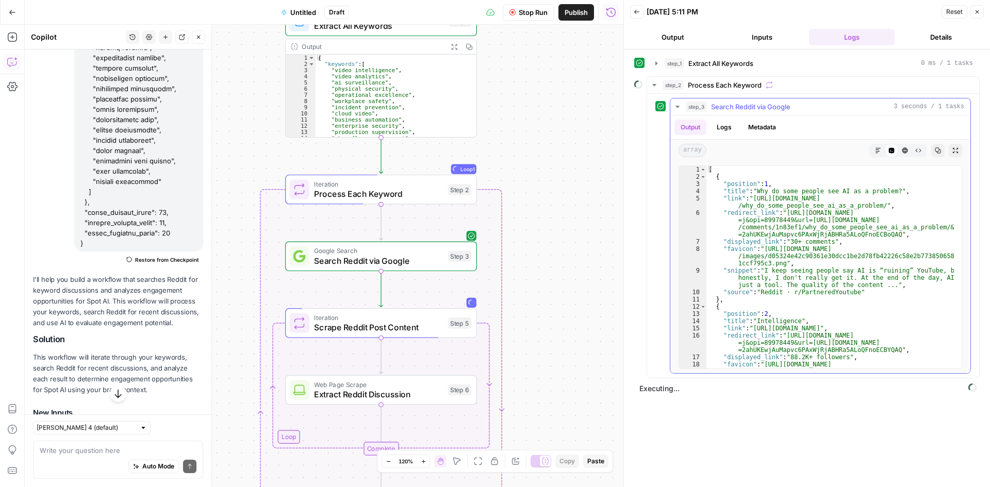
click at [678, 106] on icon "button" at bounding box center [677, 107] width 4 height 2
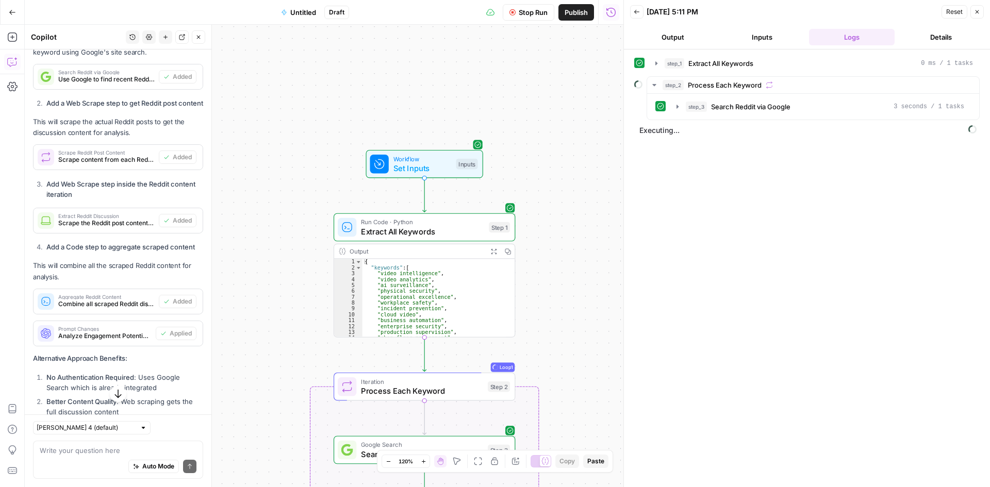
scroll to position [2928, 0]
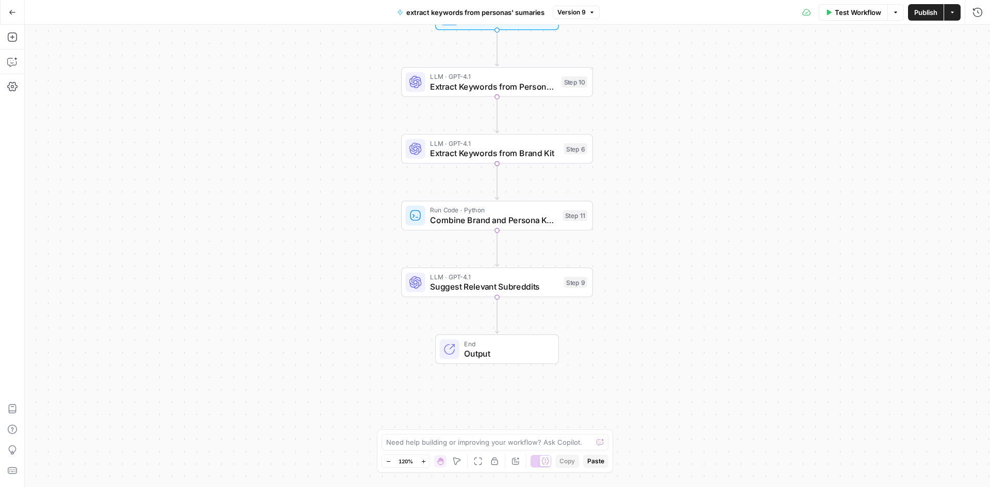
drag, startPoint x: 269, startPoint y: 114, endPoint x: 271, endPoint y: 138, distance: 24.3
click at [271, 142] on div "Workflow Set Inputs Inputs LLM · GPT-4.1 Extract Keywords from Persona Summary …" at bounding box center [507, 256] width 965 height 462
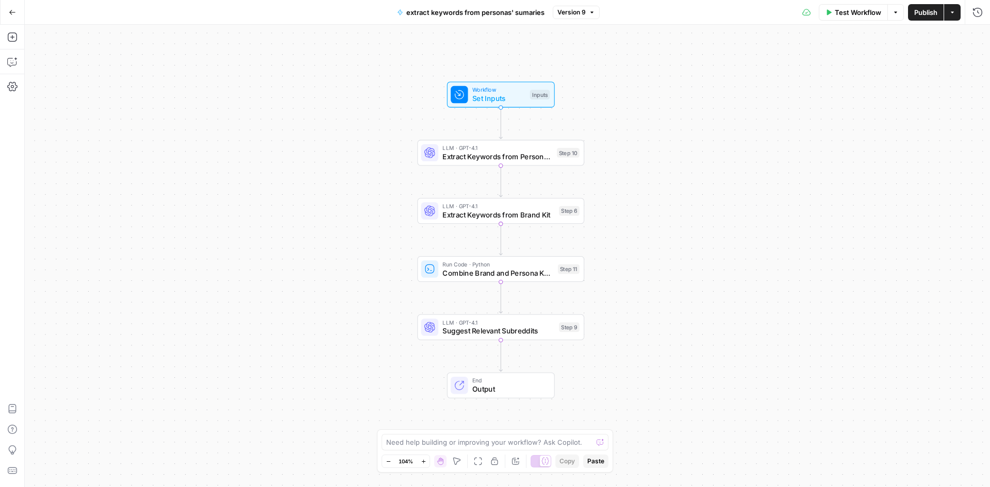
click at [305, 149] on div "Workflow Set Inputs Inputs LLM · GPT-4.1 Extract Keywords from Persona Summary …" at bounding box center [507, 256] width 965 height 462
click at [490, 160] on span "Extract Keywords from Persona Summary" at bounding box center [502, 157] width 110 height 11
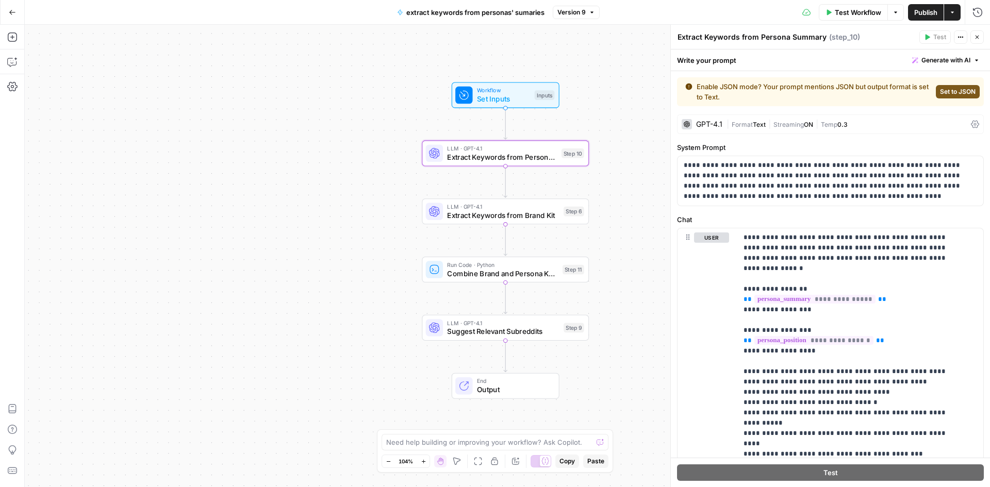
click at [521, 215] on span "Extract Keywords from Brand Kit" at bounding box center [503, 215] width 112 height 11
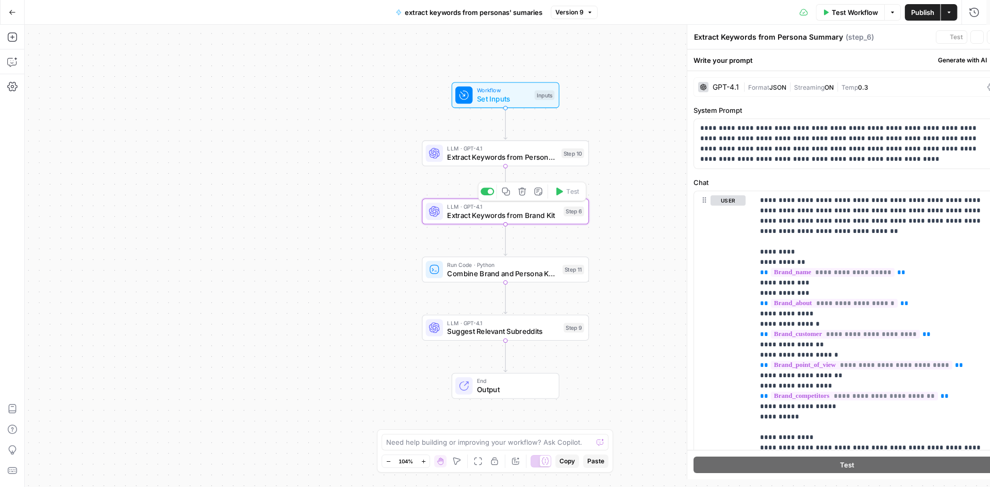
type textarea "Extract Keywords from Brand Kit"
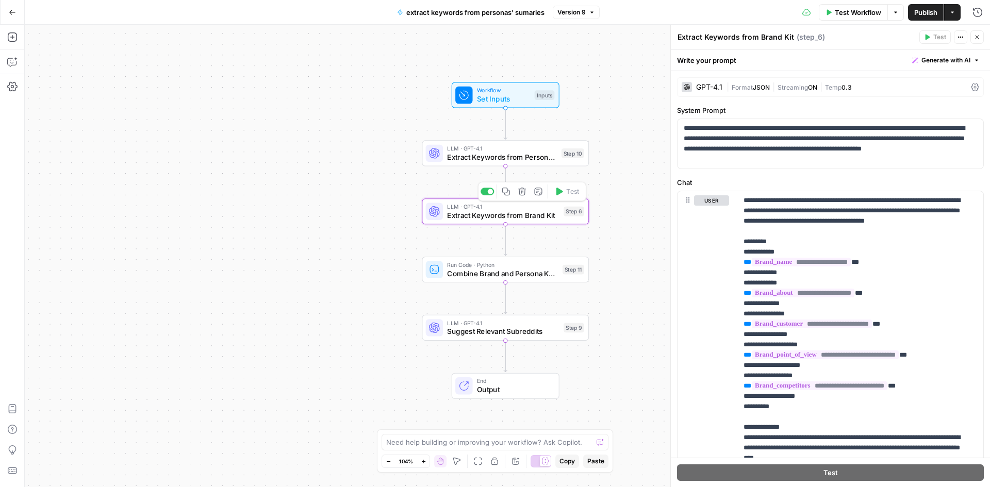
click at [499, 271] on span "Combine Brand and Persona Keywords" at bounding box center [502, 273] width 111 height 11
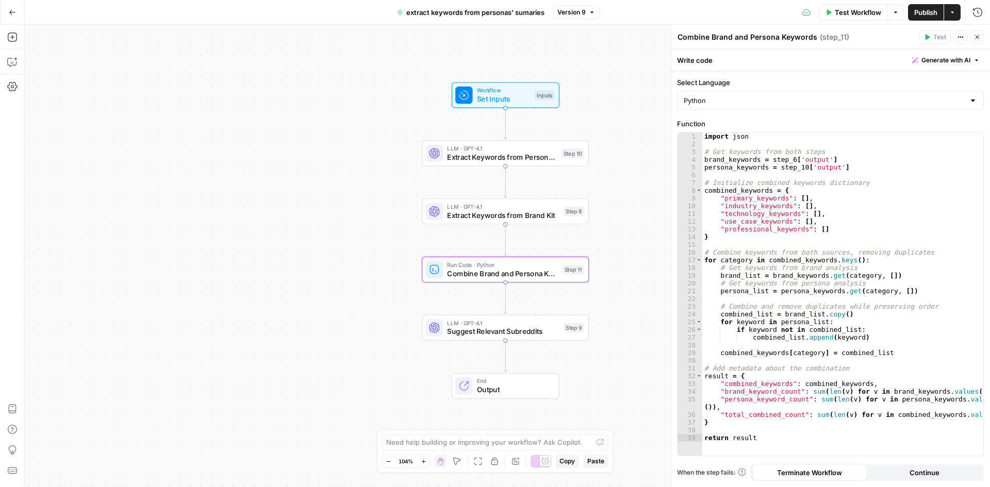
click at [486, 333] on span "Suggest Relevant Subreddits" at bounding box center [503, 331] width 112 height 11
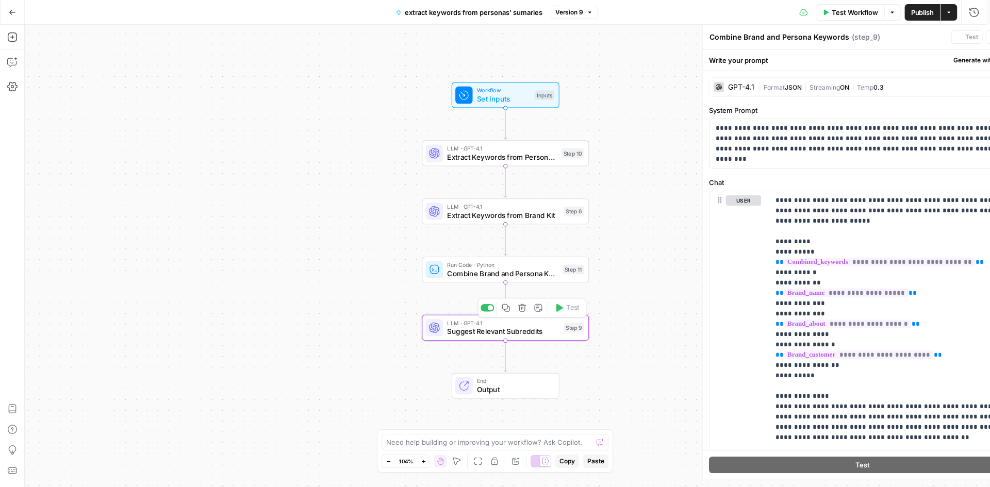
type textarea "Suggest Relevant Subreddits"
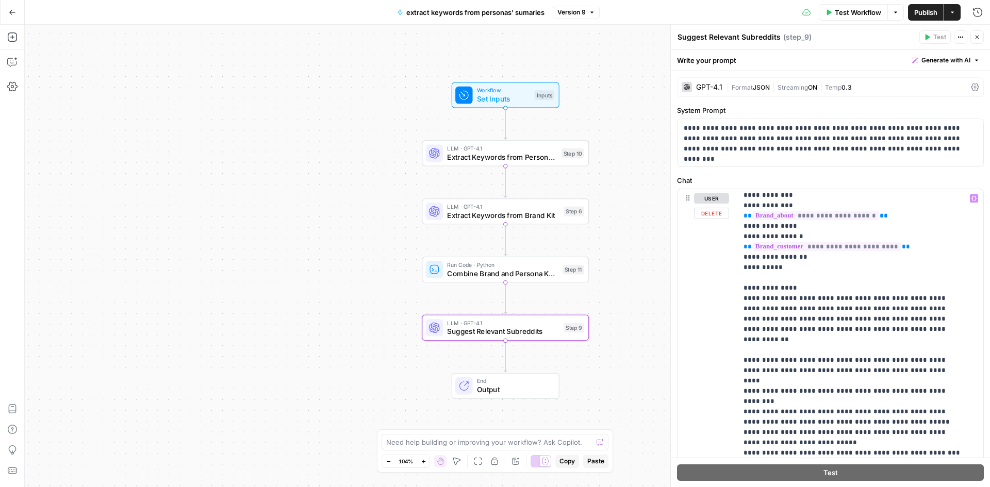
scroll to position [103, 0]
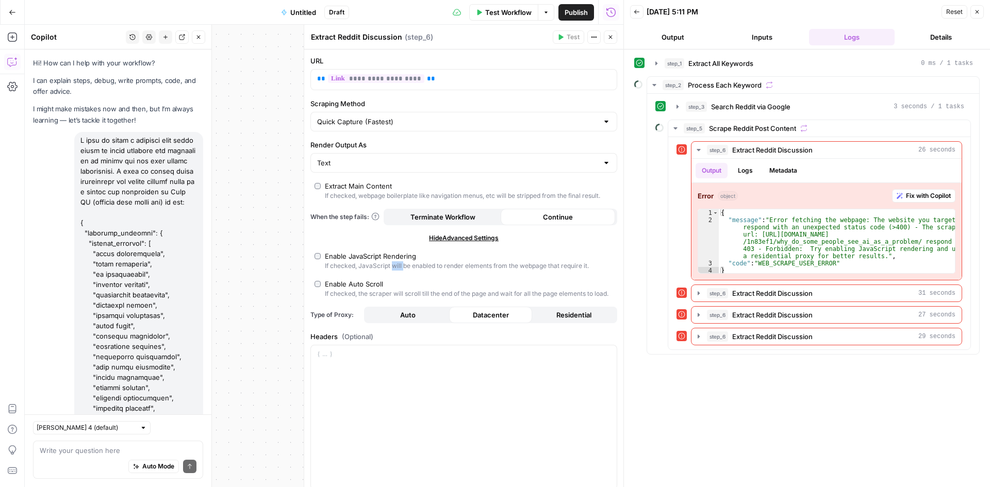
scroll to position [2928, 0]
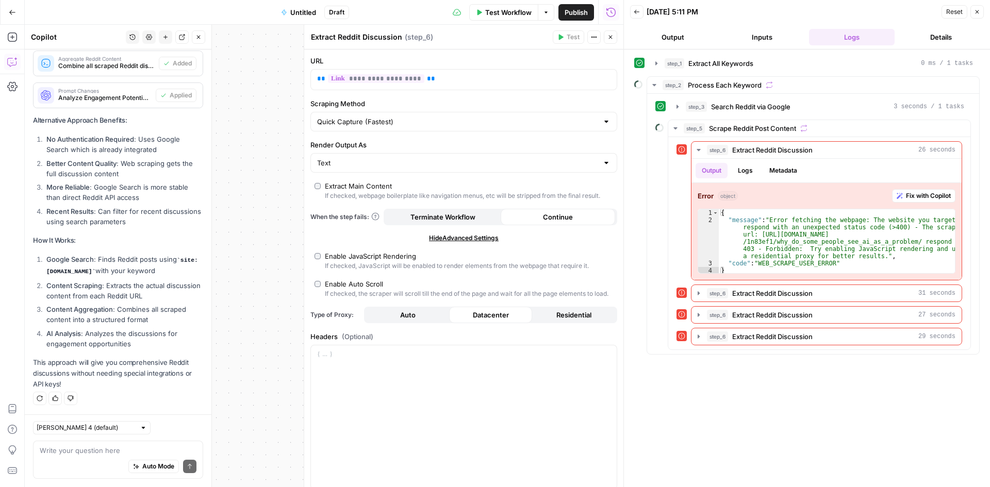
click at [344, 283] on div "Enable Auto Scroll" at bounding box center [354, 284] width 58 height 10
click at [461, 219] on span "Terminate Workflow" at bounding box center [442, 217] width 65 height 10
click at [400, 320] on span "Auto" at bounding box center [407, 315] width 15 height 10
type input "Custom"
click at [377, 118] on input "Scraping Method" at bounding box center [457, 121] width 281 height 10
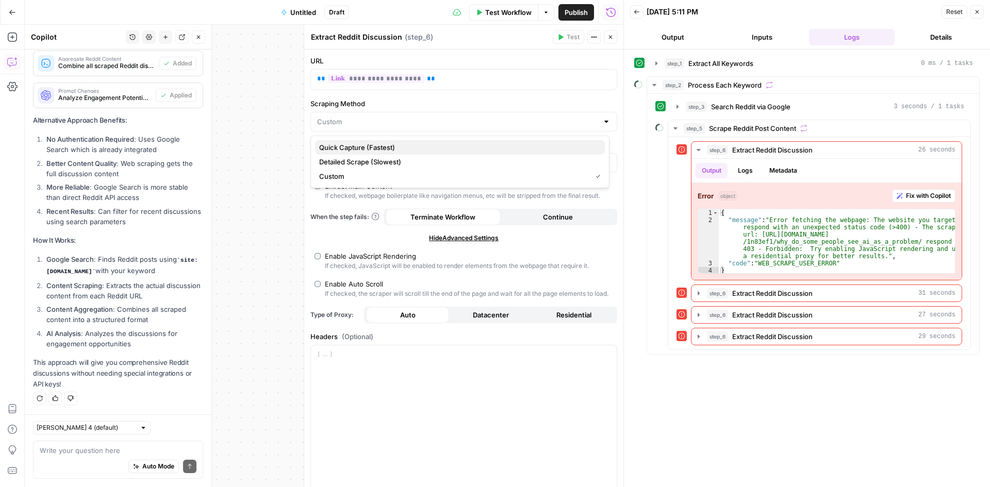
click at [378, 147] on span "Quick Capture (Fastest)" at bounding box center [457, 147] width 277 height 10
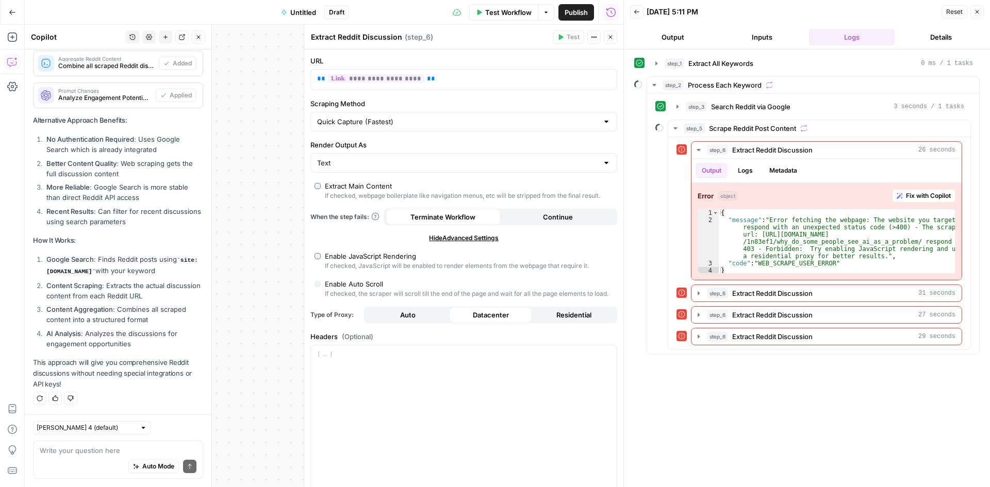
click at [410, 320] on span "Auto" at bounding box center [407, 315] width 15 height 10
type input "Custom"
click at [608, 35] on icon "button" at bounding box center [610, 37] width 6 height 6
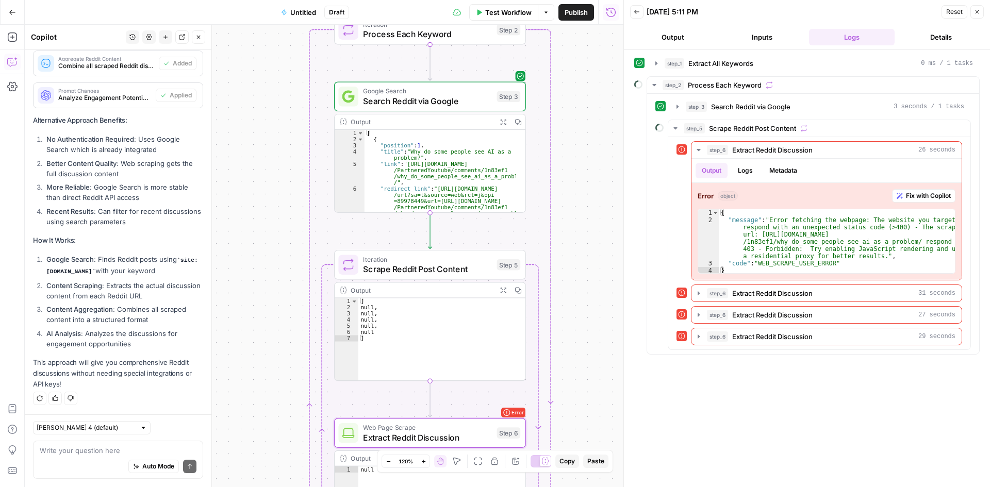
click at [364, 428] on span "Web Page Scrape" at bounding box center [427, 428] width 129 height 10
click at [364, 428] on div "Extract Reddit Discussion Extract Reddit Discussion ( step_6 ) Test Actions Clo…" at bounding box center [464, 256] width 320 height 462
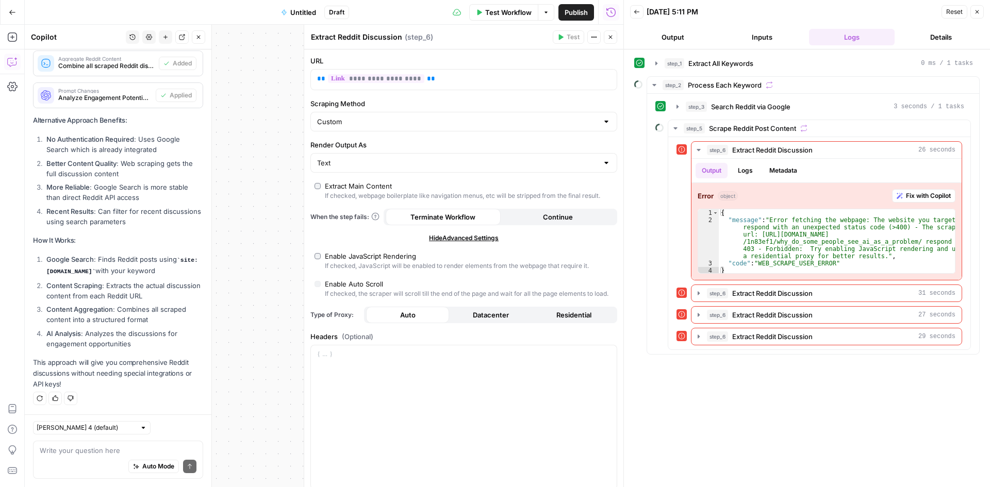
click at [351, 256] on div "Enable JavaScript Rendering" at bounding box center [370, 256] width 91 height 10
click at [343, 280] on div "Enable Auto Scroll" at bounding box center [354, 284] width 58 height 10
click at [613, 36] on icon "button" at bounding box center [610, 37] width 6 height 6
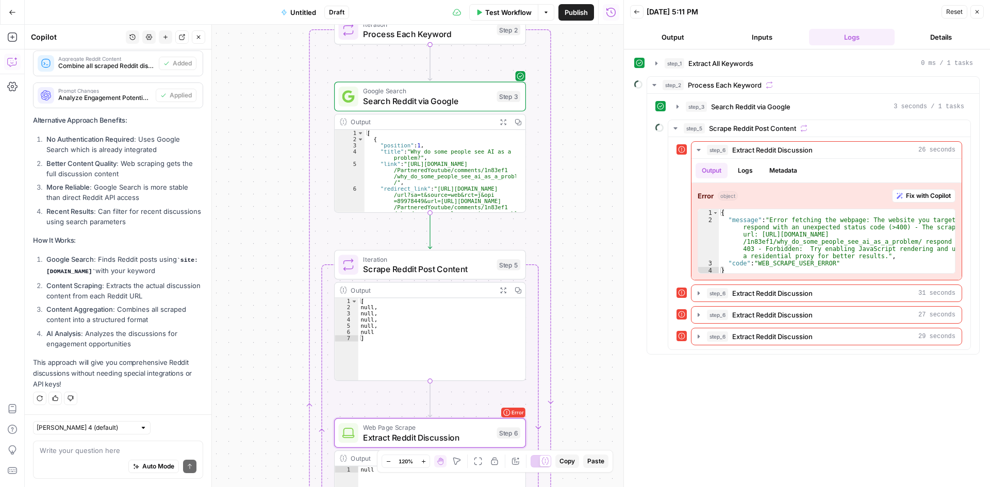
click at [519, 11] on span "Test Workflow" at bounding box center [508, 12] width 46 height 10
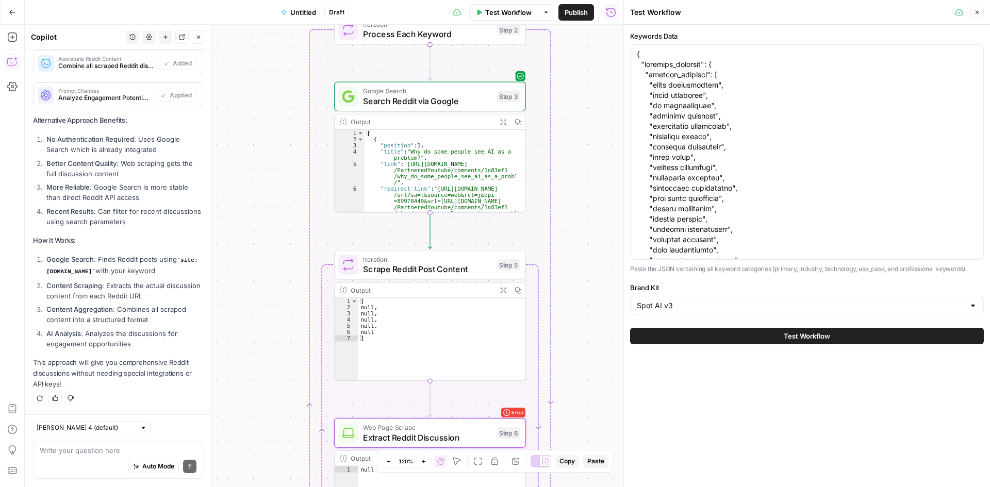
click at [677, 339] on button "Test Workflow" at bounding box center [807, 336] width 354 height 16
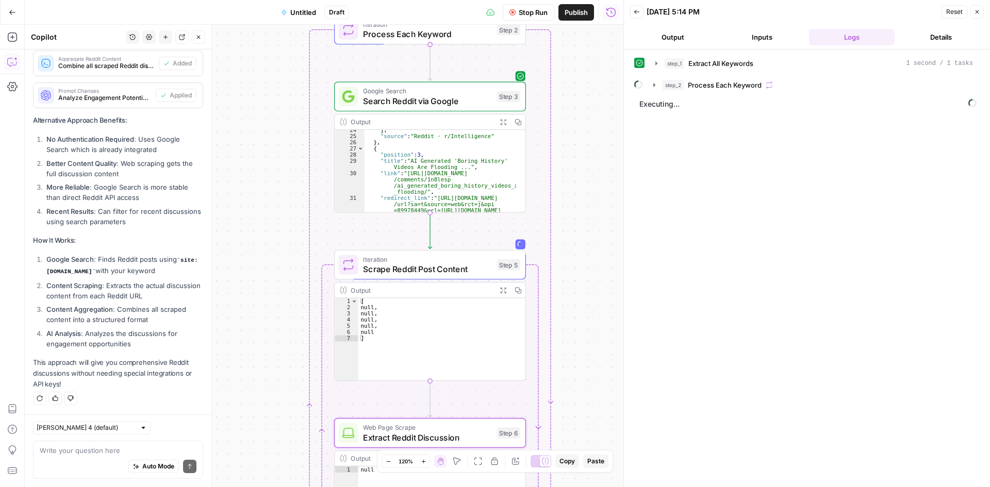
scroll to position [276, 0]
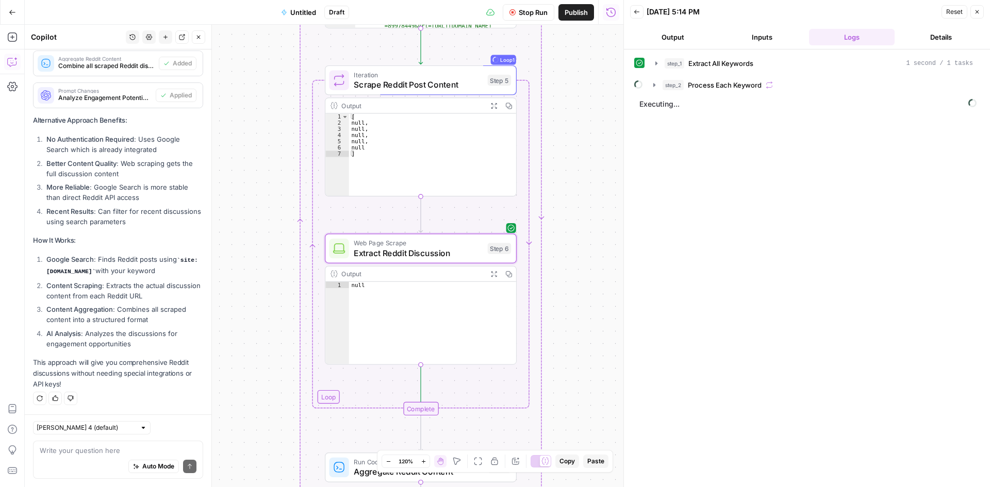
drag, startPoint x: 579, startPoint y: 280, endPoint x: 540, endPoint y: 37, distance: 246.5
click at [540, 37] on div "Workflow Set Inputs Inputs Run Code · Python Extract All Keywords Step 1 Output…" at bounding box center [324, 256] width 598 height 462
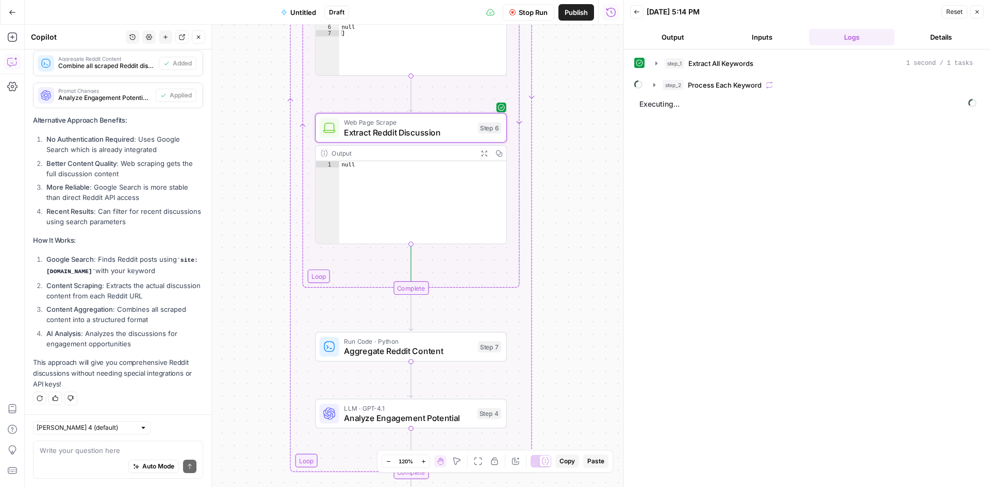
drag, startPoint x: 582, startPoint y: 240, endPoint x: 577, endPoint y: 191, distance: 49.7
click at [605, 124] on div "Workflow Set Inputs Inputs Run Code · Python Extract All Keywords Step 1 Output…" at bounding box center [324, 256] width 598 height 462
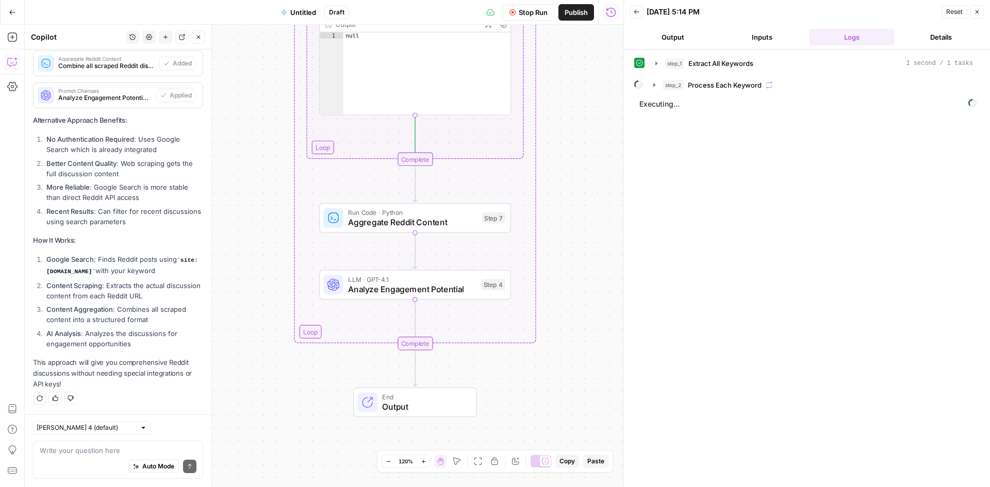
drag, startPoint x: 577, startPoint y: 191, endPoint x: 577, endPoint y: 122, distance: 69.1
click at [577, 122] on div "Workflow Set Inputs Inputs Run Code · Python Extract All Keywords Step 1 Output…" at bounding box center [324, 256] width 598 height 462
click at [656, 83] on icon "button" at bounding box center [654, 85] width 8 height 8
click at [676, 127] on icon "button" at bounding box center [675, 128] width 8 height 8
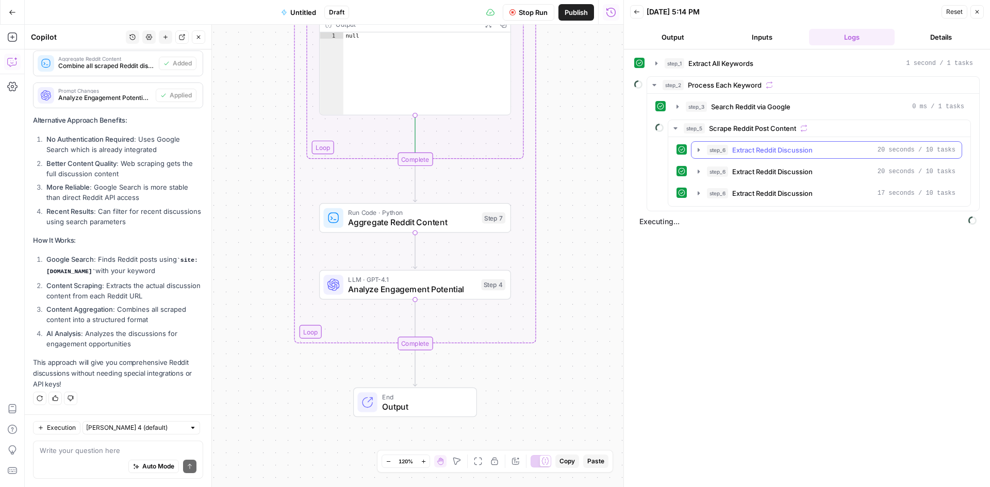
click at [697, 148] on icon "button" at bounding box center [698, 150] width 8 height 8
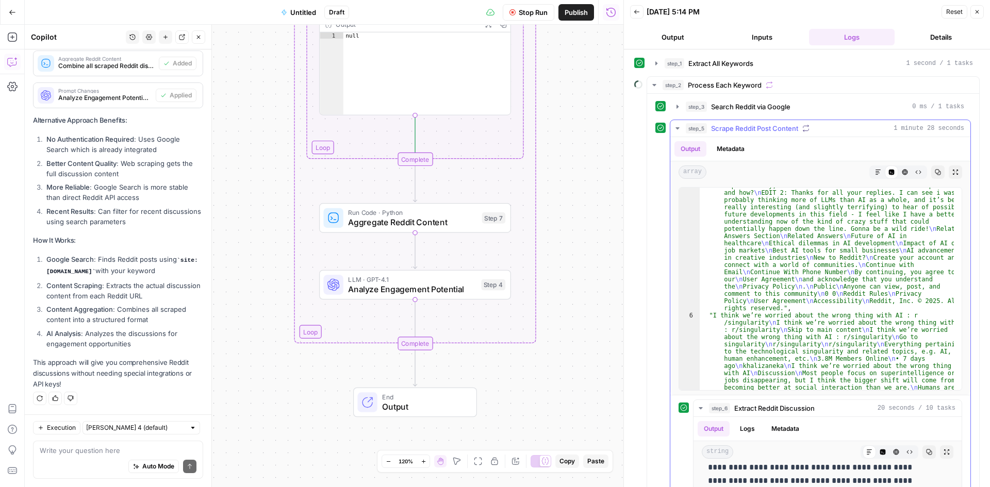
scroll to position [1004, 0]
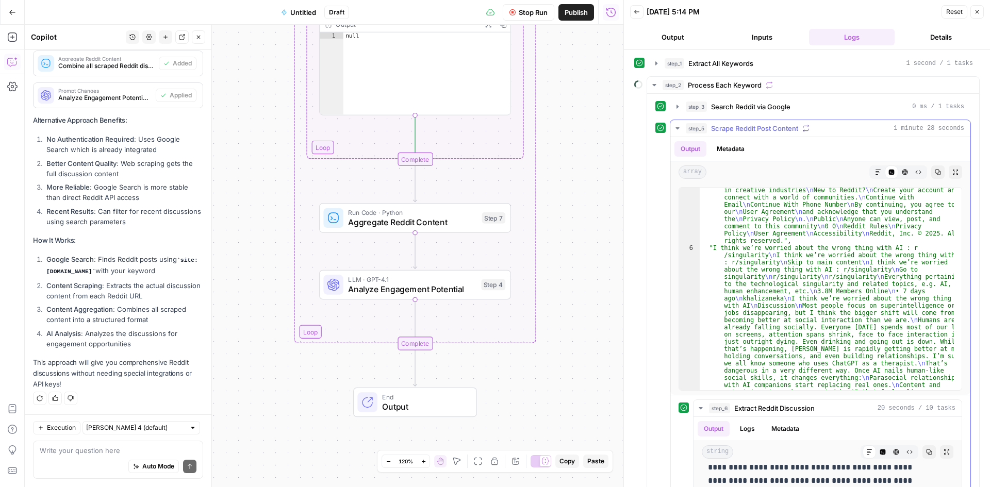
click at [679, 126] on icon "button" at bounding box center [677, 128] width 8 height 8
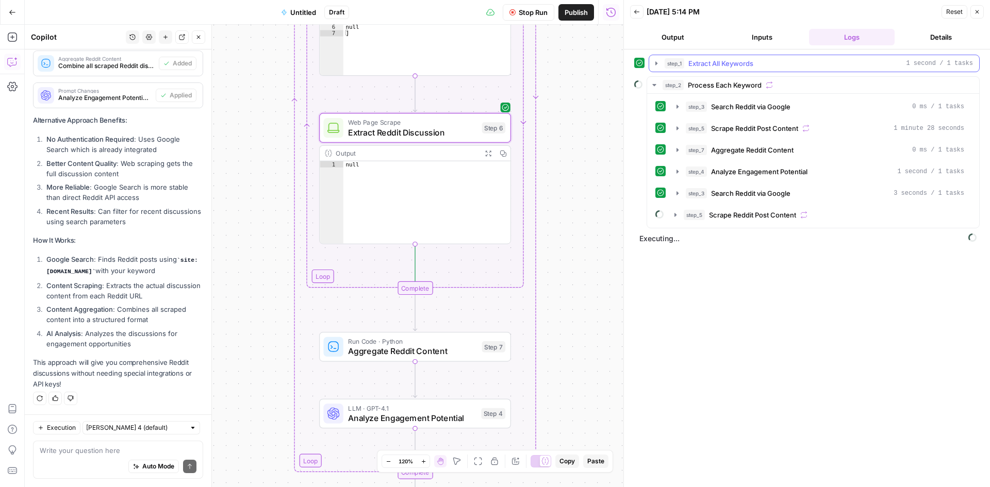
click at [658, 63] on icon "button" at bounding box center [656, 63] width 8 height 8
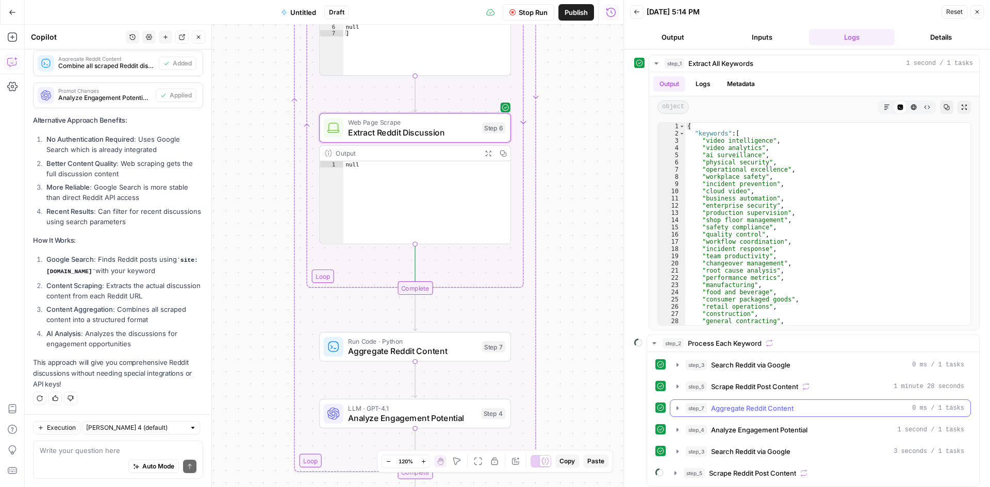
scroll to position [23, 0]
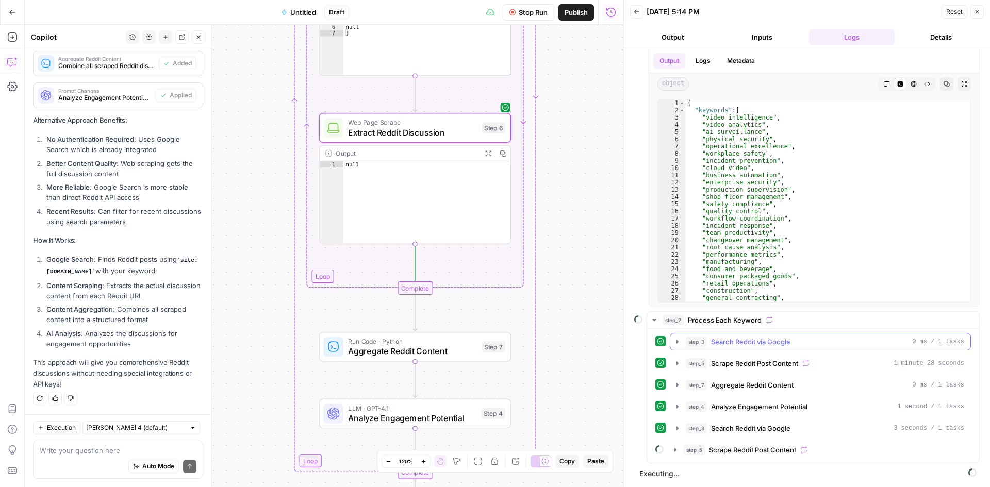
click at [674, 339] on icon "button" at bounding box center [677, 342] width 8 height 8
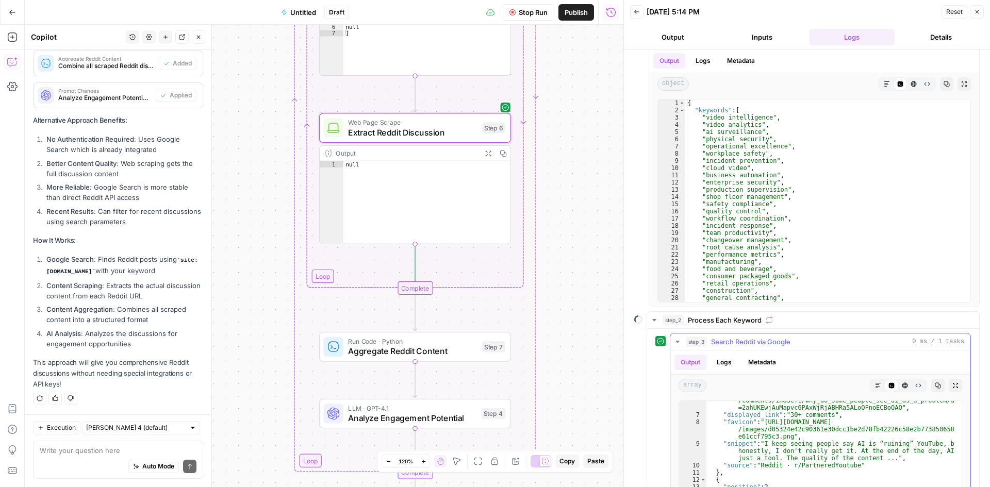
scroll to position [93, 0]
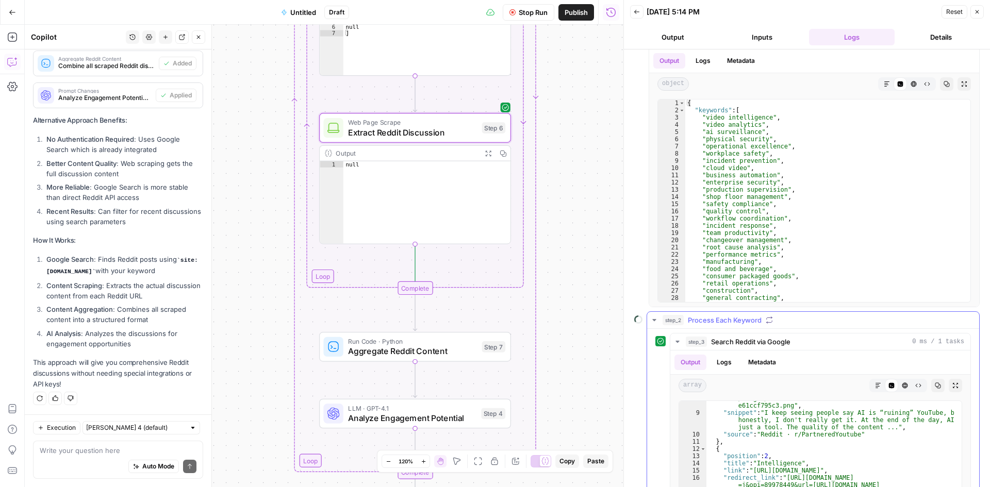
click at [653, 317] on icon "button" at bounding box center [654, 320] width 8 height 8
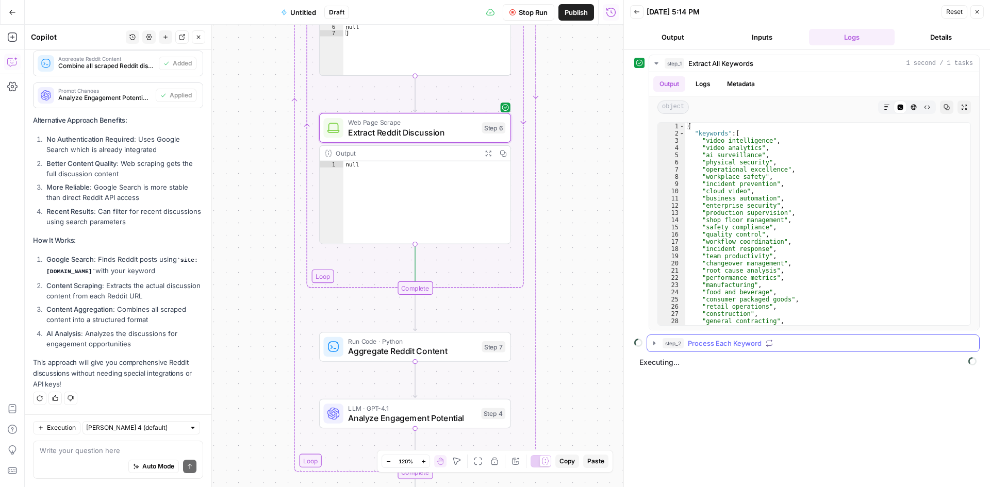
scroll to position [0, 0]
click at [657, 343] on icon "button" at bounding box center [654, 343] width 8 height 8
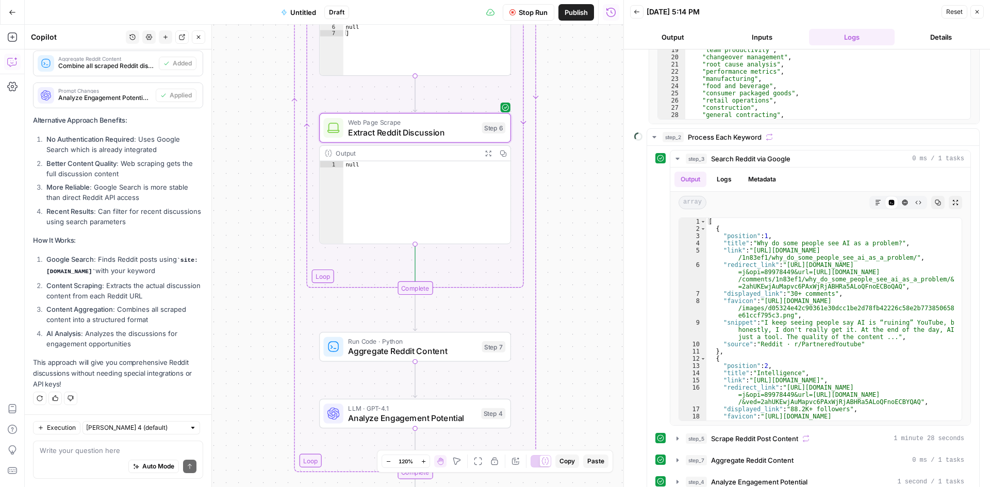
scroll to position [281, 0]
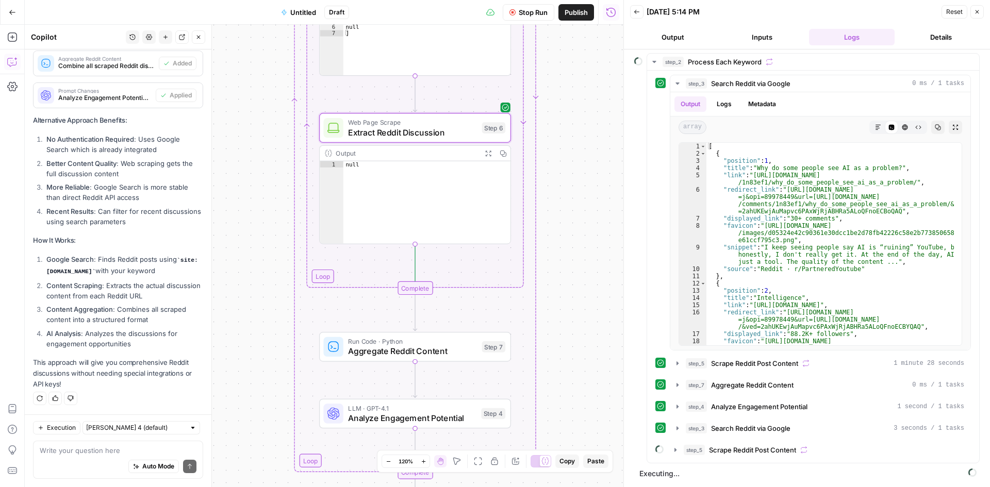
click at [542, 9] on span "Stop Run" at bounding box center [532, 12] width 29 height 10
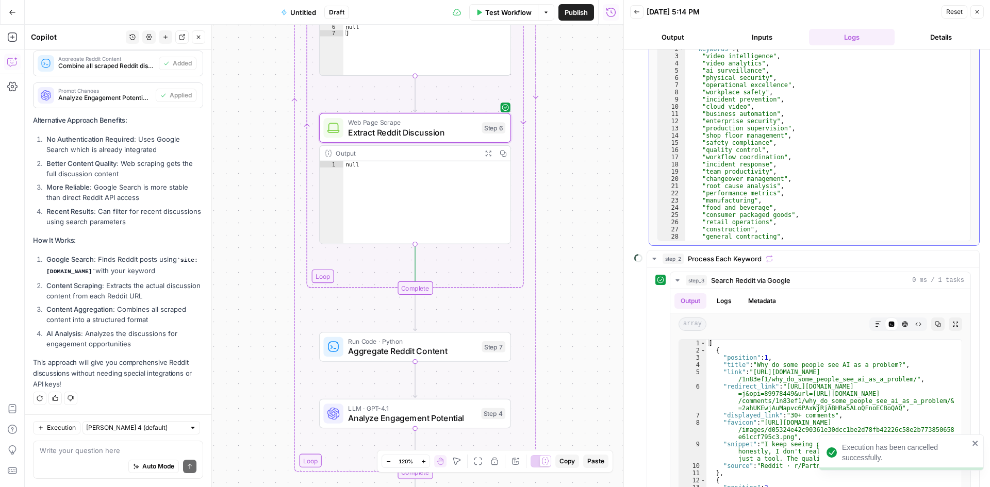
scroll to position [0, 0]
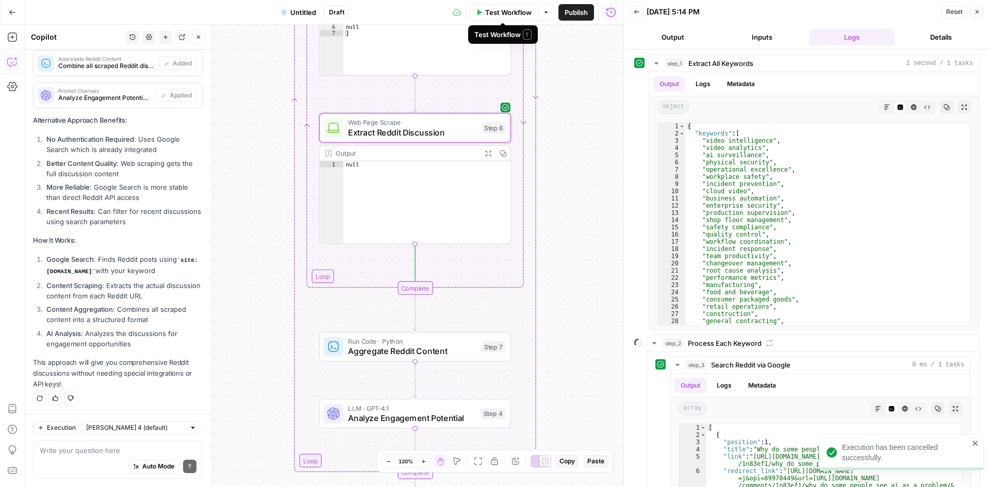
click at [519, 11] on span "Test Workflow" at bounding box center [508, 12] width 46 height 10
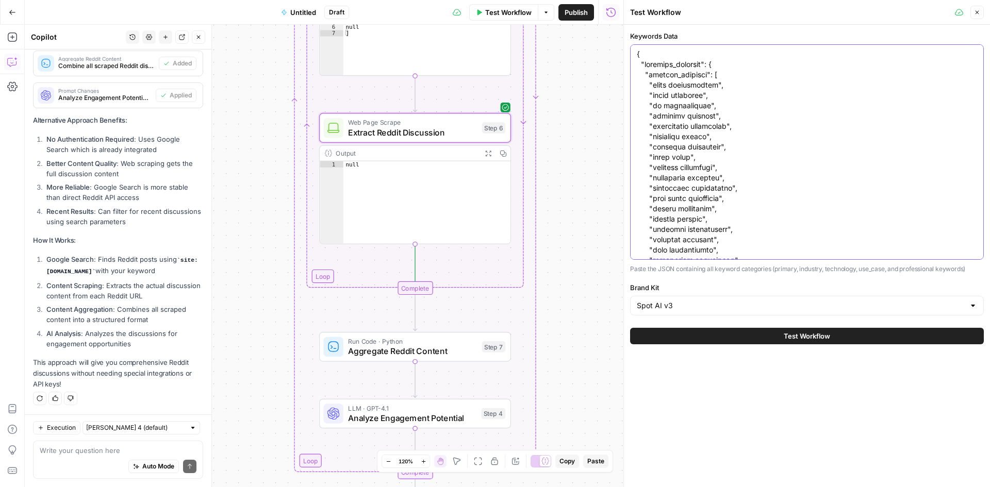
drag, startPoint x: 718, startPoint y: 95, endPoint x: 619, endPoint y: 50, distance: 109.3
click at [623, 50] on div "Test Workflow Close Keywords Data Paste the JSON containing all keyword categor…" at bounding box center [806, 243] width 366 height 487
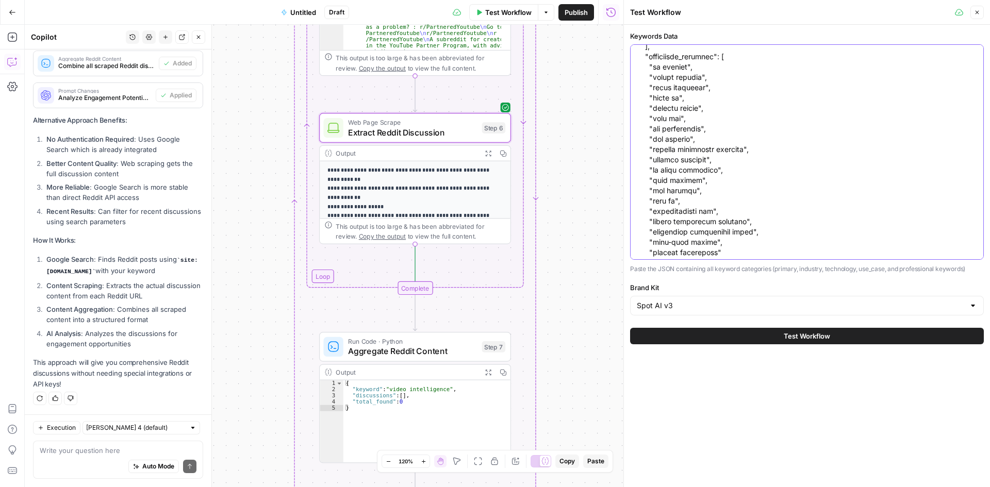
scroll to position [340, 0]
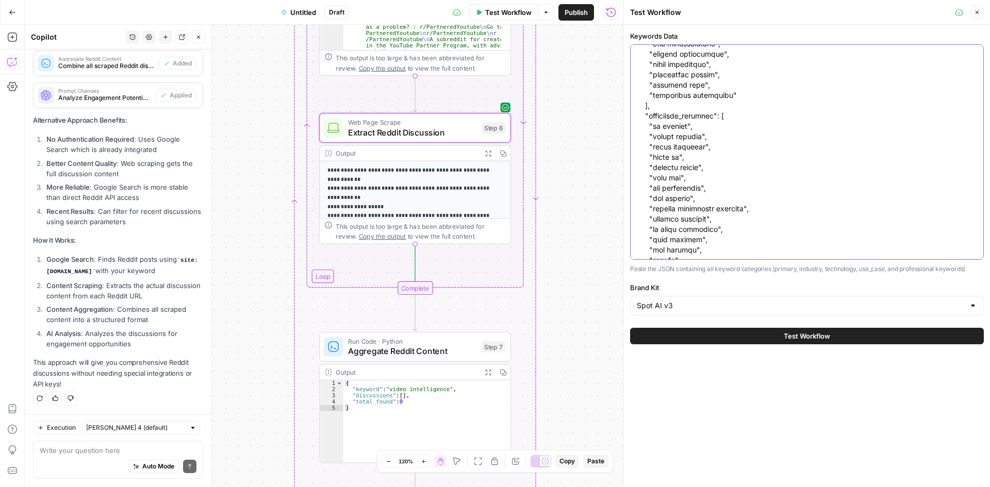
drag, startPoint x: 662, startPoint y: 253, endPoint x: 622, endPoint y: 150, distance: 110.5
click at [623, 150] on div "Test Workflow Close Keywords Data Paste the JSON containing all keyword categor…" at bounding box center [806, 243] width 366 height 487
click at [682, 164] on textarea "Keywords Data" at bounding box center [807, 260] width 340 height 1103
drag, startPoint x: 724, startPoint y: 158, endPoint x: 609, endPoint y: 111, distance: 124.3
click at [609, 111] on body "spot.ai New Home Browse Insights Opportunities Your Data Recent Grids Content r…" at bounding box center [495, 243] width 990 height 487
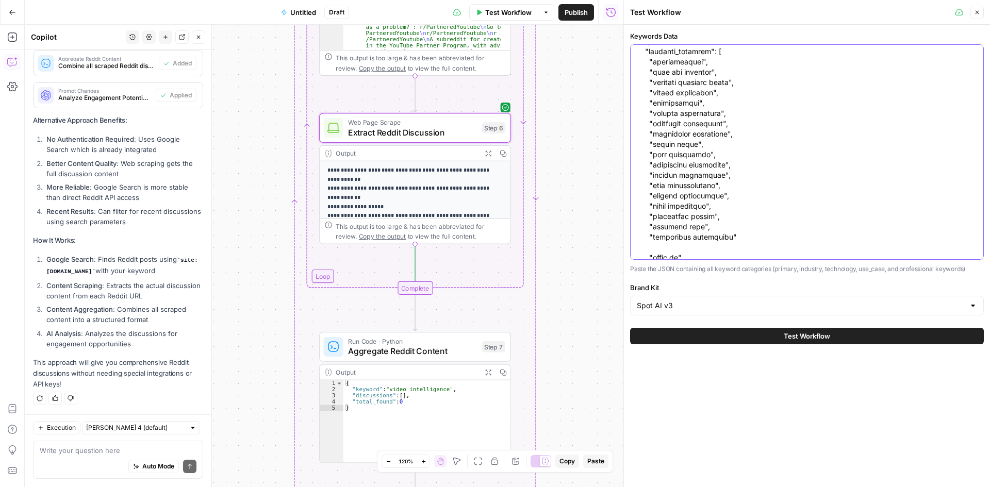
scroll to position [186, 0]
drag, startPoint x: 731, startPoint y: 219, endPoint x: 600, endPoint y: 216, distance: 131.5
click at [600, 216] on body "spot.ai New Home Browse Insights Opportunities Your Data Recent Grids Content r…" at bounding box center [495, 243] width 990 height 487
drag, startPoint x: 735, startPoint y: 218, endPoint x: 616, endPoint y: 214, distance: 118.6
click at [616, 214] on body "spot.ai New Home Browse Insights Opportunities Your Data Recent Grids Content r…" at bounding box center [495, 243] width 990 height 487
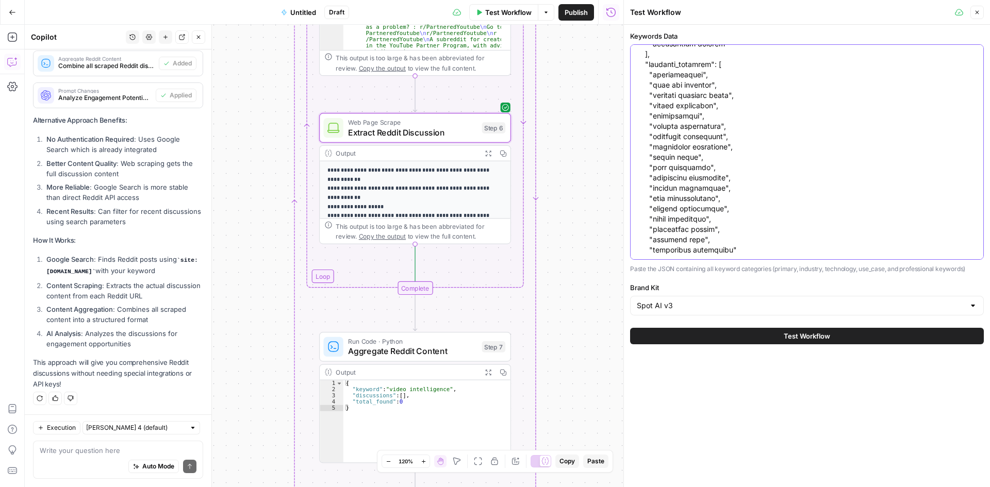
drag, startPoint x: 731, startPoint y: 187, endPoint x: 607, endPoint y: 63, distance: 174.9
click at [607, 63] on body "spot.ai New Home Browse Insights Opportunities Your Data Recent Grids Content r…" at bounding box center [495, 243] width 990 height 487
drag, startPoint x: 636, startPoint y: 74, endPoint x: 733, endPoint y: 141, distance: 117.5
click at [737, 143] on div at bounding box center [807, 151] width 354 height 215
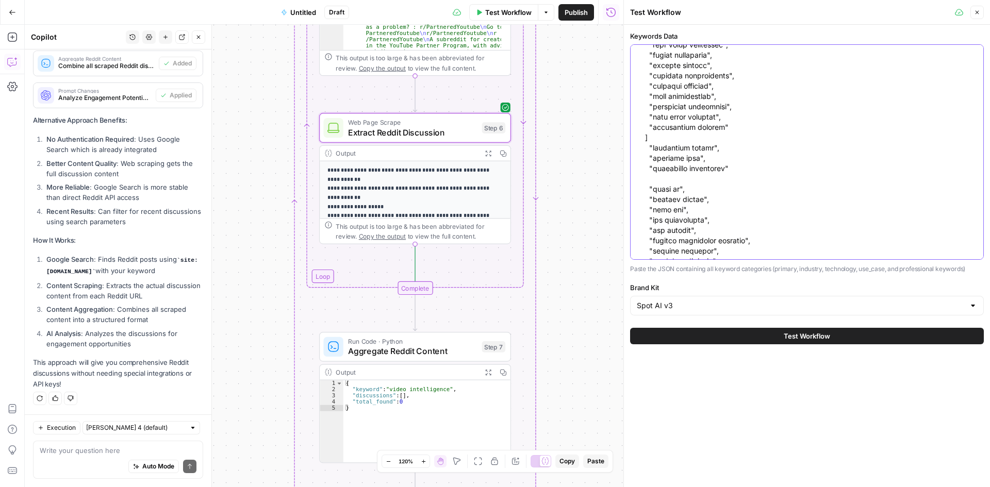
scroll to position [103, 0]
drag, startPoint x: 653, startPoint y: 86, endPoint x: 778, endPoint y: 152, distance: 141.1
click at [778, 152] on textarea "Keywords Data" at bounding box center [807, 394] width 340 height 897
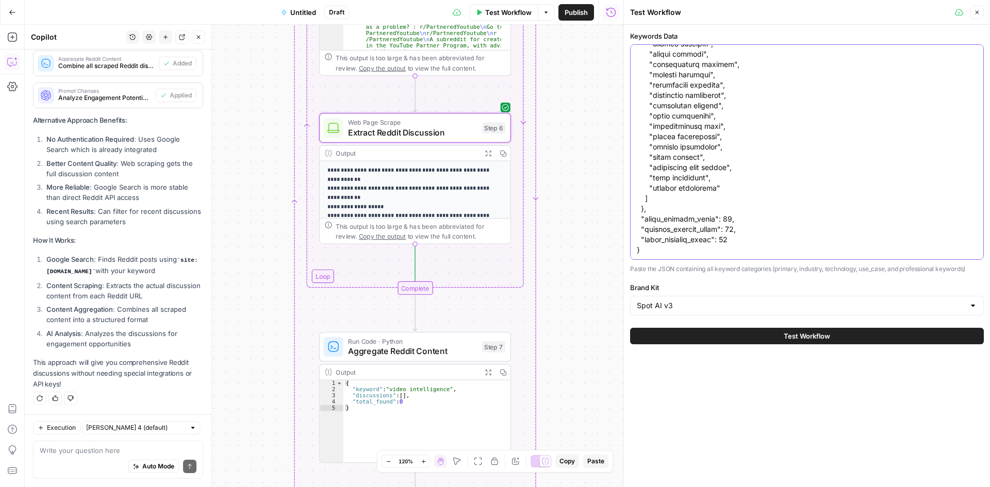
scroll to position [0, 0]
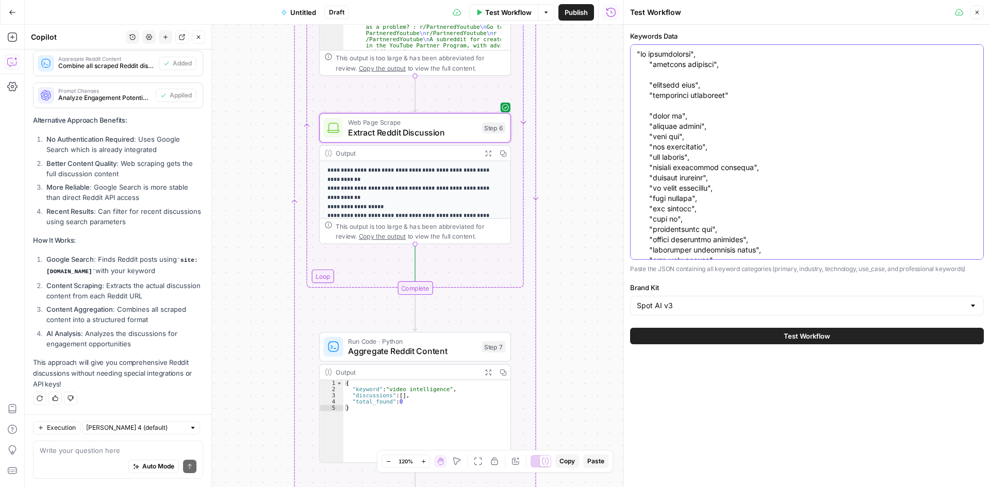
drag, startPoint x: 650, startPoint y: 256, endPoint x: 648, endPoint y: 192, distance: 63.4
click at [648, 192] on div at bounding box center [807, 151] width 354 height 215
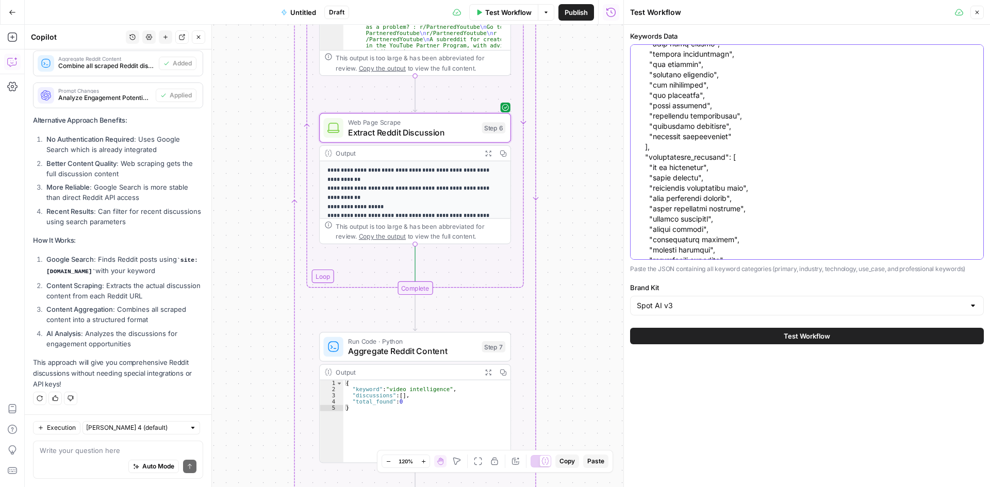
scroll to position [320, 0]
drag, startPoint x: 643, startPoint y: 252, endPoint x: 618, endPoint y: 115, distance: 138.8
click at [623, 115] on div "Test Workflow Close Keywords Data Paste the JSON containing all keyword categor…" at bounding box center [806, 243] width 366 height 487
click at [665, 130] on textarea "Keywords Data" at bounding box center [807, 90] width 340 height 722
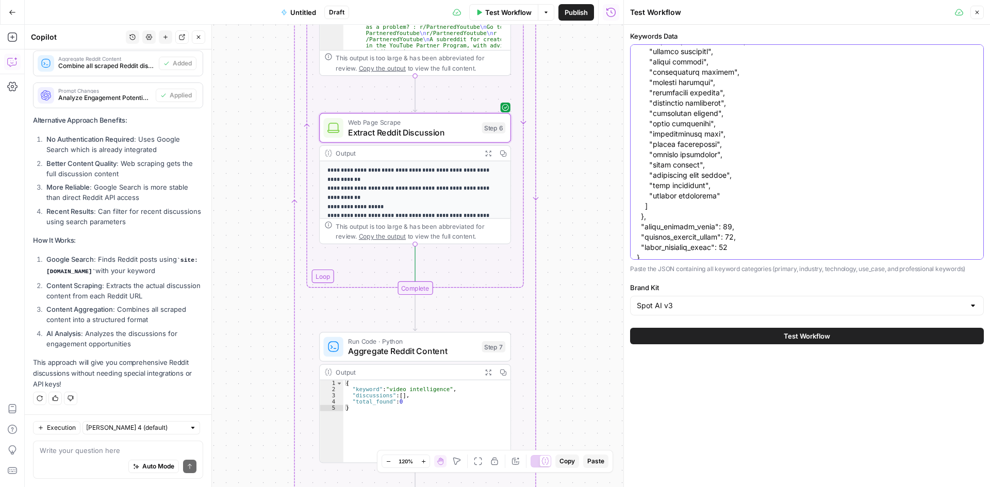
scroll to position [526, 0]
drag, startPoint x: 644, startPoint y: 133, endPoint x: 708, endPoint y: 253, distance: 135.6
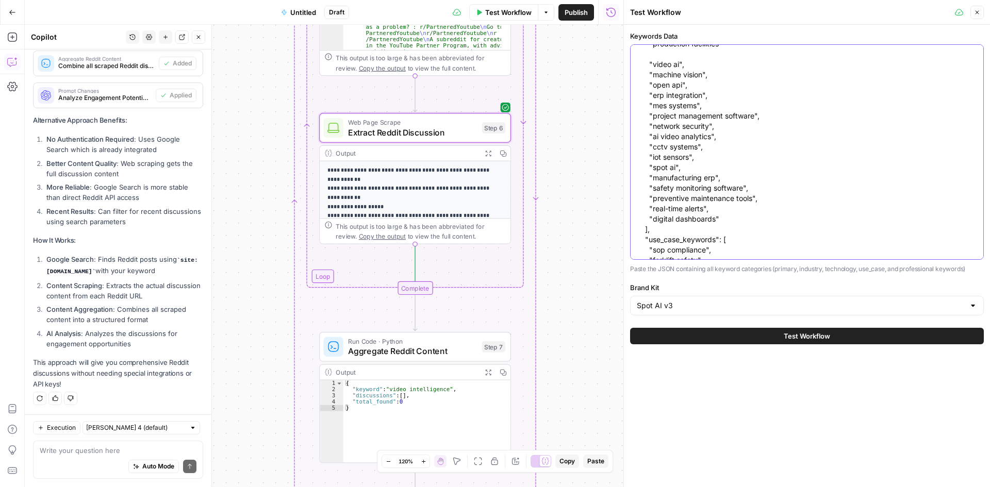
scroll to position [0, 0]
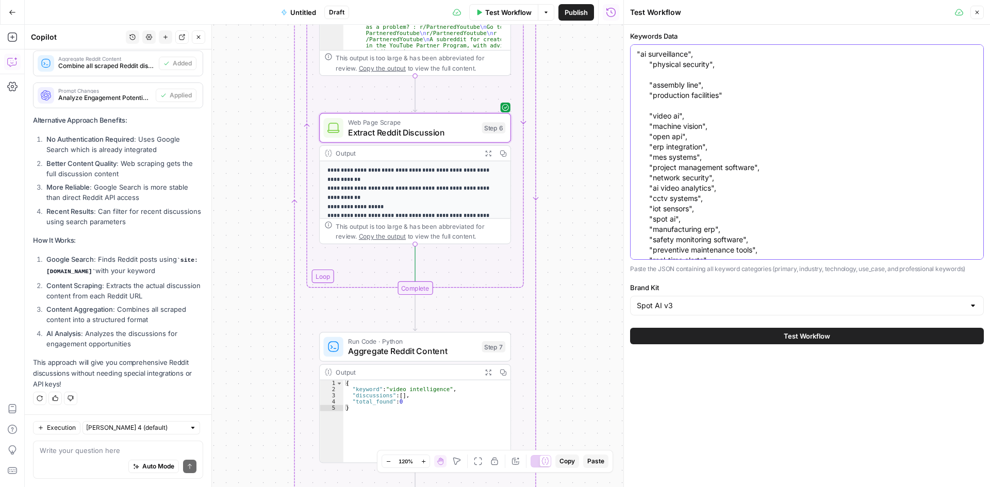
drag, startPoint x: 739, startPoint y: 221, endPoint x: 629, endPoint y: 139, distance: 137.4
click at [629, 139] on div "Keywords Data "ai surveillance", "physical security", "assembly line", "product…" at bounding box center [807, 188] width 366 height 326
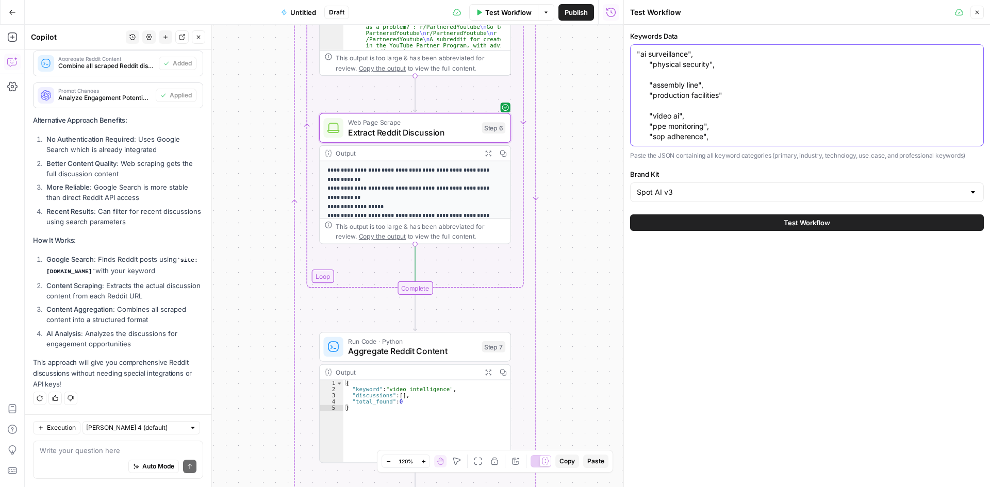
click at [658, 119] on textarea ""ai surveillance", "physical security", "assembly line", "production facilities…" at bounding box center [807, 95] width 340 height 93
click at [657, 89] on textarea ""ai surveillance", "physical security", "assembly line", "production facilities…" at bounding box center [807, 95] width 340 height 93
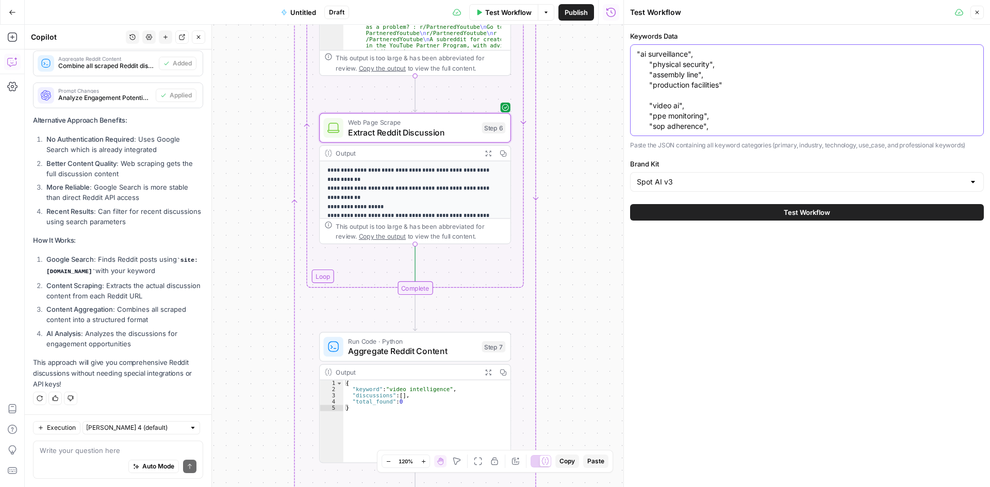
click at [640, 105] on textarea ""ai surveillance", "physical security", "assembly line", "production facilities…" at bounding box center [807, 90] width 340 height 82
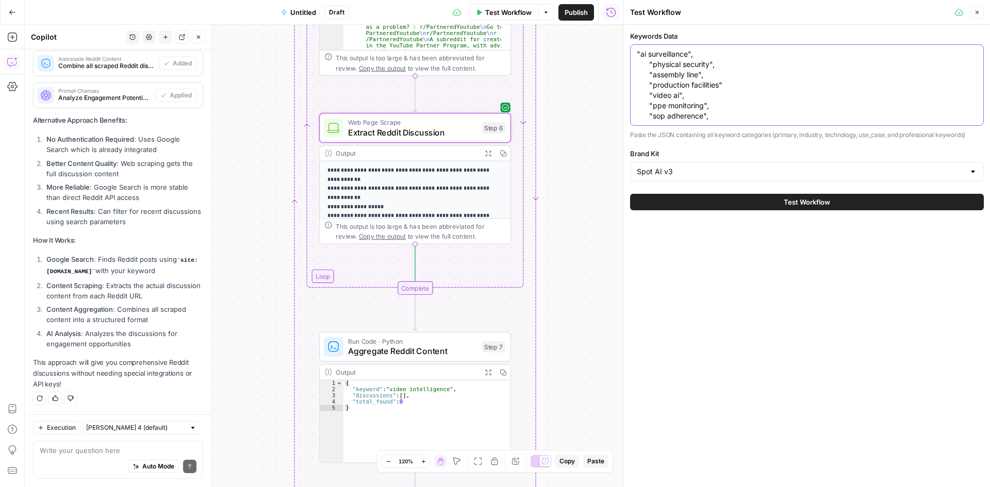
click at [668, 95] on textarea ""ai surveillance", "physical security", "assembly line", "production facilities…" at bounding box center [807, 85] width 340 height 72
click at [668, 83] on textarea ""ai surveillance", "physical security", "assembly line", "production facilities…" at bounding box center [807, 85] width 340 height 72
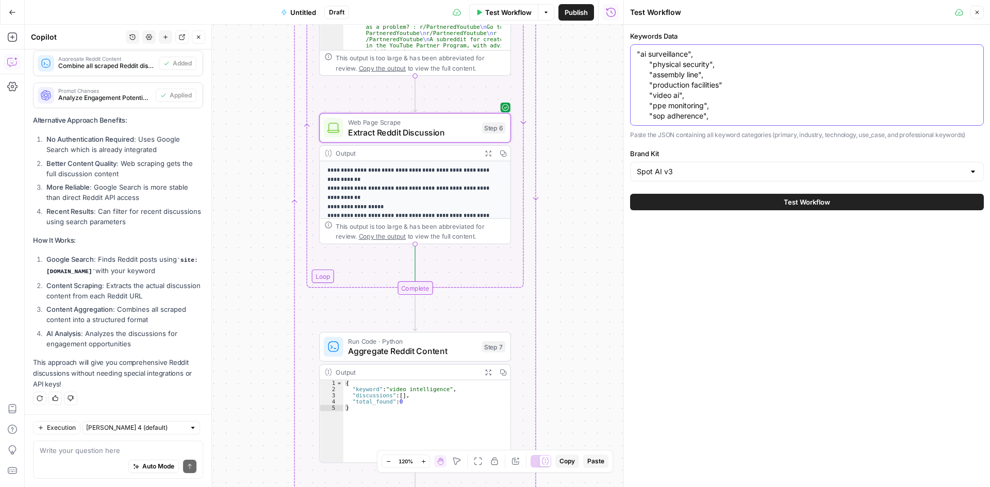
click at [668, 83] on textarea ""ai surveillance", "physical security", "assembly line", "production facilities…" at bounding box center [807, 85] width 340 height 72
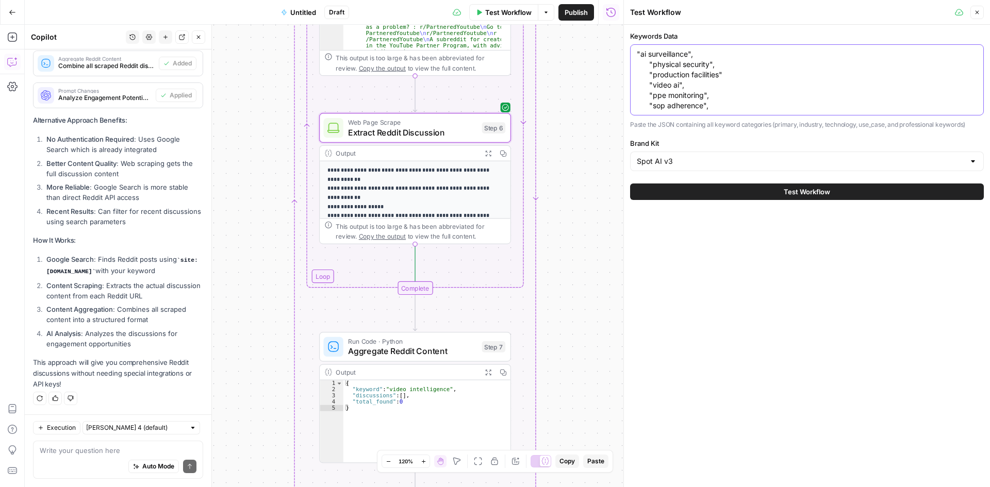
click at [668, 74] on textarea ""ai surveillance", "physical security", "production facilities" "video ai", "pp…" at bounding box center [807, 80] width 340 height 62
click at [679, 85] on textarea ""ai surveillance", "physical security", "production facilities" "video ai", "pp…" at bounding box center [807, 80] width 340 height 62
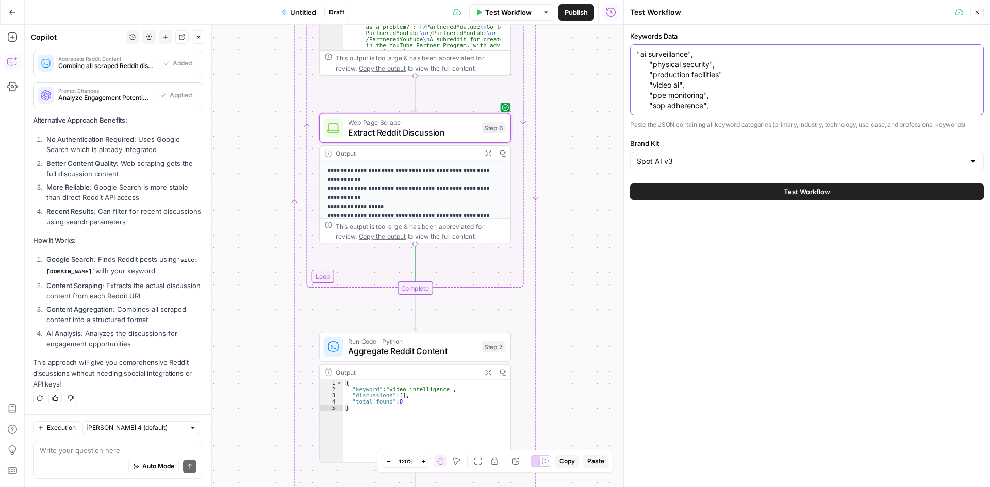
click at [679, 85] on textarea ""ai surveillance", "physical security", "production facilities" "video ai", "pp…" at bounding box center [807, 80] width 340 height 62
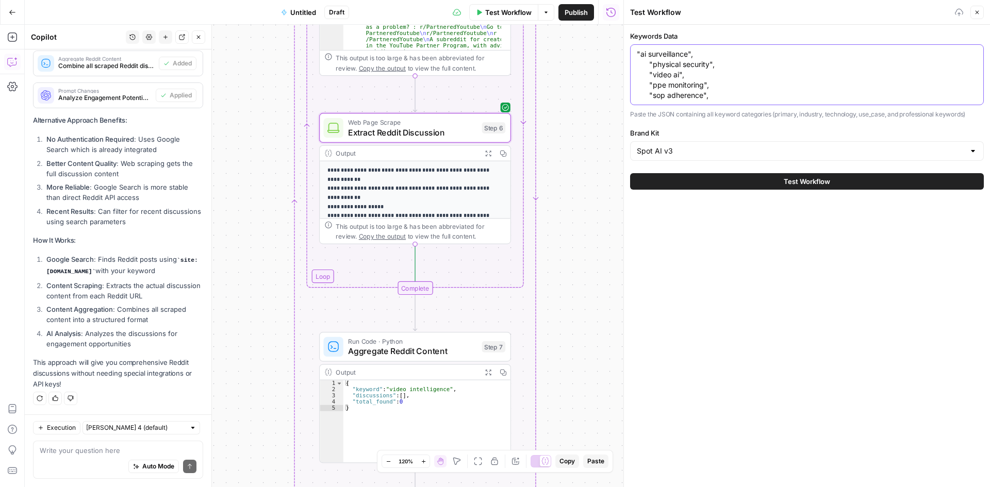
click at [675, 75] on textarea ""ai surveillance", "physical security", "video ai", "ppe monitoring", "sop adhe…" at bounding box center [807, 75] width 340 height 52
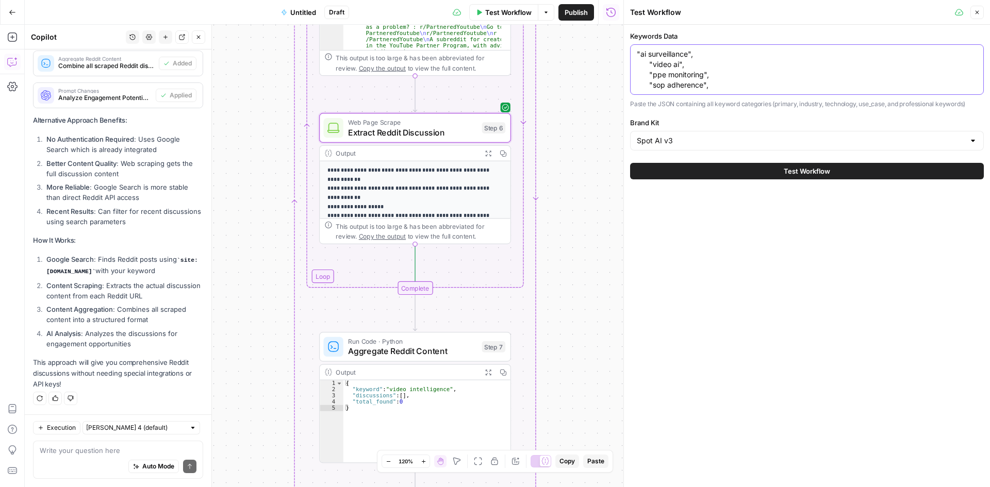
click at [661, 76] on textarea ""ai surveillance", "video ai", "ppe monitoring", "sop adherence"," at bounding box center [807, 69] width 340 height 41
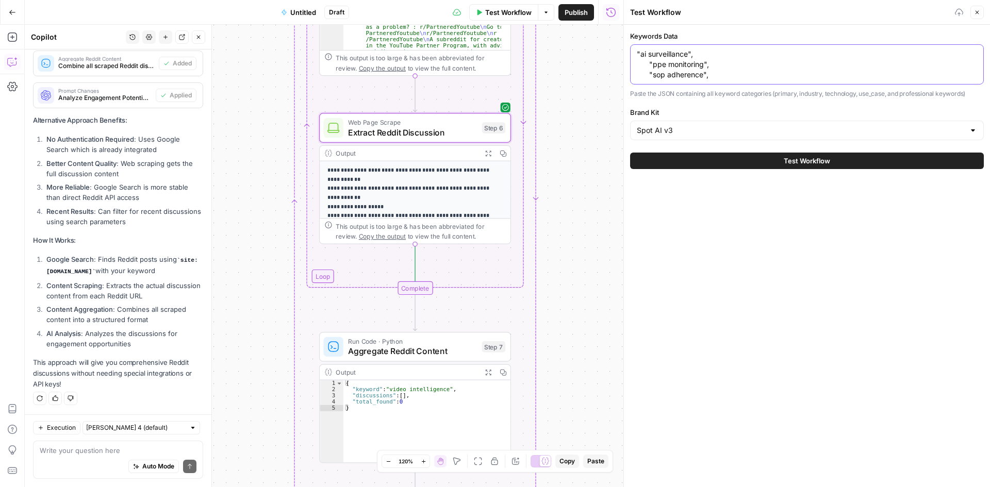
type textarea ""ai surveillance", "ppe monitoring", "sop adherence","
click at [739, 169] on button "Test Workflow" at bounding box center [807, 161] width 354 height 16
click at [708, 169] on button "Test Workflow" at bounding box center [807, 161] width 354 height 16
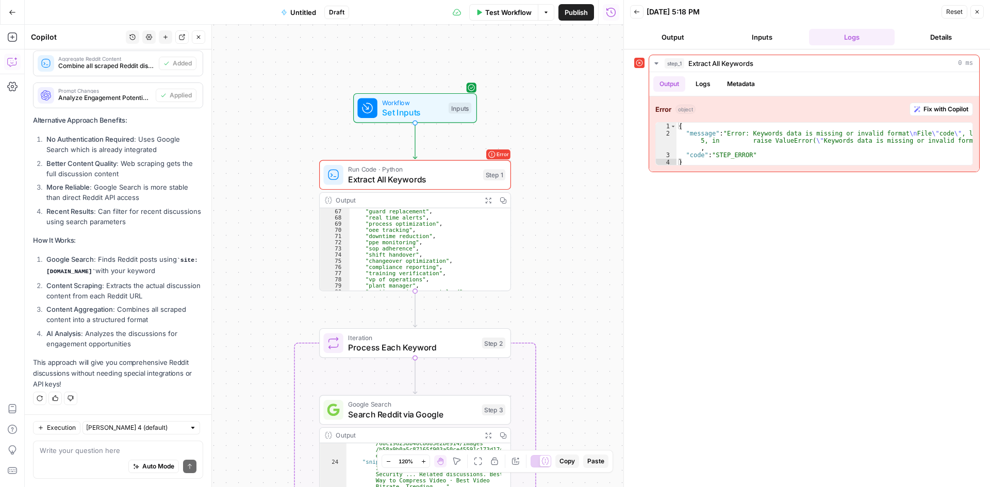
scroll to position [447, 0]
click at [379, 175] on span "Extract All Keywords" at bounding box center [413, 179] width 130 height 12
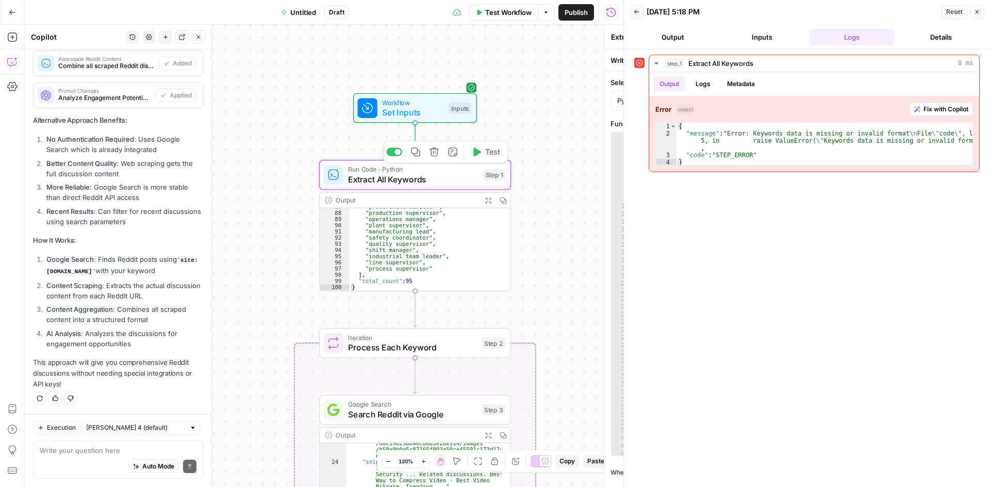
click at [635, 175] on div "import json # Access the keywords data if not keywords_data or 'combined_keywor…" at bounding box center [771, 301] width 273 height 339
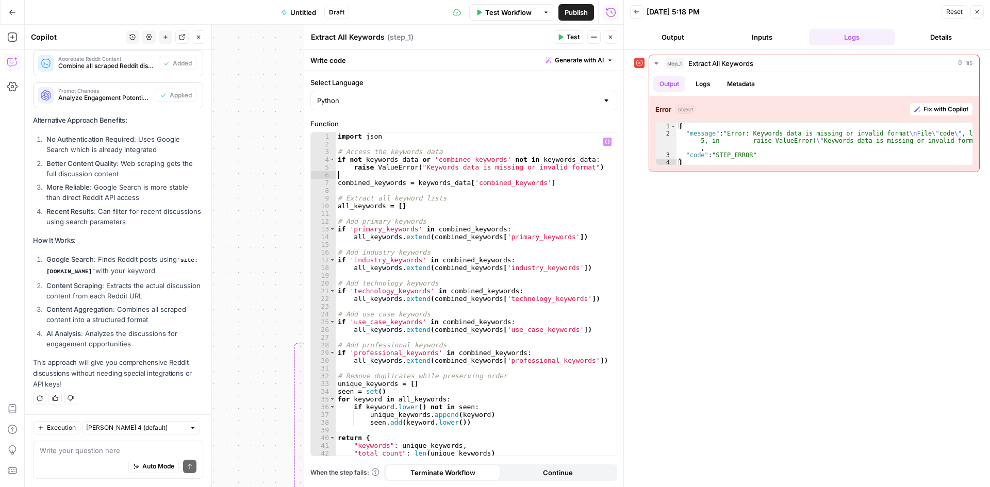
click at [766, 30] on button "Inputs" at bounding box center [763, 37] width 86 height 16
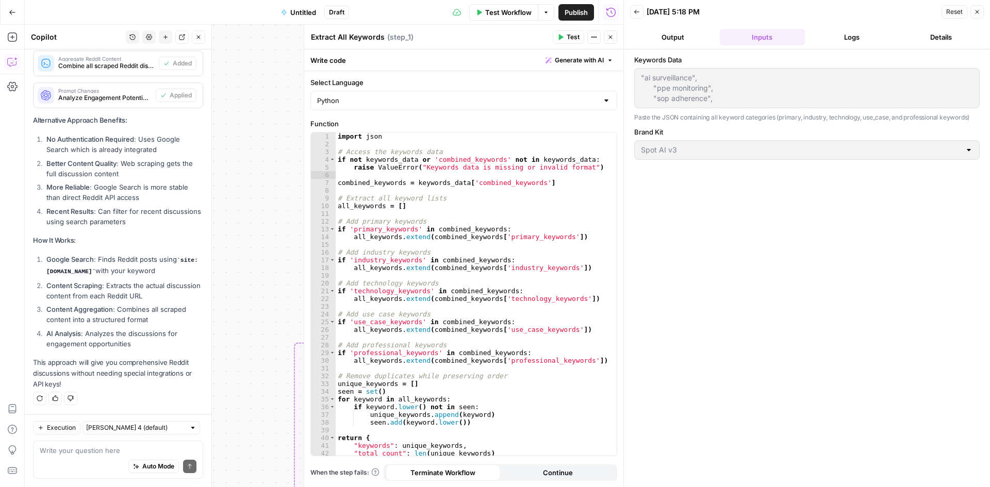
click at [670, 31] on button "Output" at bounding box center [673, 37] width 86 height 16
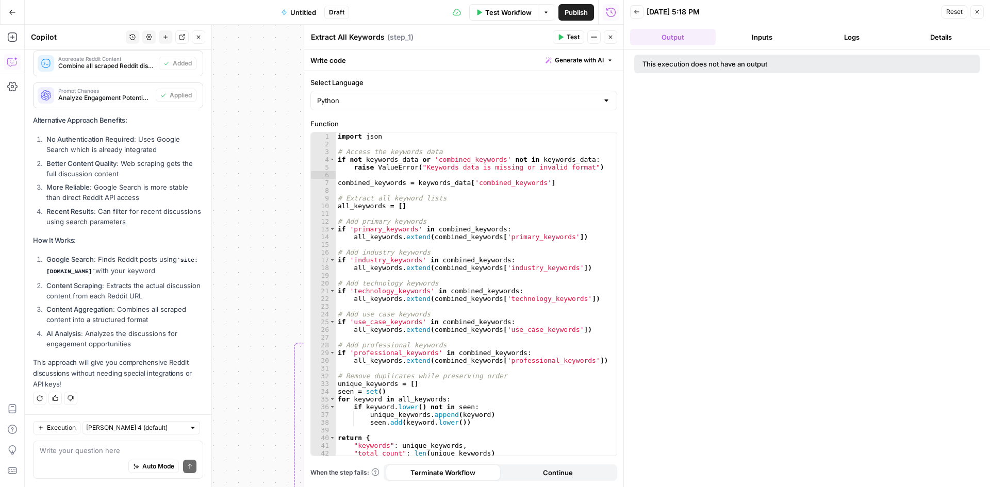
click at [747, 37] on button "Inputs" at bounding box center [763, 37] width 86 height 16
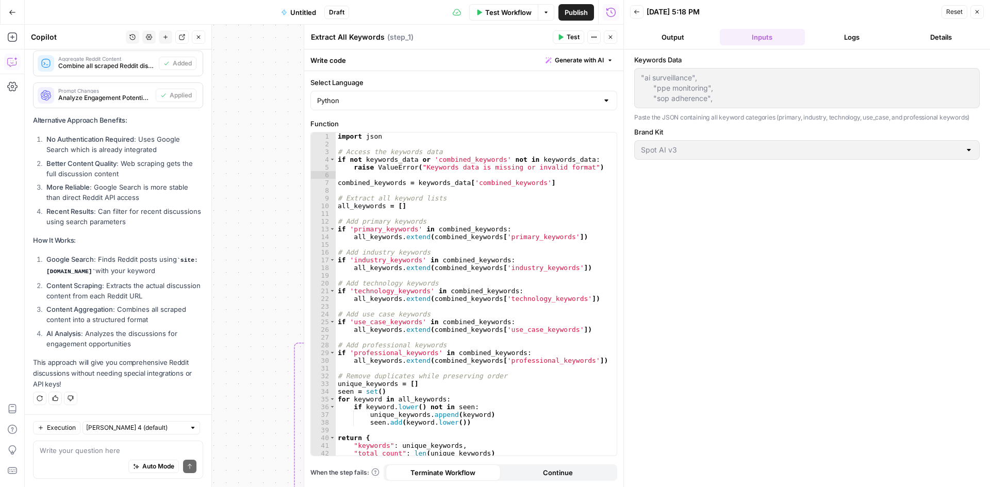
click at [610, 38] on icon "button" at bounding box center [610, 37] width 6 height 6
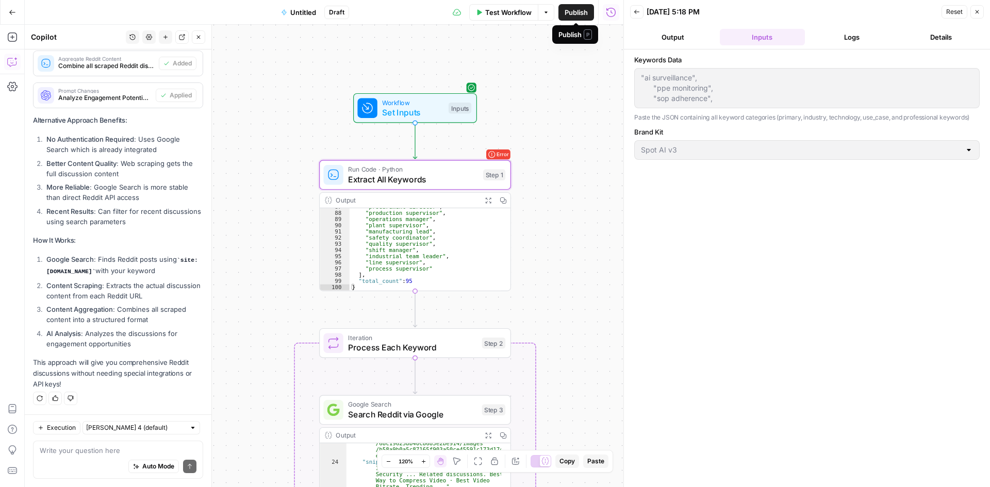
click at [571, 17] on span "Publish" at bounding box center [575, 12] width 23 height 10
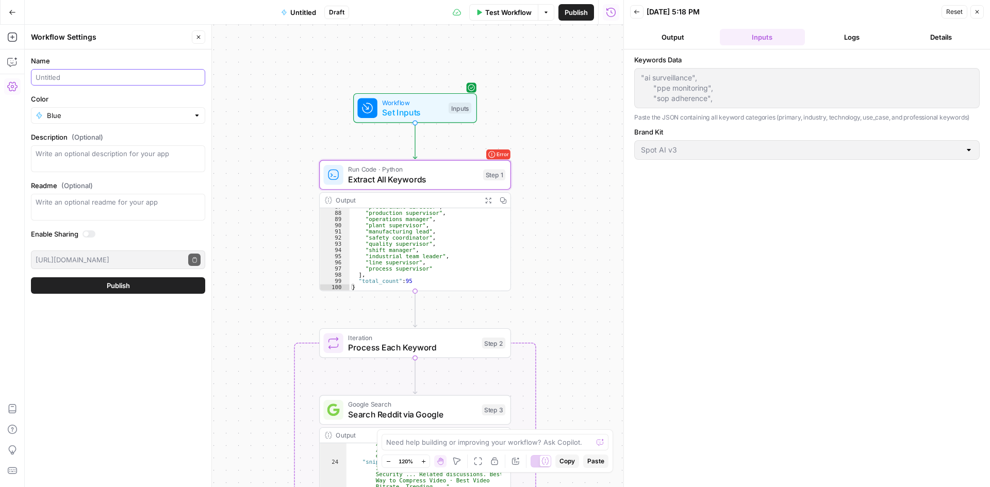
click at [120, 79] on input "Name" at bounding box center [118, 77] width 165 height 10
type input "Reddit search scraper"
click at [123, 291] on button "Publish" at bounding box center [118, 285] width 174 height 16
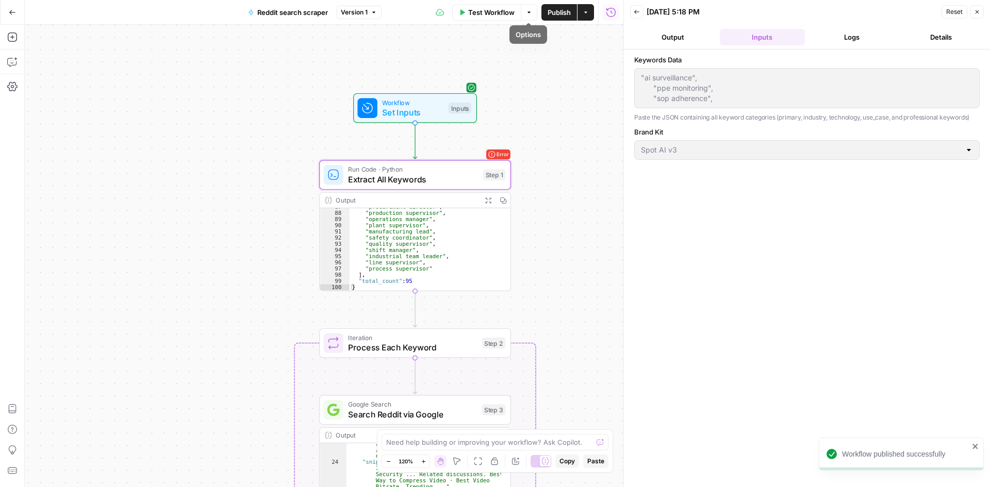
click at [502, 10] on span "Test Workflow" at bounding box center [491, 12] width 46 height 10
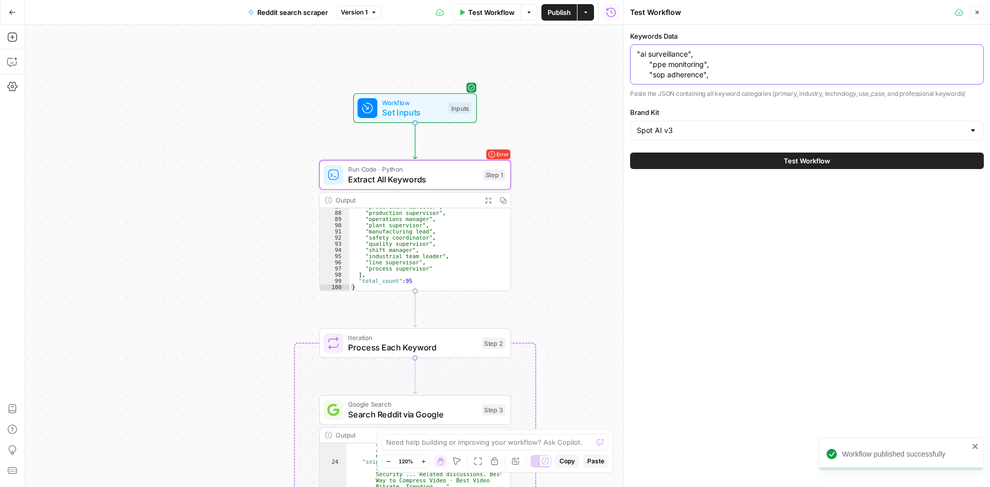
click at [695, 80] on textarea ""ai surveillance", "ppe monitoring", "sop adherence"," at bounding box center [807, 64] width 340 height 31
click at [8, 61] on icon "button" at bounding box center [12, 62] width 10 height 10
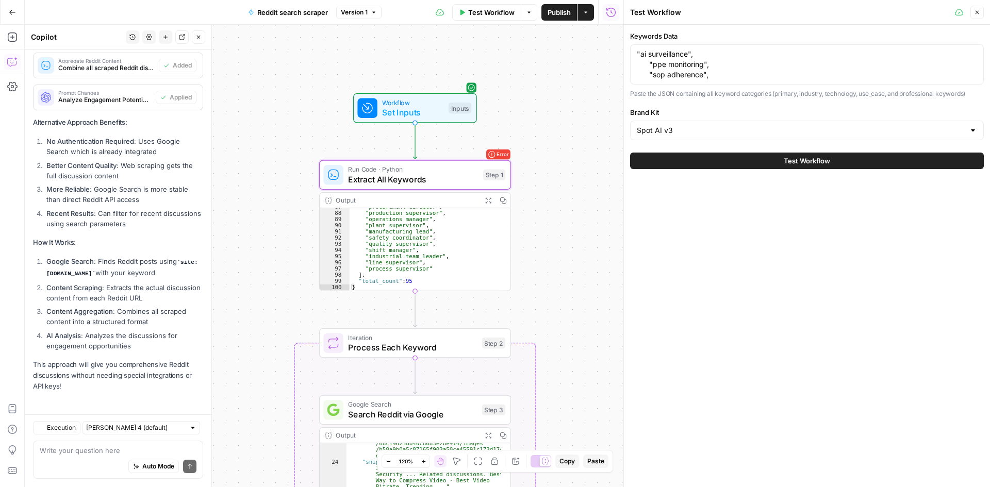
scroll to position [2928, 0]
click at [80, 448] on textarea at bounding box center [118, 450] width 157 height 10
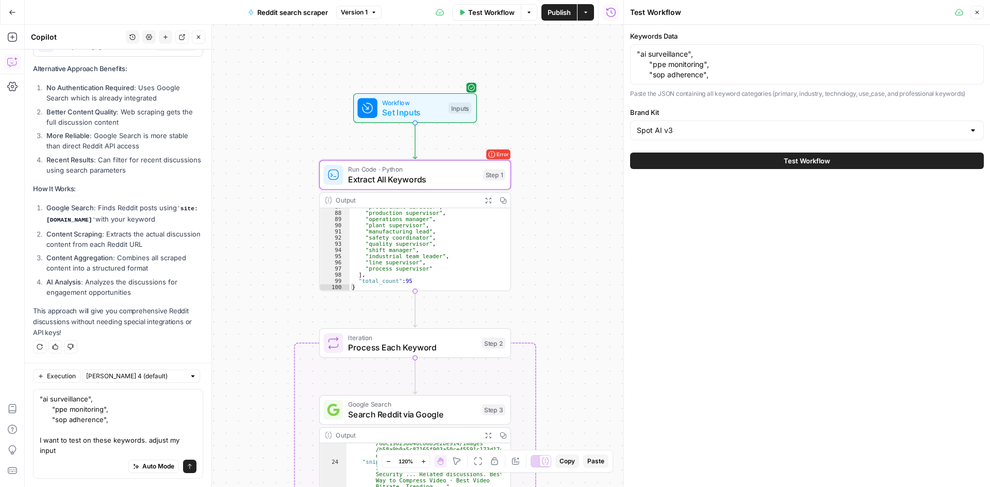
scroll to position [2989, 0]
type textarea ""ai surveillance", "ppe monitoring", "sop adherence", I want to test on these k…"
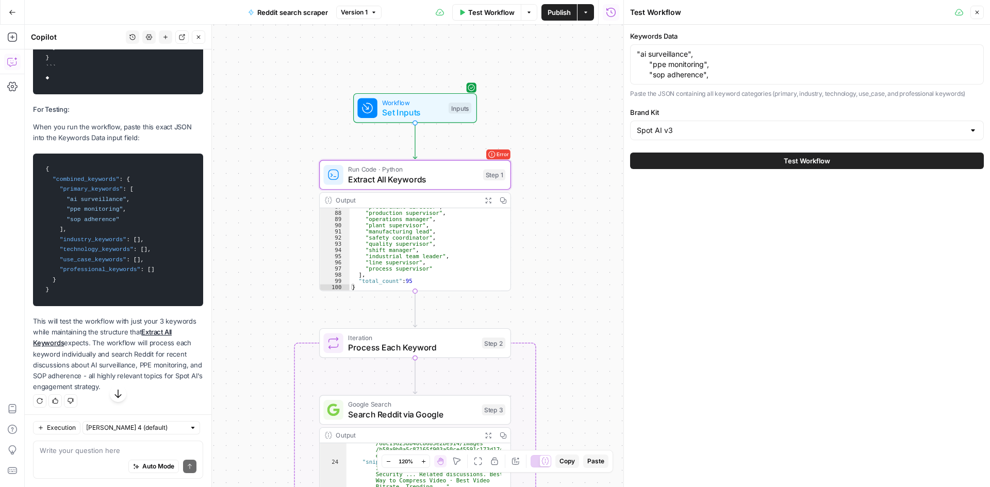
scroll to position [3539, 0]
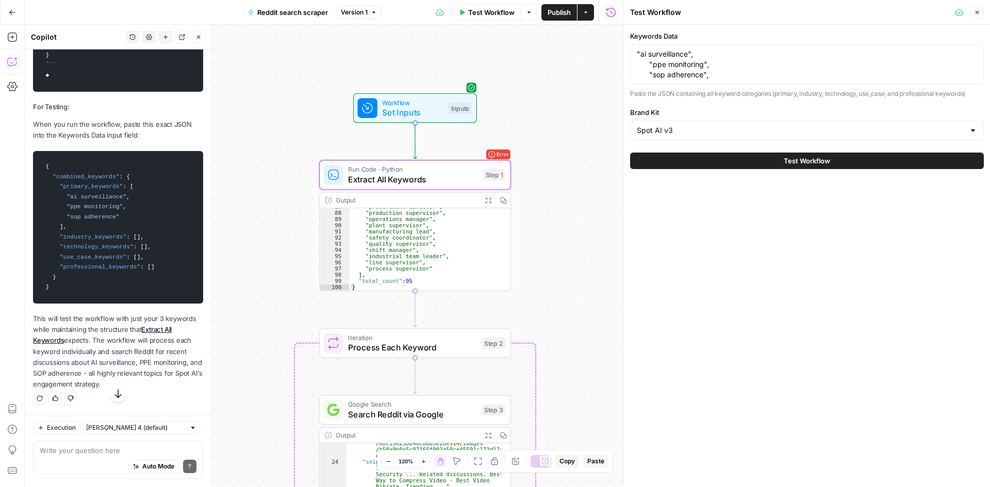
drag, startPoint x: 55, startPoint y: 375, endPoint x: 29, endPoint y: 256, distance: 121.9
copy code "{ "combined_keywords" : { "primary_keywords" : [ "ai surveillance" , "ppe monit…"
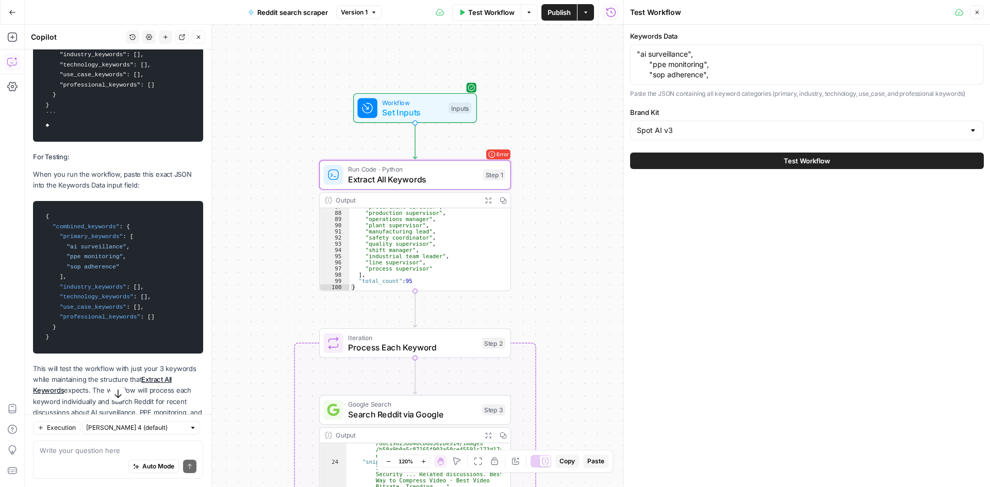
scroll to position [3436, 0]
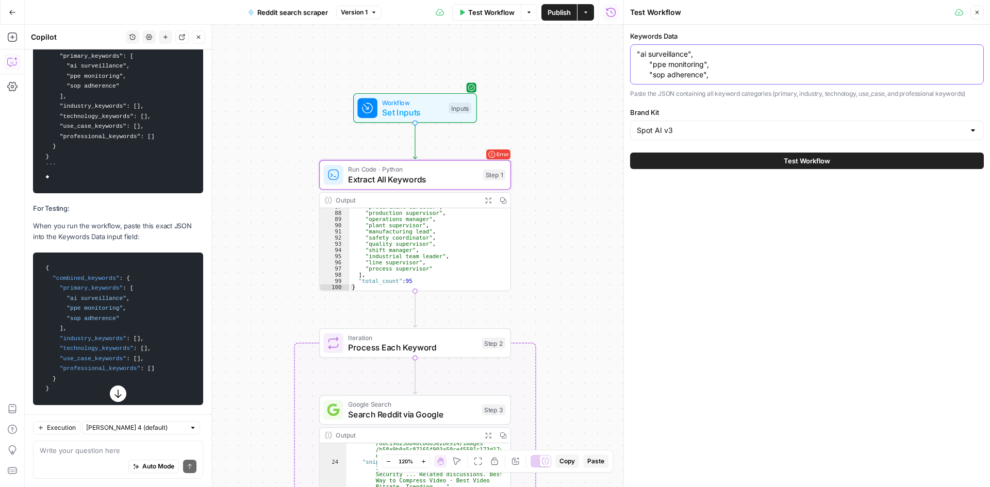
click at [689, 80] on textarea ""ai surveillance", "ppe monitoring", "sop adherence"," at bounding box center [807, 64] width 340 height 31
paste textarea "{ "combined_keywords": { "primary_keywords": [ "ai surveillance", "ppe monitori…"
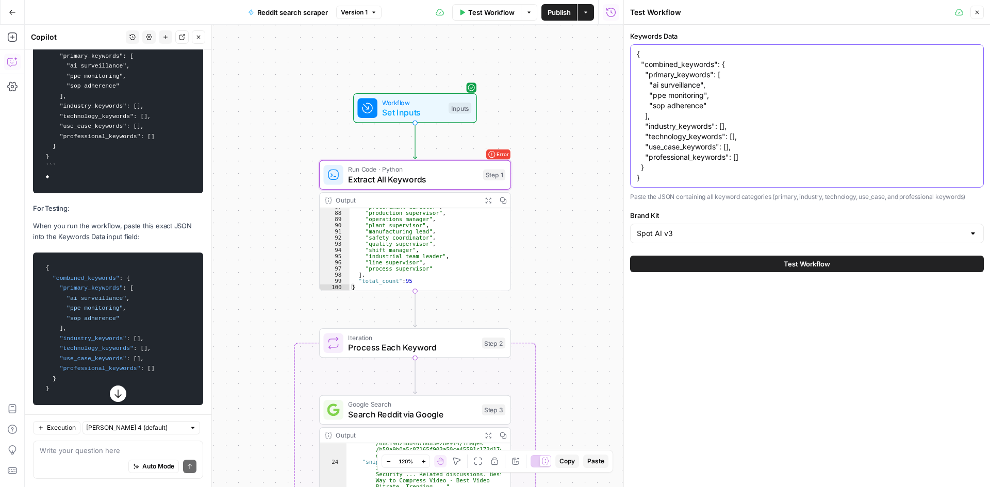
type textarea "{ "combined_keywords": { "primary_keywords": [ "ai surveillance", "ppe monitori…"
click at [697, 262] on button "Test Workflow" at bounding box center [807, 264] width 354 height 16
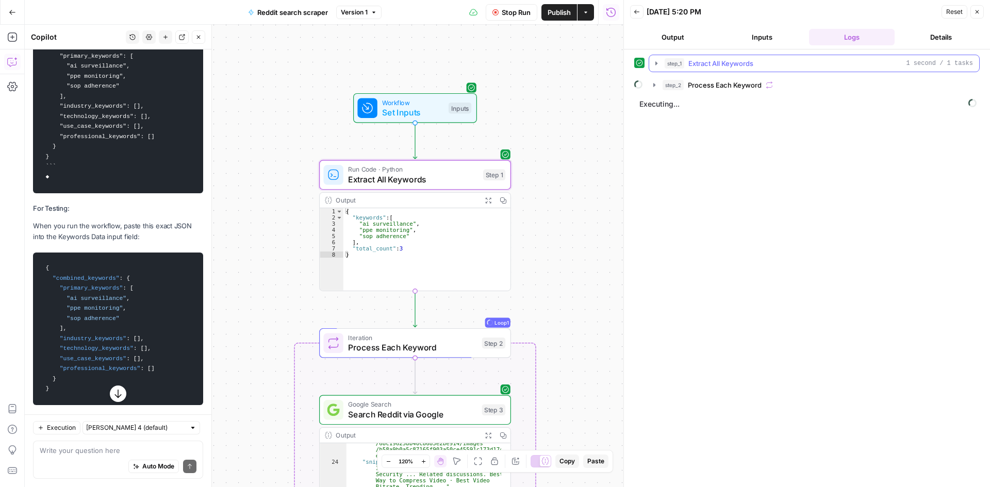
click at [656, 61] on icon "button" at bounding box center [656, 63] width 8 height 8
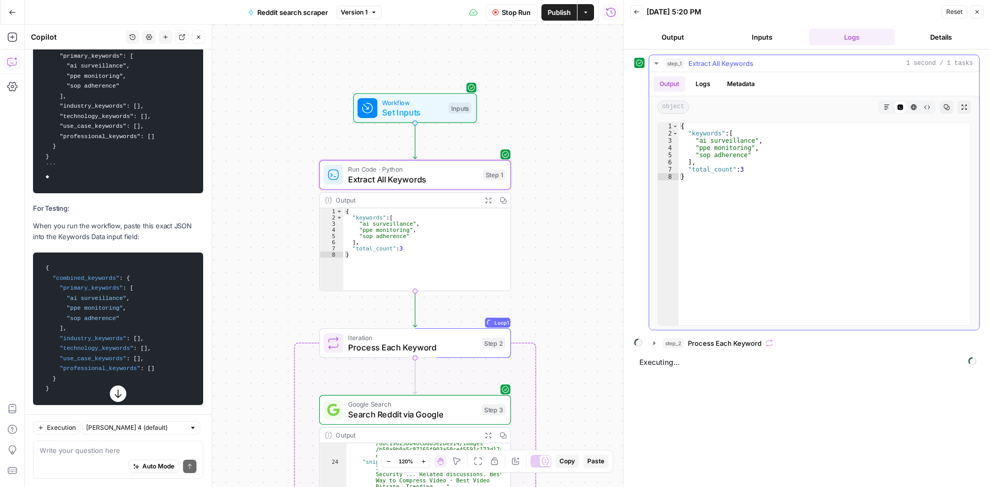
click at [656, 61] on icon "button" at bounding box center [656, 63] width 8 height 8
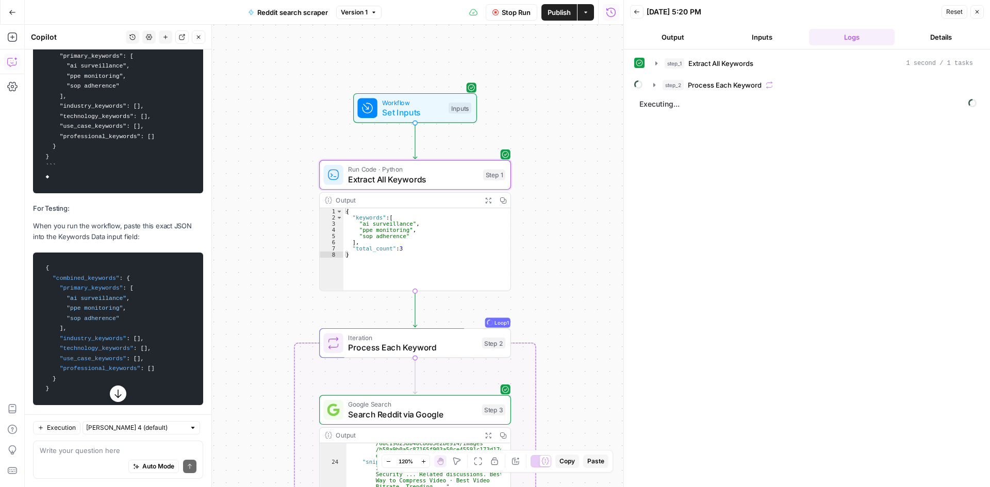
click at [196, 38] on icon "button" at bounding box center [198, 37] width 6 height 6
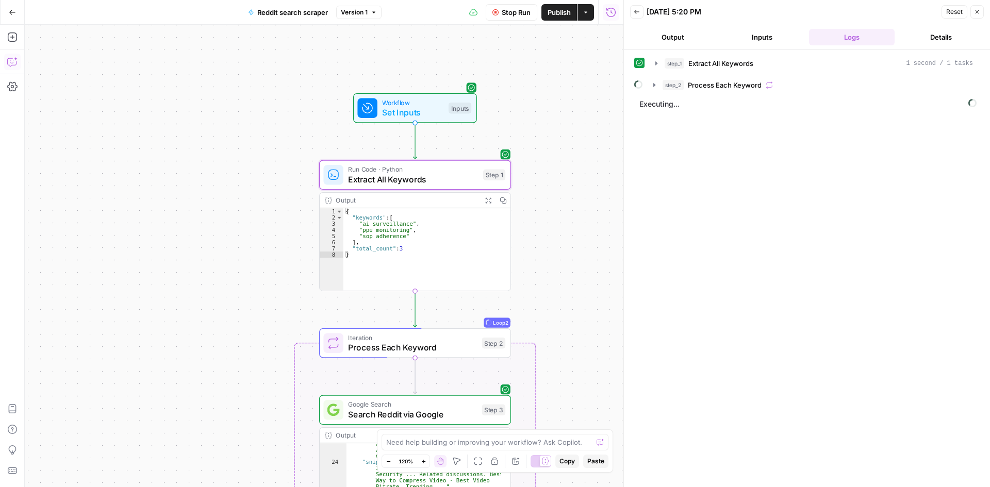
scroll to position [276, 0]
click at [654, 80] on button "step_2 Process Each Keyword" at bounding box center [813, 85] width 332 height 16
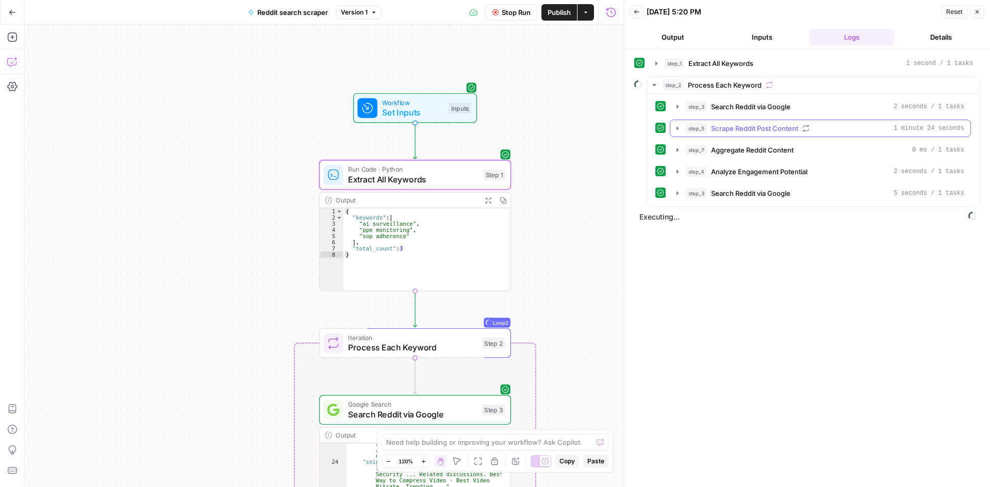
click at [681, 128] on icon "button" at bounding box center [677, 128] width 8 height 8
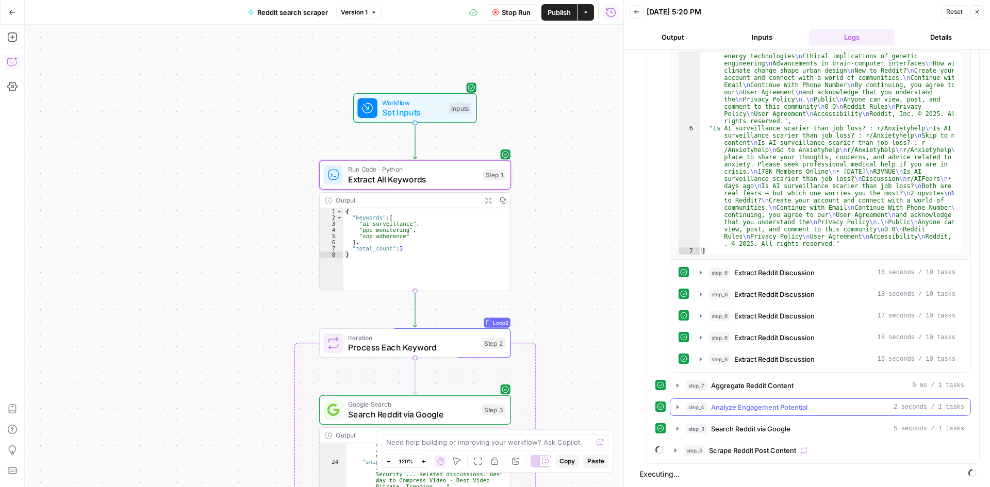
scroll to position [136, 0]
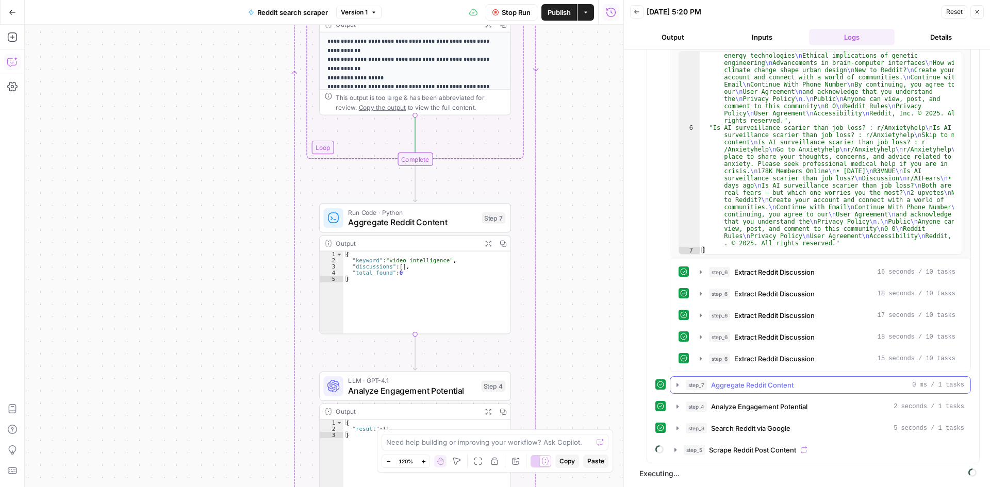
click at [683, 383] on button "step_7 Aggregate Reddit Content 0 ms / 1 tasks" at bounding box center [820, 385] width 300 height 16
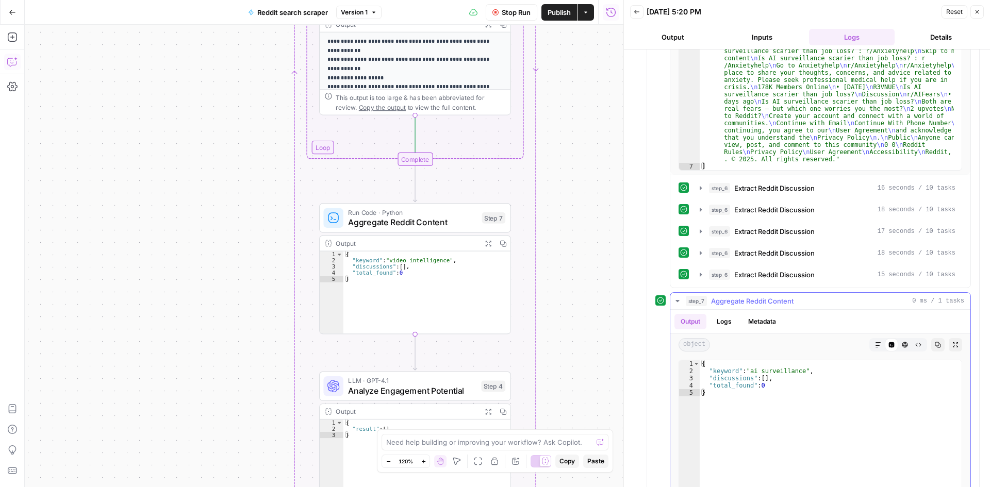
scroll to position [342, 0]
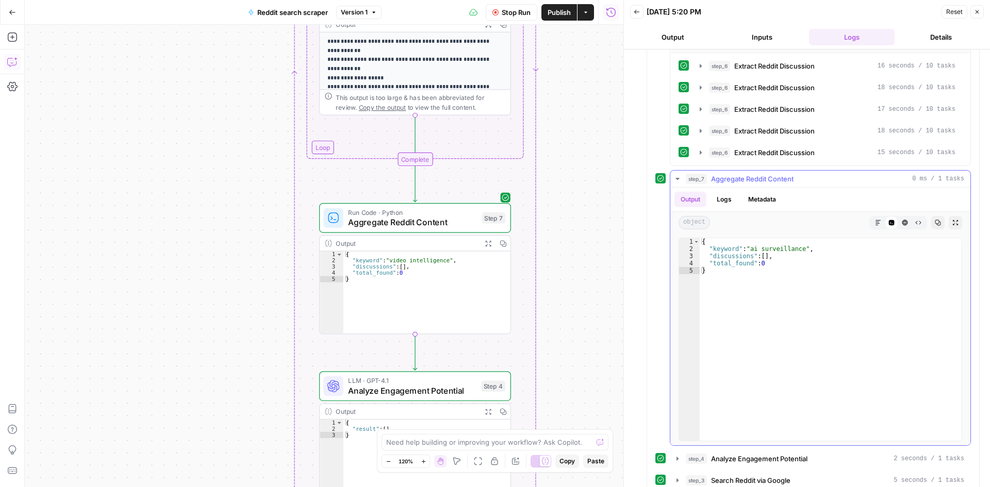
type textarea "**********"
click at [724, 262] on div "{ "keyword" : "ai surveillance" , "discussions" : [ ] , "total_found" : 0 }" at bounding box center [830, 346] width 262 height 217
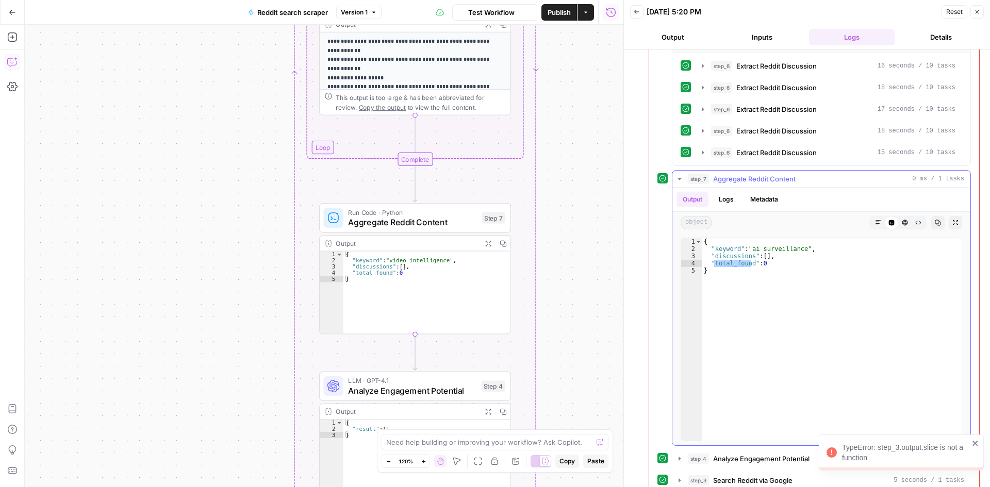
click at [672, 176] on div "**********" at bounding box center [821, 308] width 299 height 276
click at [678, 176] on icon "button" at bounding box center [679, 179] width 8 height 8
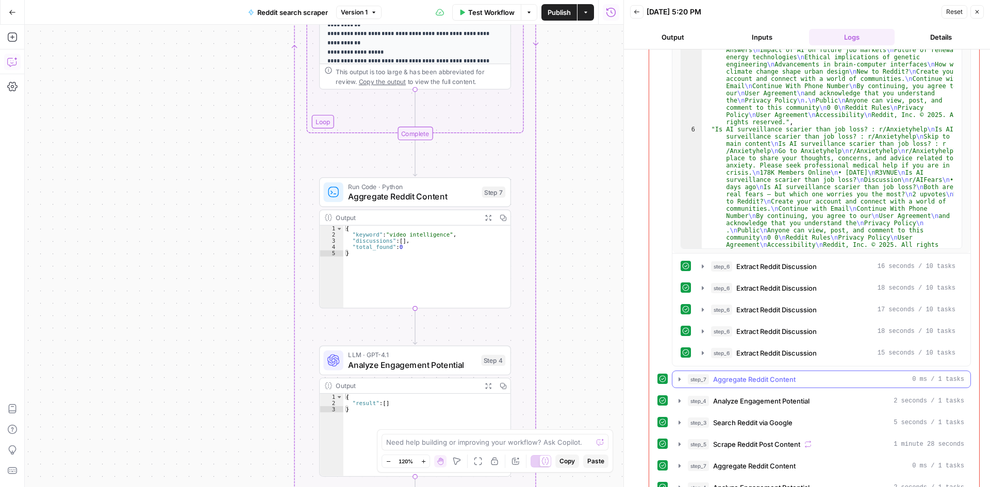
scroll to position [0, 0]
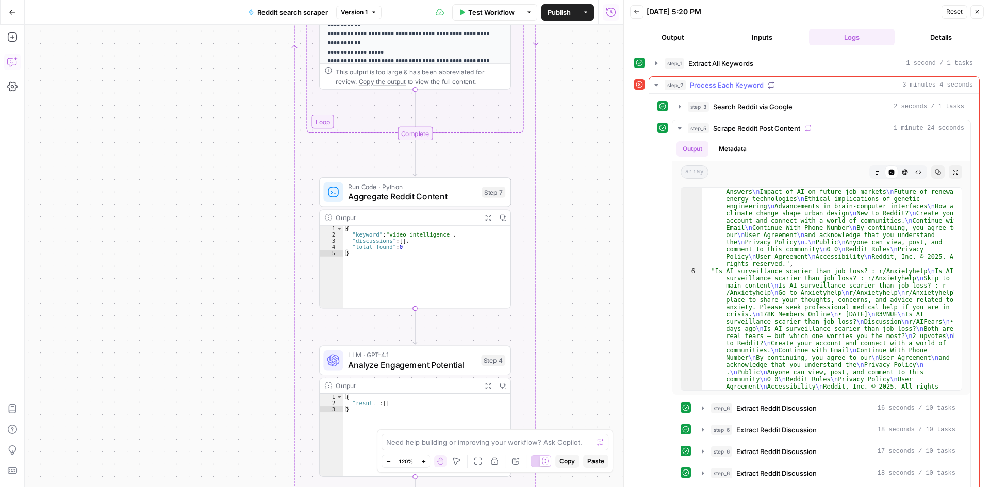
click at [656, 86] on icon "button" at bounding box center [656, 85] width 4 height 2
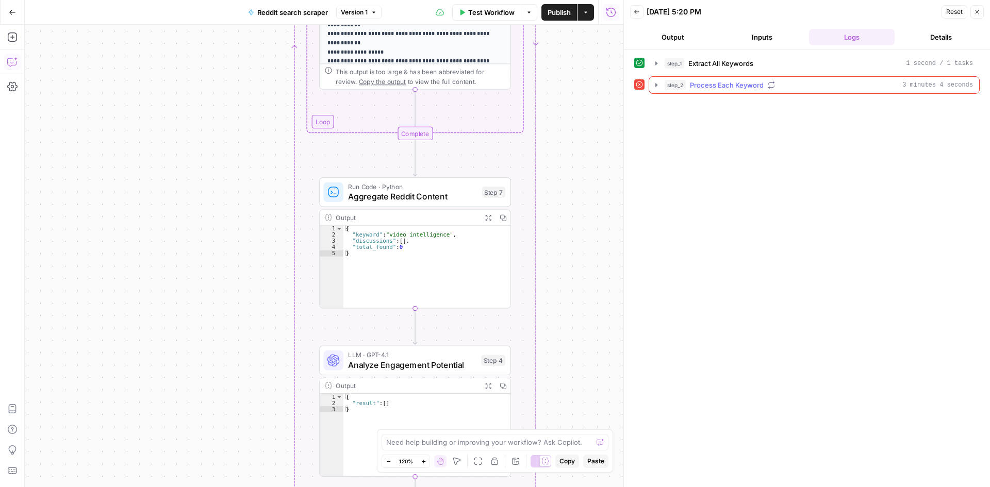
click at [656, 86] on icon "button" at bounding box center [656, 85] width 2 height 4
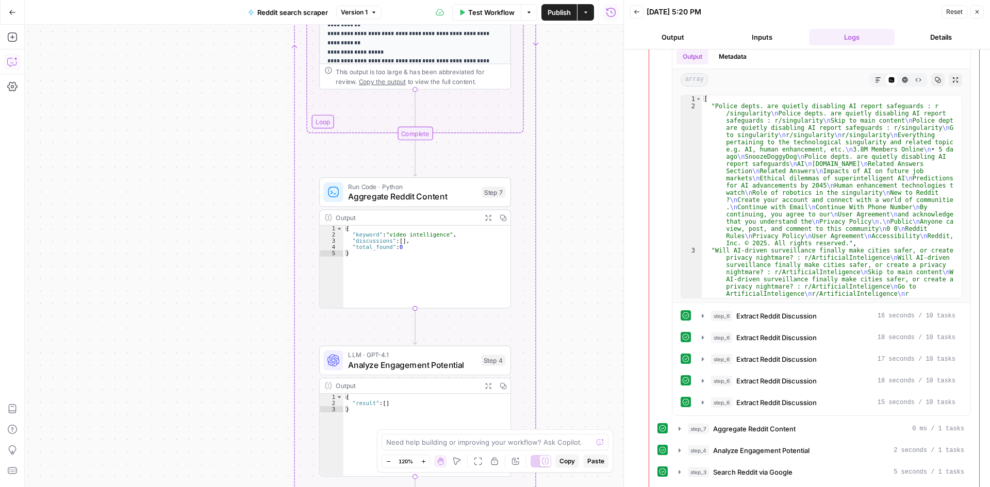
scroll to position [204, 0]
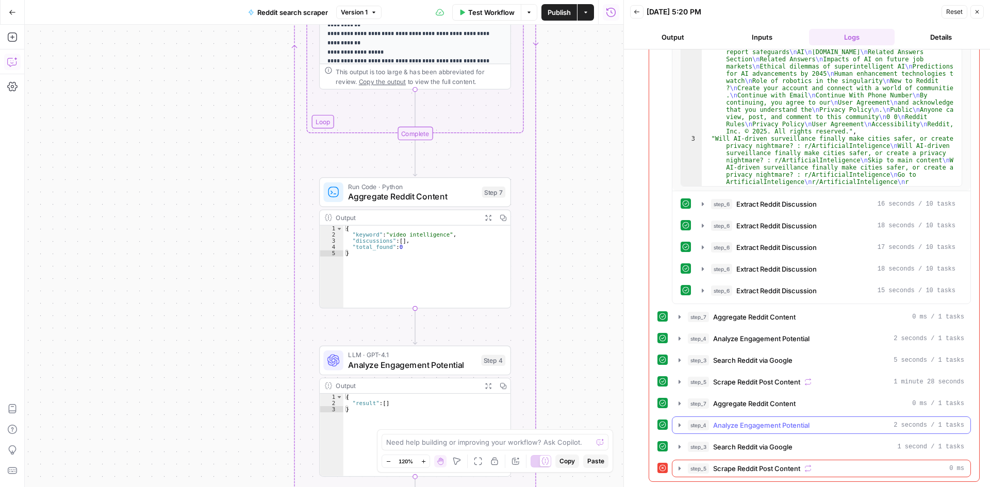
click at [681, 428] on icon "button" at bounding box center [679, 425] width 8 height 8
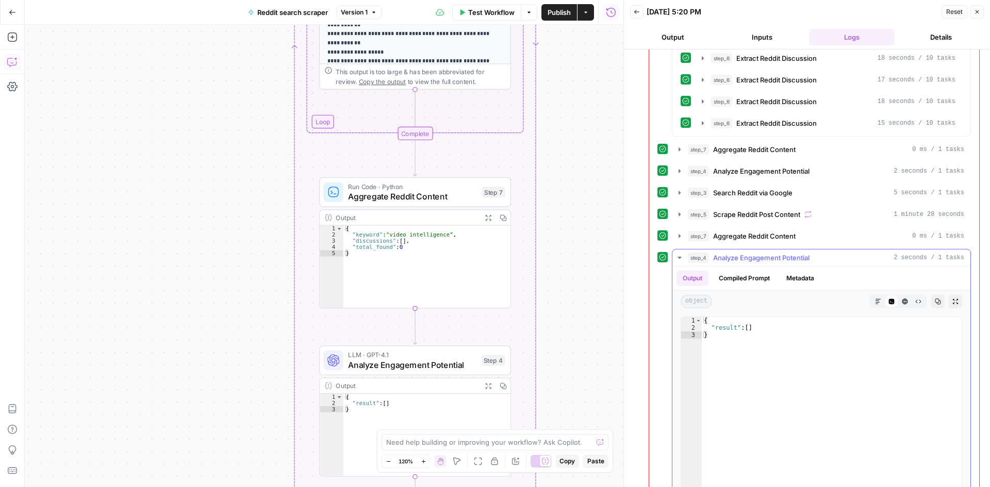
scroll to position [462, 0]
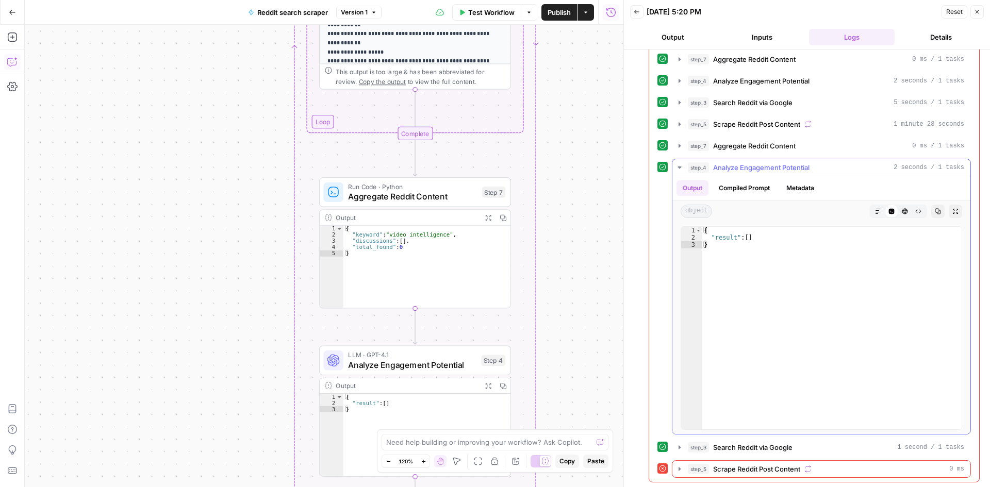
click at [680, 170] on icon "button" at bounding box center [679, 167] width 8 height 8
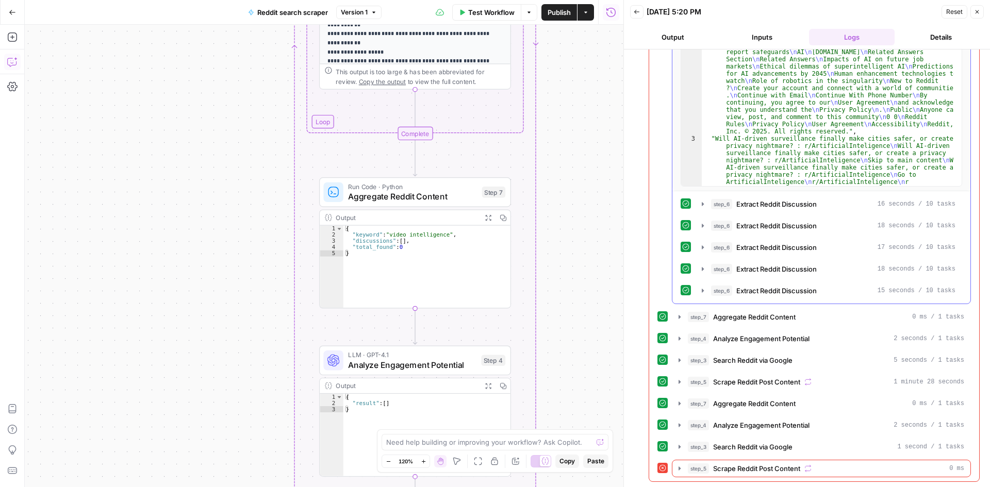
scroll to position [204, 0]
click at [677, 319] on icon "button" at bounding box center [679, 317] width 8 height 8
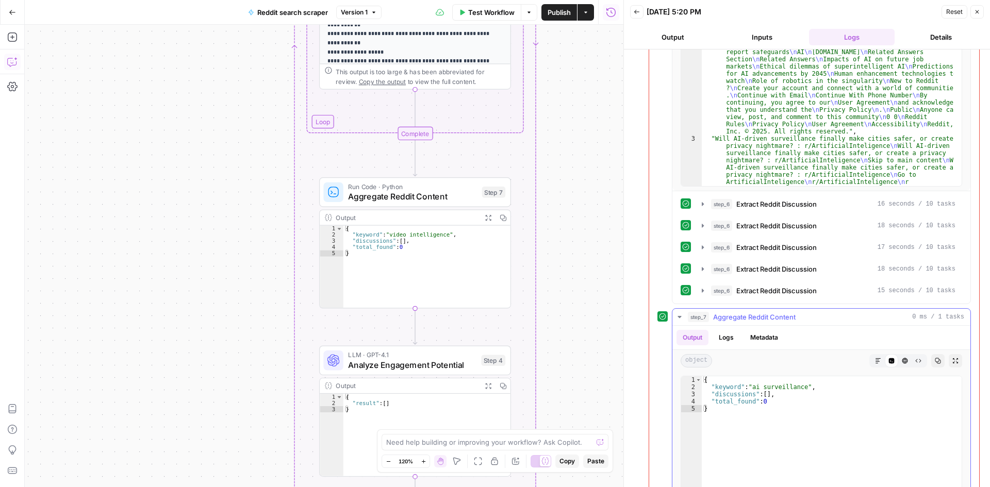
click at [677, 319] on icon "button" at bounding box center [679, 317] width 8 height 8
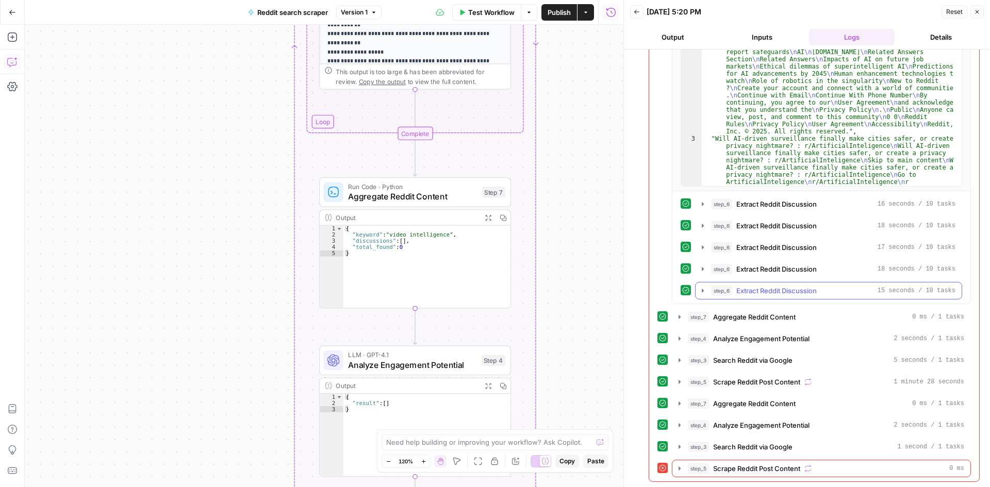
click at [700, 289] on icon "button" at bounding box center [702, 291] width 8 height 8
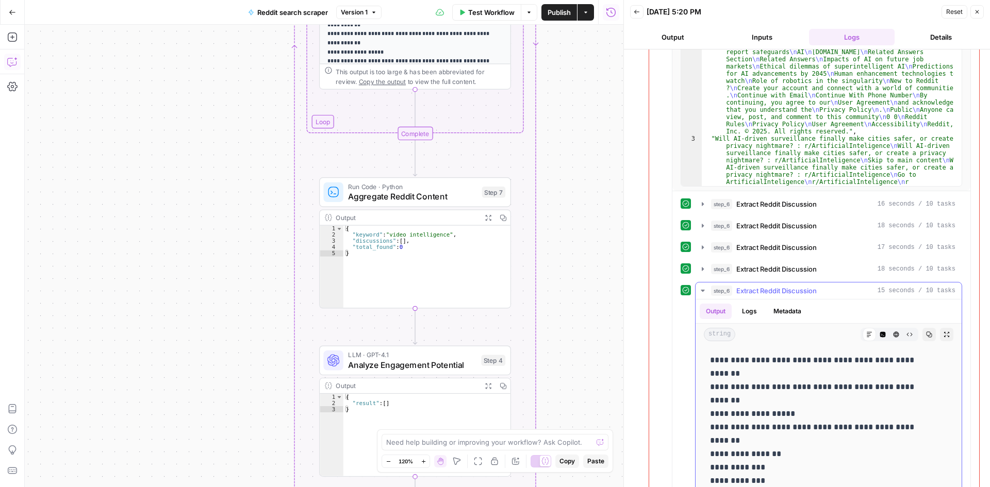
click at [700, 289] on icon "button" at bounding box center [702, 291] width 8 height 8
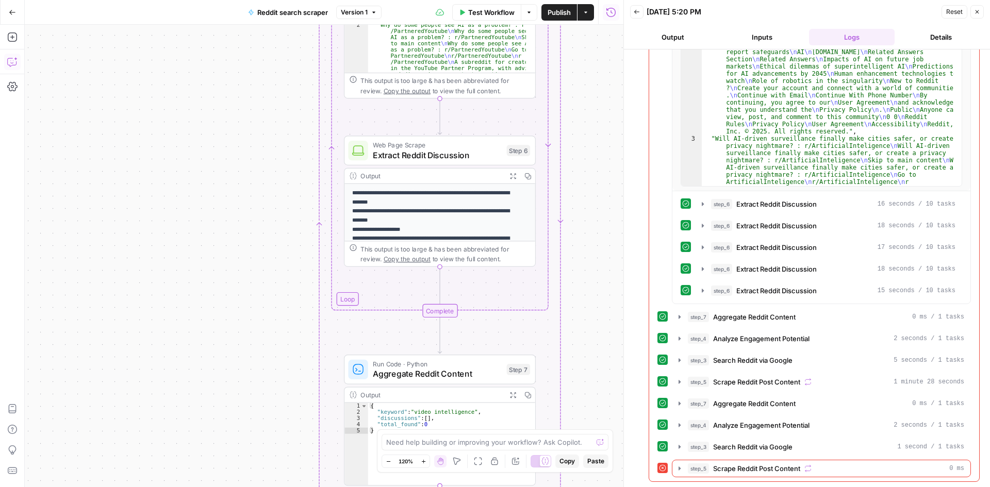
drag, startPoint x: 563, startPoint y: 168, endPoint x: 590, endPoint y: 326, distance: 160.5
click at [590, 326] on div "Workflow Set Inputs Inputs Run Code · Python Extract All Keywords Step 1 Output…" at bounding box center [324, 256] width 598 height 462
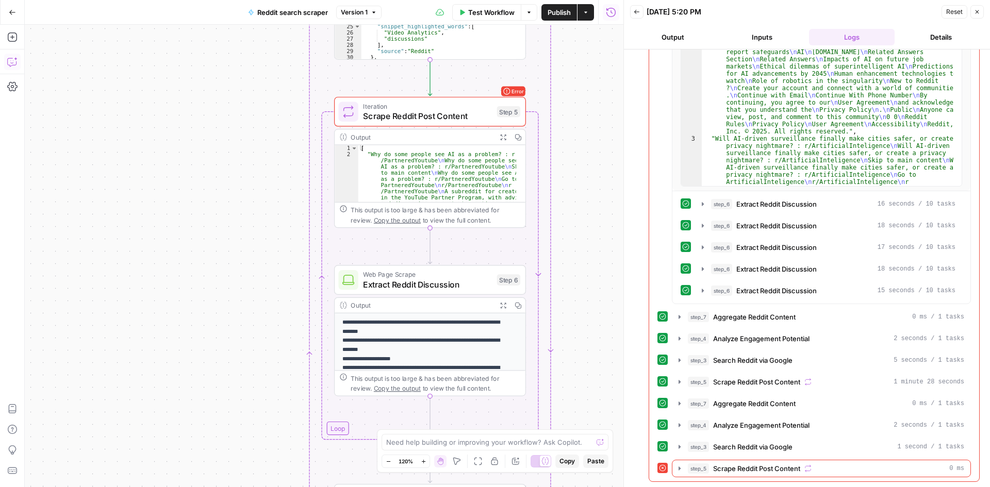
drag, startPoint x: 587, startPoint y: 285, endPoint x: 590, endPoint y: 292, distance: 7.7
click at [590, 292] on div "Workflow Set Inputs Inputs Run Code · Python Extract All Keywords Step 1 Output…" at bounding box center [324, 256] width 598 height 462
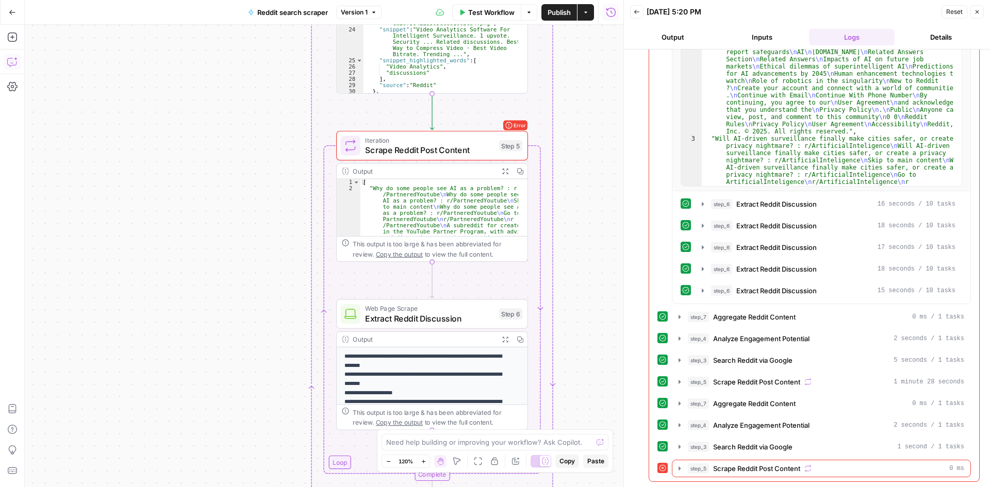
drag, startPoint x: 594, startPoint y: 272, endPoint x: 595, endPoint y: 297, distance: 25.3
click at [594, 318] on div "Workflow Set Inputs Inputs Run Code · Python Extract All Keywords Step 1 Output…" at bounding box center [324, 256] width 598 height 462
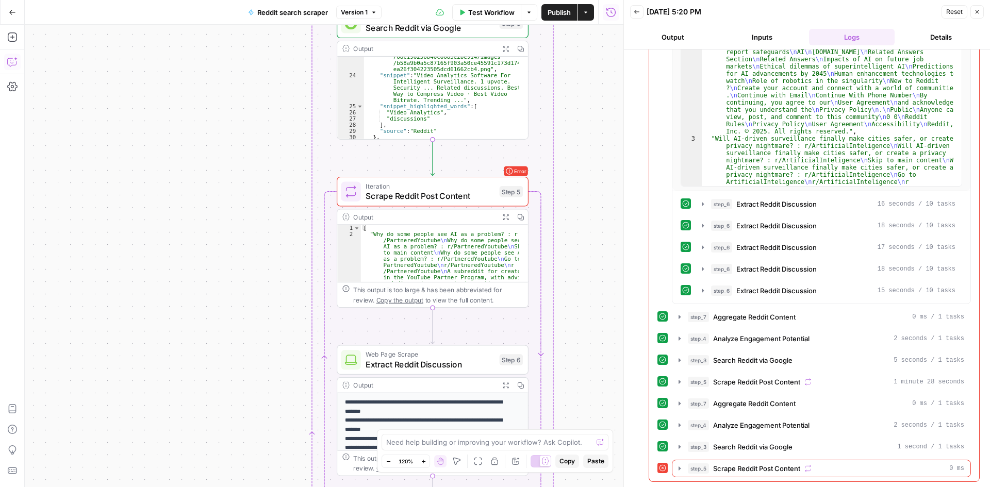
click at [582, 308] on div "Workflow Set Inputs Inputs Run Code · Python Extract All Keywords Step 1 Output…" at bounding box center [324, 256] width 598 height 462
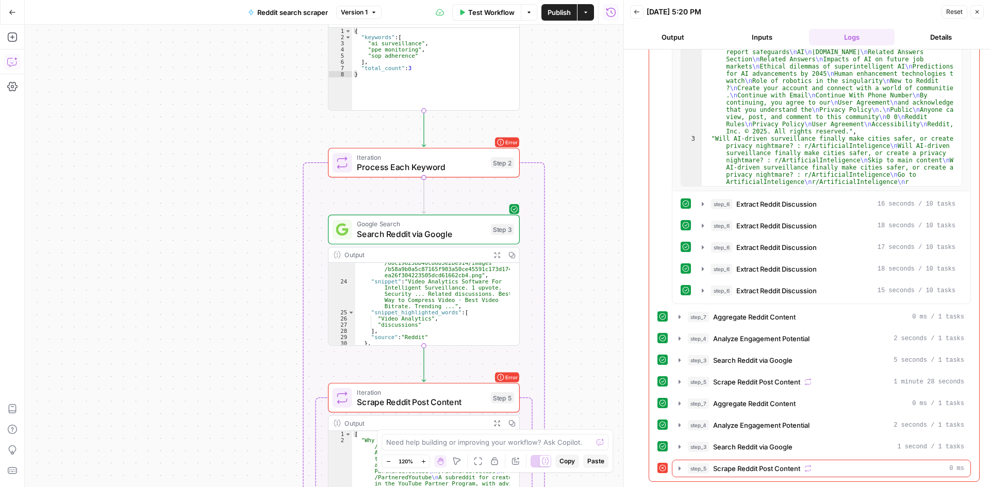
drag, startPoint x: 580, startPoint y: 330, endPoint x: 593, endPoint y: 277, distance: 54.1
click at [582, 349] on div "Workflow Set Inputs Inputs Run Code · Python Extract All Keywords Step 1 Output…" at bounding box center [324, 256] width 598 height 462
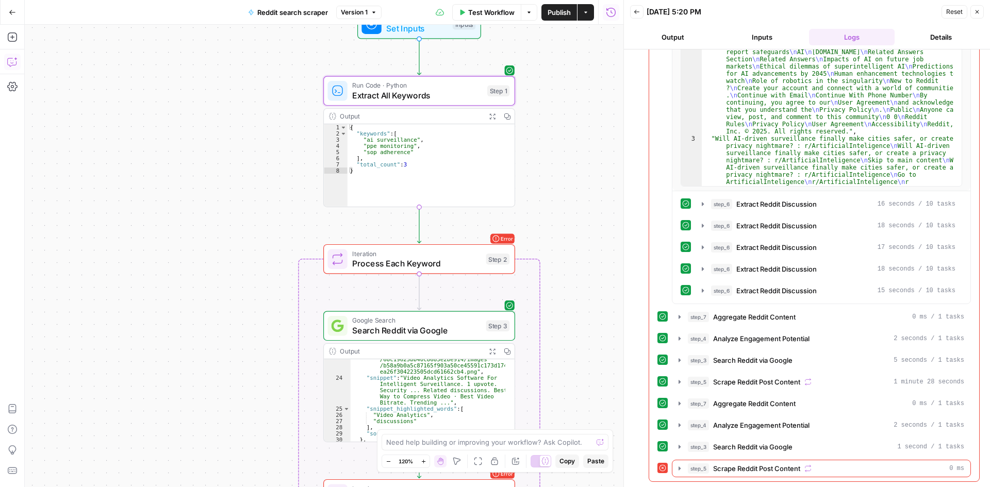
drag, startPoint x: 580, startPoint y: 344, endPoint x: 583, endPoint y: 350, distance: 6.9
click at [579, 356] on div "Workflow Set Inputs Inputs Run Code · Python Extract All Keywords Step 1 Output…" at bounding box center [324, 256] width 598 height 462
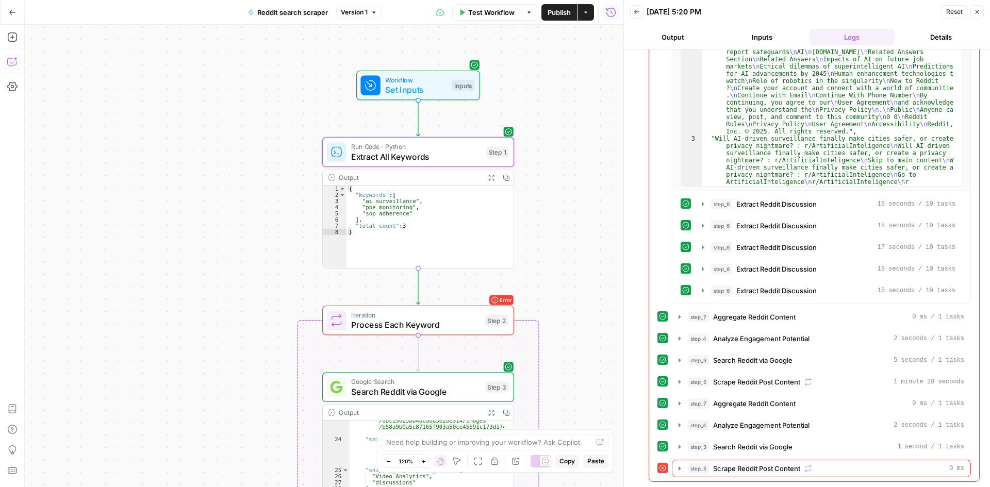
drag, startPoint x: 594, startPoint y: 284, endPoint x: 595, endPoint y: 360, distance: 76.3
click at [592, 359] on div "Workflow Set Inputs Inputs Run Code · Python Extract All Keywords Step 1 Output…" at bounding box center [324, 256] width 598 height 462
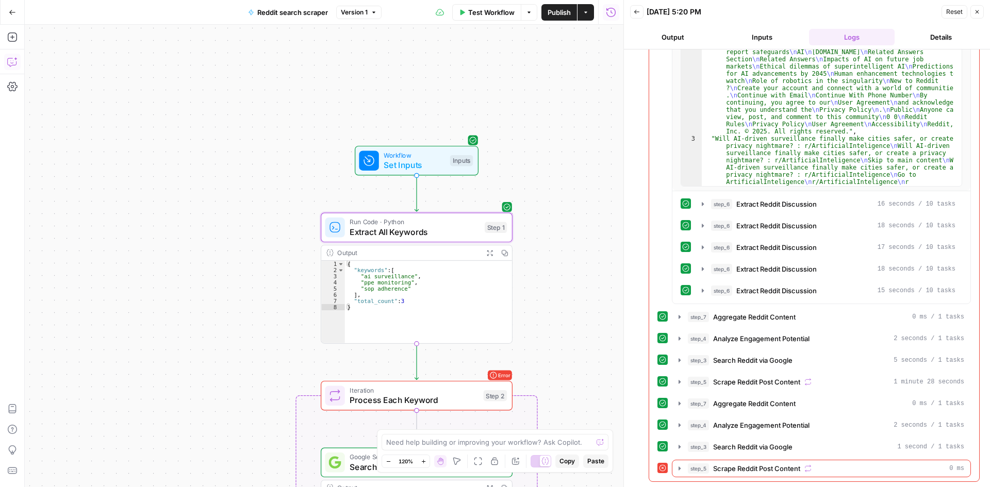
click at [595, 374] on div "Workflow Set Inputs Inputs Run Code · Python Extract All Keywords Step 1 Output…" at bounding box center [324, 256] width 598 height 462
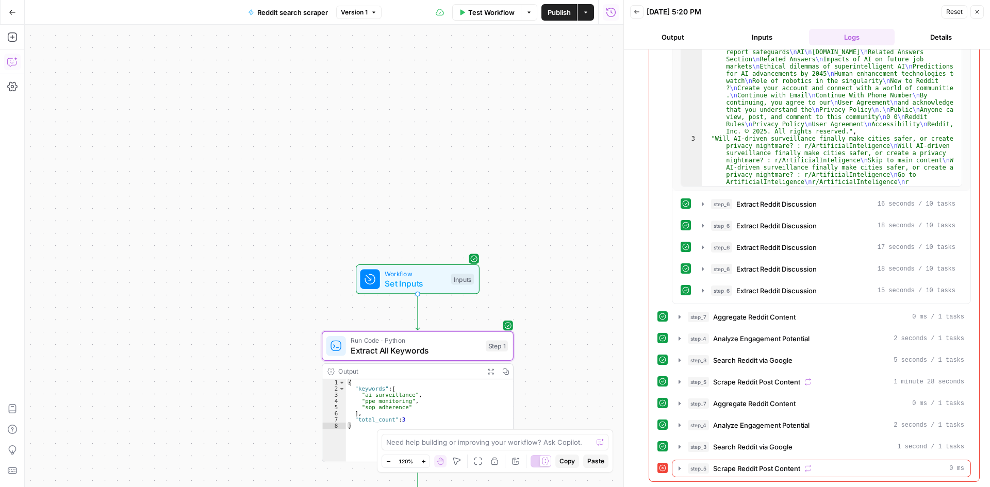
click at [586, 240] on div "Workflow Set Inputs Inputs Run Code · Python Extract All Keywords Step 1 Output…" at bounding box center [324, 256] width 598 height 462
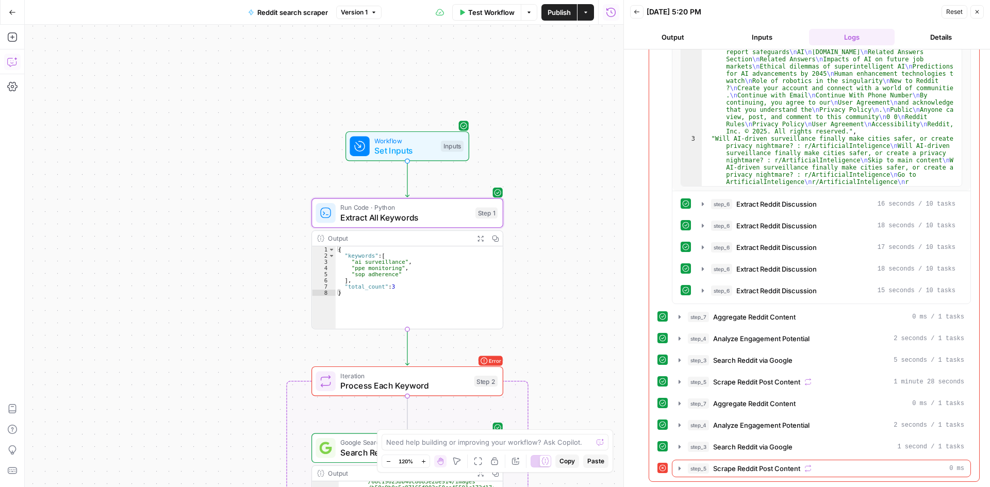
click at [567, 204] on div "Workflow Set Inputs Inputs Run Code · Python Extract All Keywords Step 1 Output…" at bounding box center [324, 256] width 598 height 462
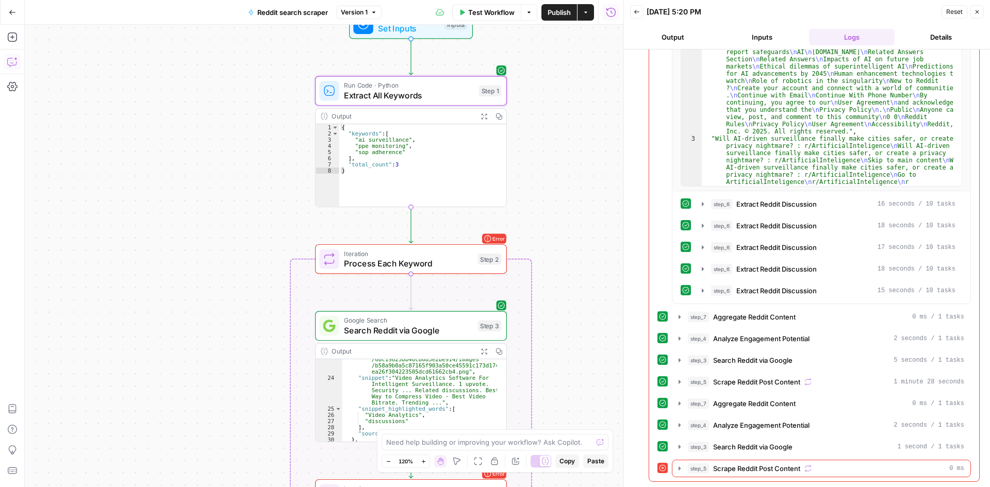
click at [564, 189] on div "Workflow Set Inputs Inputs Run Code · Python Extract All Keywords Step 1 Output…" at bounding box center [324, 256] width 598 height 462
